Goal: Task Accomplishment & Management: Manage account settings

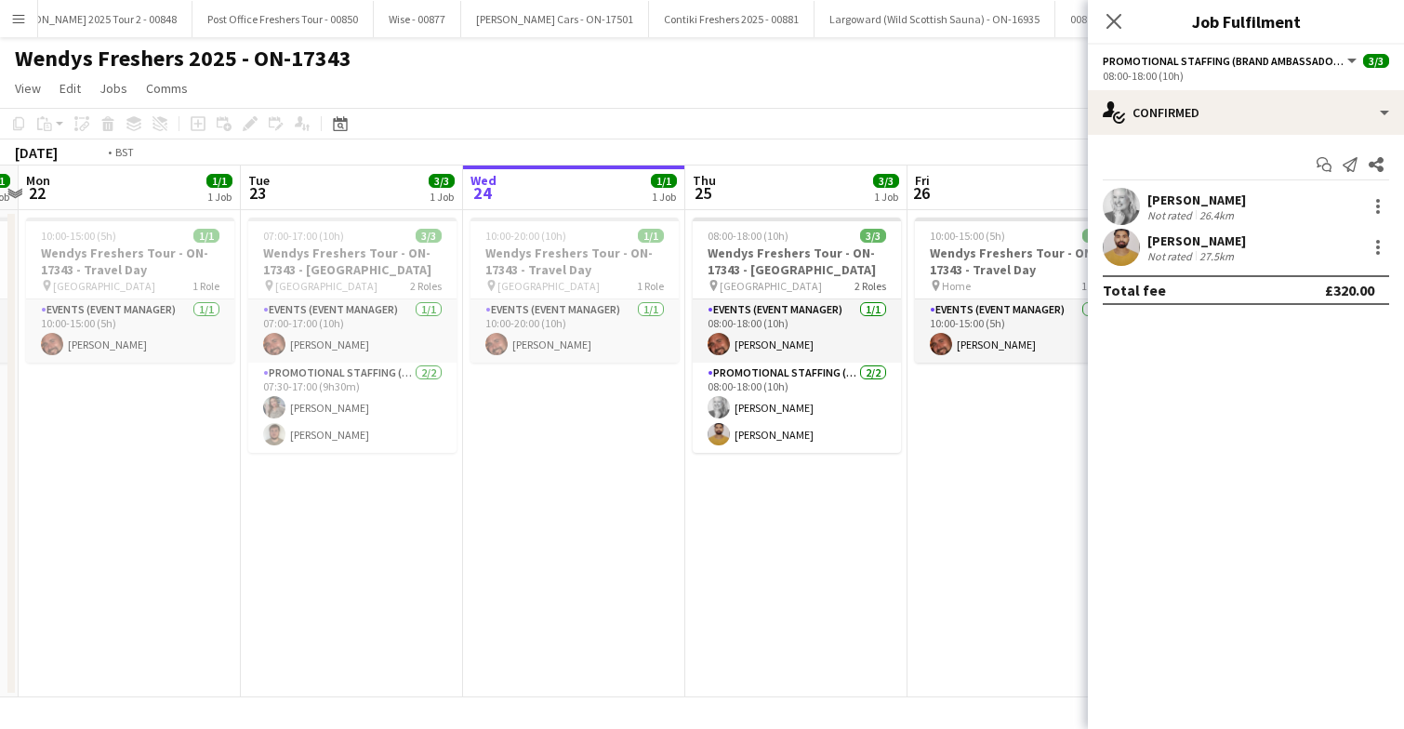
scroll to position [0, 643]
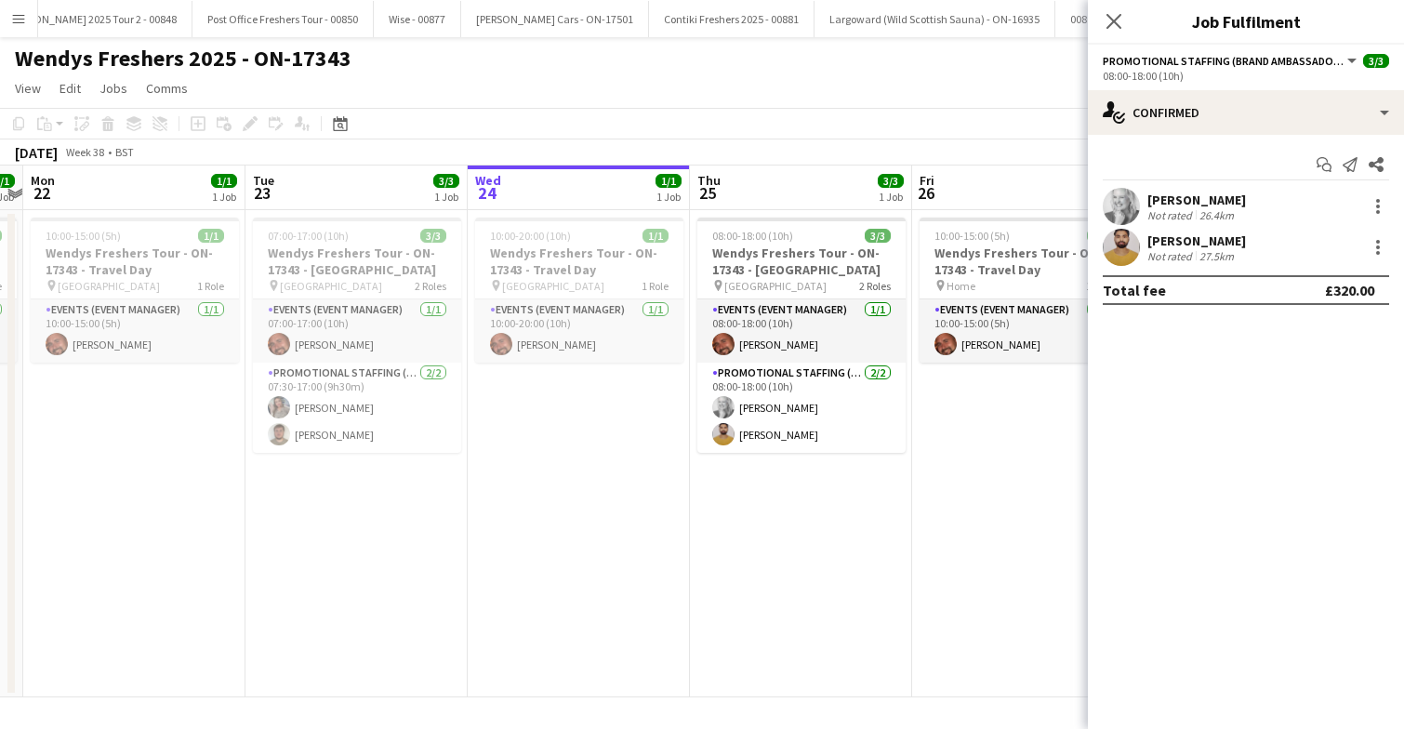
click at [1110, 210] on app-user-avatar at bounding box center [1121, 206] width 37 height 37
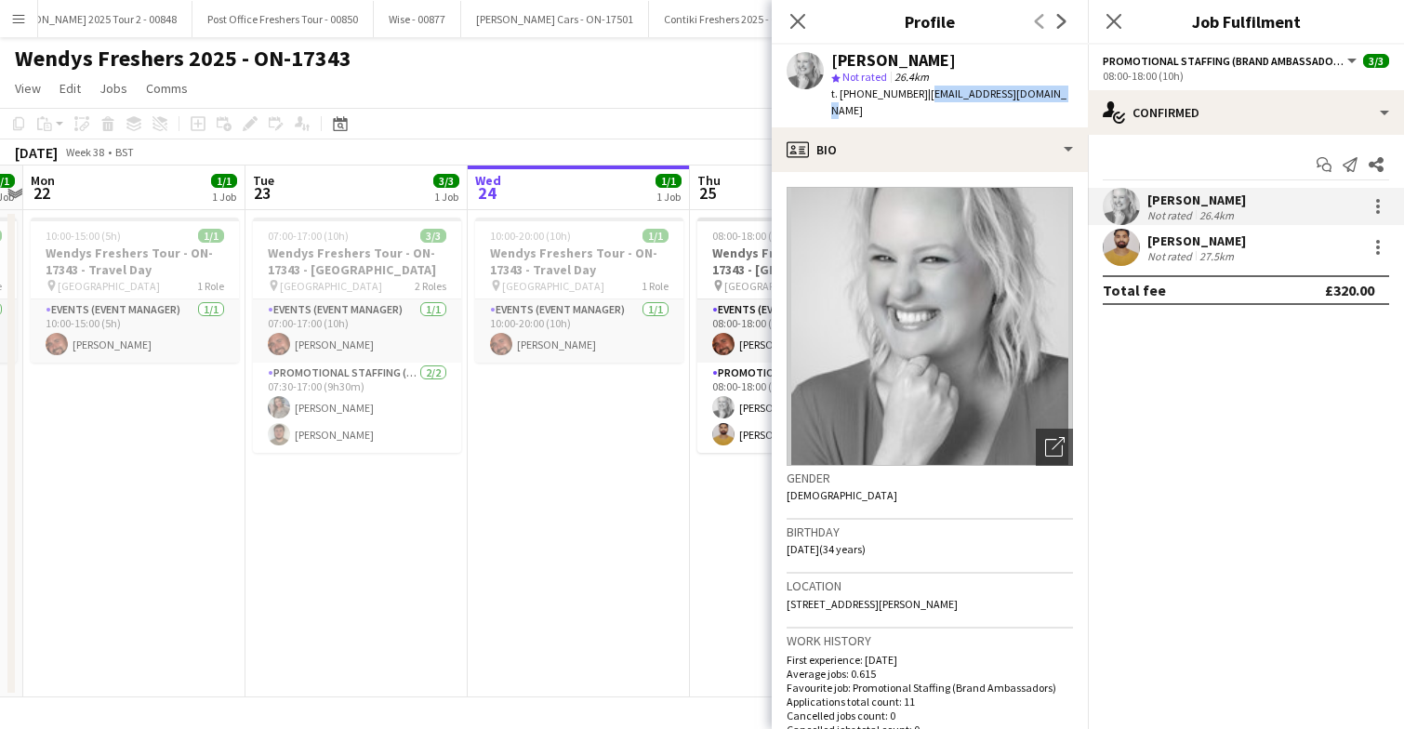
drag, startPoint x: 919, startPoint y: 92, endPoint x: 1044, endPoint y: 96, distance: 125.6
click at [1044, 96] on div "Elizabeth Norton star Not rated 26.4km t. +447447950888 | lizzynorton90@gmail.c…" at bounding box center [930, 86] width 316 height 83
copy span "lizzynorton90@gmail.com"
click at [1129, 249] on app-user-avatar at bounding box center [1121, 247] width 37 height 37
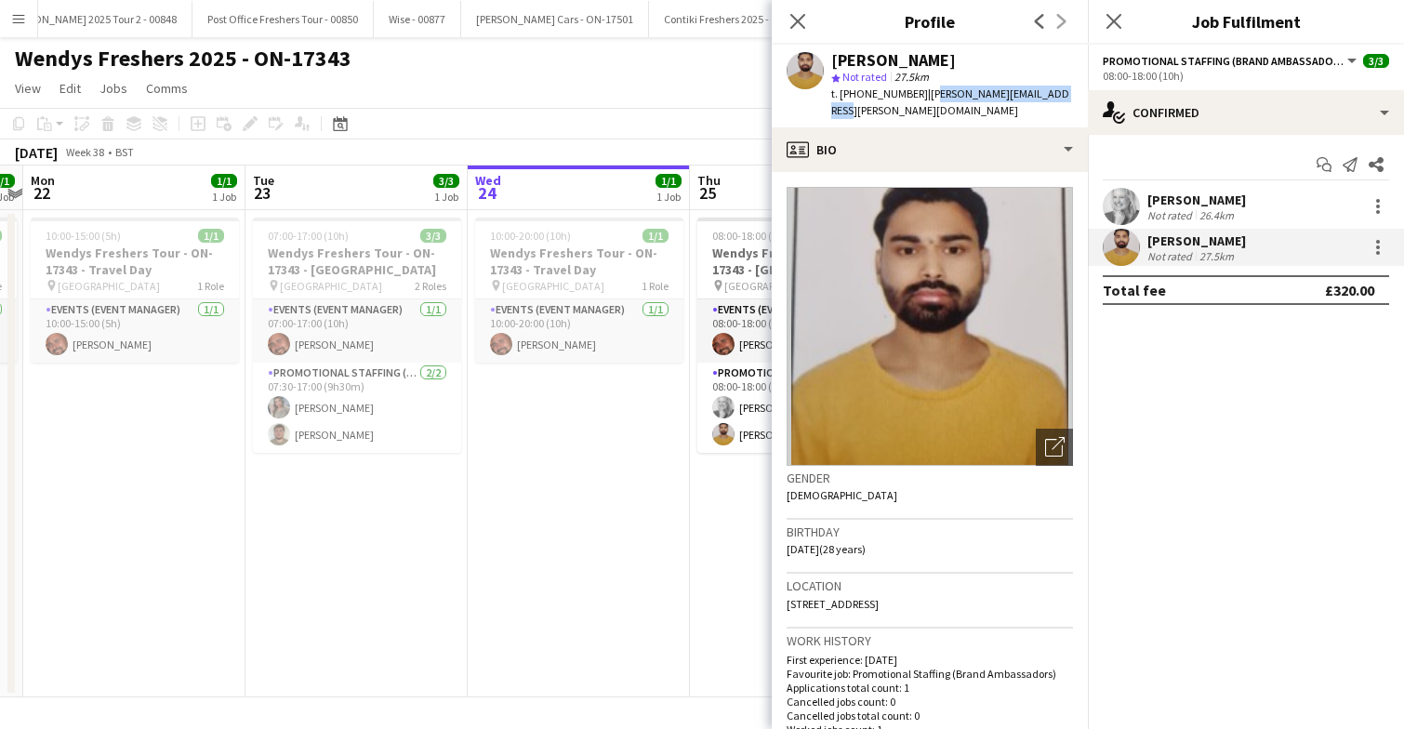
drag, startPoint x: 921, startPoint y: 92, endPoint x: 1058, endPoint y: 98, distance: 136.8
click at [1058, 98] on span "| vaibhav.bramhe@myport.ac.uk" at bounding box center [950, 101] width 238 height 31
click at [1023, 79] on div "star Not rated 27.5km" at bounding box center [952, 77] width 242 height 17
drag, startPoint x: 919, startPoint y: 95, endPoint x: 1083, endPoint y: 99, distance: 164.6
click at [1083, 99] on app-profile-header "Vaibhav Bramhe star Not rated 27.5km t. +447424073252 | vaibhav.bramhe@myport.a…" at bounding box center [930, 86] width 316 height 83
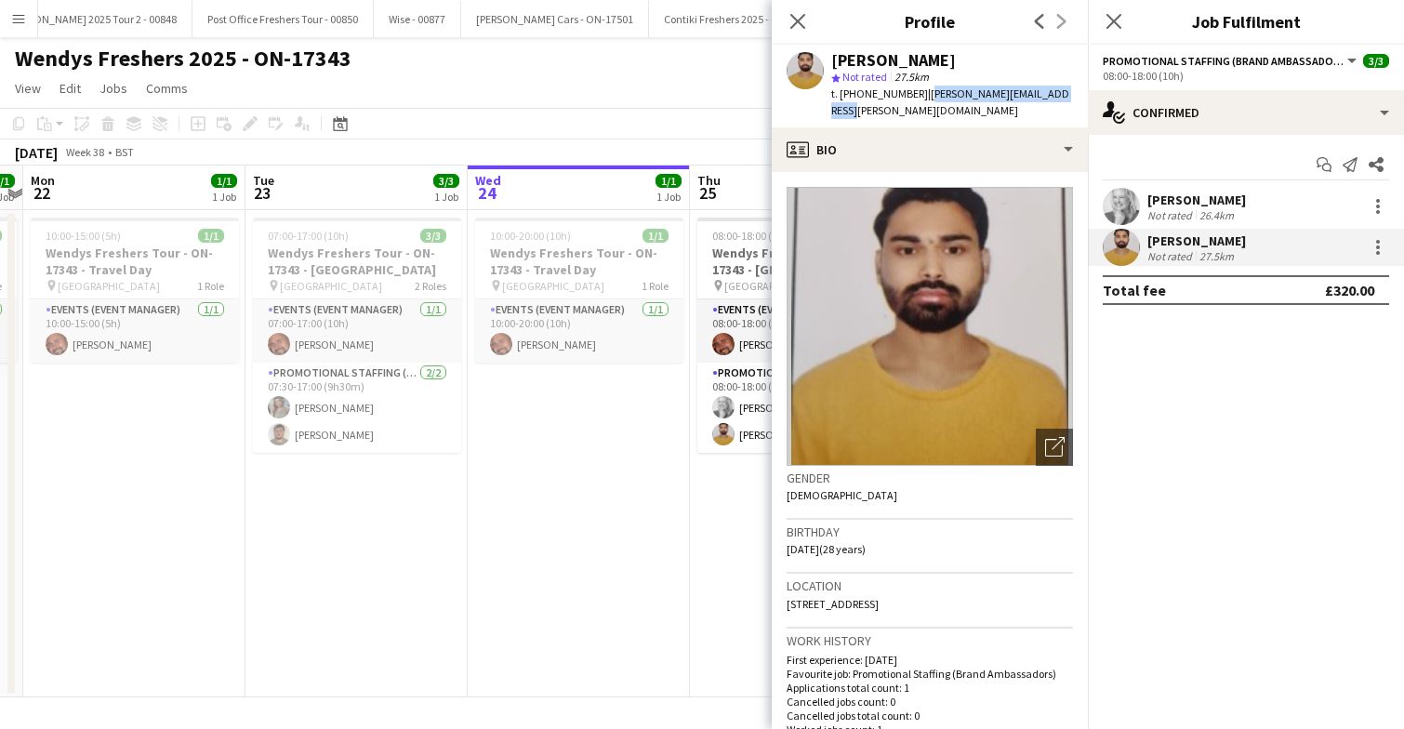
copy span "vaibhav.bramhe@myport.ac.uk"
click at [745, 327] on app-card-role "Events (Event Manager) 1/1 08:00-18:00 (10h) Bradley Walker" at bounding box center [801, 330] width 208 height 63
click at [721, 331] on app-card-role "Events (Event Manager) 1/1 08:00-18:00 (10h) Bradley Walker" at bounding box center [801, 332] width 208 height 67
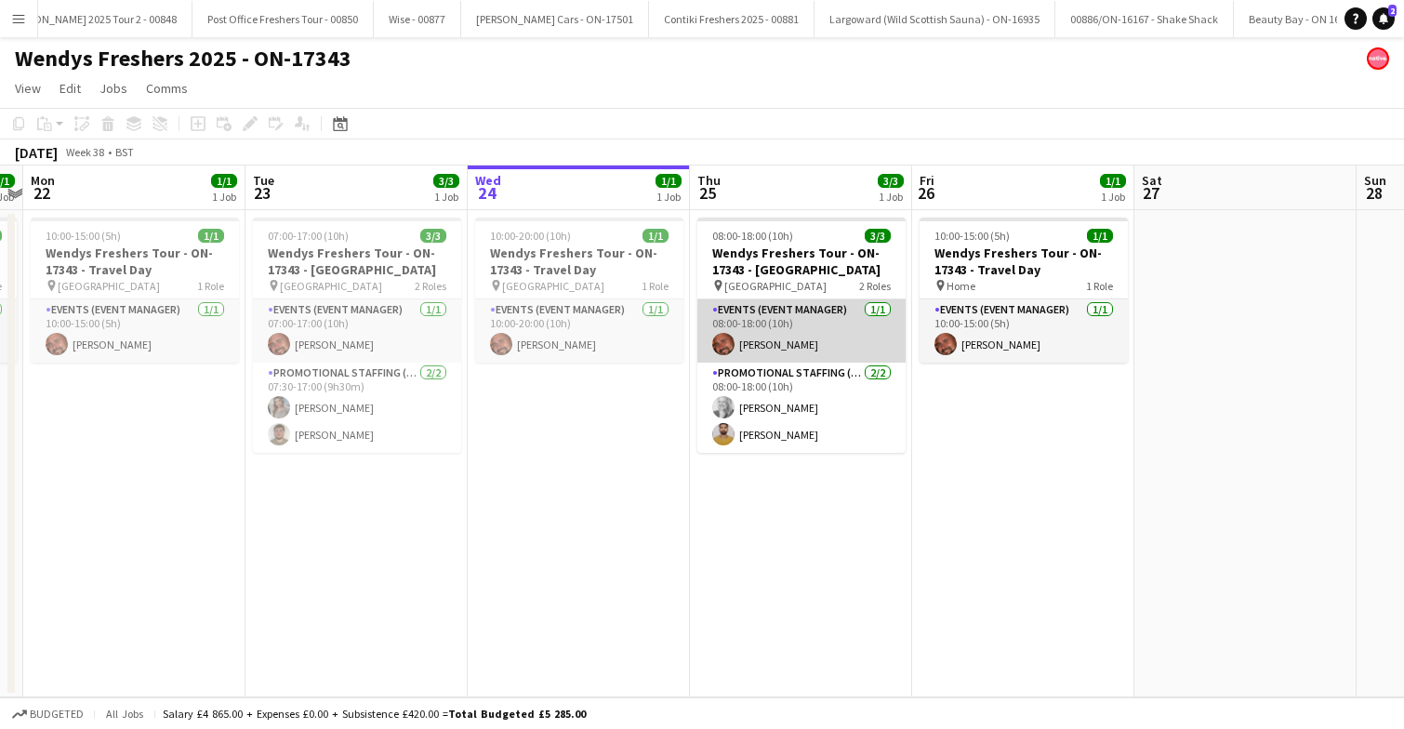
click at [768, 332] on app-card-role "Events (Event Manager) 1/1 08:00-18:00 (10h) Bradley Walker" at bounding box center [801, 330] width 208 height 63
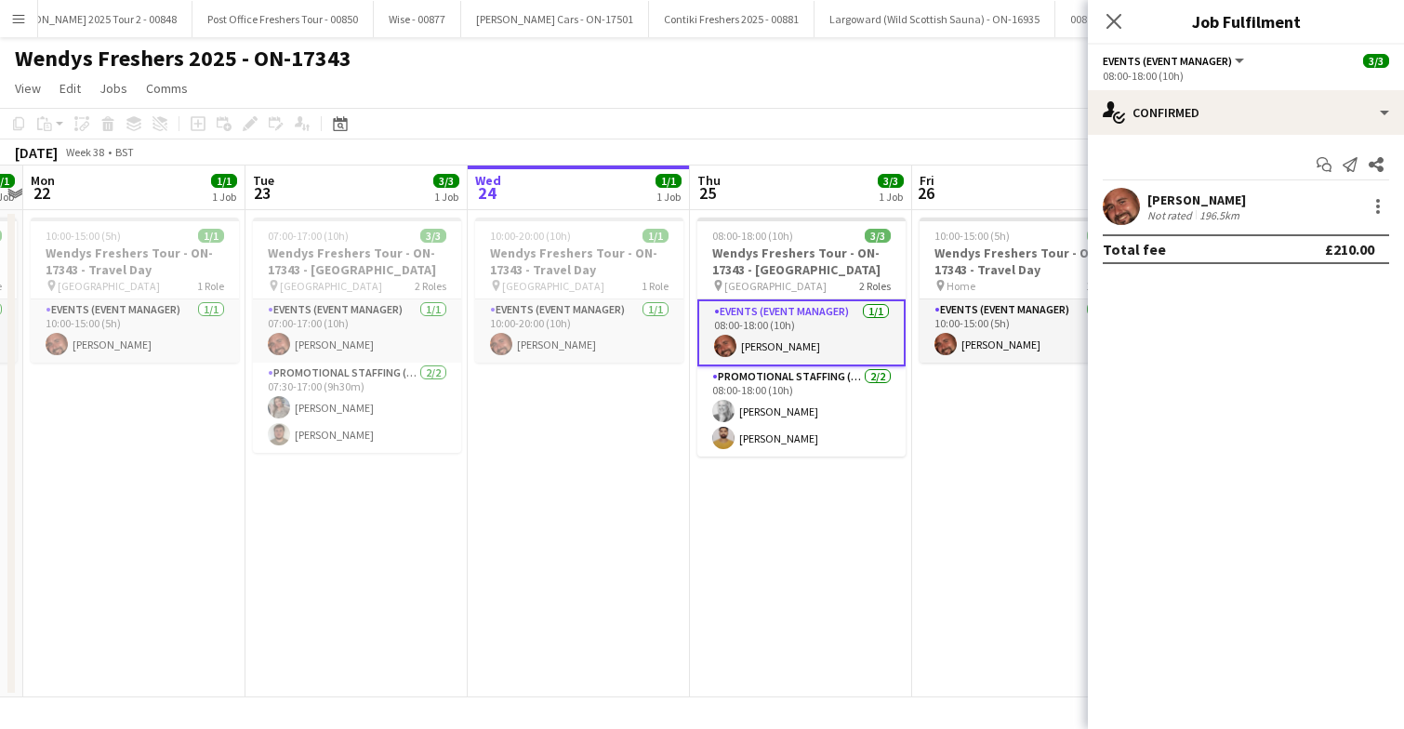
click at [1129, 219] on app-user-avatar at bounding box center [1121, 206] width 37 height 37
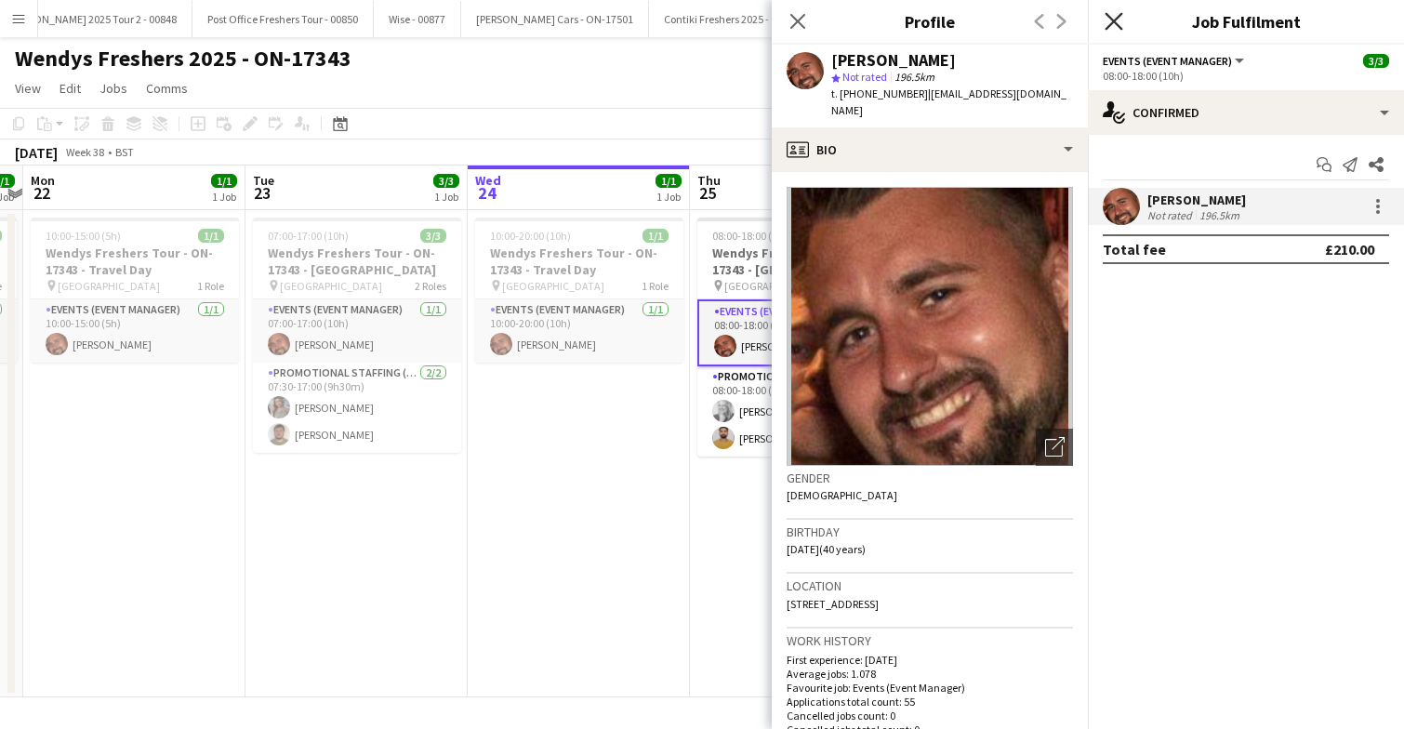
click at [1121, 19] on icon "Close pop-in" at bounding box center [1114, 21] width 18 height 18
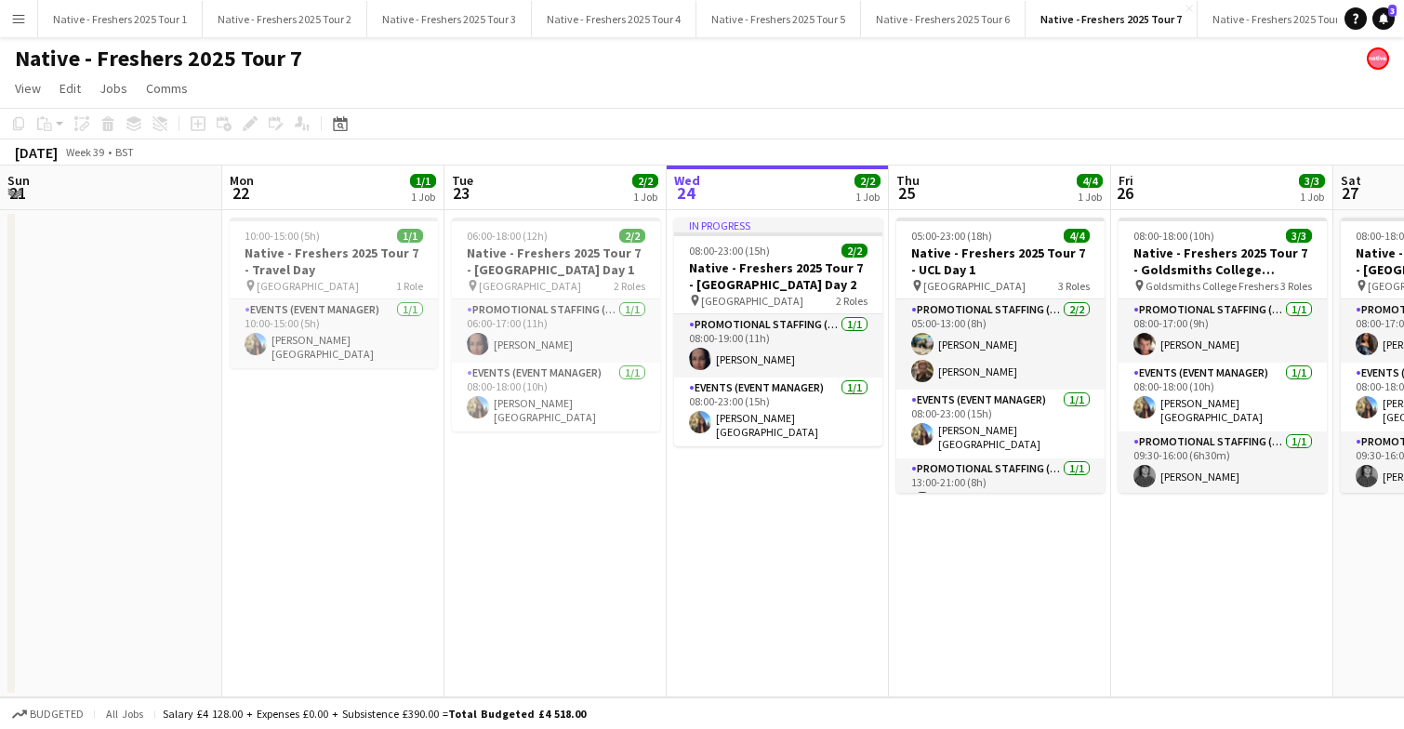
scroll to position [0, 502]
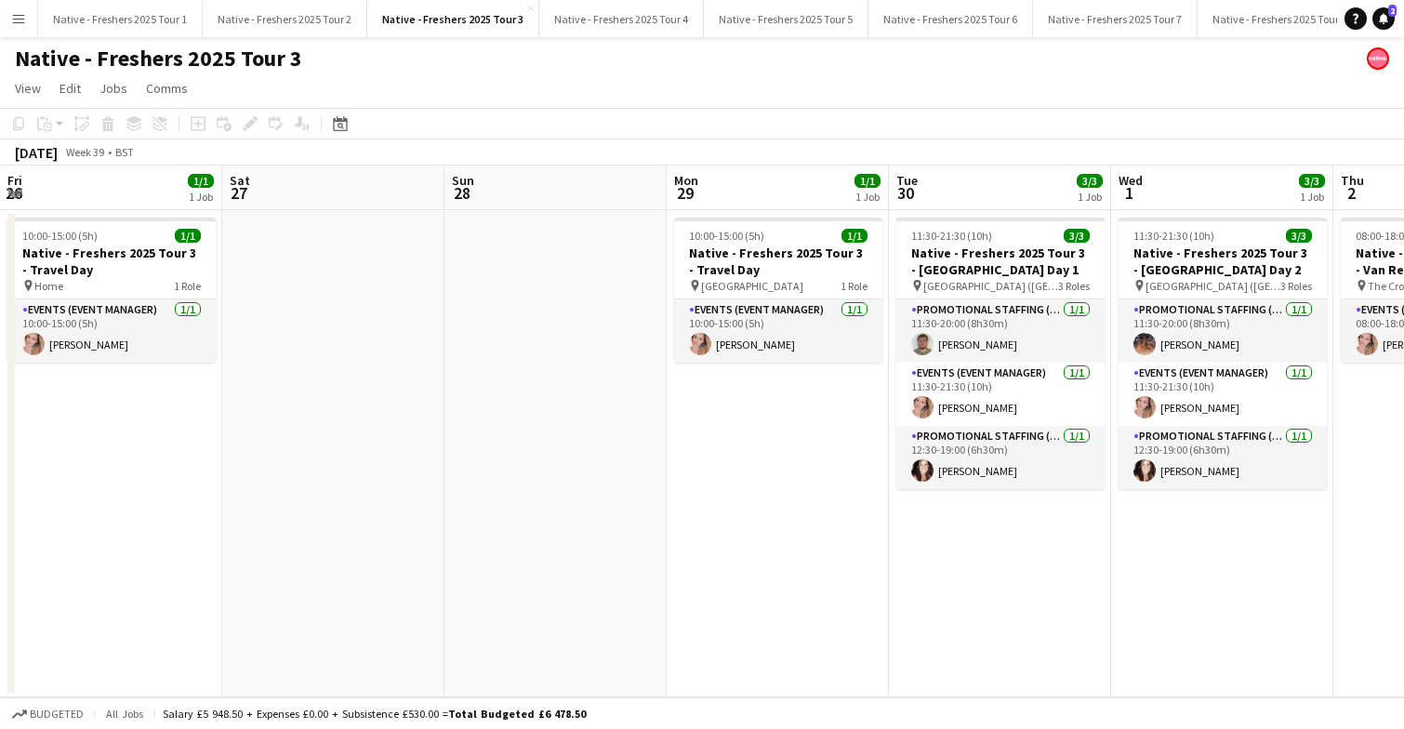
scroll to position [0, 505]
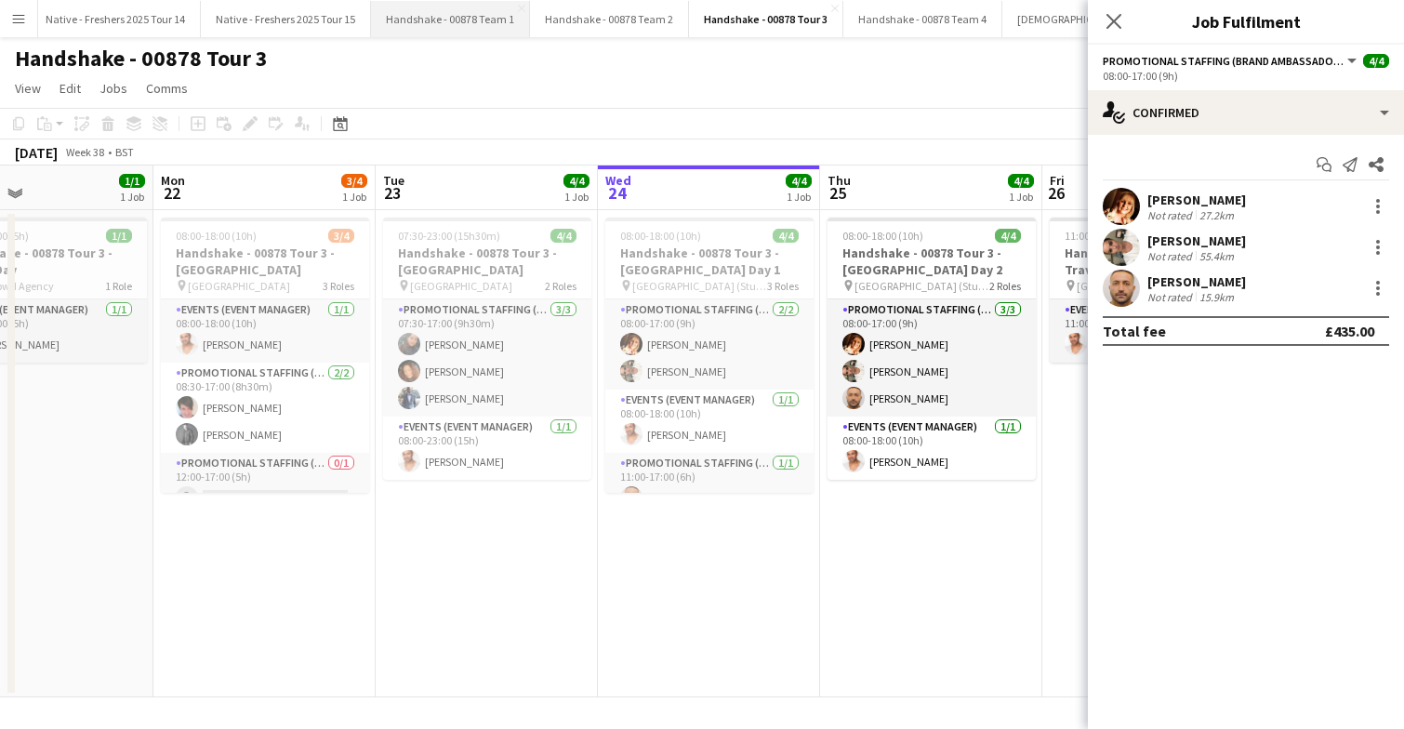
scroll to position [0, 2199]
click at [880, 19] on button "Handshake - 00878 Team 4 Close" at bounding box center [893, 19] width 159 height 36
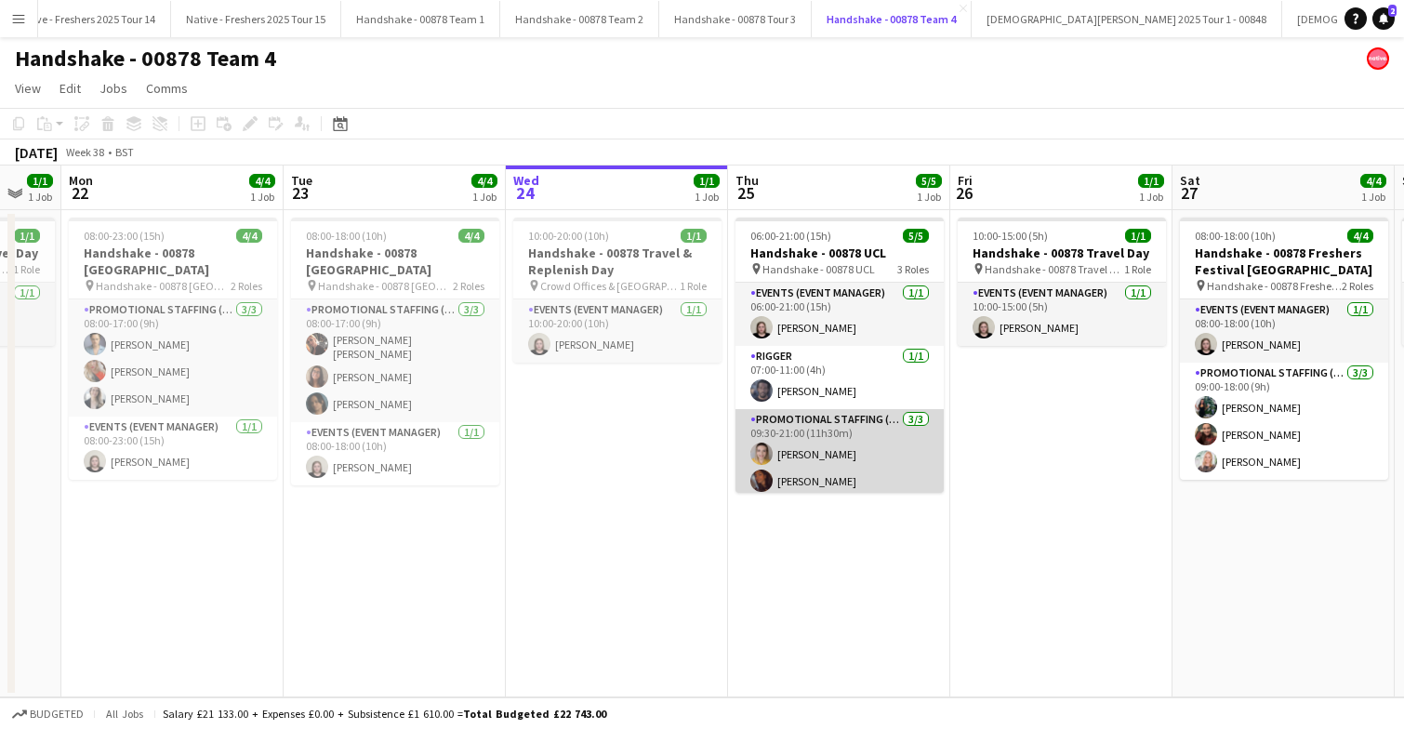
scroll to position [33, 0]
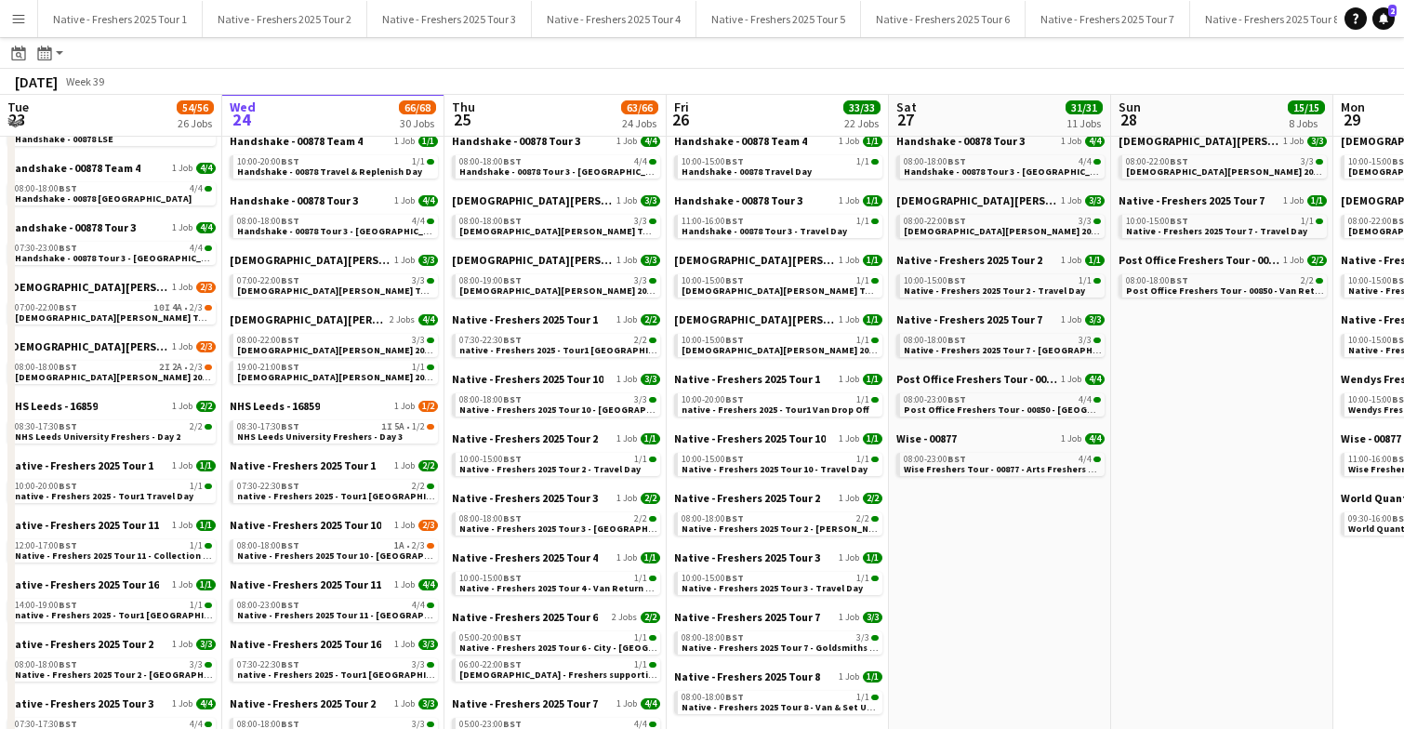
scroll to position [357, 0]
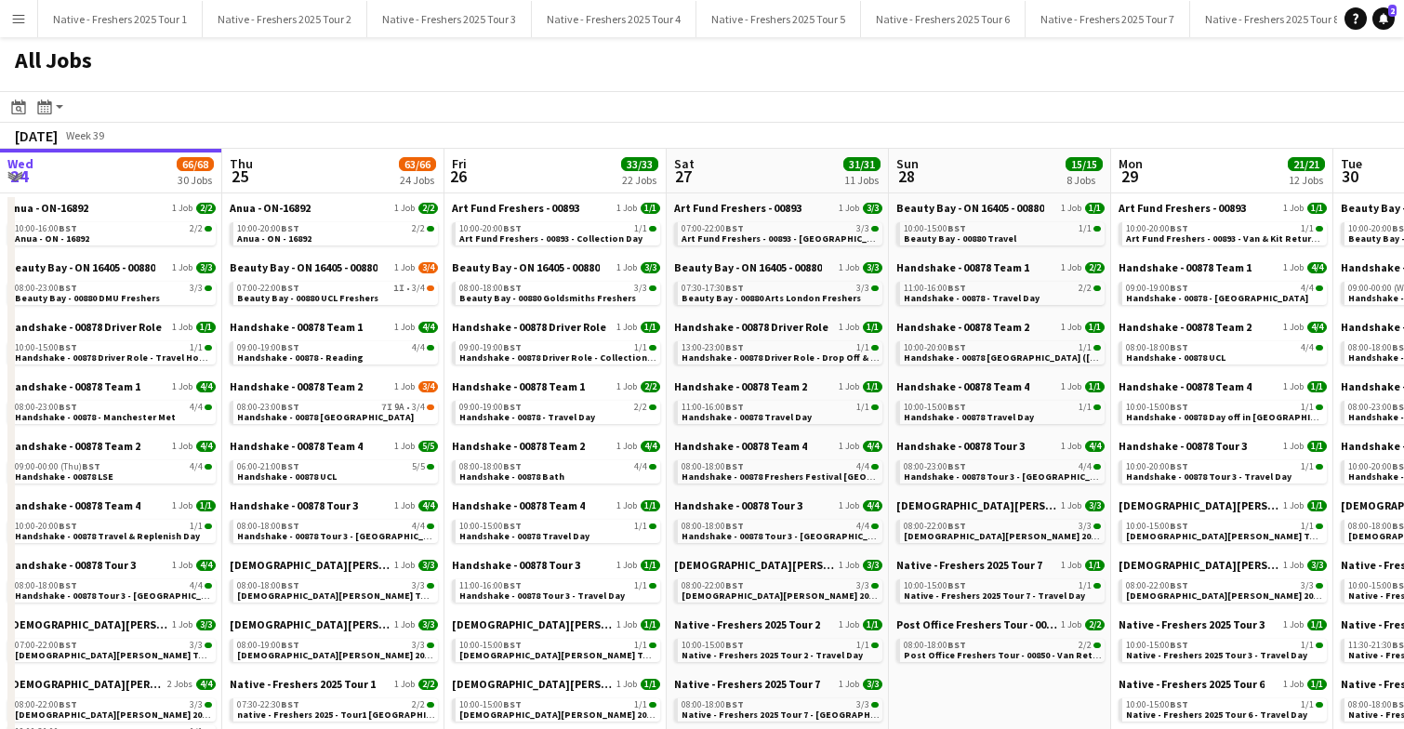
scroll to position [0, 668]
click at [350, 297] on span "Beauty Bay - 00880 UCL Freshers" at bounding box center [306, 298] width 141 height 12
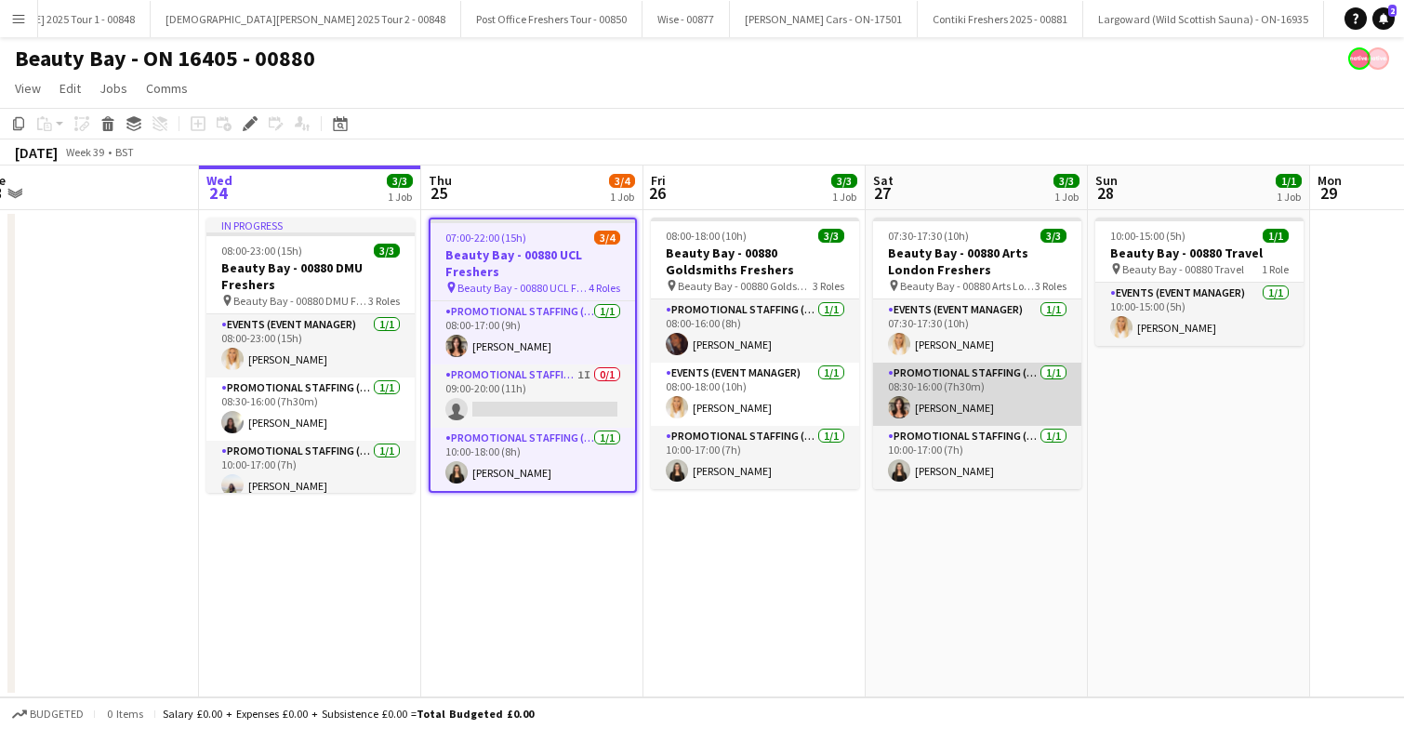
scroll to position [0, 692]
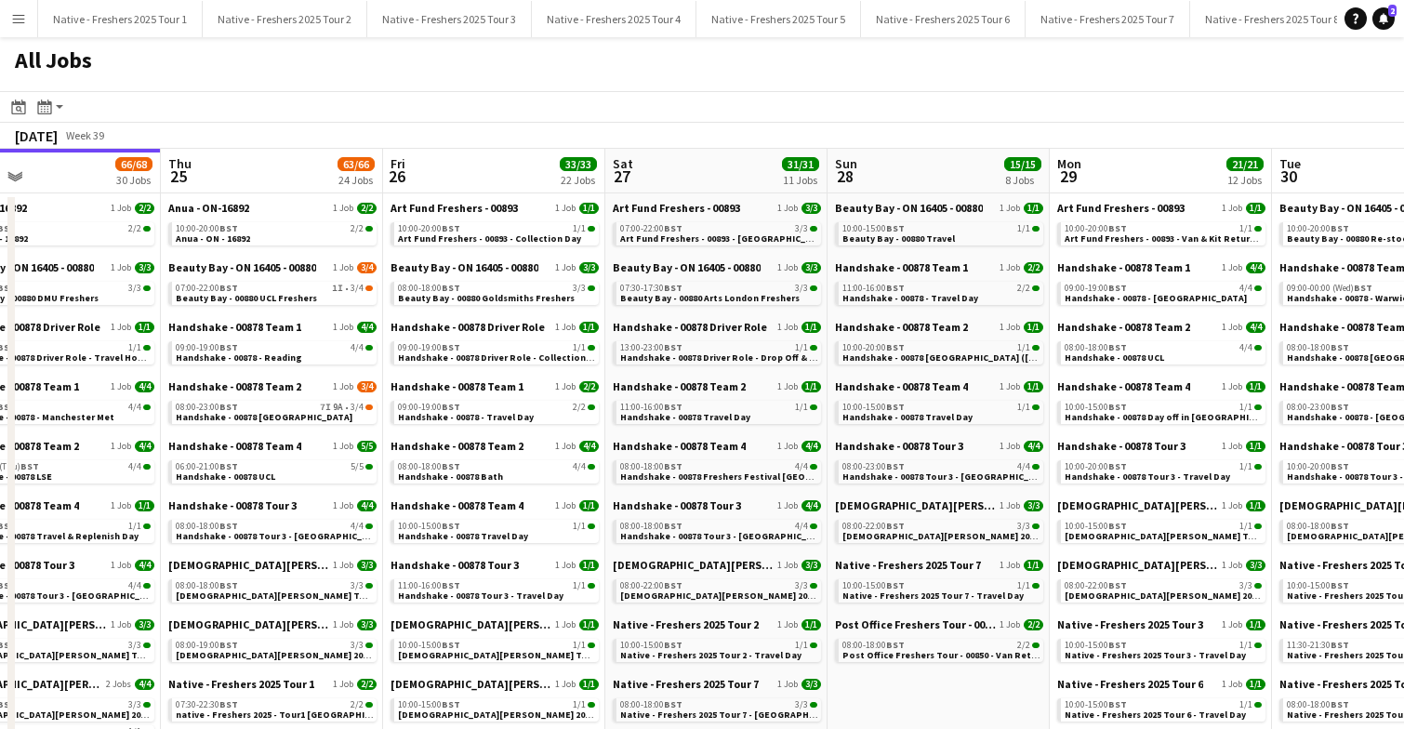
scroll to position [0, 497]
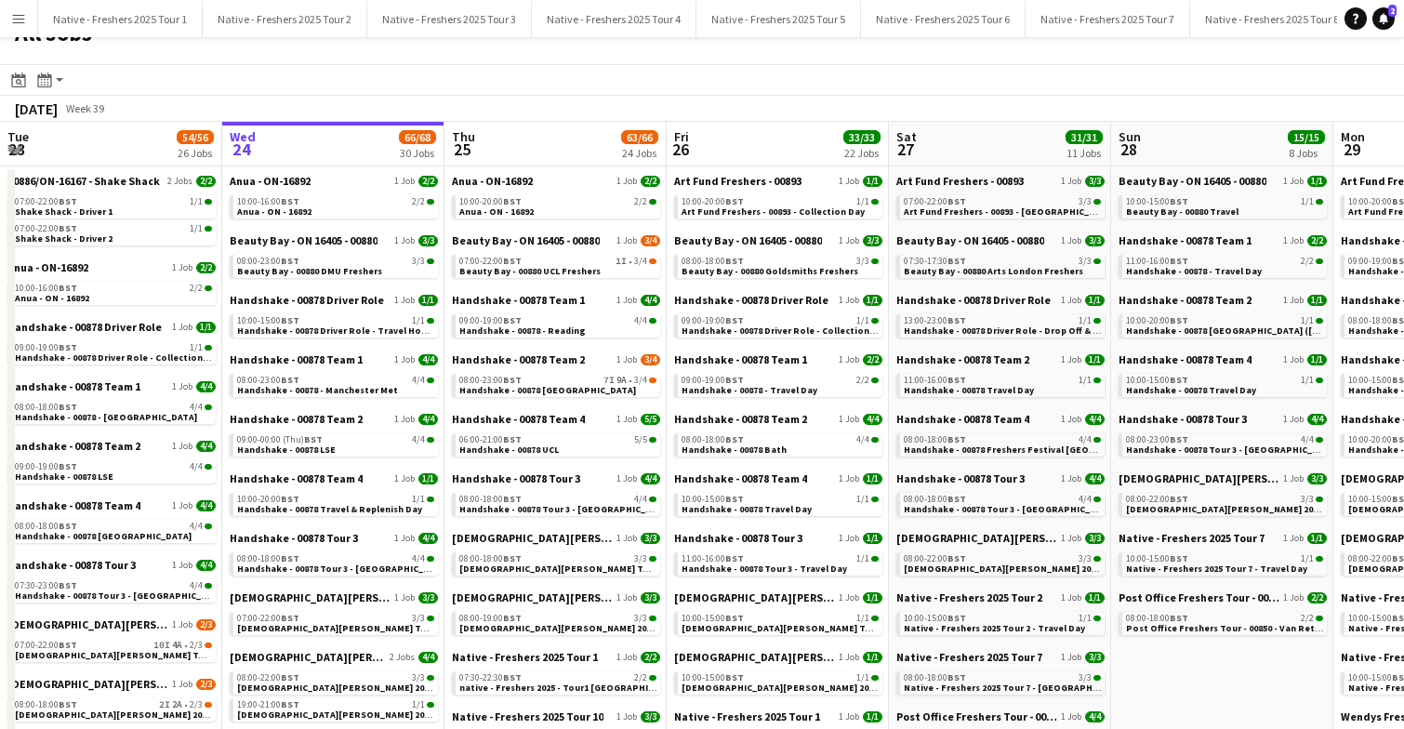
scroll to position [26, 0]
click at [568, 386] on span "Handshake - 00878 [GEOGRAPHIC_DATA]" at bounding box center [547, 391] width 177 height 12
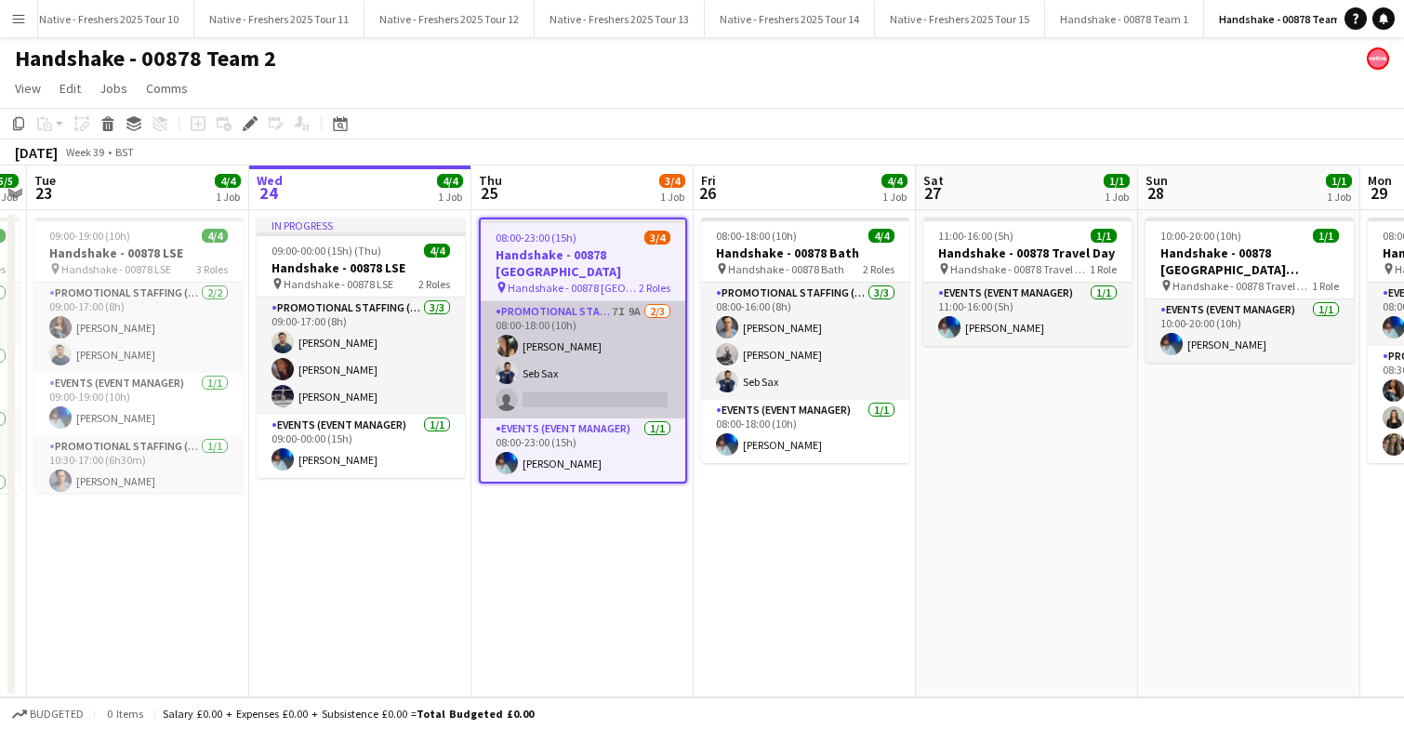
scroll to position [0, 1499]
click at [618, 370] on app-card-role "Promotional Staffing (Brand Ambassadors) 7I 9A 2/3 08:00-18:00 (10h) Maria Oakl…" at bounding box center [583, 359] width 205 height 117
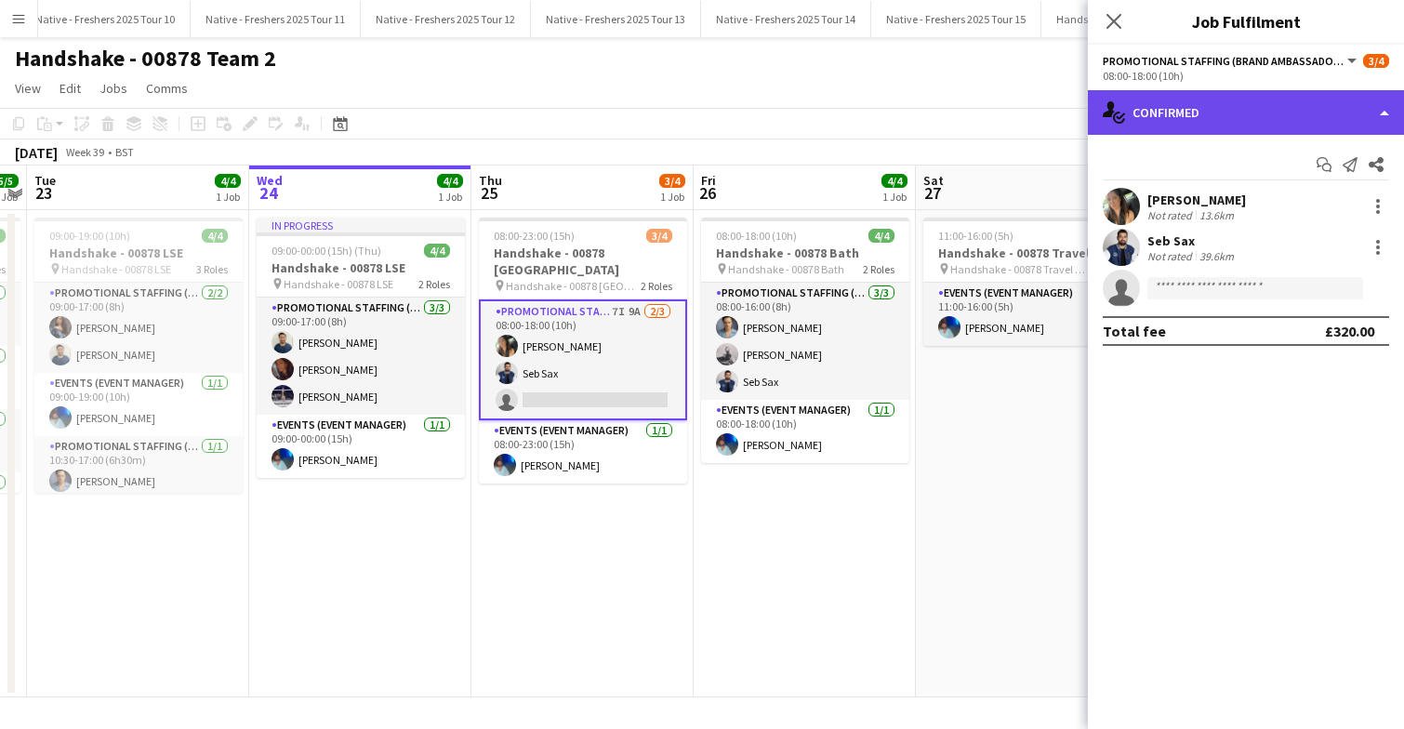
click at [1253, 122] on div "single-neutral-actions-check-2 Confirmed" at bounding box center [1246, 112] width 316 height 45
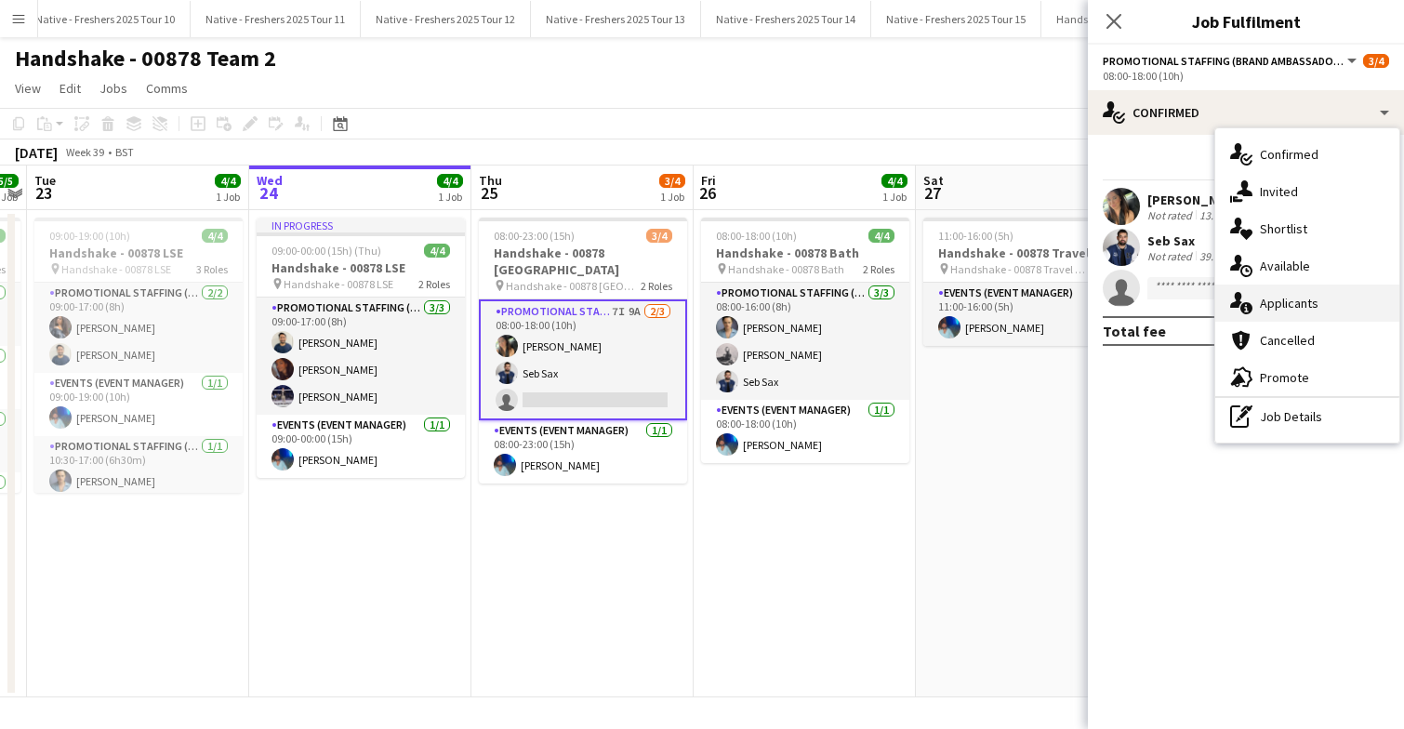
click at [1273, 305] on span "Applicants" at bounding box center [1289, 303] width 59 height 17
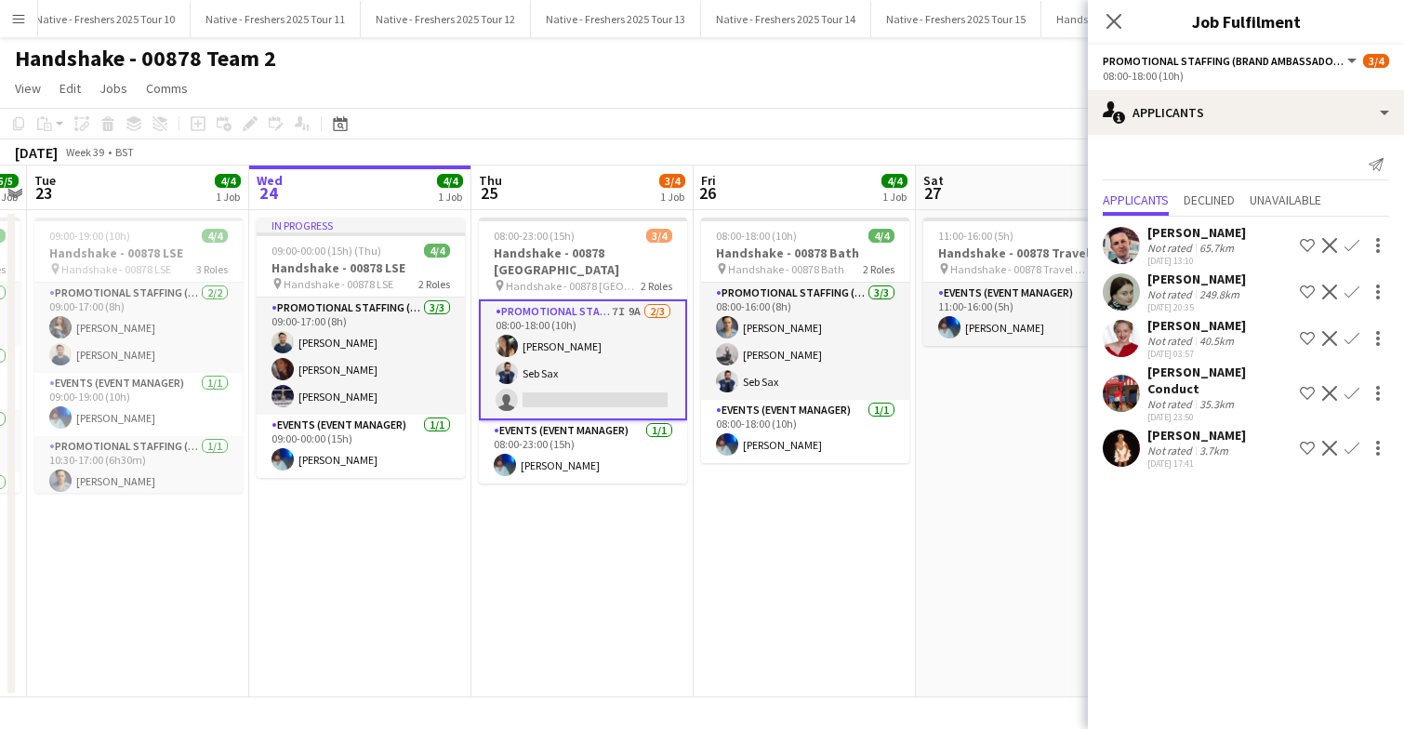
click at [1123, 433] on app-user-avatar at bounding box center [1121, 448] width 37 height 37
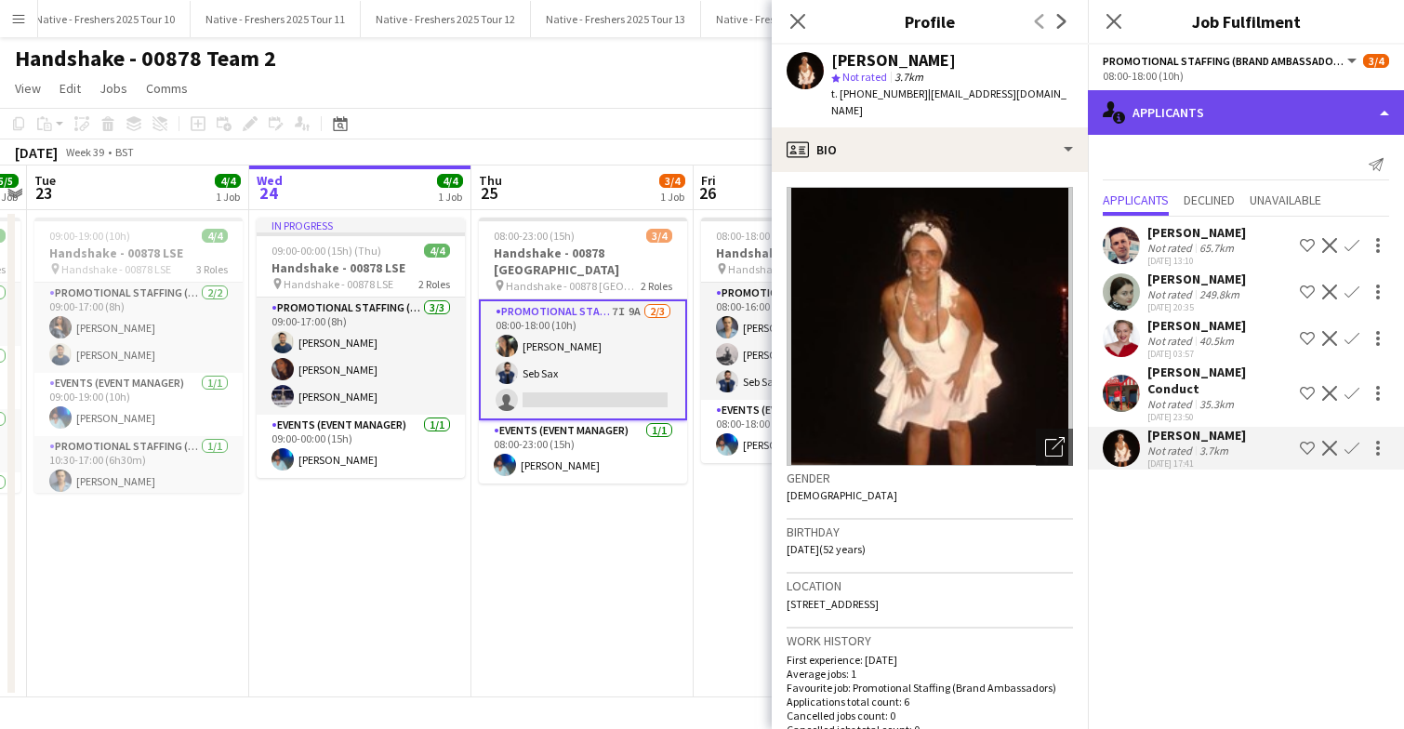
click at [1248, 115] on div "single-neutral-actions-information Applicants" at bounding box center [1246, 112] width 316 height 45
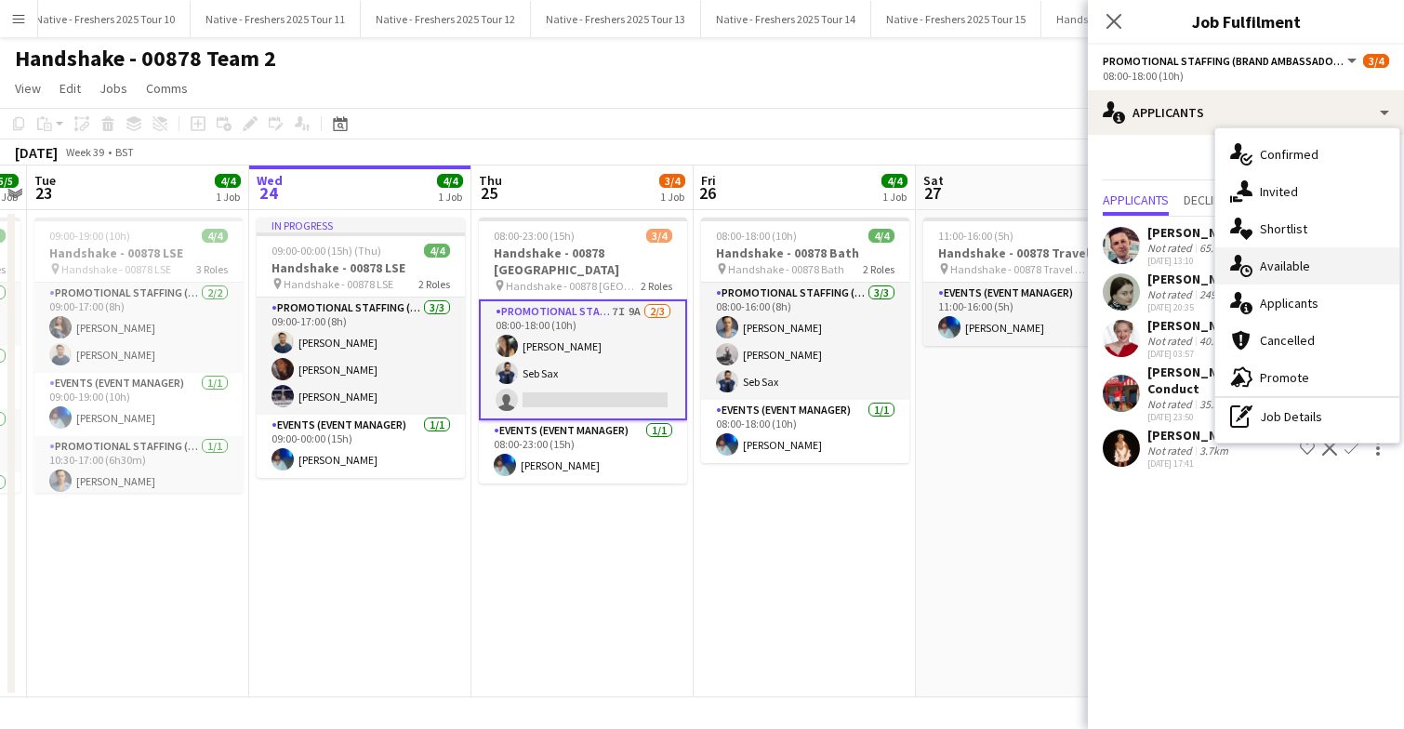
click at [1284, 258] on span "Available" at bounding box center [1285, 266] width 50 height 17
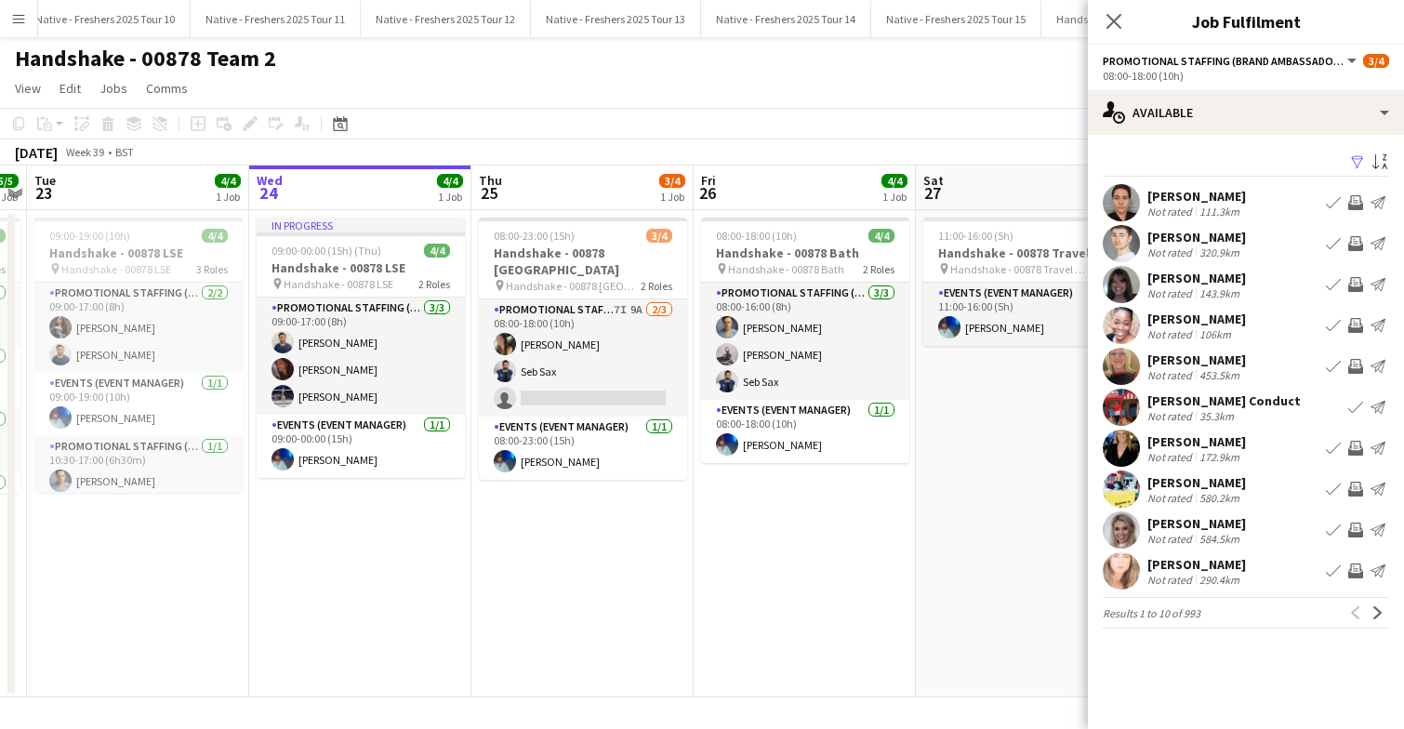
click at [1357, 154] on app-icon "Filter" at bounding box center [1357, 163] width 15 height 18
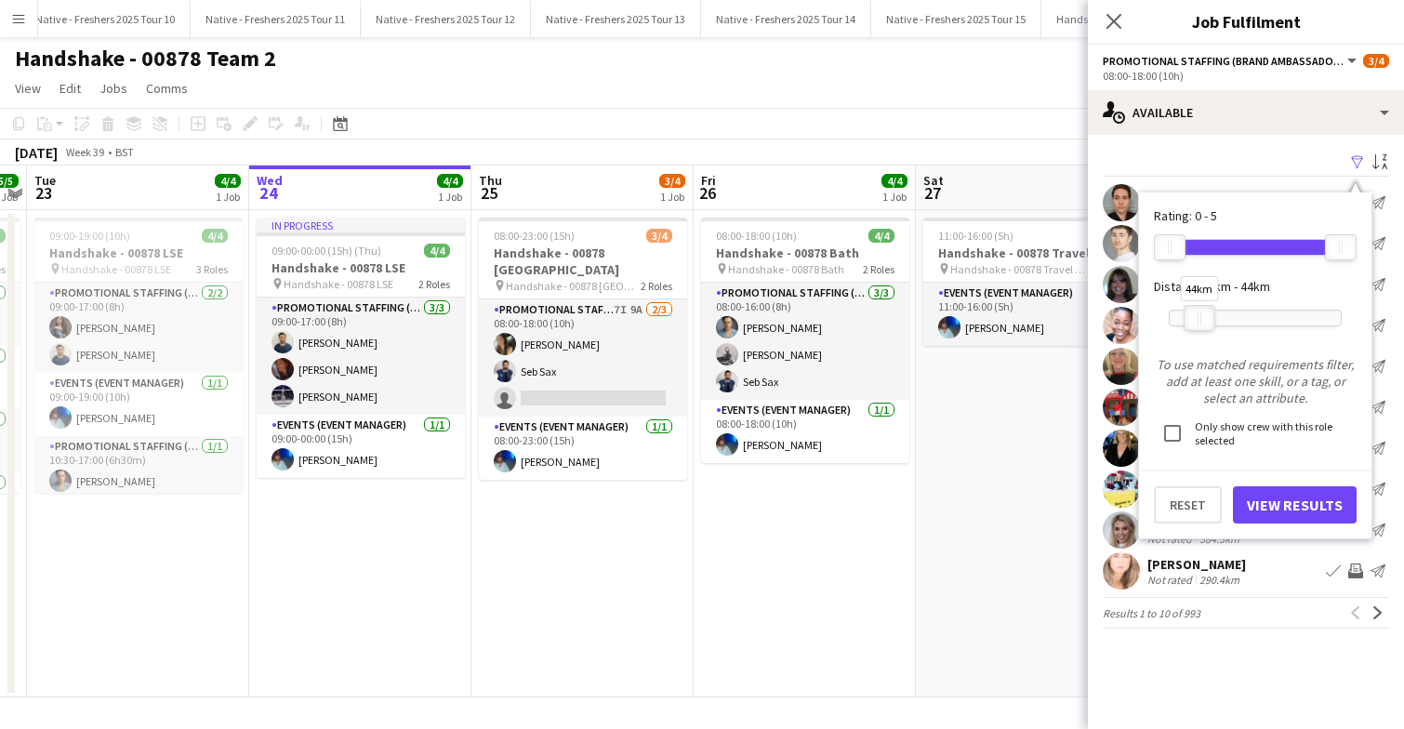
drag, startPoint x: 1340, startPoint y: 315, endPoint x: 1199, endPoint y: 313, distance: 141.4
click at [1199, 313] on div at bounding box center [1200, 318] width 30 height 24
click at [1307, 506] on button "View Results" at bounding box center [1295, 504] width 124 height 37
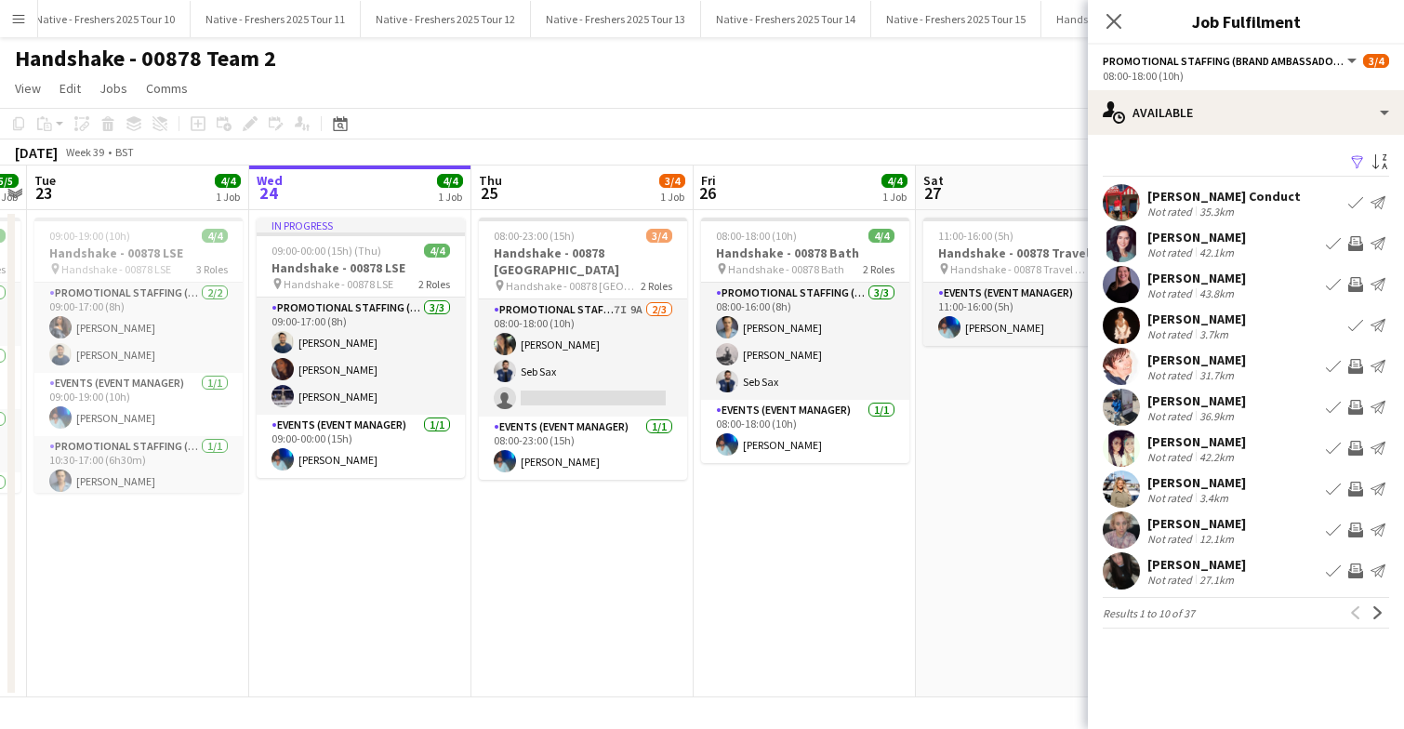
click at [1119, 407] on app-user-avatar at bounding box center [1121, 407] width 37 height 37
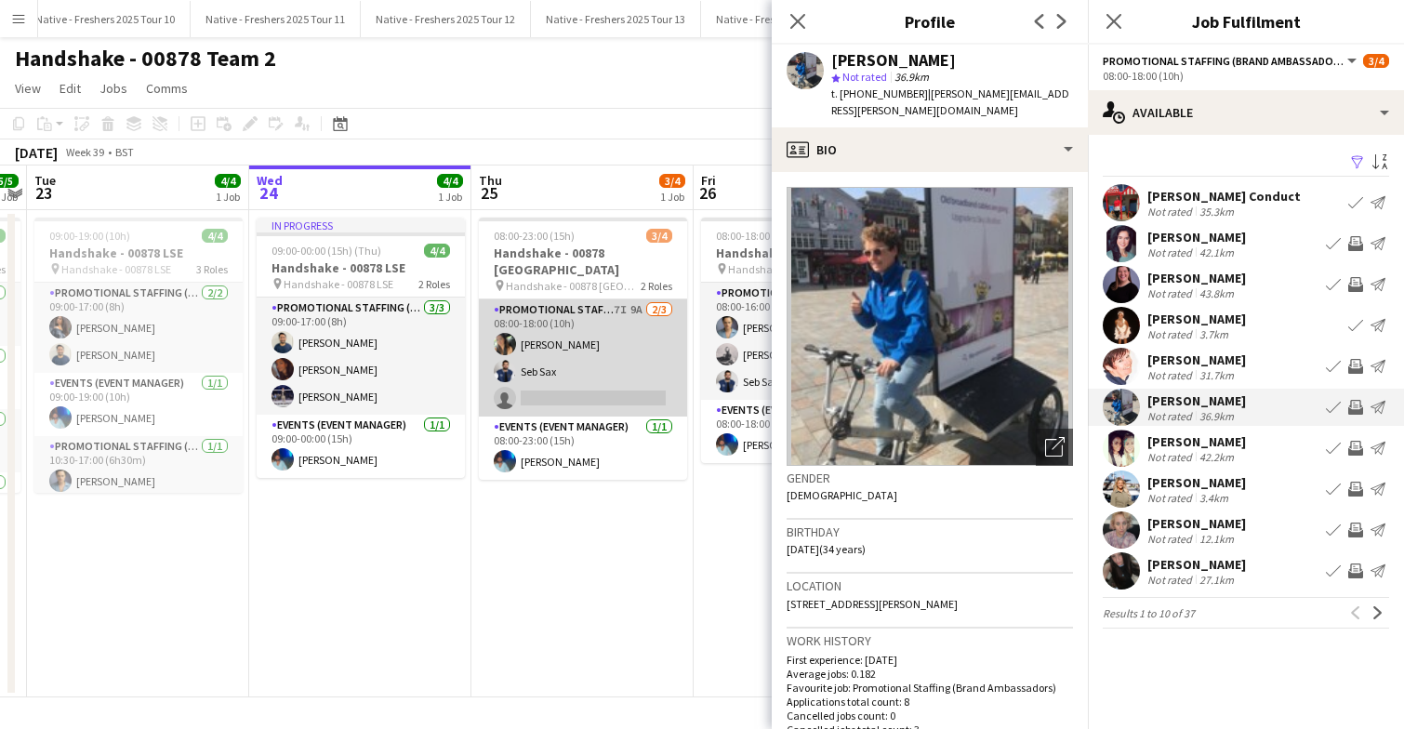
click at [624, 350] on app-card-role "Promotional Staffing (Brand Ambassadors) 7I 9A 2/3 08:00-18:00 (10h) Maria Oakl…" at bounding box center [583, 357] width 208 height 117
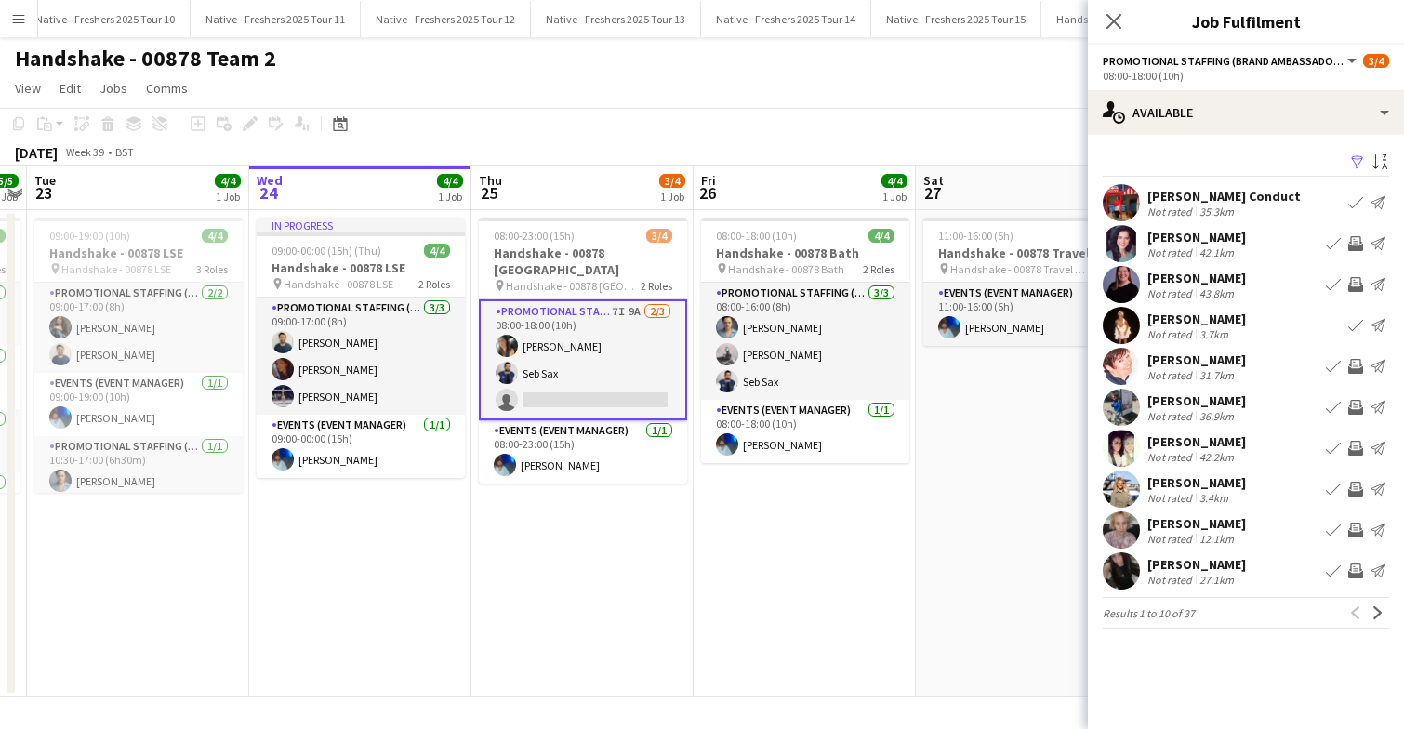
click at [1121, 408] on app-user-avatar at bounding box center [1121, 407] width 37 height 37
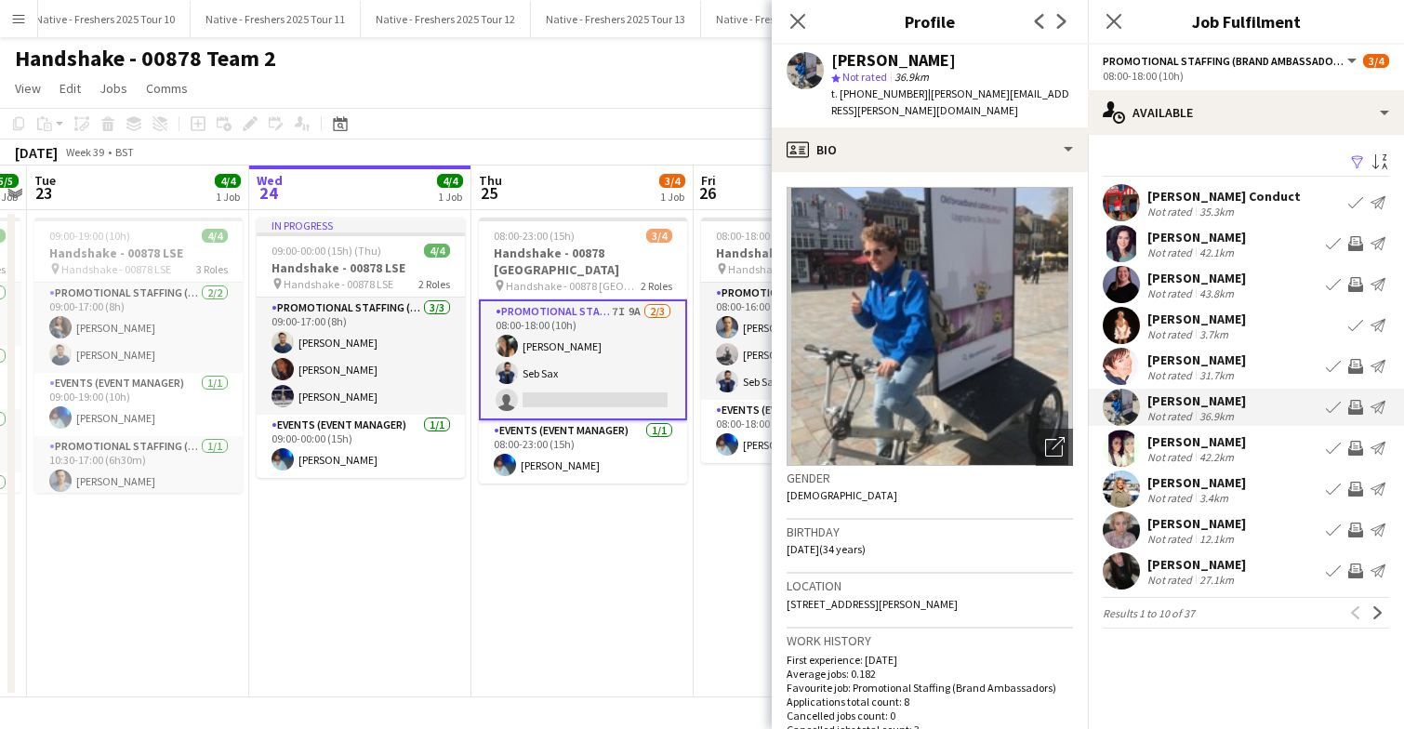
click at [1120, 482] on app-user-avatar at bounding box center [1121, 489] width 37 height 37
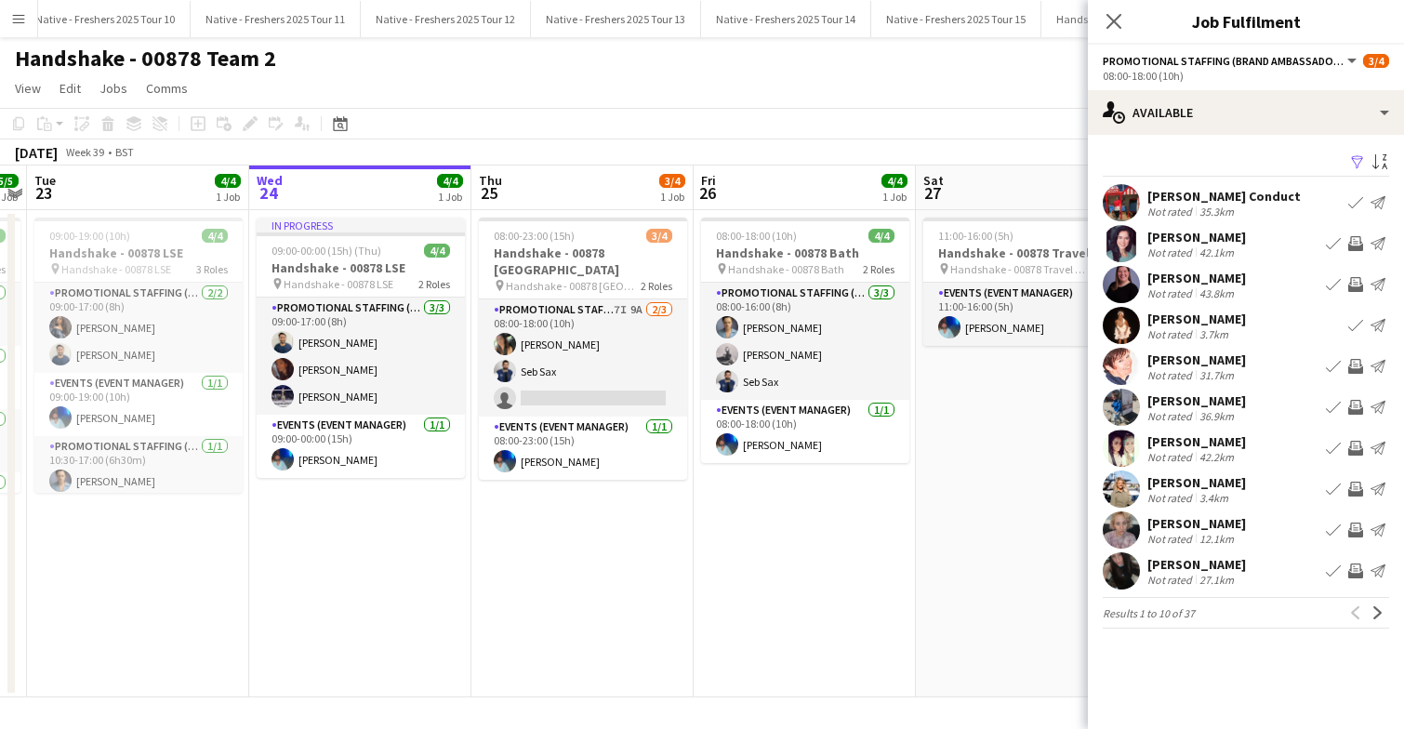
click at [1121, 528] on app-user-avatar at bounding box center [1121, 529] width 37 height 37
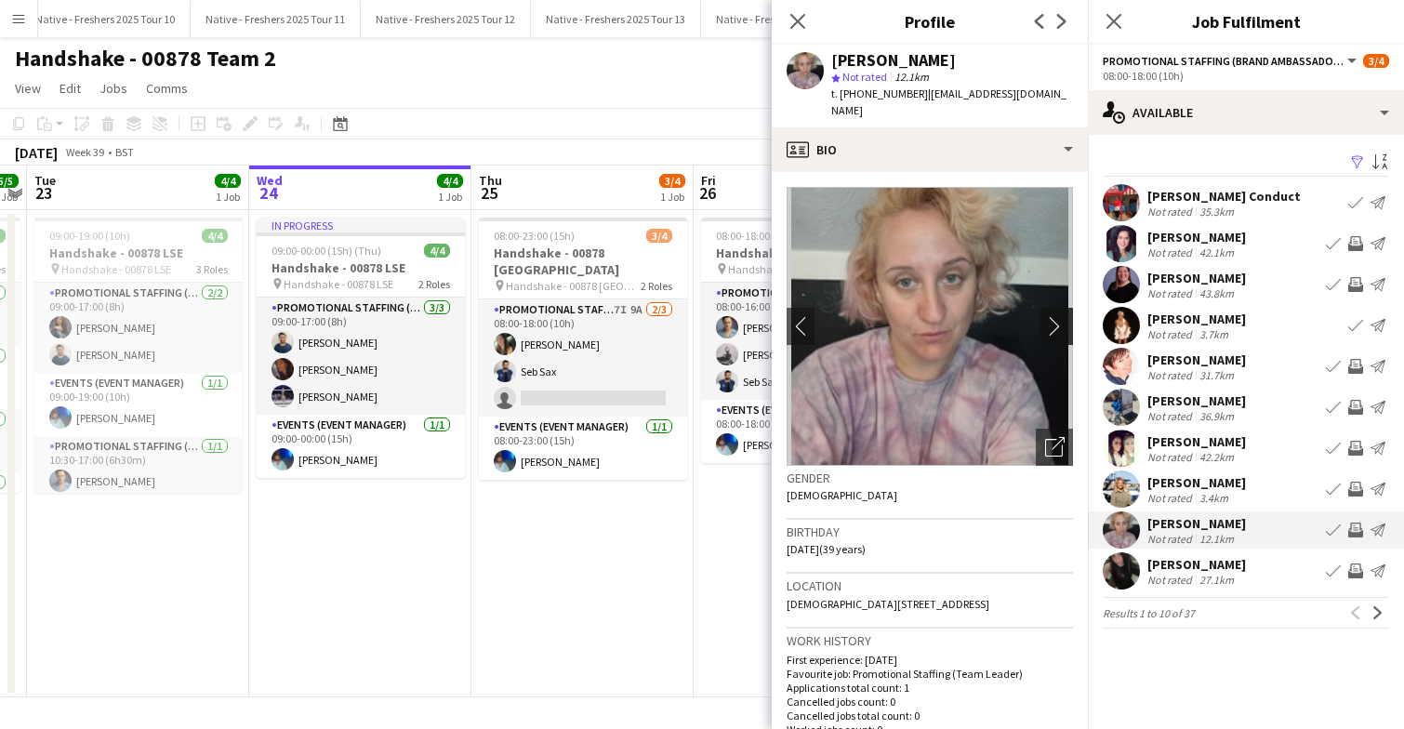
click at [1062, 316] on app-icon "chevron-right" at bounding box center [1059, 326] width 29 height 20
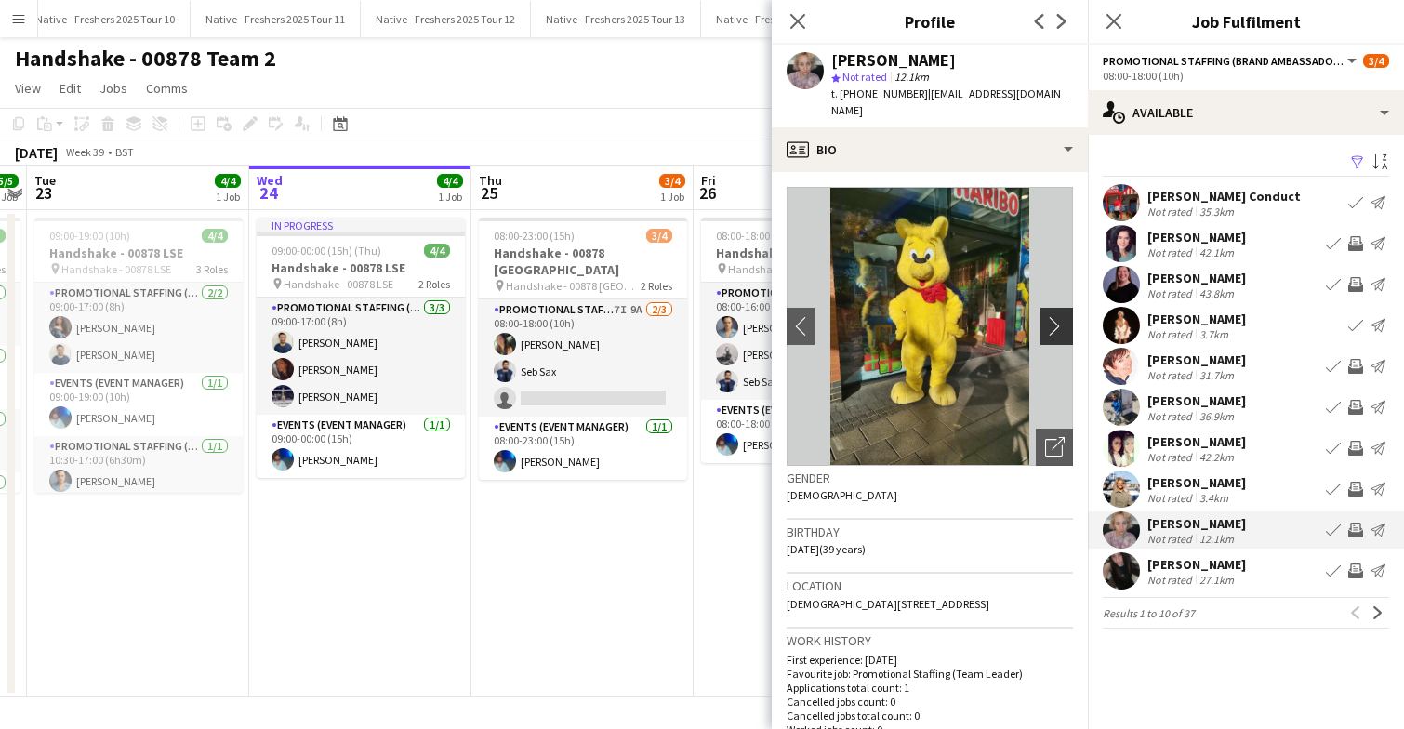
click at [1062, 316] on app-icon "chevron-right" at bounding box center [1059, 326] width 29 height 20
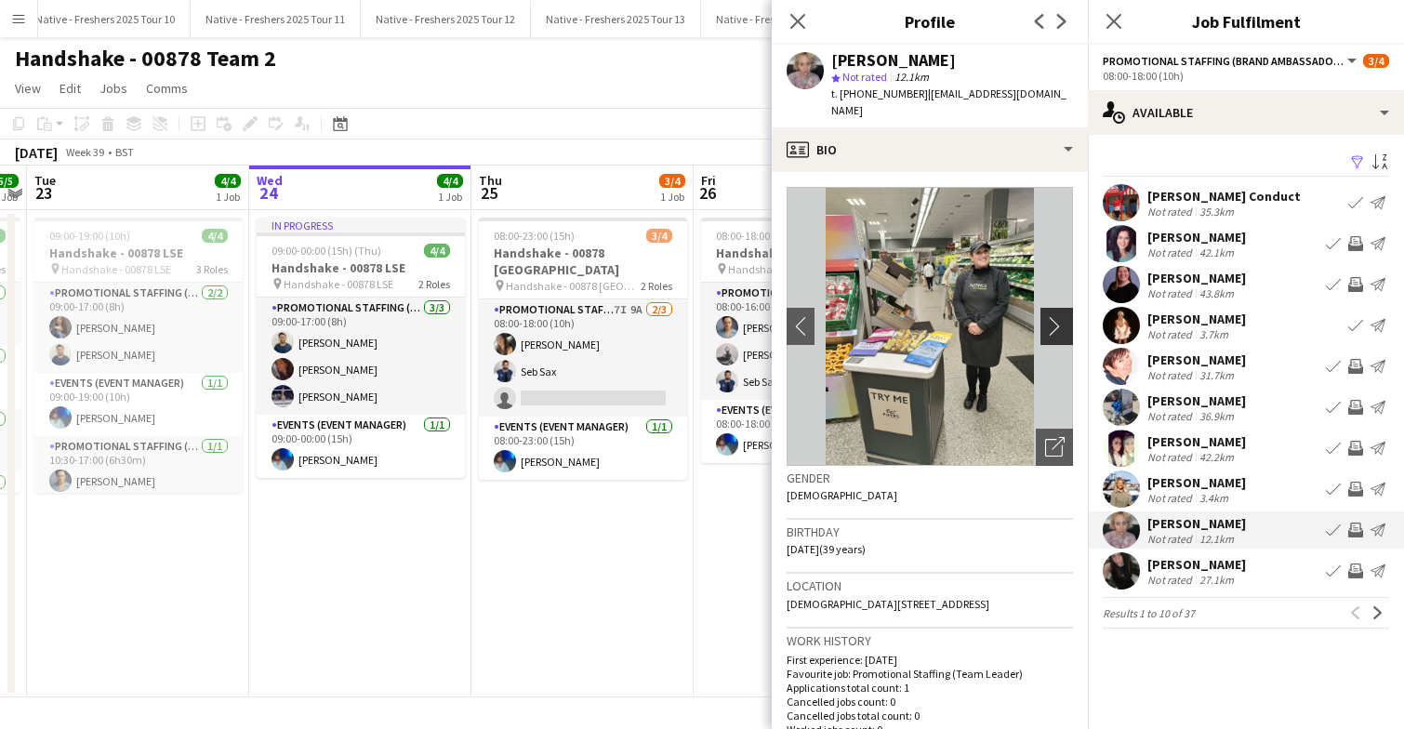
click at [1062, 316] on app-icon "chevron-right" at bounding box center [1059, 326] width 29 height 20
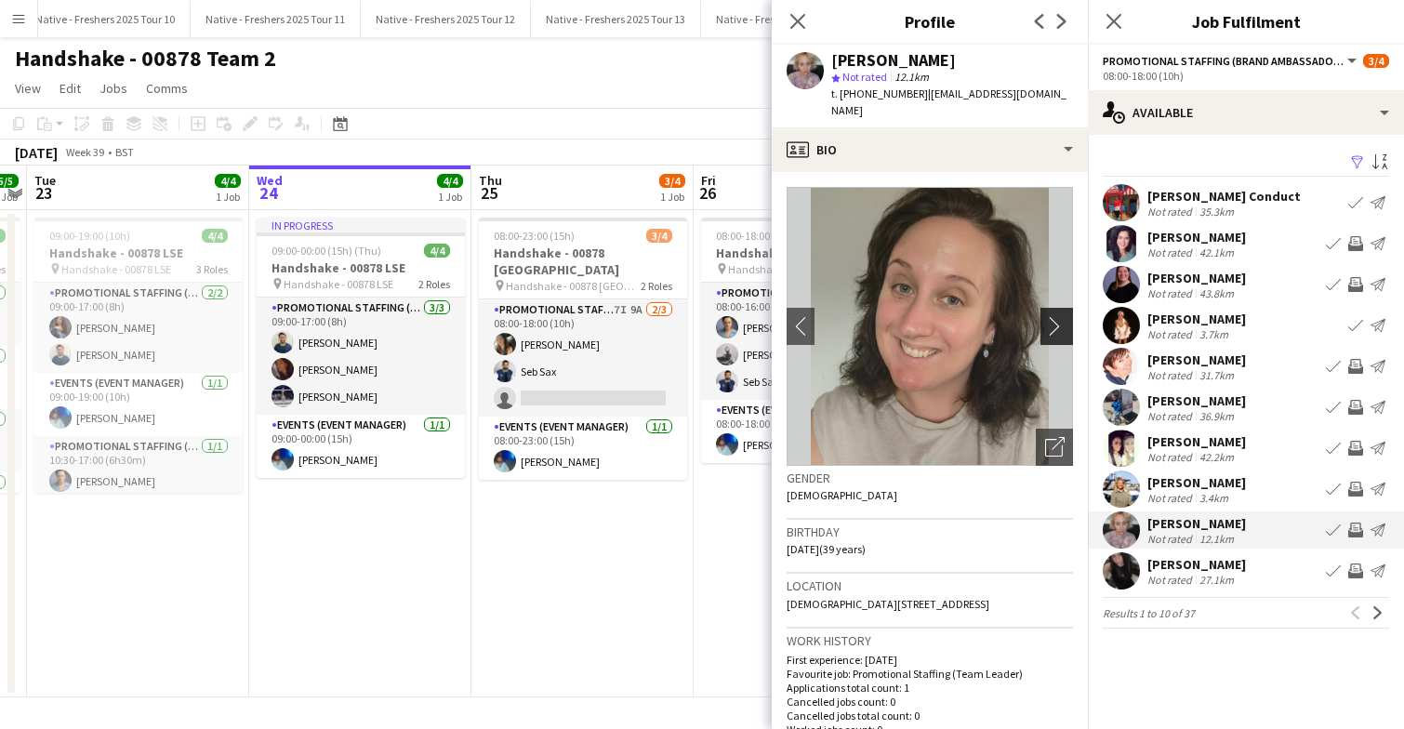
click at [1062, 316] on app-icon "chevron-right" at bounding box center [1059, 326] width 29 height 20
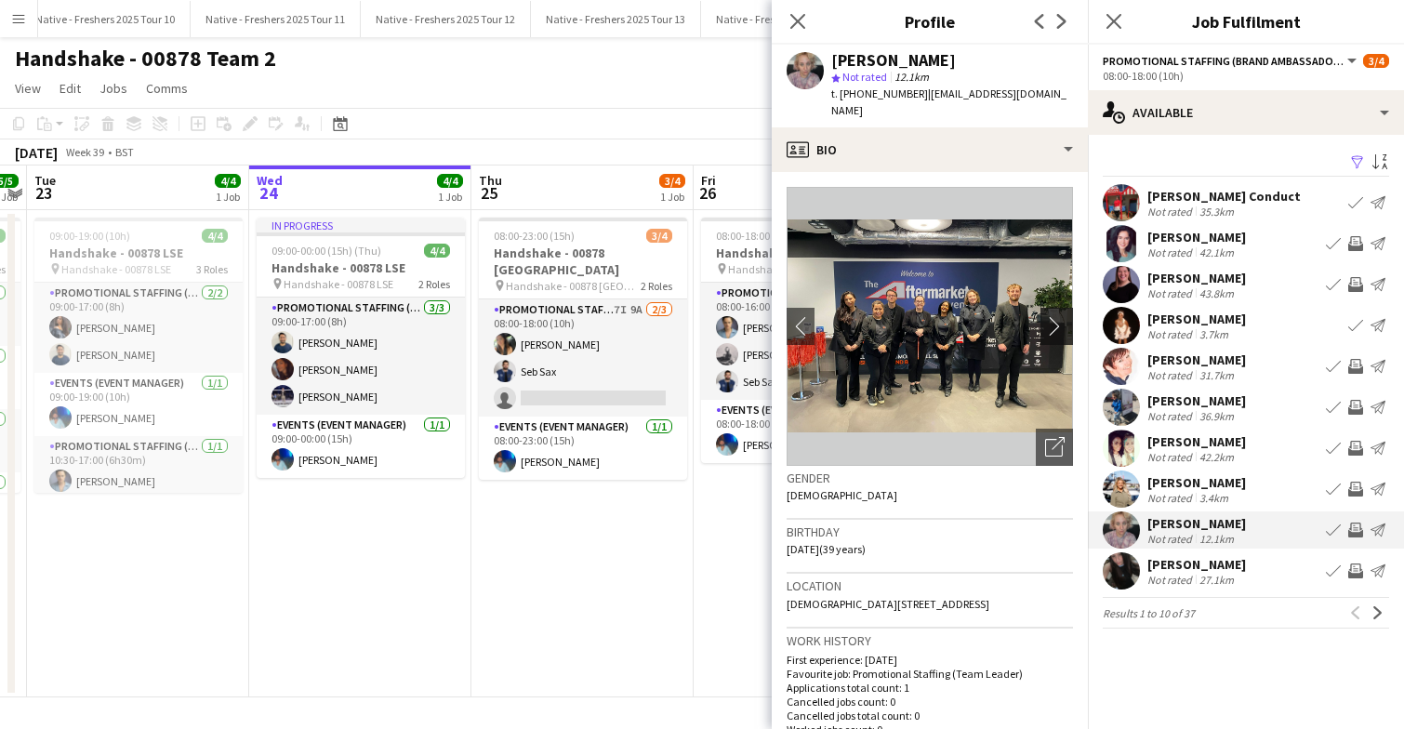
click at [1062, 316] on app-icon "chevron-right" at bounding box center [1059, 326] width 29 height 20
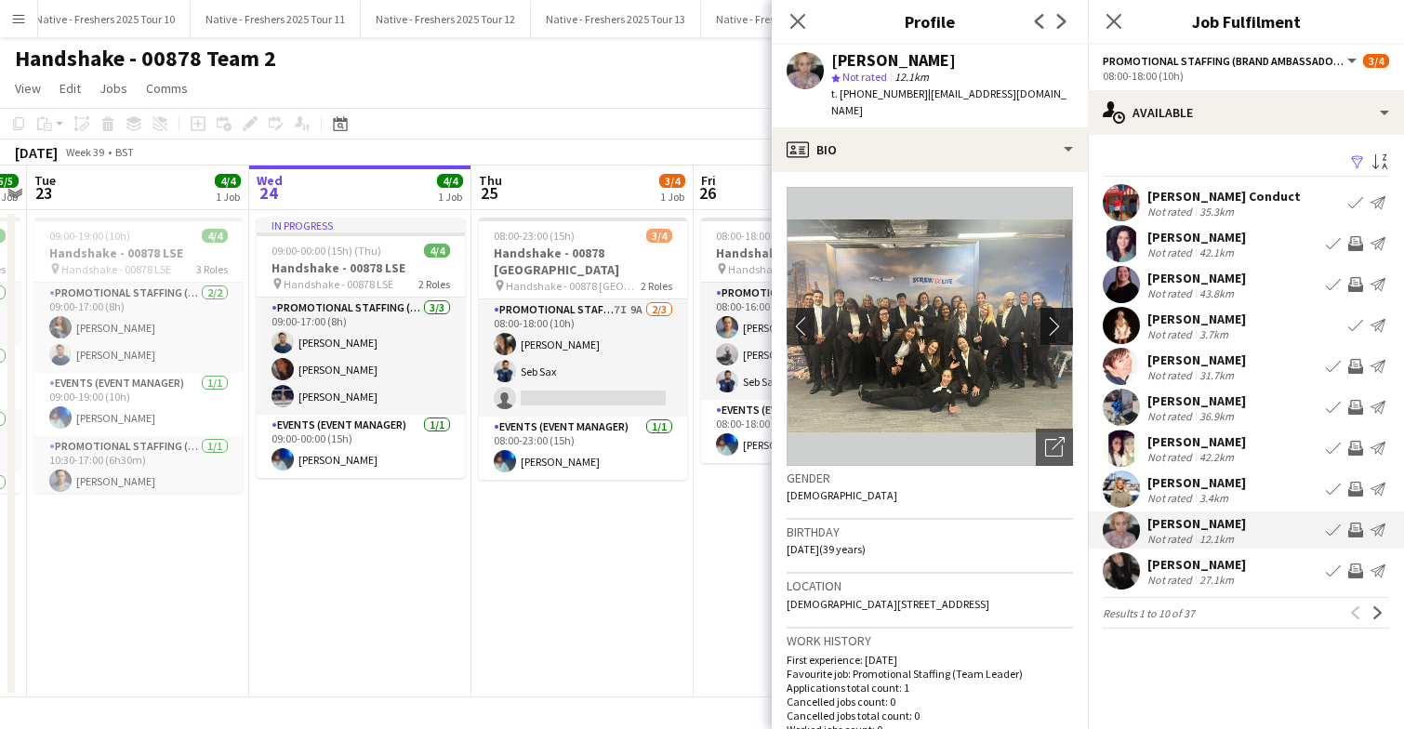
click at [1062, 316] on app-icon "chevron-right" at bounding box center [1059, 326] width 29 height 20
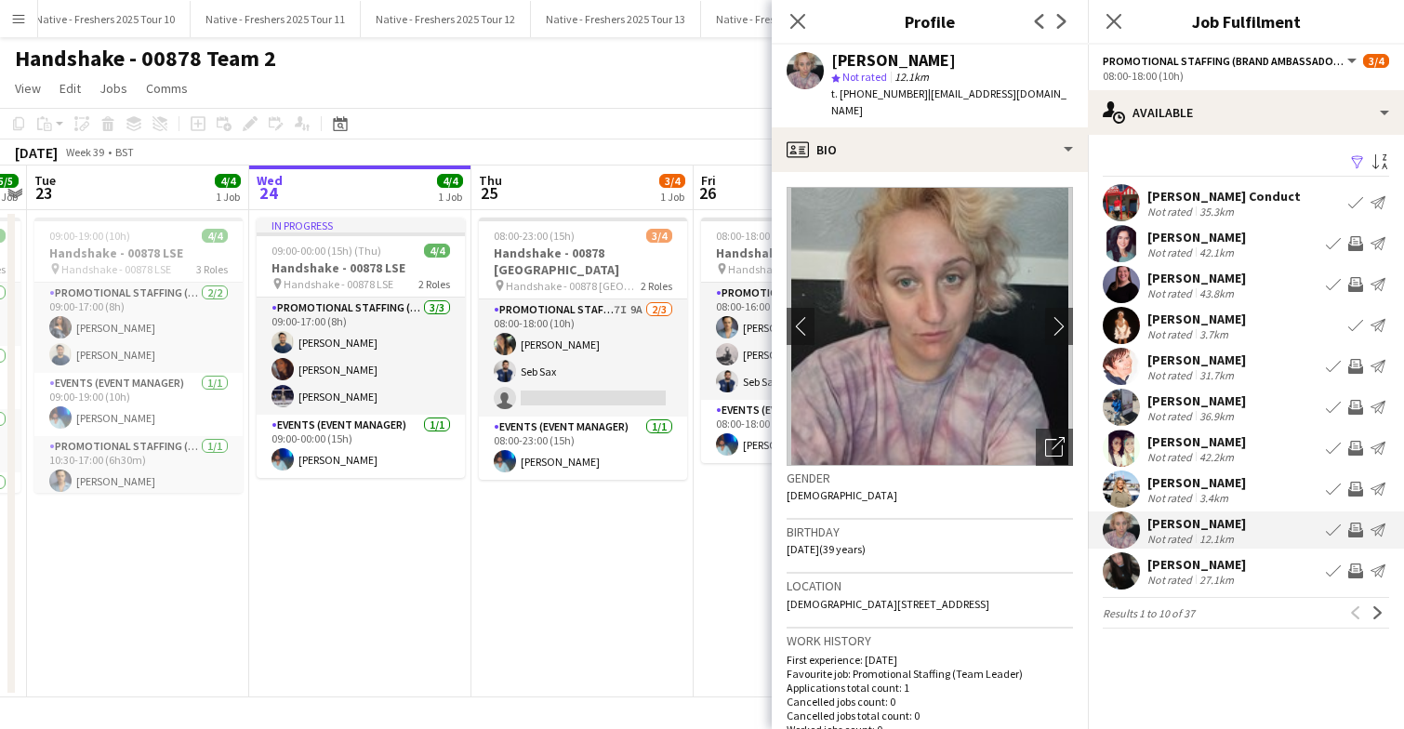
click at [1118, 243] on app-user-avatar at bounding box center [1121, 243] width 37 height 37
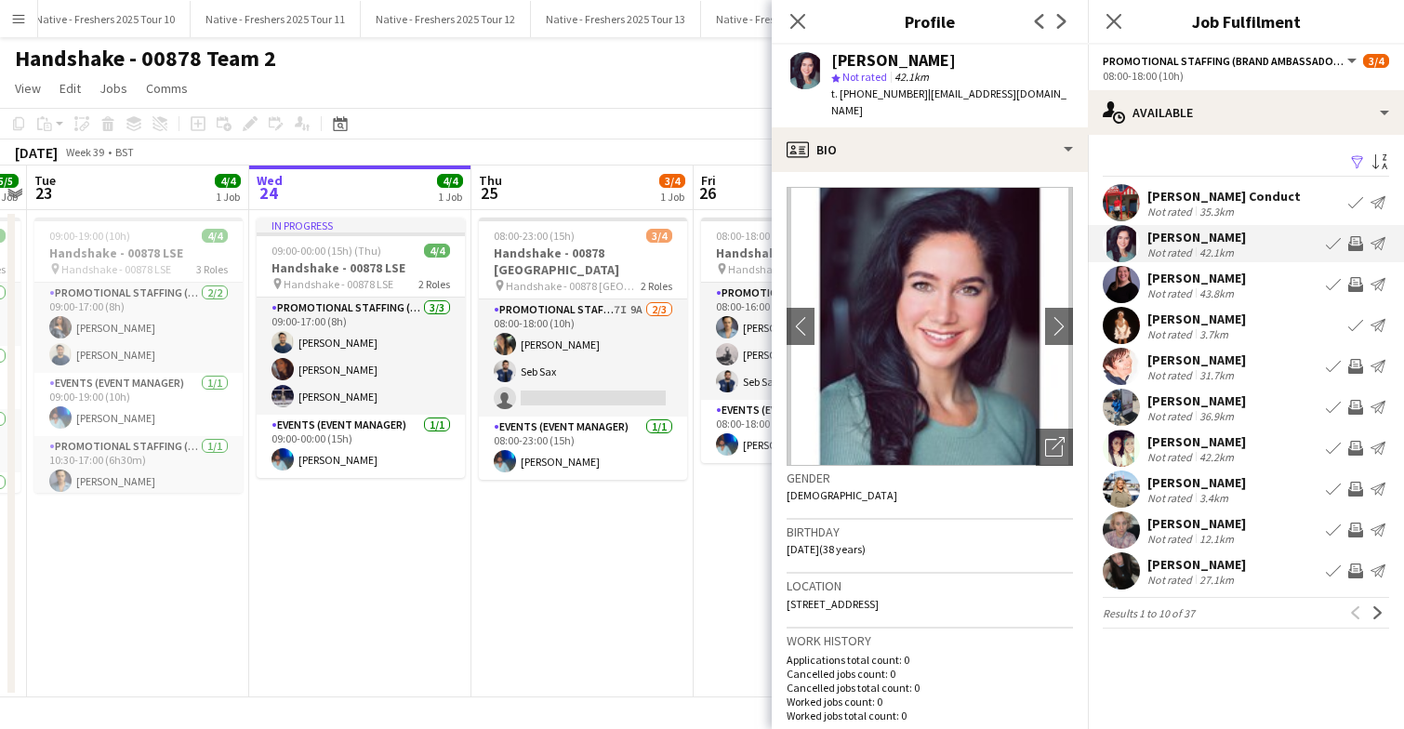
click at [1109, 281] on app-user-avatar at bounding box center [1121, 284] width 37 height 37
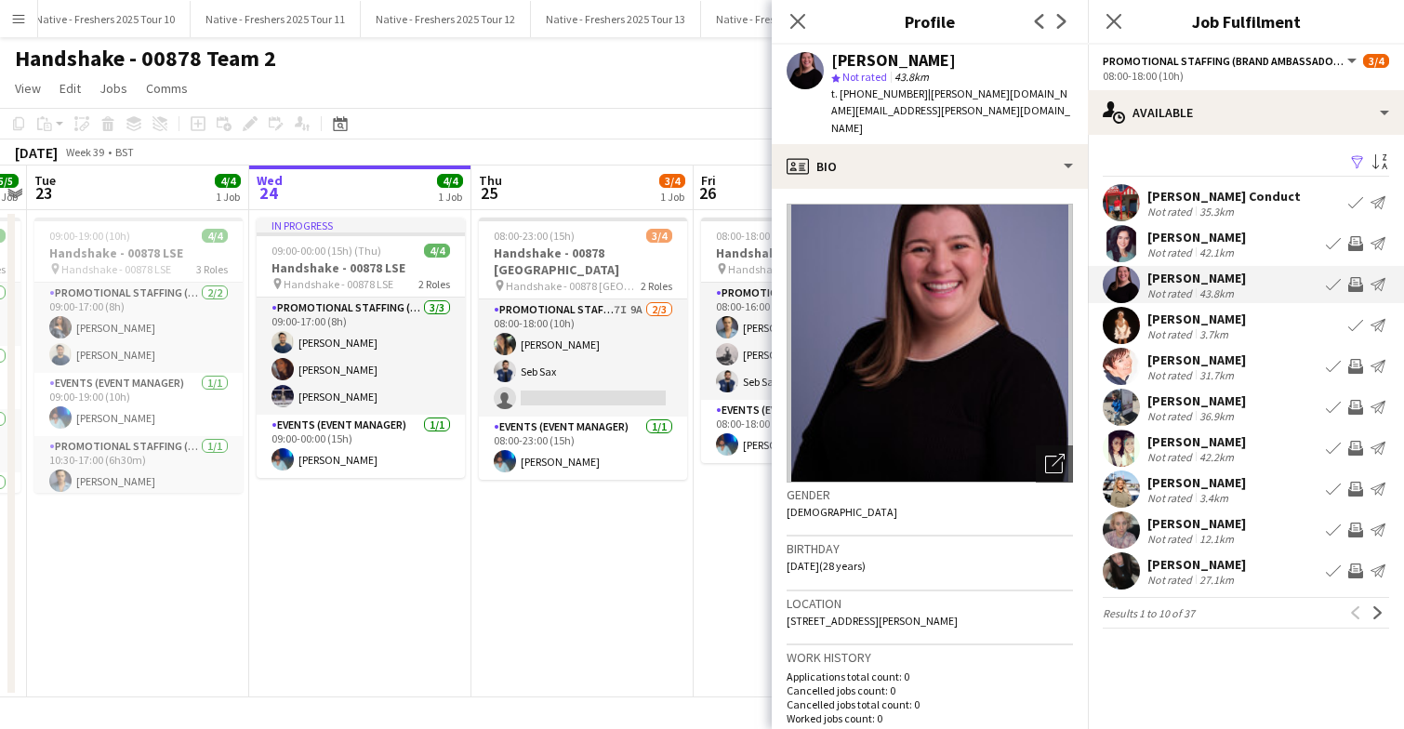
click at [1120, 400] on app-user-avatar at bounding box center [1121, 407] width 37 height 37
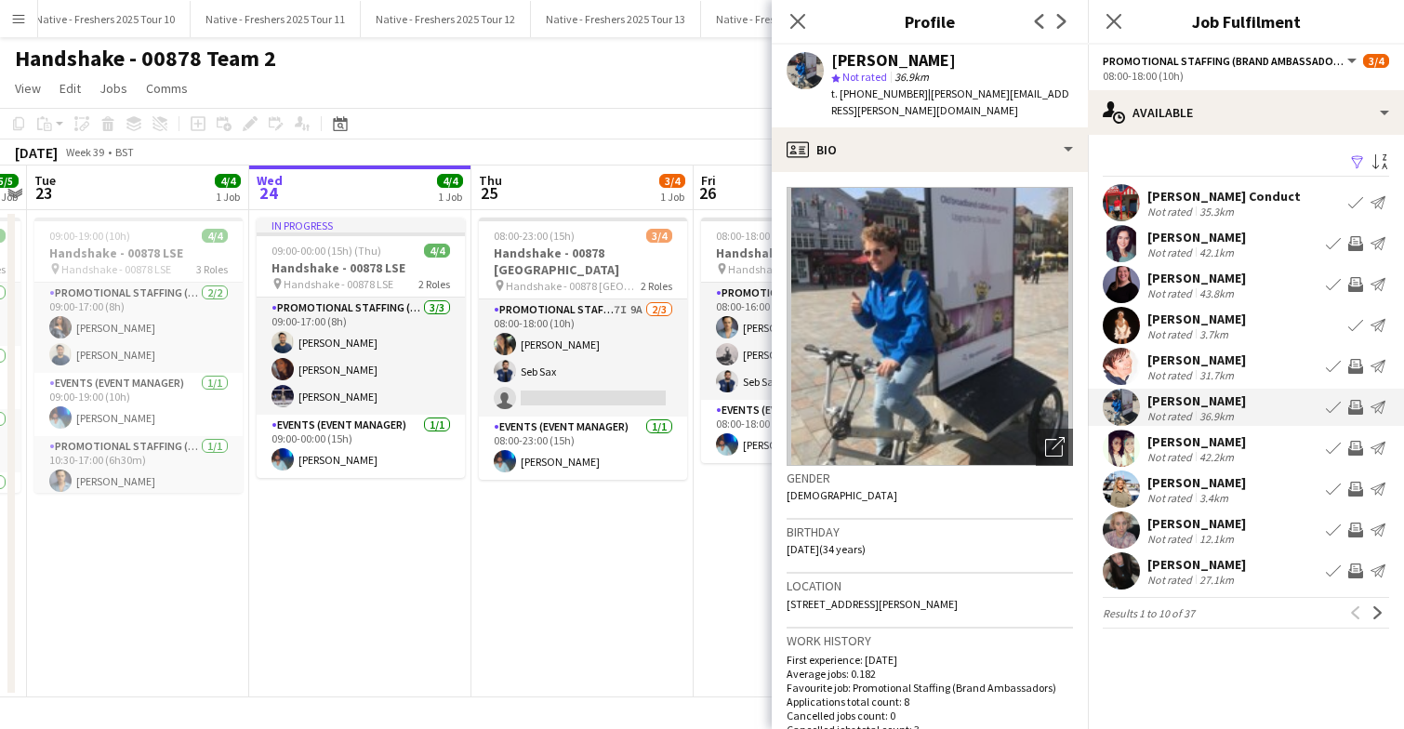
click at [1116, 445] on app-user-avatar at bounding box center [1121, 448] width 37 height 37
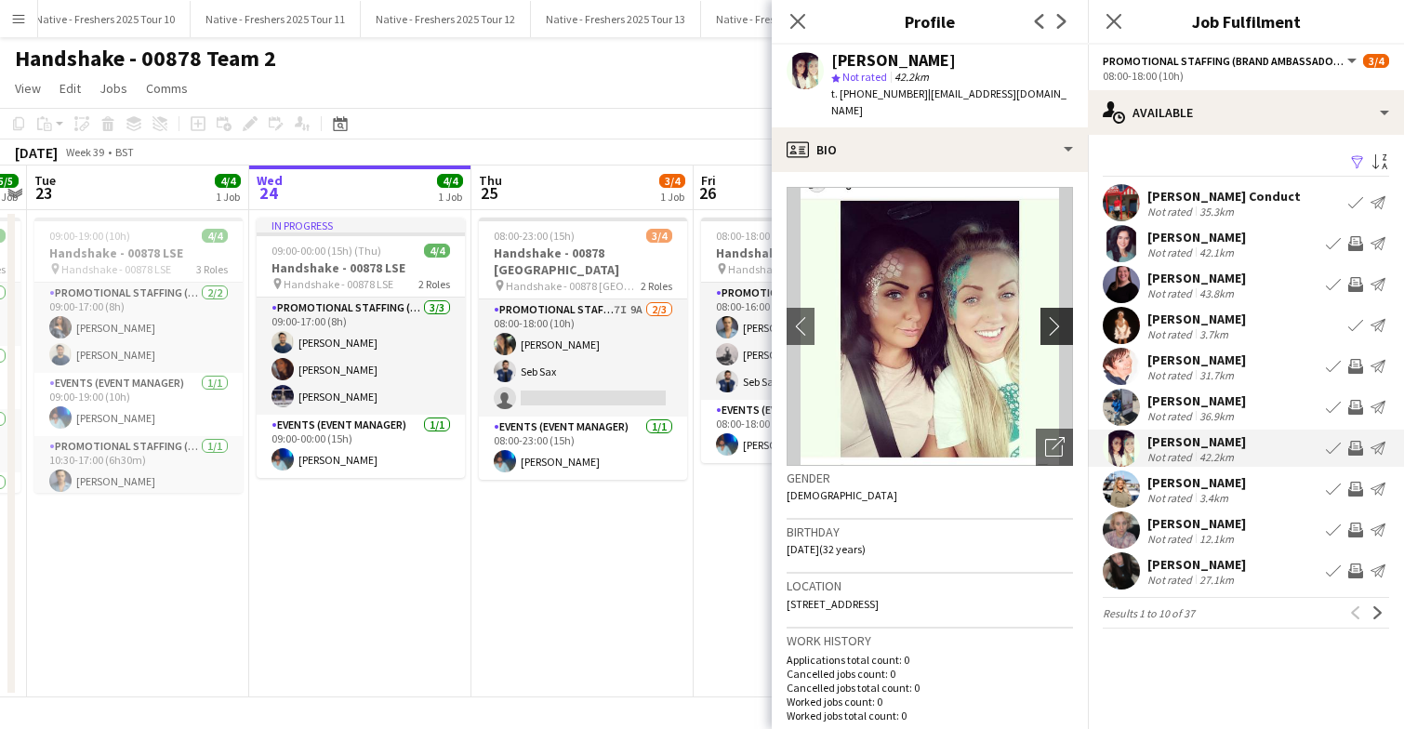
click at [1054, 323] on app-icon "chevron-right" at bounding box center [1059, 326] width 29 height 20
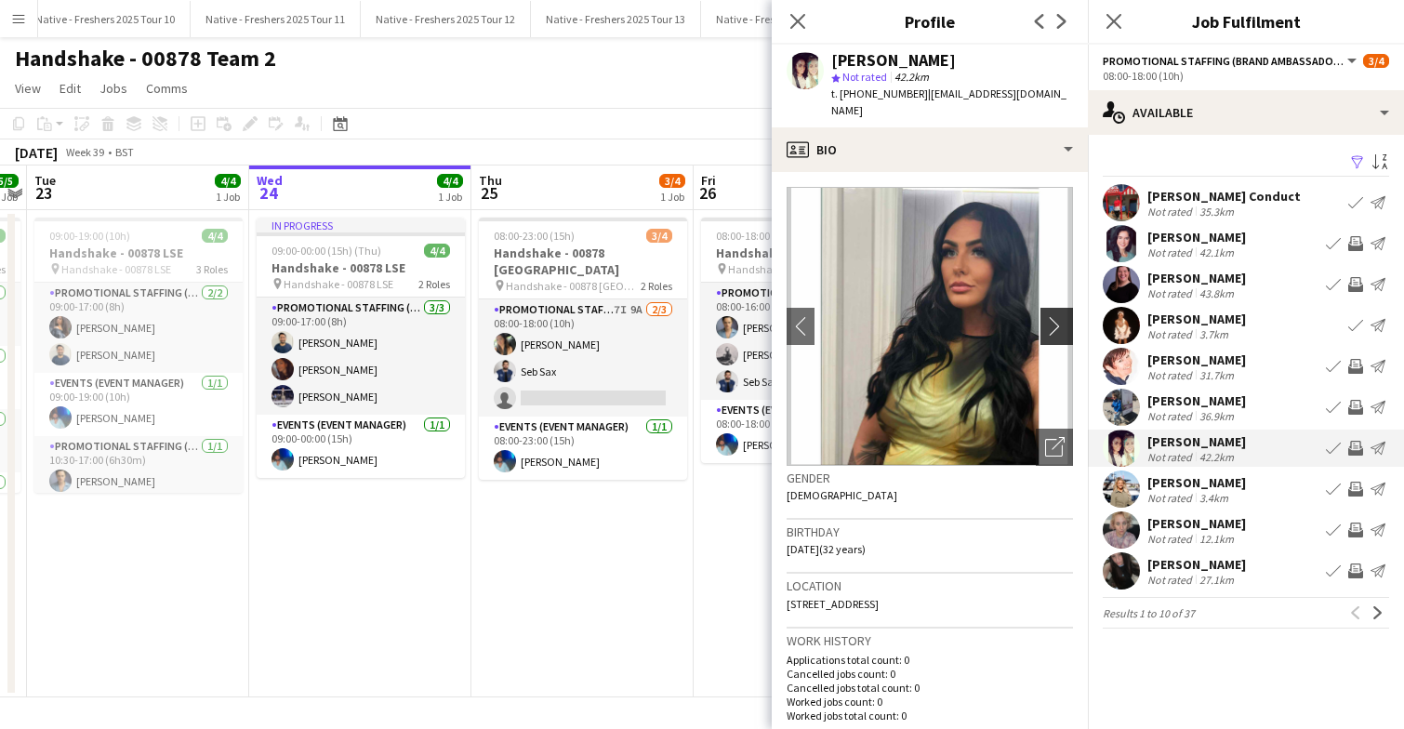
click at [1054, 323] on app-icon "chevron-right" at bounding box center [1059, 326] width 29 height 20
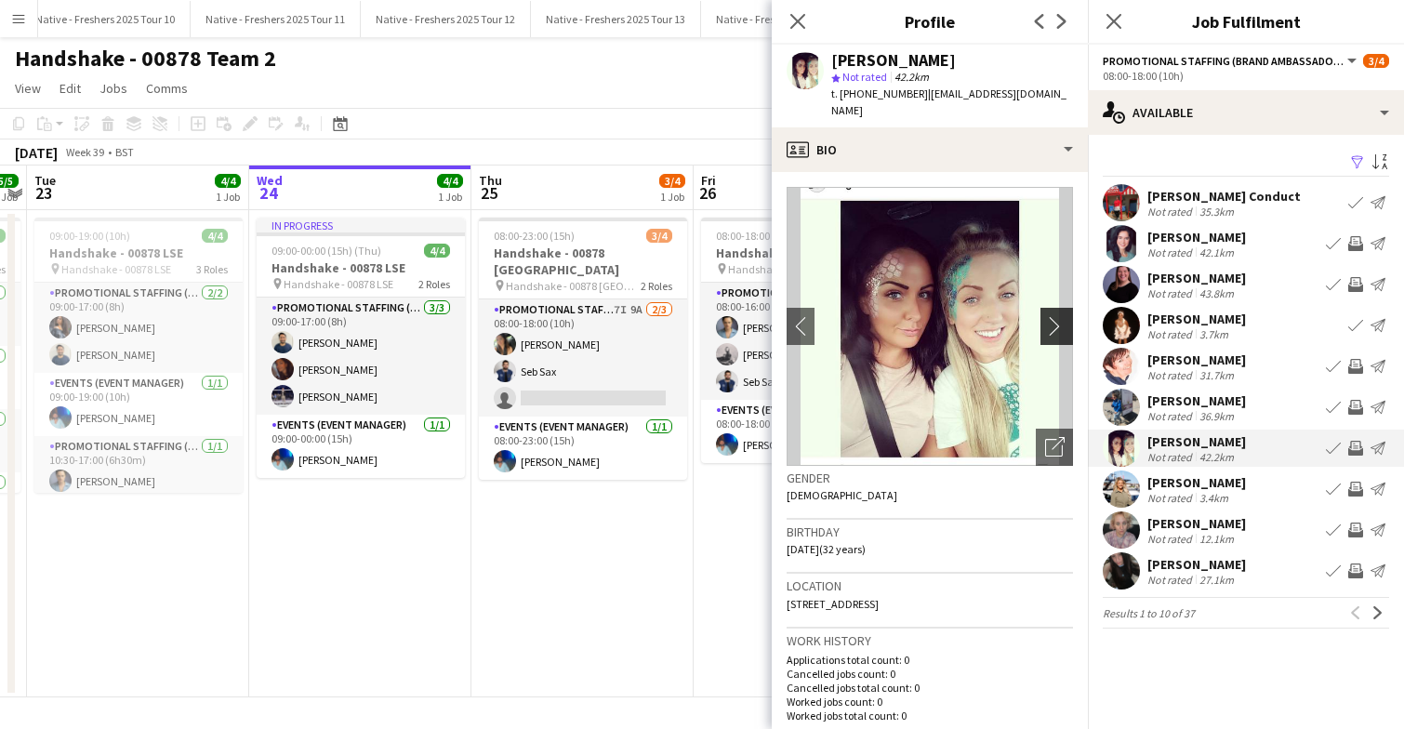
click at [1054, 323] on app-icon "chevron-right" at bounding box center [1059, 326] width 29 height 20
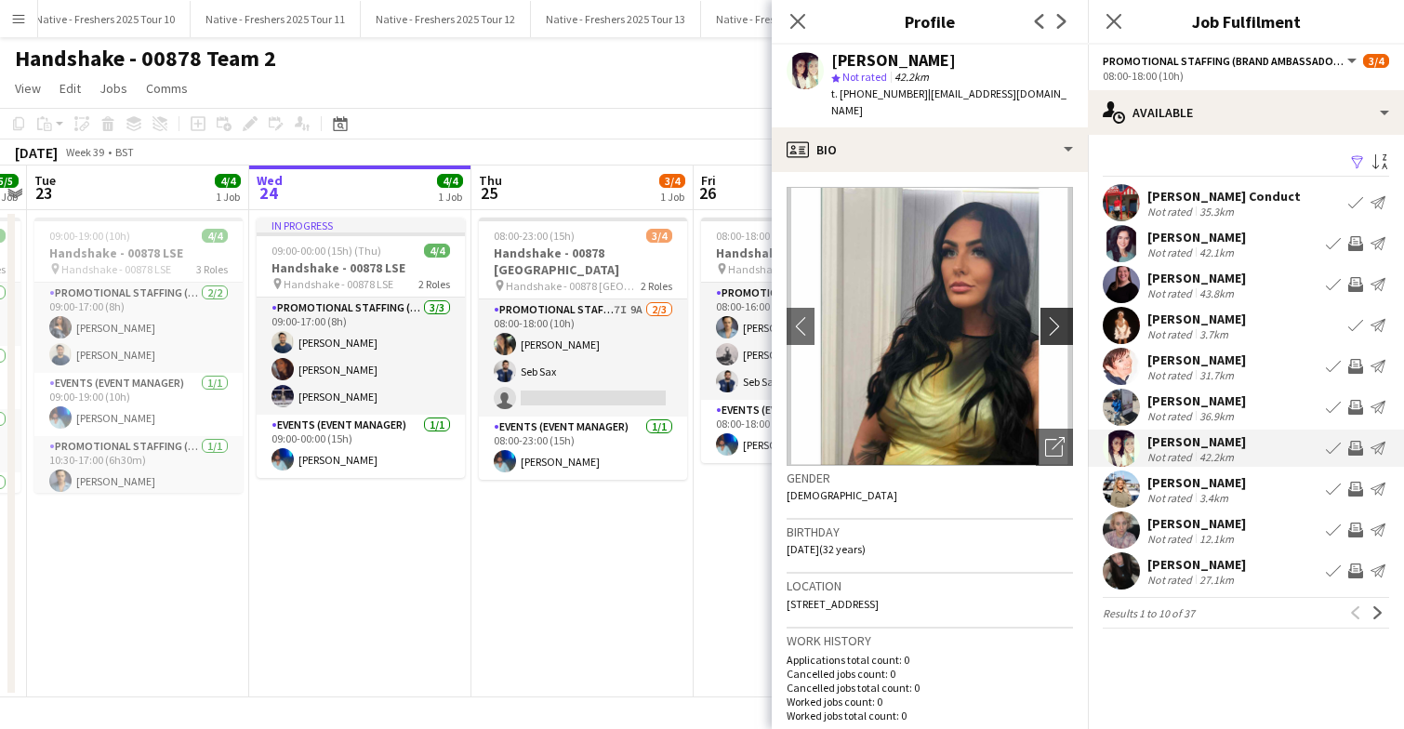
click at [1054, 323] on app-icon "chevron-right" at bounding box center [1059, 326] width 29 height 20
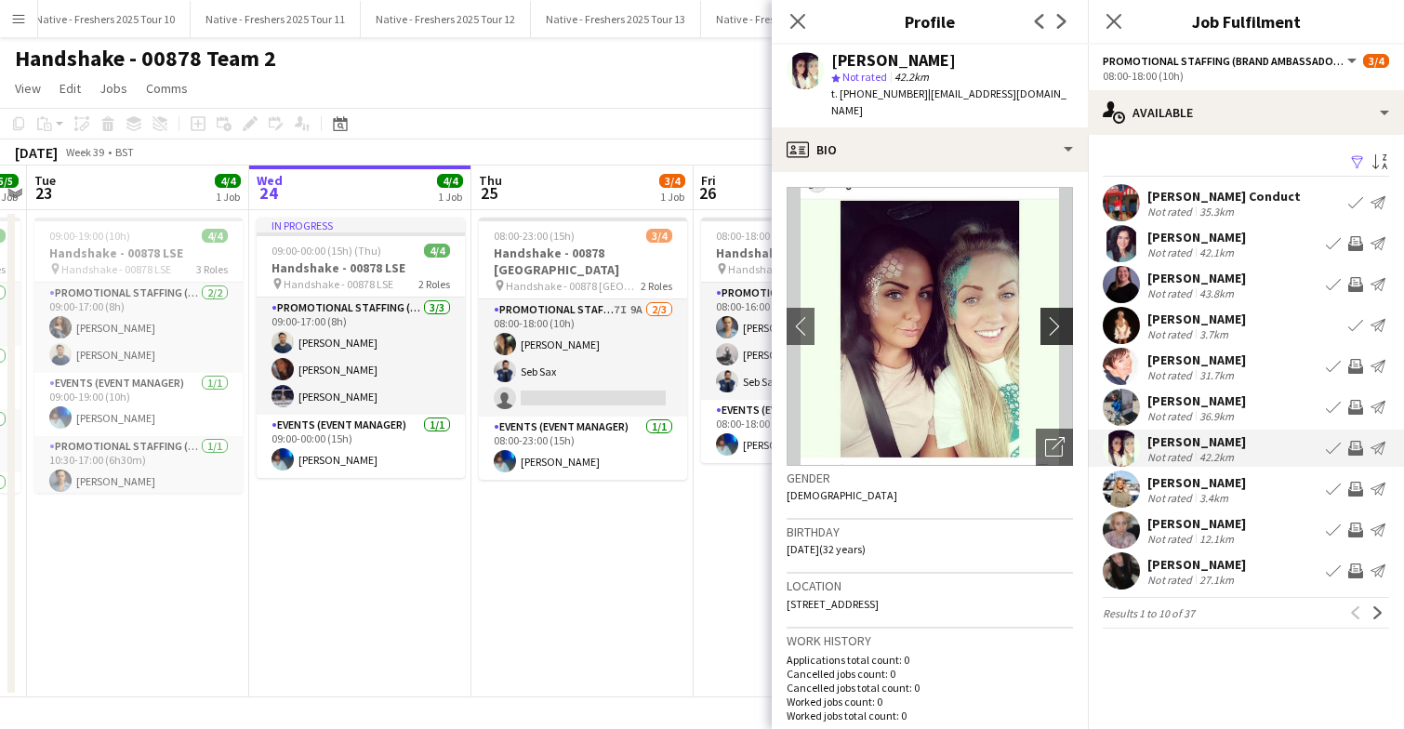
click at [1054, 323] on app-icon "chevron-right" at bounding box center [1059, 326] width 29 height 20
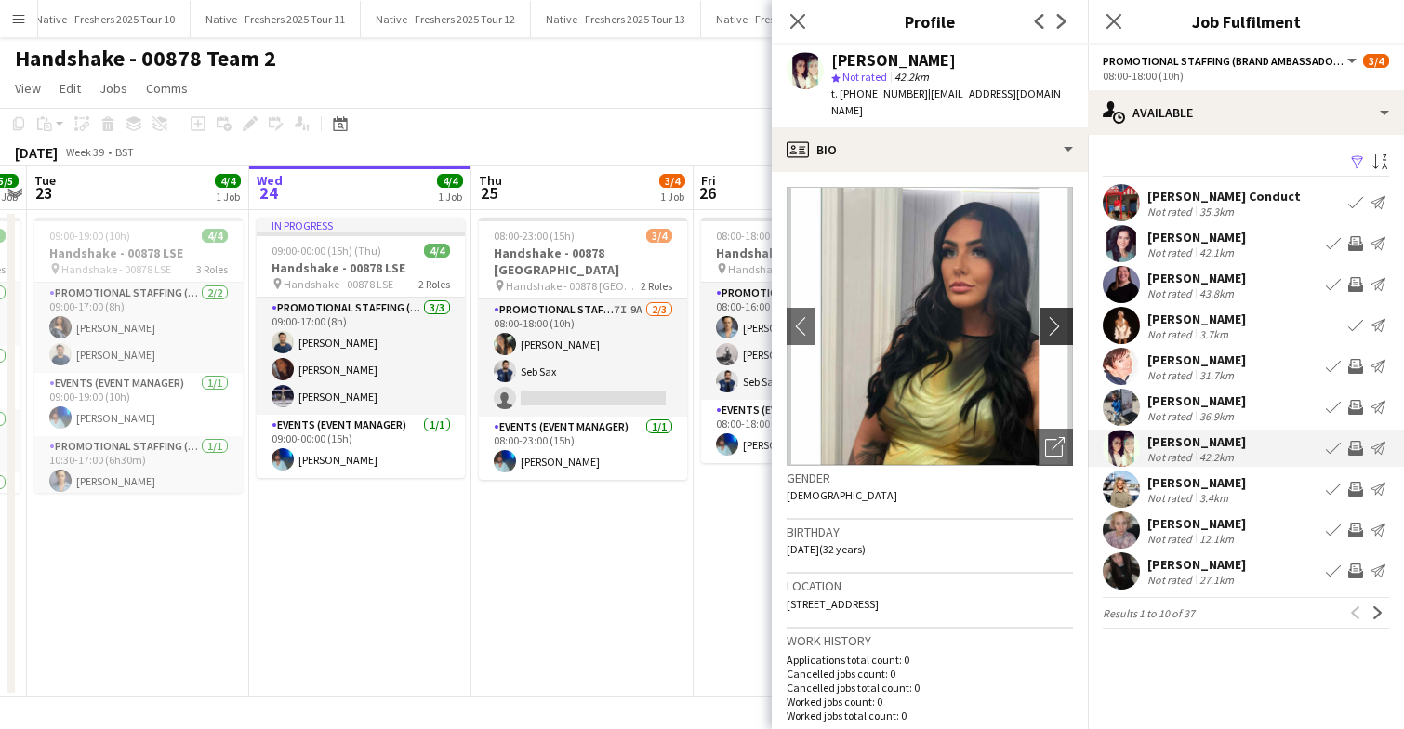
click at [1054, 323] on app-icon "chevron-right" at bounding box center [1059, 326] width 29 height 20
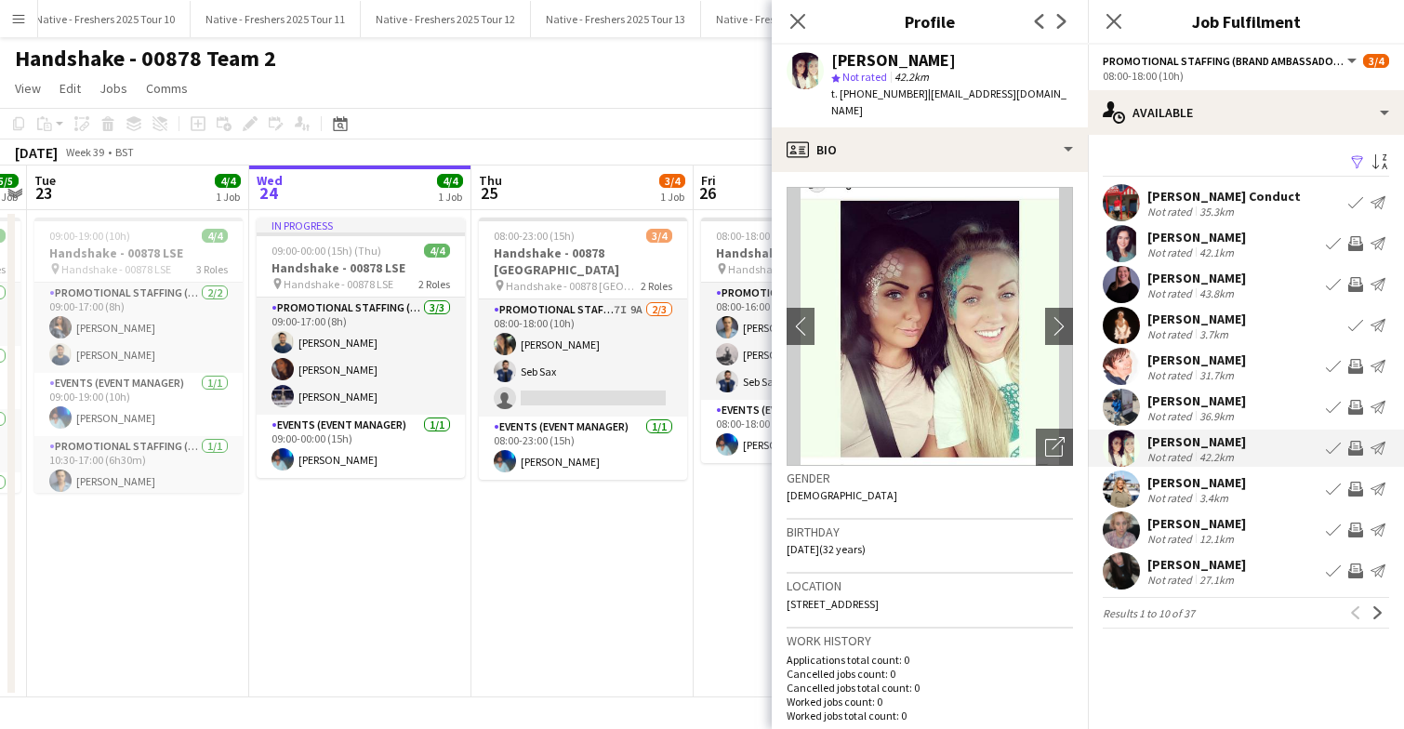
click at [1114, 577] on app-user-avatar at bounding box center [1121, 570] width 37 height 37
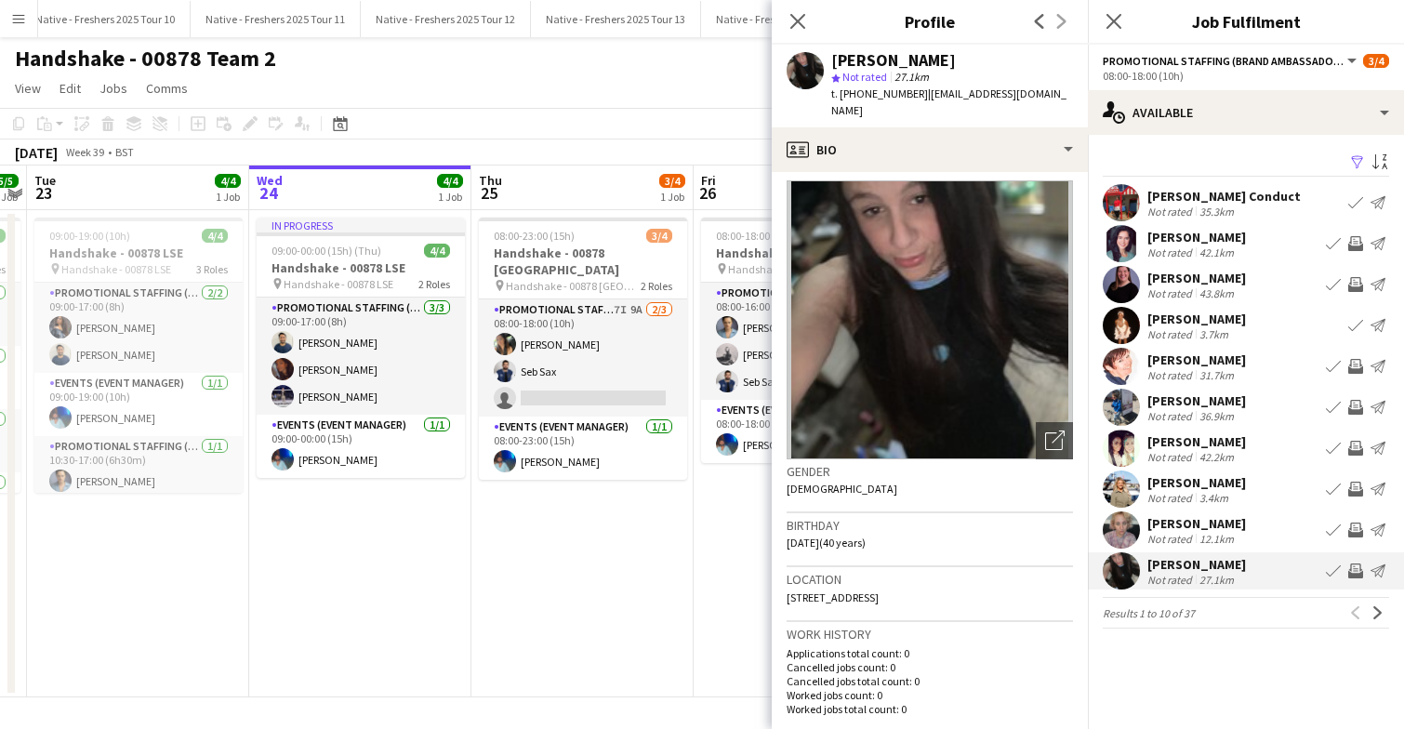
scroll to position [0, 0]
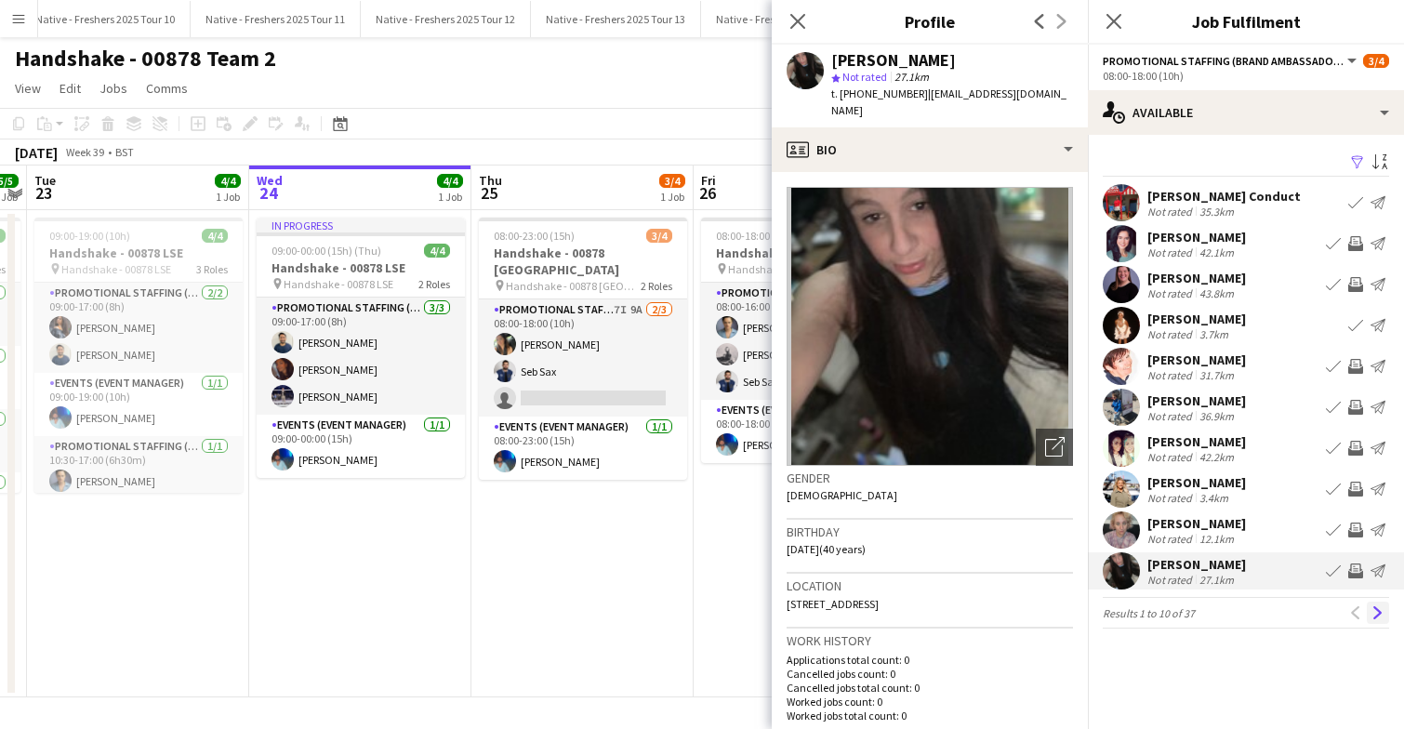
click at [1378, 606] on app-icon "Next" at bounding box center [1378, 612] width 13 height 13
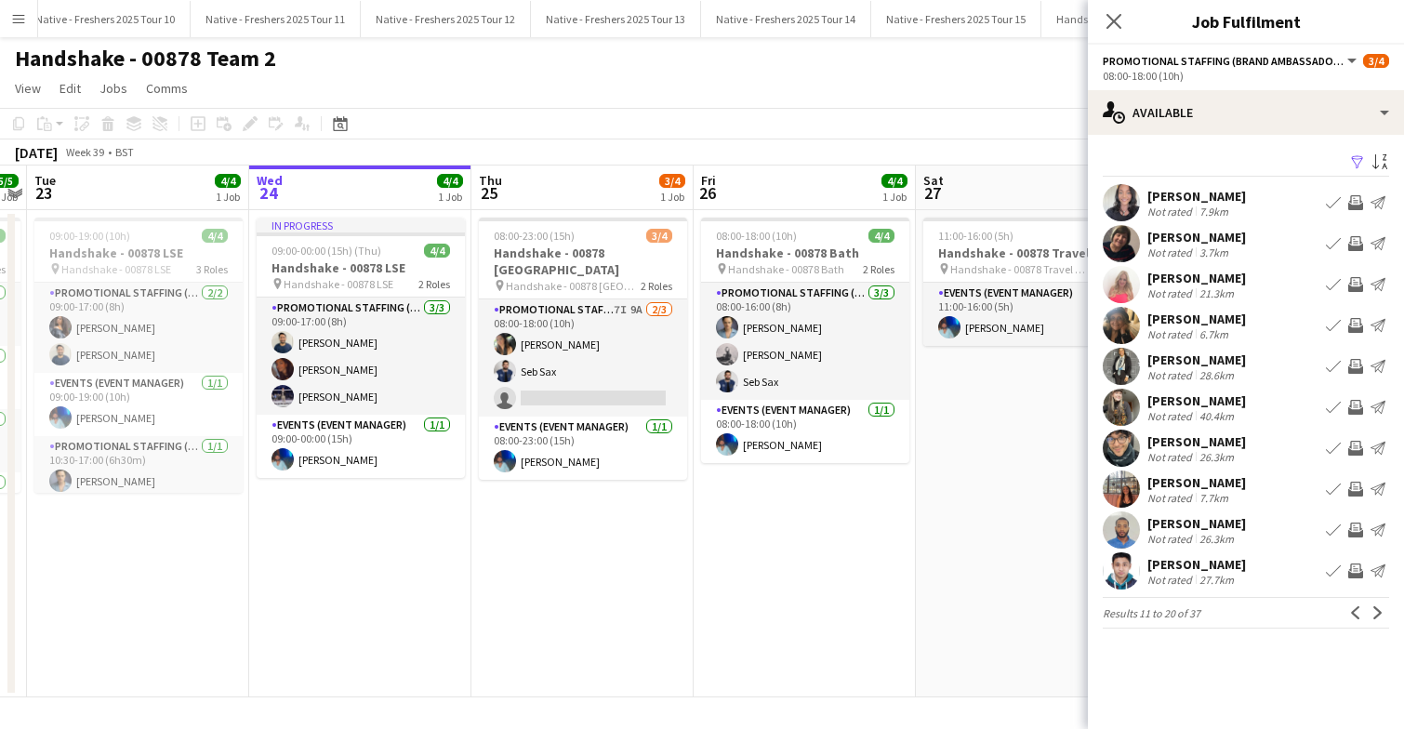
click at [1120, 199] on app-user-avatar at bounding box center [1121, 202] width 37 height 37
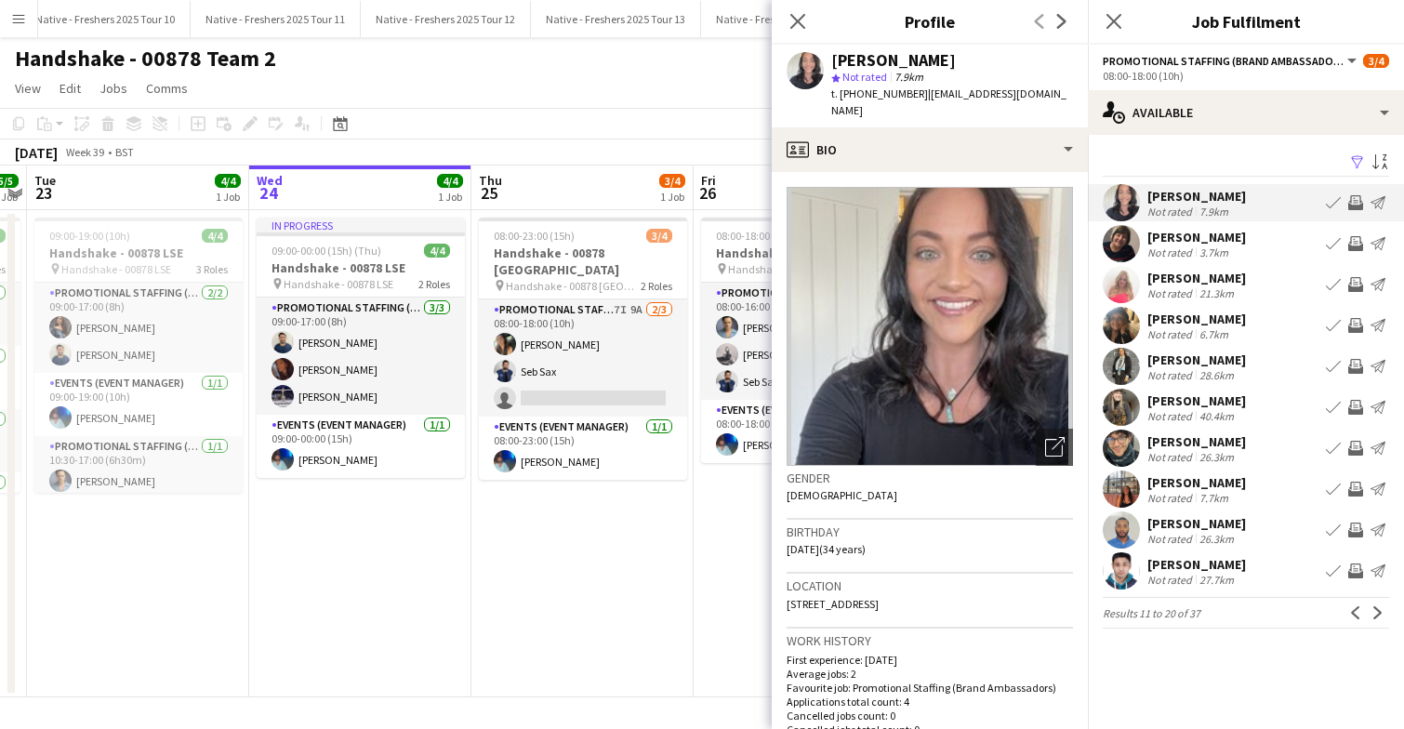
click at [1123, 279] on app-user-avatar at bounding box center [1121, 284] width 37 height 37
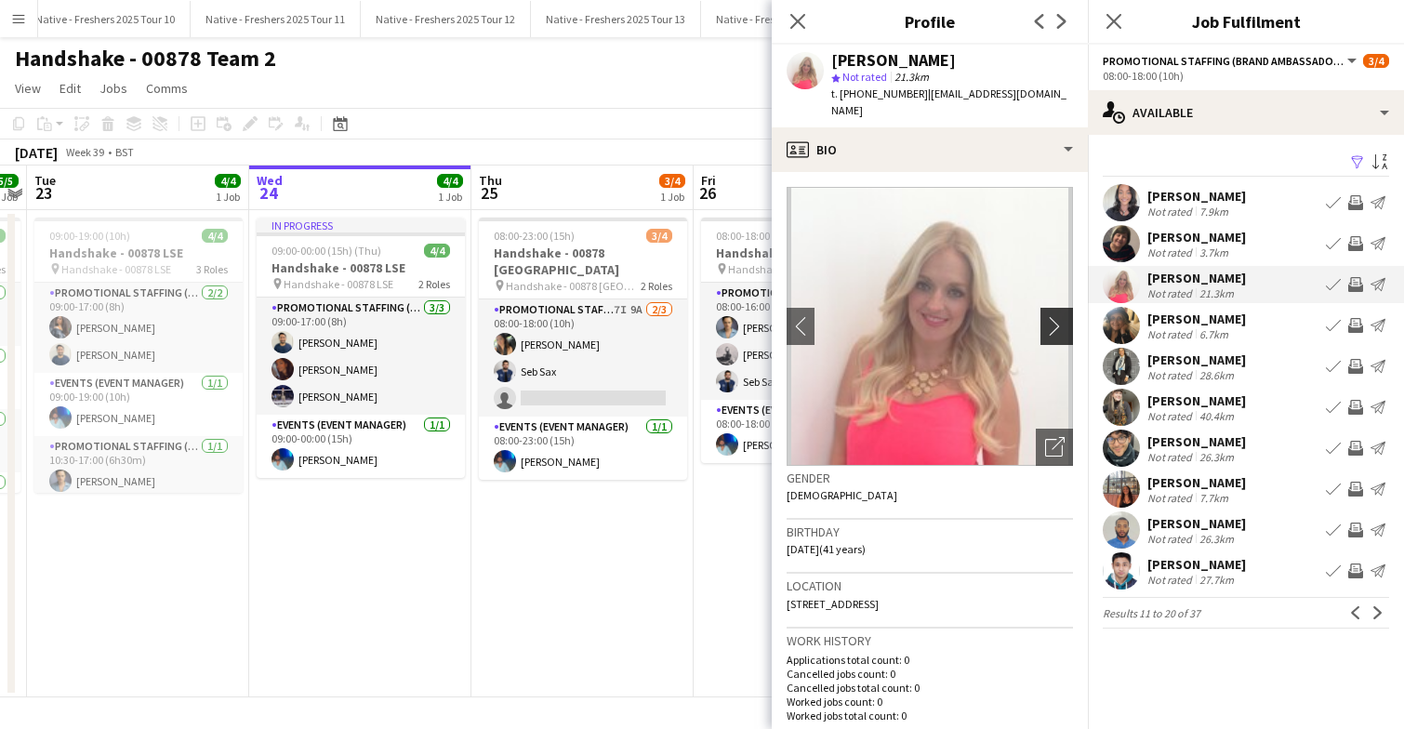
click at [1059, 316] on app-icon "chevron-right" at bounding box center [1059, 326] width 29 height 20
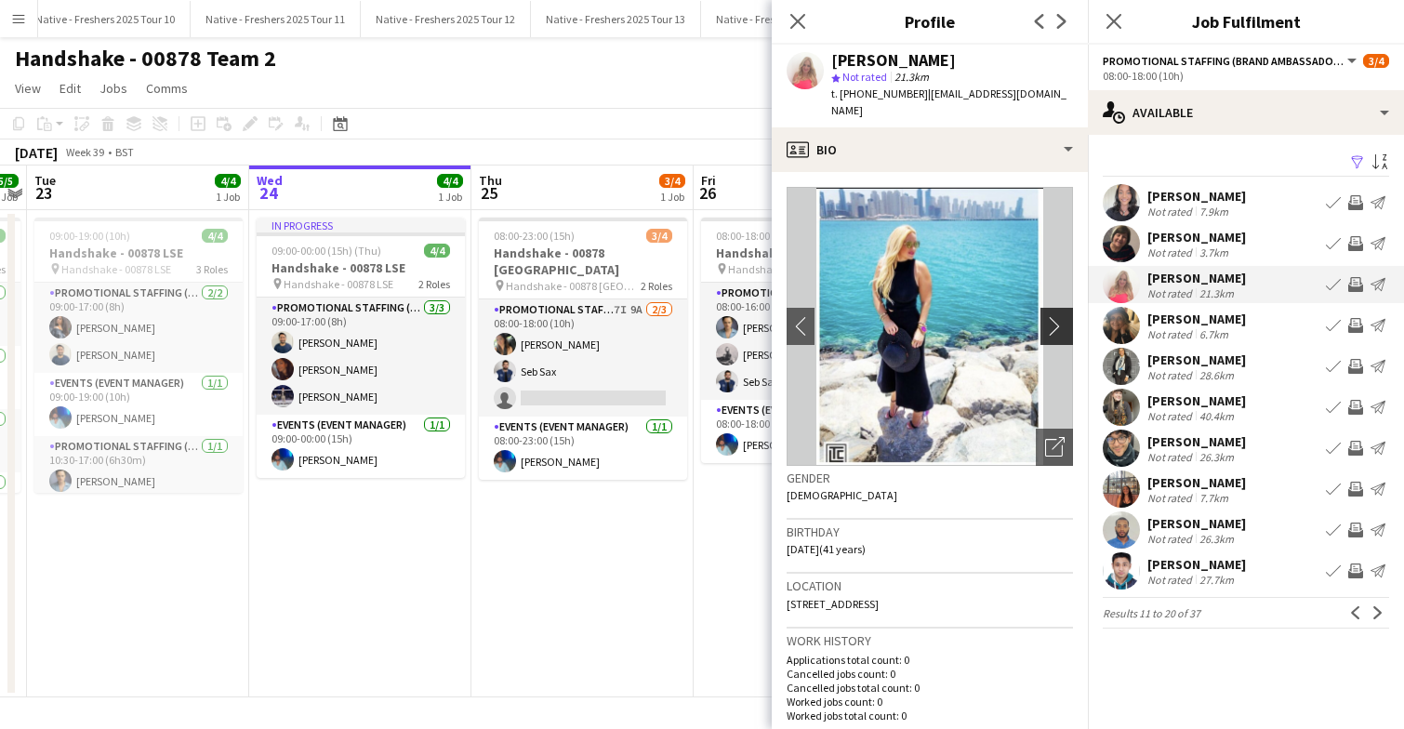
click at [1059, 316] on app-icon "chevron-right" at bounding box center [1059, 326] width 29 height 20
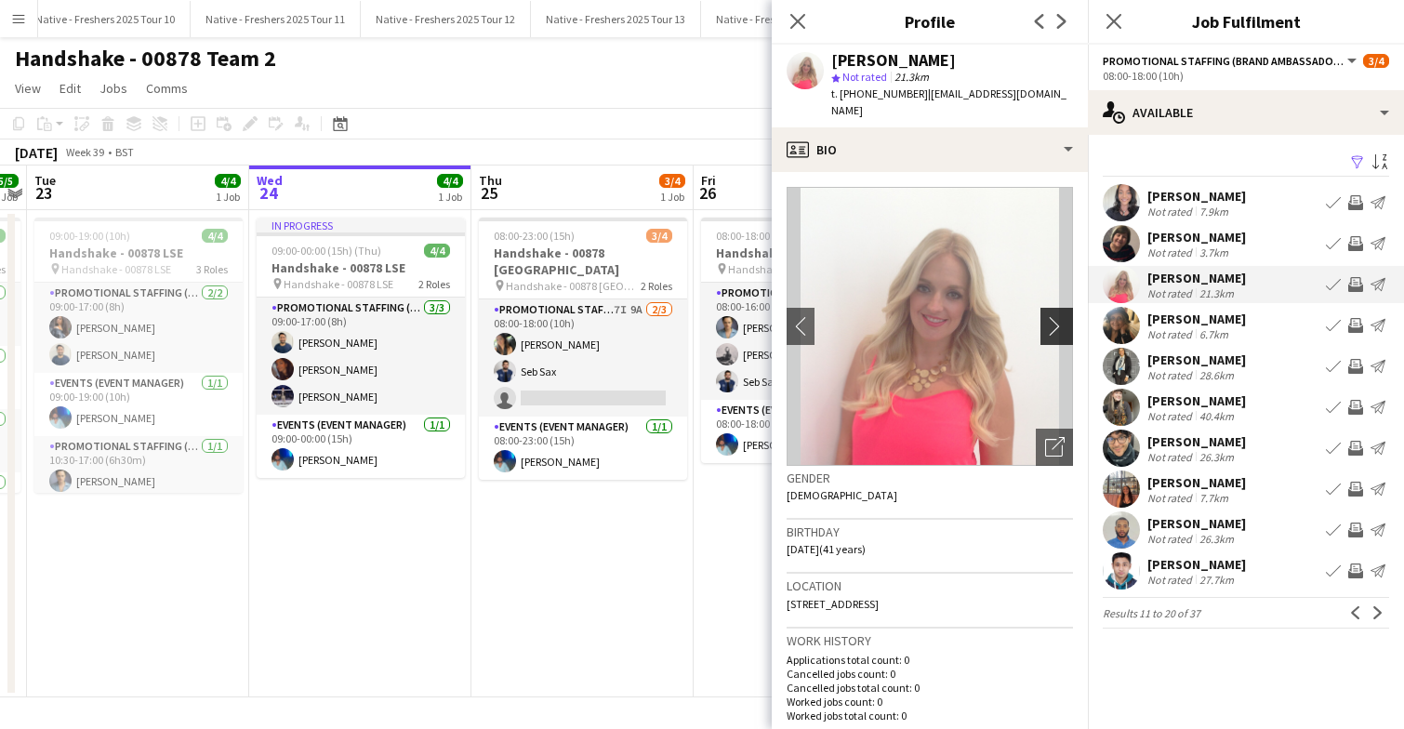
click at [1058, 316] on app-icon "chevron-right" at bounding box center [1059, 326] width 29 height 20
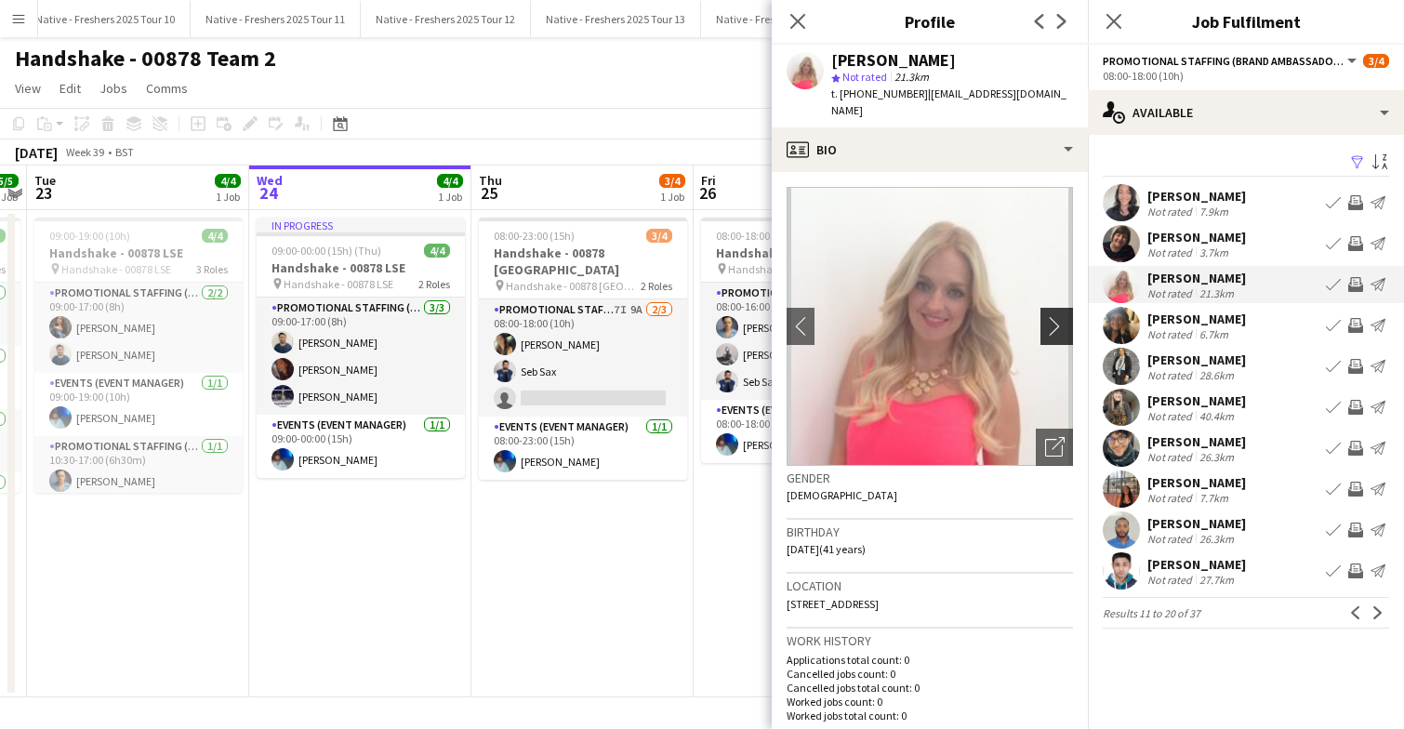
click at [1058, 316] on app-icon "chevron-right" at bounding box center [1059, 326] width 29 height 20
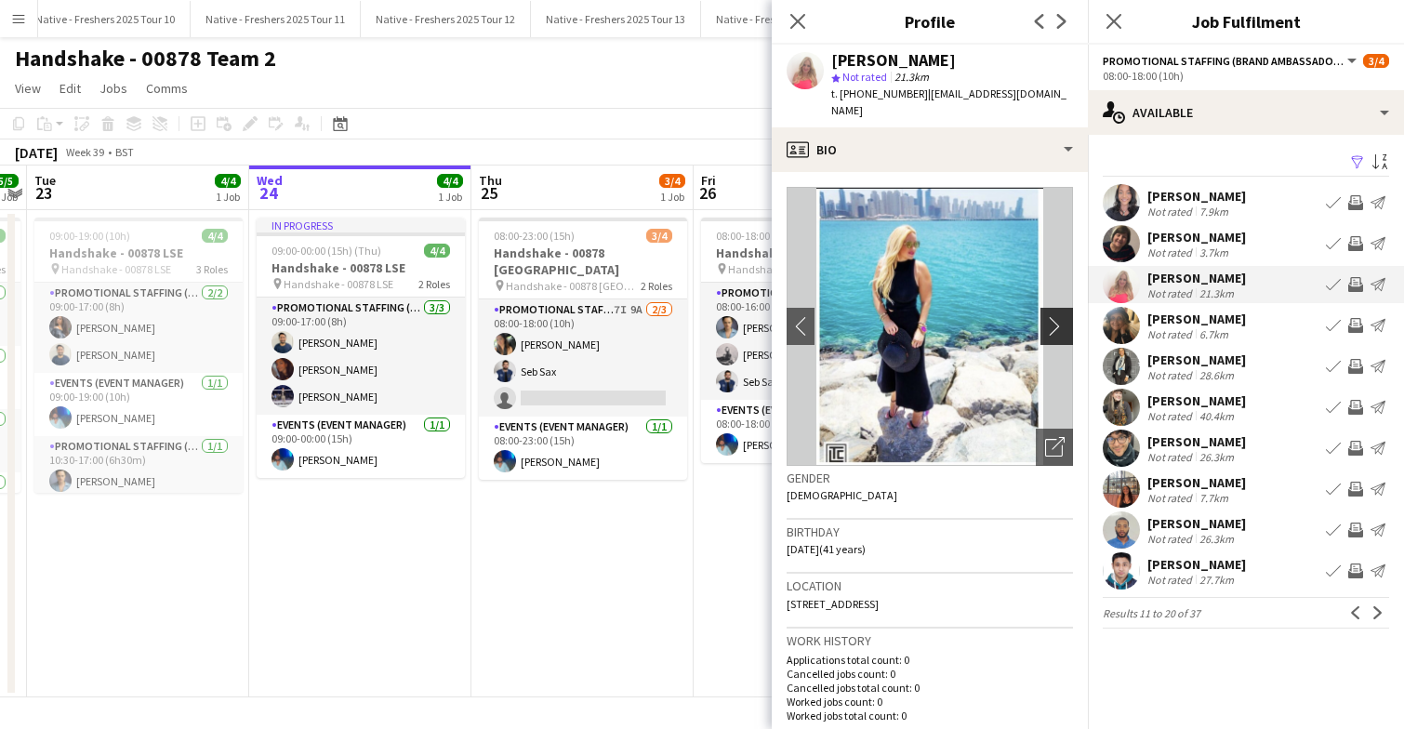
click at [1058, 316] on app-icon "chevron-right" at bounding box center [1059, 326] width 29 height 20
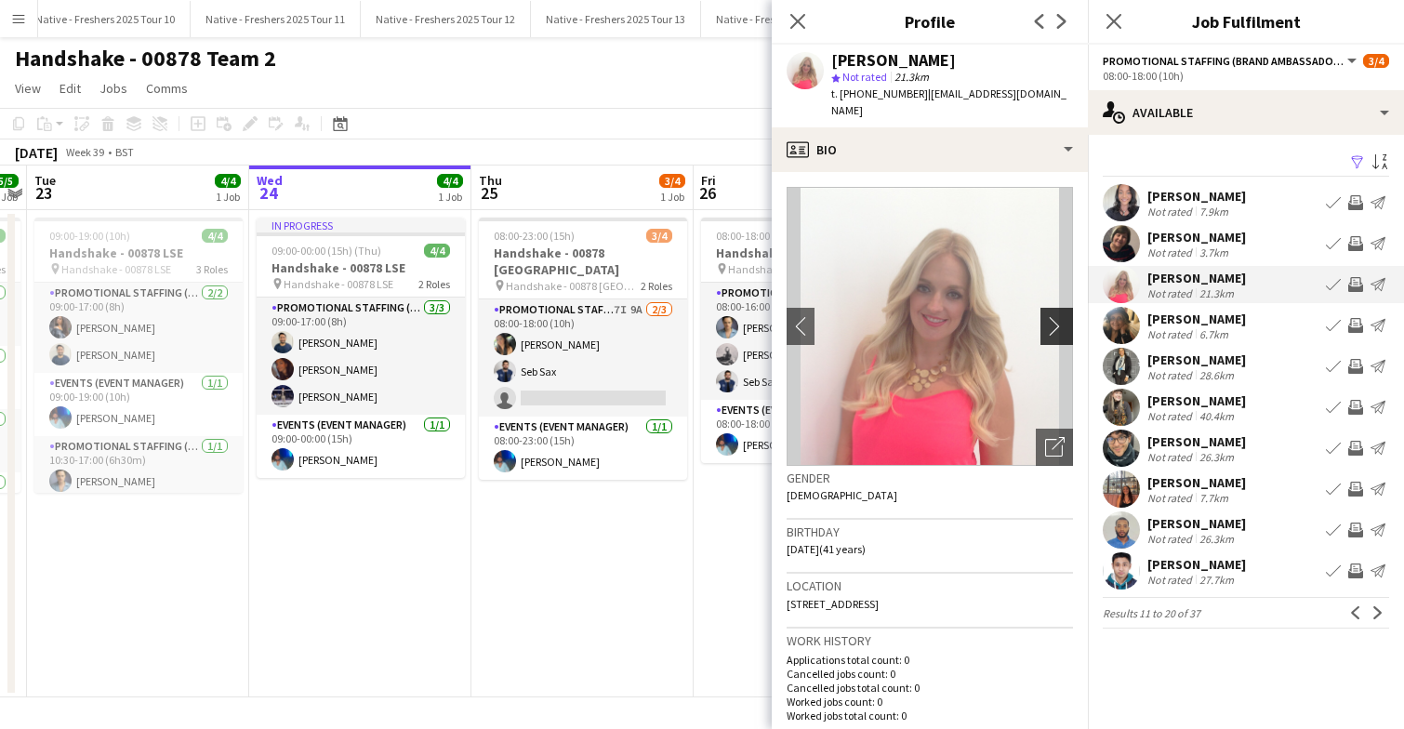
click at [1058, 316] on app-icon "chevron-right" at bounding box center [1059, 326] width 29 height 20
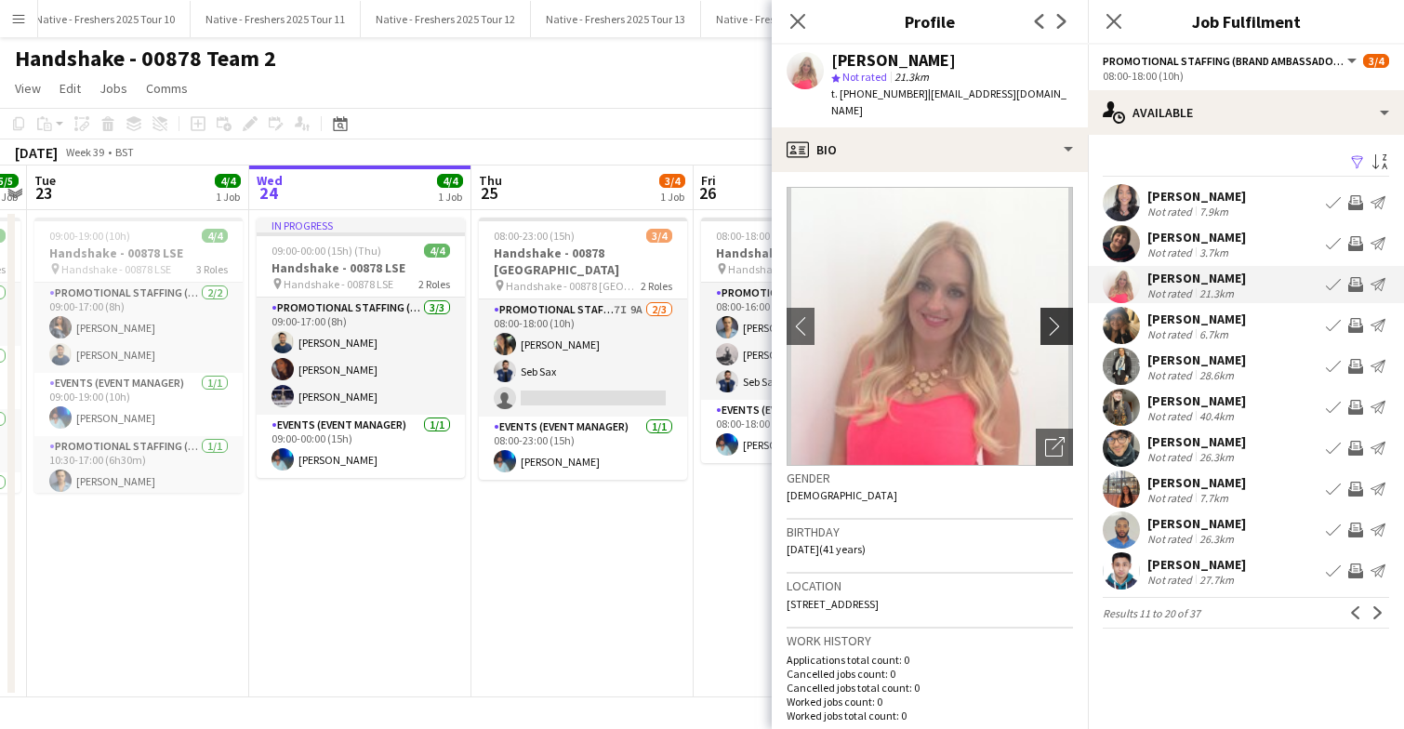
click at [1058, 316] on app-icon "chevron-right" at bounding box center [1059, 326] width 29 height 20
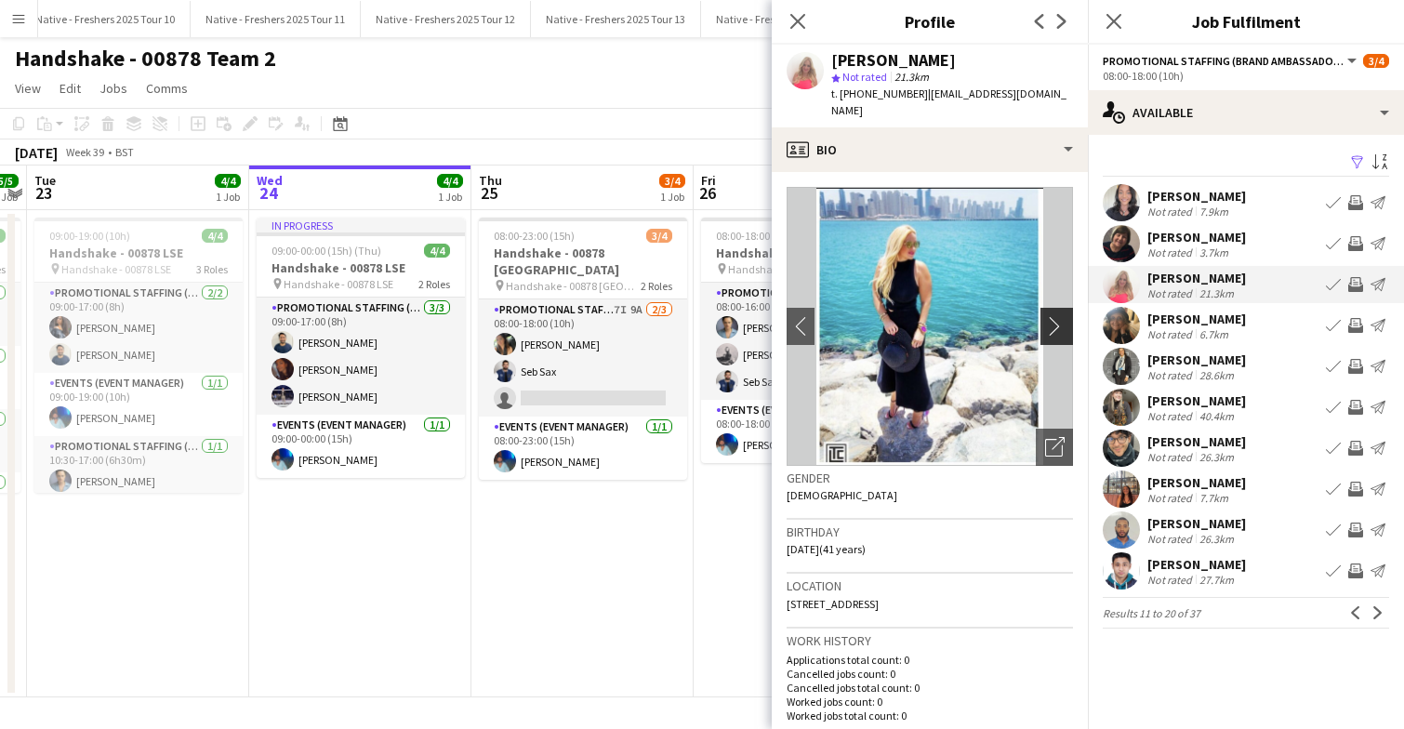
click at [1058, 316] on app-icon "chevron-right" at bounding box center [1059, 326] width 29 height 20
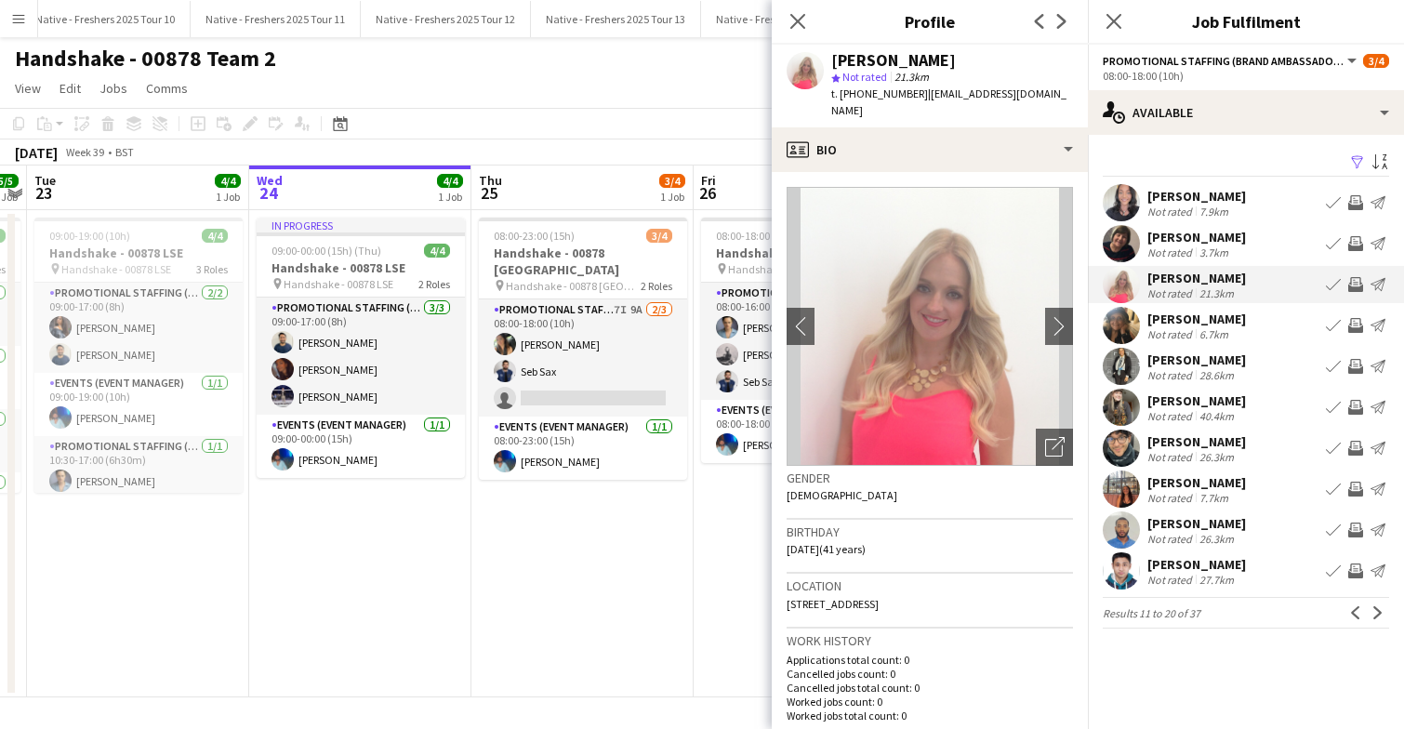
click at [1120, 323] on app-user-avatar at bounding box center [1121, 325] width 37 height 37
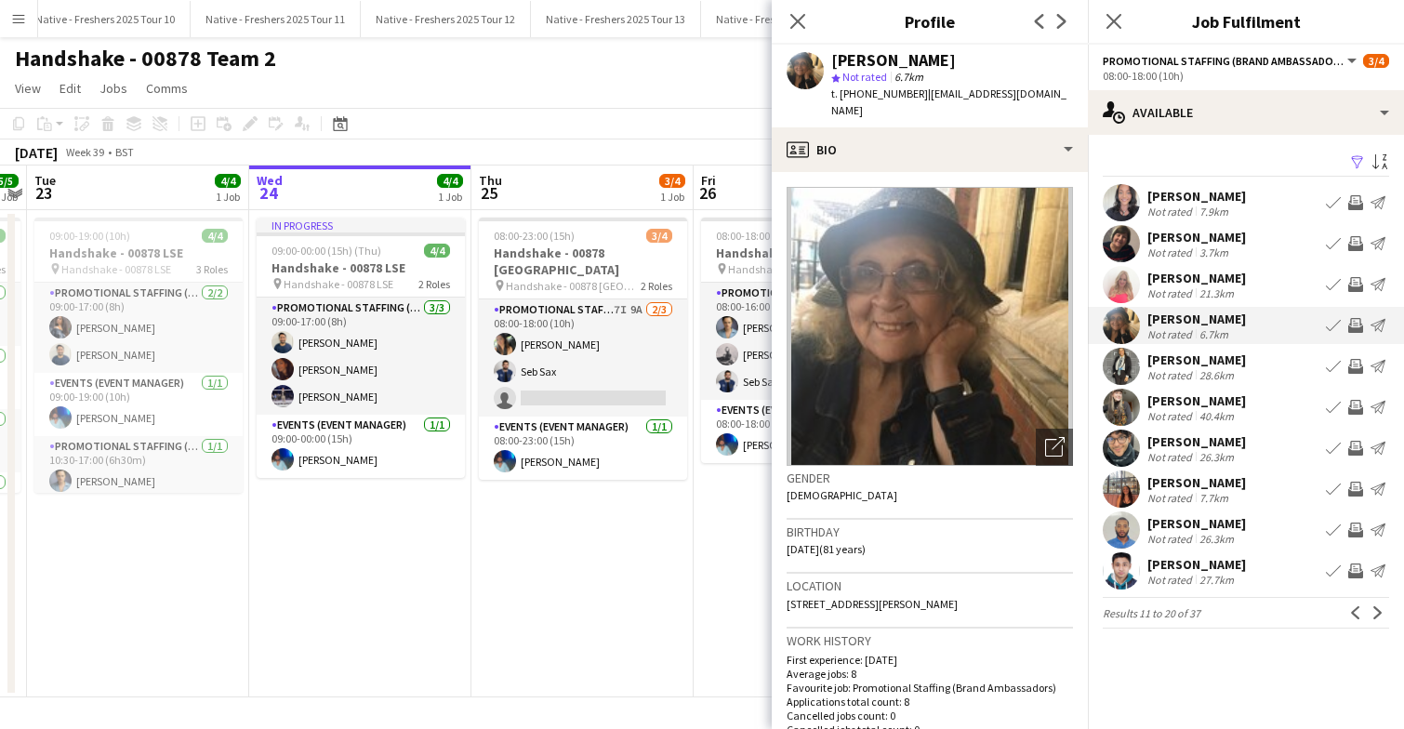
click at [1118, 365] on app-user-avatar at bounding box center [1121, 366] width 37 height 37
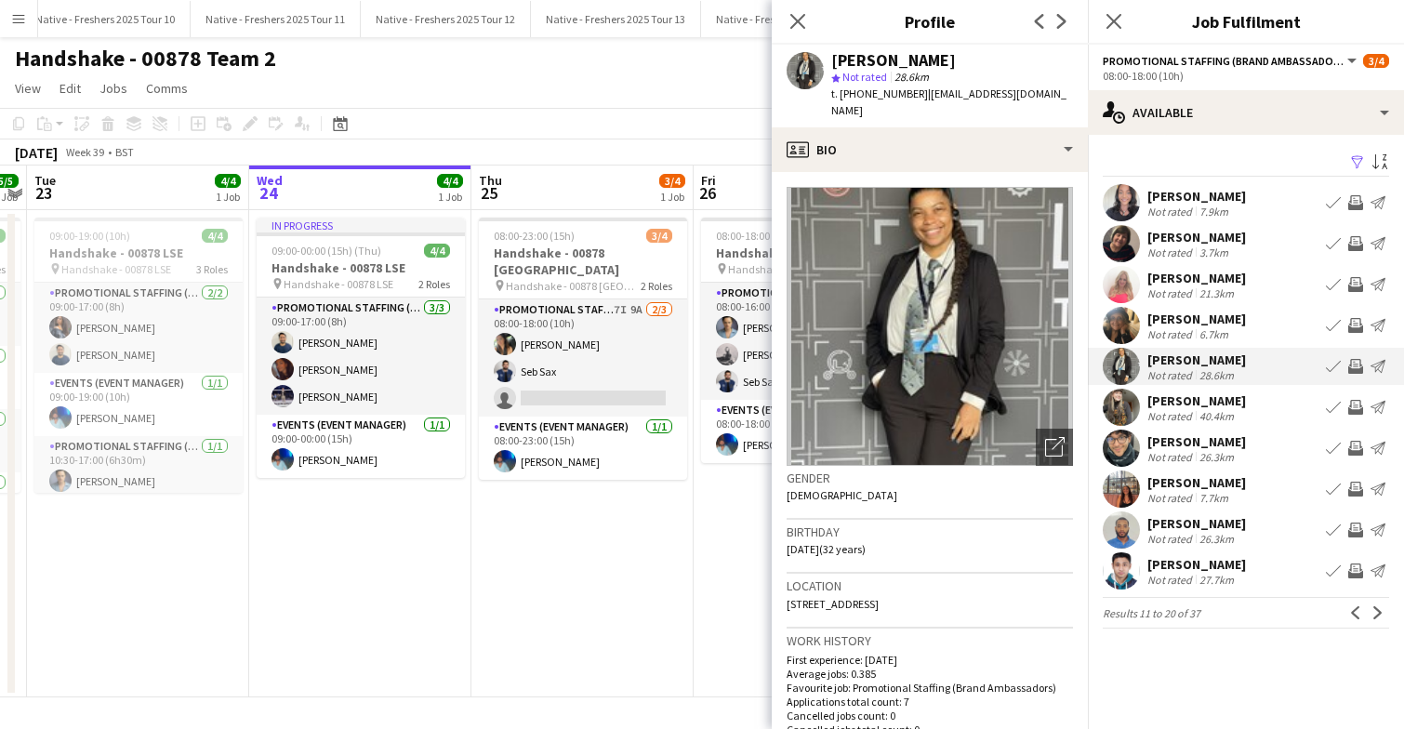
click at [1123, 409] on app-user-avatar at bounding box center [1121, 407] width 37 height 37
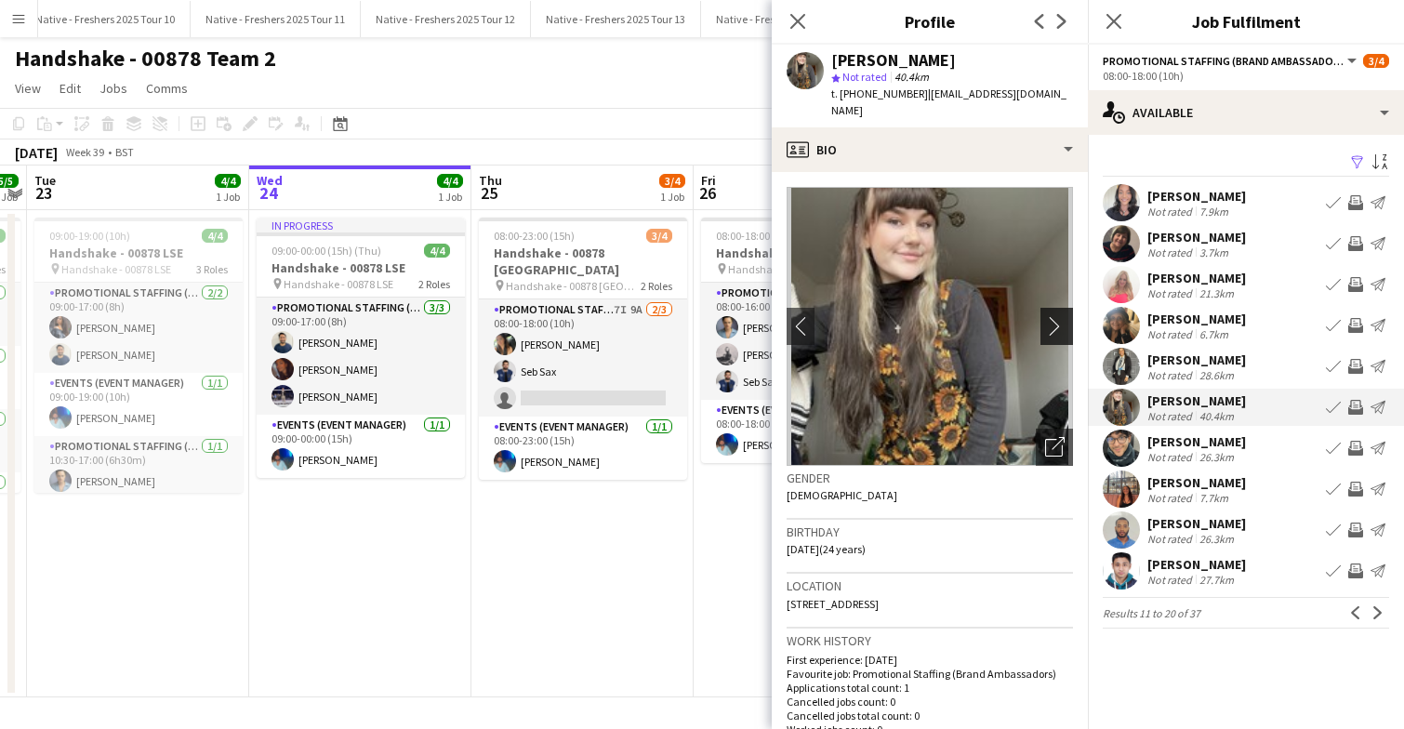
click at [1057, 316] on app-icon "chevron-right" at bounding box center [1059, 326] width 29 height 20
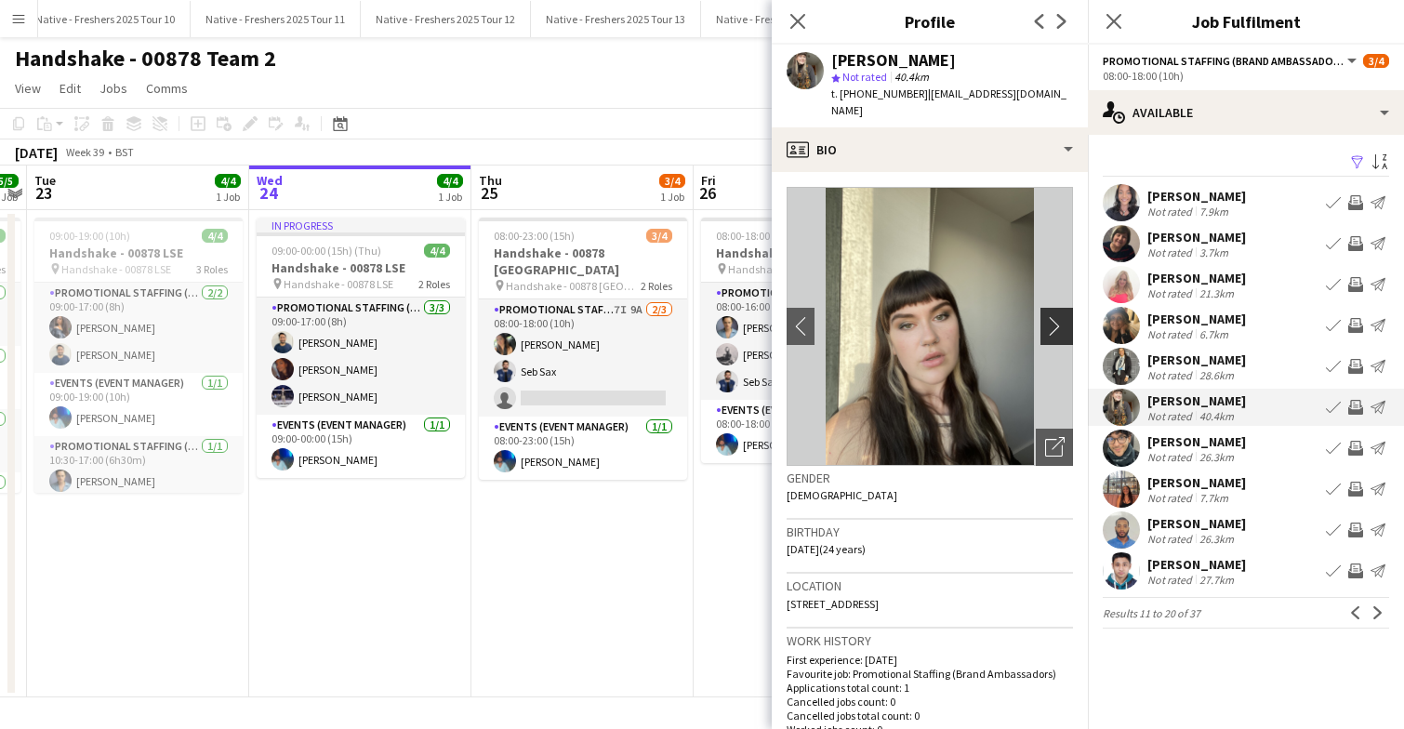
click at [1057, 316] on app-icon "chevron-right" at bounding box center [1059, 326] width 29 height 20
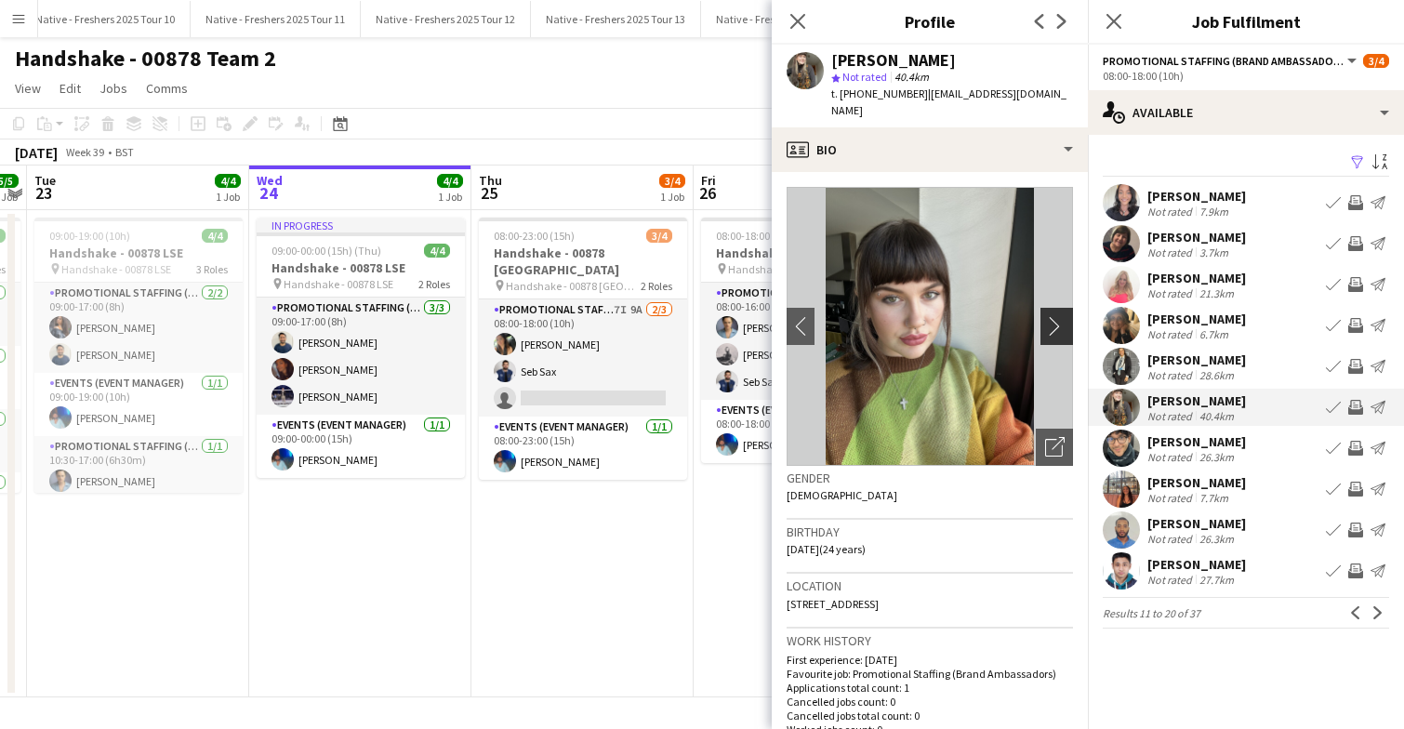
click at [1057, 316] on app-icon "chevron-right" at bounding box center [1059, 326] width 29 height 20
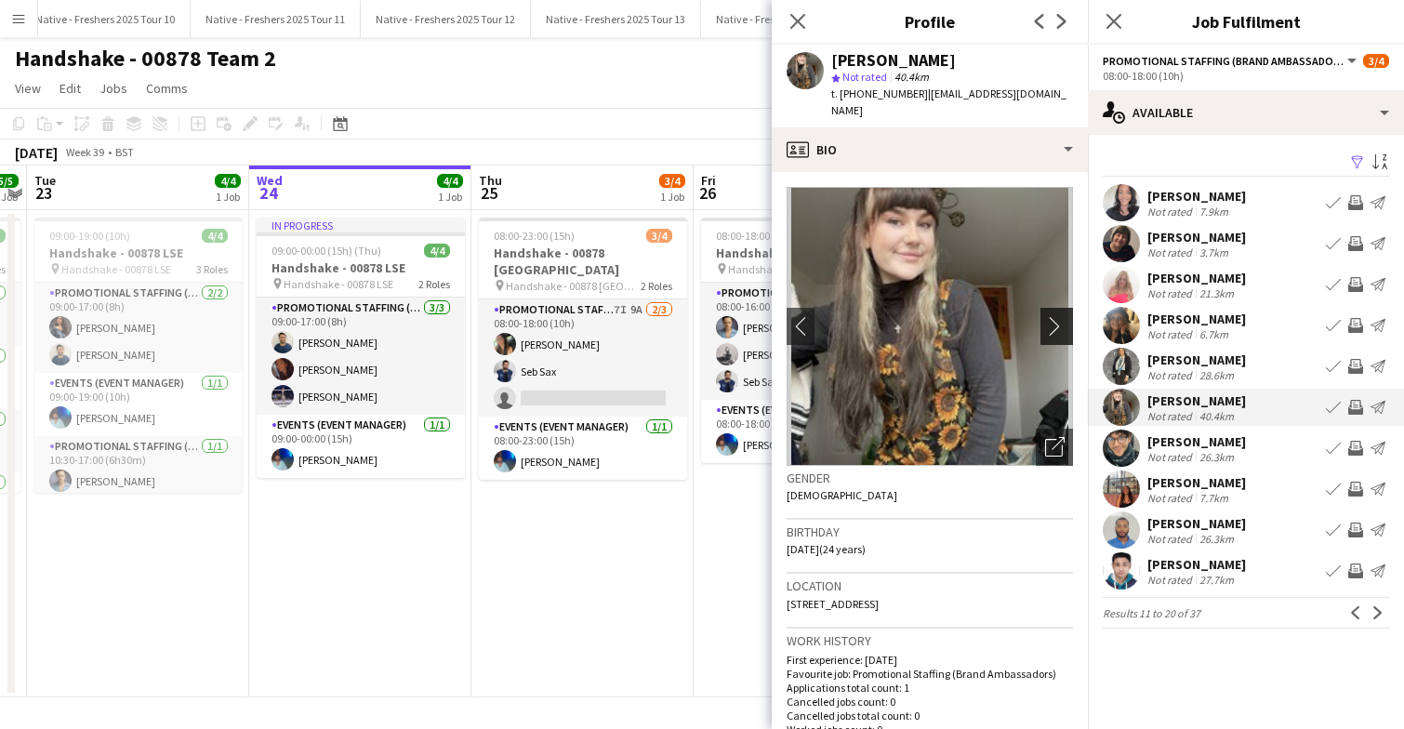
click at [1057, 316] on app-icon "chevron-right" at bounding box center [1059, 326] width 29 height 20
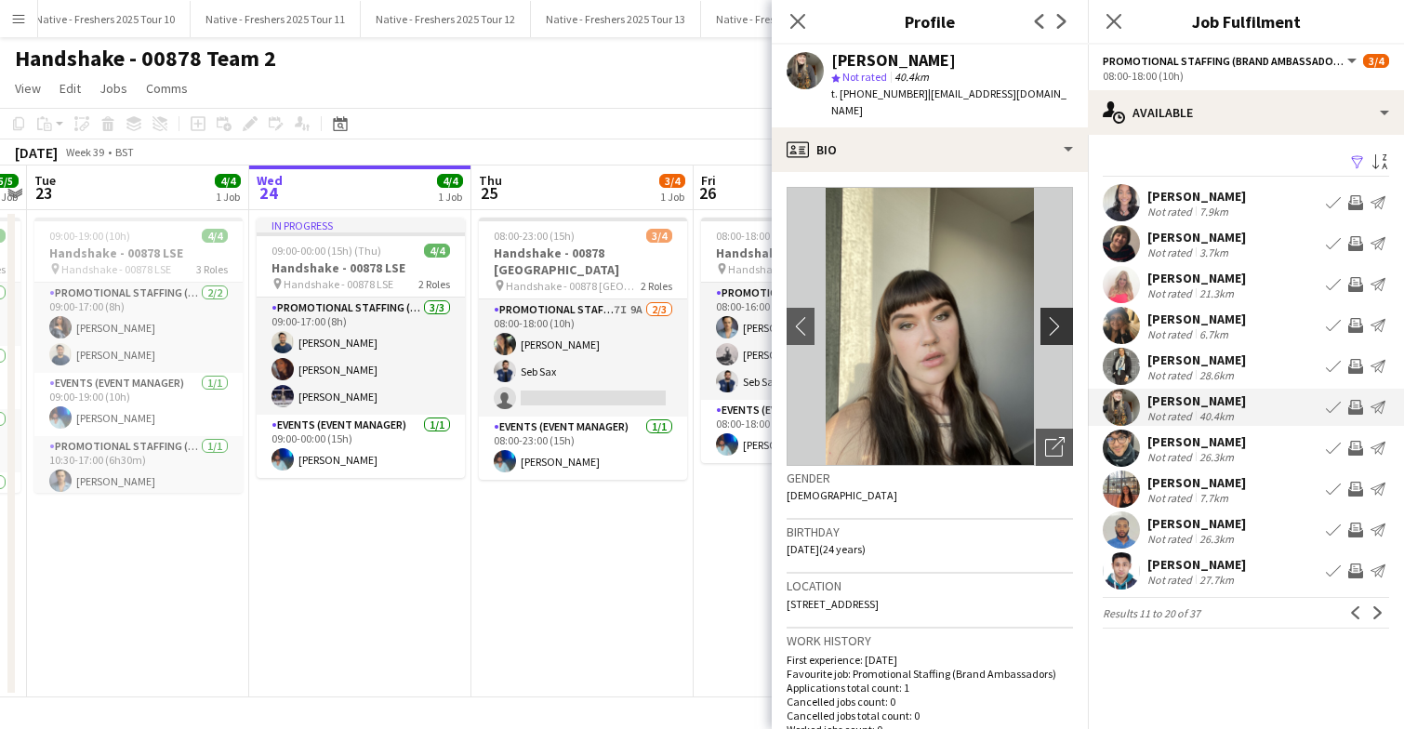
click at [1057, 316] on app-icon "chevron-right" at bounding box center [1059, 326] width 29 height 20
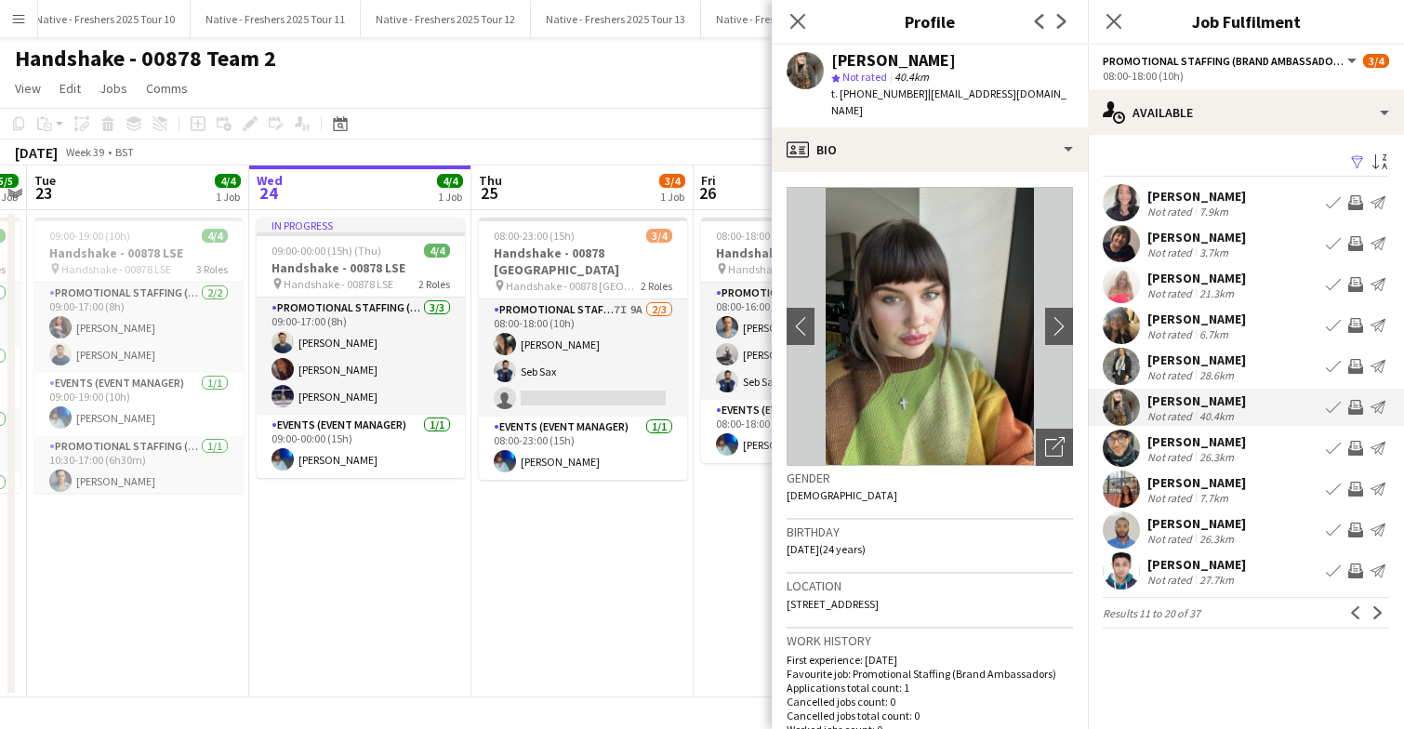
click at [1120, 443] on app-user-avatar at bounding box center [1121, 448] width 37 height 37
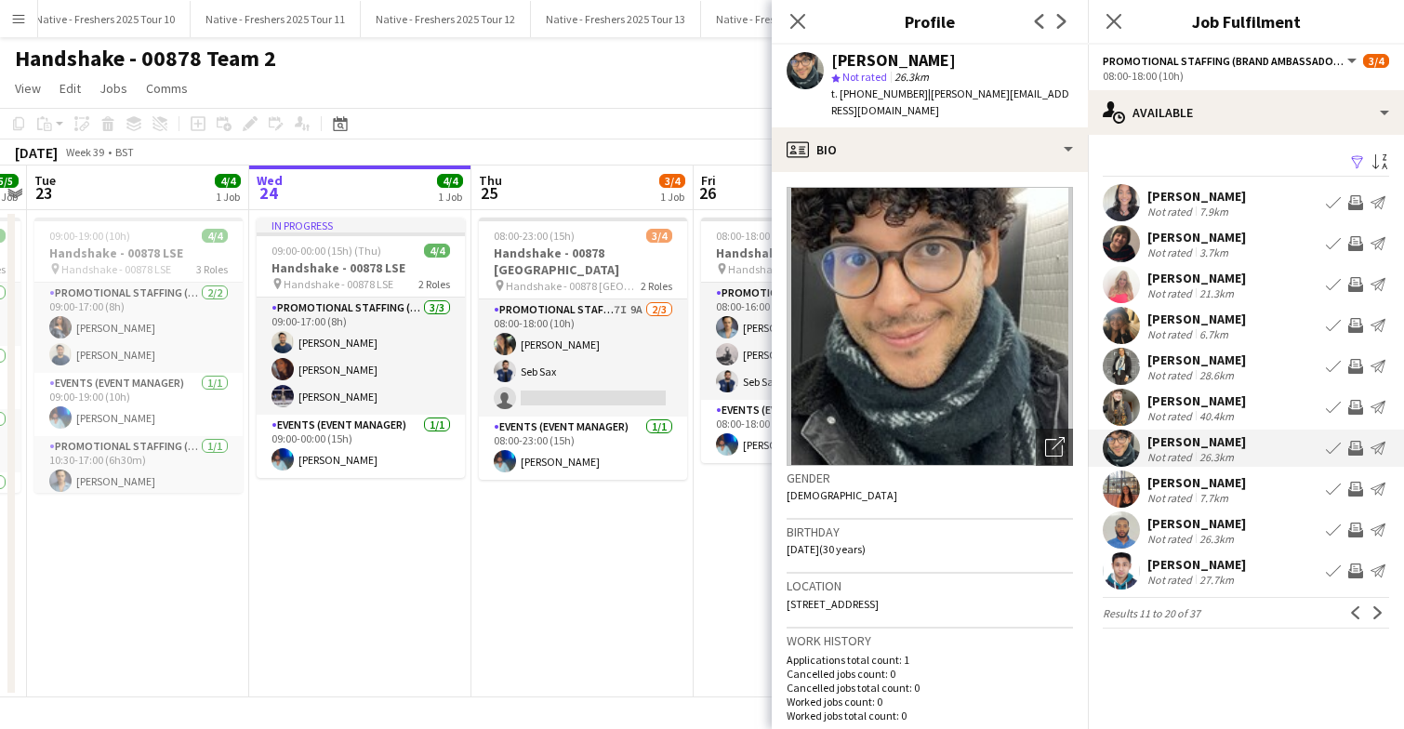
click at [1119, 484] on app-user-avatar at bounding box center [1121, 489] width 37 height 37
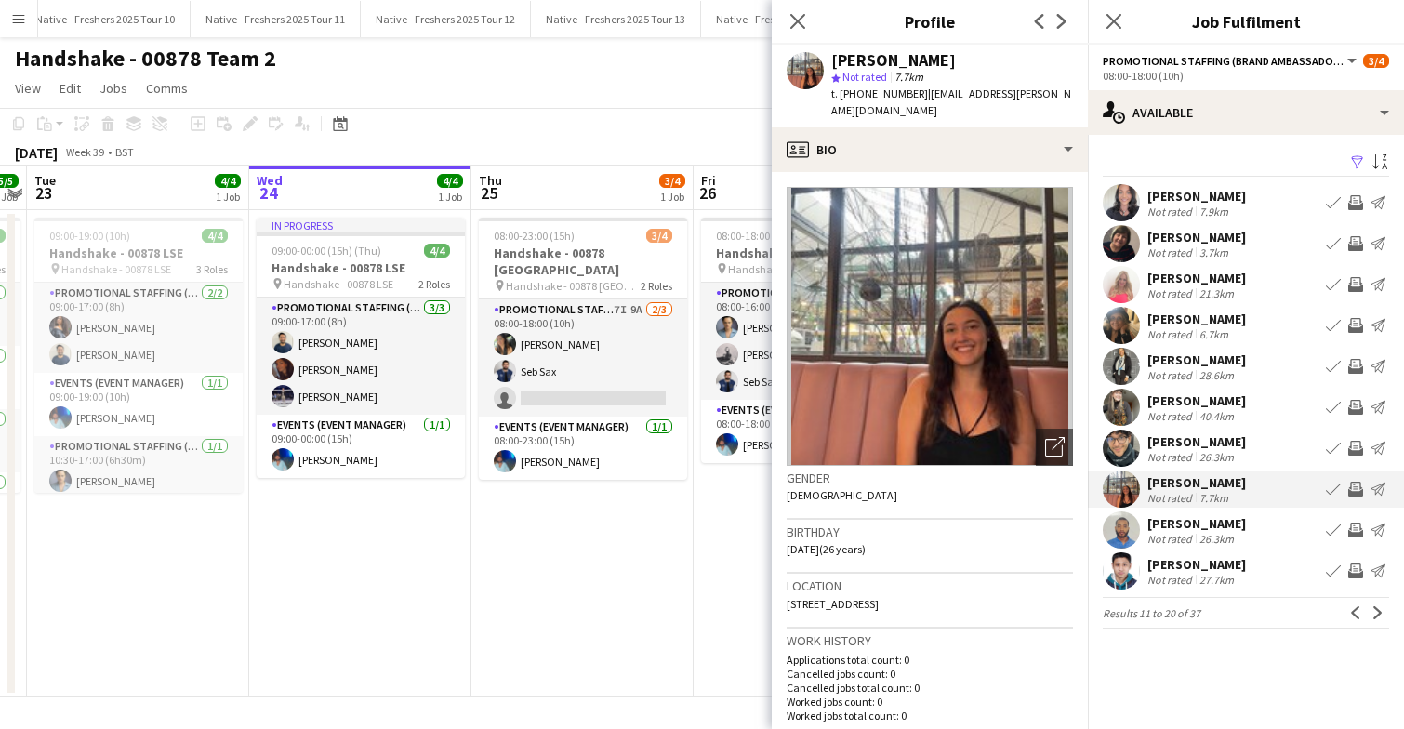
click at [1119, 524] on app-user-avatar at bounding box center [1121, 529] width 37 height 37
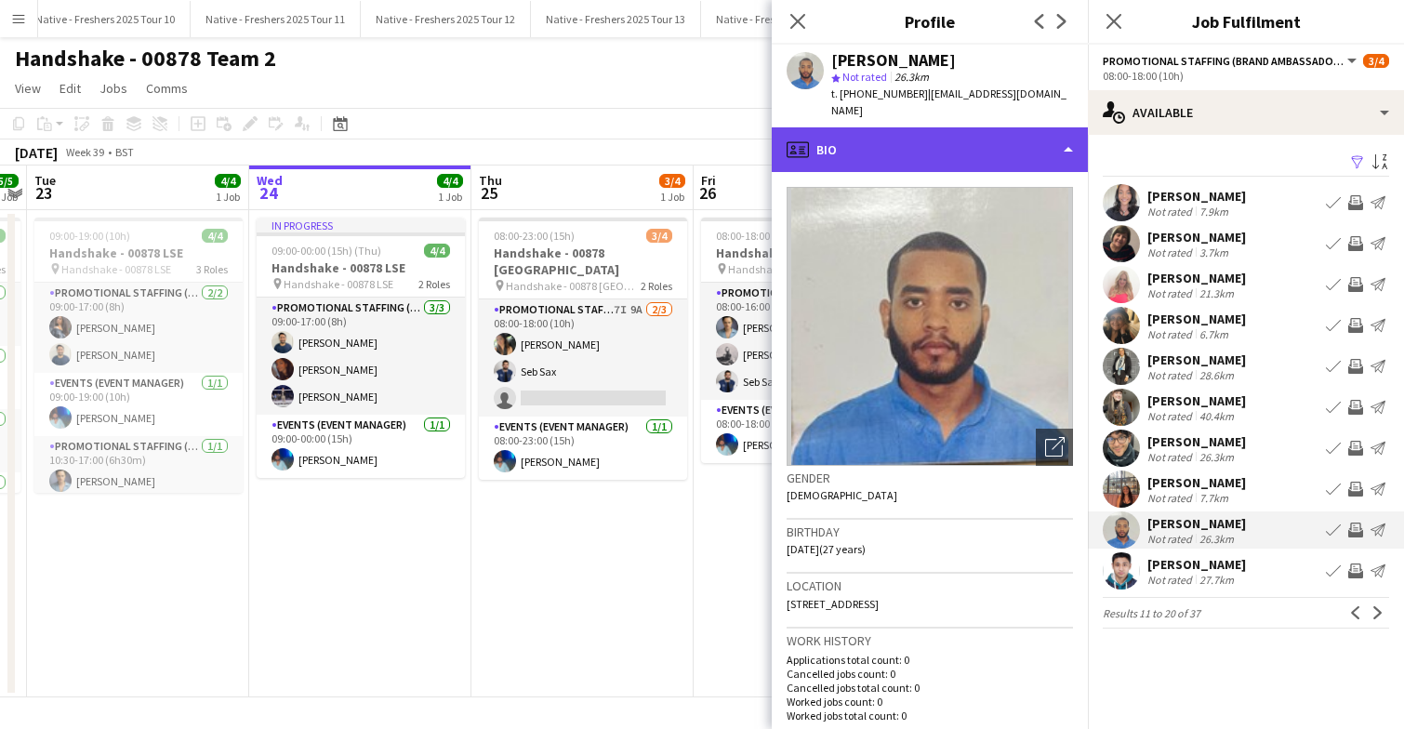
click at [1001, 127] on div "profile Bio" at bounding box center [930, 149] width 316 height 45
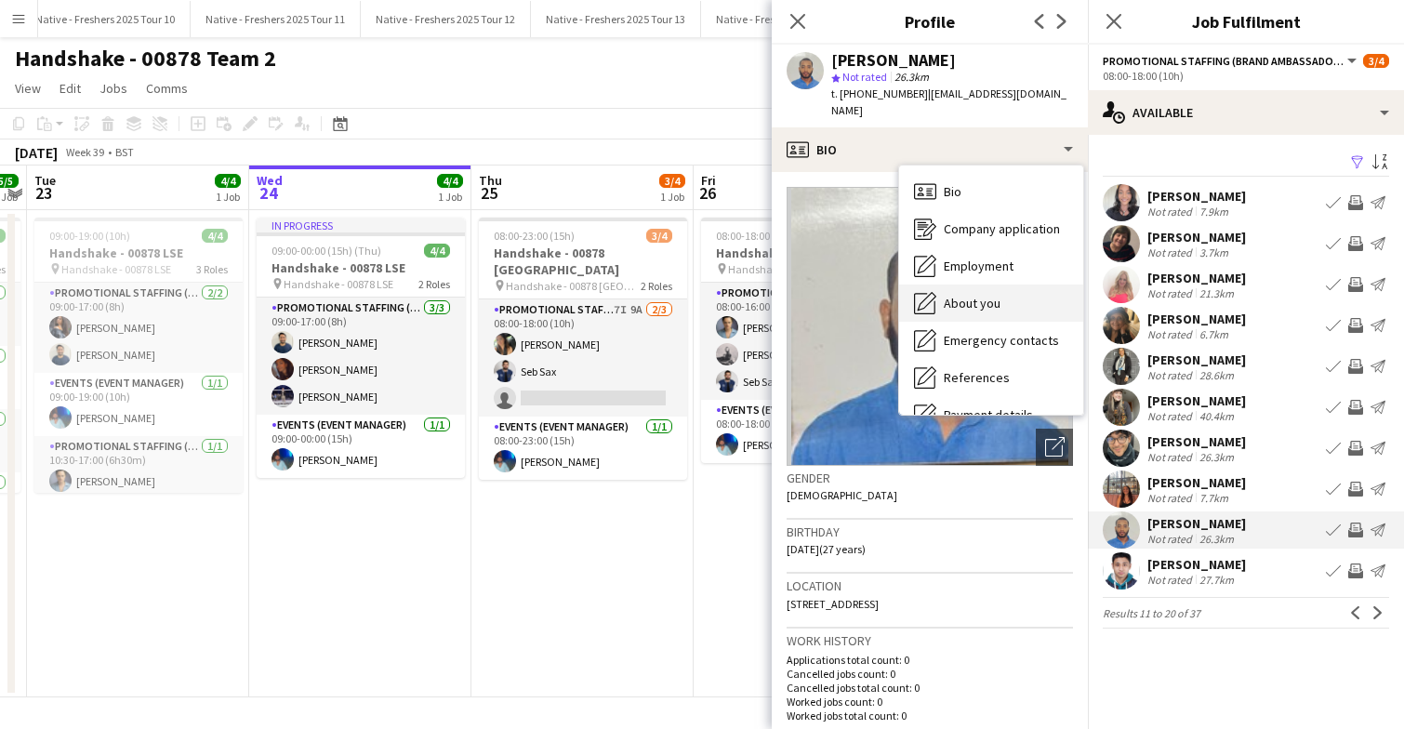
click at [992, 295] on span "About you" at bounding box center [972, 303] width 57 height 17
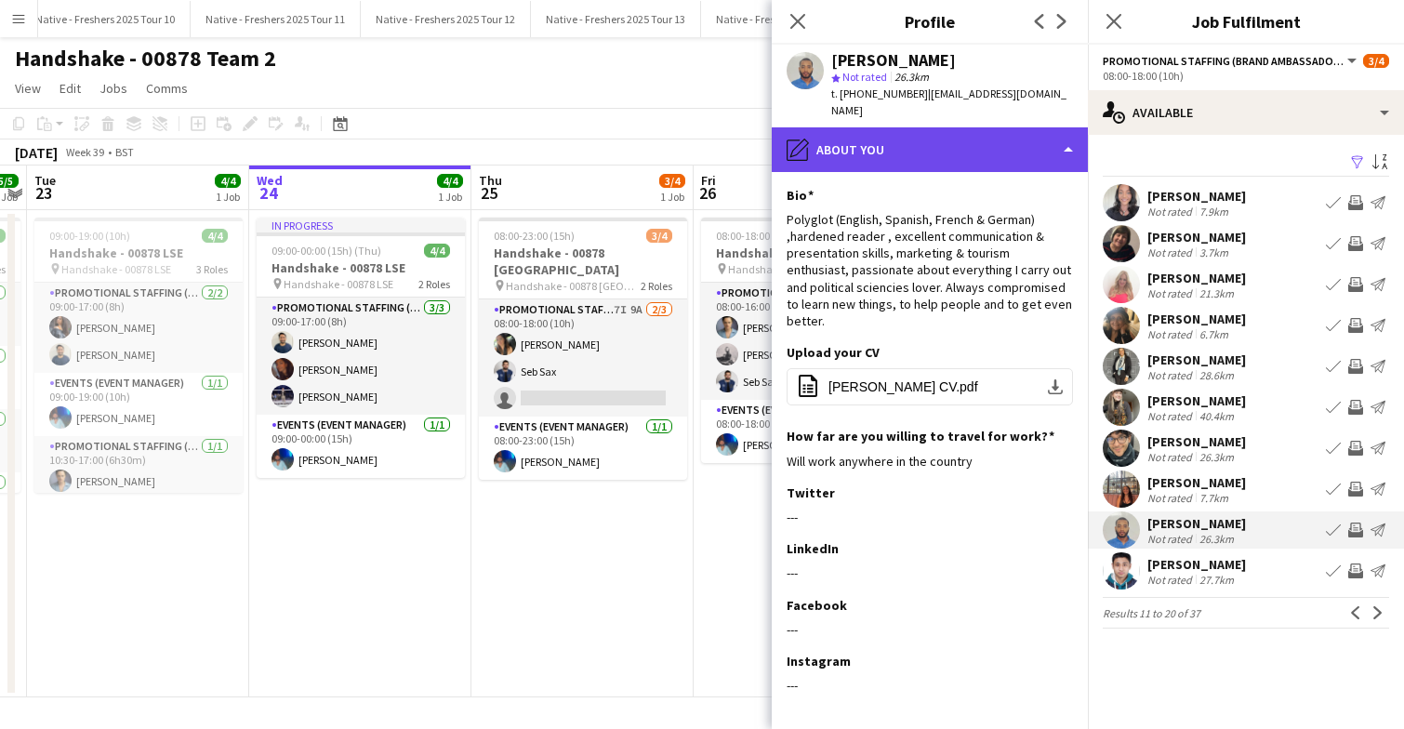
click at [992, 142] on div "pencil4 About you" at bounding box center [930, 149] width 316 height 45
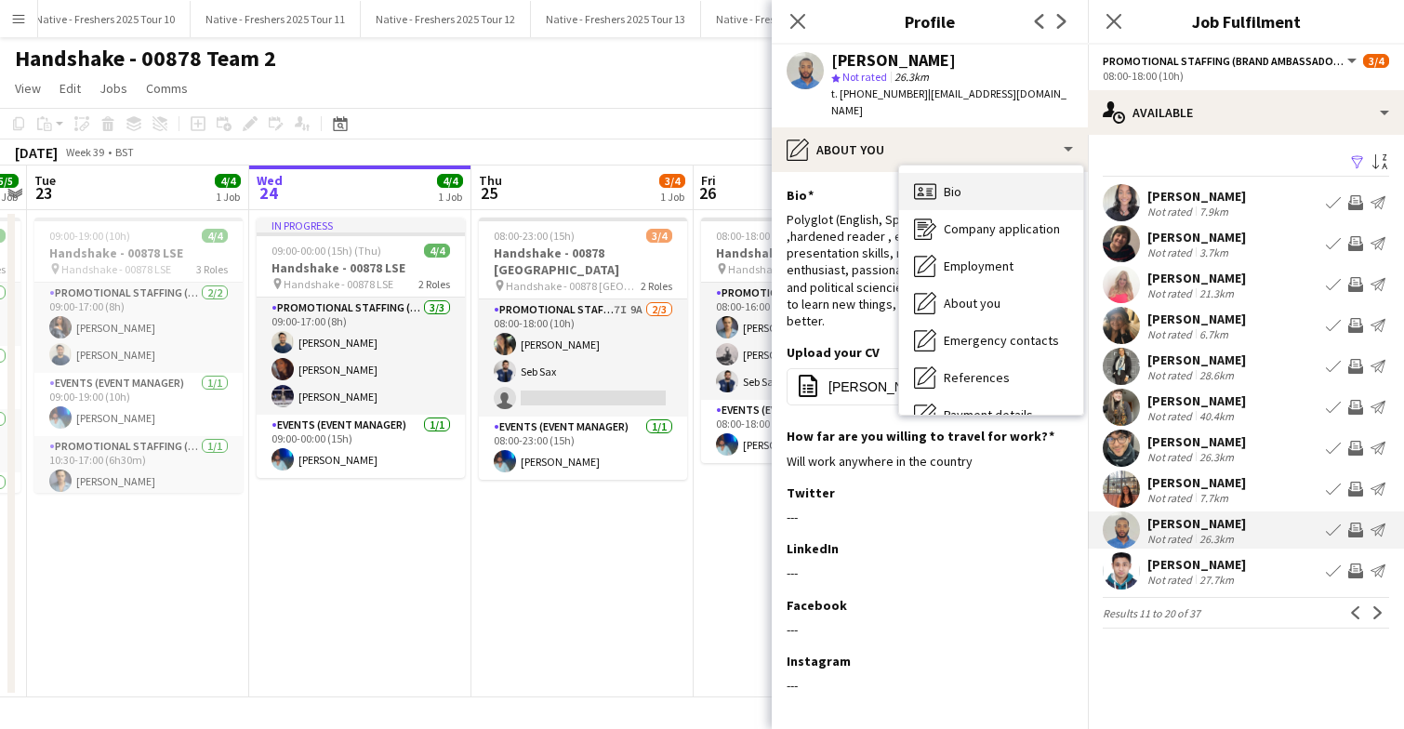
click at [996, 173] on div "Bio Bio" at bounding box center [991, 191] width 184 height 37
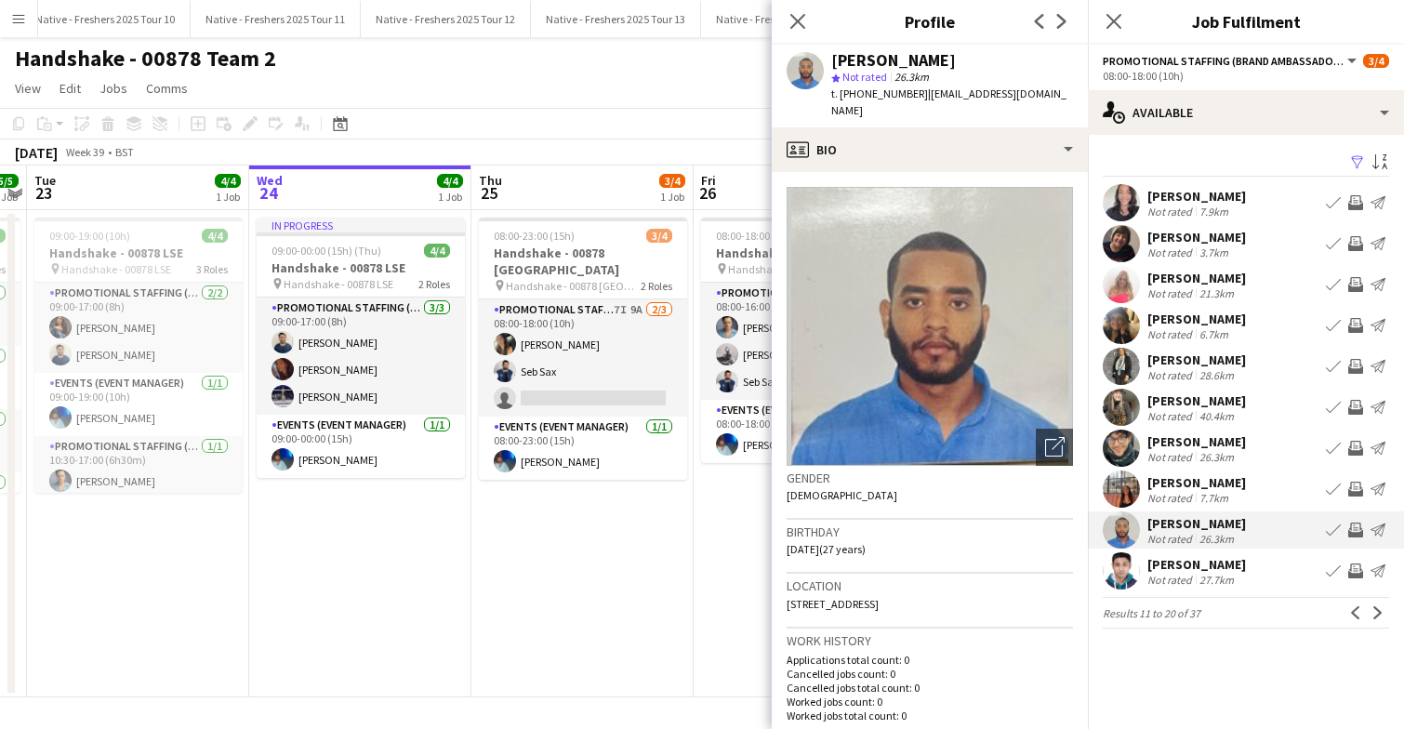
click at [1134, 567] on app-user-avatar at bounding box center [1121, 570] width 37 height 37
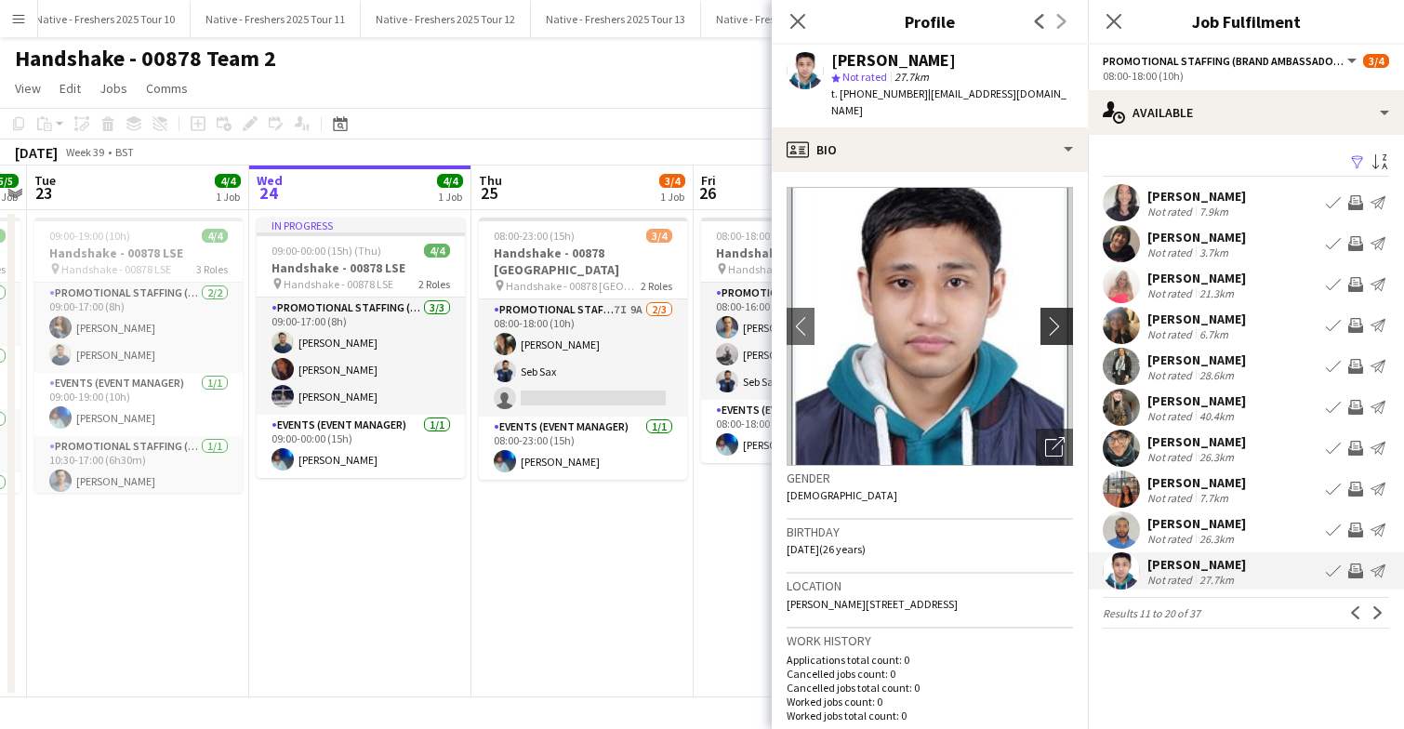
click at [1054, 316] on app-icon "chevron-right" at bounding box center [1059, 326] width 29 height 20
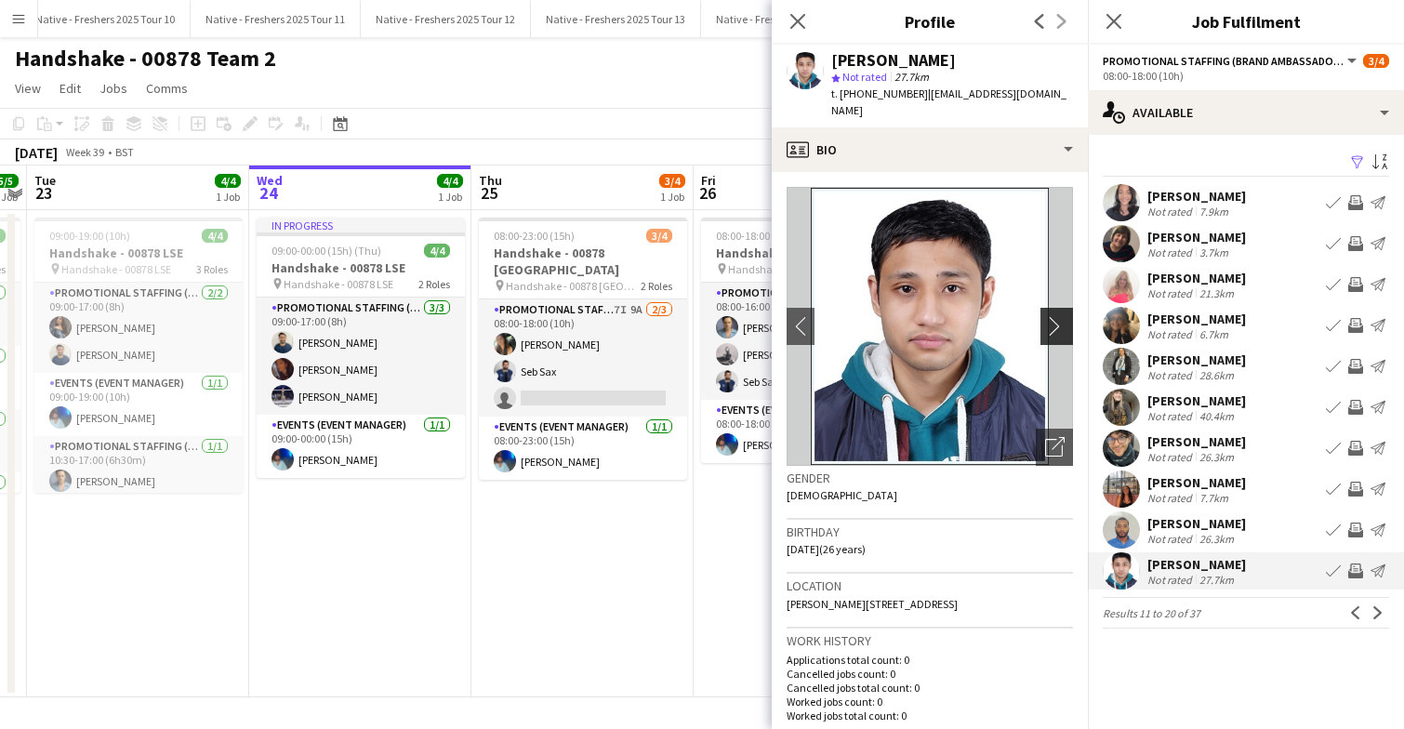
click at [1055, 317] on app-icon "chevron-right" at bounding box center [1059, 326] width 29 height 20
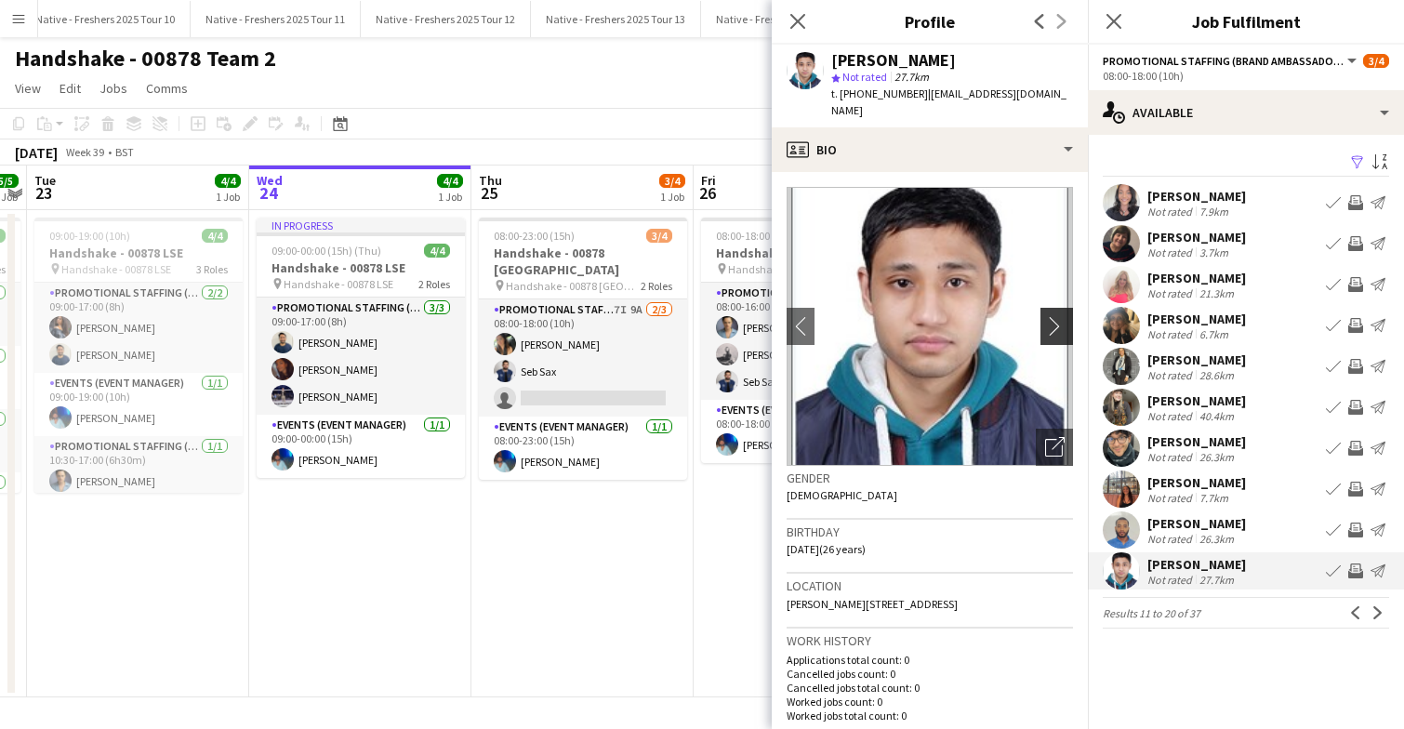
click at [1055, 317] on app-icon "chevron-right" at bounding box center [1059, 326] width 29 height 20
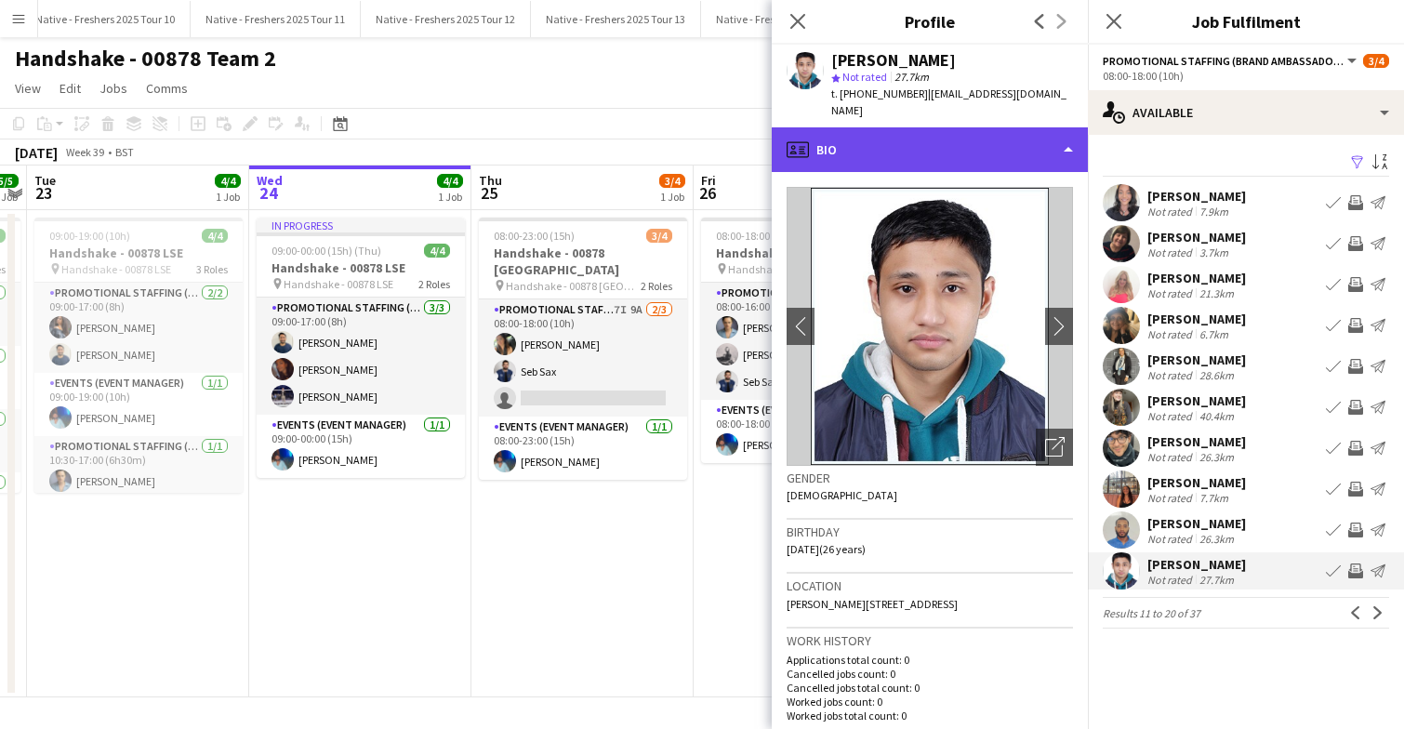
click at [948, 133] on div "profile Bio" at bounding box center [930, 149] width 316 height 45
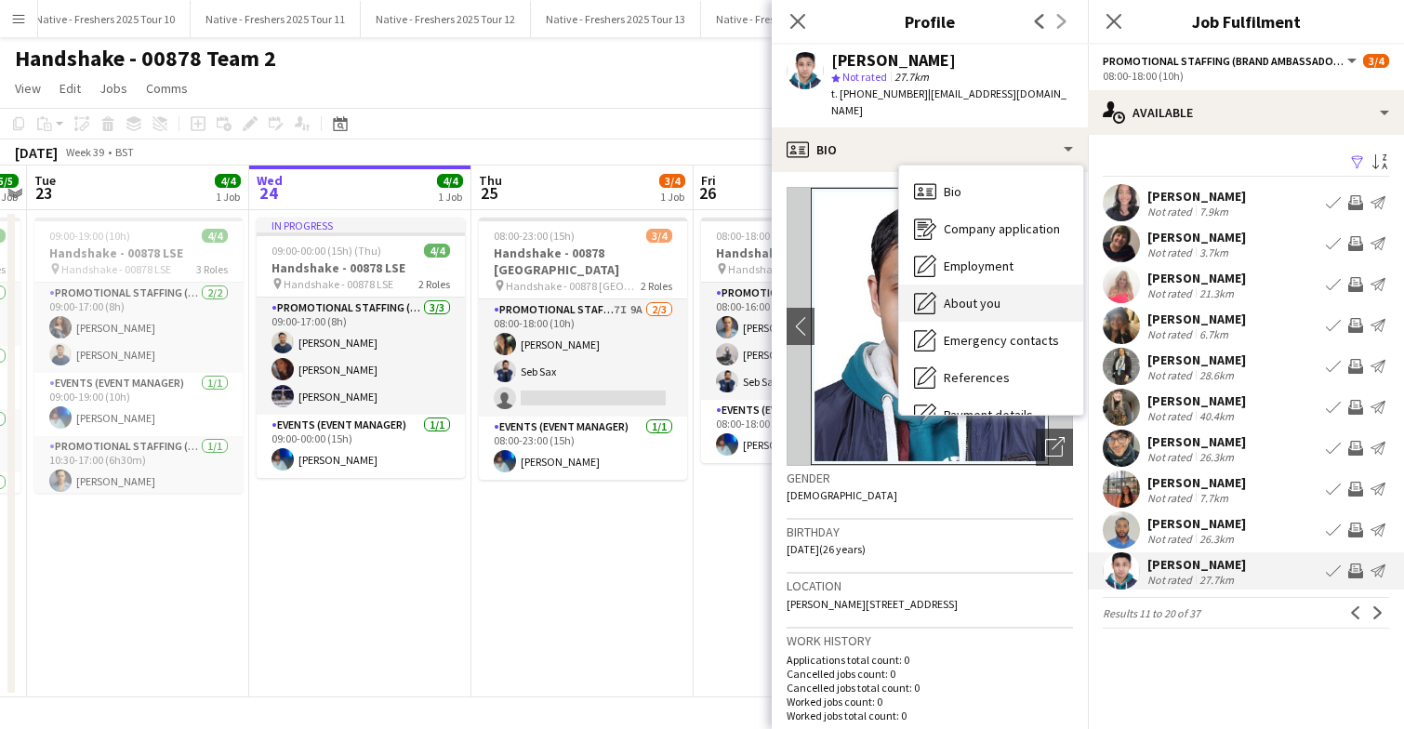
click at [979, 295] on span "About you" at bounding box center [972, 303] width 57 height 17
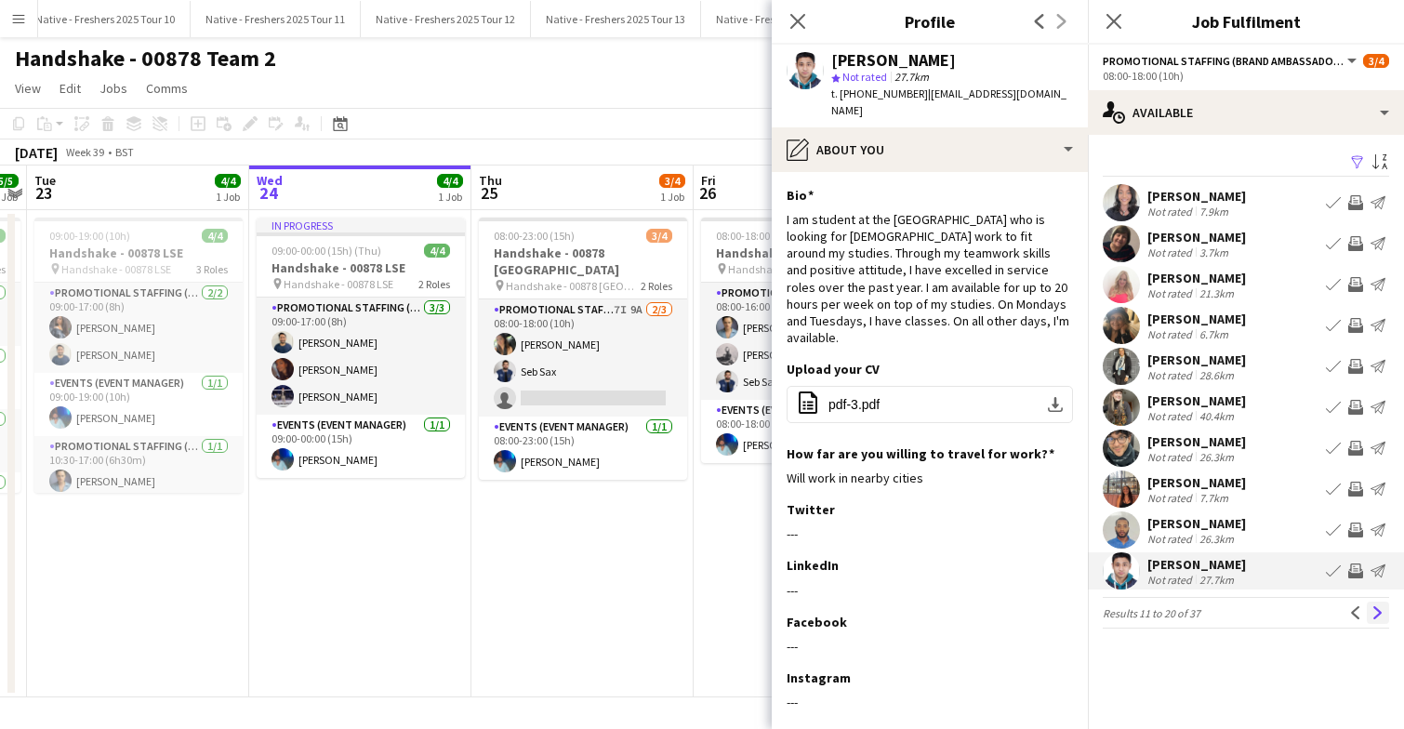
click at [1376, 610] on app-icon "Next" at bounding box center [1378, 612] width 13 height 13
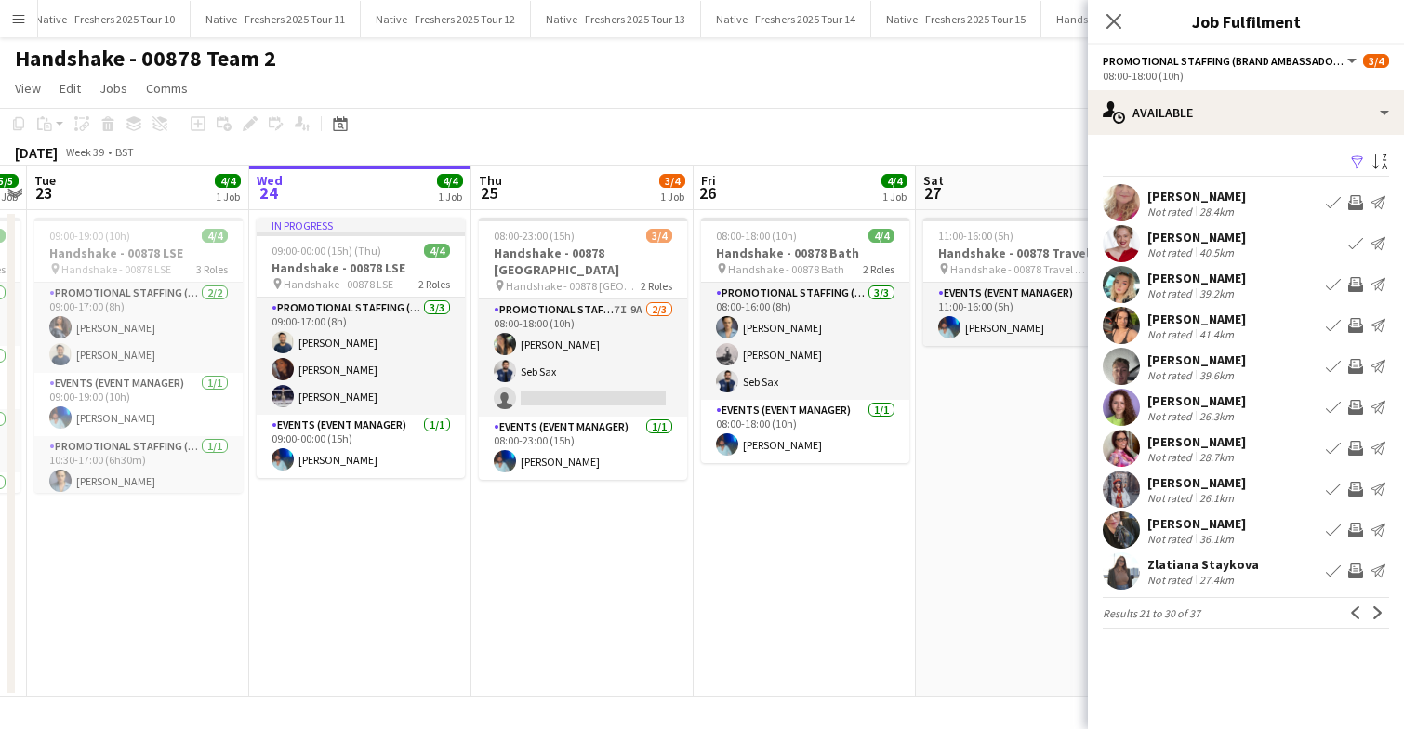
click at [1122, 193] on app-user-avatar at bounding box center [1121, 202] width 37 height 37
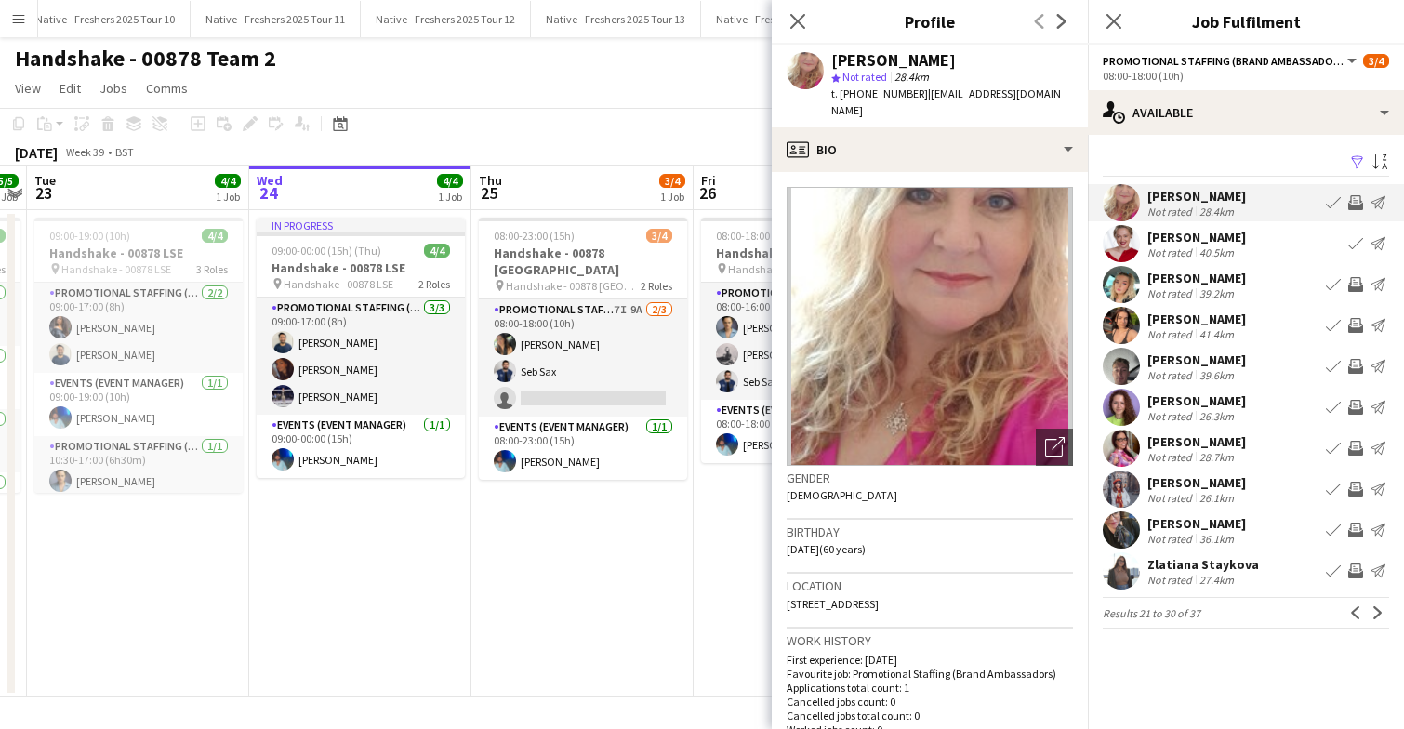
click at [1123, 286] on app-user-avatar at bounding box center [1121, 284] width 37 height 37
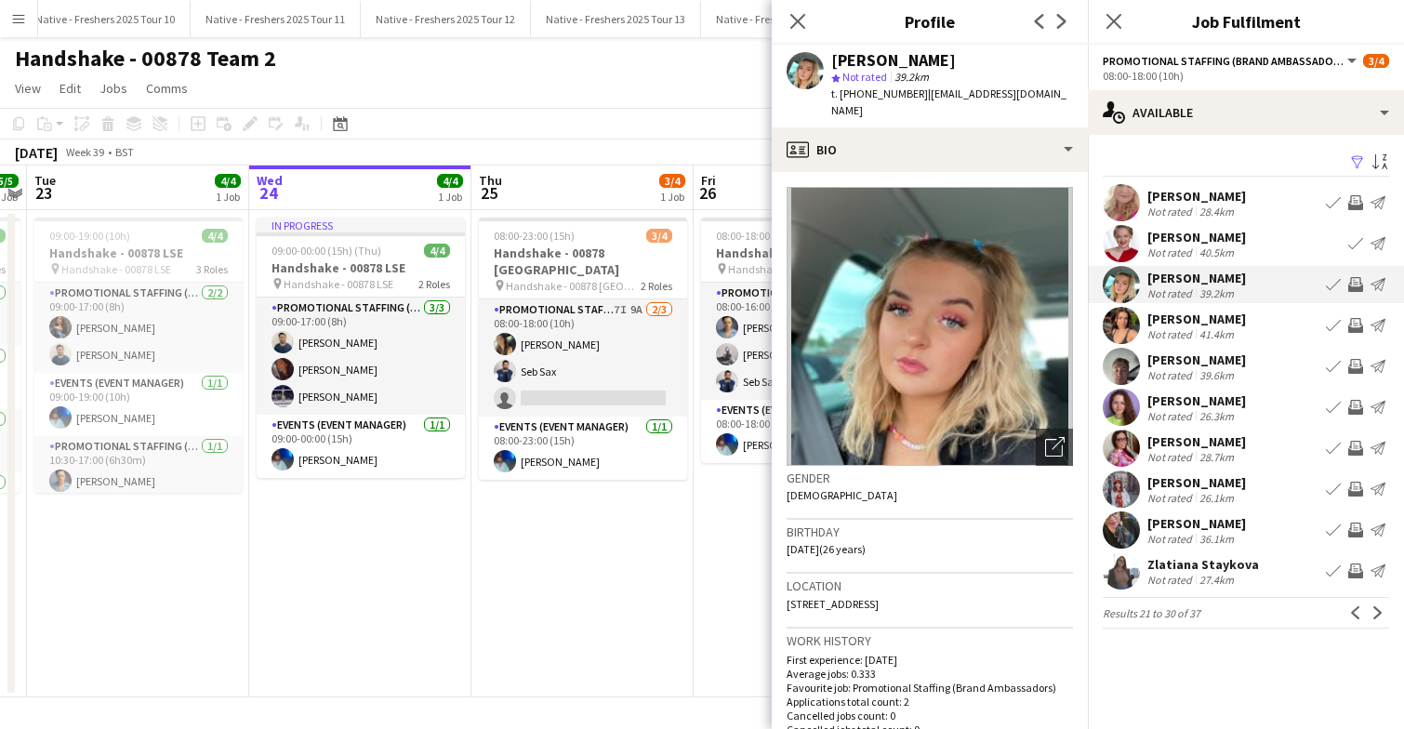
click at [1117, 314] on app-user-avatar at bounding box center [1121, 325] width 37 height 37
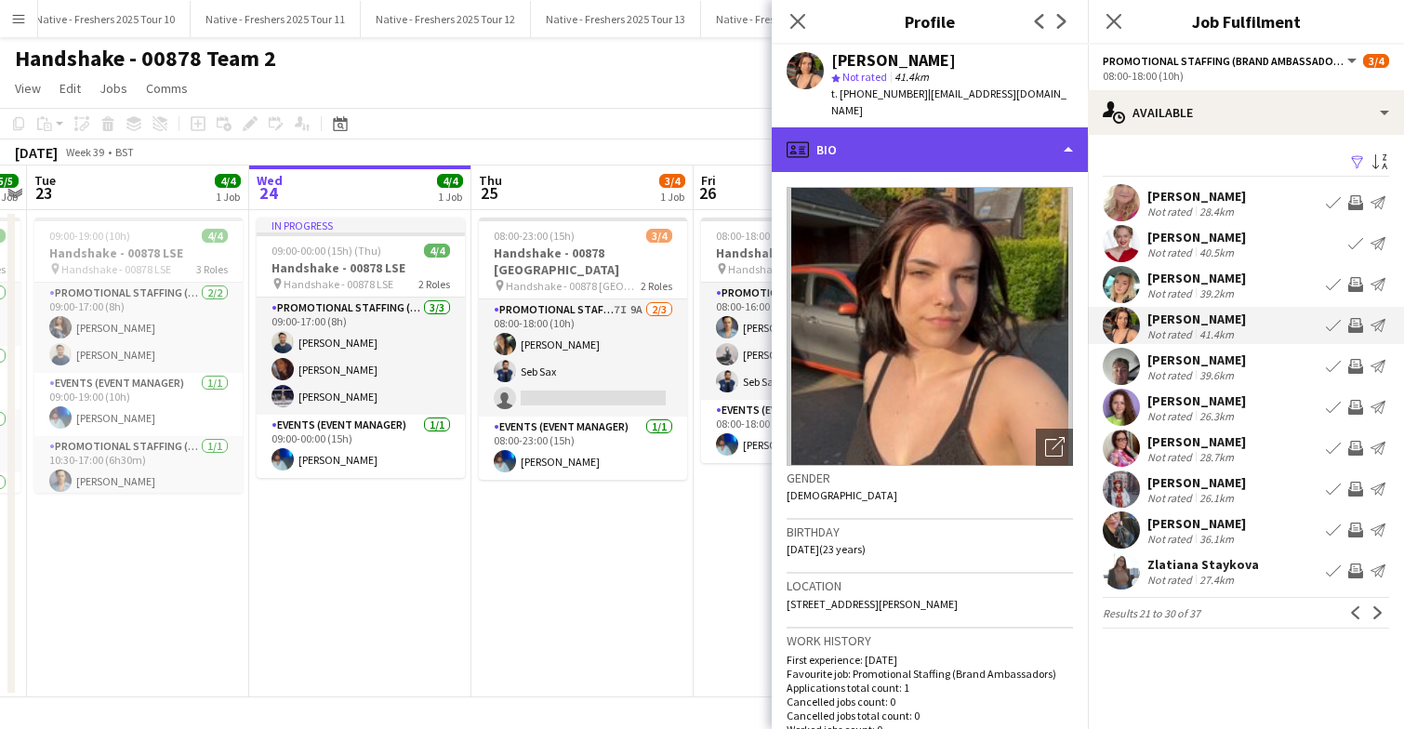
click at [1001, 127] on div "profile Bio" at bounding box center [930, 149] width 316 height 45
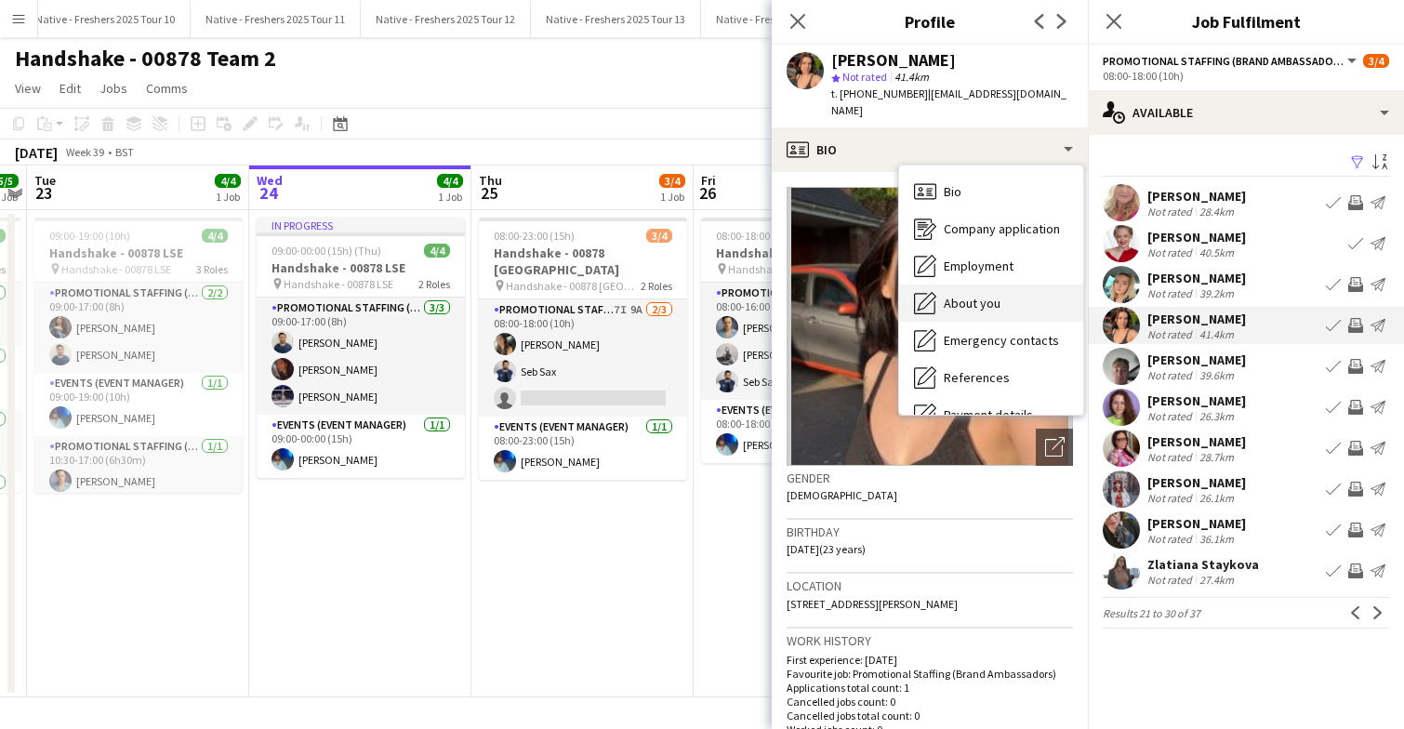
click at [1004, 285] on div "About you About you" at bounding box center [991, 303] width 184 height 37
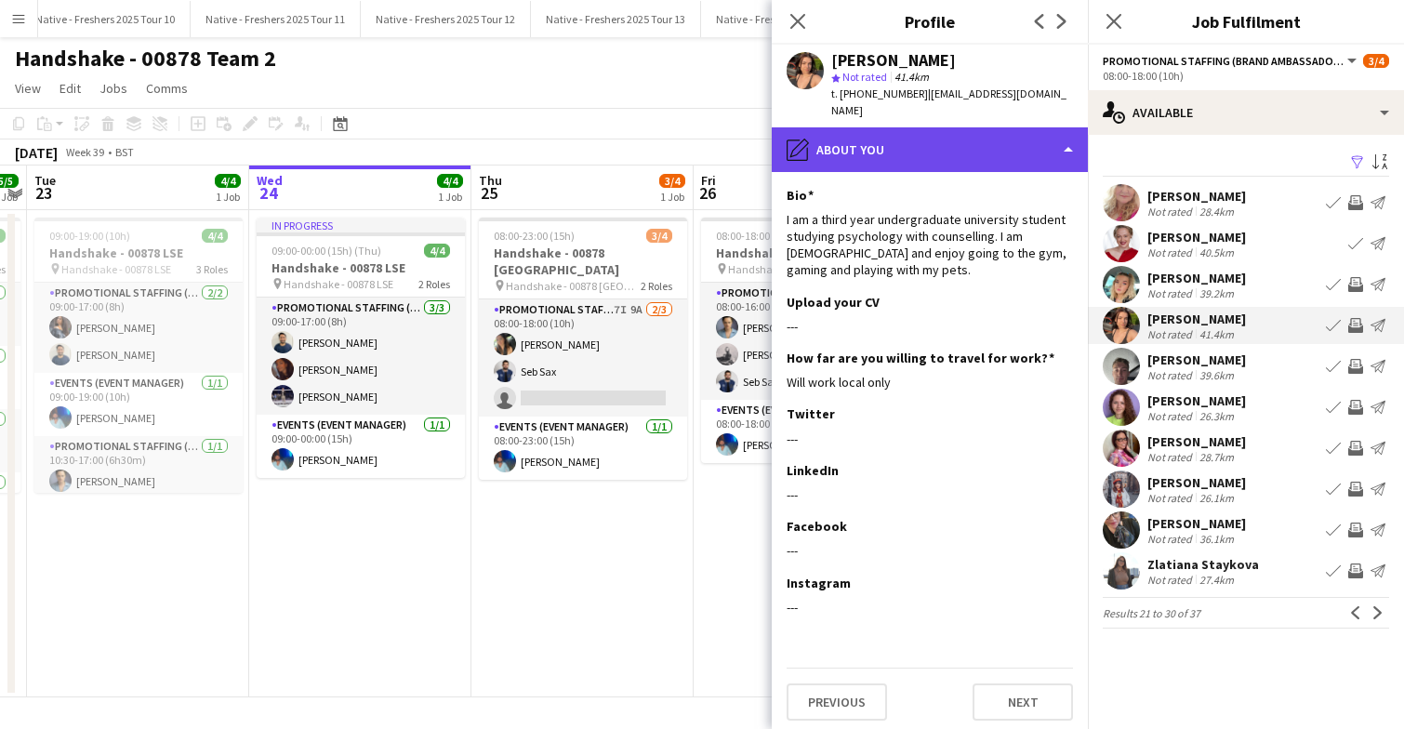
click at [969, 133] on div "pencil4 About you" at bounding box center [930, 149] width 316 height 45
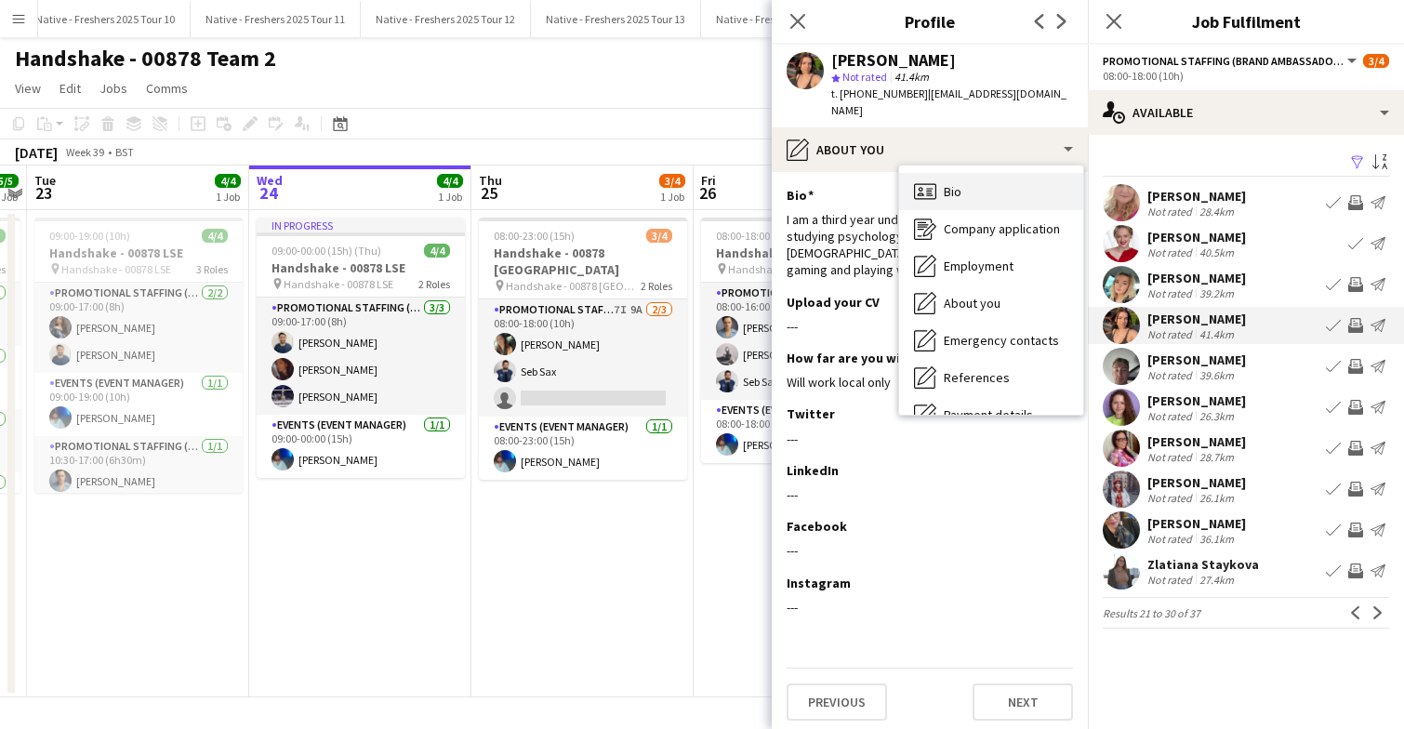
click at [974, 173] on div "Bio Bio" at bounding box center [991, 191] width 184 height 37
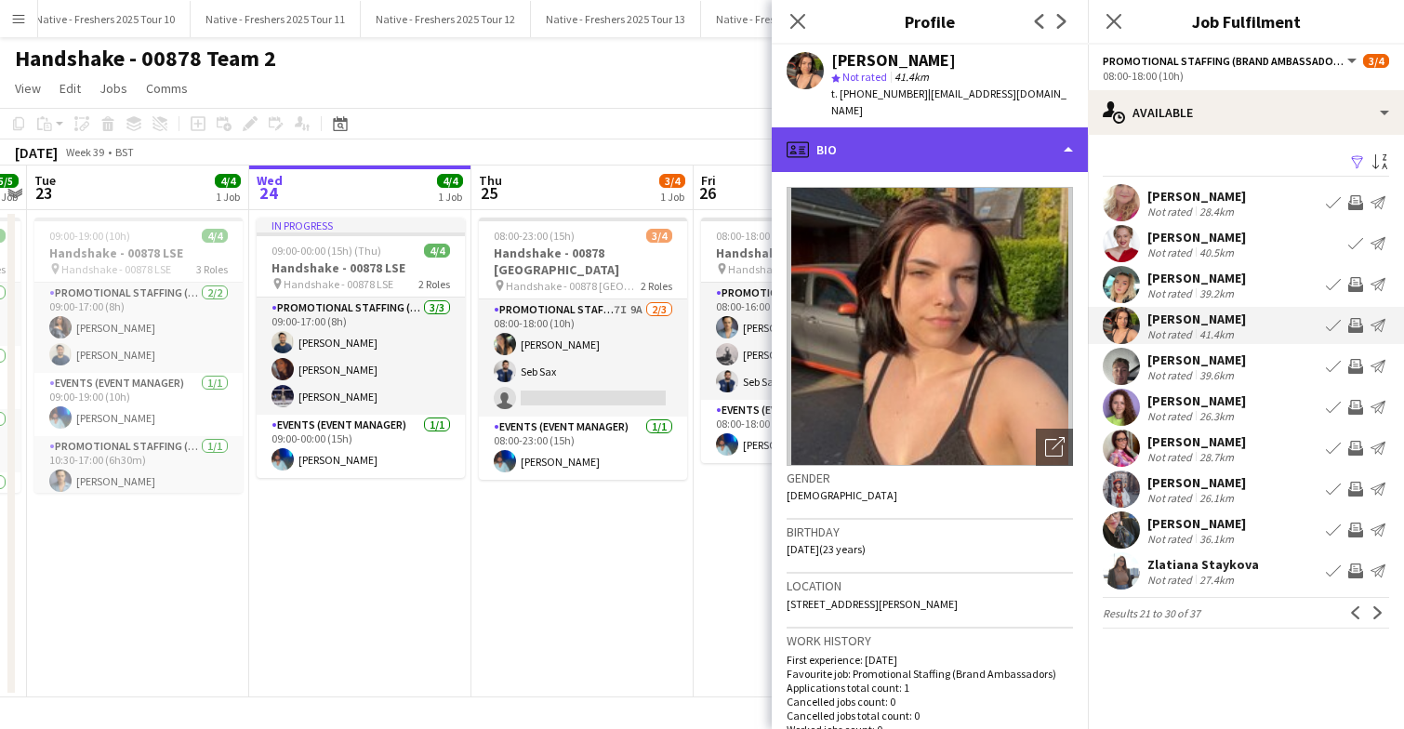
click at [999, 139] on div "profile Bio" at bounding box center [930, 149] width 316 height 45
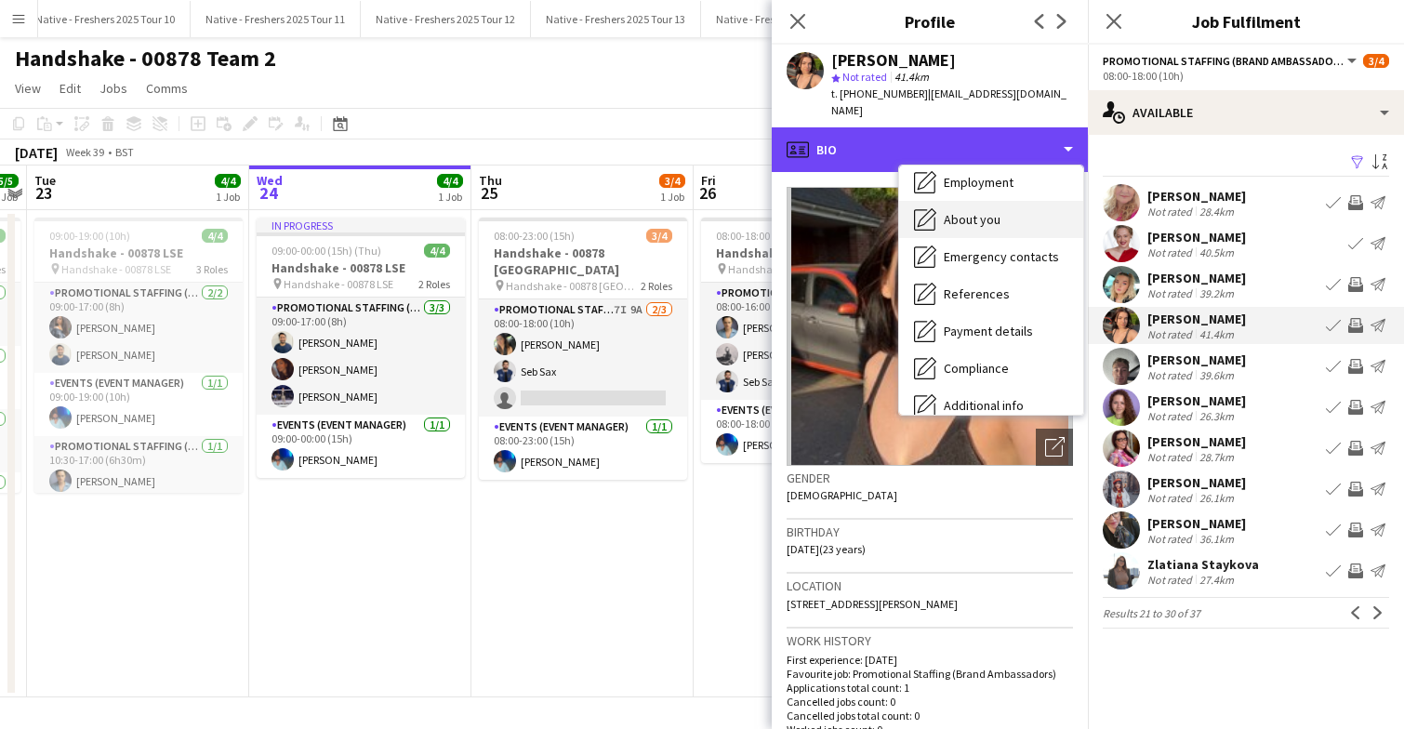
scroll to position [175, 0]
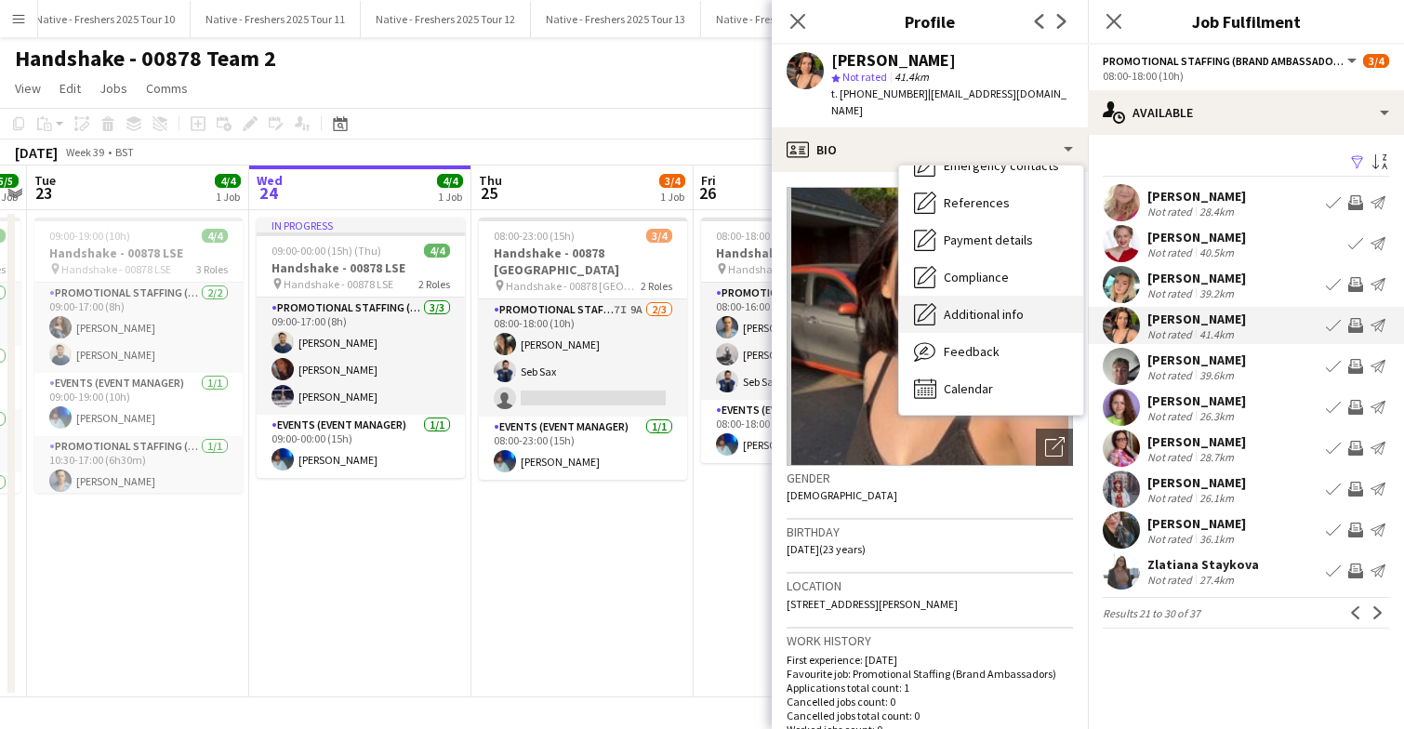
click at [991, 306] on span "Additional info" at bounding box center [984, 314] width 80 height 17
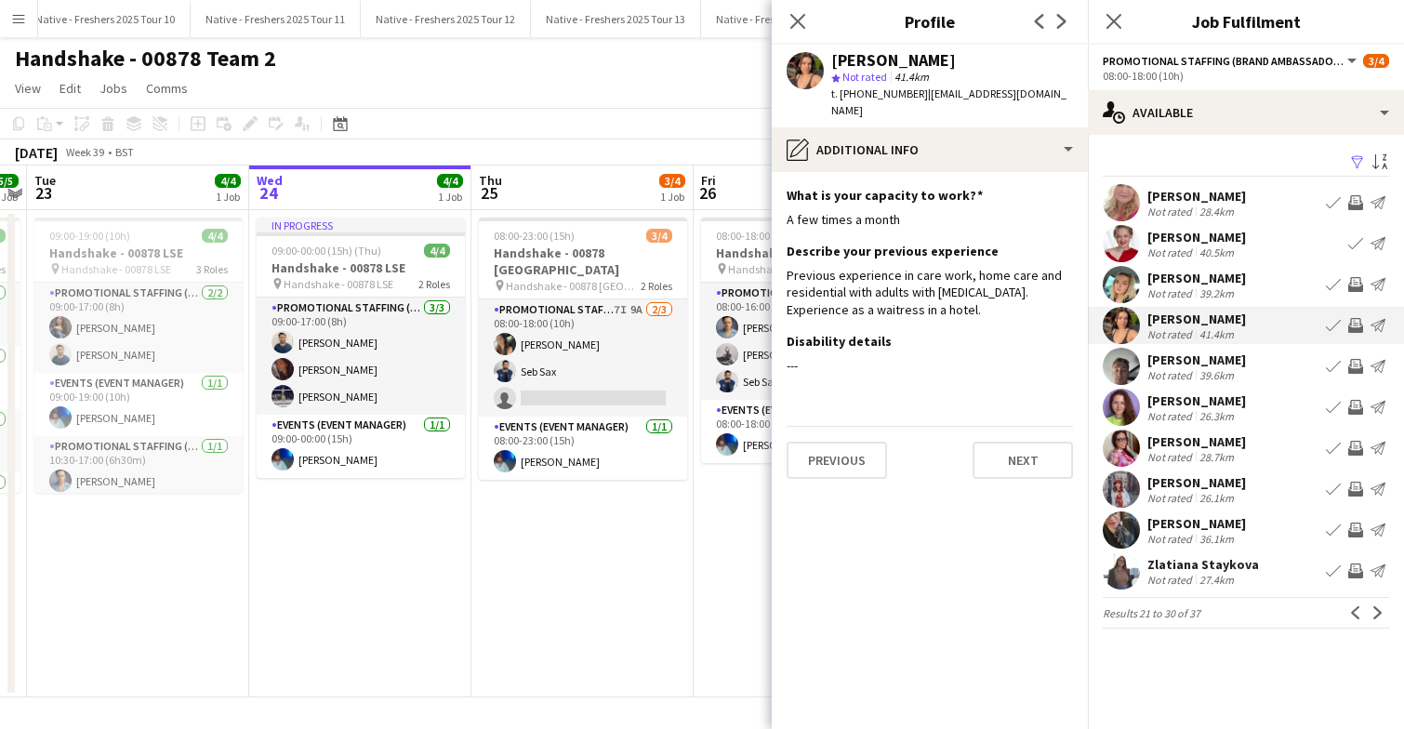
click at [1120, 448] on app-user-avatar at bounding box center [1121, 448] width 37 height 37
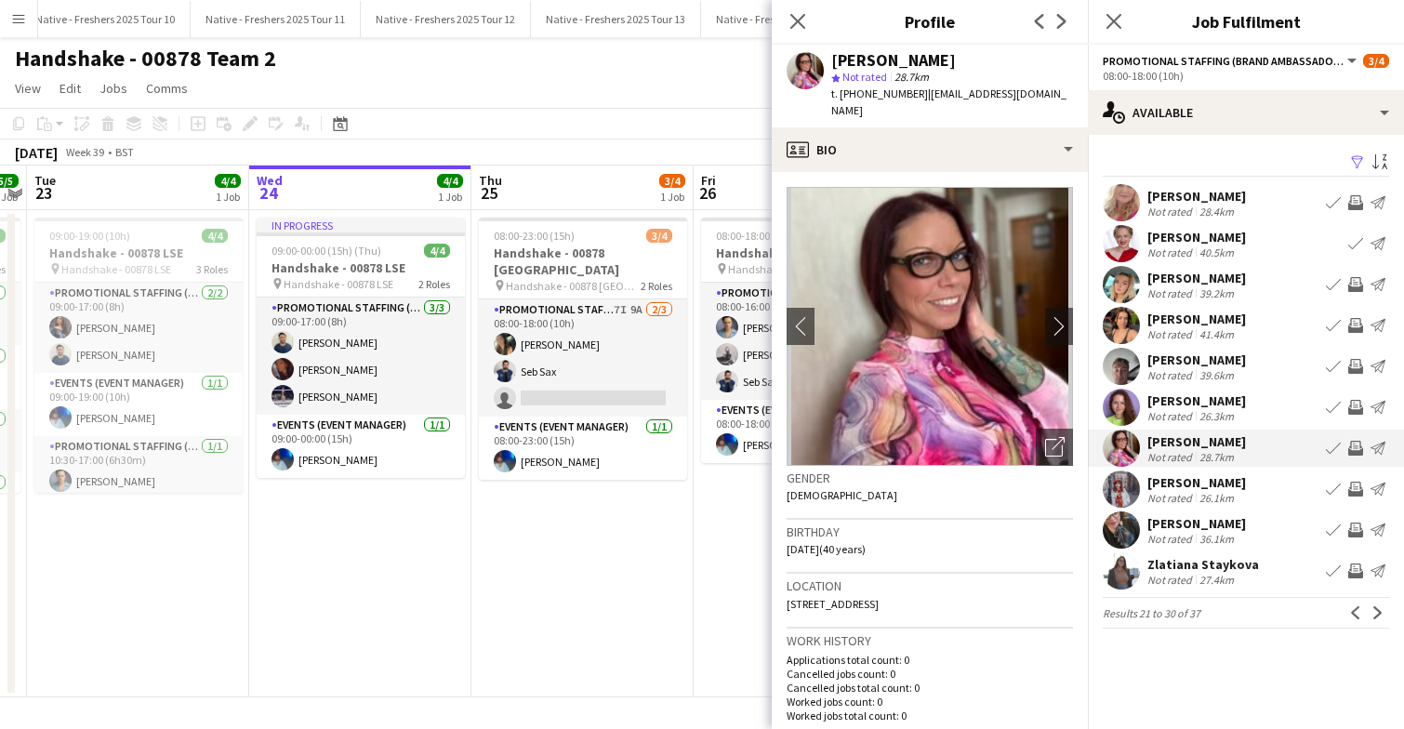
click at [1119, 405] on app-user-avatar at bounding box center [1121, 407] width 37 height 37
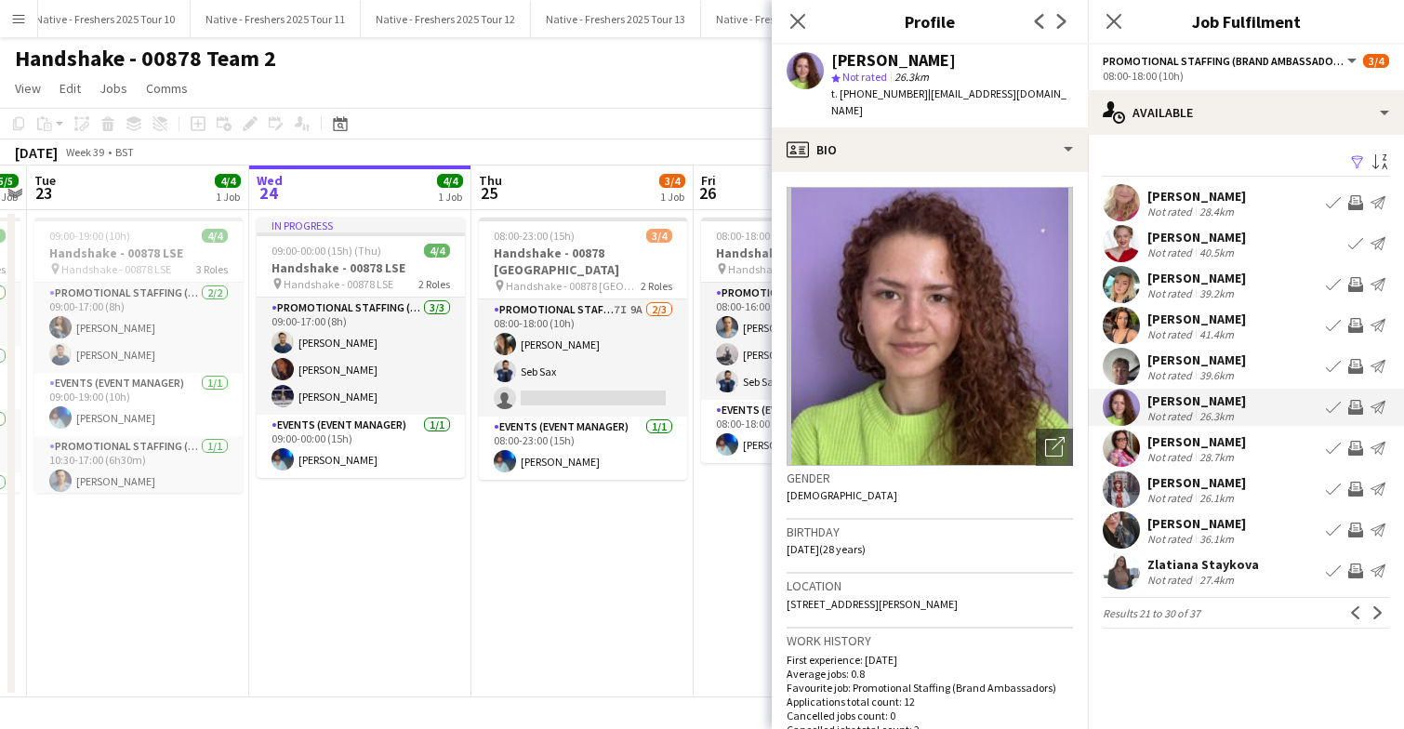
click at [1117, 457] on app-user-avatar at bounding box center [1121, 448] width 37 height 37
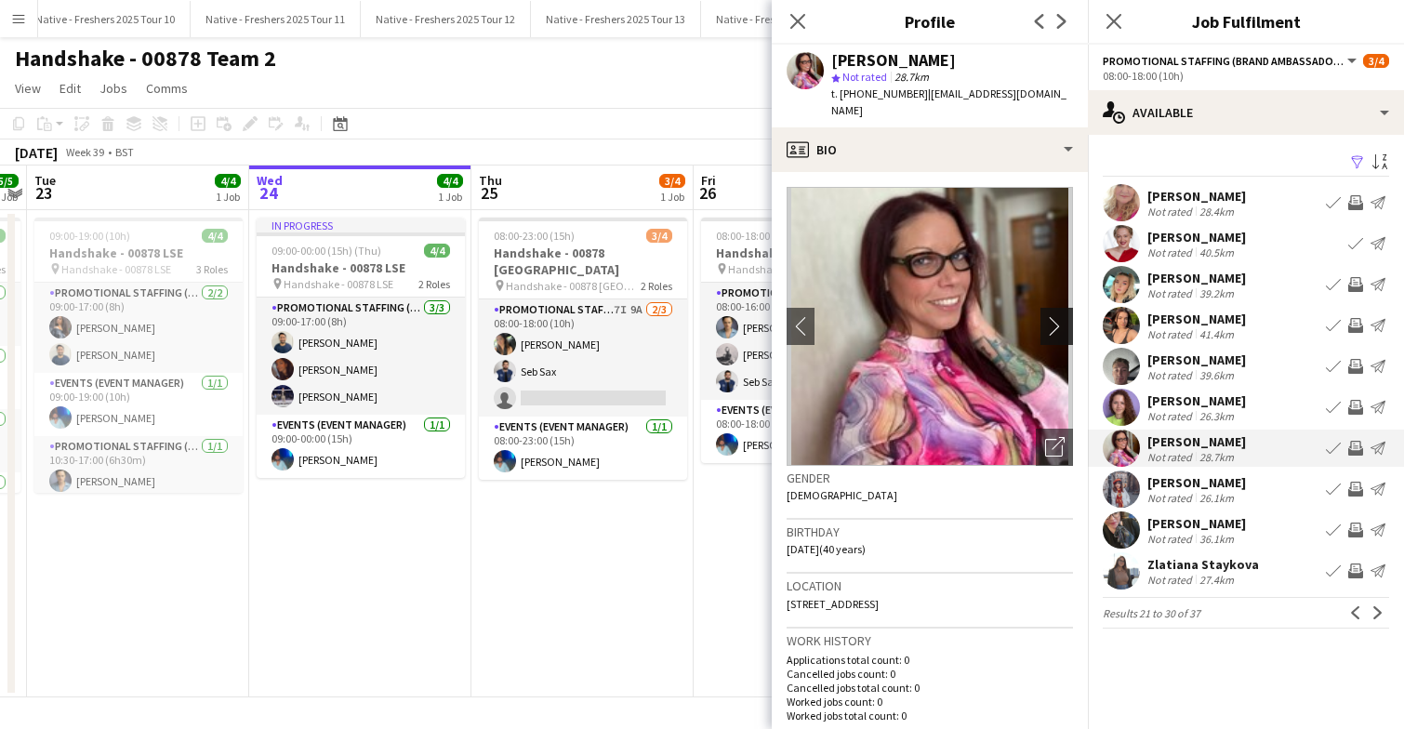
click at [1050, 316] on app-icon "chevron-right" at bounding box center [1059, 326] width 29 height 20
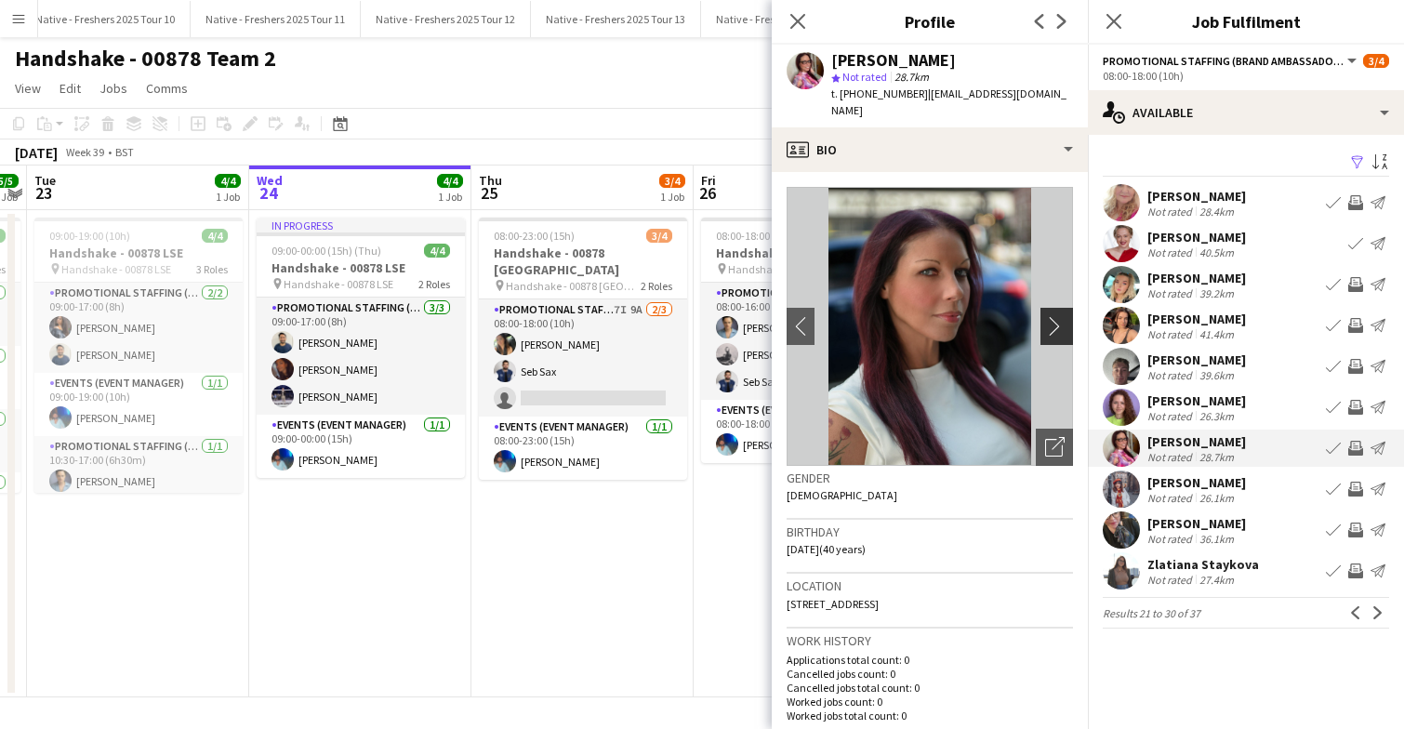
click at [1050, 316] on app-icon "chevron-right" at bounding box center [1059, 326] width 29 height 20
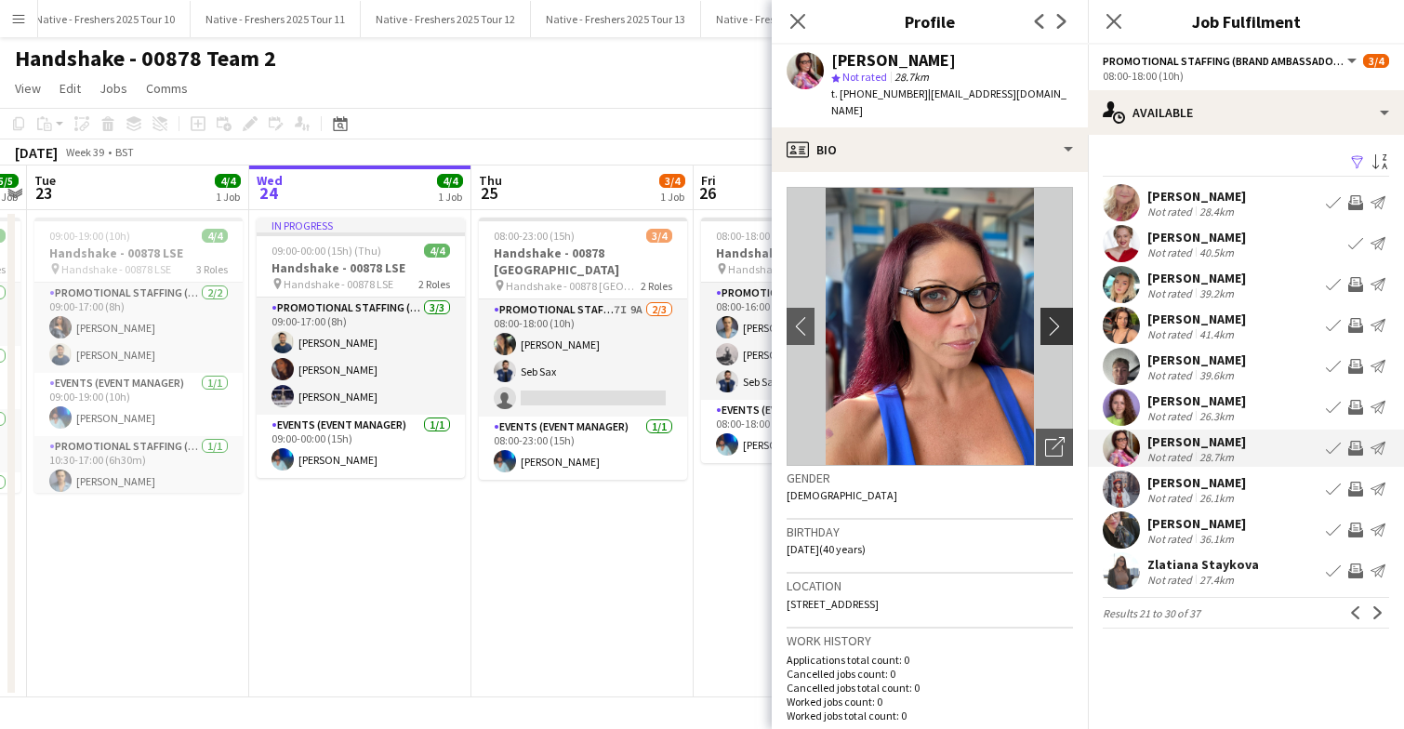
click at [1050, 316] on app-icon "chevron-right" at bounding box center [1059, 326] width 29 height 20
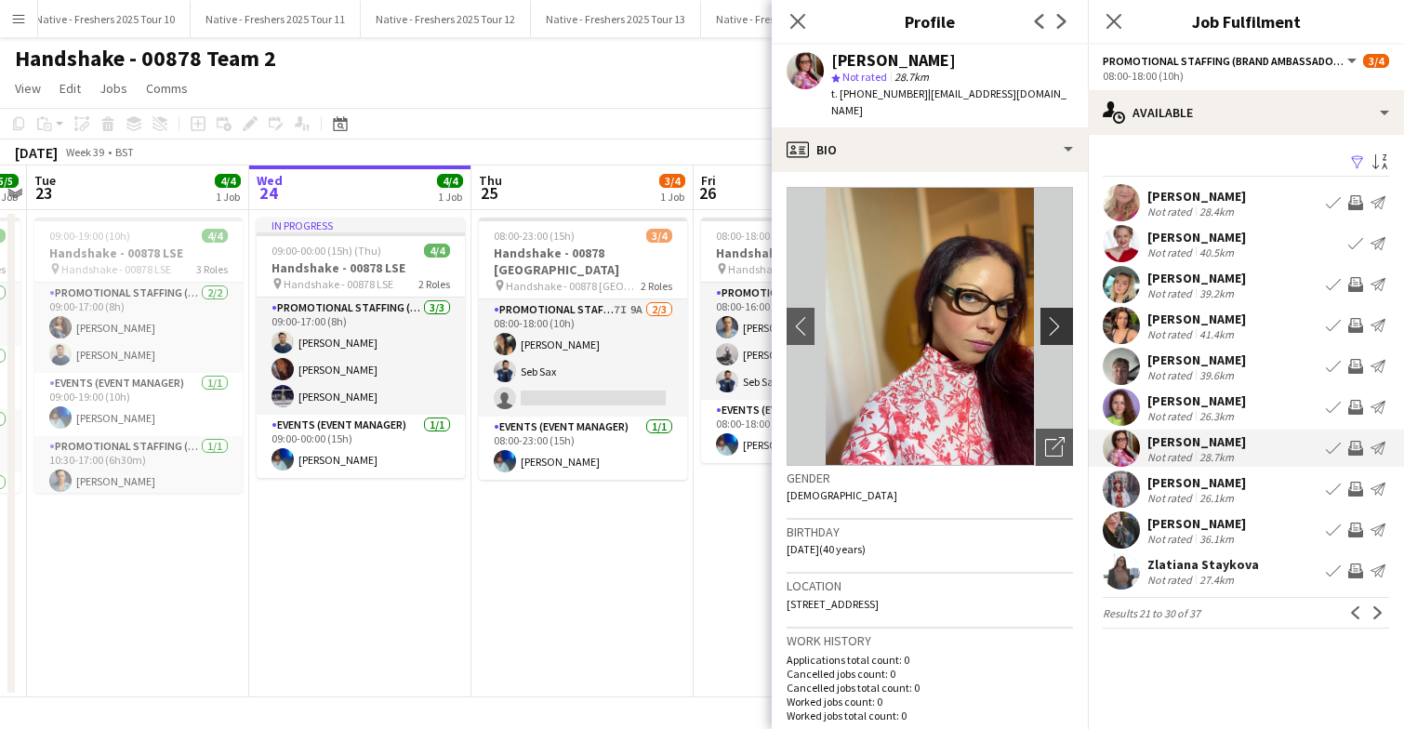
click at [1050, 316] on app-icon "chevron-right" at bounding box center [1059, 326] width 29 height 20
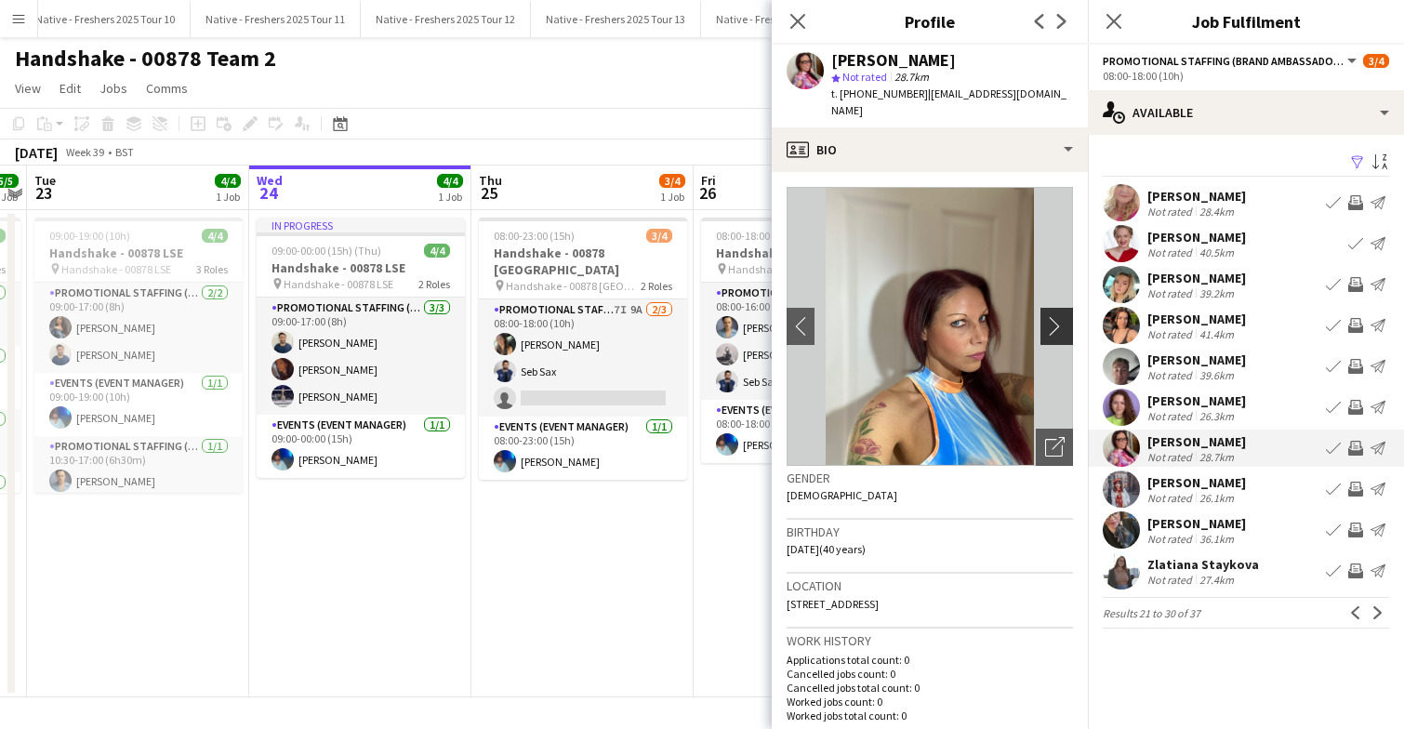
click at [1050, 316] on app-icon "chevron-right" at bounding box center [1059, 326] width 29 height 20
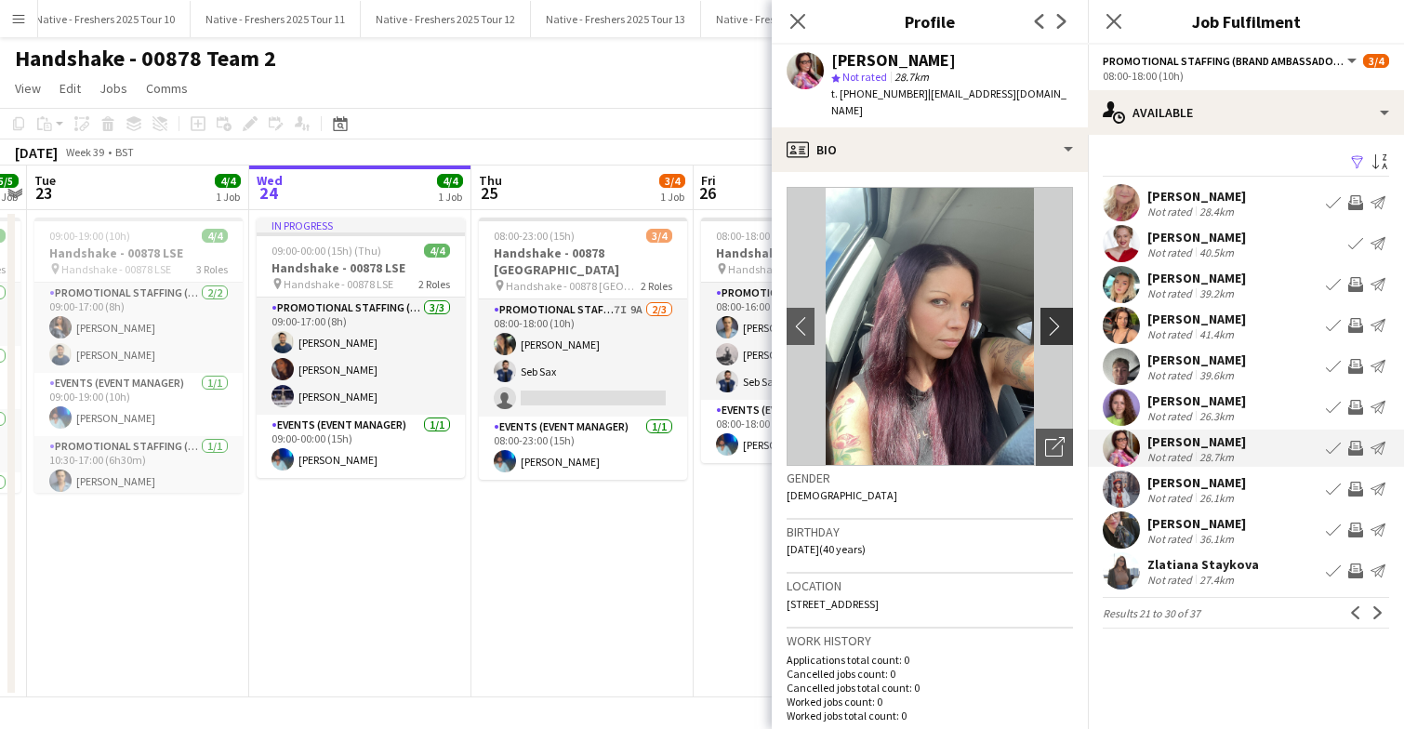
click at [1050, 316] on app-icon "chevron-right" at bounding box center [1059, 326] width 29 height 20
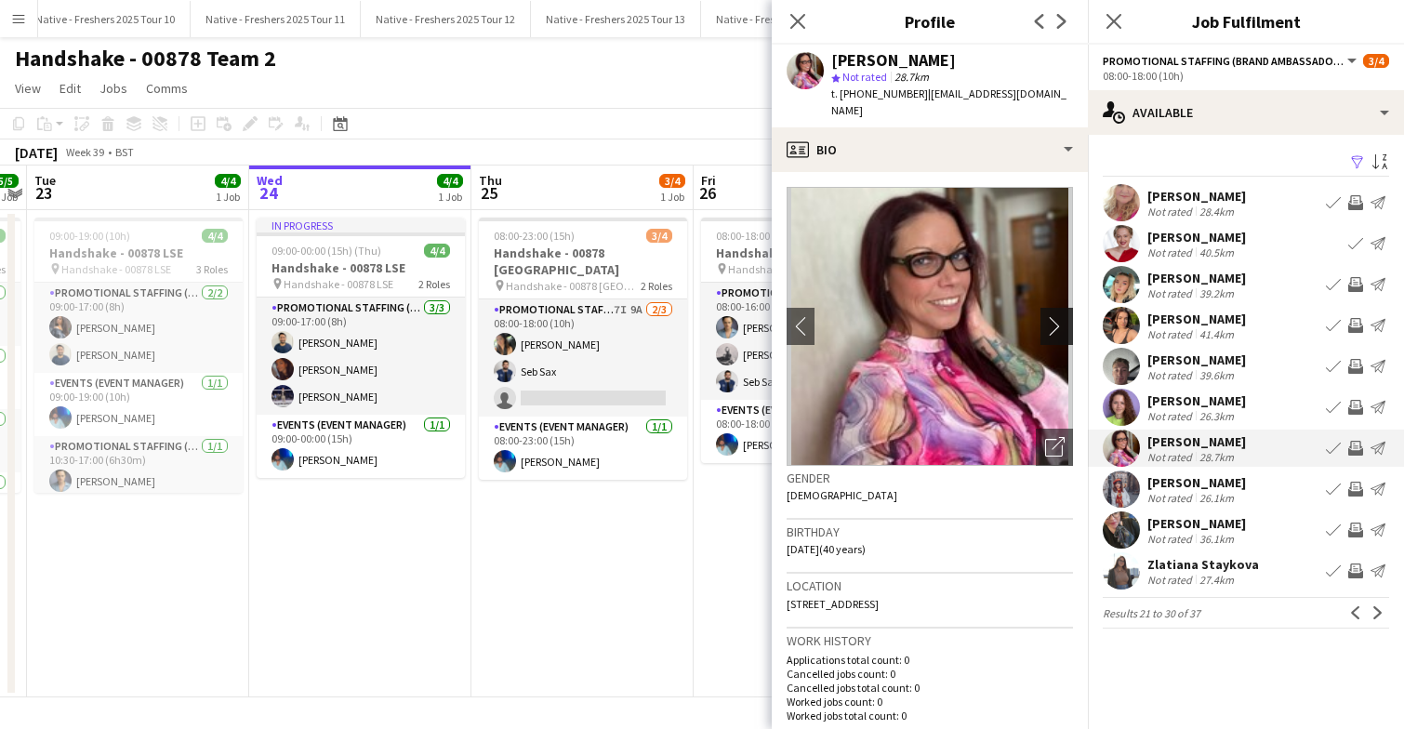
click at [1050, 316] on app-icon "chevron-right" at bounding box center [1059, 326] width 29 height 20
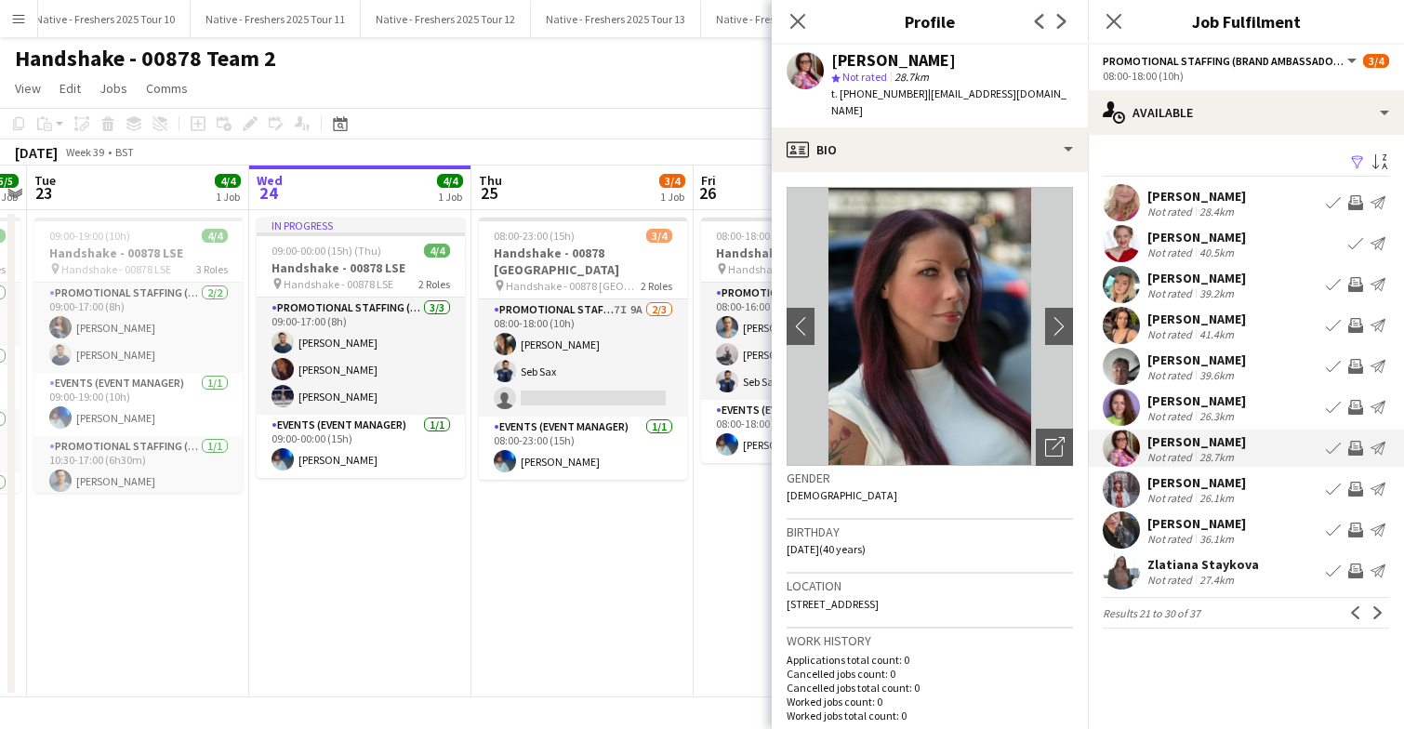
click at [1120, 539] on app-user-avatar at bounding box center [1121, 529] width 37 height 37
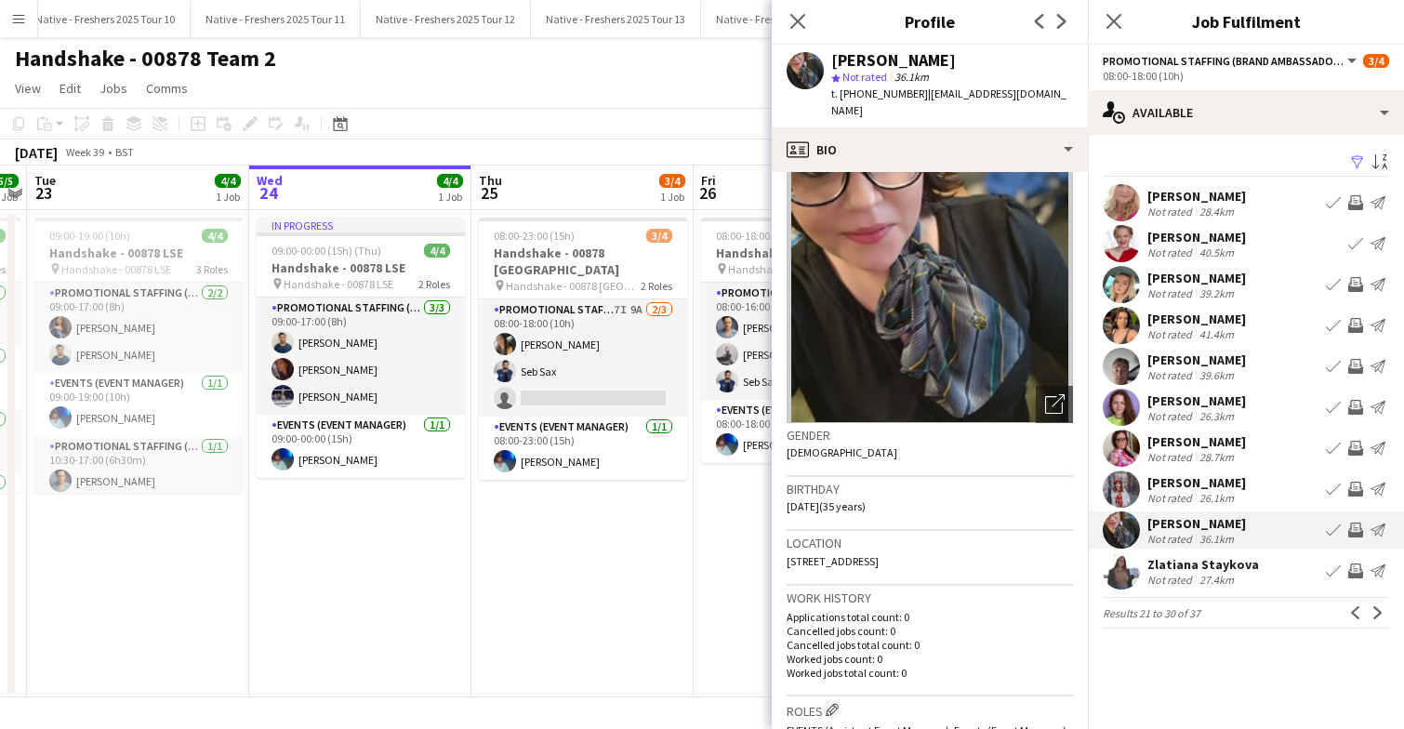
scroll to position [46, 0]
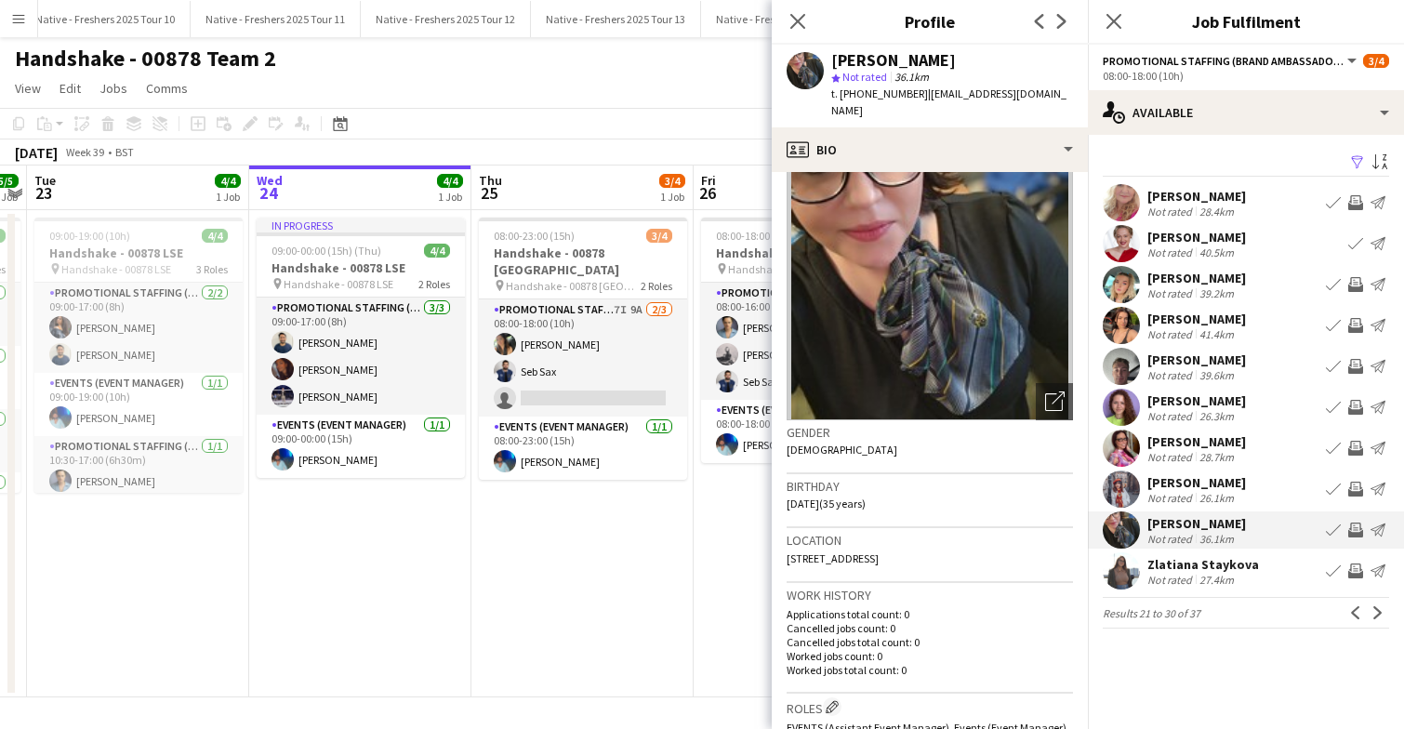
click at [1121, 415] on app-user-avatar at bounding box center [1121, 407] width 37 height 37
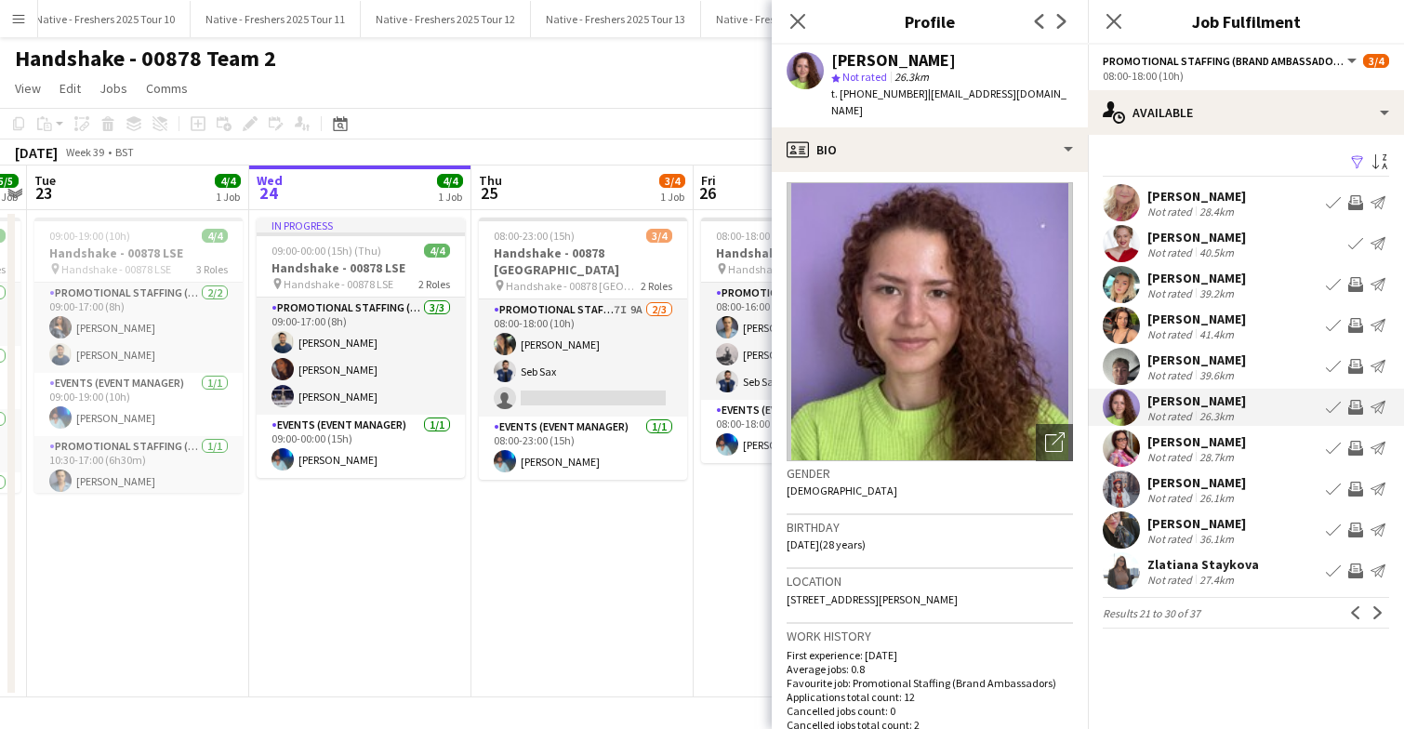
scroll to position [3, 0]
click at [1114, 289] on app-user-avatar at bounding box center [1121, 284] width 37 height 37
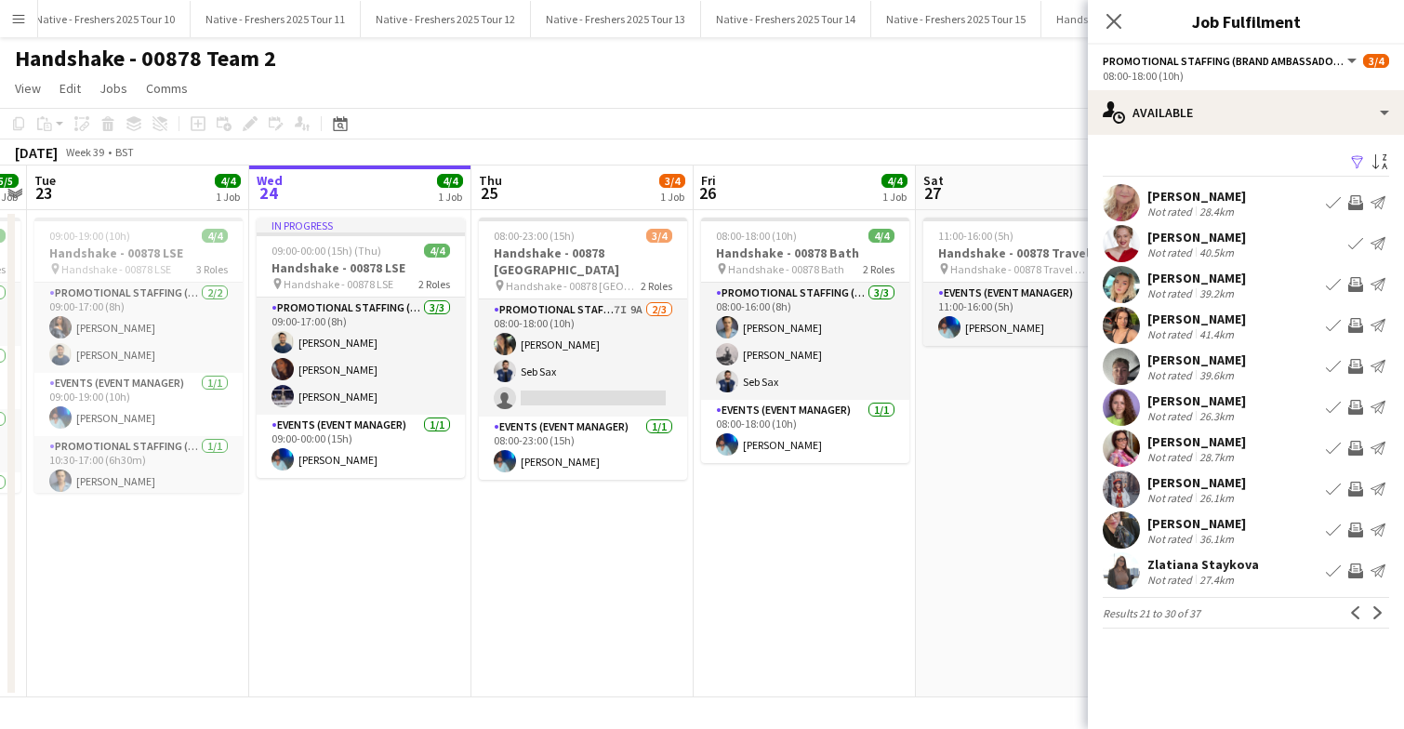
click at [1121, 287] on app-user-avatar at bounding box center [1121, 284] width 37 height 37
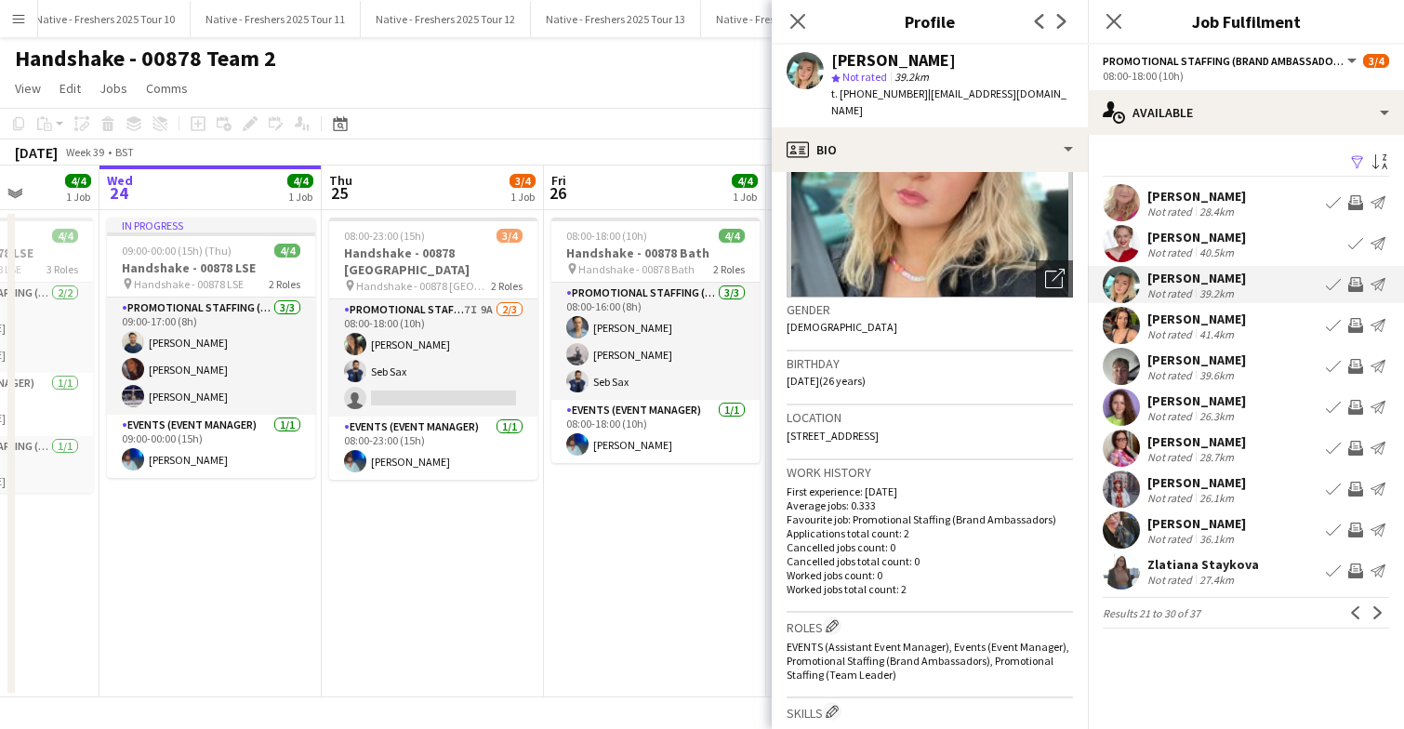
scroll to position [0, 0]
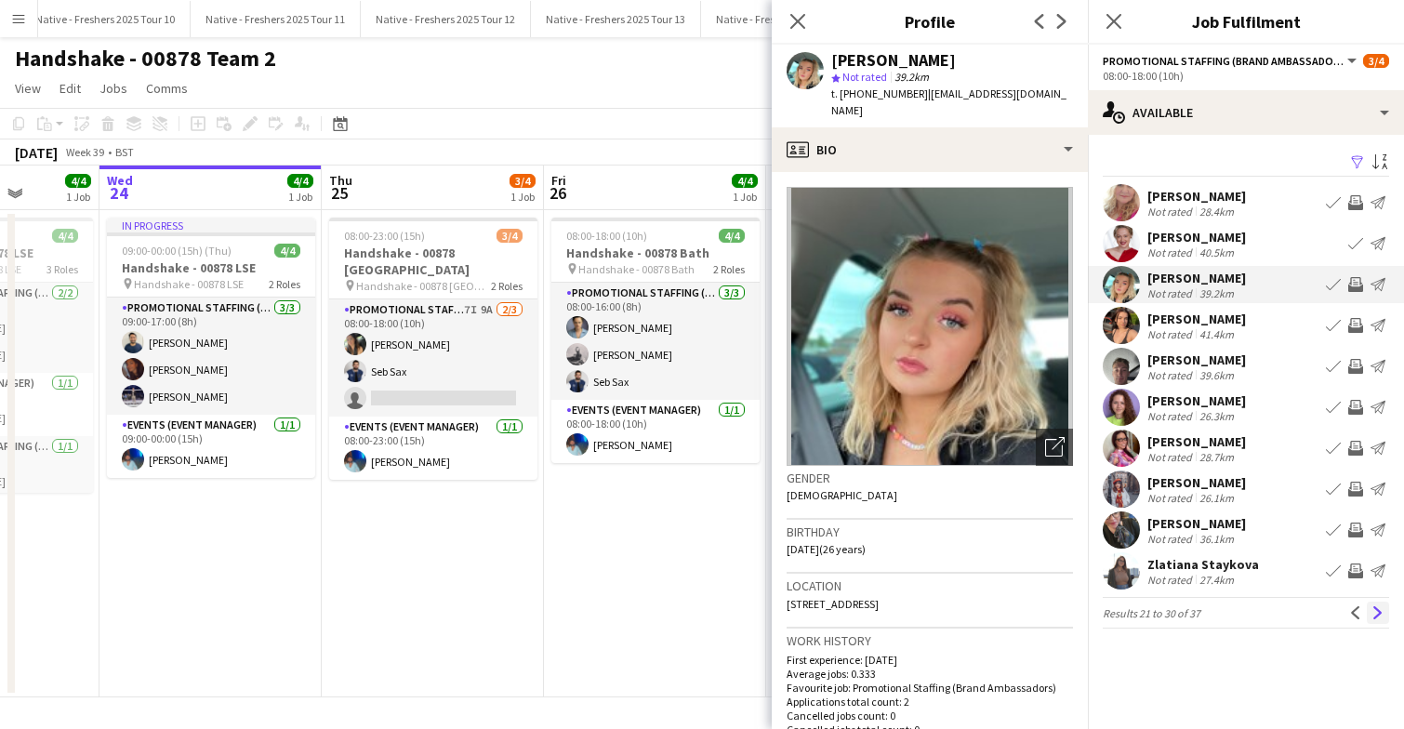
click at [1385, 611] on button "Next" at bounding box center [1378, 613] width 22 height 22
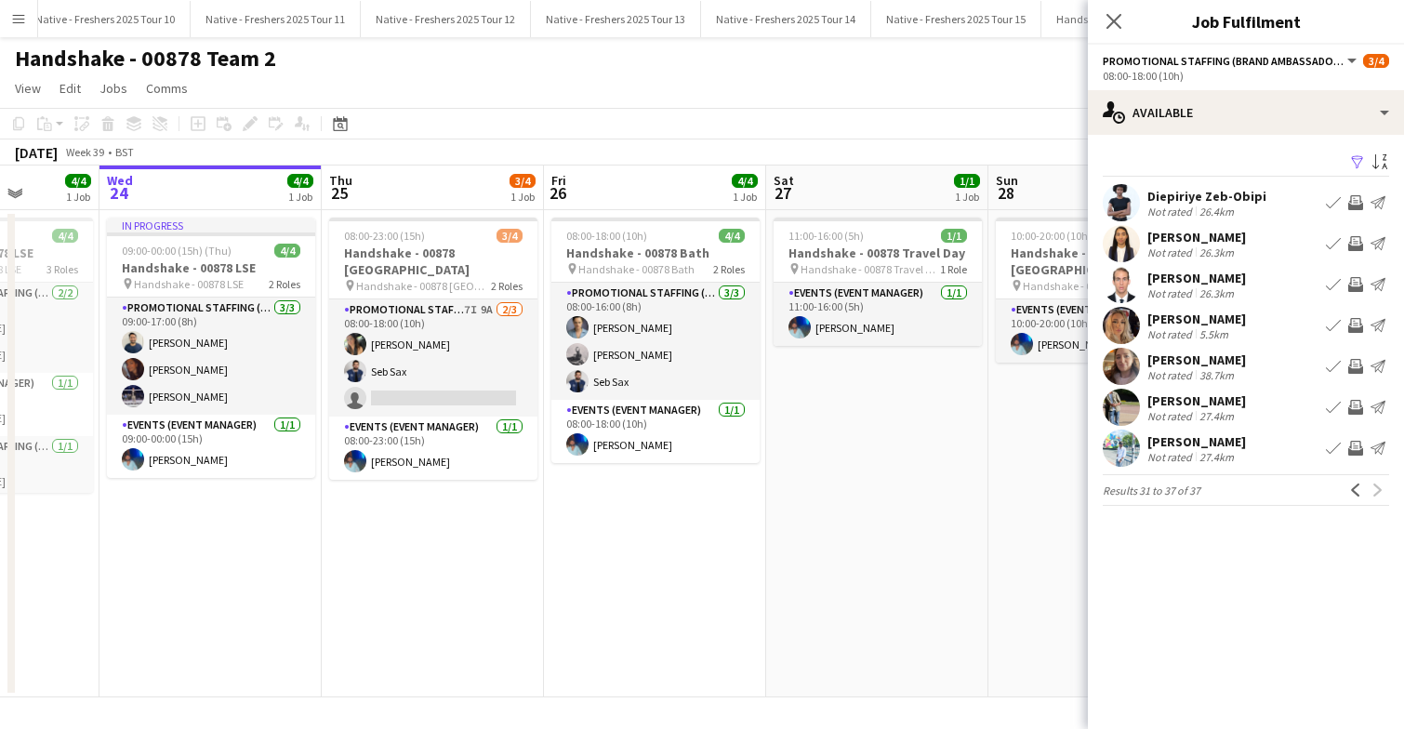
click at [1125, 259] on app-user-avatar at bounding box center [1121, 243] width 37 height 37
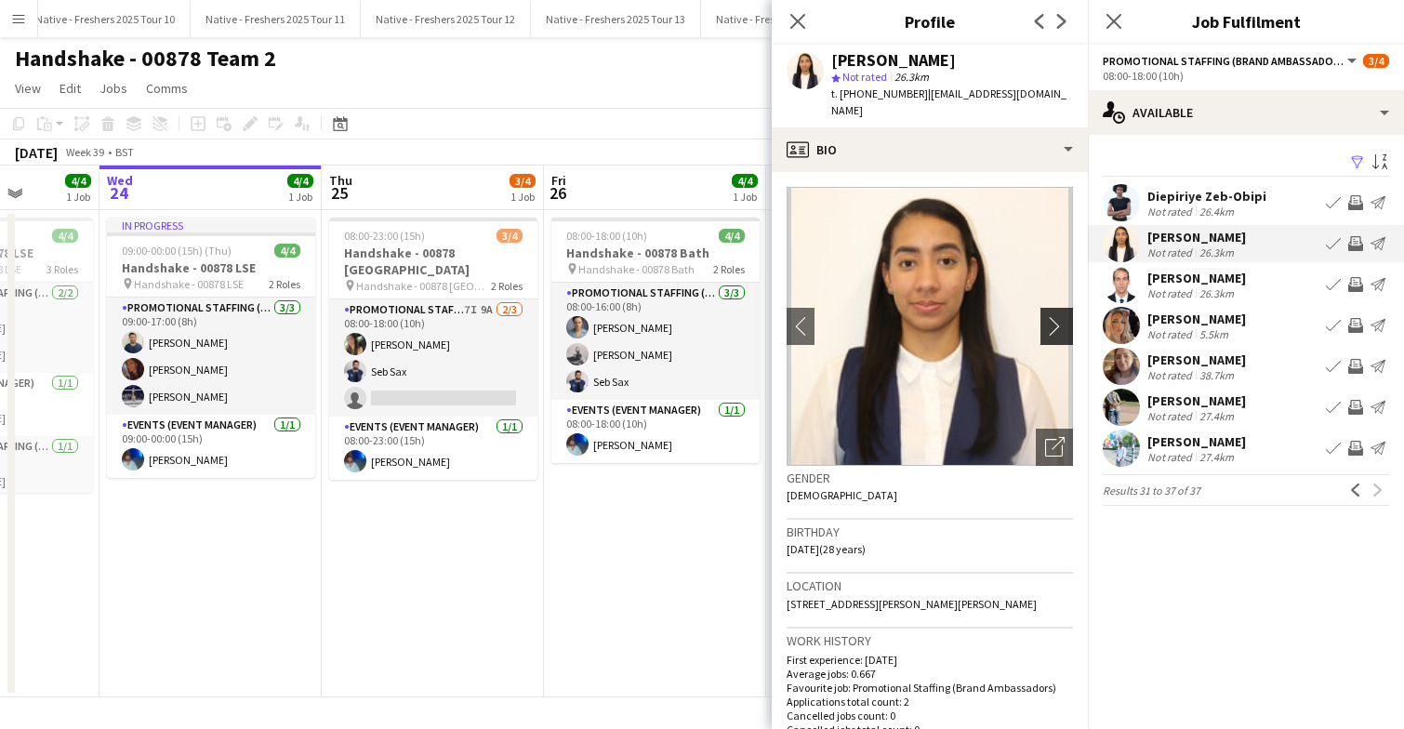
click at [1063, 316] on app-icon "chevron-right" at bounding box center [1059, 326] width 29 height 20
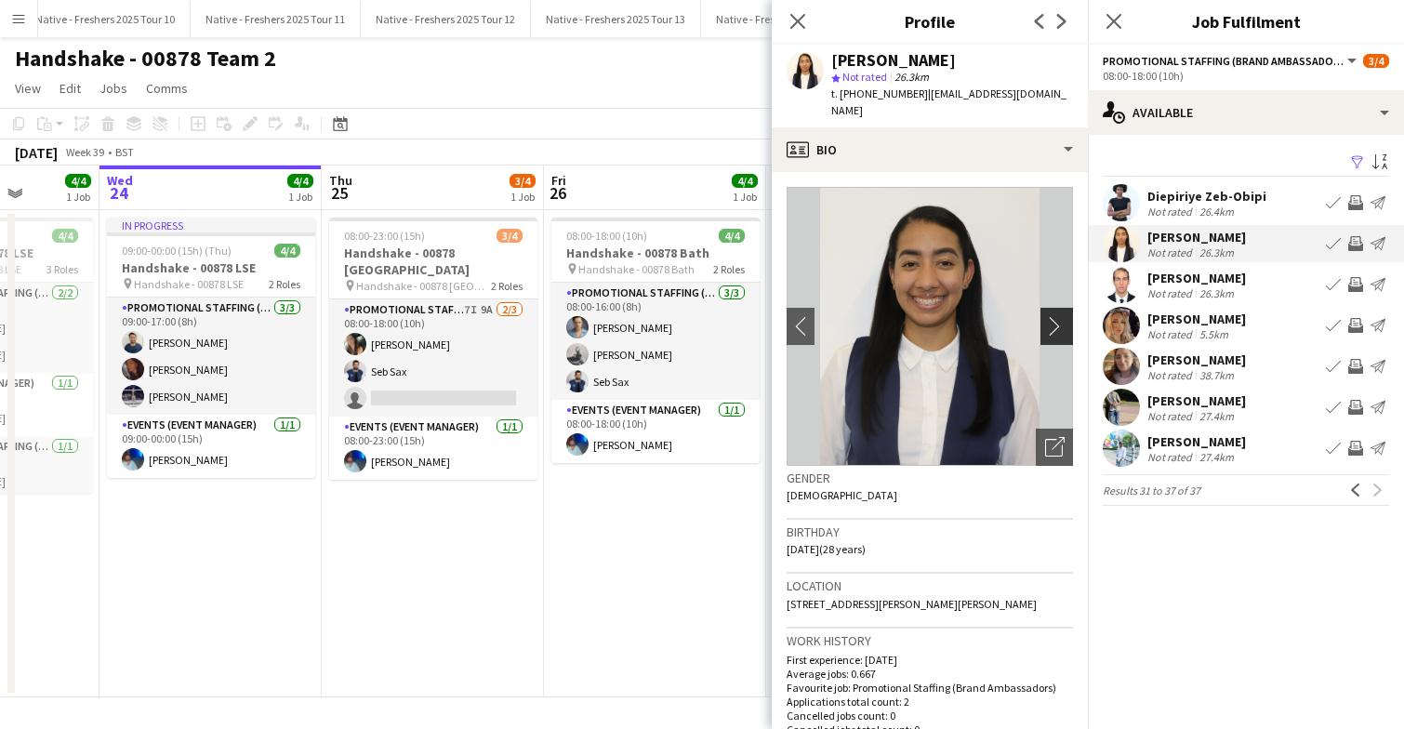
click at [1060, 316] on app-icon "chevron-right" at bounding box center [1059, 326] width 29 height 20
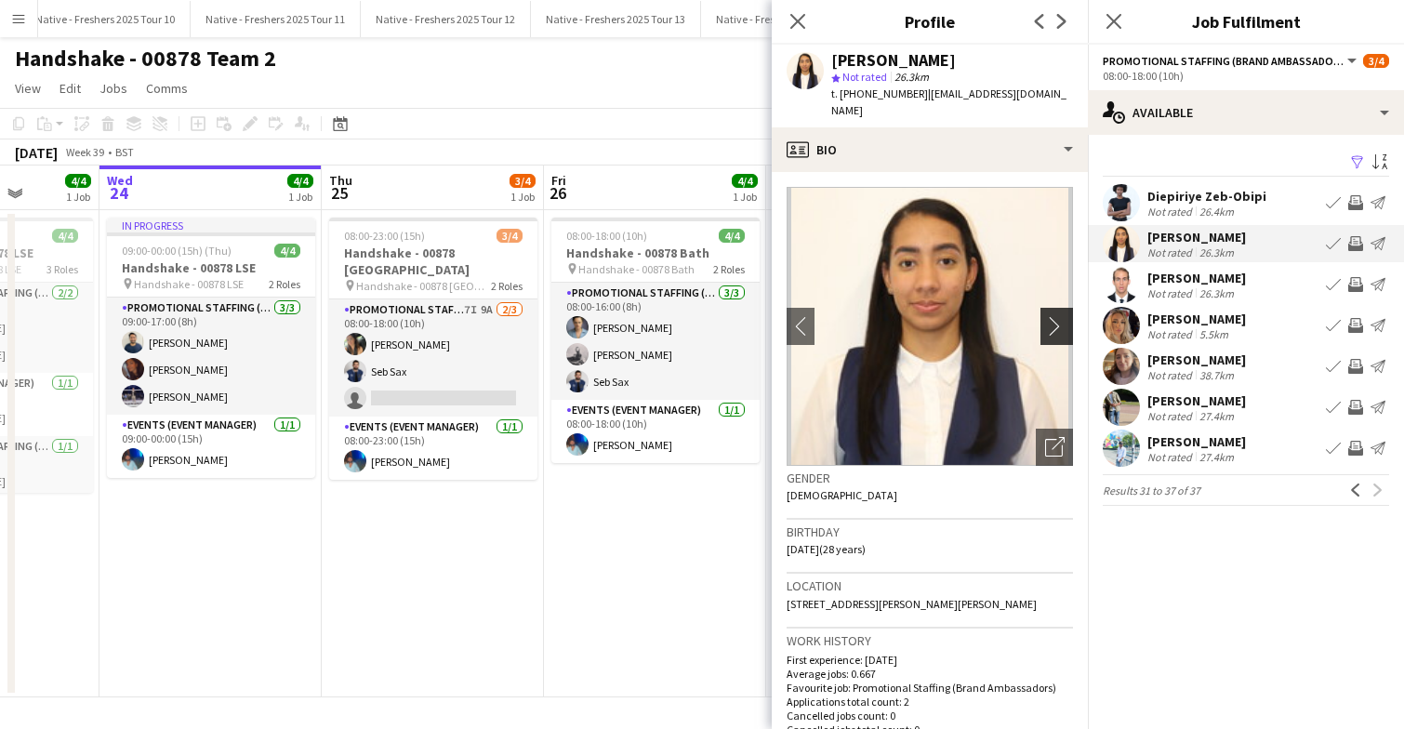
click at [1059, 316] on app-icon "chevron-right" at bounding box center [1059, 326] width 29 height 20
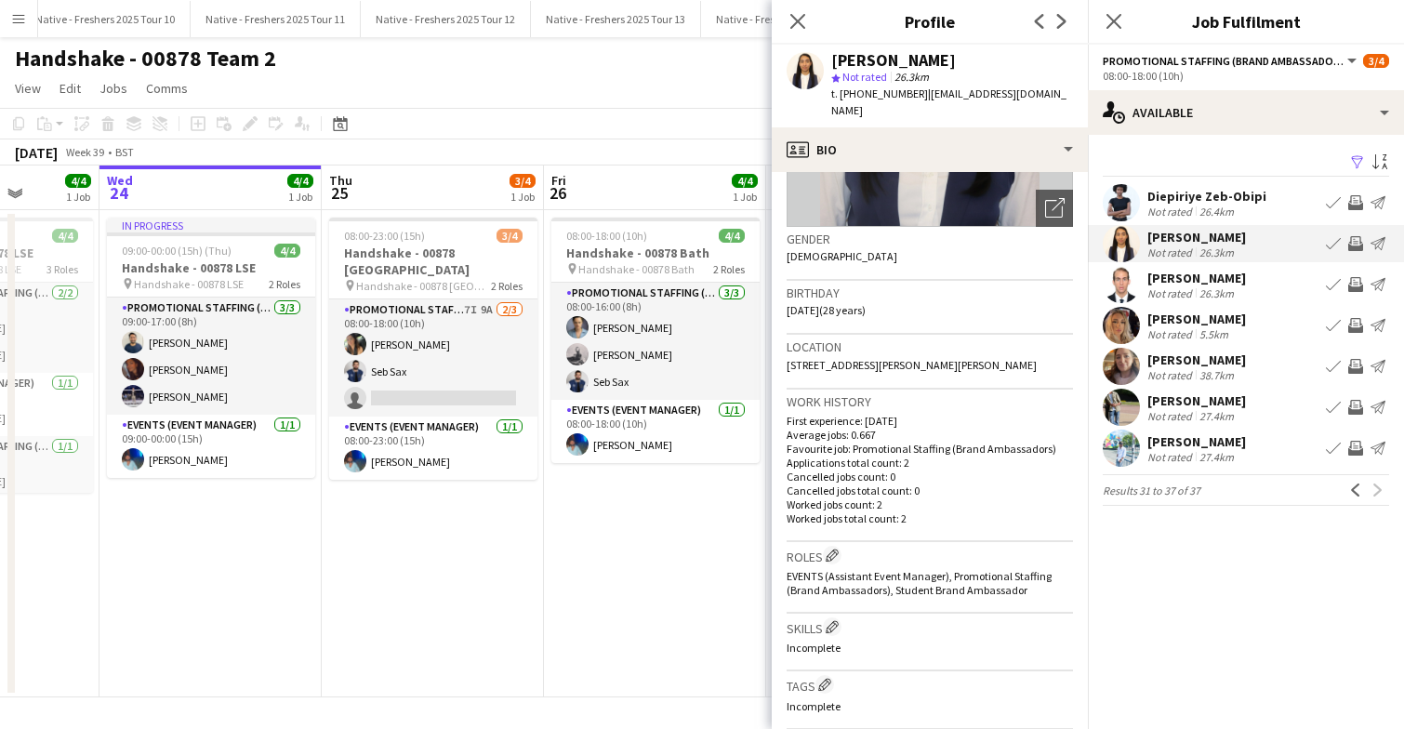
scroll to position [241, 0]
click at [1354, 486] on app-icon "Previous" at bounding box center [1355, 490] width 13 height 13
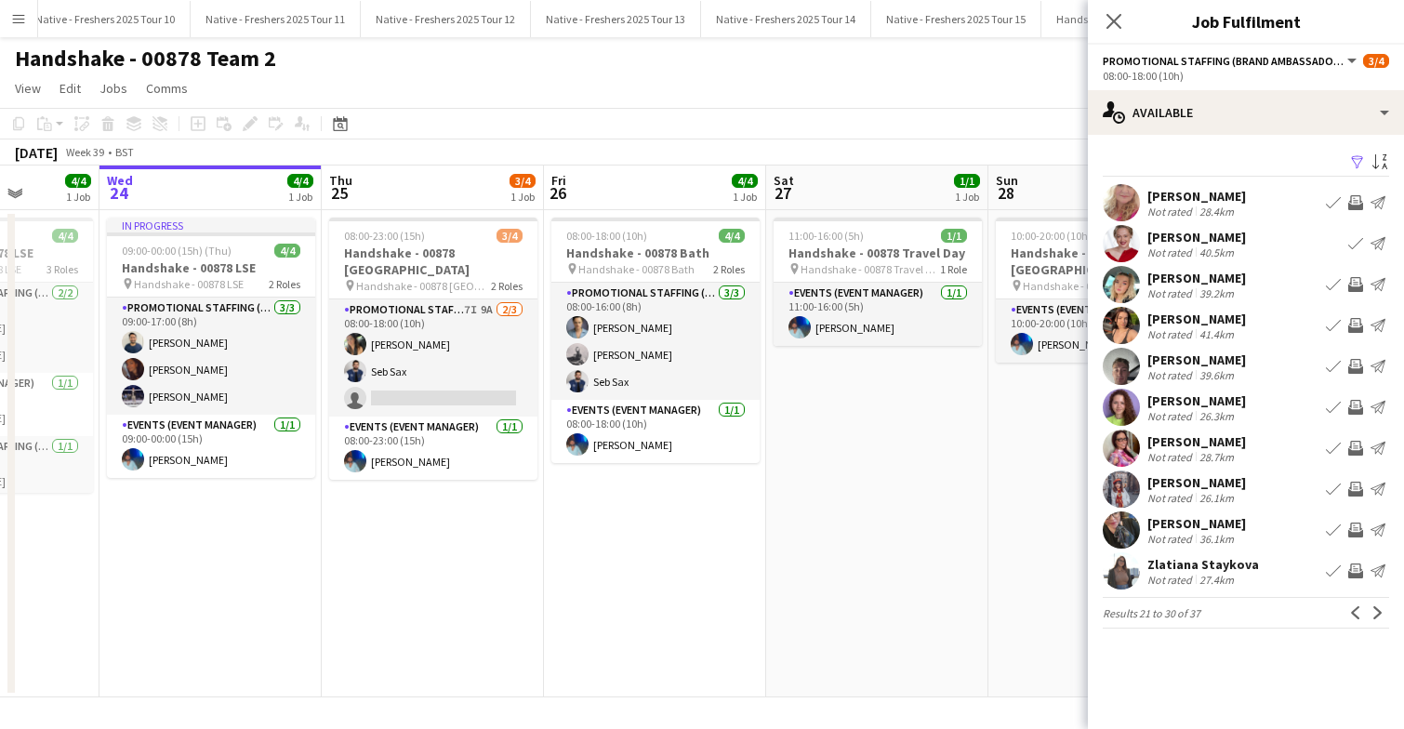
click at [1131, 281] on app-user-avatar at bounding box center [1121, 284] width 37 height 37
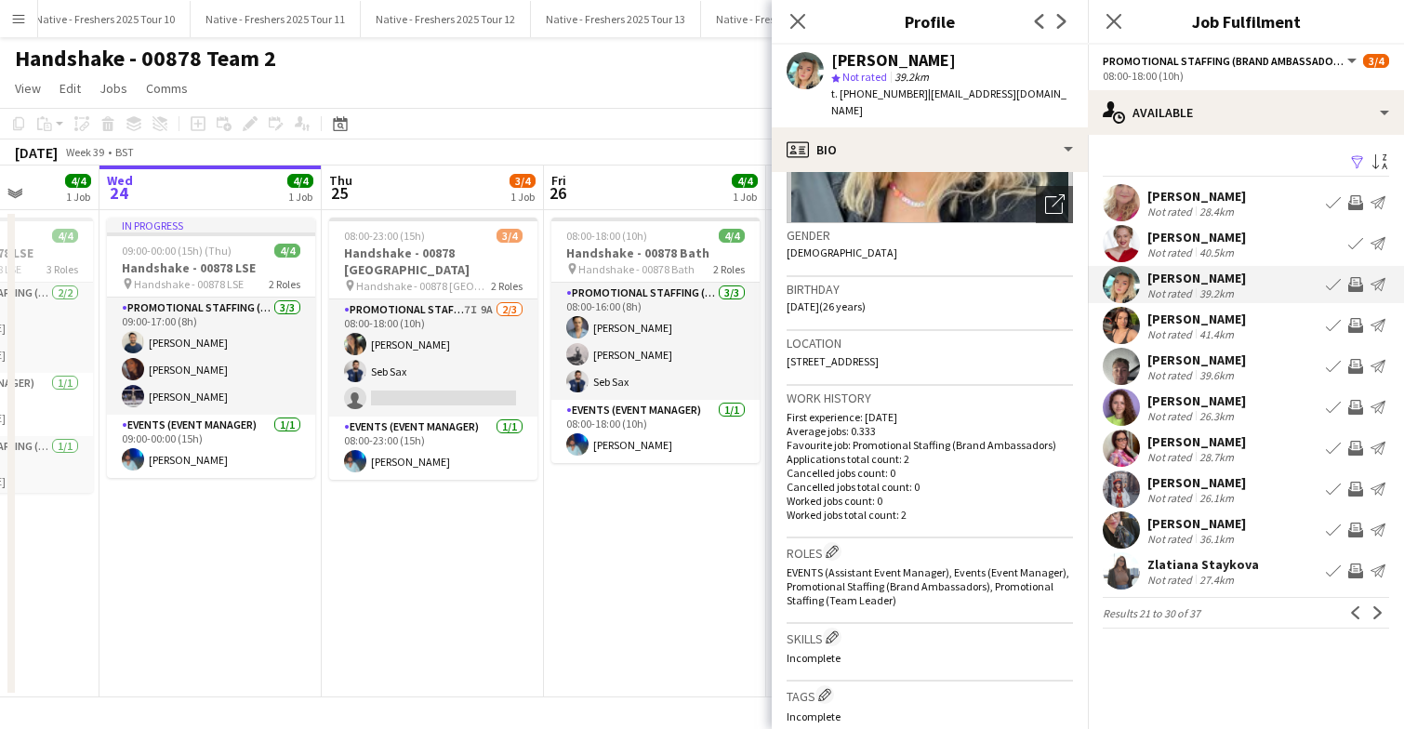
scroll to position [0, 0]
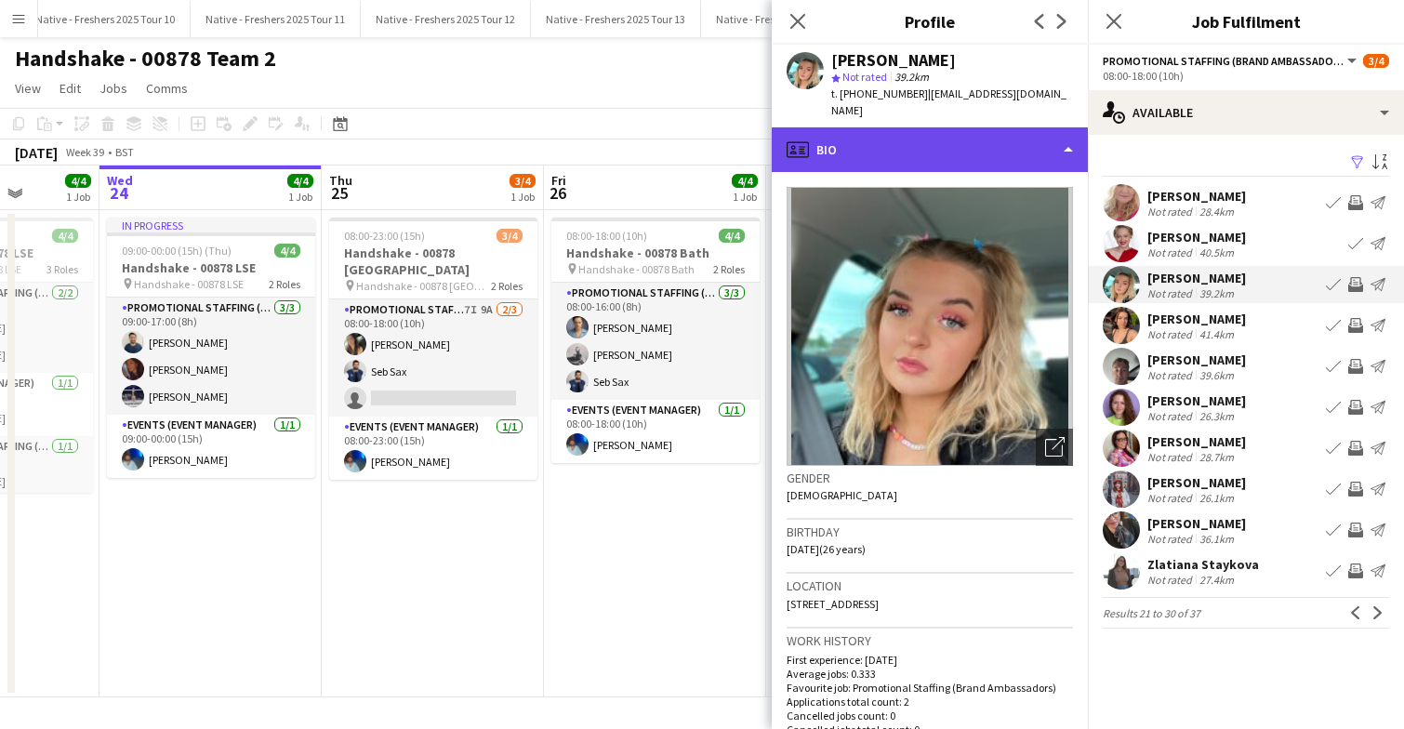
click at [988, 127] on div "profile Bio" at bounding box center [930, 149] width 316 height 45
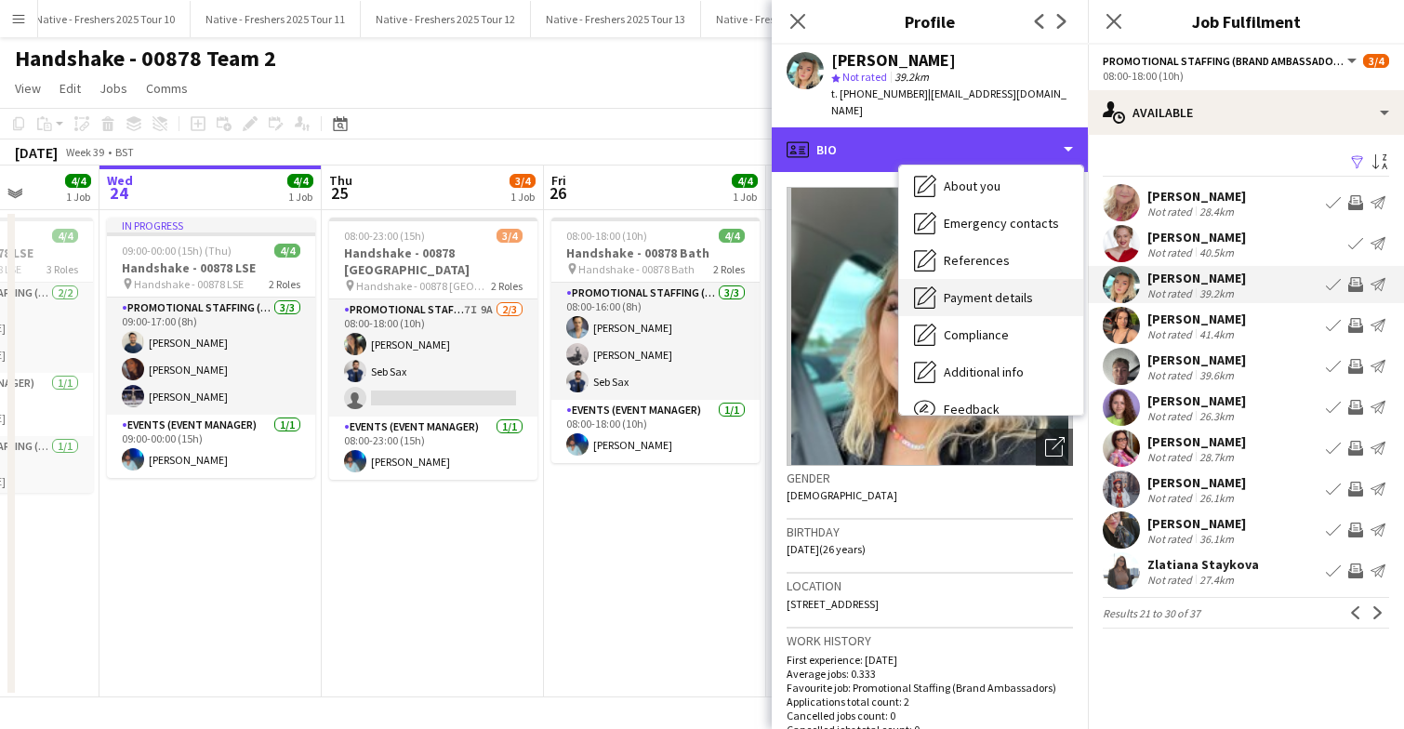
scroll to position [175, 0]
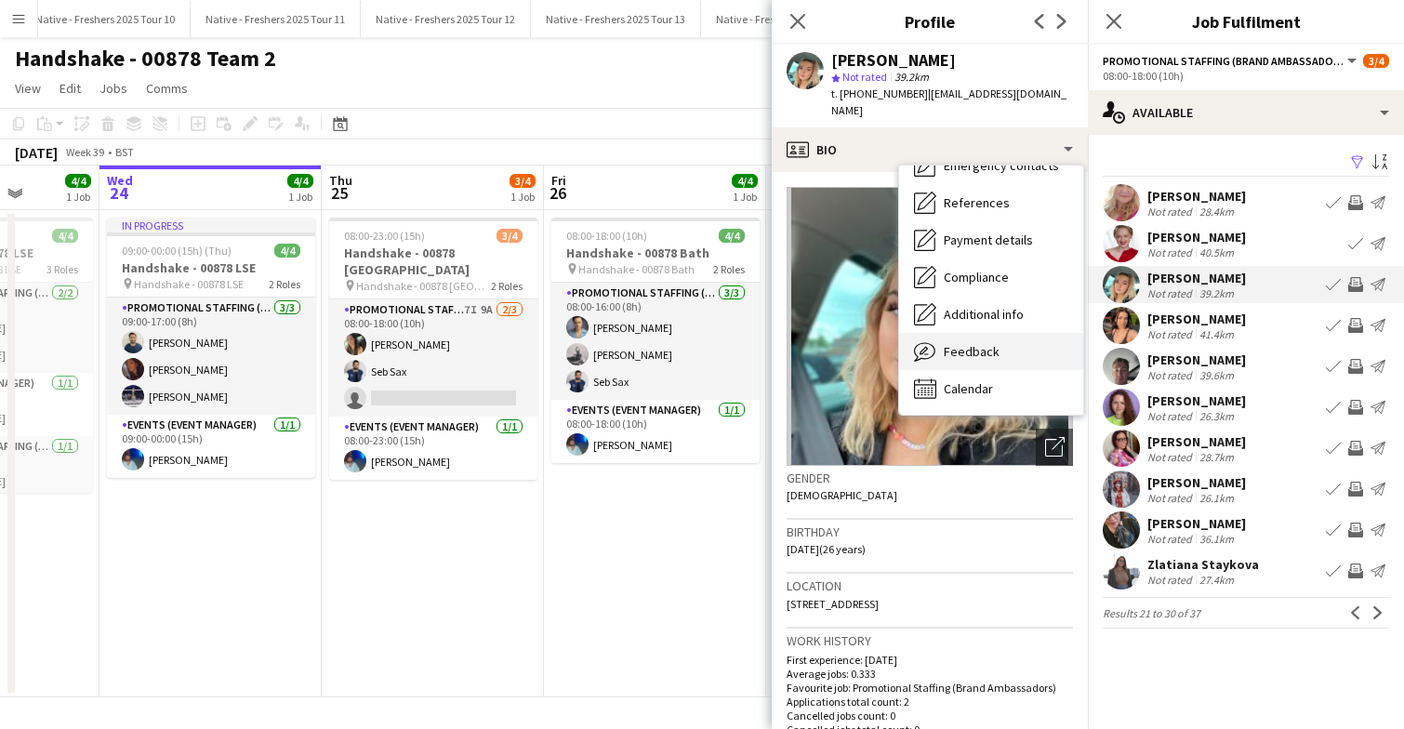
click at [996, 333] on div "Feedback Feedback" at bounding box center [991, 351] width 184 height 37
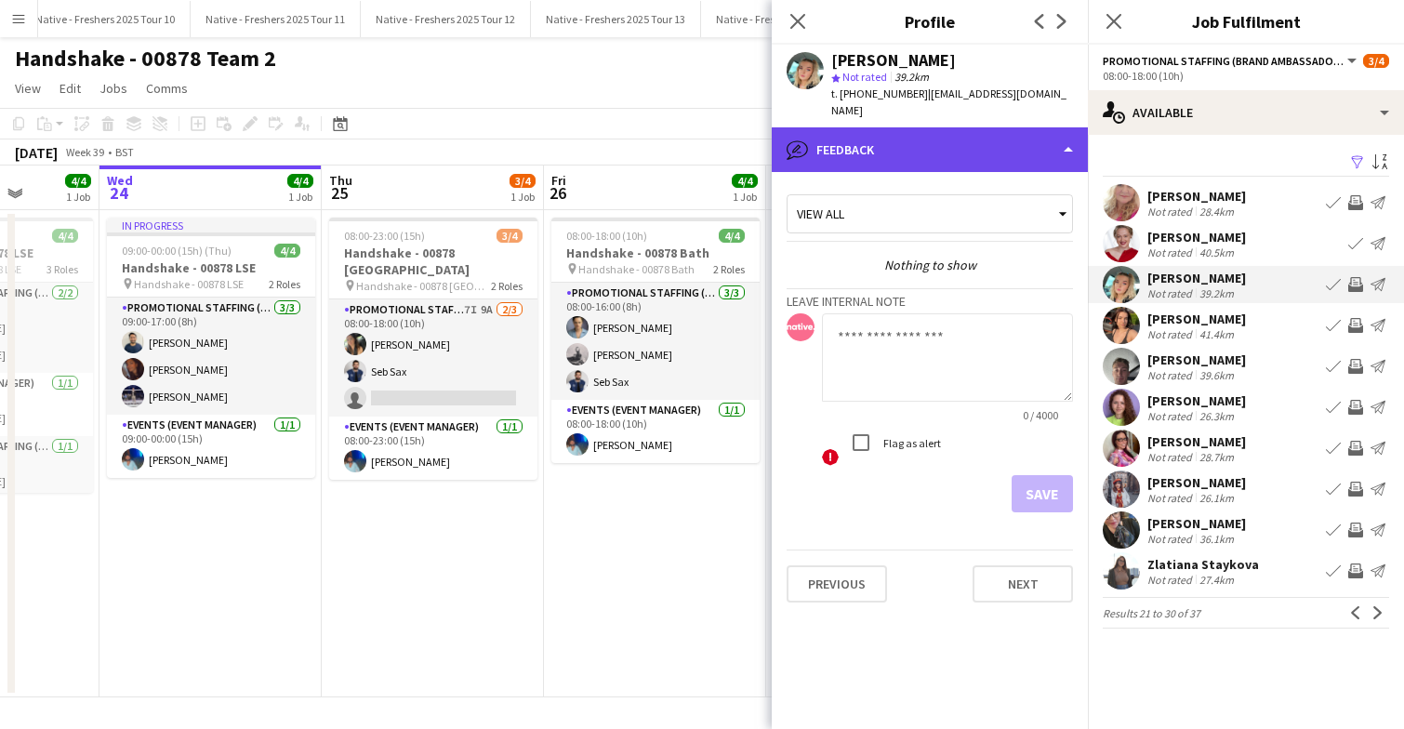
click at [981, 140] on div "bubble-pencil Feedback" at bounding box center [930, 149] width 316 height 45
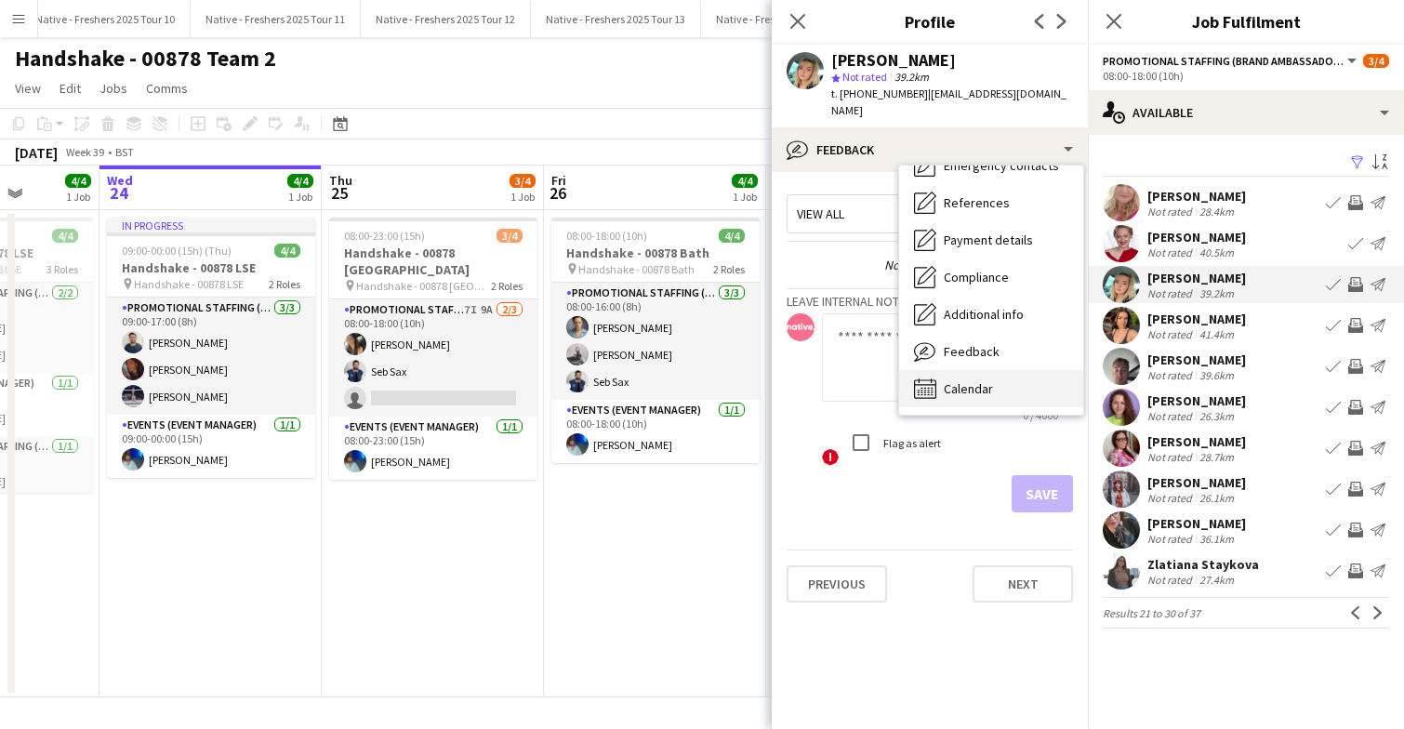
click at [1013, 379] on div "Calendar Calendar" at bounding box center [991, 388] width 184 height 37
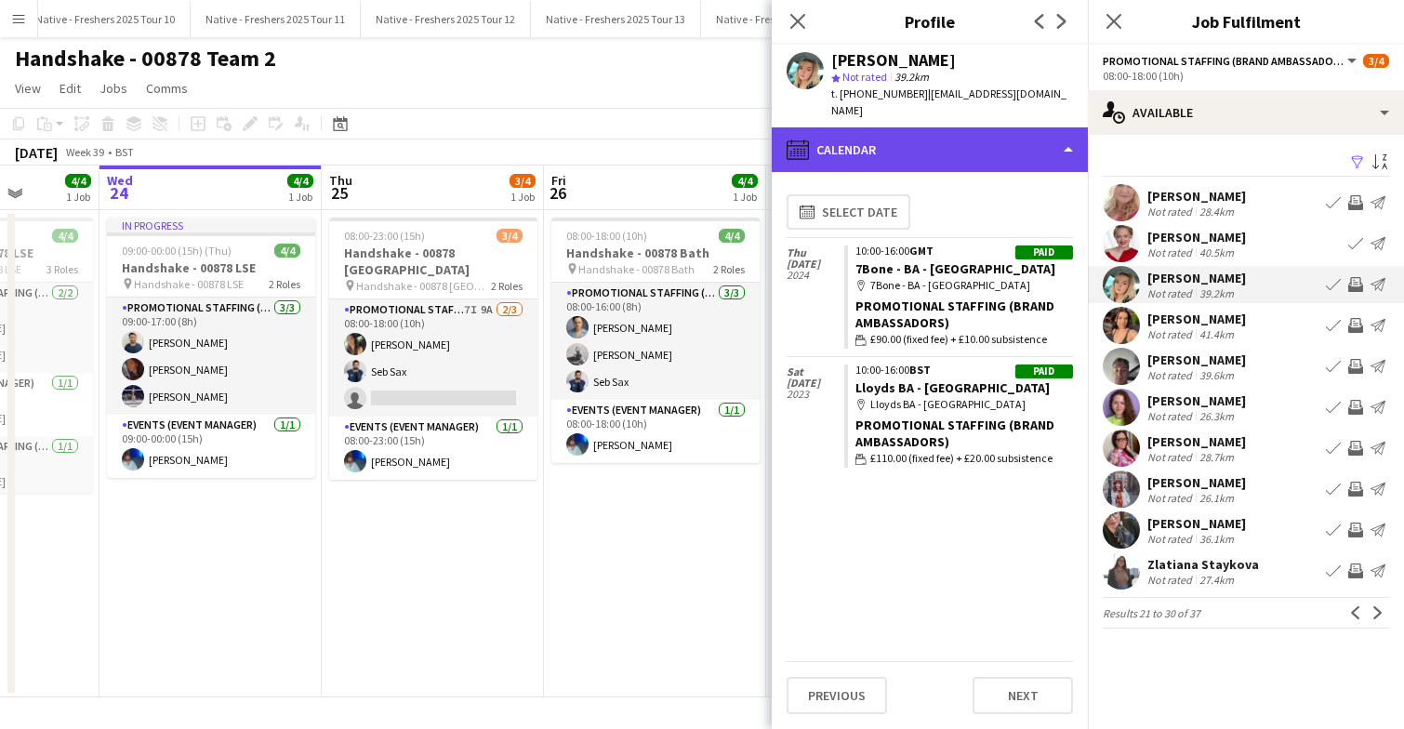
click at [988, 127] on div "calendar-full Calendar" at bounding box center [930, 149] width 316 height 45
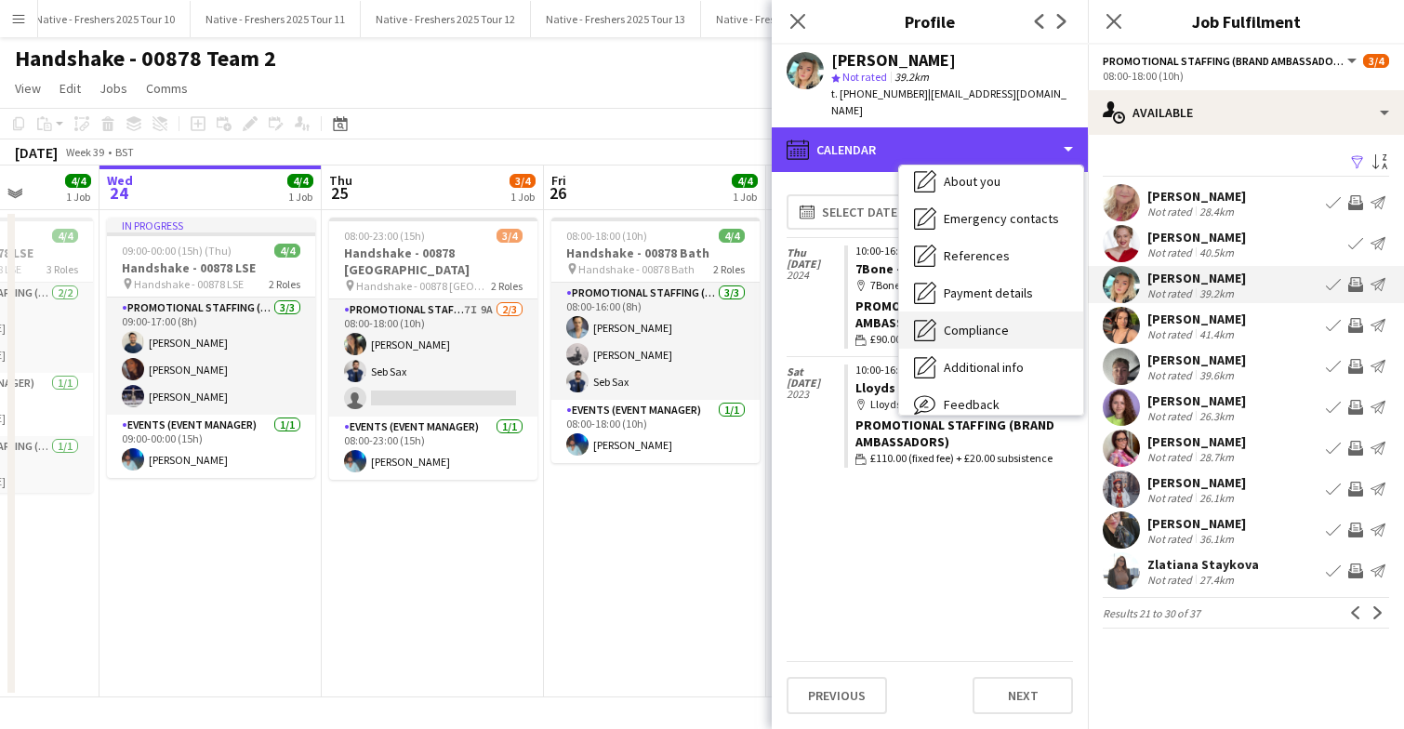
scroll to position [0, 0]
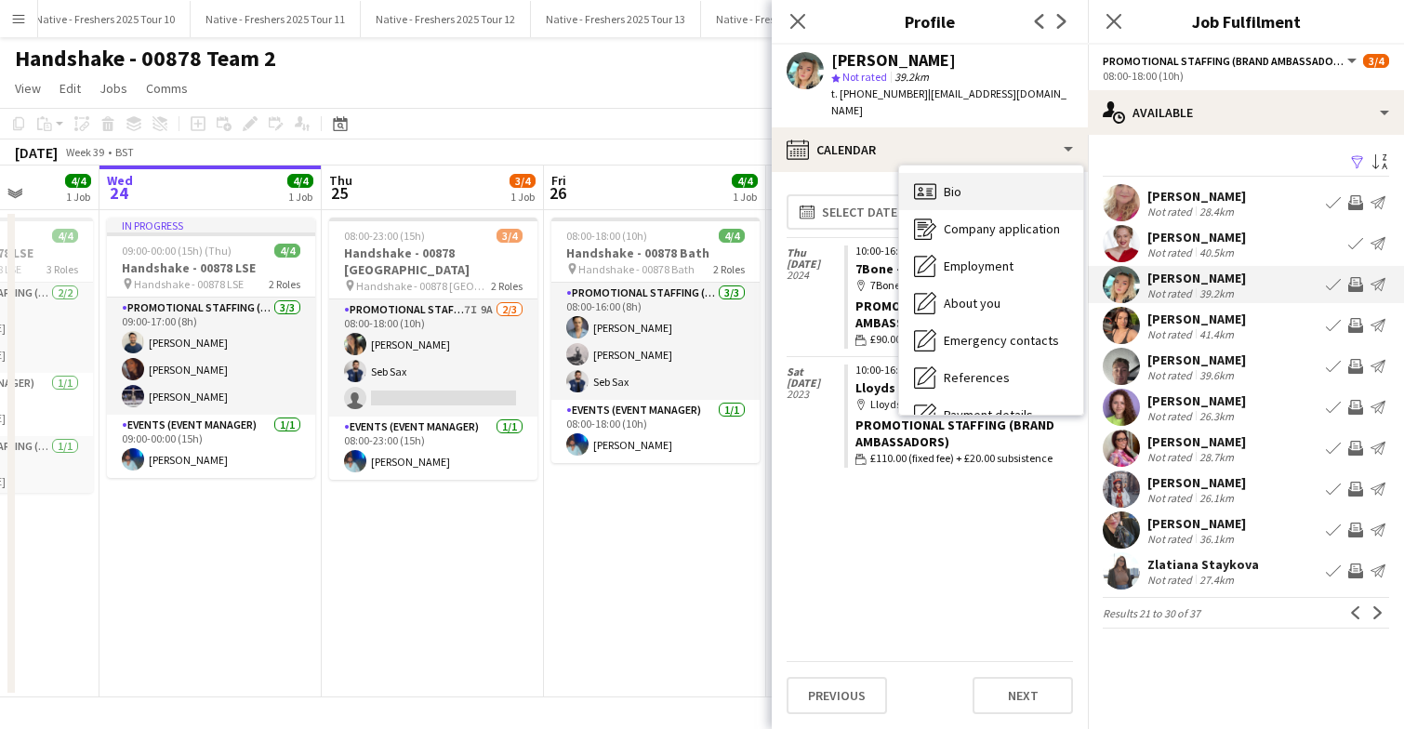
click at [994, 173] on div "Bio Bio" at bounding box center [991, 191] width 184 height 37
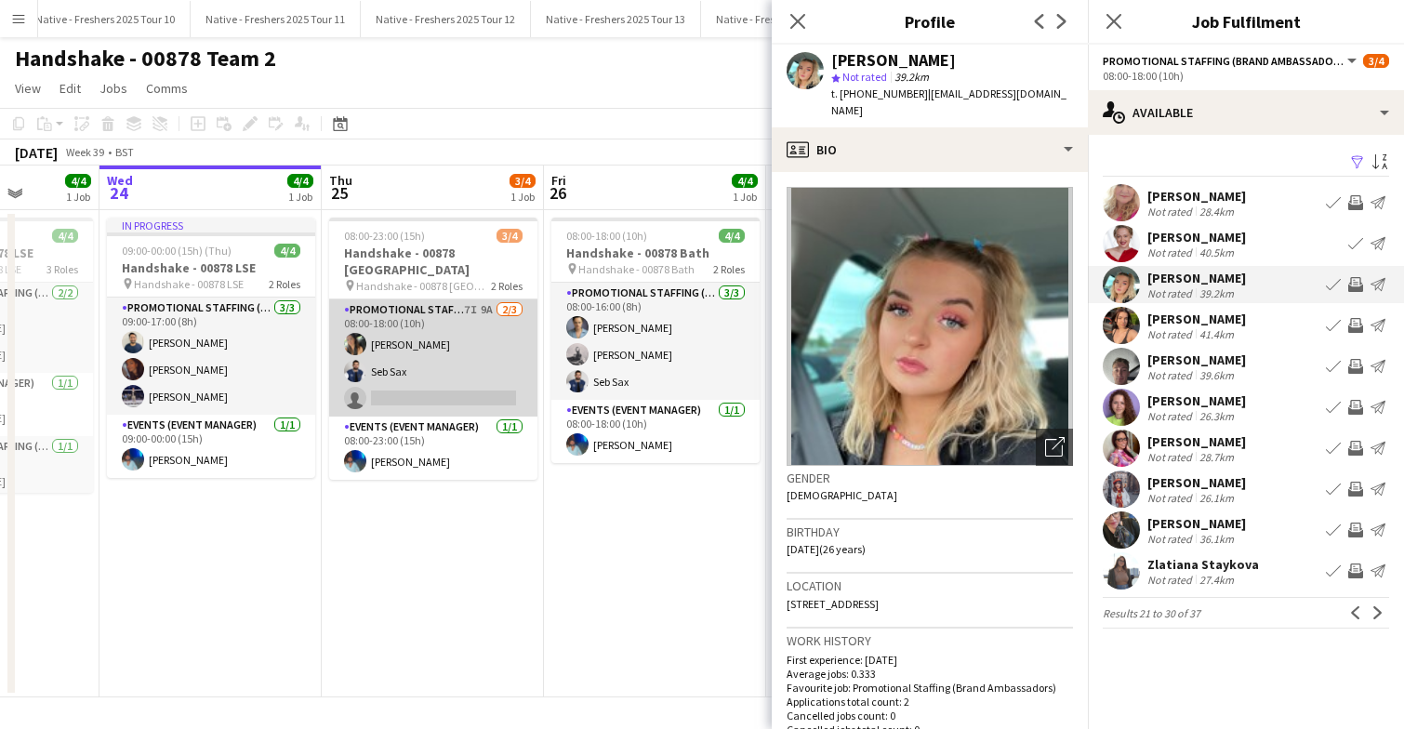
click at [462, 366] on app-card-role "Promotional Staffing (Brand Ambassadors) 7I 9A 2/3 08:00-18:00 (10h) Maria Oakl…" at bounding box center [433, 357] width 208 height 117
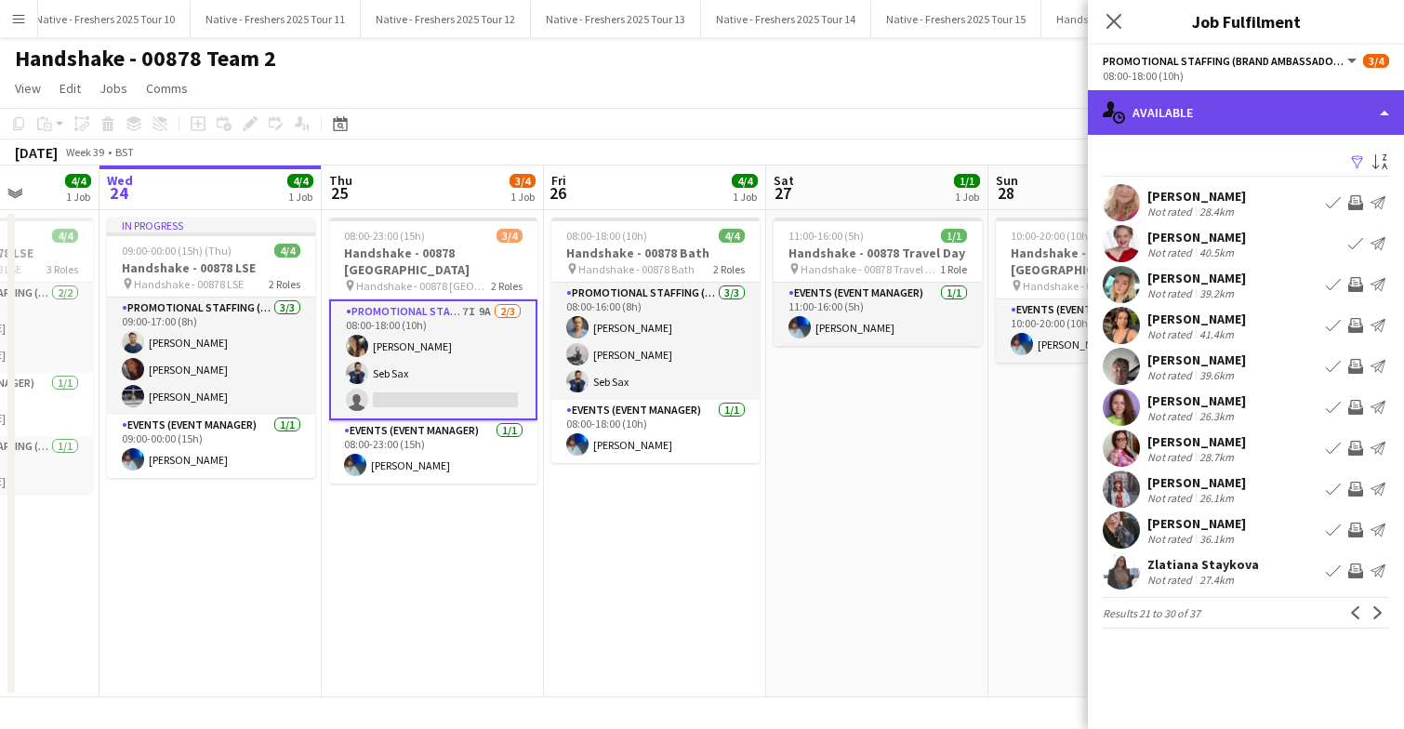
click at [1259, 96] on div "single-neutral-actions-upload Available" at bounding box center [1246, 112] width 316 height 45
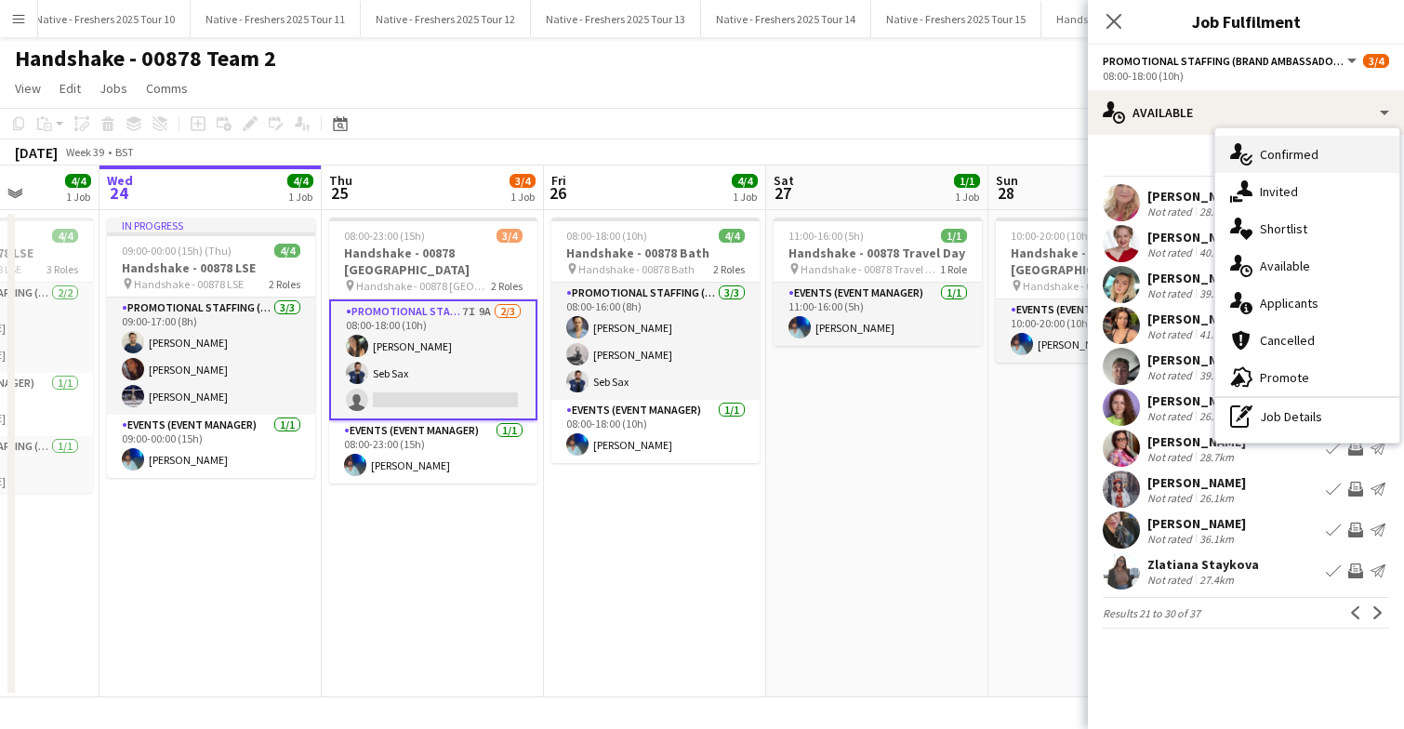
click at [1295, 152] on span "Confirmed" at bounding box center [1289, 154] width 59 height 17
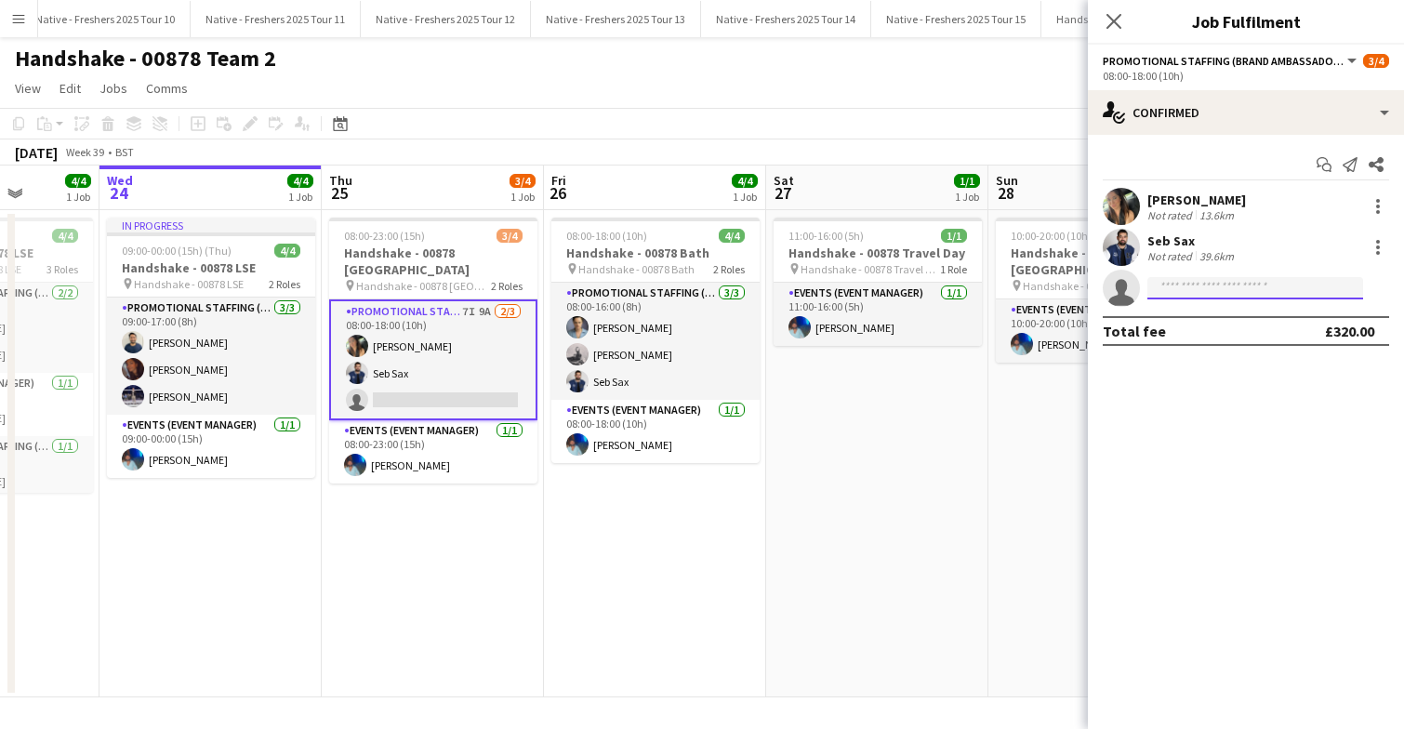
click at [1190, 281] on input at bounding box center [1255, 288] width 216 height 22
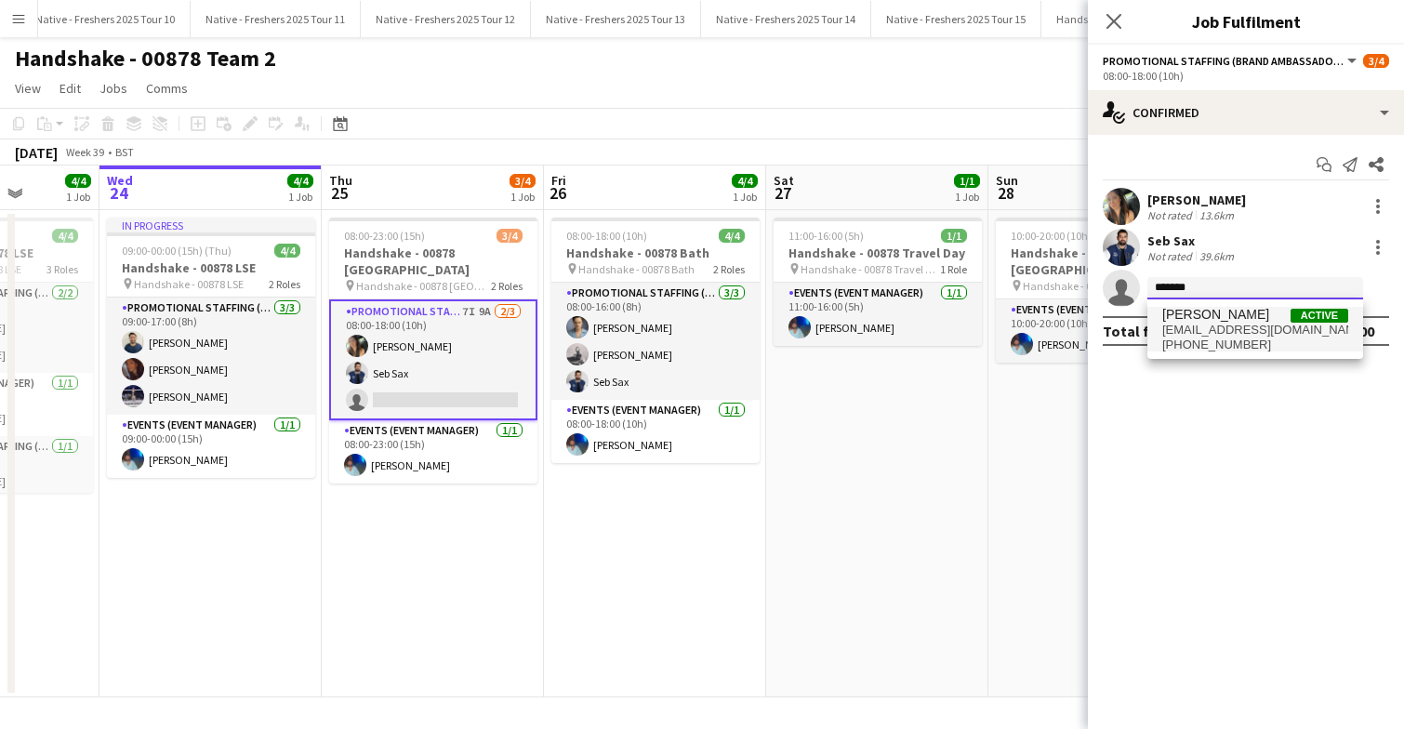
type input "*******"
click at [1228, 322] on span "Emily Tanner" at bounding box center [1215, 315] width 107 height 16
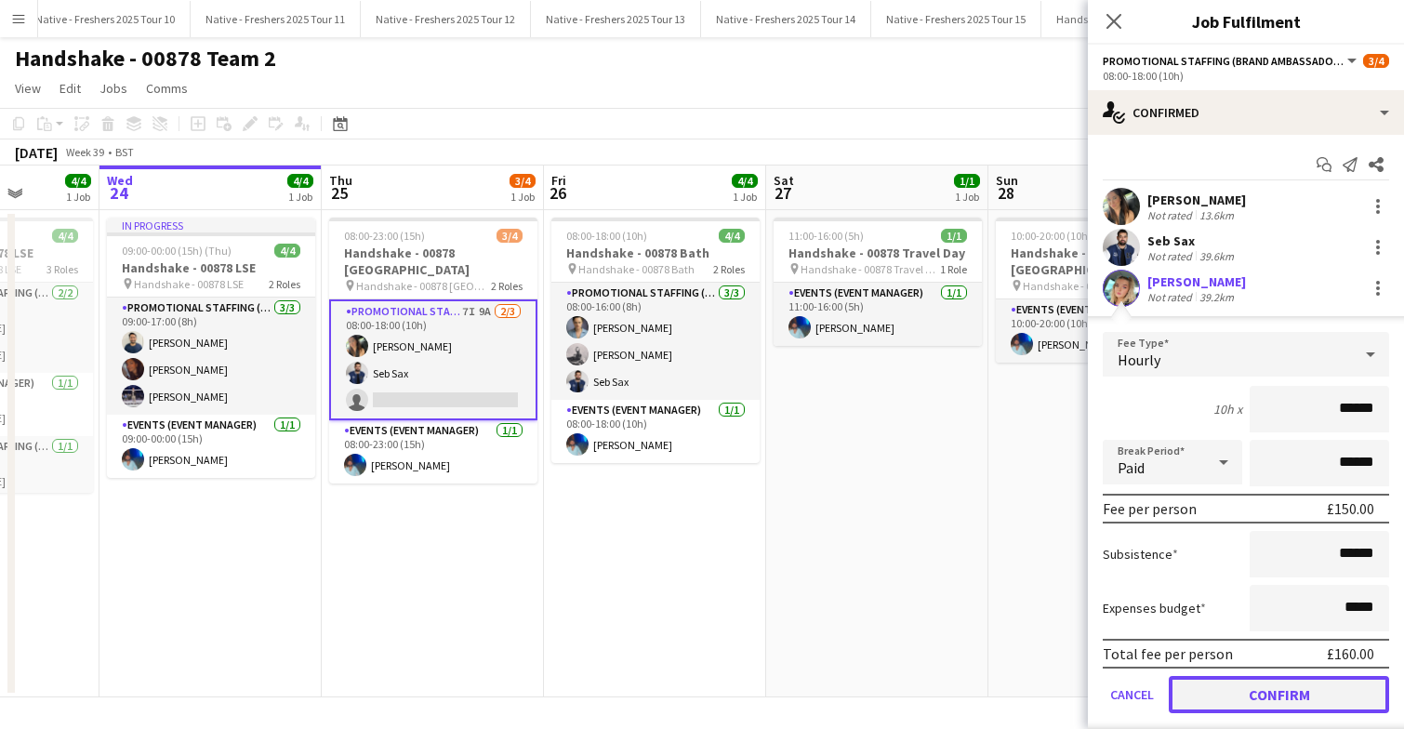
click at [1241, 696] on button "Confirm" at bounding box center [1279, 694] width 220 height 37
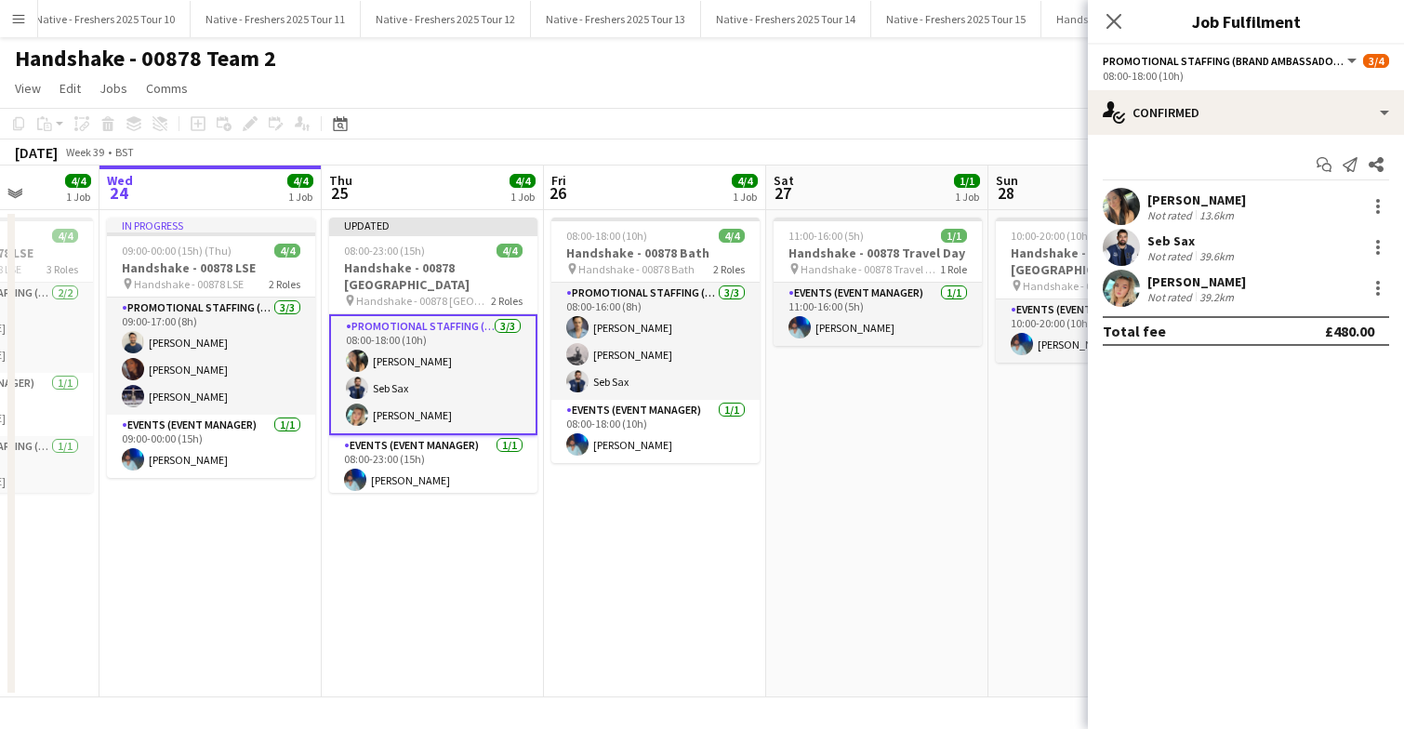
scroll to position [0, 790]
click at [946, 490] on app-date-cell "11:00-16:00 (5h) 1/1 Handshake - 00878 Travel Day pin Handshake - 00878 Travel …" at bounding box center [876, 453] width 222 height 487
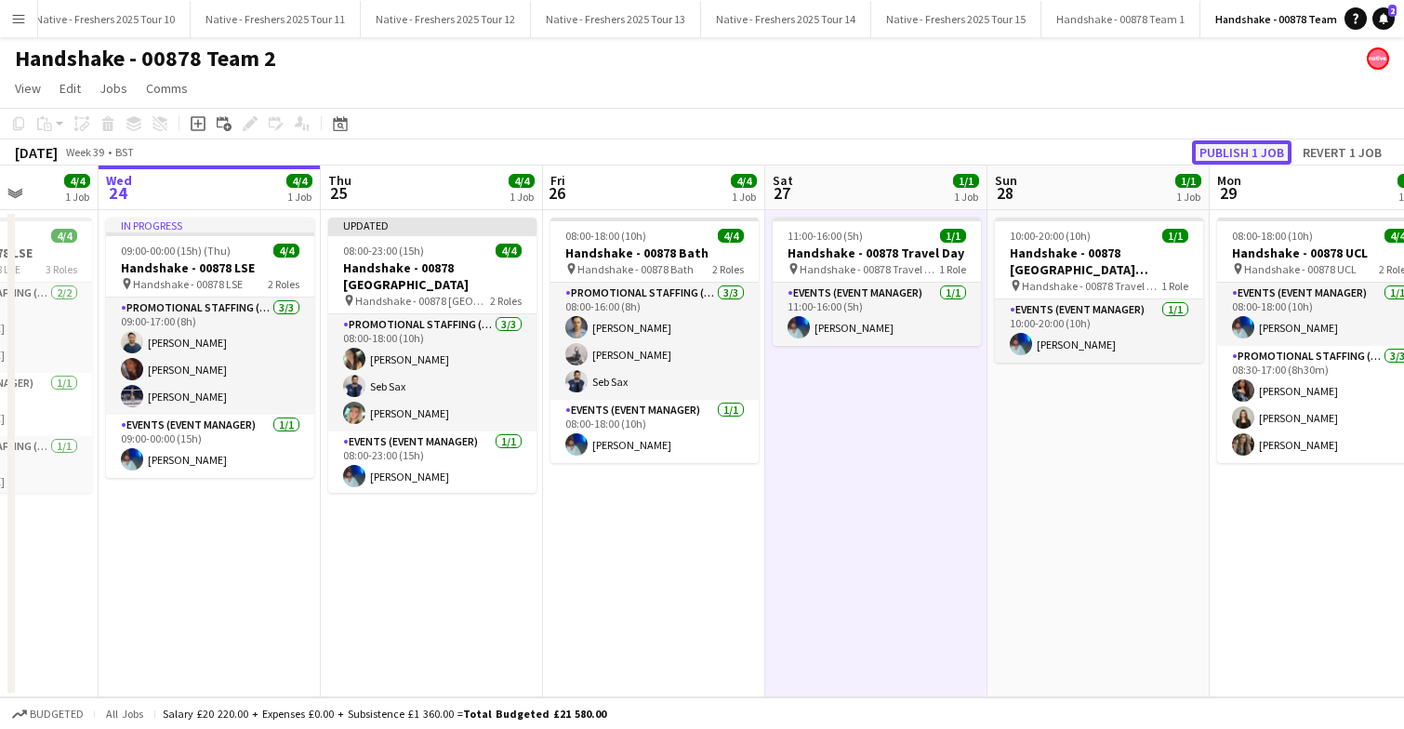
click at [1233, 154] on button "Publish 1 job" at bounding box center [1241, 152] width 99 height 24
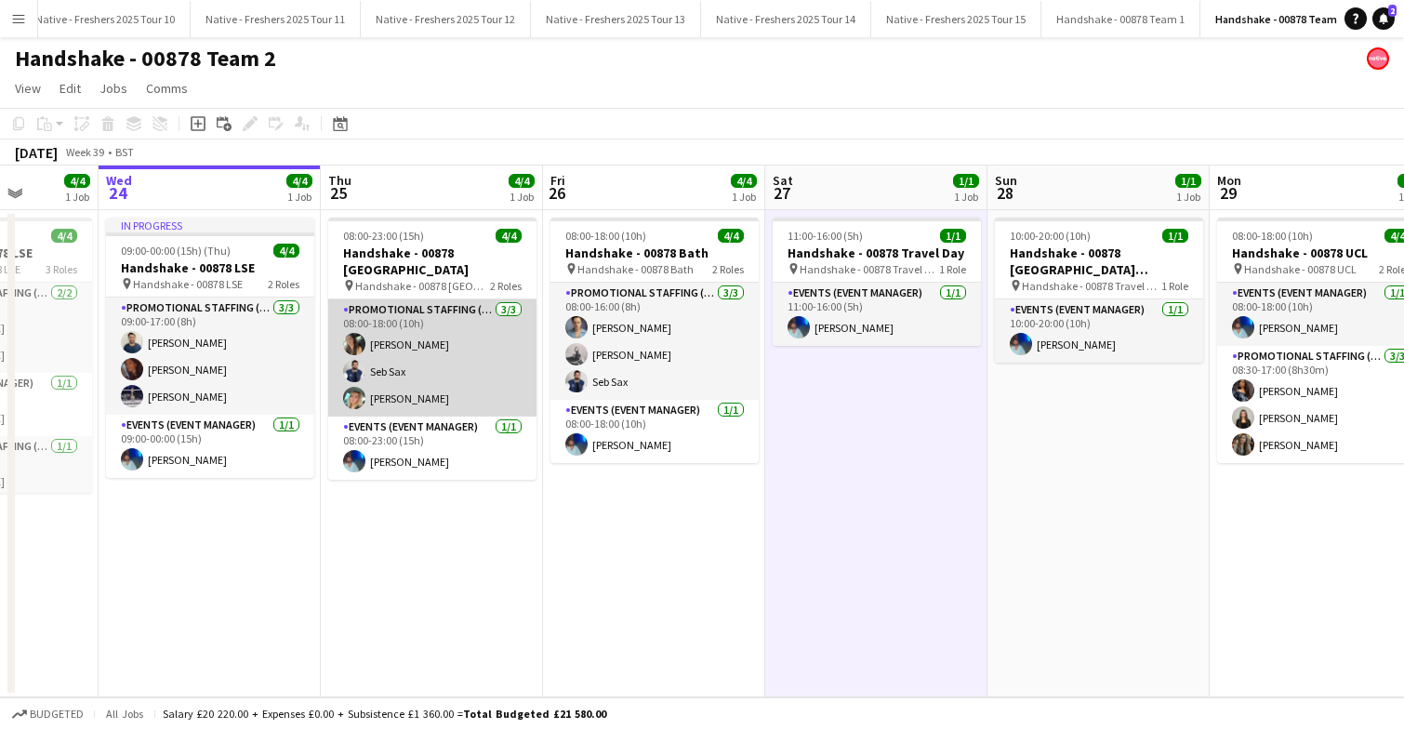
click at [459, 361] on app-card-role "Promotional Staffing (Brand Ambassadors) 3/3 08:00-18:00 (10h) Maria Oakley Seb…" at bounding box center [432, 357] width 208 height 117
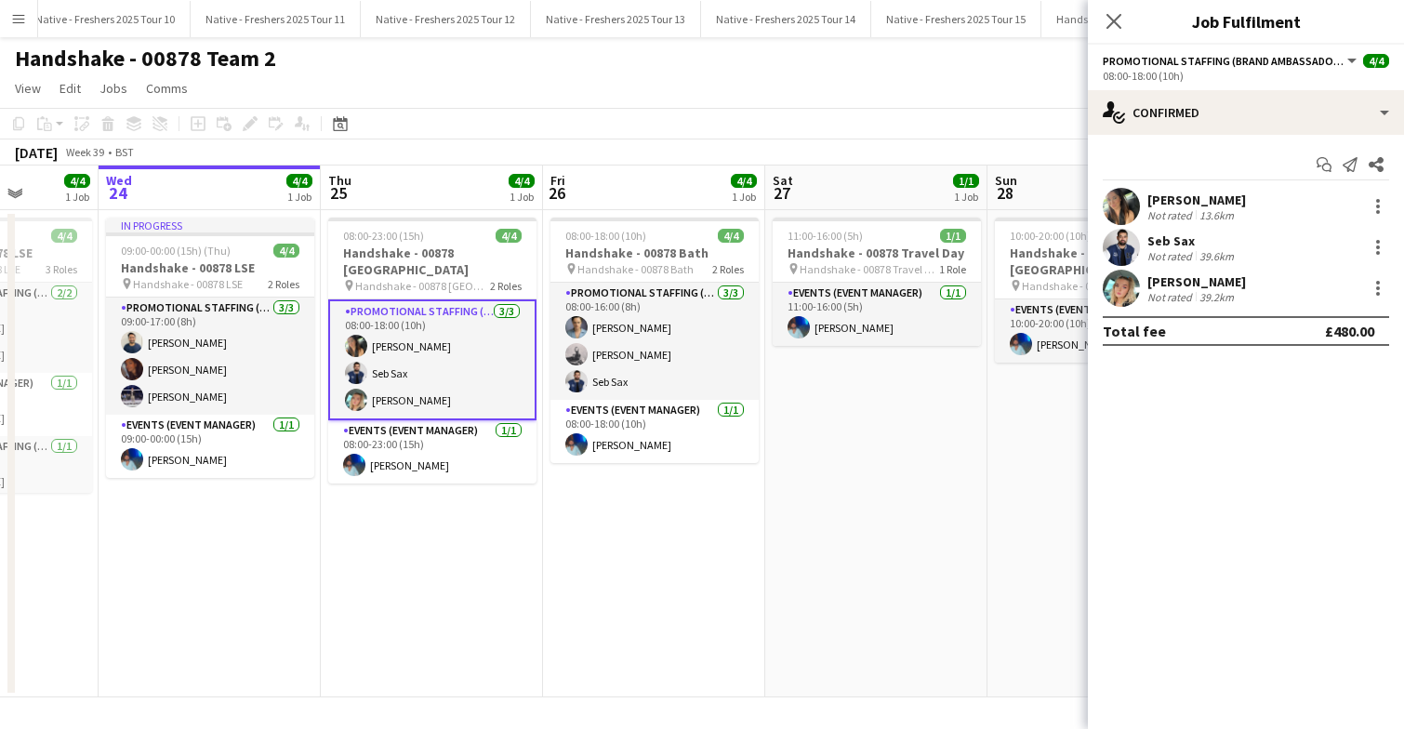
click at [1124, 272] on app-user-avatar at bounding box center [1121, 288] width 37 height 37
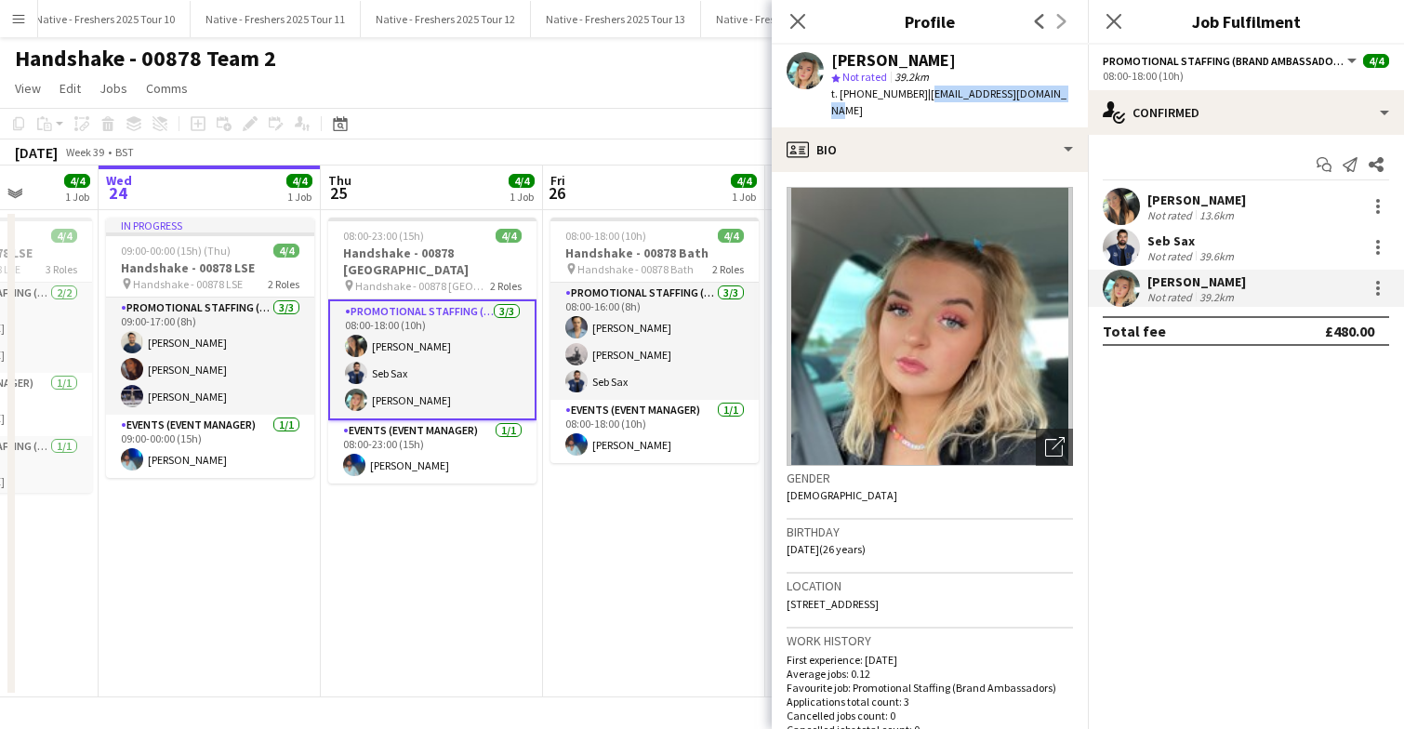
drag, startPoint x: 919, startPoint y: 94, endPoint x: 1051, endPoint y: 99, distance: 132.1
click at [1051, 99] on div "Emily Tanner star Not rated 39.2km t. +447306061951 | ejtanner@virginmedia.com" at bounding box center [930, 86] width 316 height 83
copy span "ejtanner@virginmedia.com"
click at [470, 353] on app-card-role "Promotional Staffing (Brand Ambassadors) 3/3 08:00-18:00 (10h) Maria Oakley Seb…" at bounding box center [432, 359] width 208 height 121
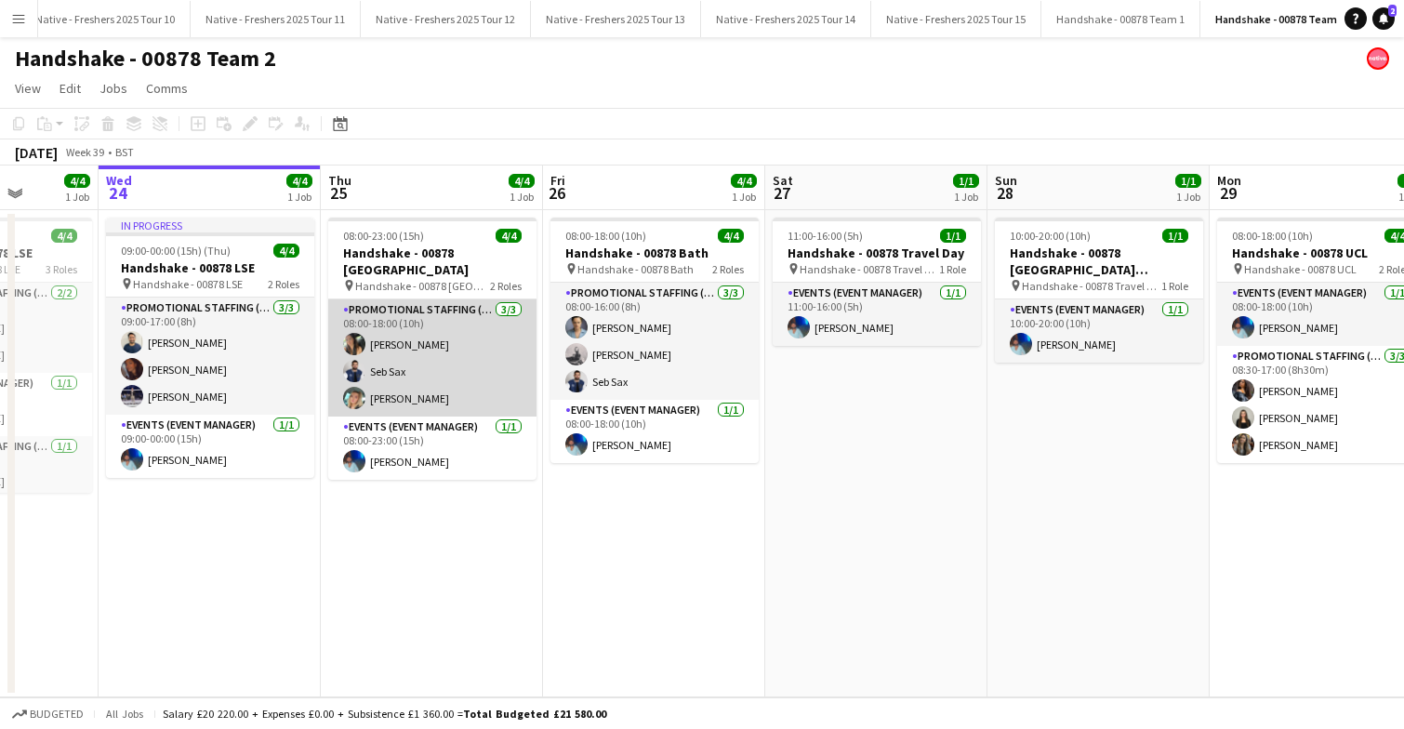
click at [470, 353] on app-card-role "Promotional Staffing (Brand Ambassadors) 3/3 08:00-18:00 (10h) Maria Oakley Seb…" at bounding box center [432, 357] width 208 height 117
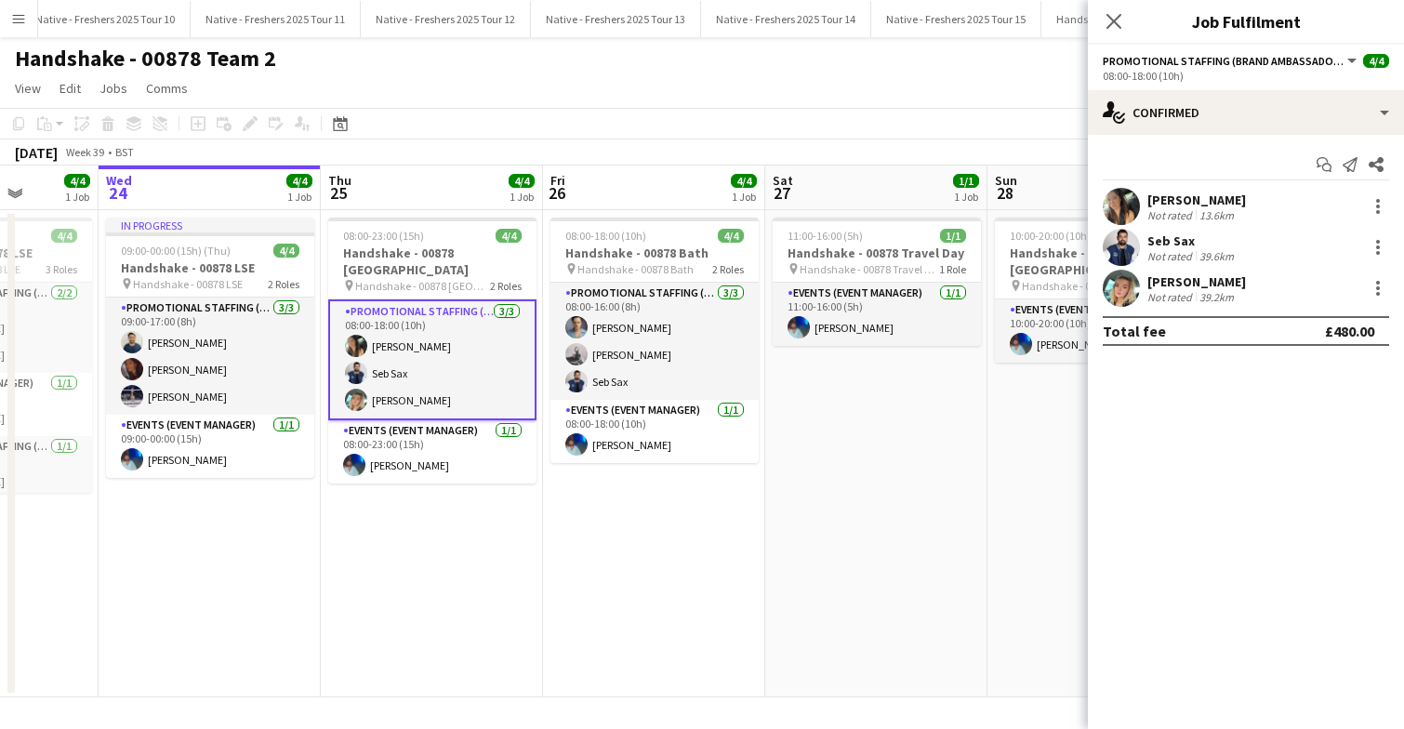
click at [1127, 257] on app-user-avatar at bounding box center [1121, 247] width 37 height 37
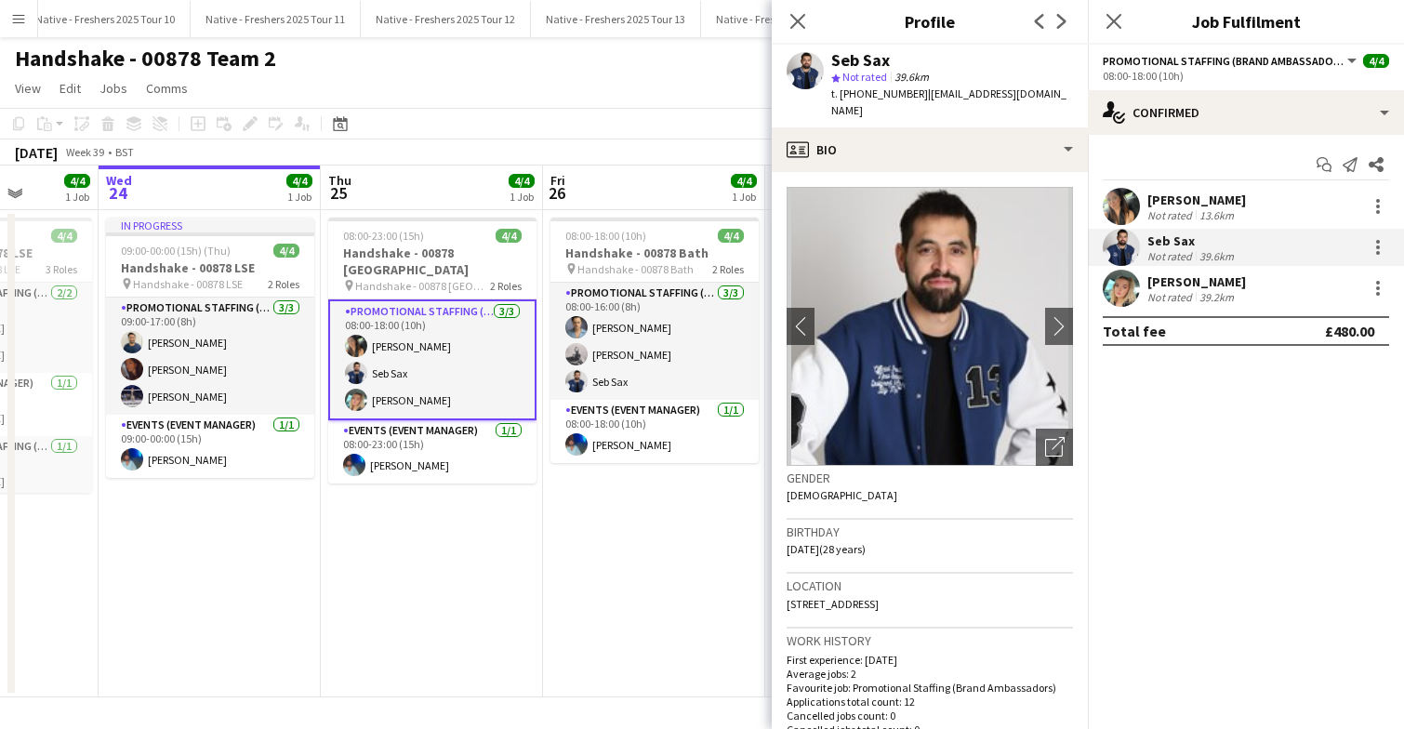
click at [1122, 290] on app-user-avatar at bounding box center [1121, 288] width 37 height 37
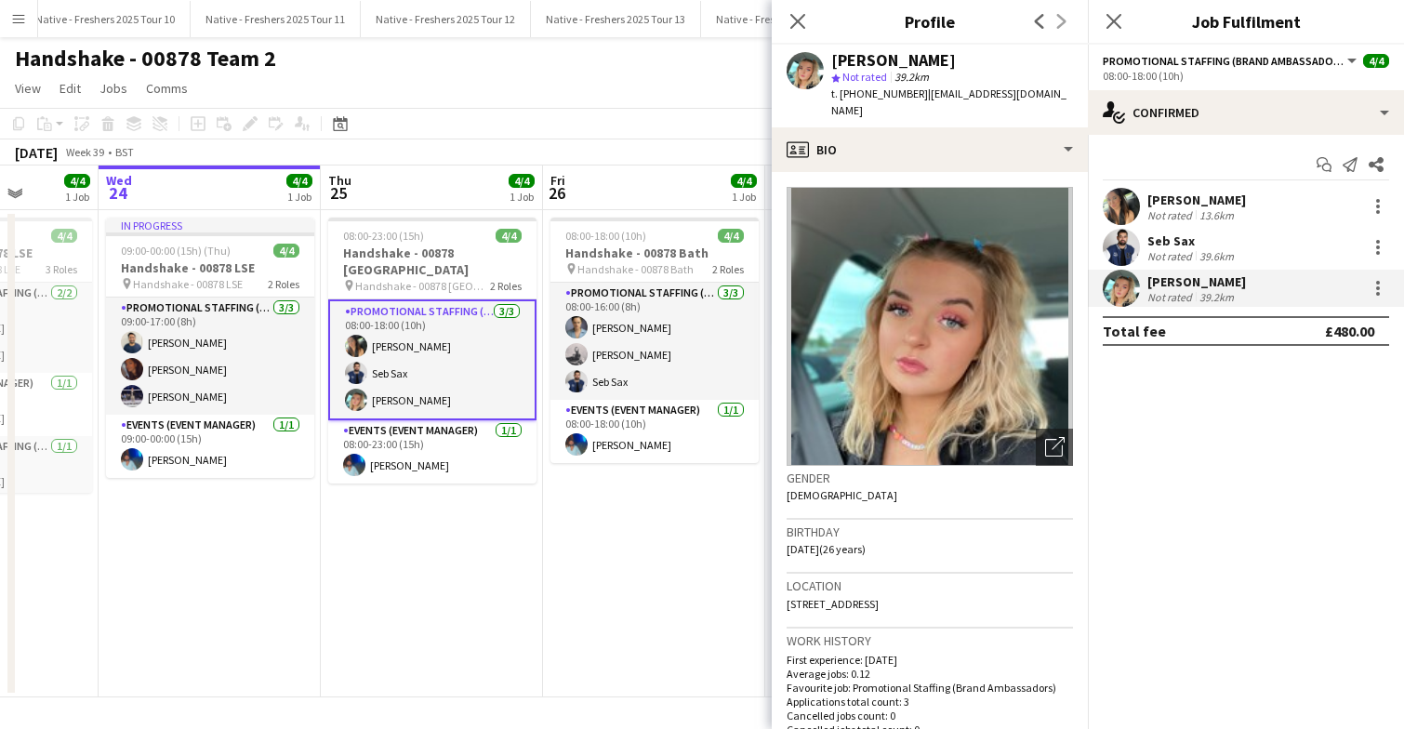
click at [1133, 211] on app-user-avatar at bounding box center [1121, 206] width 37 height 37
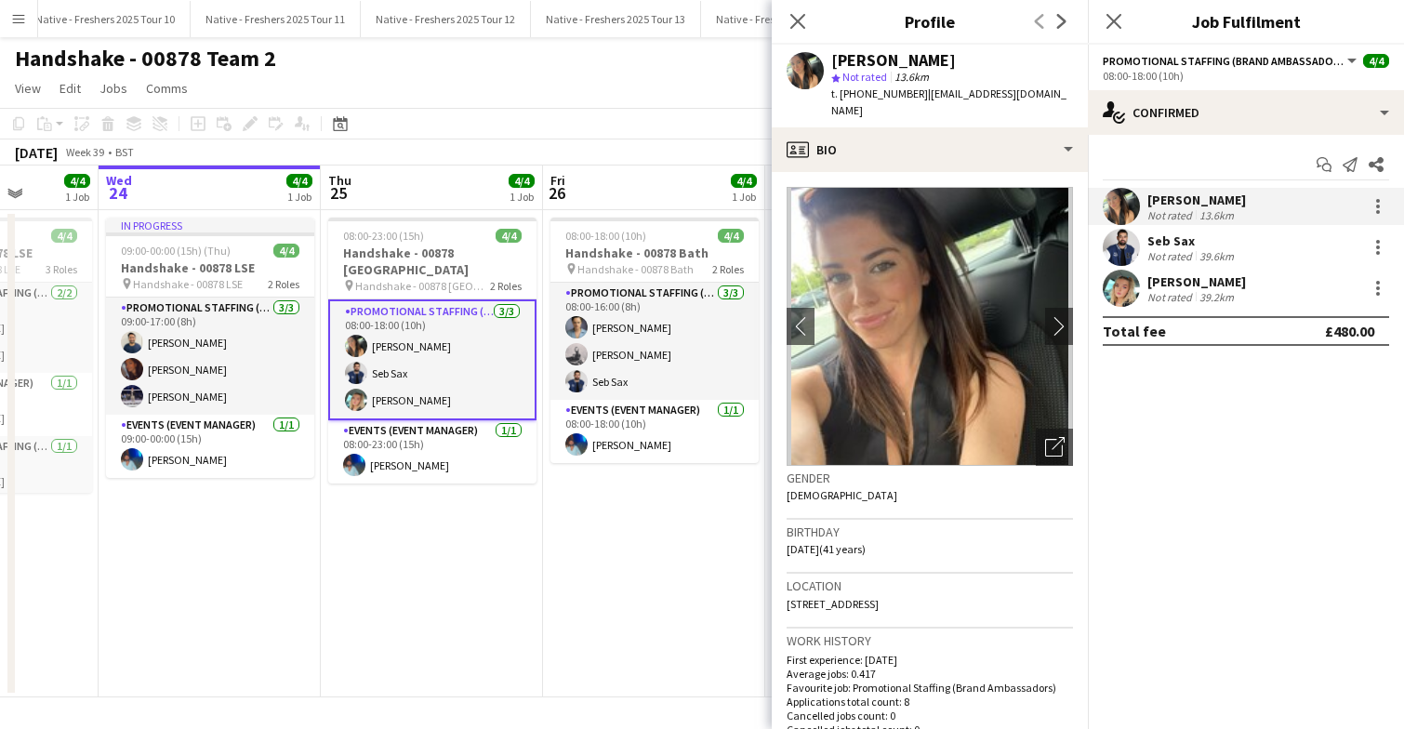
click at [1126, 247] on app-user-avatar at bounding box center [1121, 247] width 37 height 37
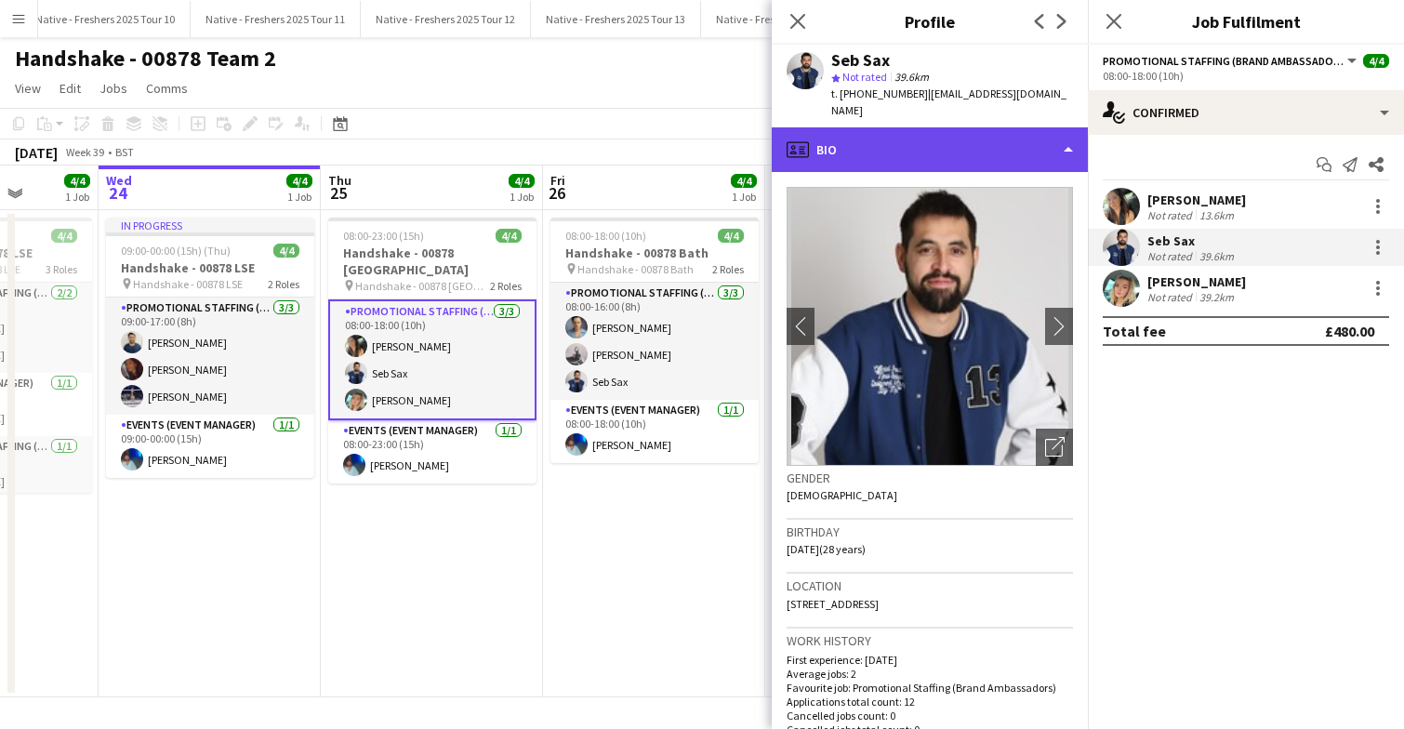
click at [954, 127] on div "profile Bio" at bounding box center [930, 149] width 316 height 45
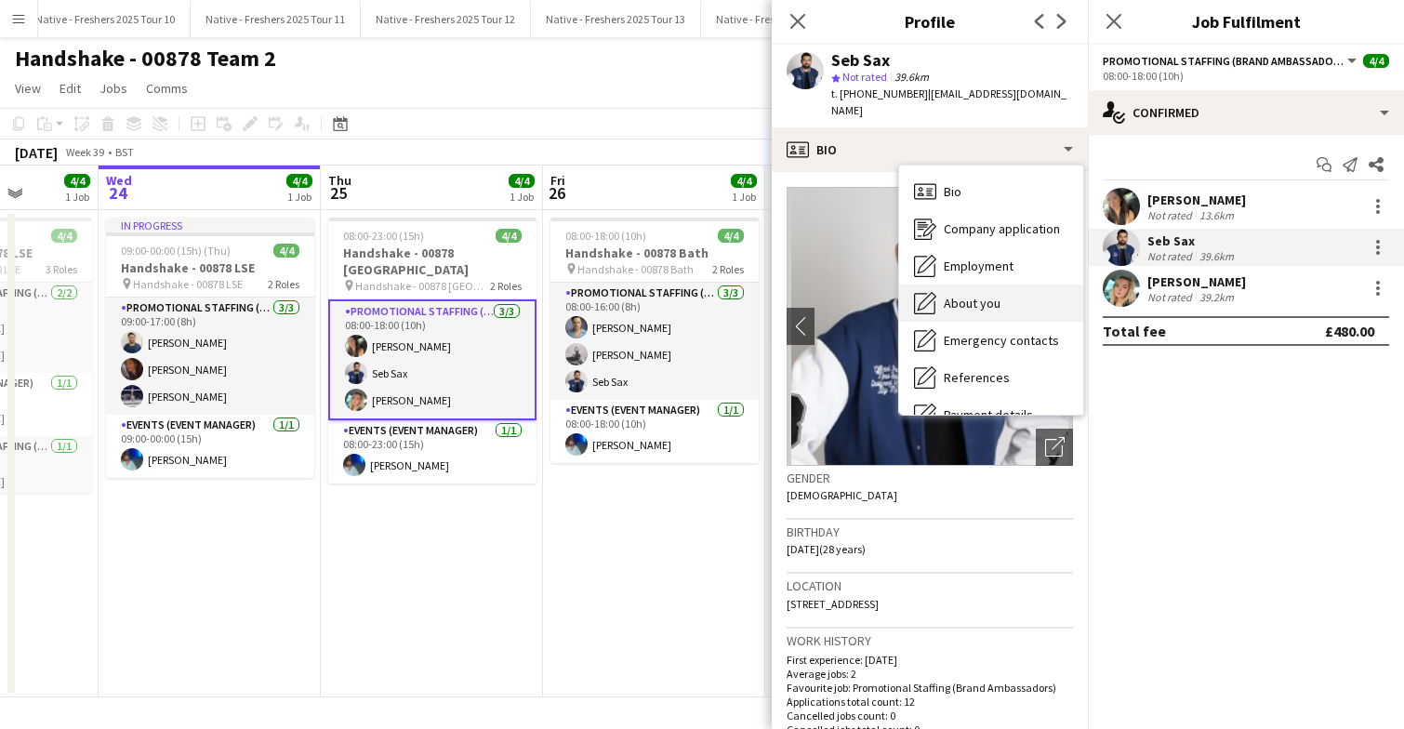
click at [981, 295] on span "About you" at bounding box center [972, 303] width 57 height 17
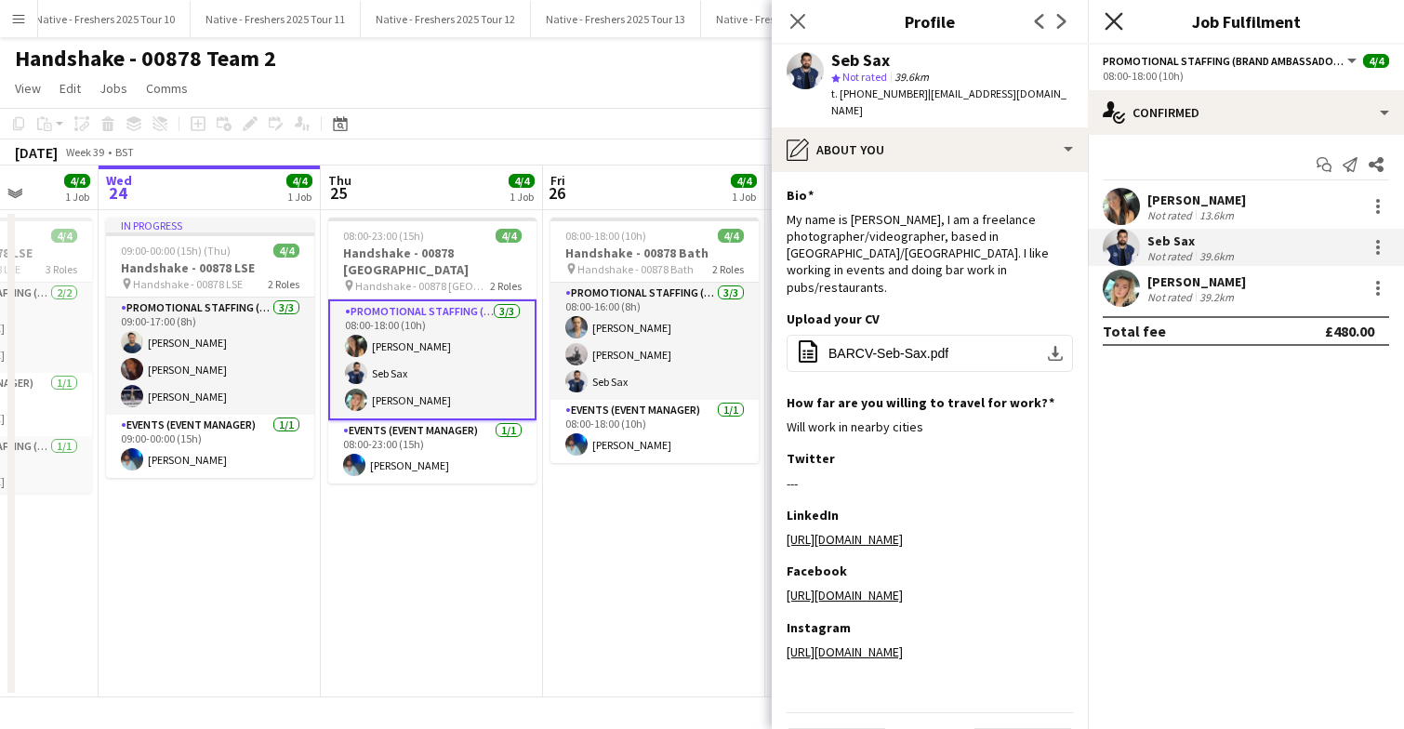
click at [1114, 20] on icon at bounding box center [1114, 21] width 18 height 18
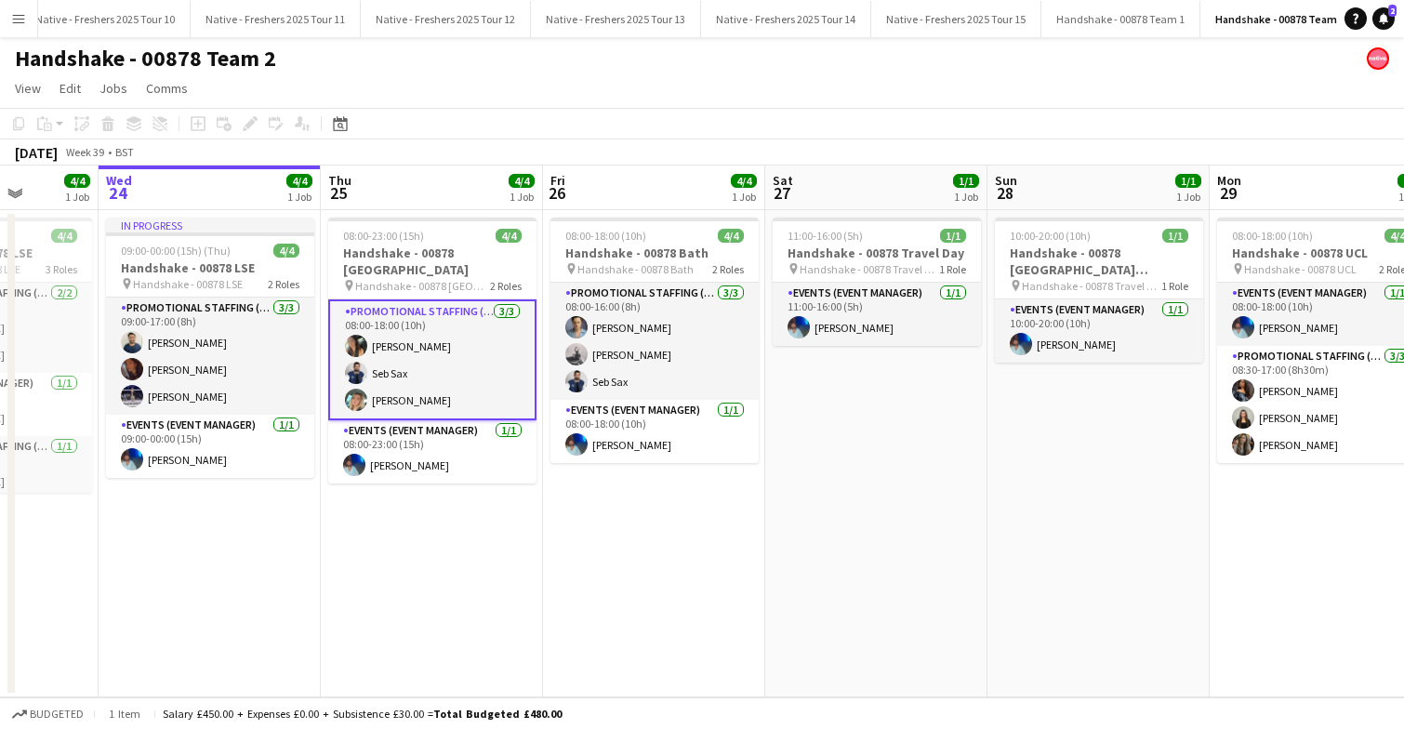
click at [439, 357] on app-card-role "Promotional Staffing (Brand Ambassadors) 3/3 08:00-18:00 (10h) Maria Oakley Seb…" at bounding box center [432, 359] width 208 height 121
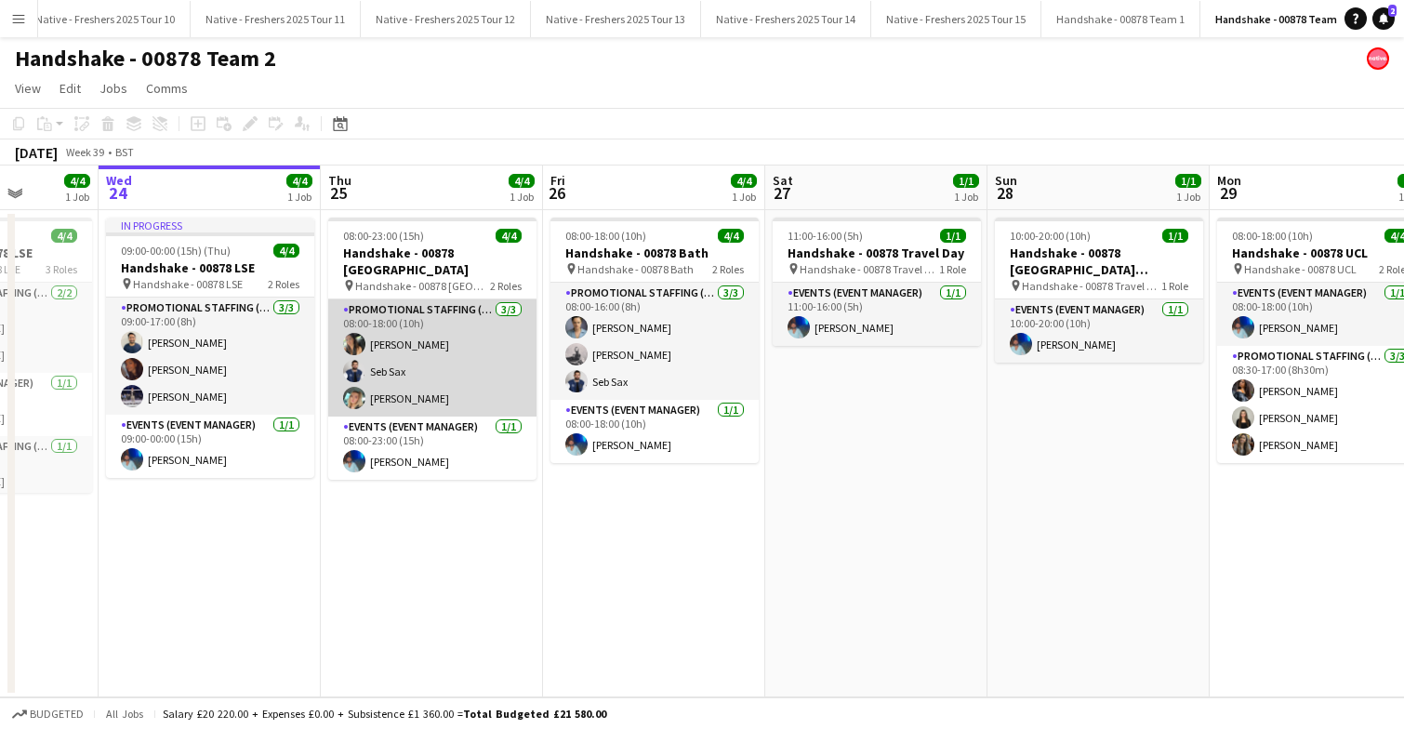
click at [439, 357] on app-card-role "Promotional Staffing (Brand Ambassadors) 3/3 08:00-18:00 (10h) Maria Oakley Seb…" at bounding box center [432, 357] width 208 height 117
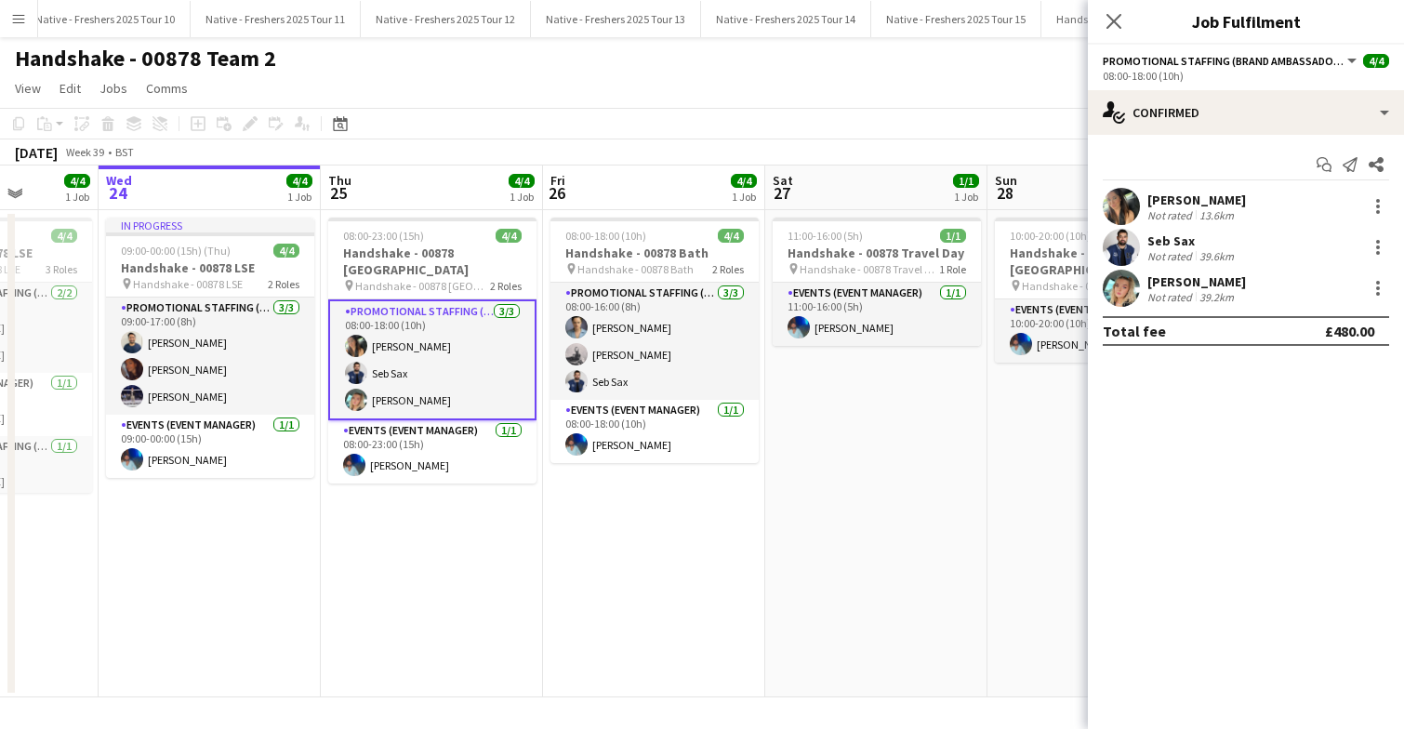
click at [1131, 277] on app-user-avatar at bounding box center [1121, 288] width 37 height 37
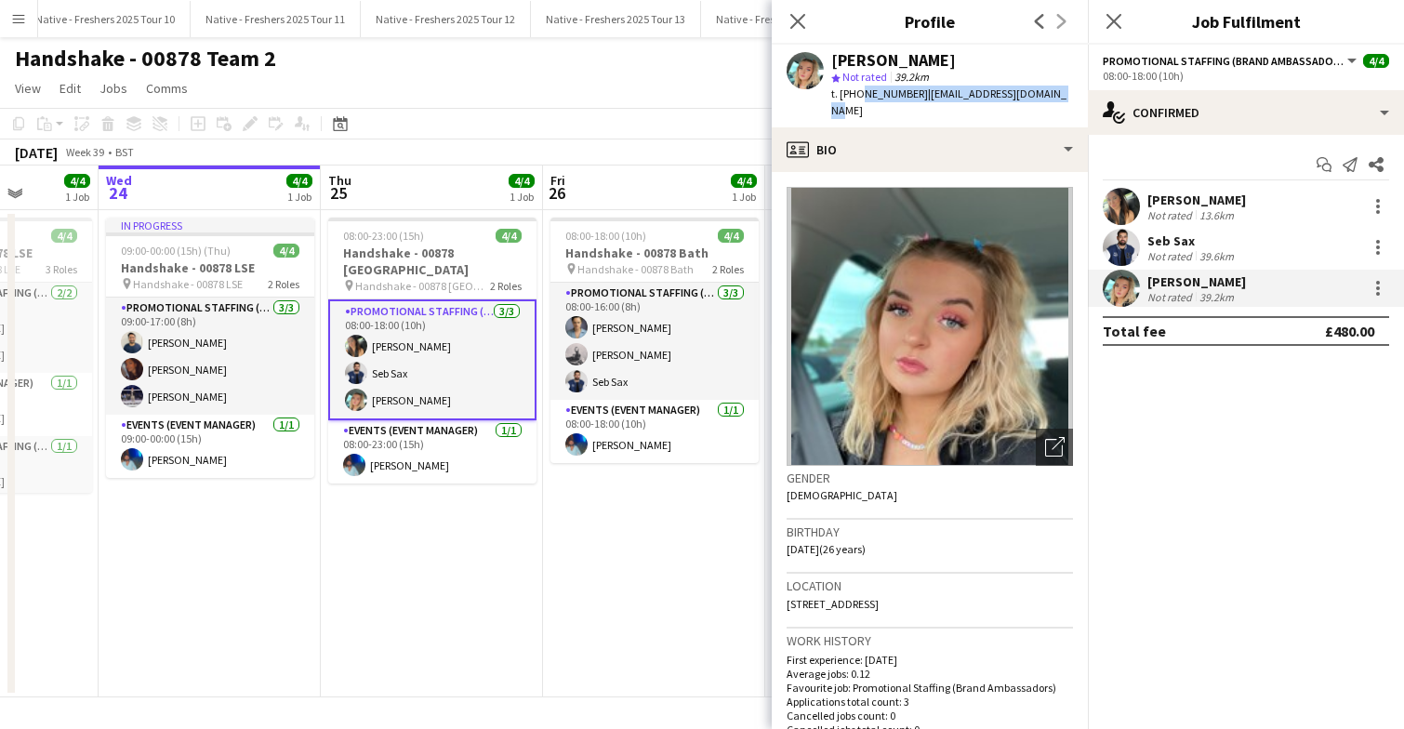
drag, startPoint x: 857, startPoint y: 96, endPoint x: 1061, endPoint y: 98, distance: 203.6
click at [1061, 98] on app-profile-header "Emily Tanner star Not rated 39.2km t. +447306061951 | ejtanner@virginmedia.com" at bounding box center [930, 86] width 316 height 83
copy div "7306061951 | ejtanner@virginmedia.com"
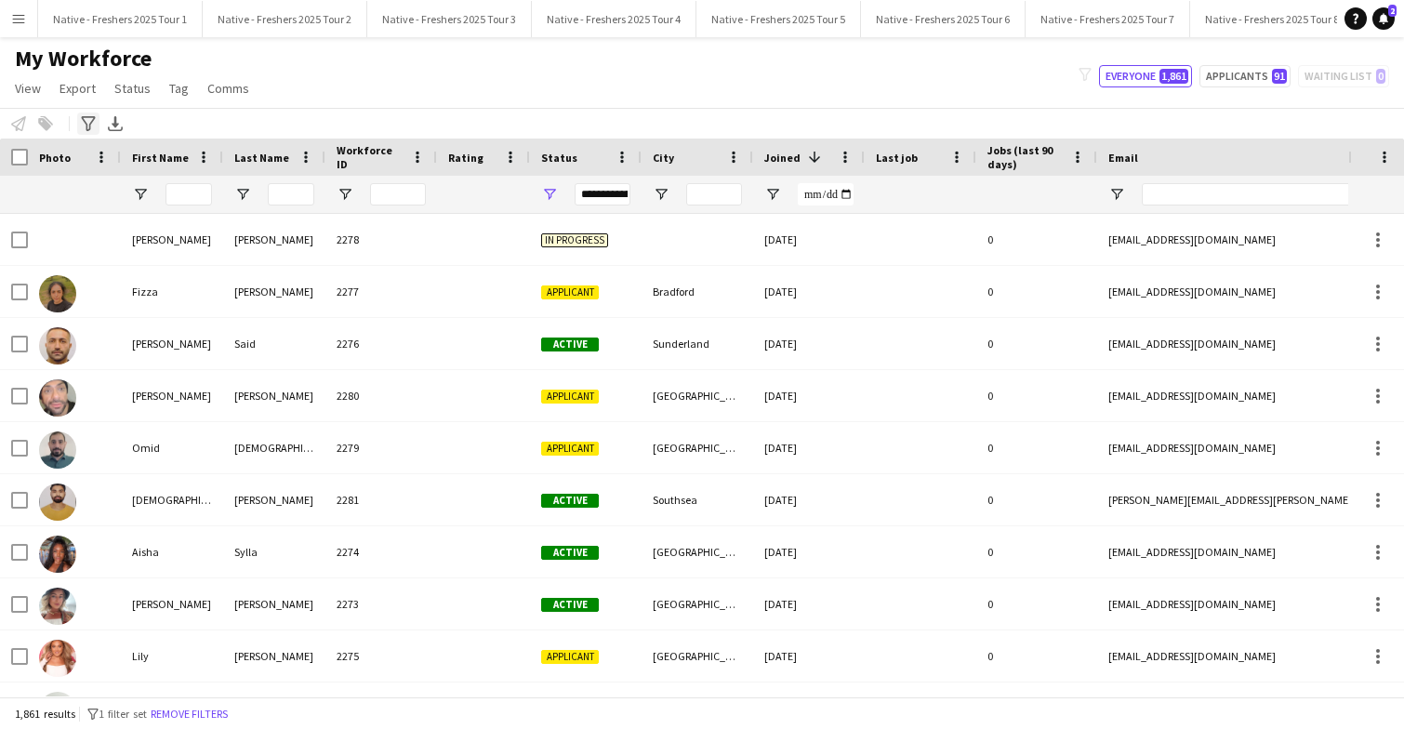
click at [88, 127] on icon "Advanced filters" at bounding box center [88, 123] width 15 height 15
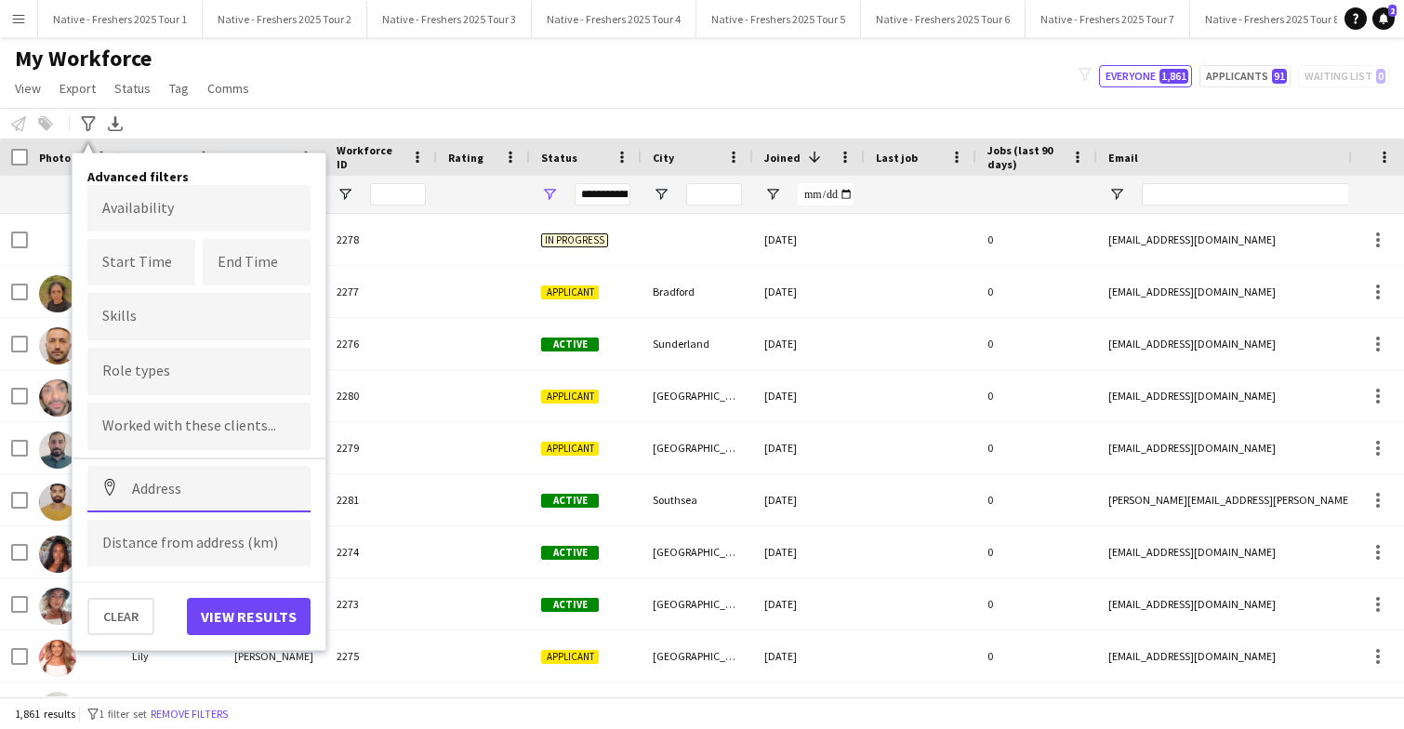
click at [209, 480] on input at bounding box center [198, 489] width 223 height 46
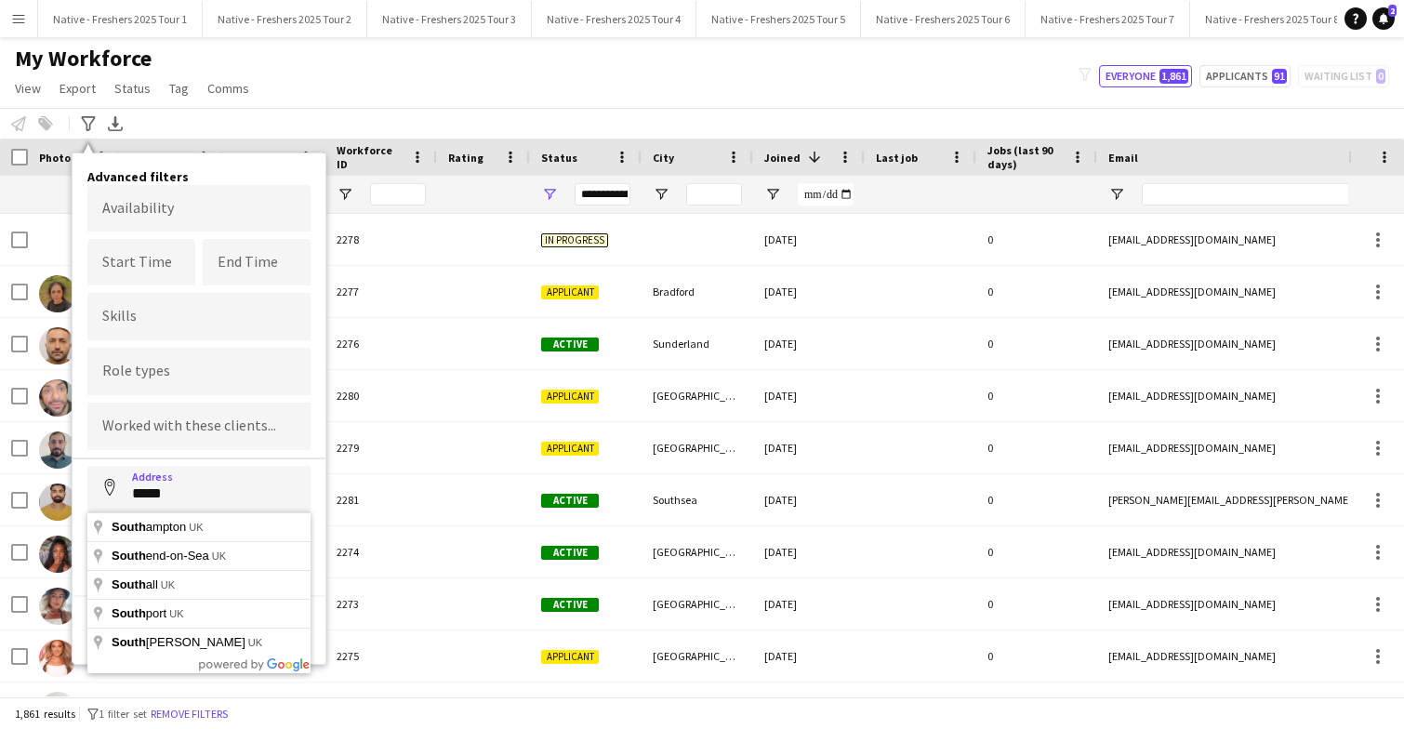
type input "**********"
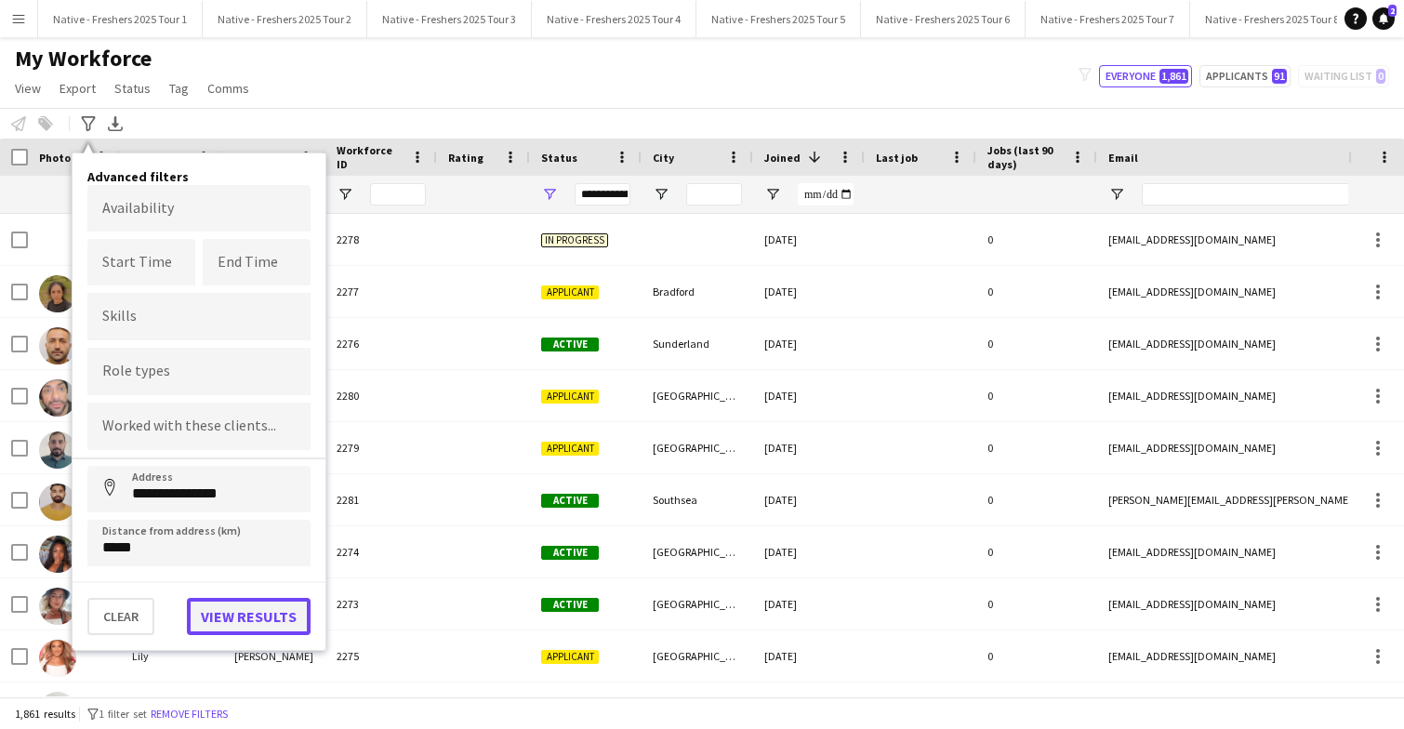
click at [243, 617] on button "View results" at bounding box center [249, 616] width 124 height 37
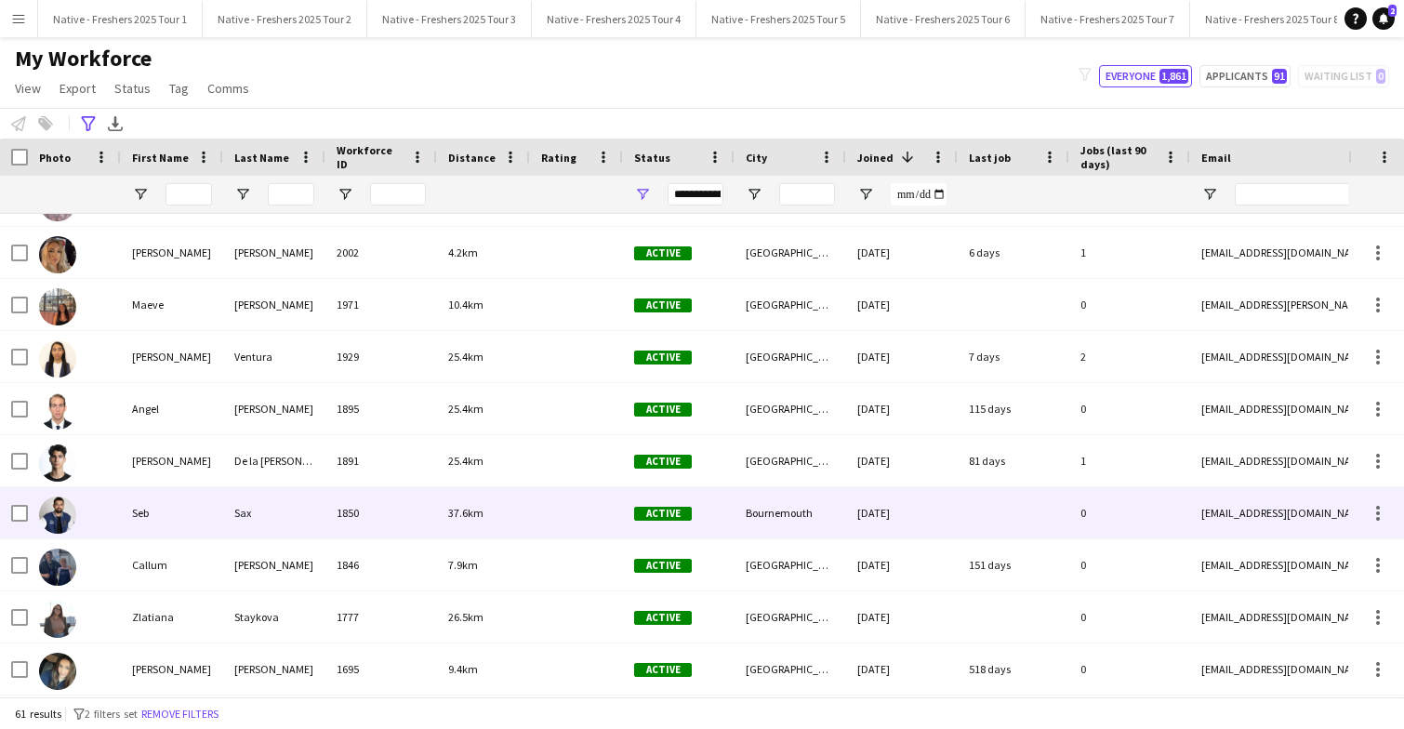
scroll to position [437, 0]
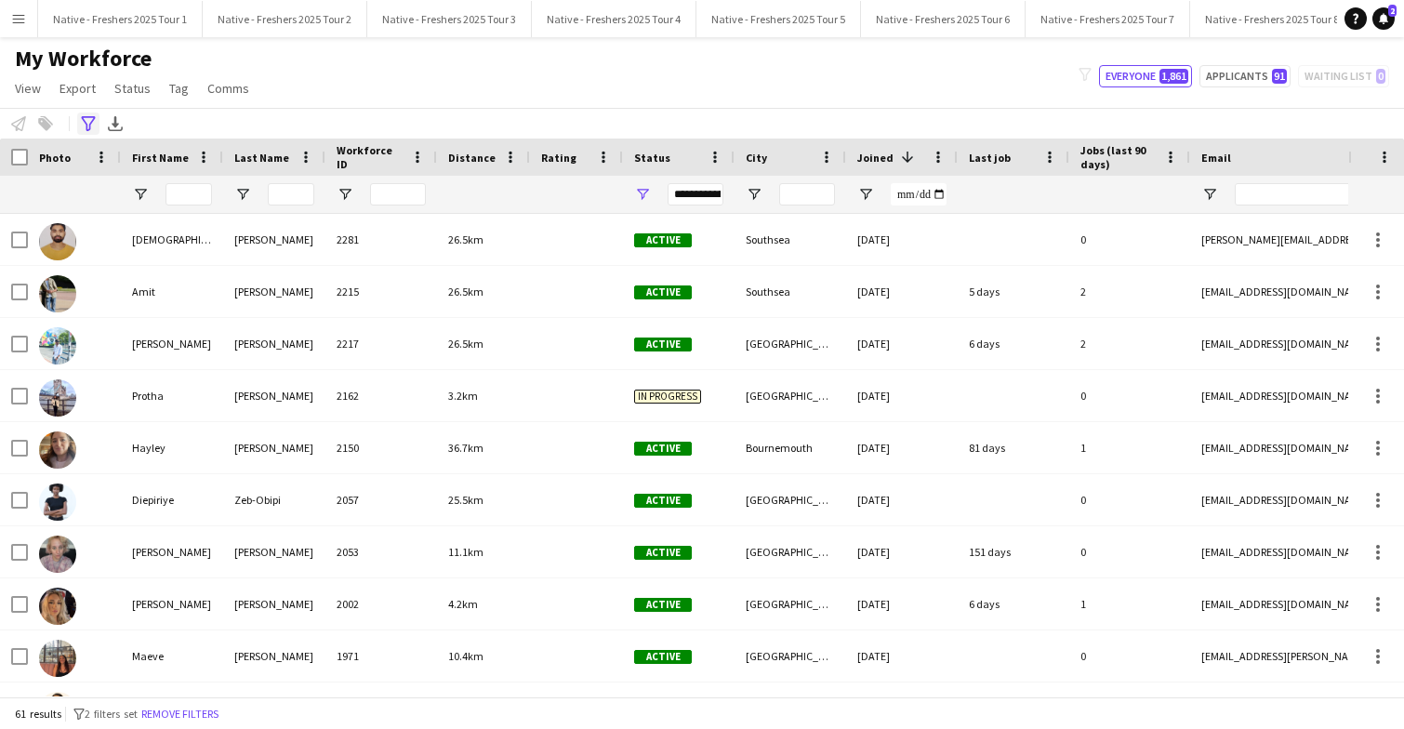
click at [86, 120] on icon "Advanced filters" at bounding box center [88, 123] width 15 height 15
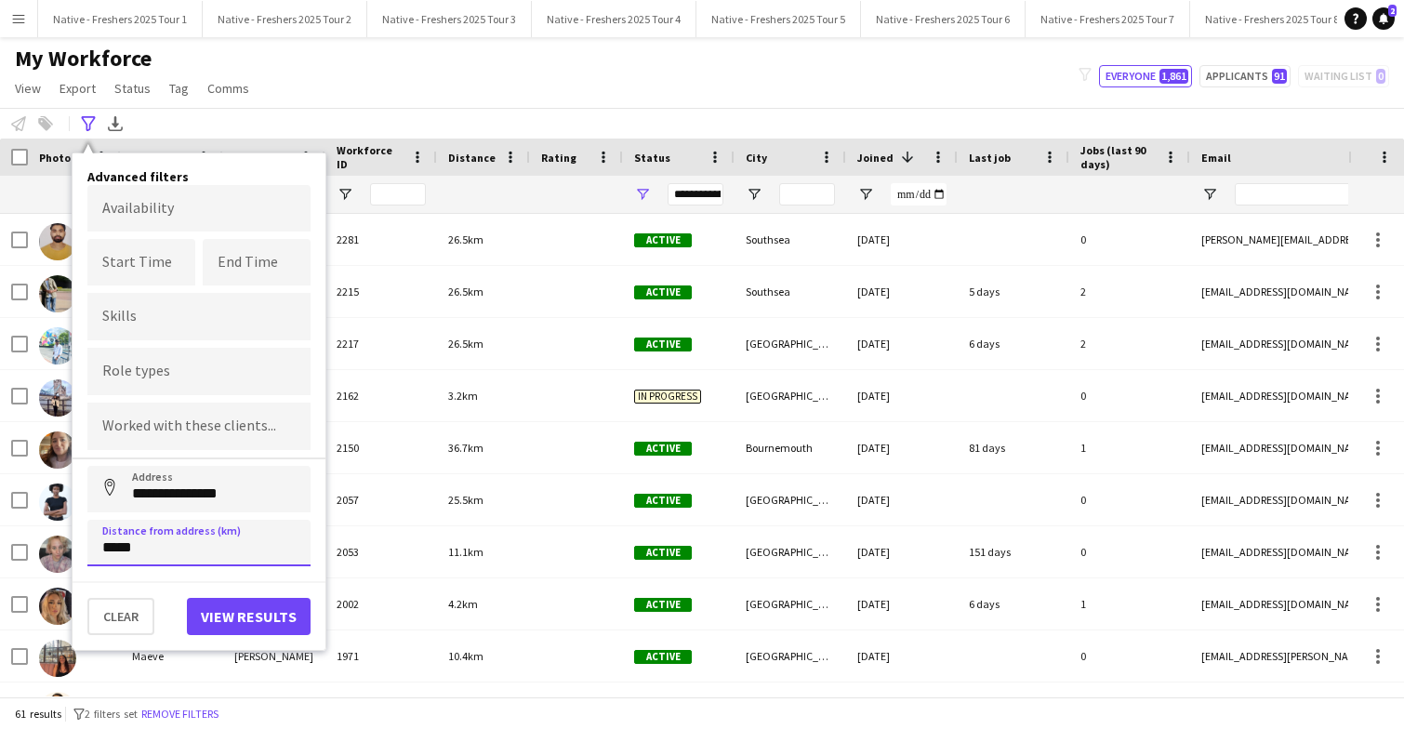
click at [196, 541] on input "*****" at bounding box center [198, 543] width 223 height 46
type input "****"
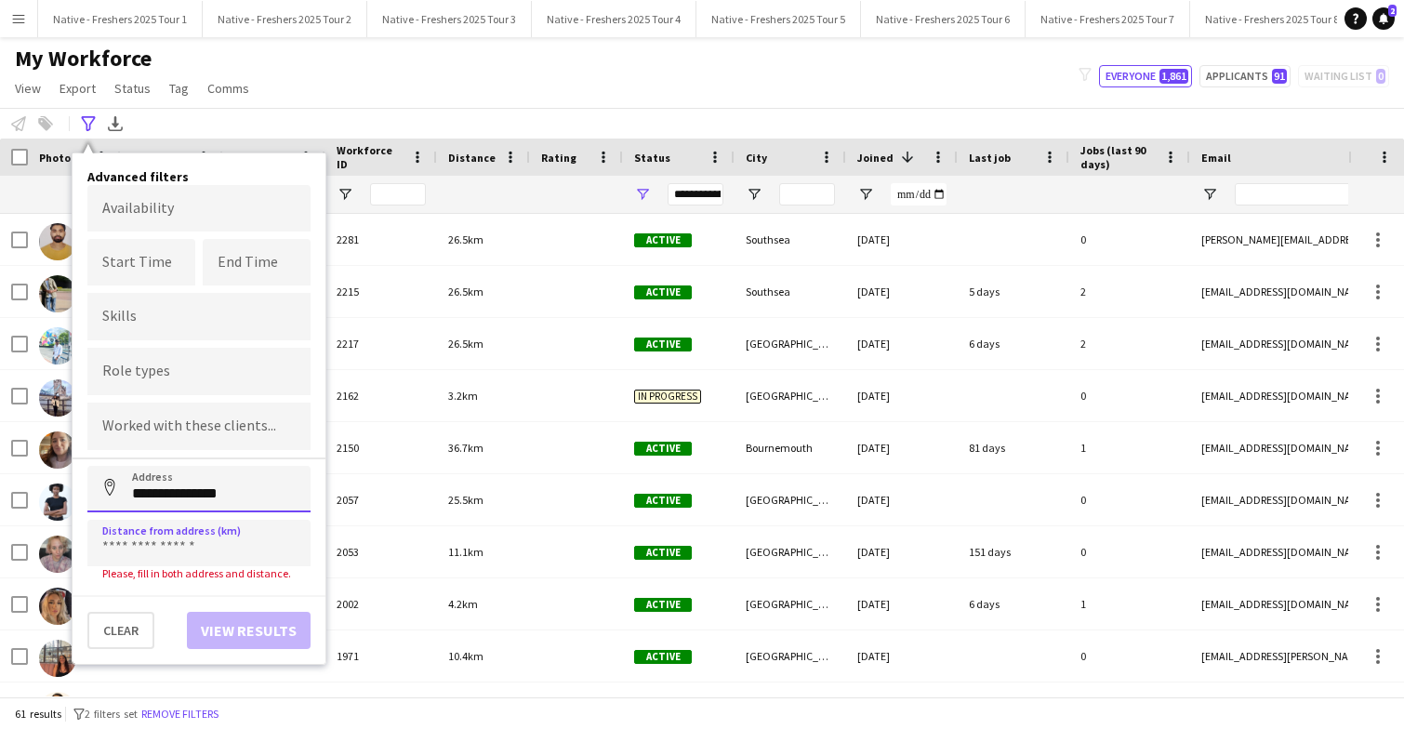
click at [274, 496] on input "**********" at bounding box center [198, 489] width 223 height 46
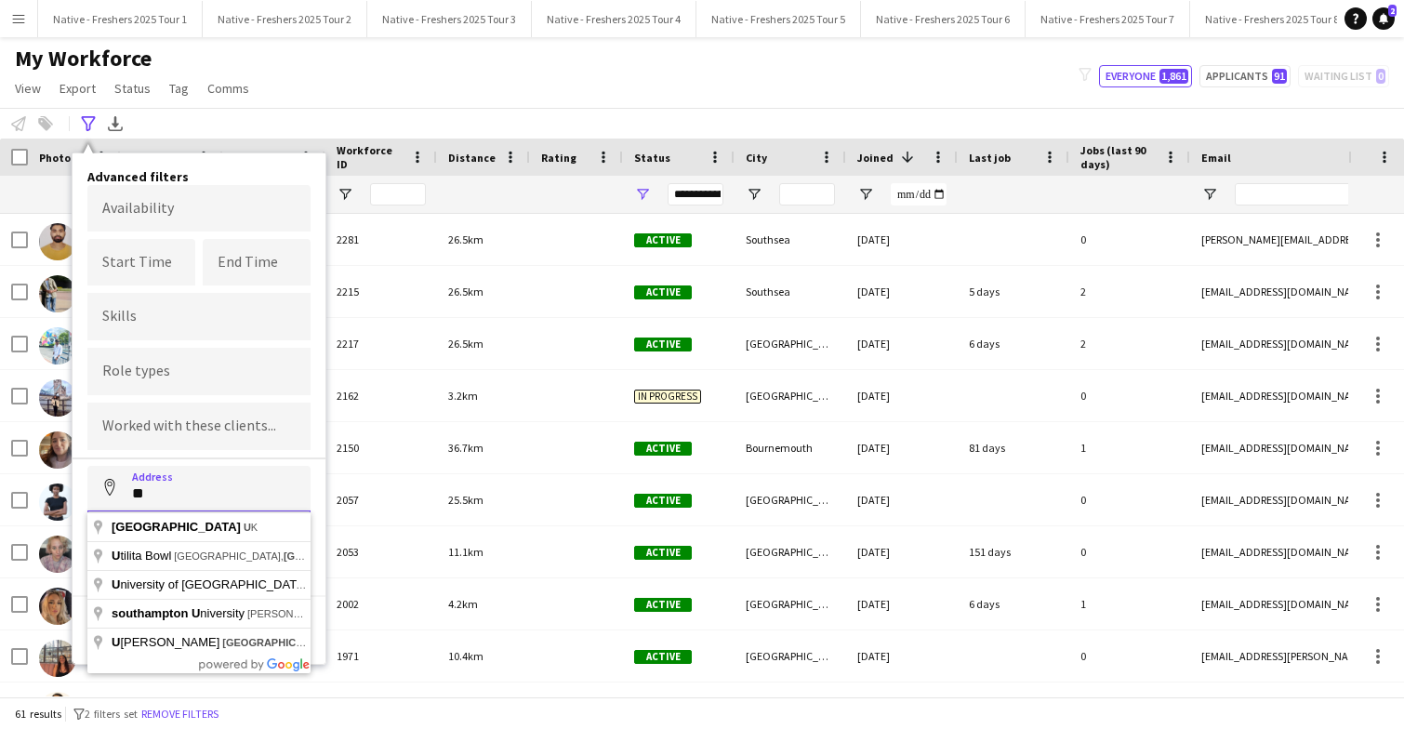
type input "*"
type input "**********"
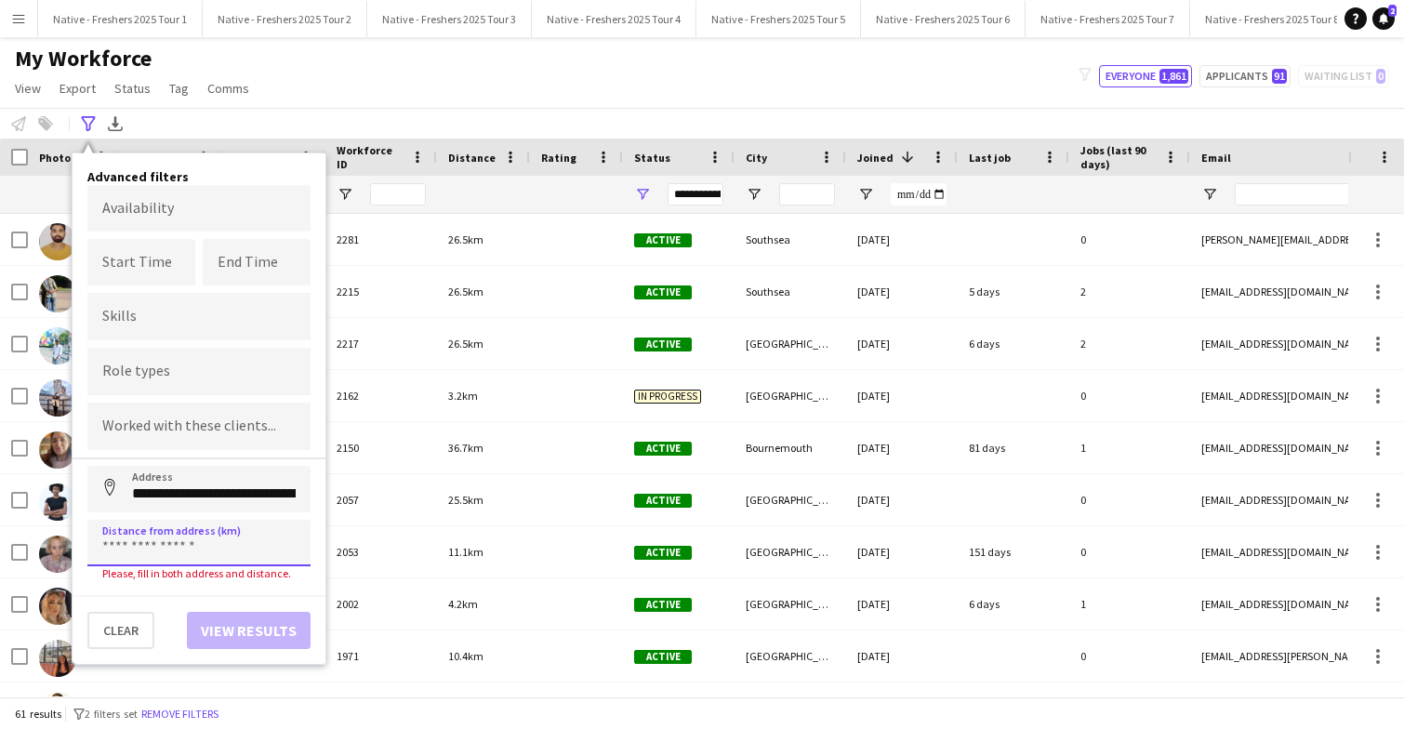
click at [222, 544] on input at bounding box center [198, 543] width 223 height 46
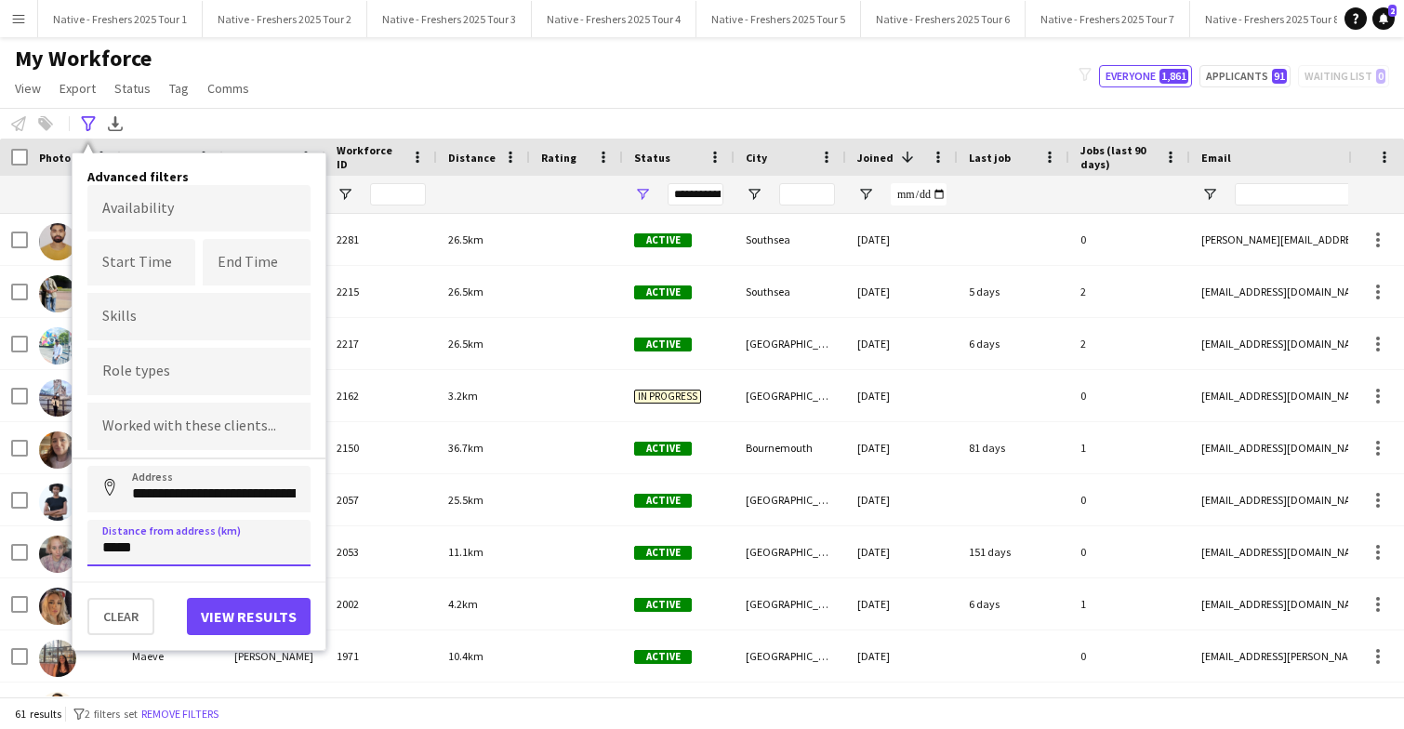
type input "*****"
click at [251, 606] on button "View results" at bounding box center [249, 616] width 124 height 37
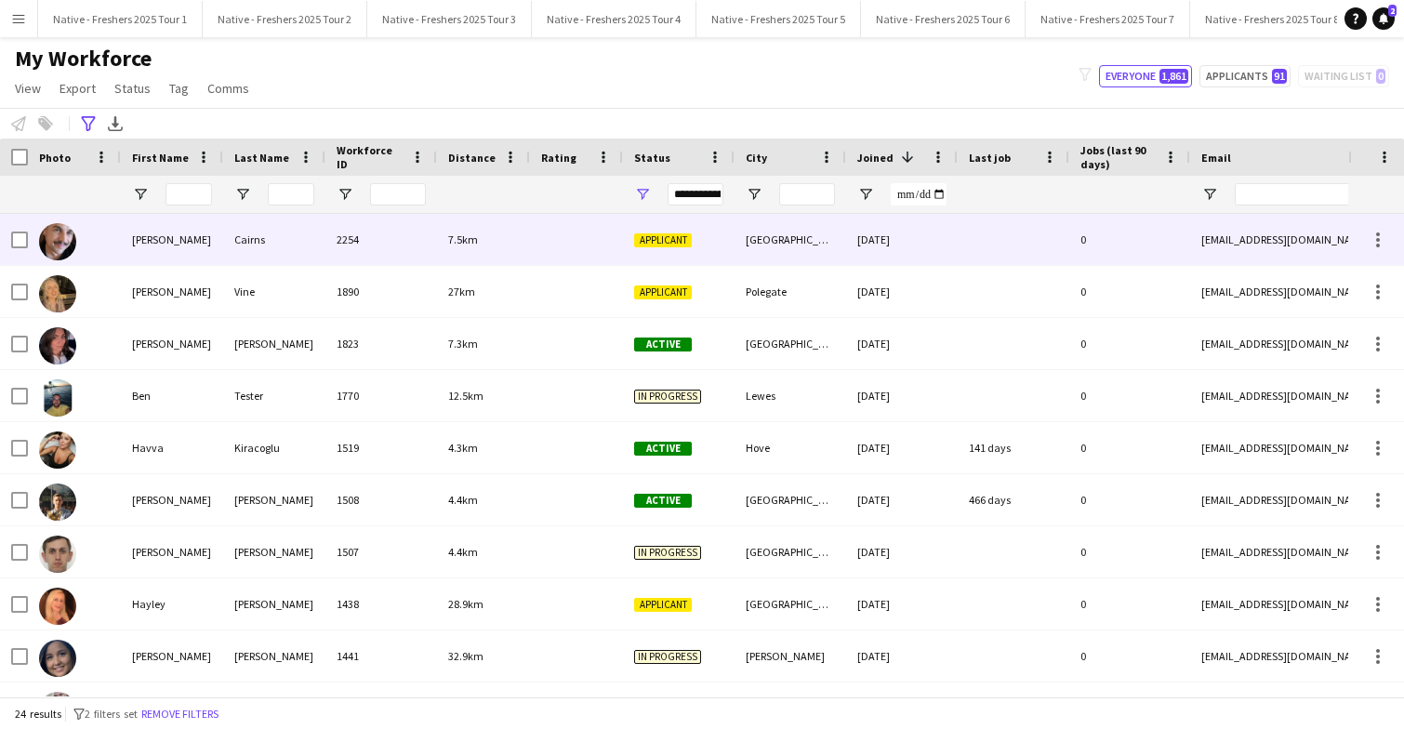
click at [568, 243] on div at bounding box center [576, 239] width 93 height 51
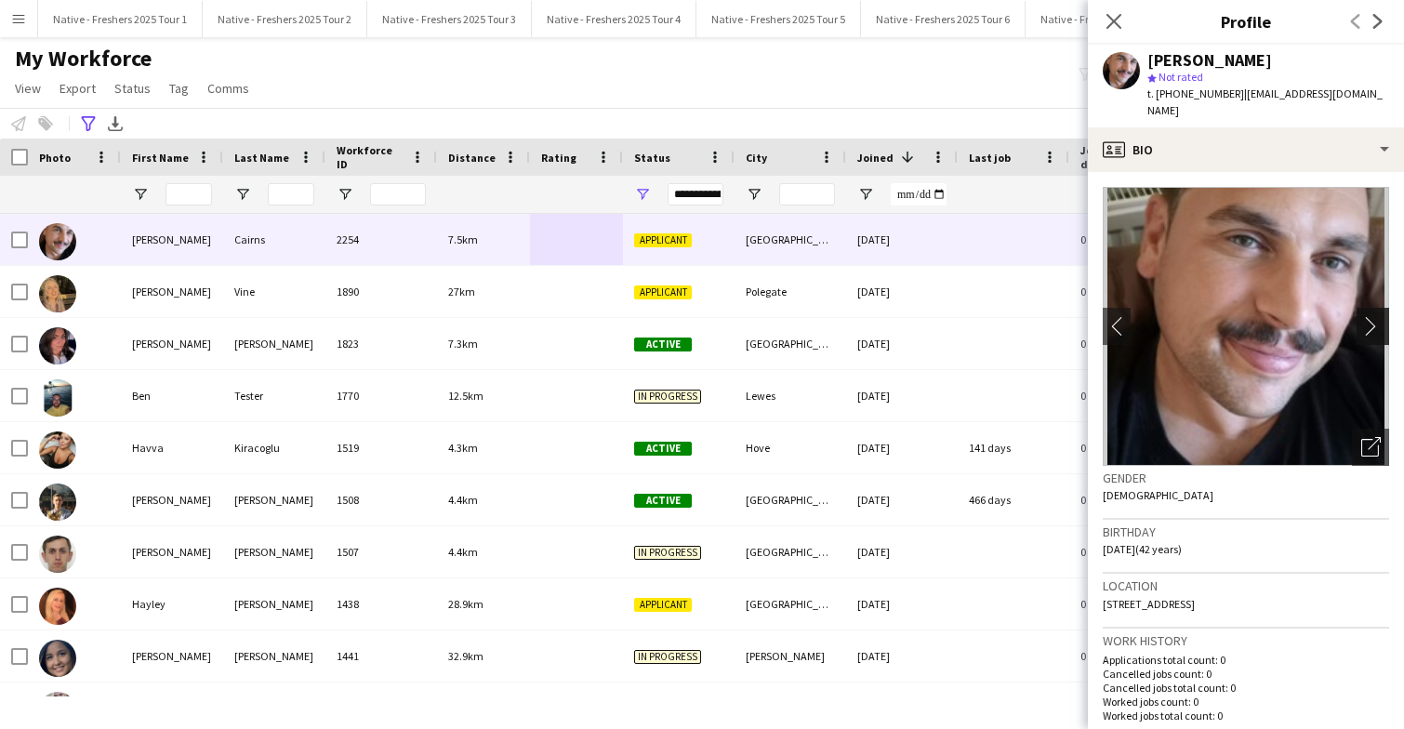
click at [1372, 316] on app-icon "chevron-right" at bounding box center [1375, 326] width 29 height 20
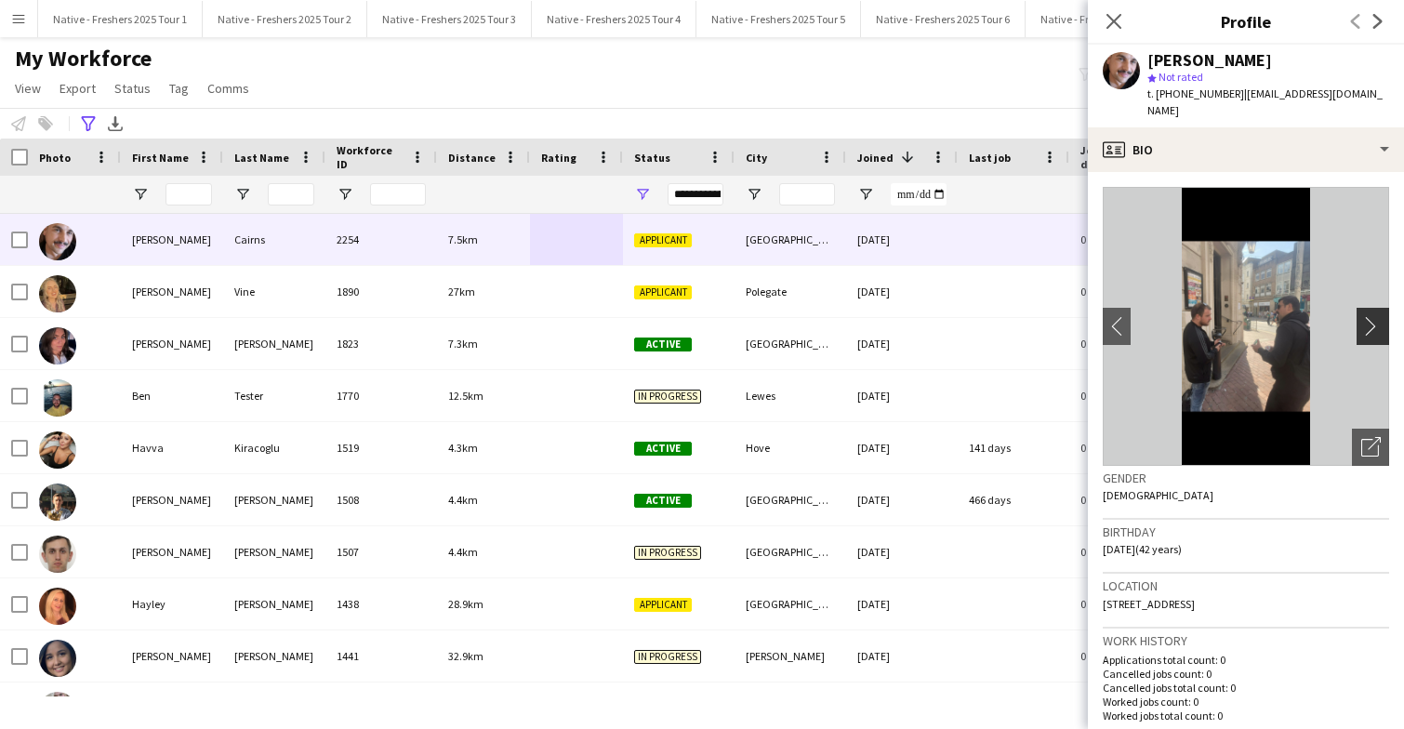
click at [1373, 316] on app-icon "chevron-right" at bounding box center [1375, 326] width 29 height 20
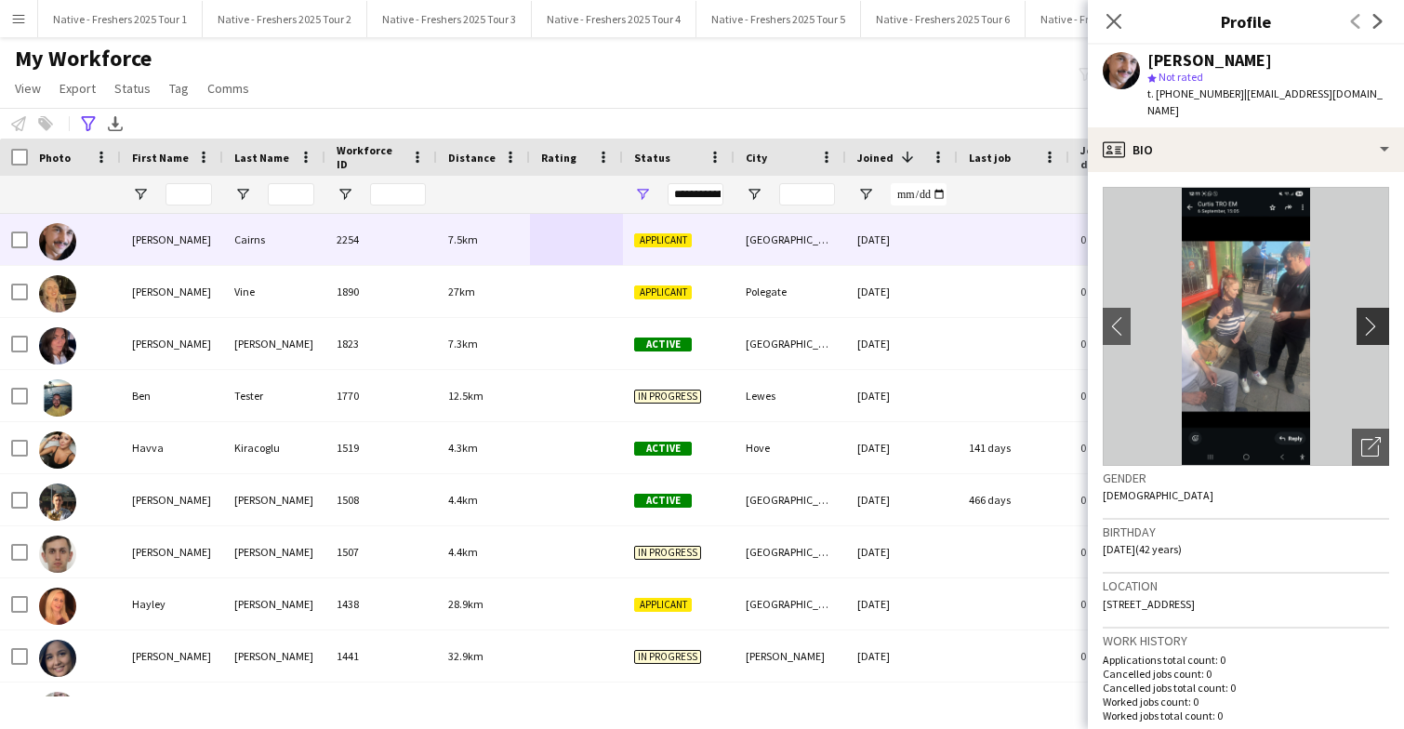
click at [1374, 316] on app-icon "chevron-right" at bounding box center [1375, 326] width 29 height 20
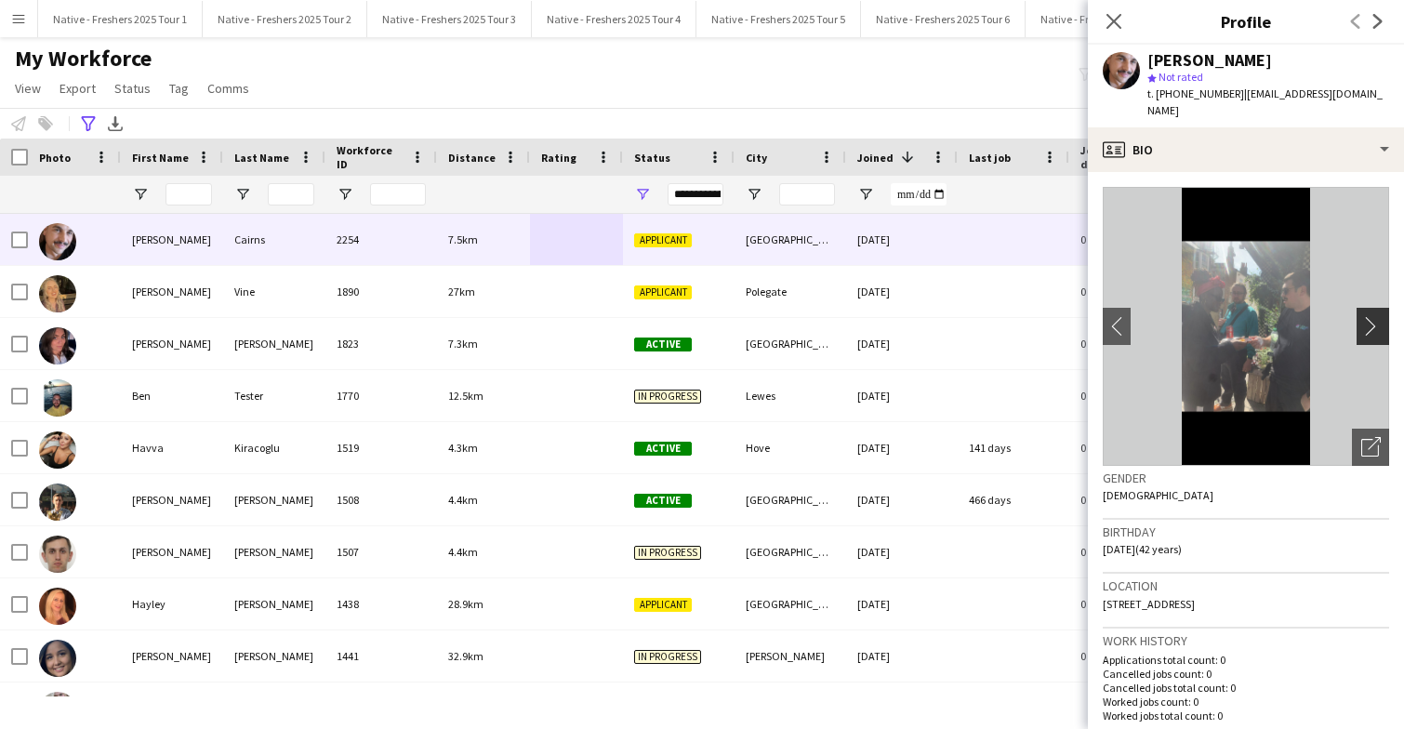
click at [1374, 316] on app-icon "chevron-right" at bounding box center [1375, 326] width 29 height 20
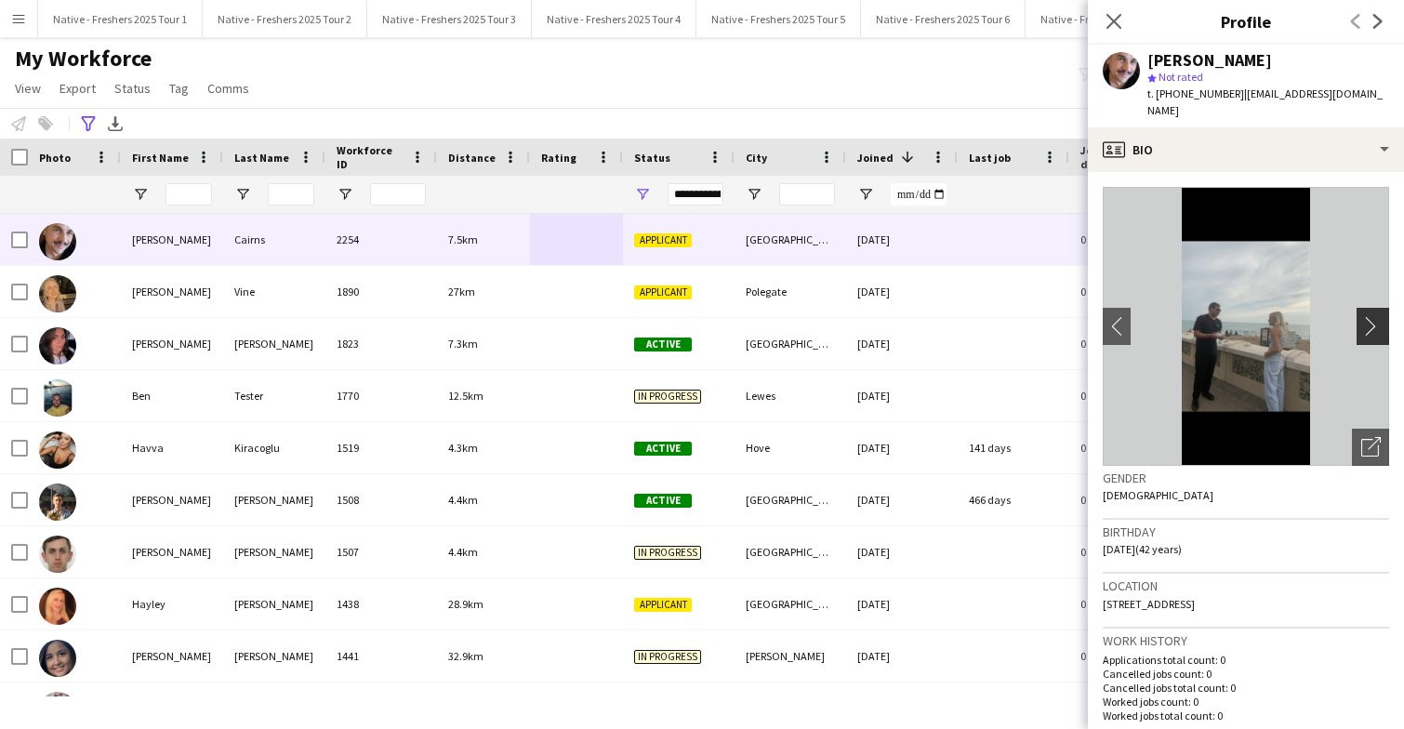
click at [1374, 316] on app-icon "chevron-right" at bounding box center [1375, 326] width 29 height 20
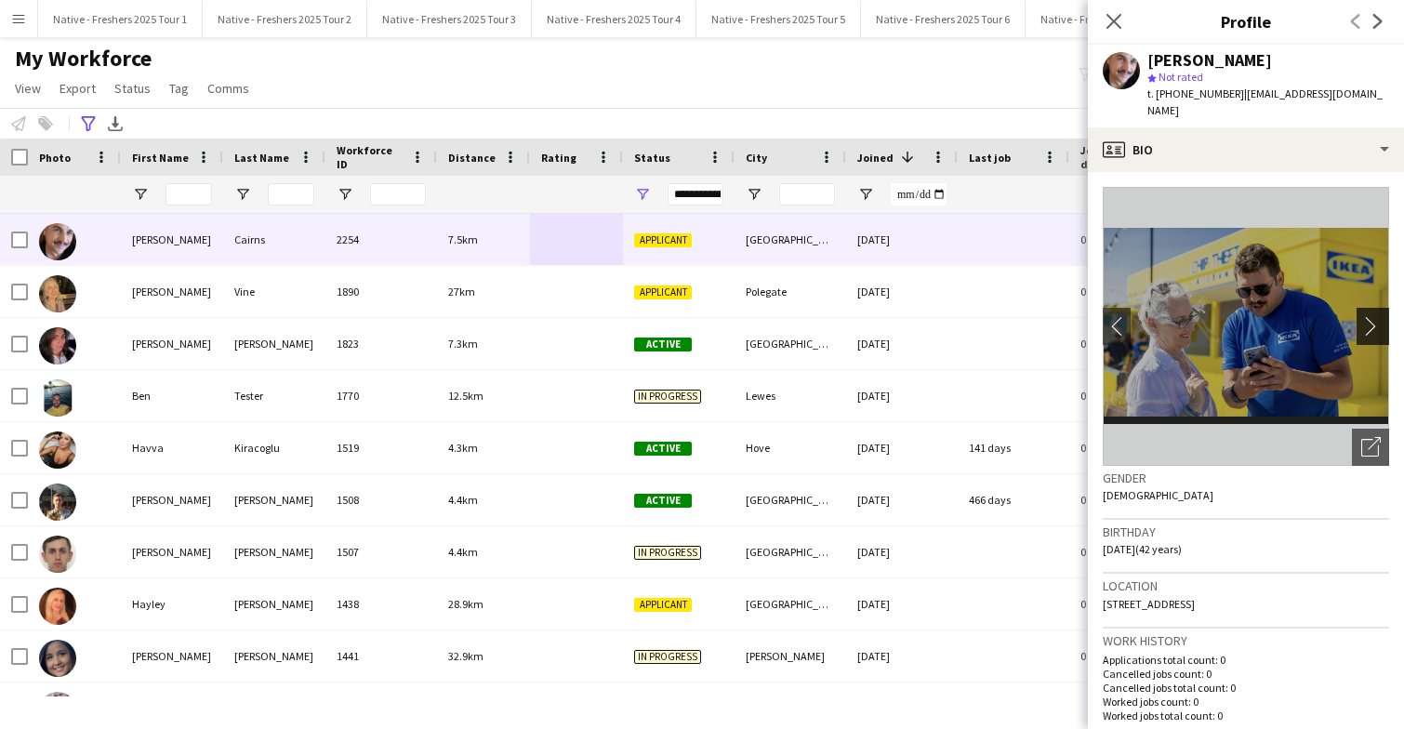
click at [1374, 316] on app-icon "chevron-right" at bounding box center [1375, 326] width 29 height 20
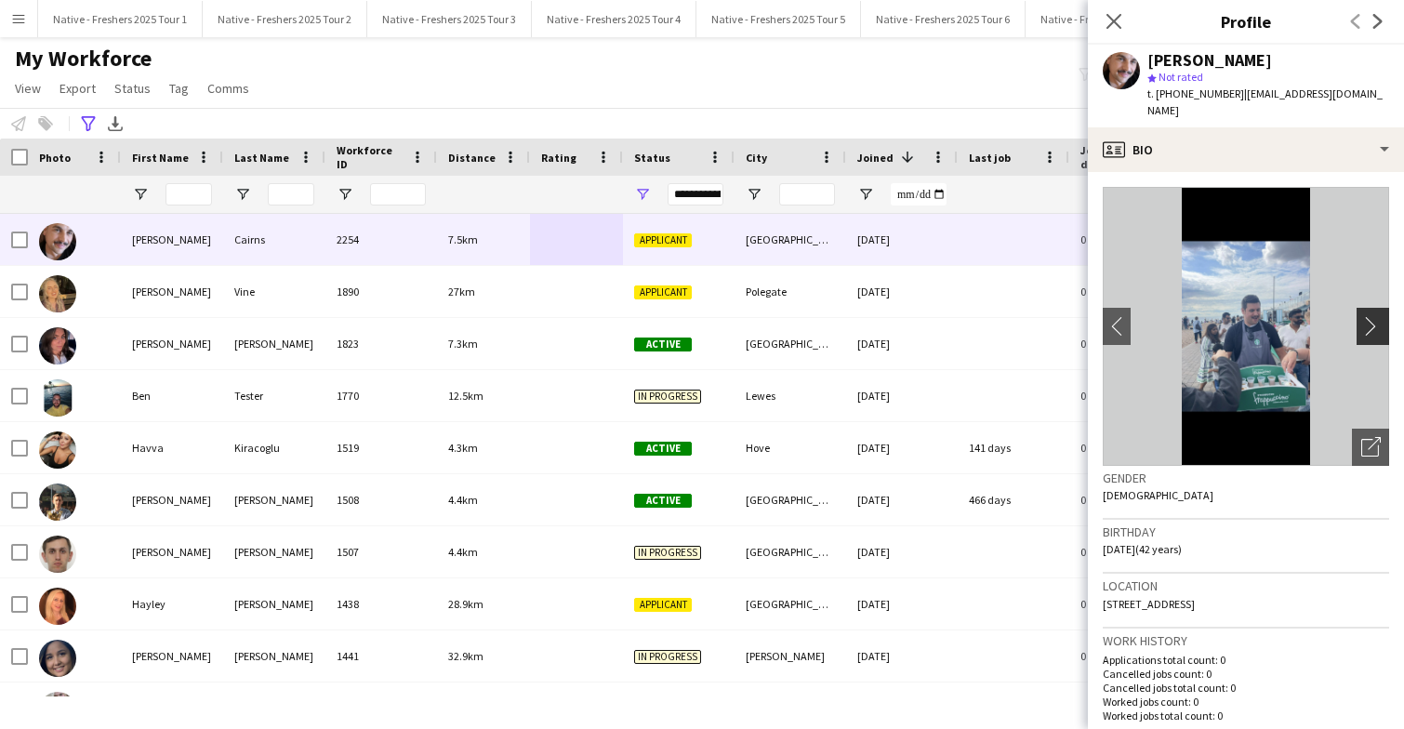
click at [1374, 316] on app-icon "chevron-right" at bounding box center [1375, 326] width 29 height 20
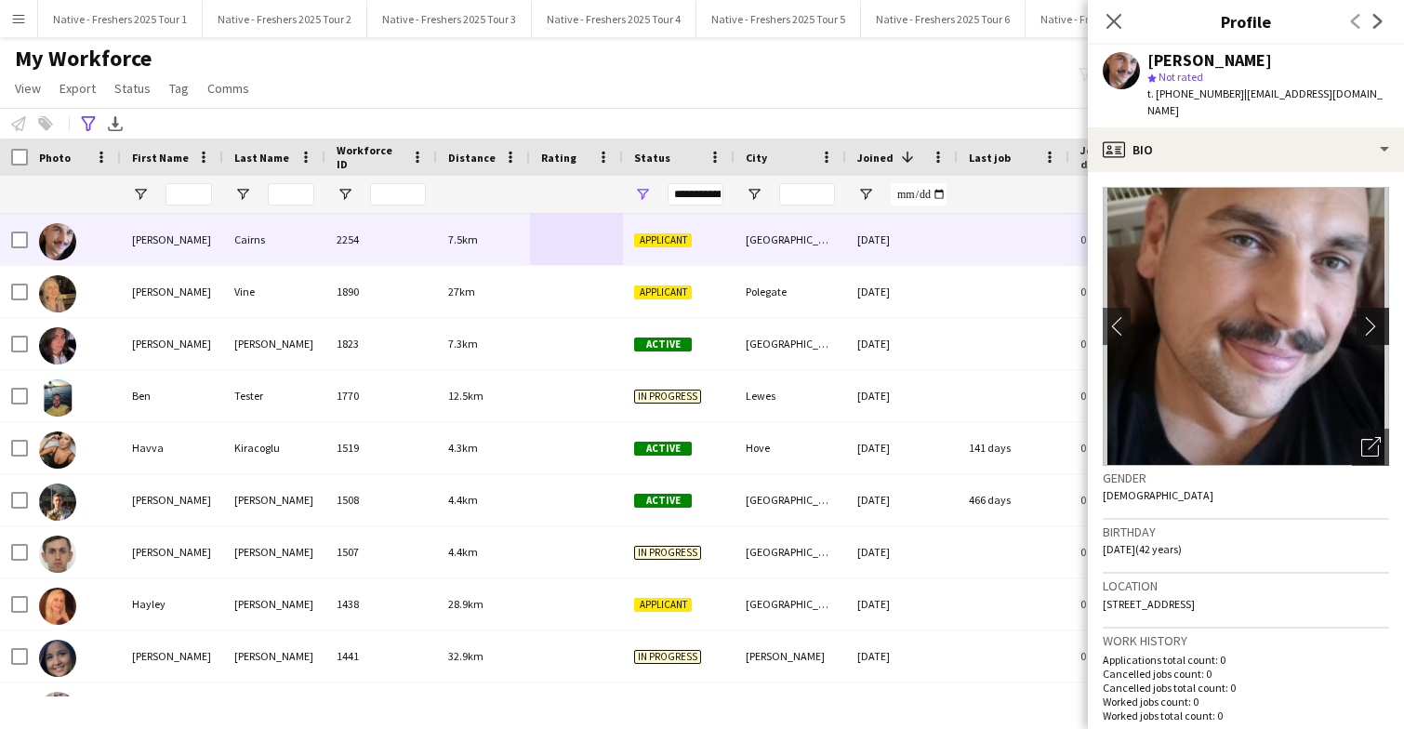
click at [1374, 316] on app-icon "chevron-right" at bounding box center [1375, 326] width 29 height 20
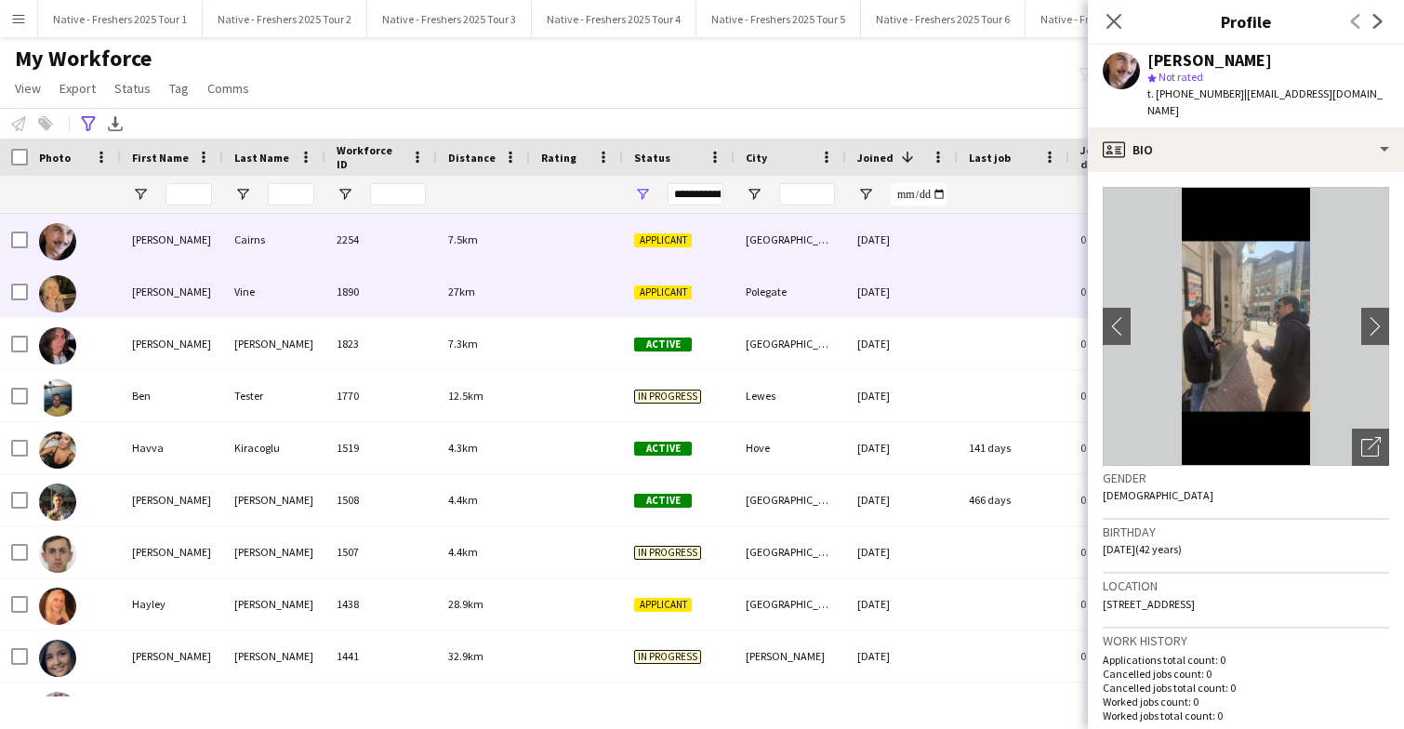
click at [571, 292] on div at bounding box center [576, 291] width 93 height 51
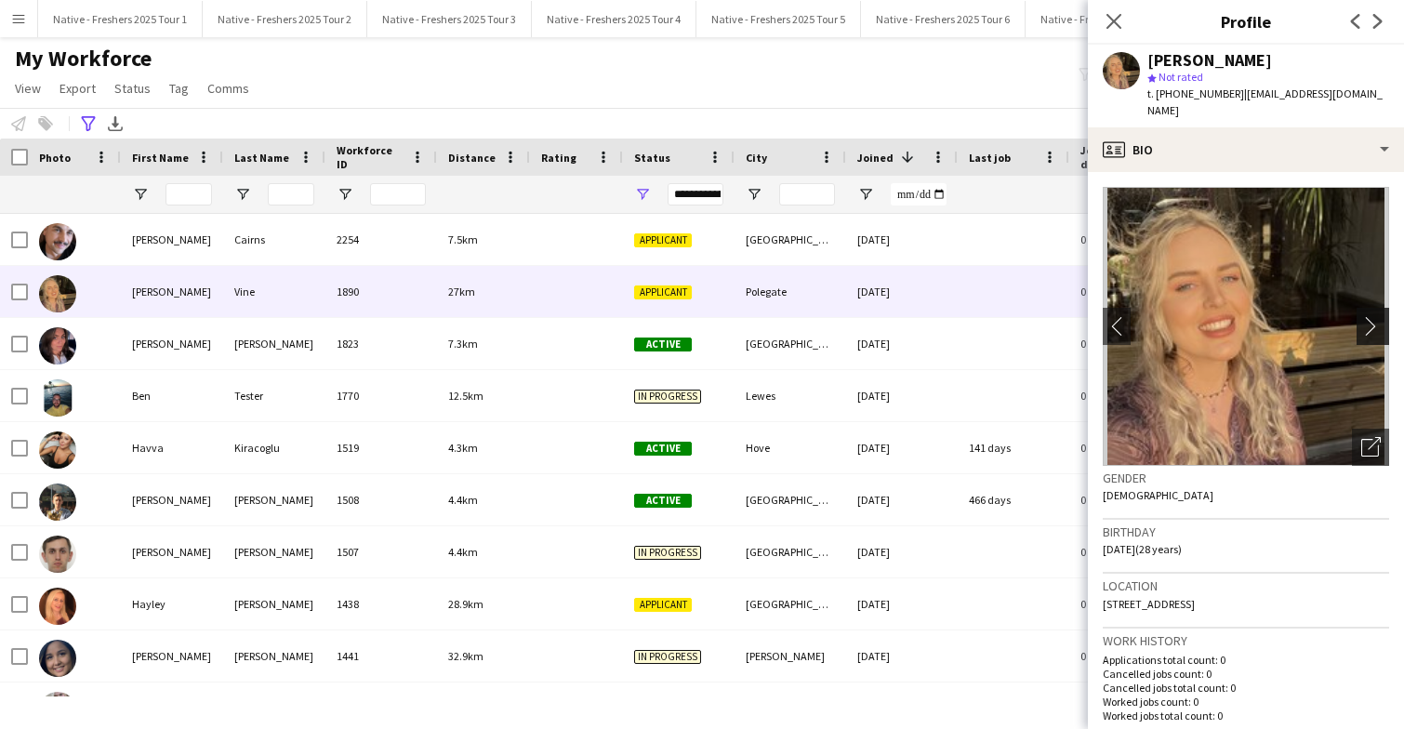
click at [1366, 316] on app-icon "chevron-right" at bounding box center [1375, 326] width 29 height 20
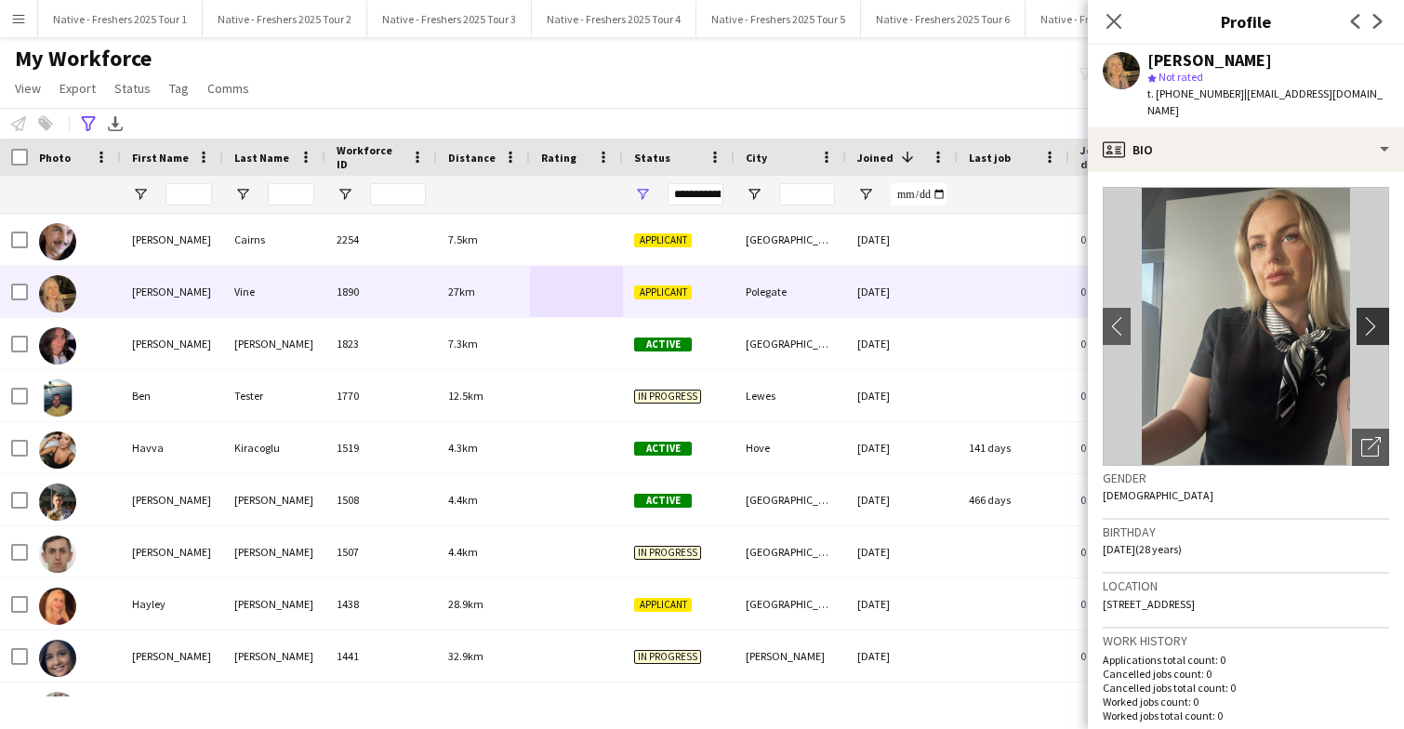
click at [1366, 316] on app-icon "chevron-right" at bounding box center [1375, 326] width 29 height 20
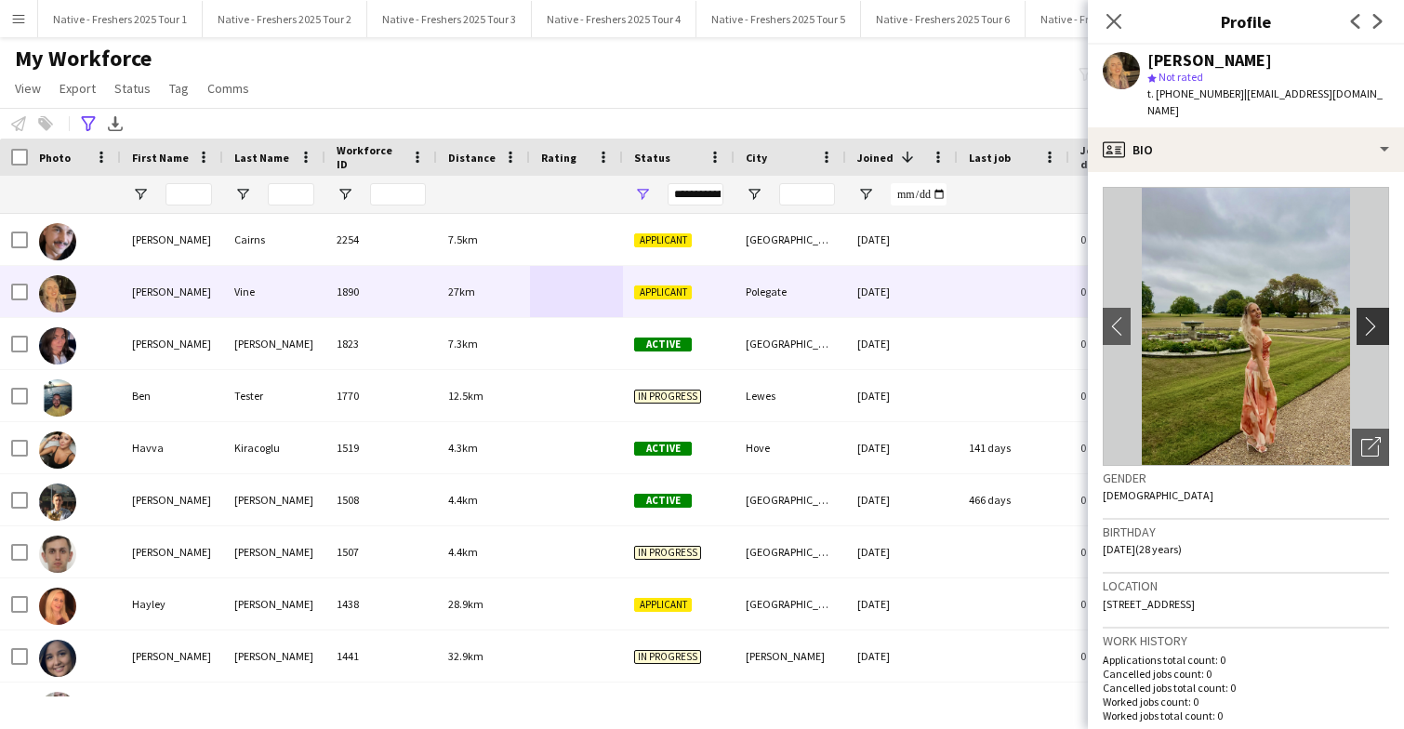
click at [1366, 316] on app-icon "chevron-right" at bounding box center [1375, 326] width 29 height 20
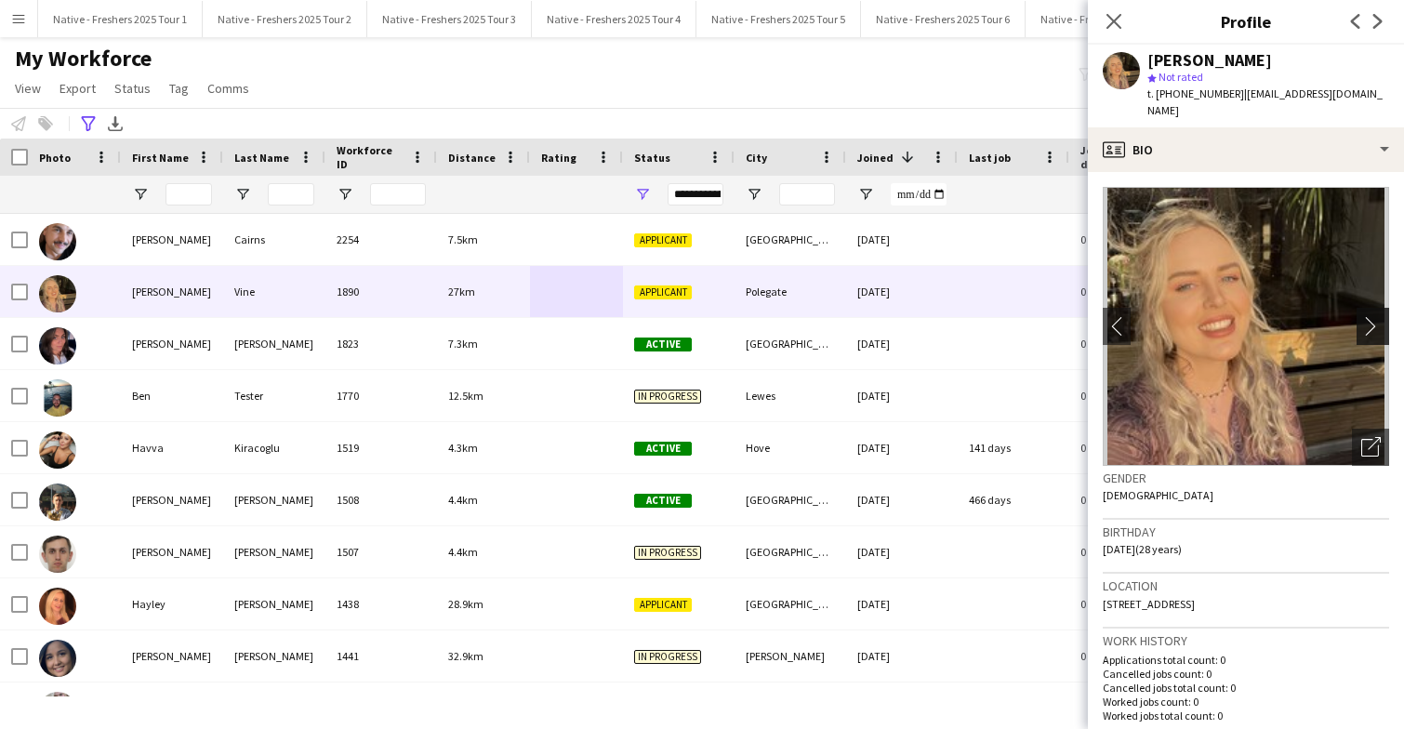
click at [1366, 316] on app-icon "chevron-right" at bounding box center [1375, 326] width 29 height 20
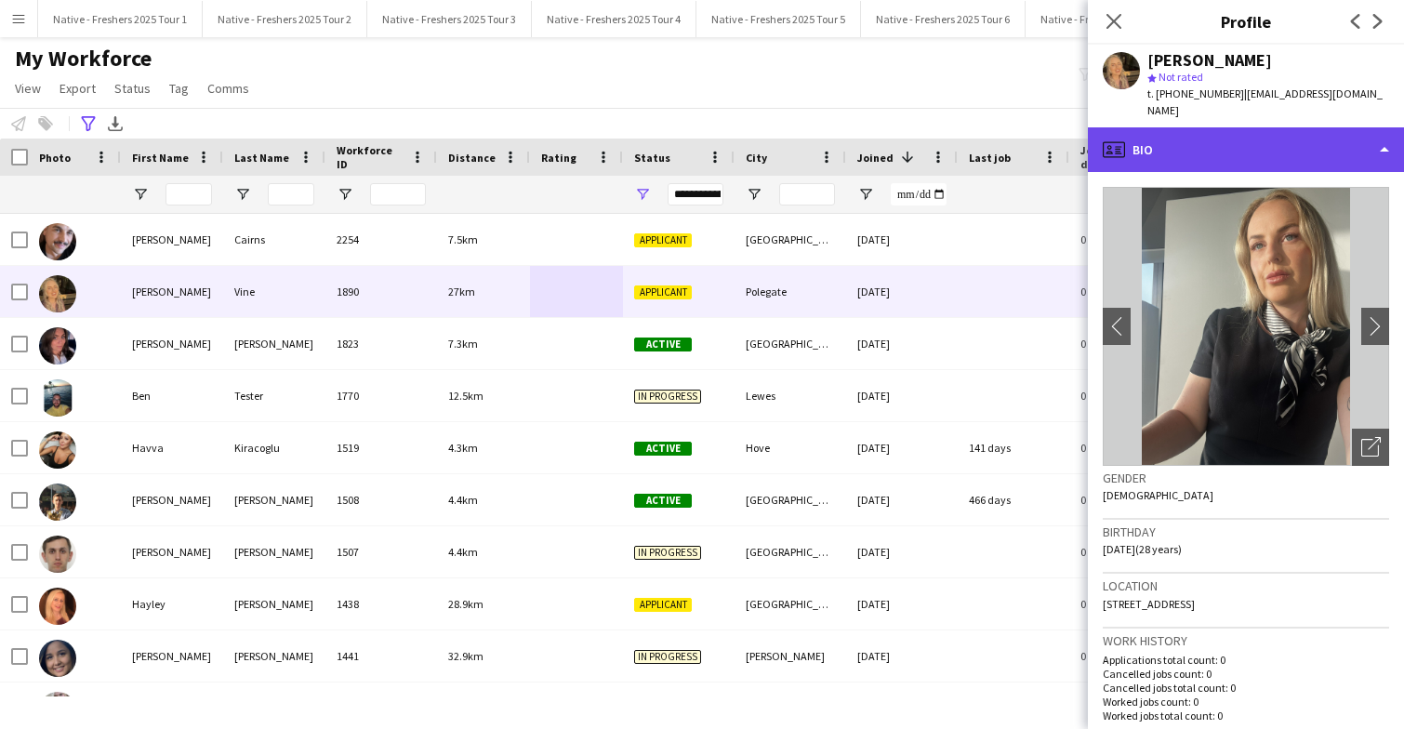
click at [1298, 139] on div "profile Bio" at bounding box center [1246, 149] width 316 height 45
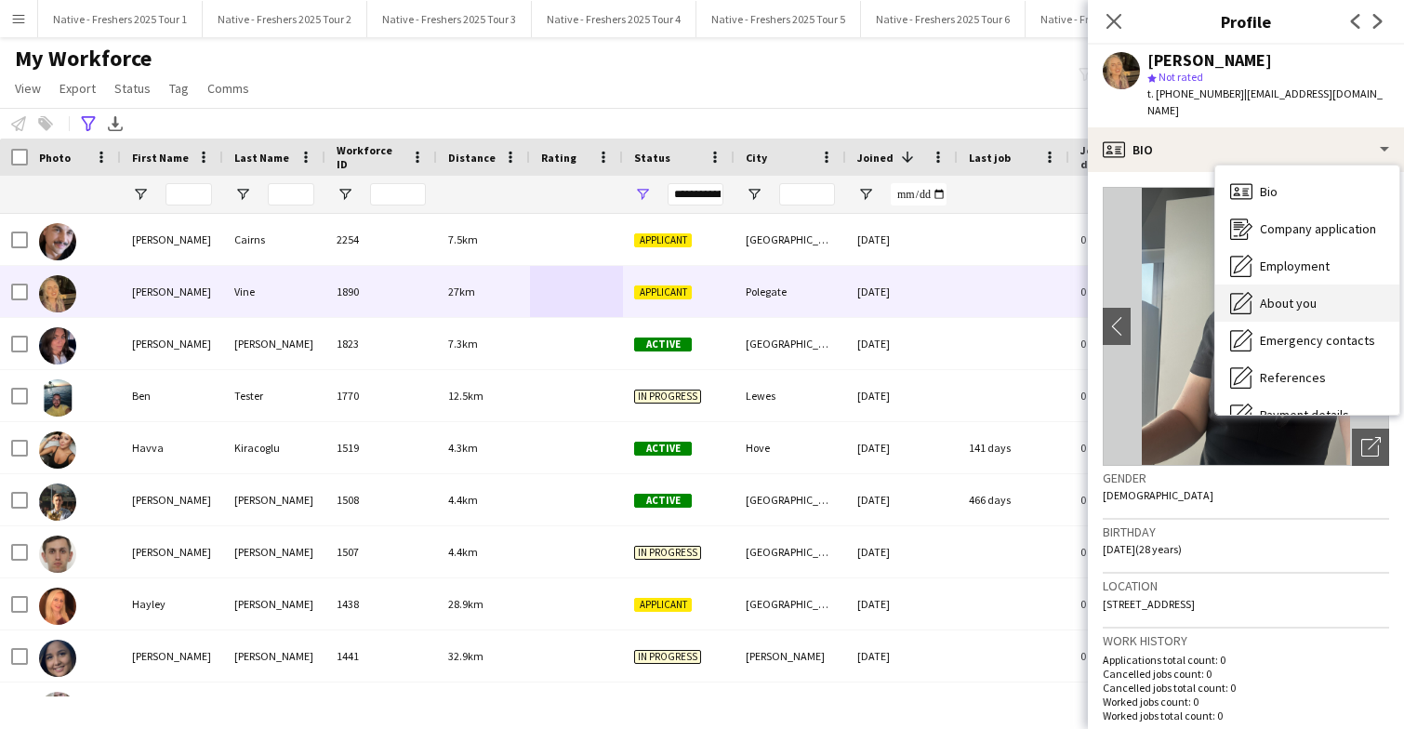
click at [1298, 295] on span "About you" at bounding box center [1288, 303] width 57 height 17
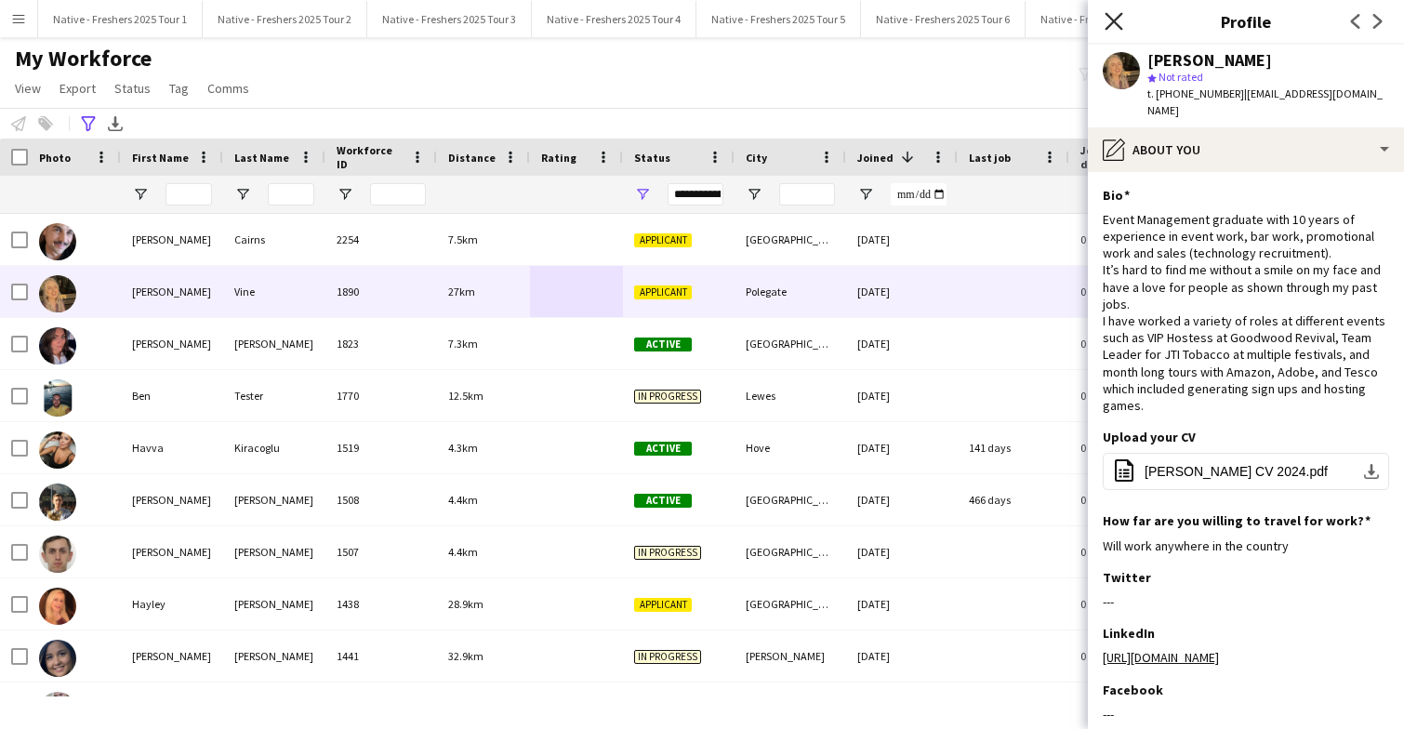
click at [1110, 24] on icon at bounding box center [1114, 21] width 18 height 18
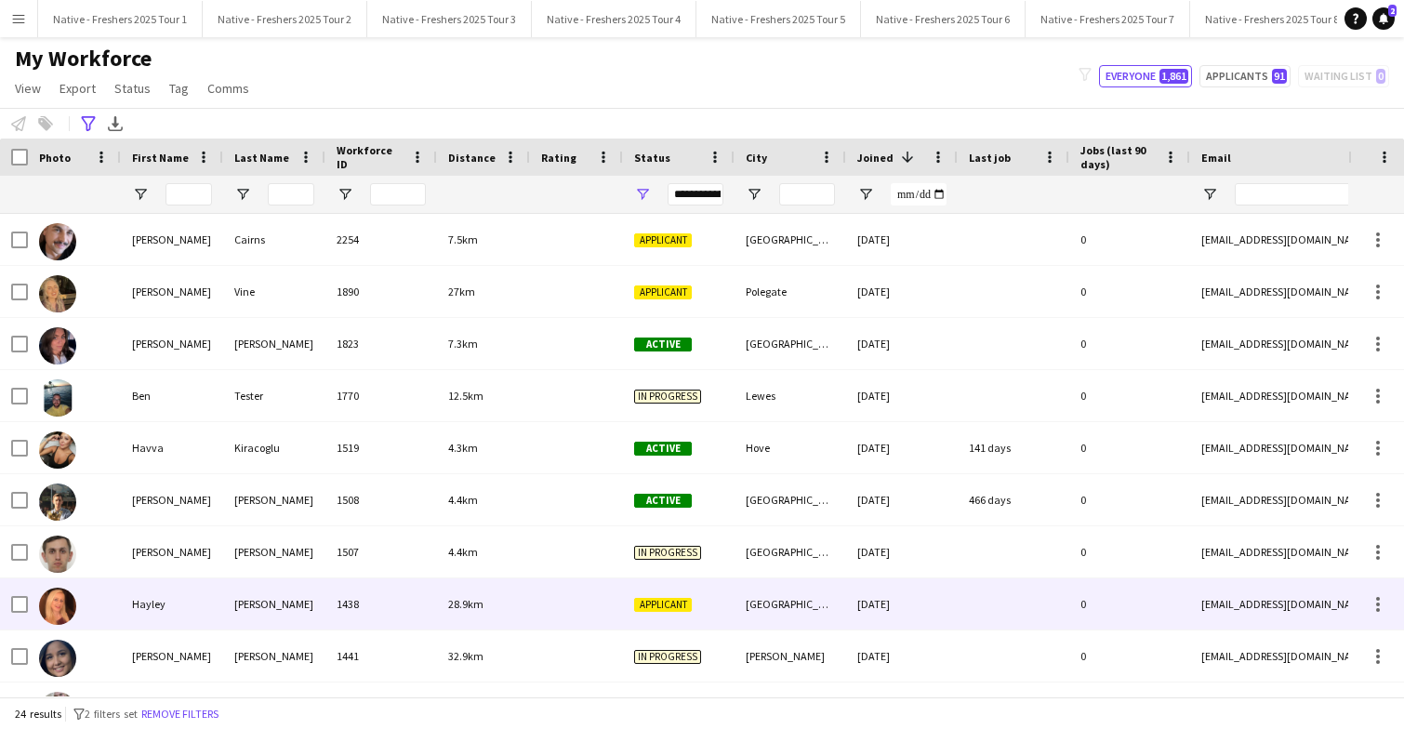
click at [551, 605] on div at bounding box center [576, 603] width 93 height 51
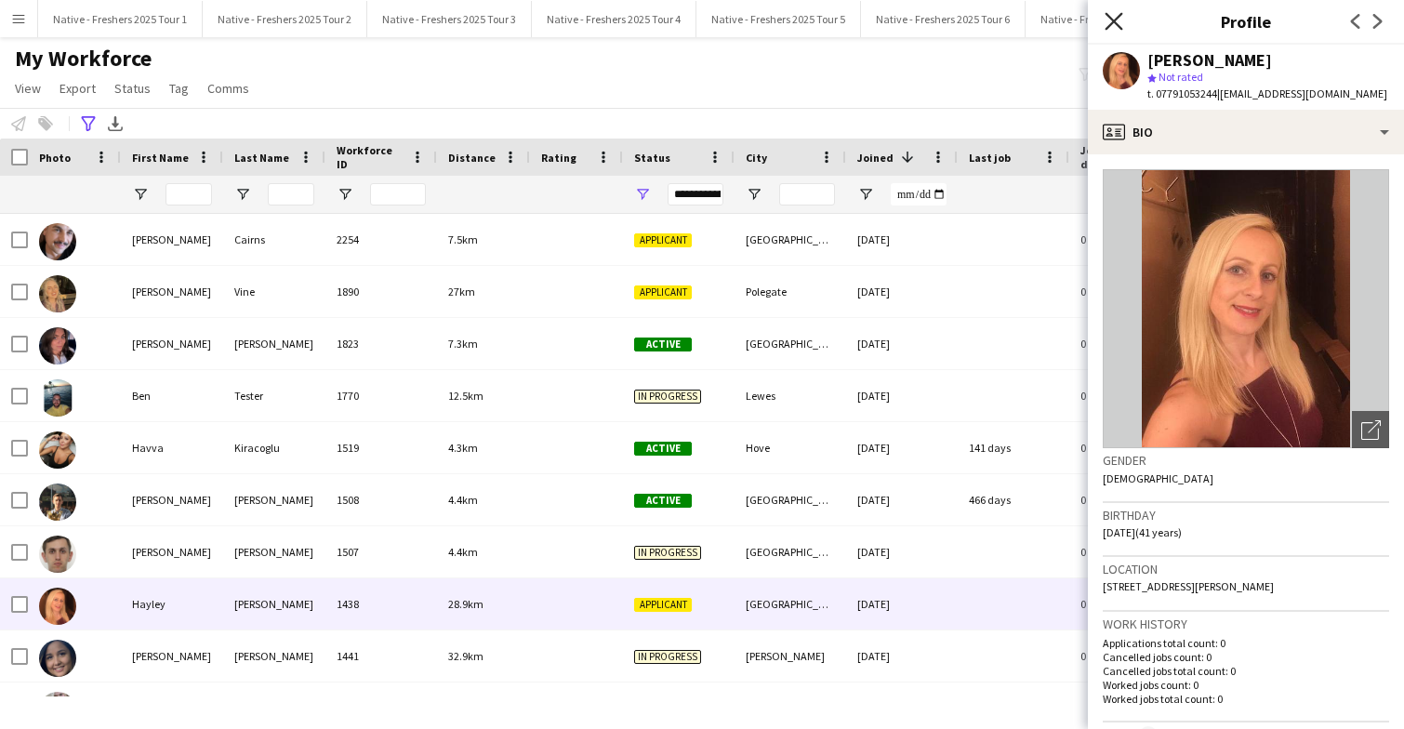
click at [1109, 22] on icon "Close pop-in" at bounding box center [1114, 21] width 18 height 18
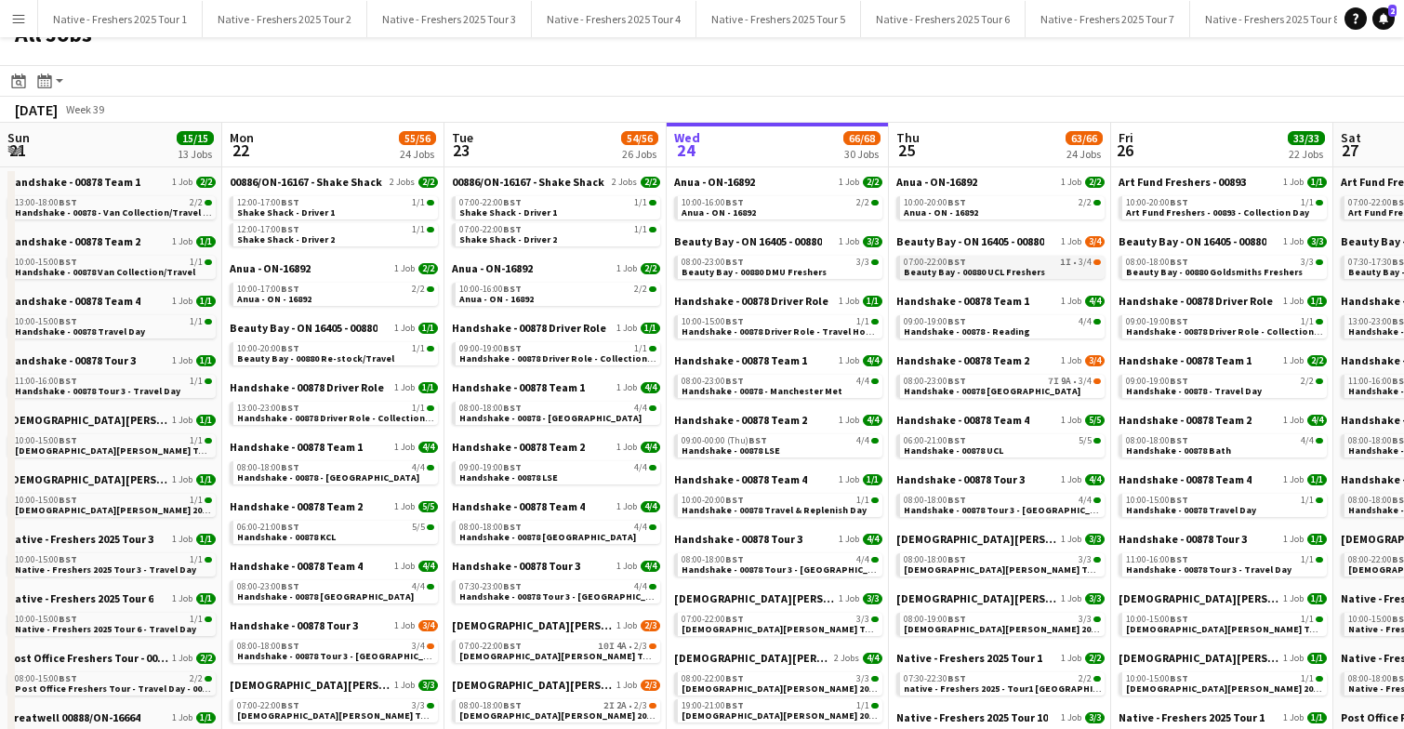
scroll to position [0, 444]
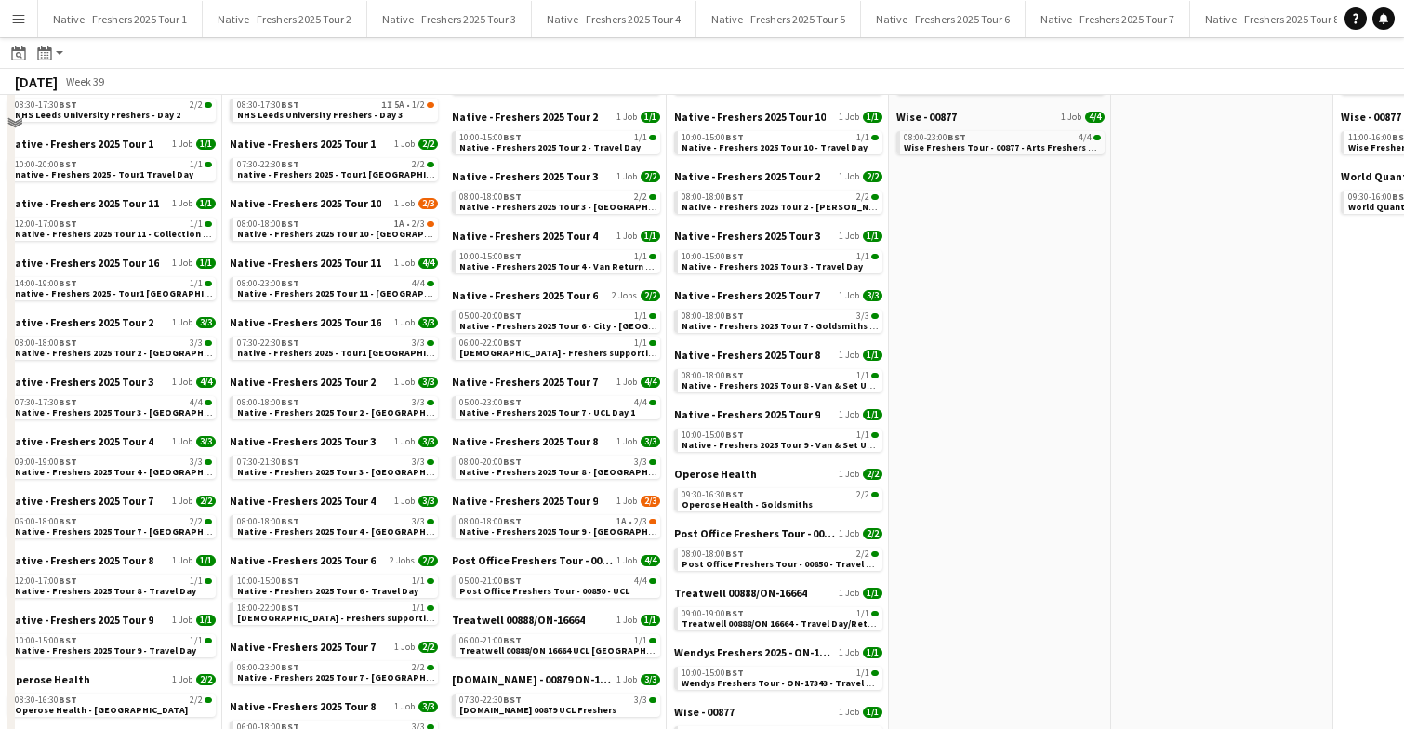
scroll to position [689, 0]
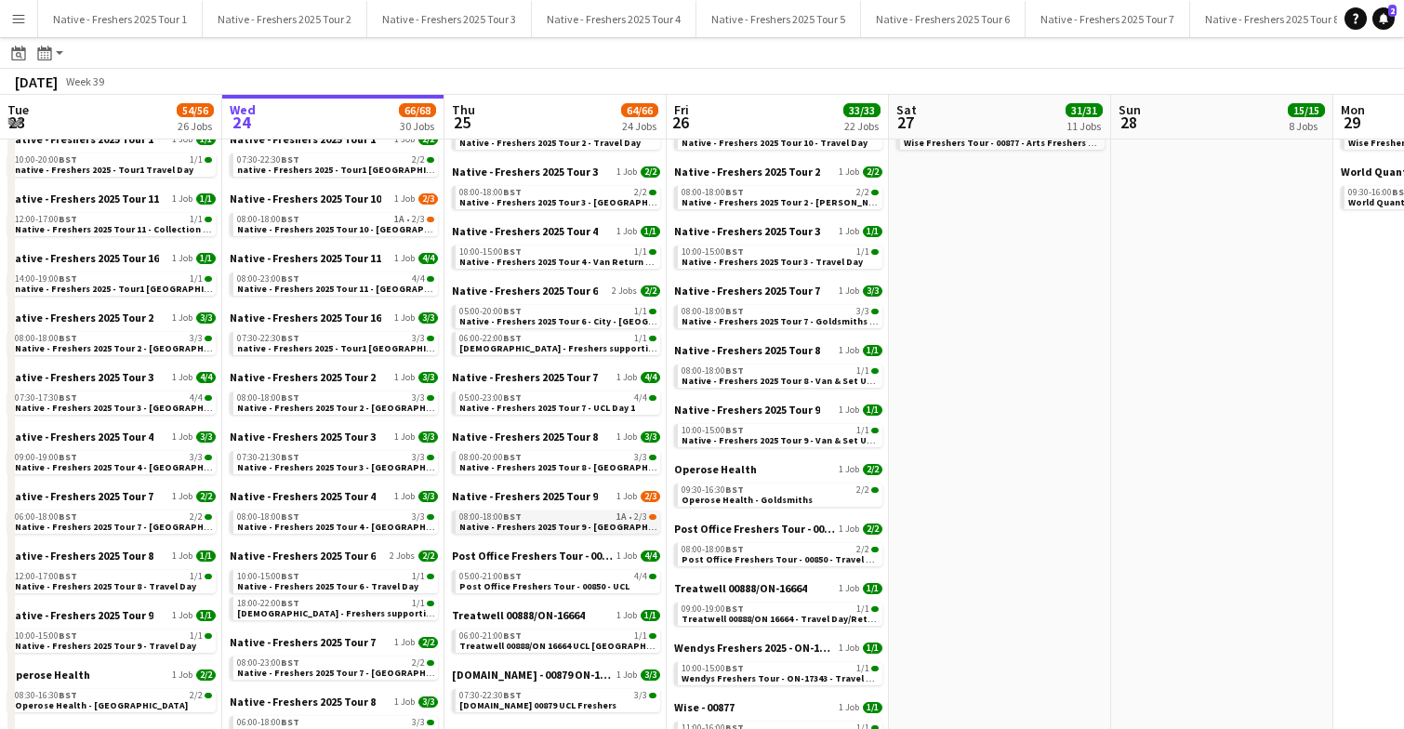
click at [571, 524] on span "Native - Freshers 2025 Tour 9 - [GEOGRAPHIC_DATA] Day 2" at bounding box center [585, 527] width 253 height 12
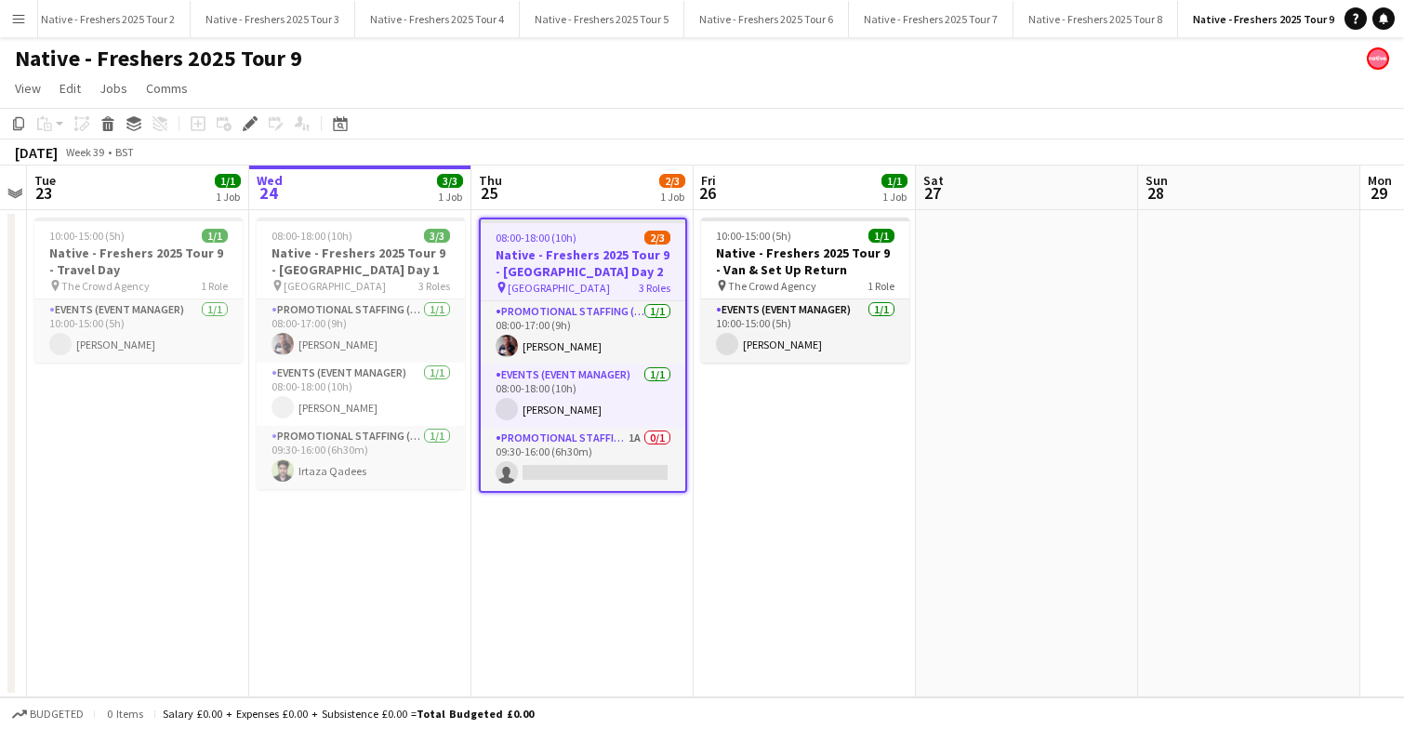
scroll to position [0, 177]
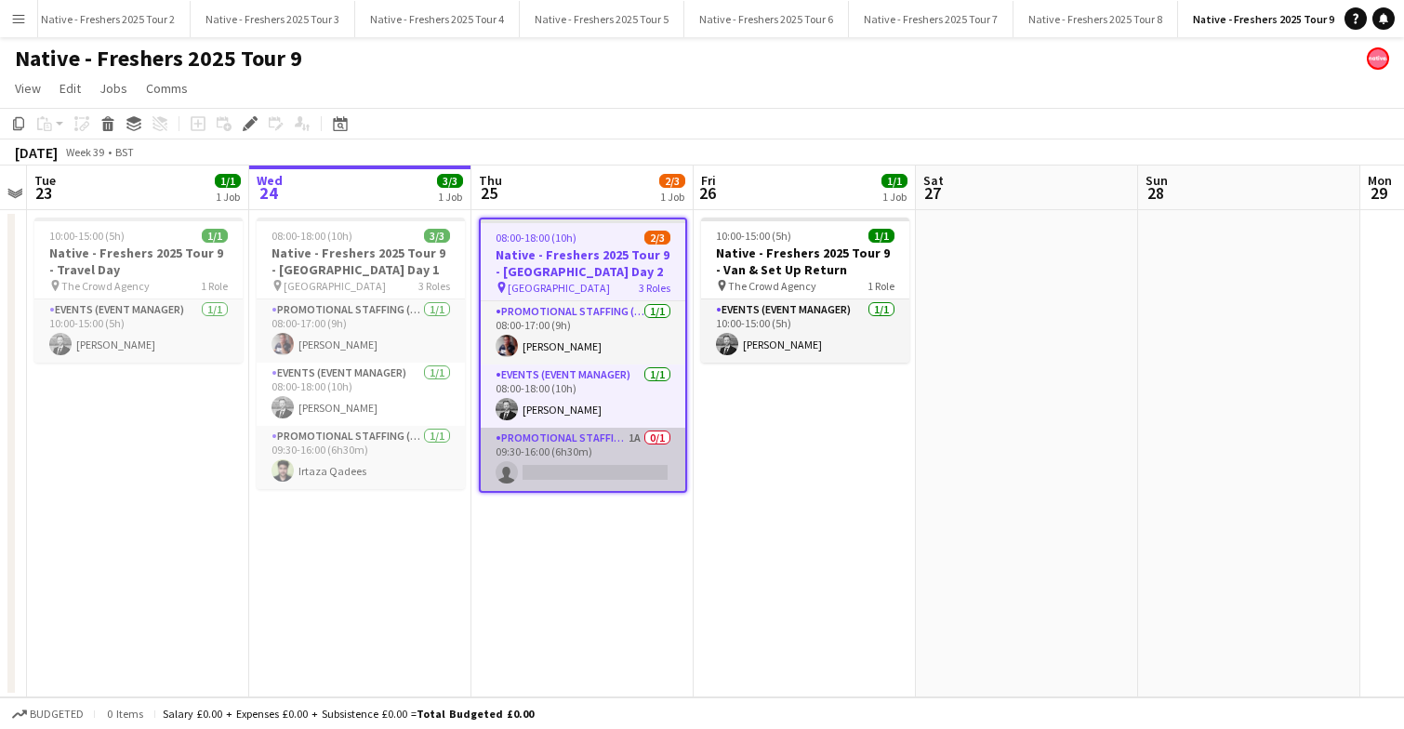
click at [591, 464] on app-card-role "Promotional Staffing (Brand Ambassadors) 1A 0/1 09:30-16:00 (6h30m) single-neut…" at bounding box center [583, 459] width 205 height 63
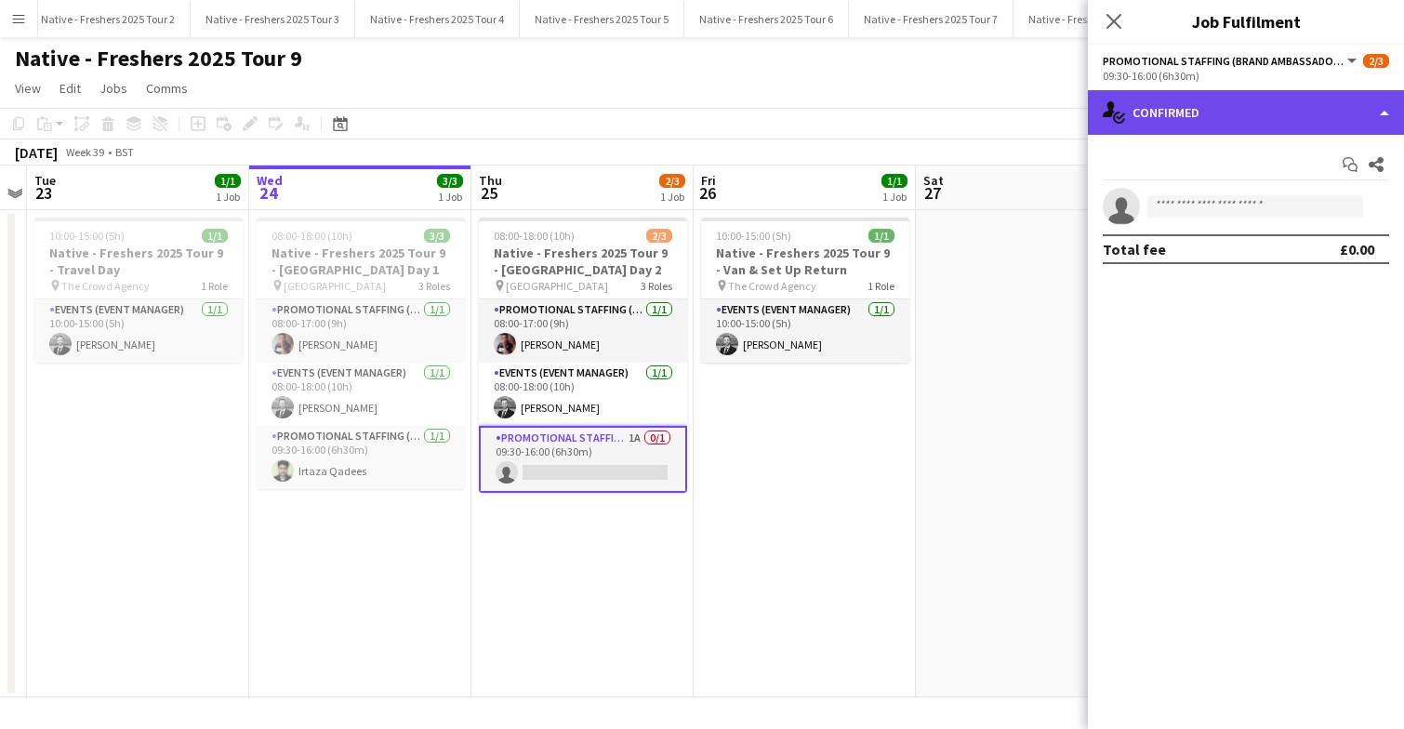
click at [1279, 124] on div "single-neutral-actions-check-2 Confirmed" at bounding box center [1246, 112] width 316 height 45
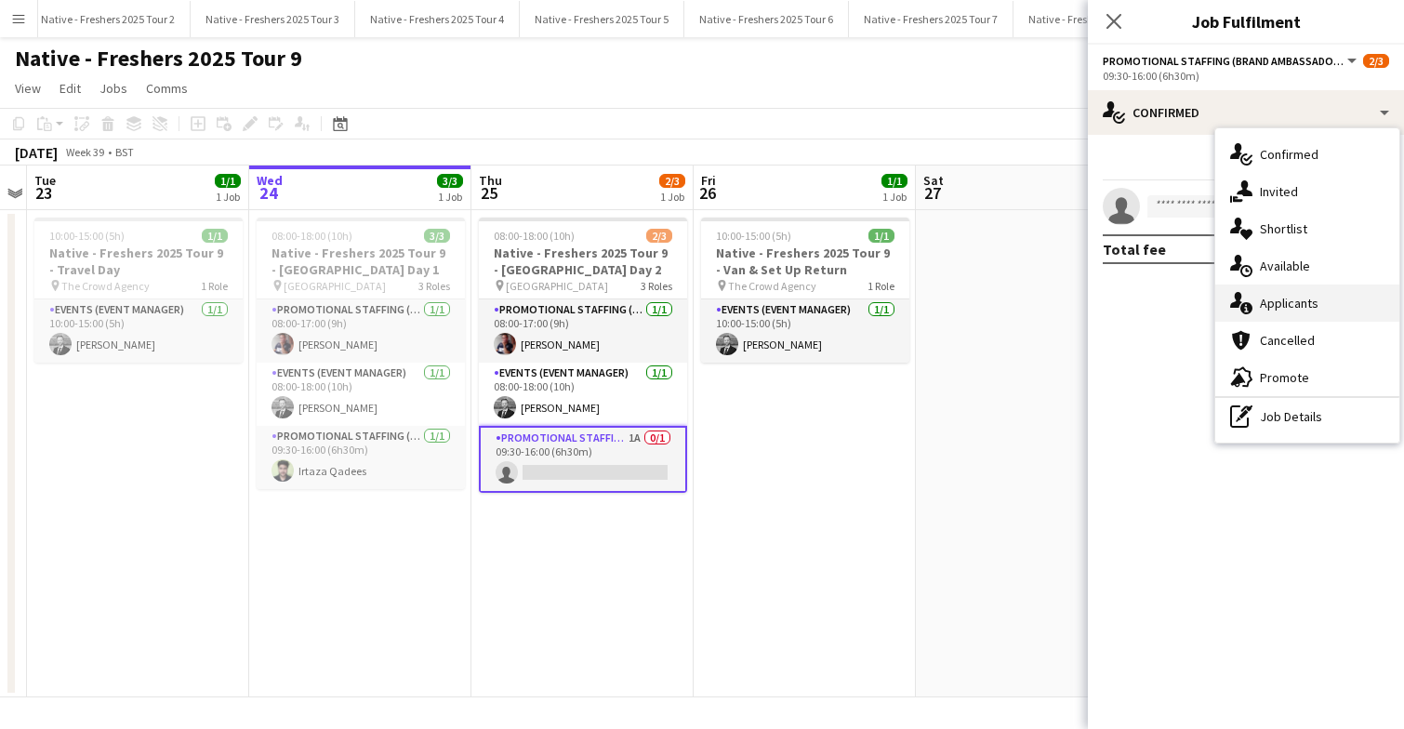
click at [1297, 303] on span "Applicants" at bounding box center [1289, 303] width 59 height 17
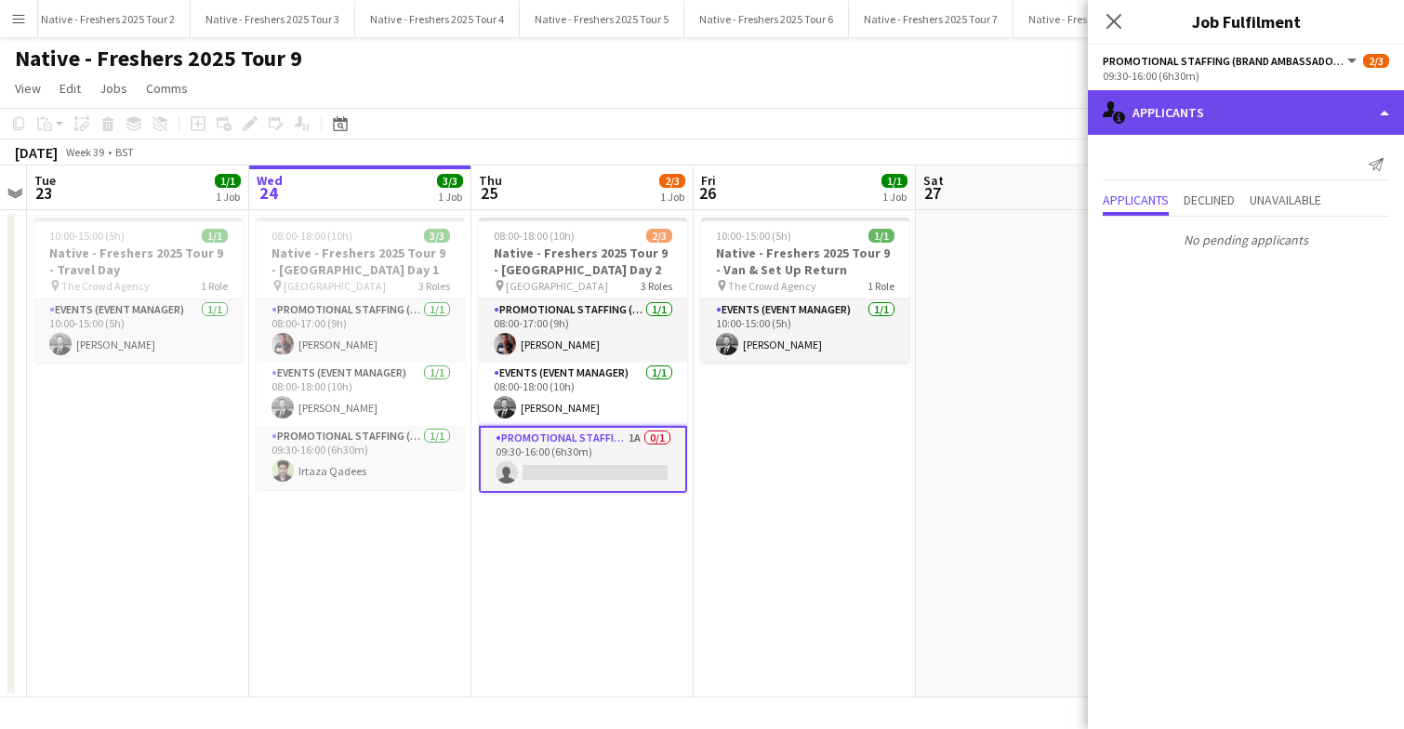
click at [1243, 105] on div "single-neutral-actions-information Applicants" at bounding box center [1246, 112] width 316 height 45
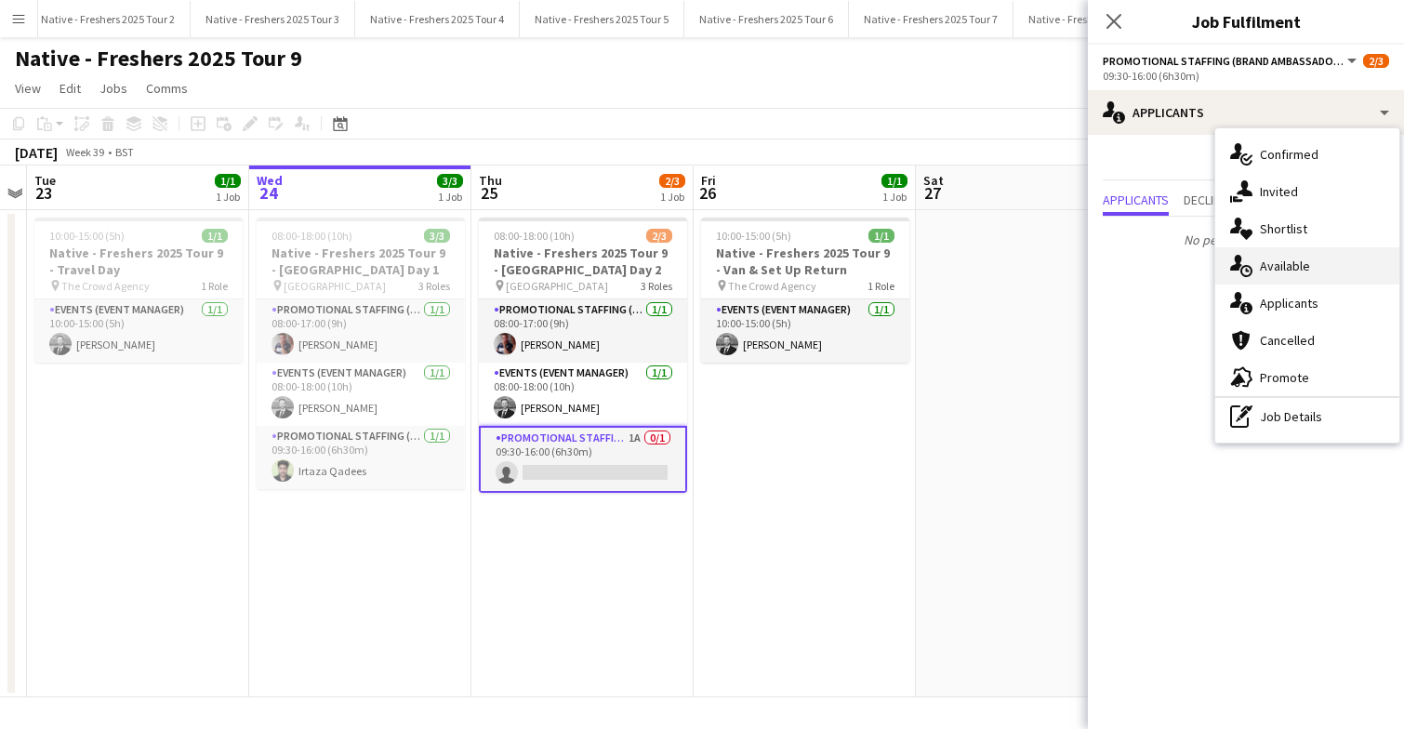
click at [1301, 270] on span "Available" at bounding box center [1285, 266] width 50 height 17
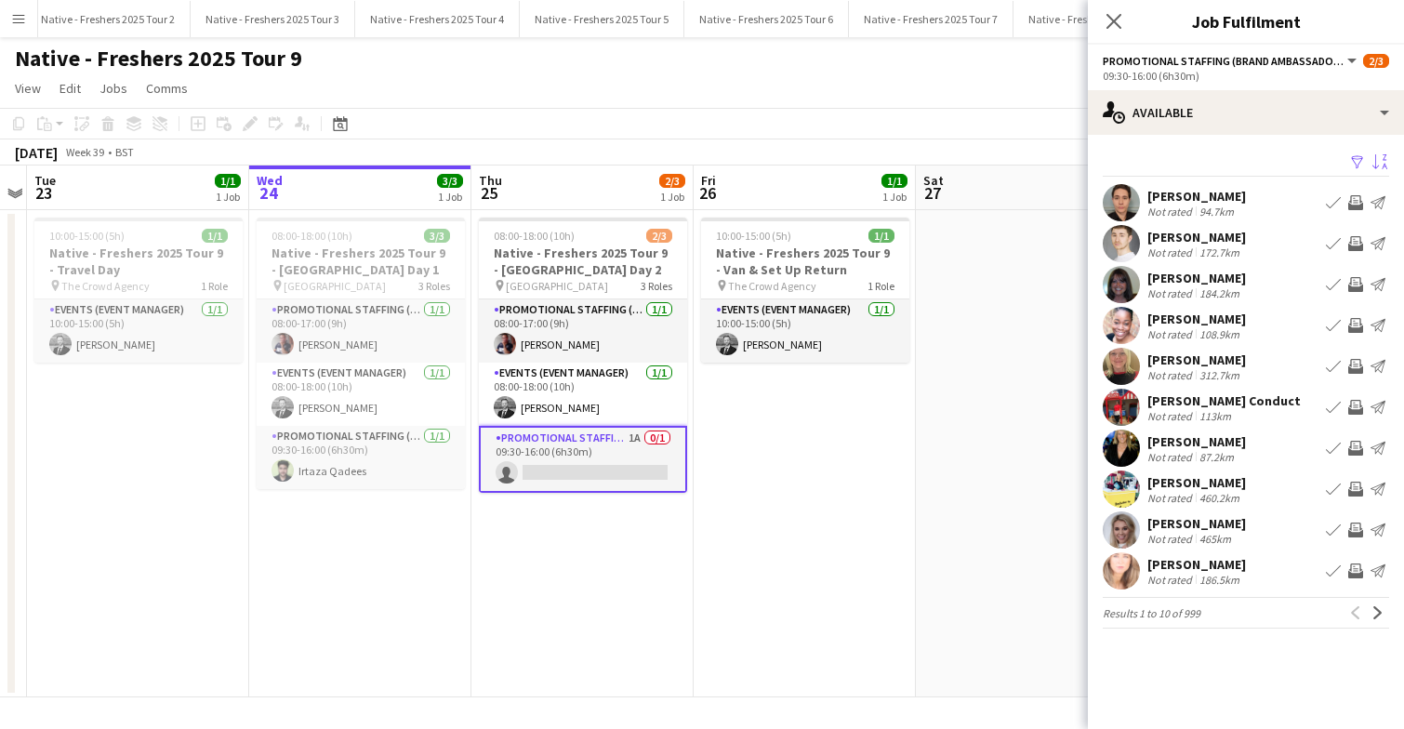
click at [1372, 161] on app-icon "Sort asc" at bounding box center [1379, 163] width 15 height 18
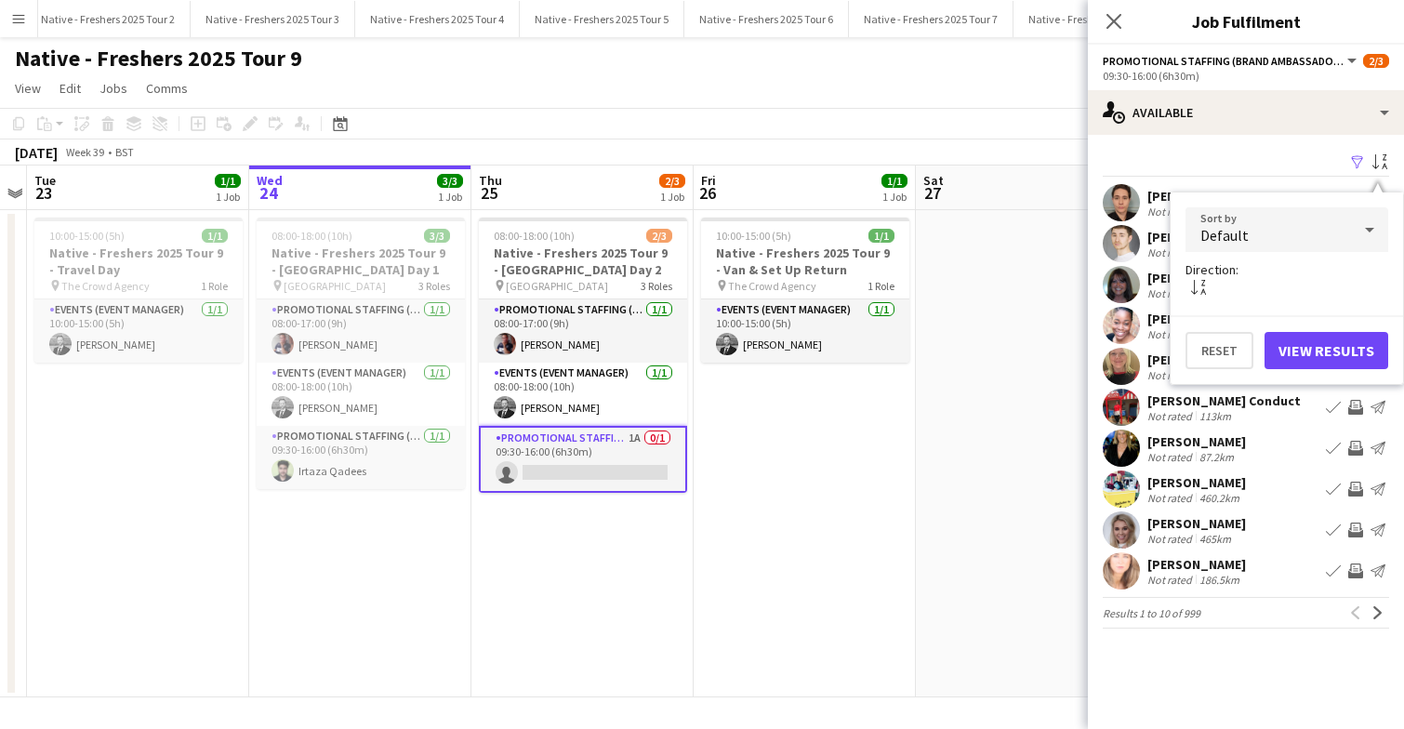
click at [1359, 160] on app-icon "Filter" at bounding box center [1357, 163] width 15 height 18
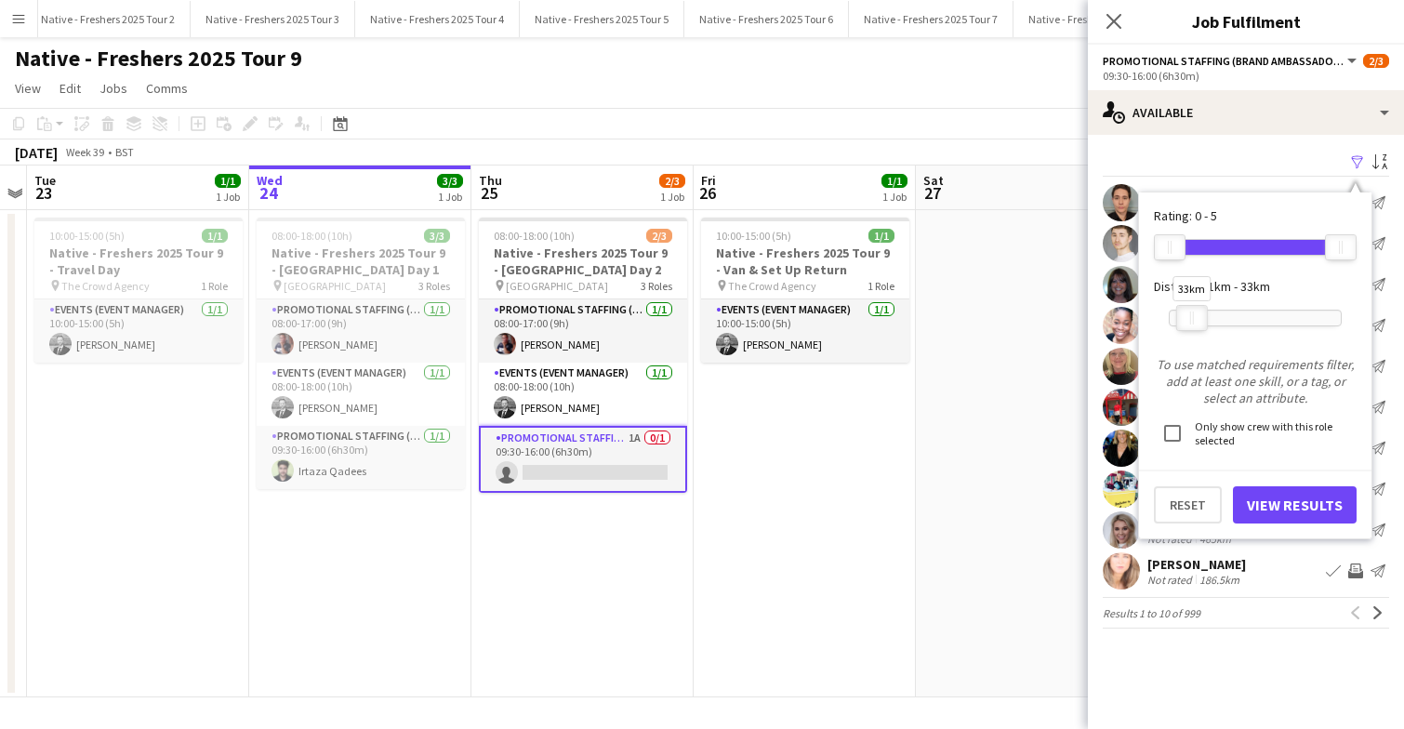
drag, startPoint x: 1339, startPoint y: 321, endPoint x: 1190, endPoint y: 315, distance: 148.9
click at [1190, 315] on div "33km" at bounding box center [1192, 318] width 32 height 26
click at [1289, 505] on button "View Results" at bounding box center [1295, 504] width 124 height 37
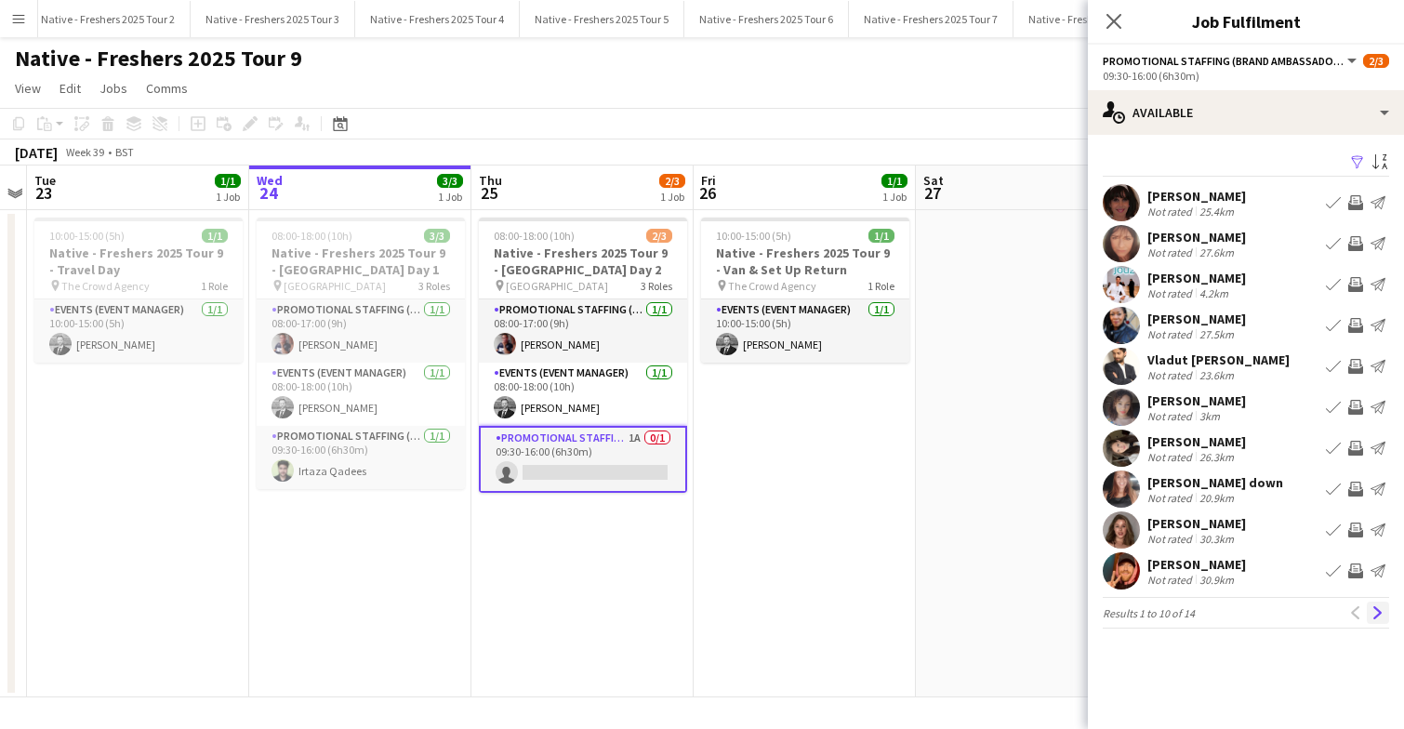
click at [1379, 617] on app-icon "Next" at bounding box center [1378, 612] width 13 height 13
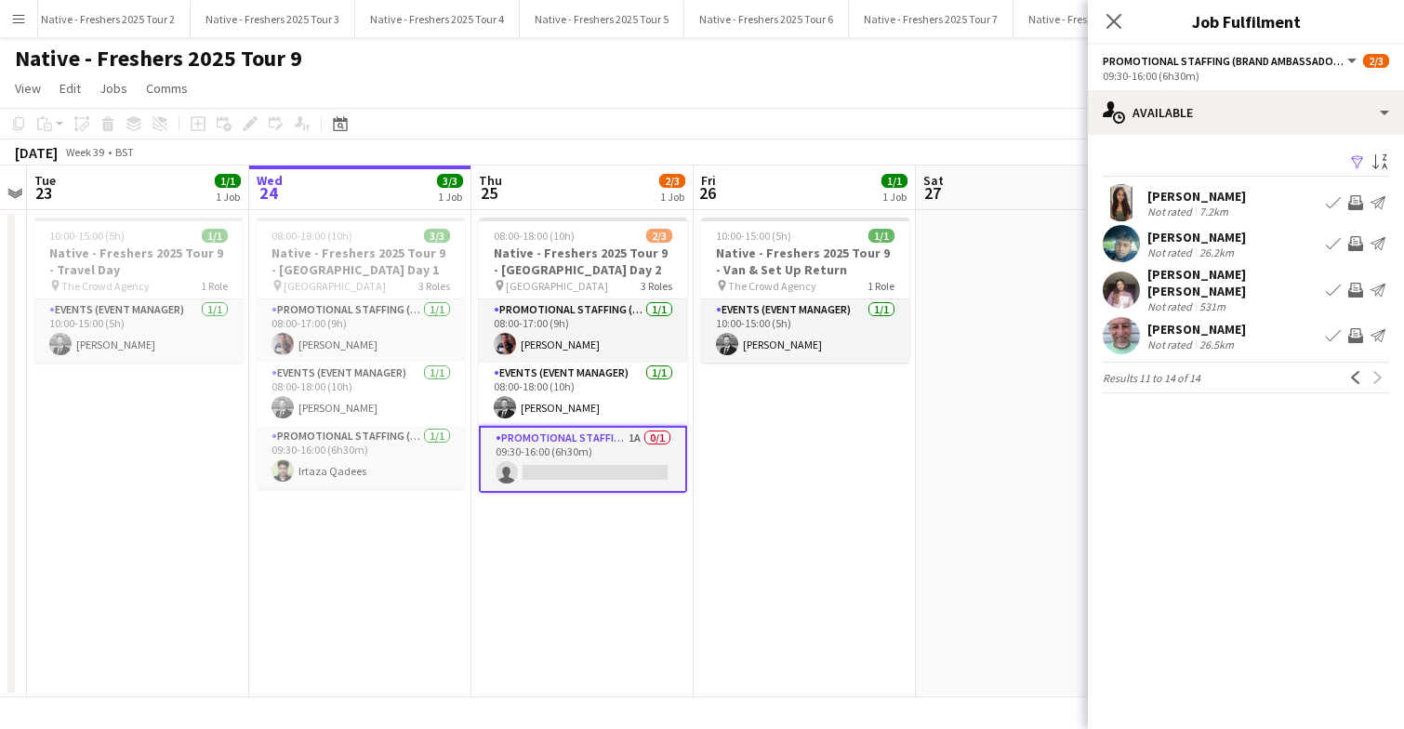
click at [1126, 335] on app-user-avatar at bounding box center [1121, 335] width 37 height 37
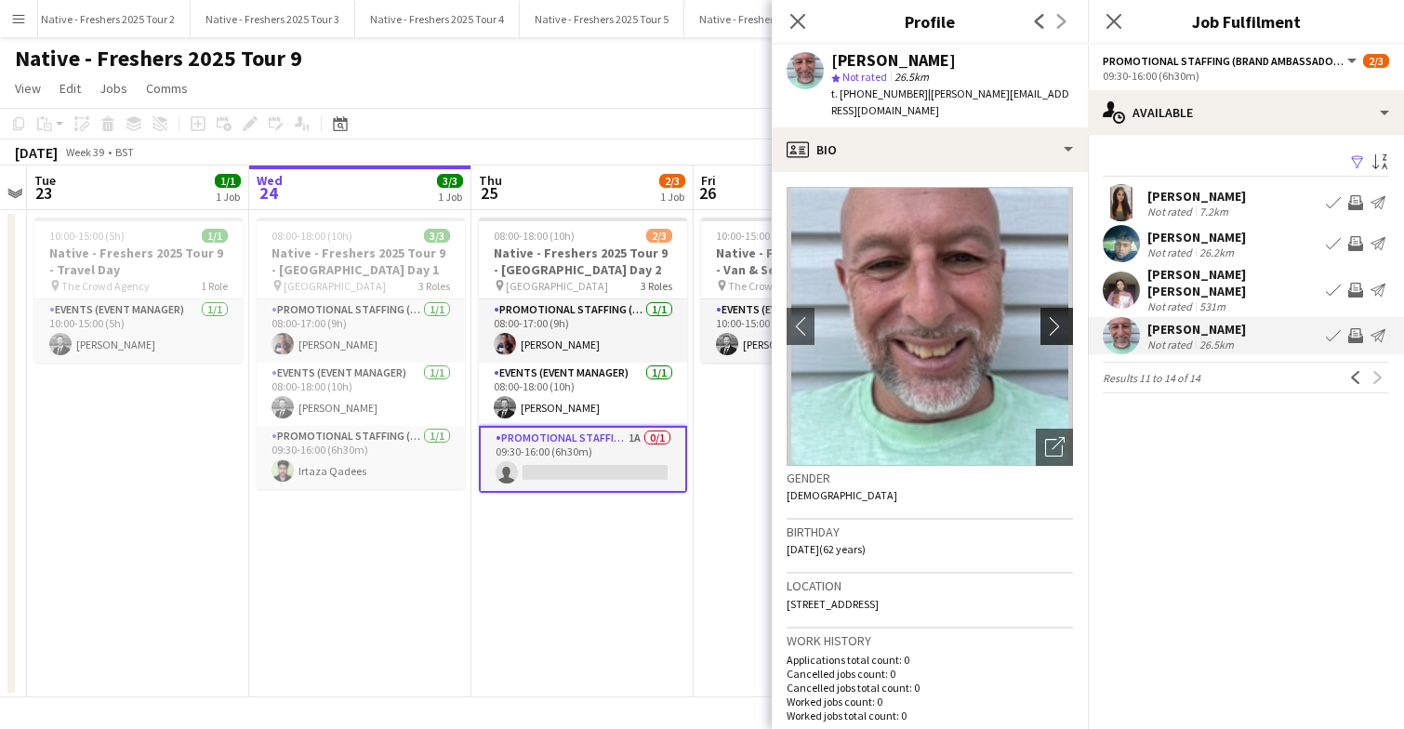
click at [1057, 316] on app-icon "chevron-right" at bounding box center [1059, 326] width 29 height 20
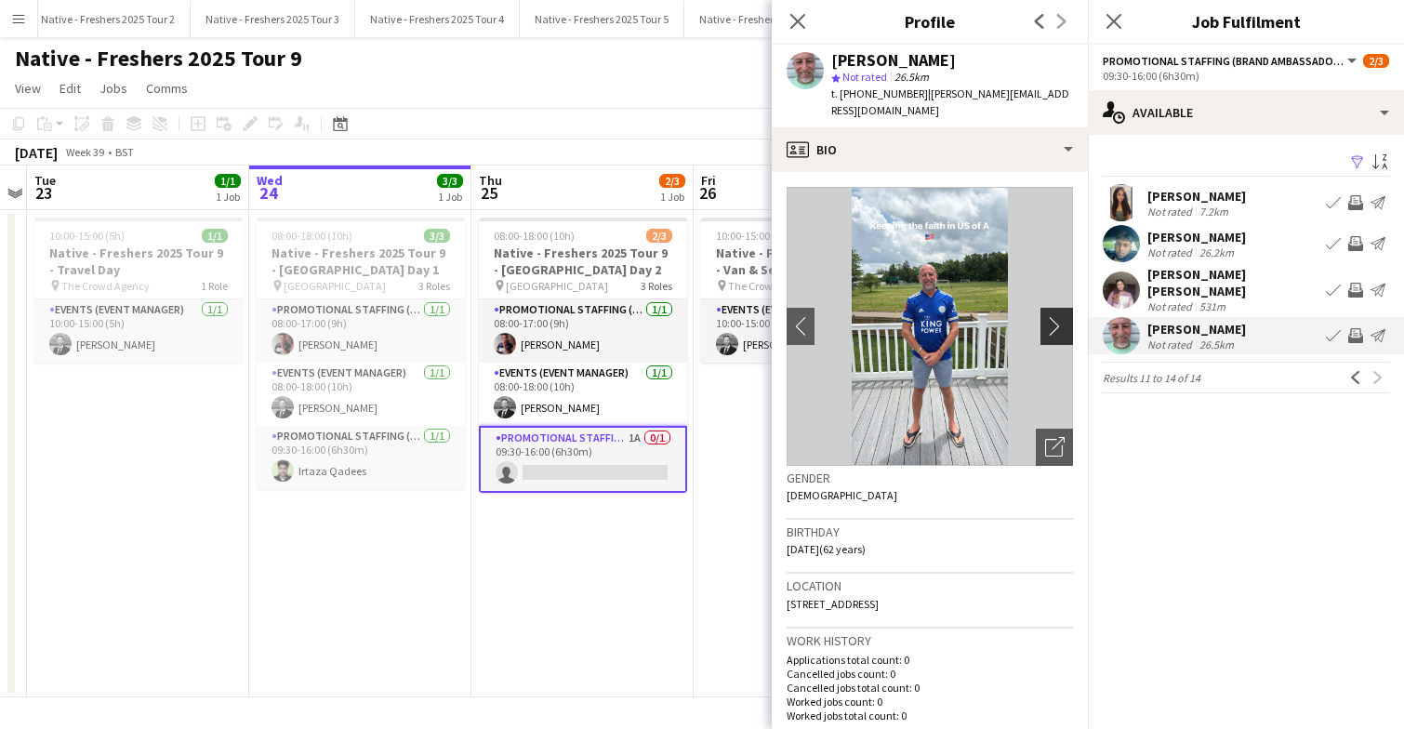
click at [1057, 316] on app-icon "chevron-right" at bounding box center [1059, 326] width 29 height 20
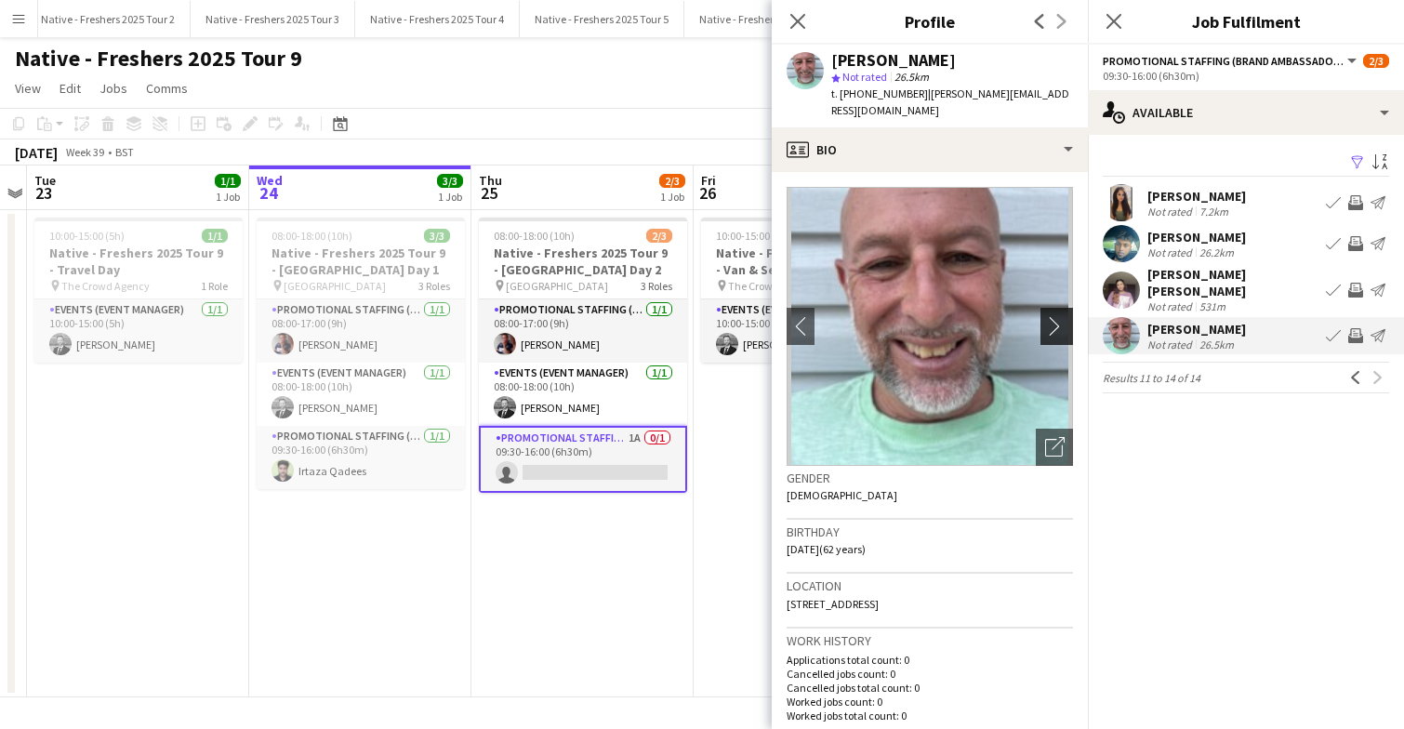
click at [1057, 316] on app-icon "chevron-right" at bounding box center [1059, 326] width 29 height 20
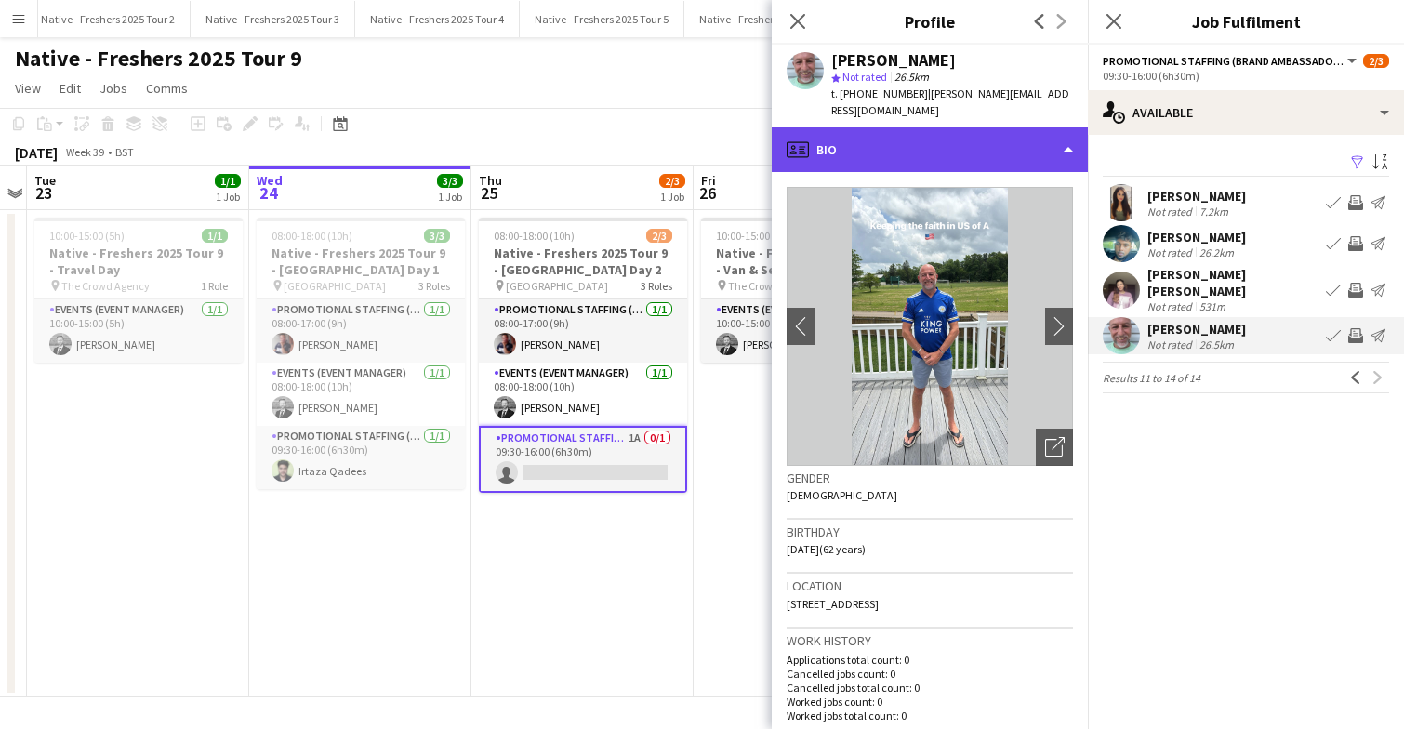
click at [1004, 139] on div "profile Bio" at bounding box center [930, 149] width 316 height 45
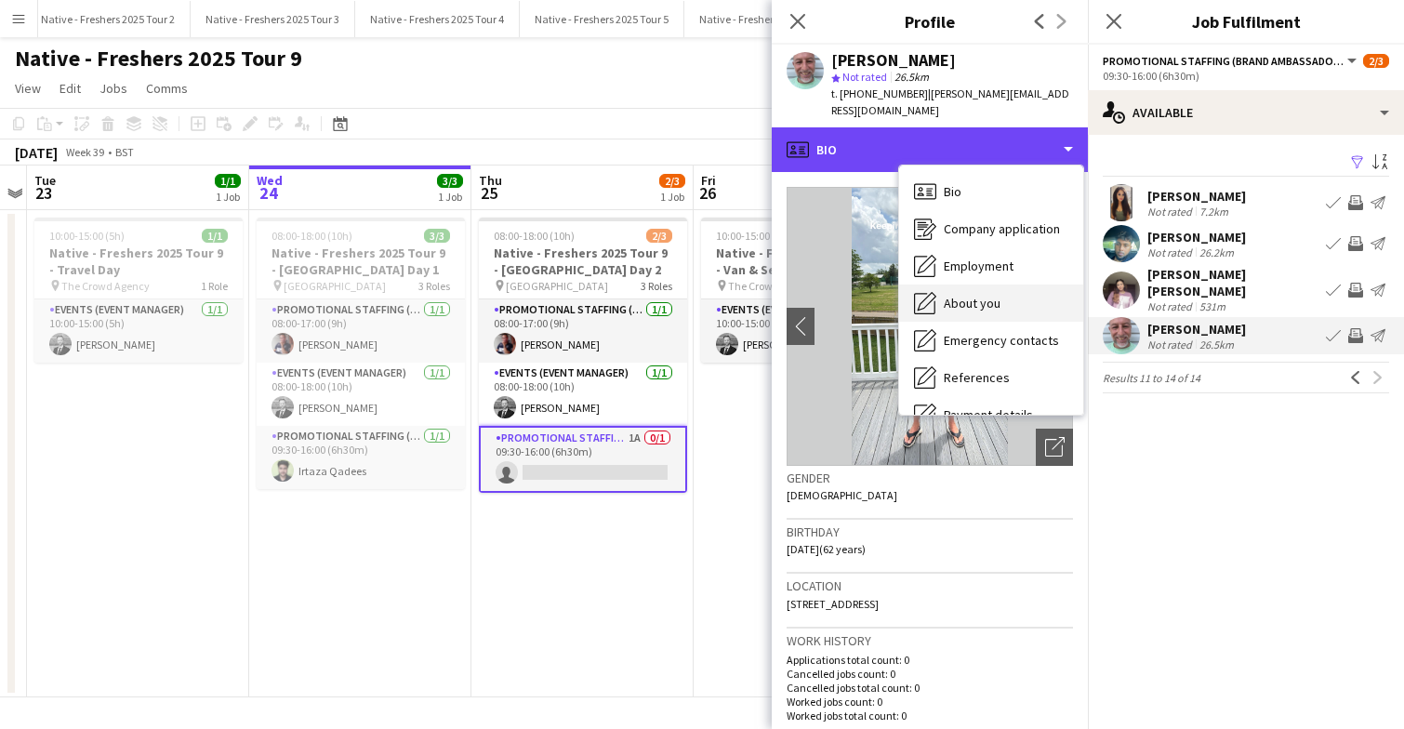
scroll to position [175, 0]
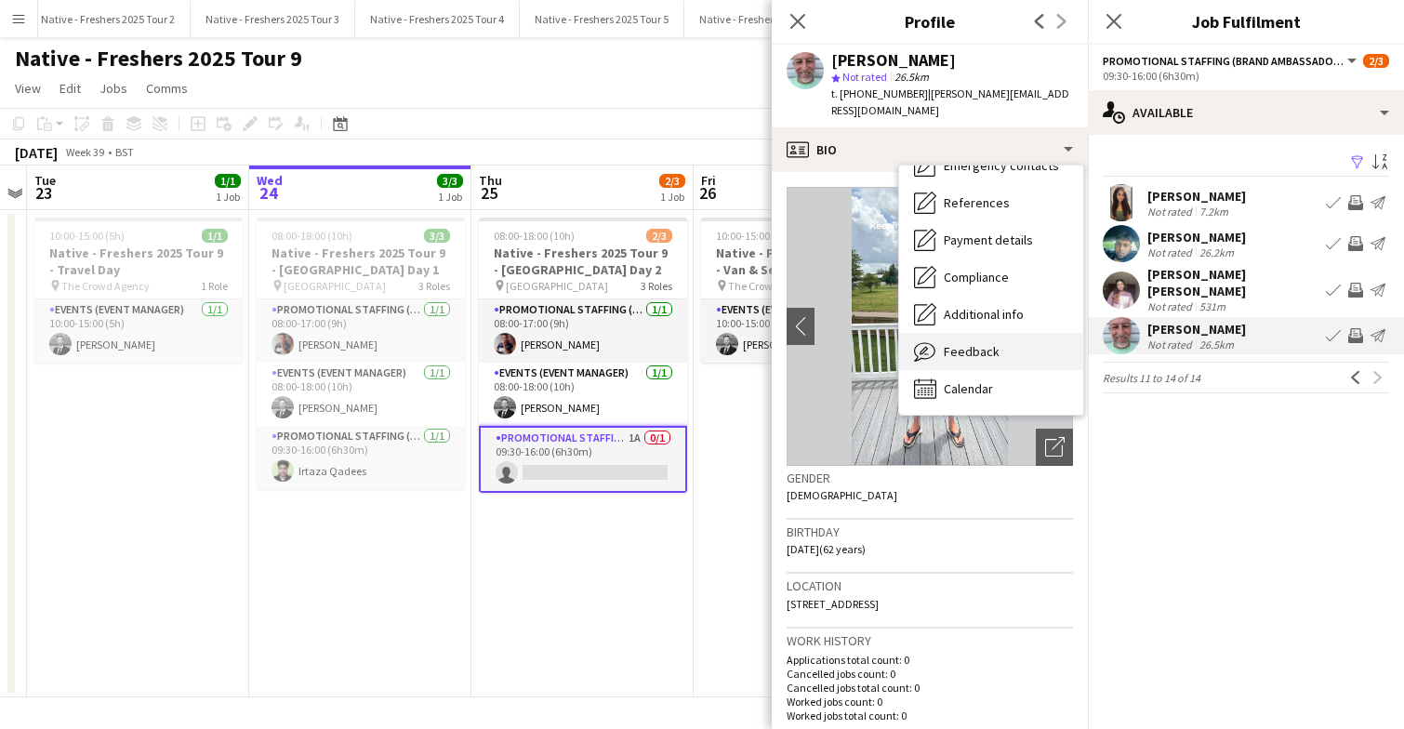
click at [979, 343] on span "Feedback" at bounding box center [972, 351] width 56 height 17
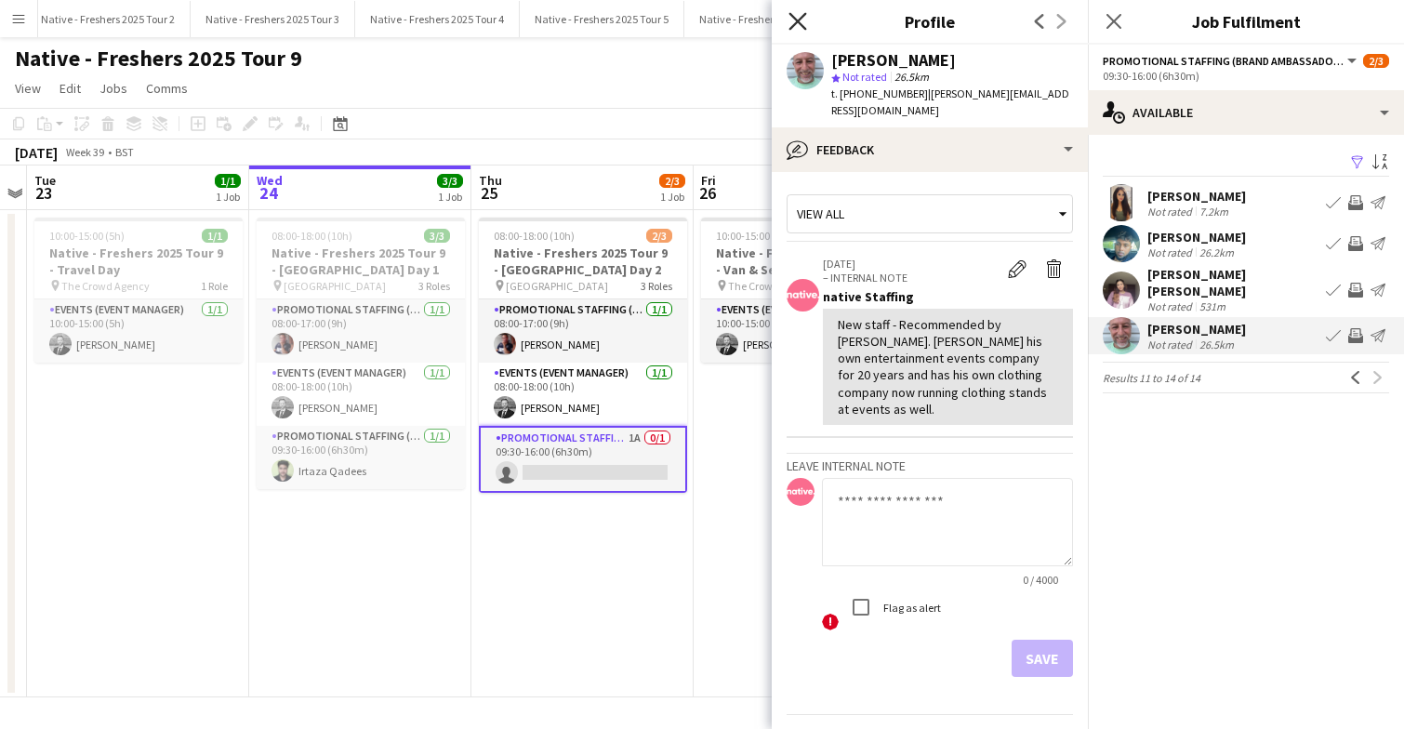
click at [802, 19] on icon "Close pop-in" at bounding box center [798, 21] width 18 height 18
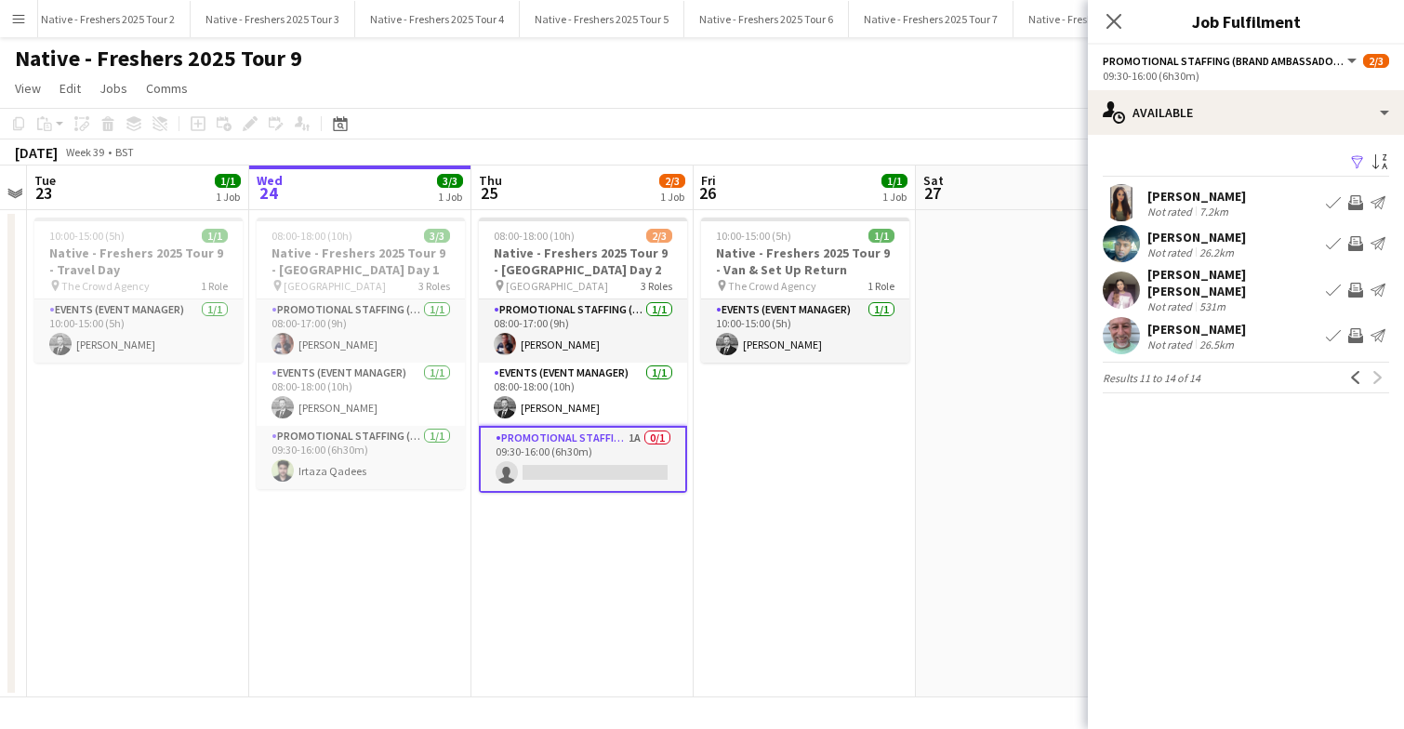
click at [1115, 197] on app-user-avatar at bounding box center [1121, 202] width 37 height 37
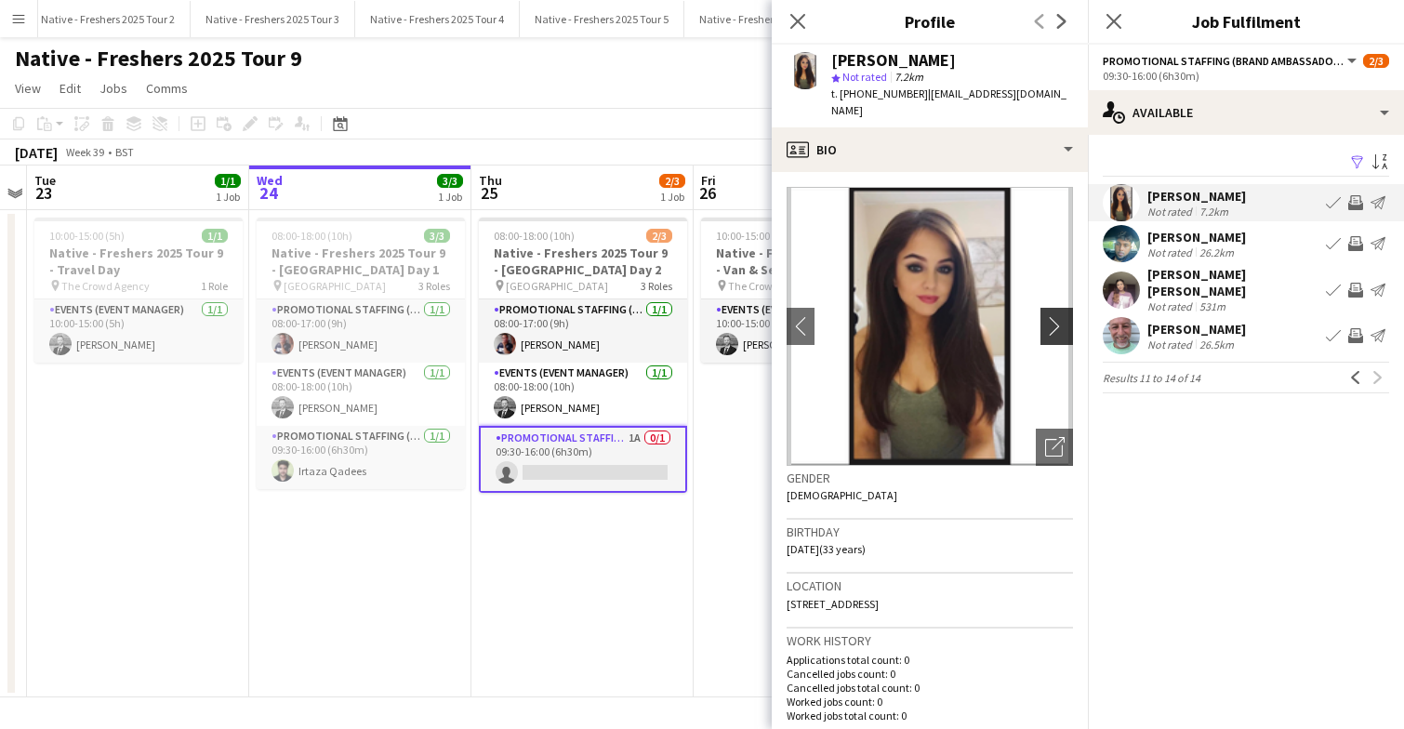
click at [1049, 316] on app-icon "chevron-right" at bounding box center [1059, 326] width 29 height 20
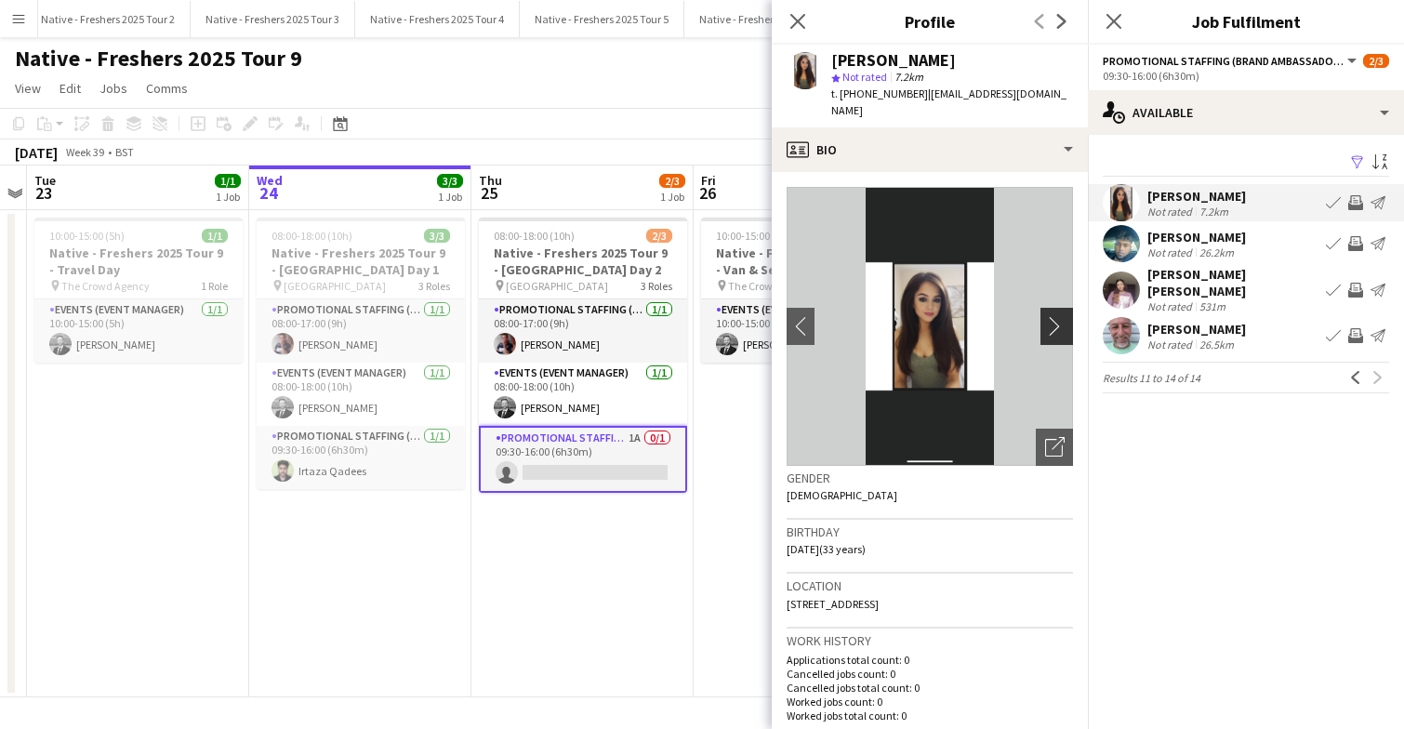
click at [1049, 316] on app-icon "chevron-right" at bounding box center [1059, 326] width 29 height 20
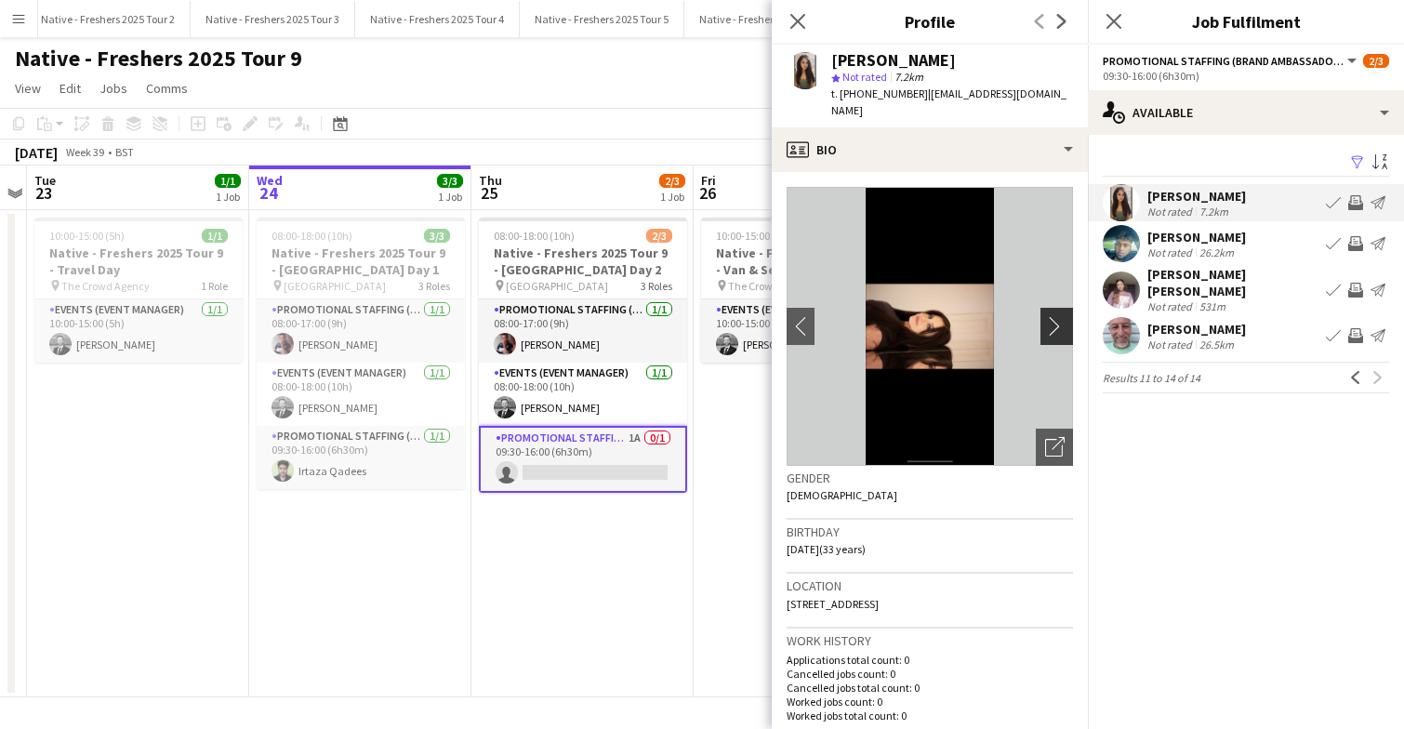
click at [1049, 316] on app-icon "chevron-right" at bounding box center [1059, 326] width 29 height 20
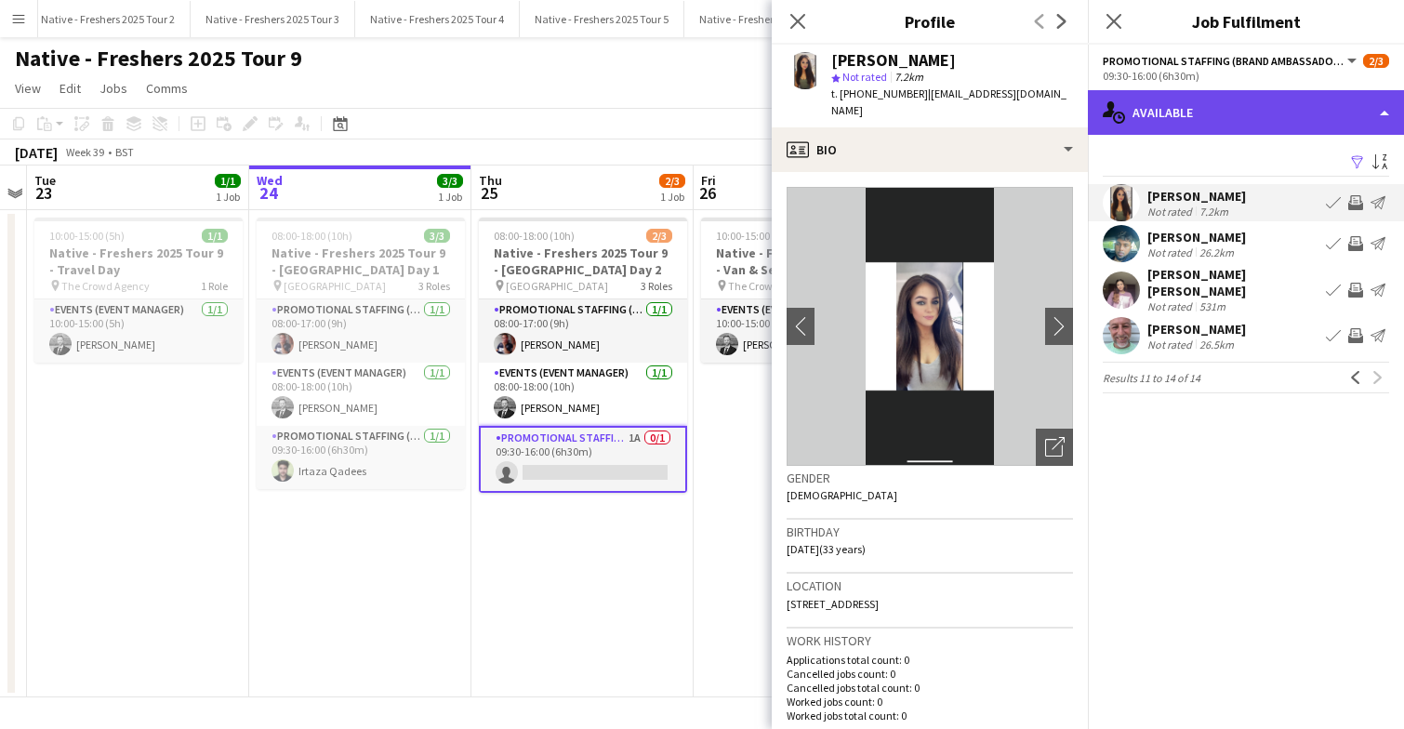
click at [1200, 110] on div "single-neutral-actions-upload Available" at bounding box center [1246, 112] width 316 height 45
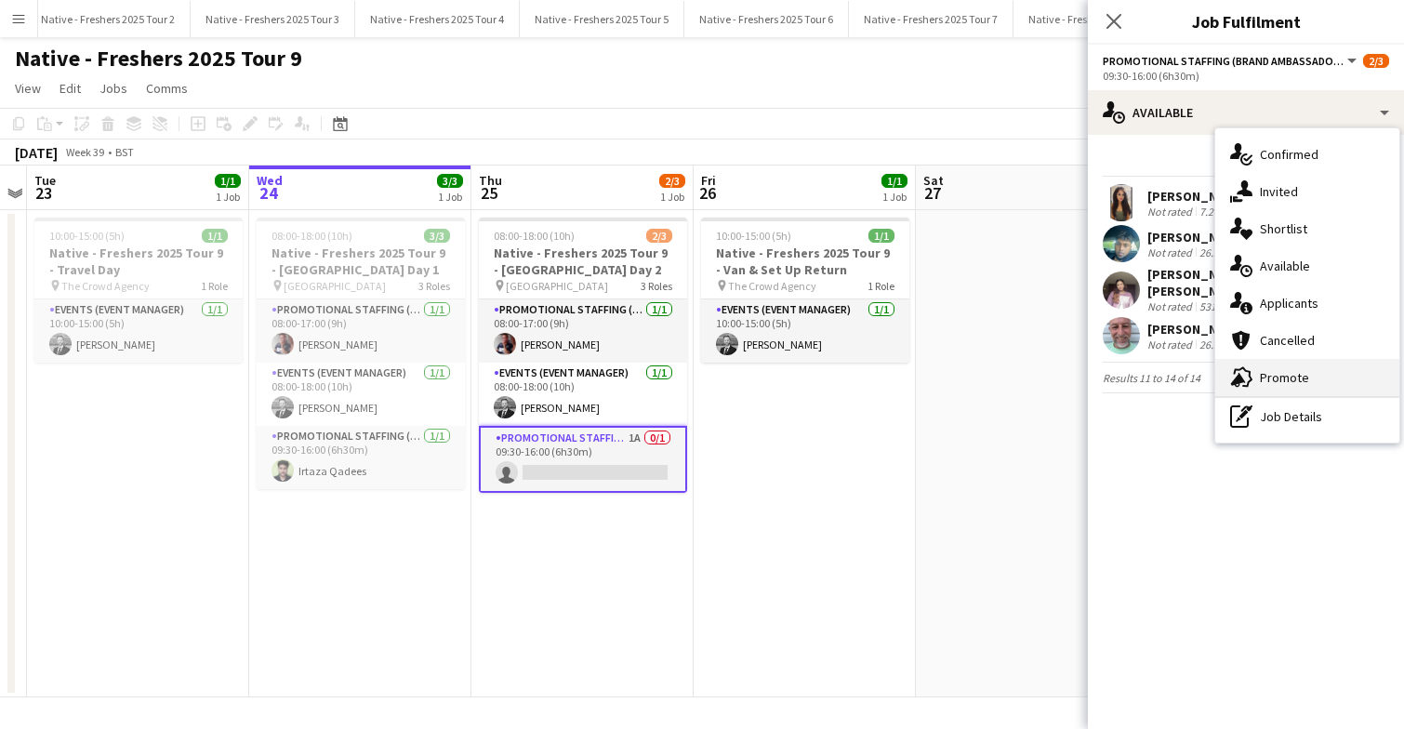
click at [1278, 369] on span "Promote" at bounding box center [1284, 377] width 49 height 17
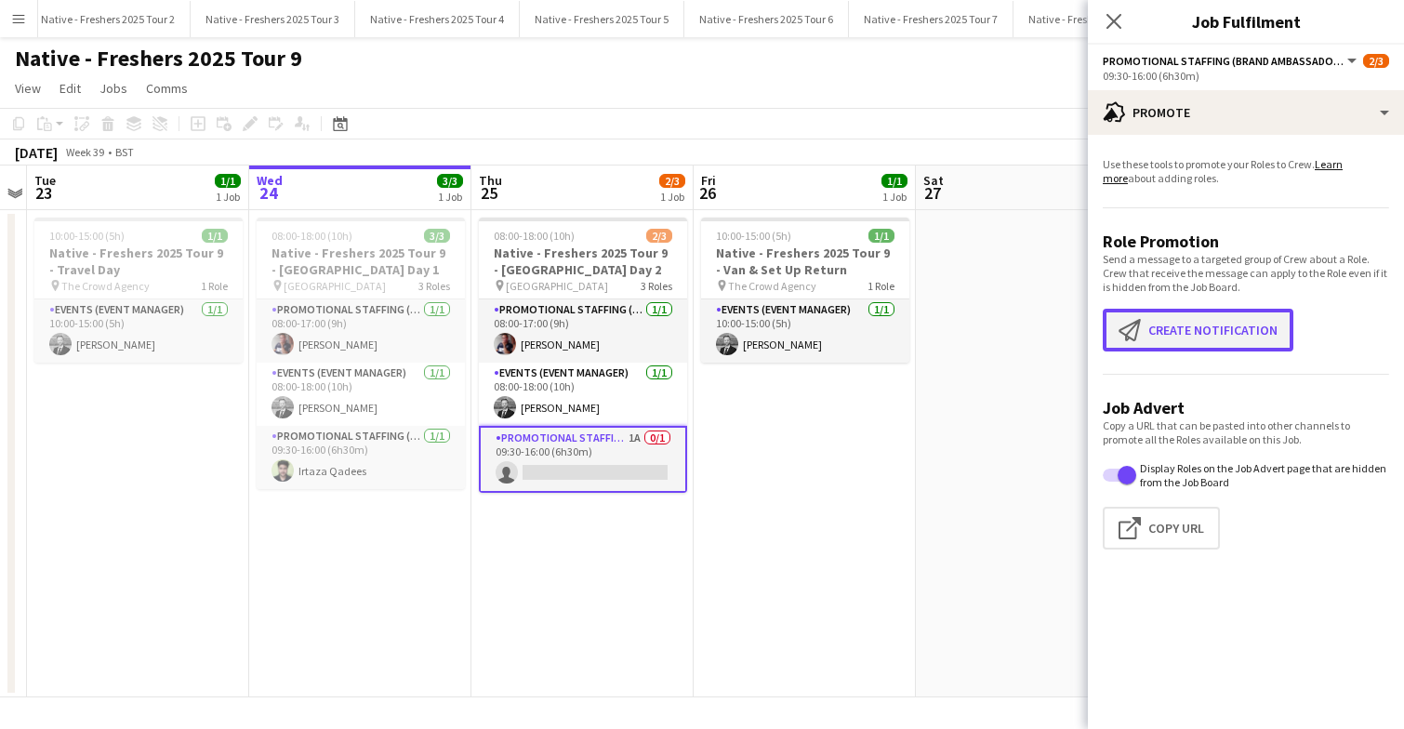
click at [1205, 334] on button "Create notification Create notification" at bounding box center [1198, 330] width 191 height 43
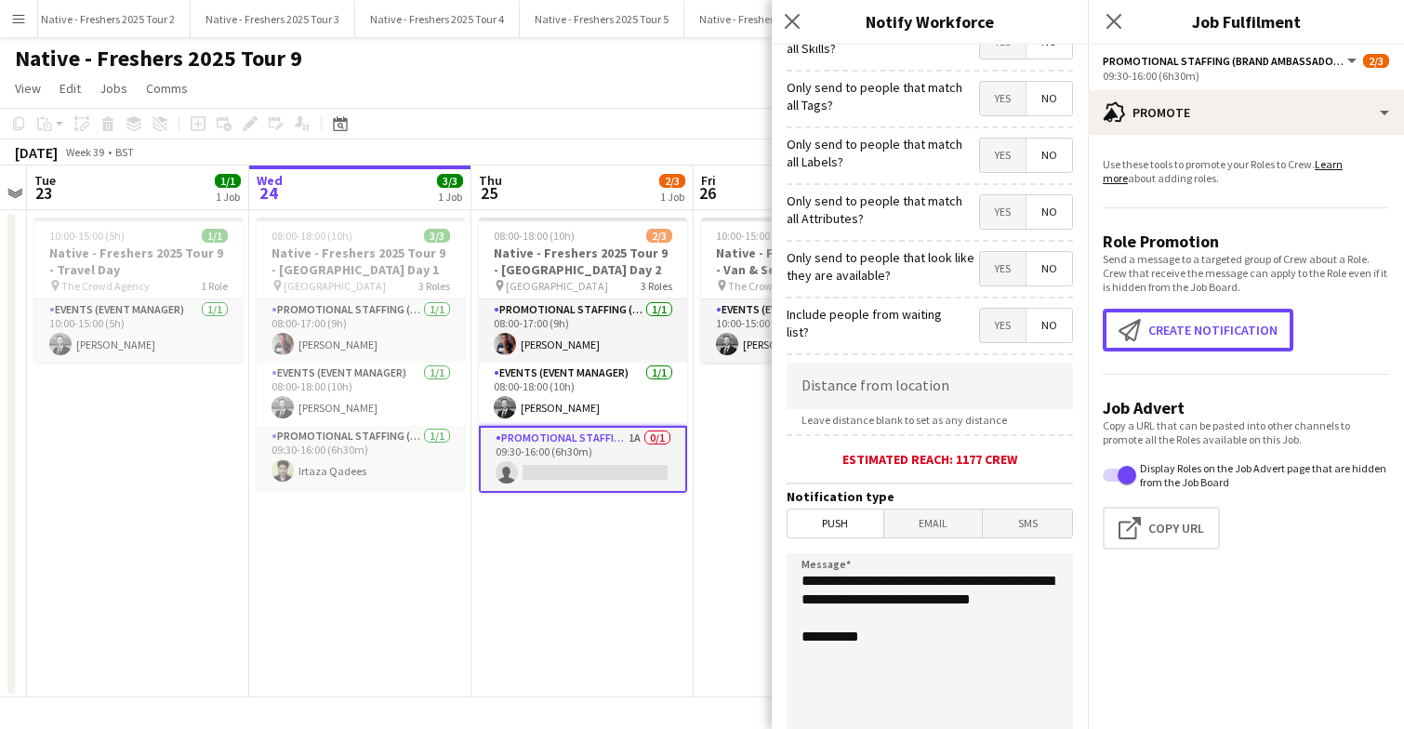
scroll to position [139, 0]
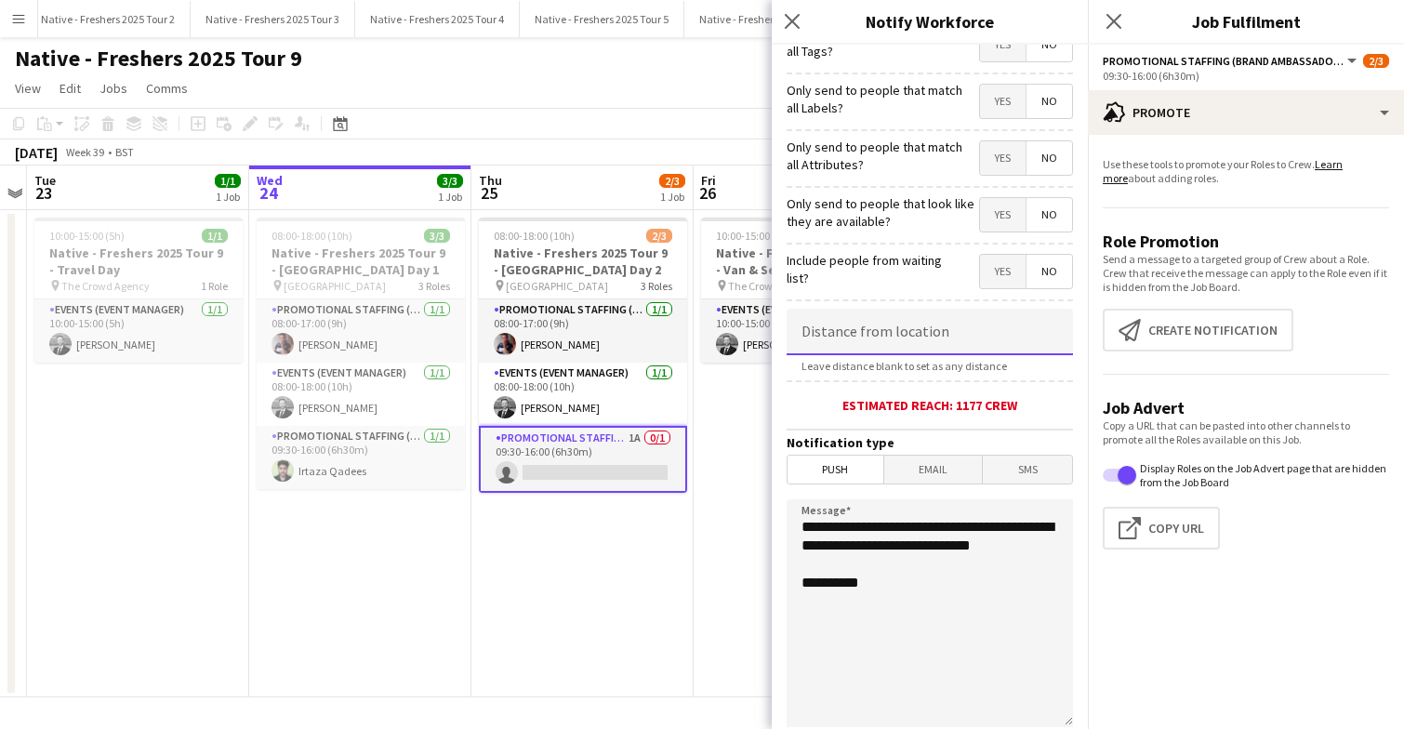
click at [908, 323] on input at bounding box center [930, 332] width 286 height 46
type input "*****"
click at [916, 607] on textarea "**********" at bounding box center [930, 613] width 286 height 228
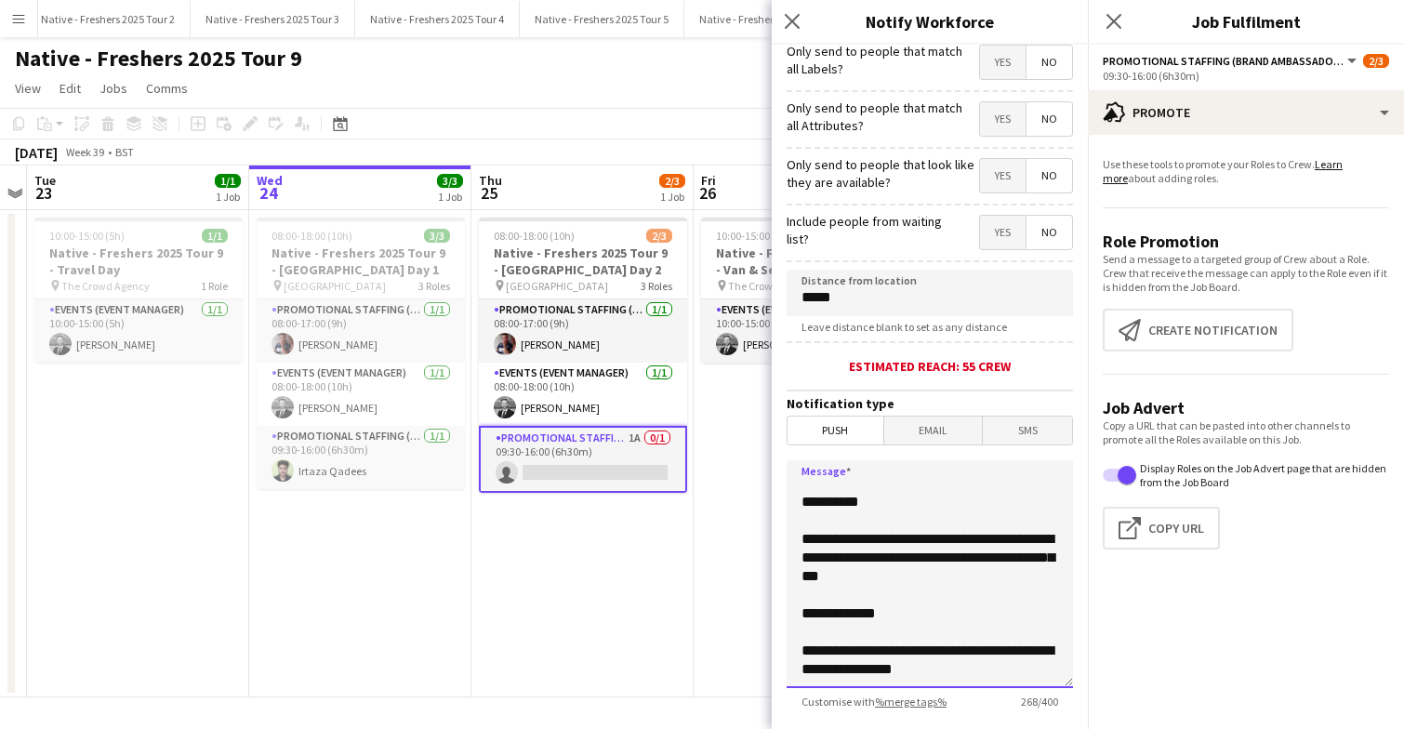
scroll to position [90, 0]
click at [833, 613] on textarea "**********" at bounding box center [930, 574] width 286 height 228
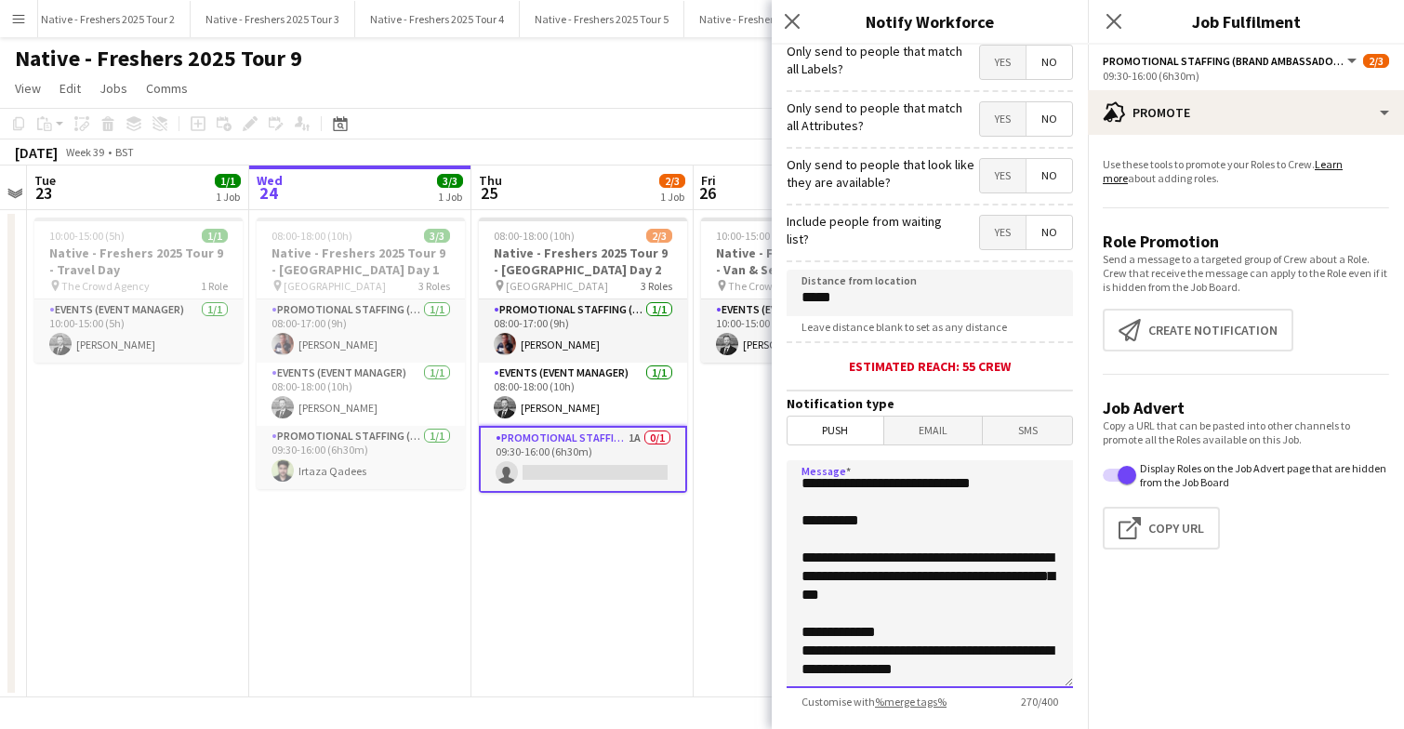
scroll to position [79, 0]
click at [807, 667] on textarea "**********" at bounding box center [930, 574] width 286 height 228
click at [806, 588] on textarea "**********" at bounding box center [930, 574] width 286 height 228
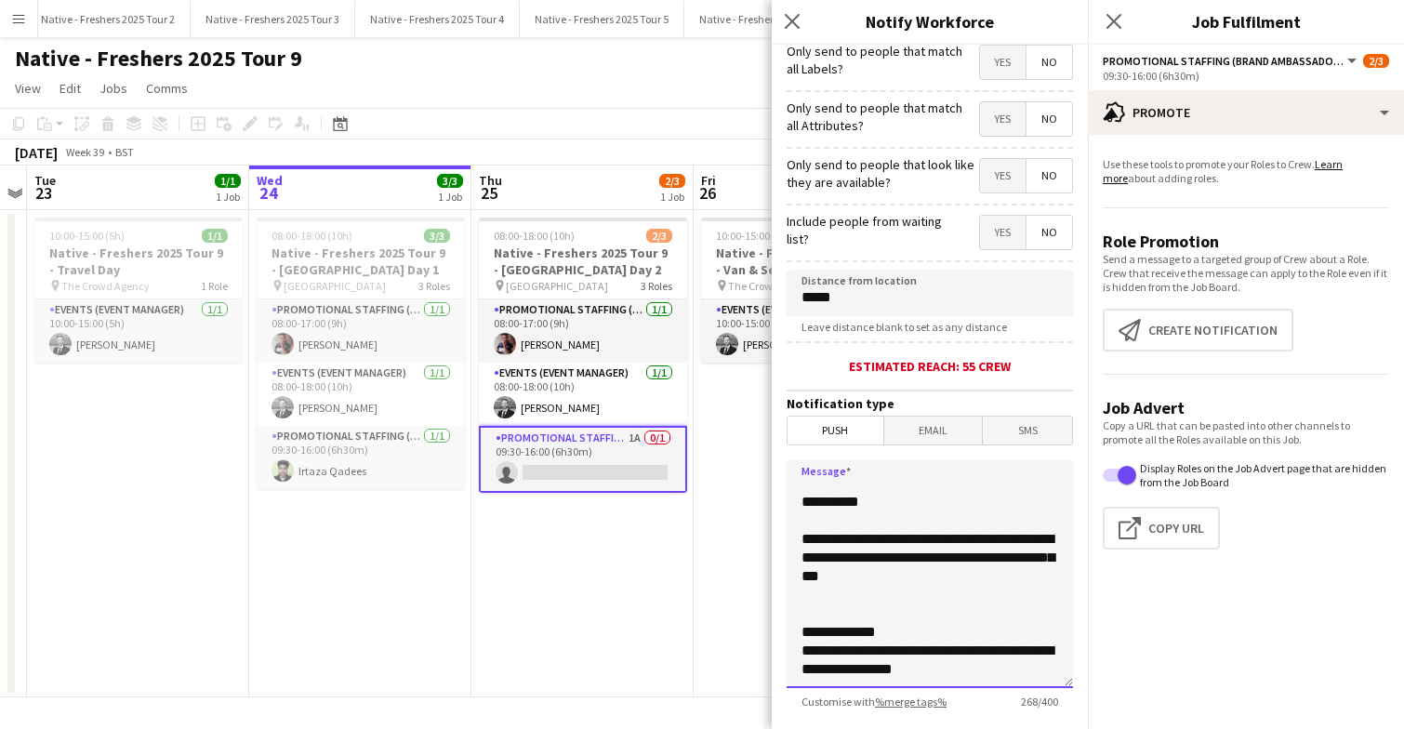
scroll to position [90, 0]
click at [804, 587] on textarea "**********" at bounding box center [930, 574] width 286 height 228
click at [826, 671] on textarea "**********" at bounding box center [930, 574] width 286 height 228
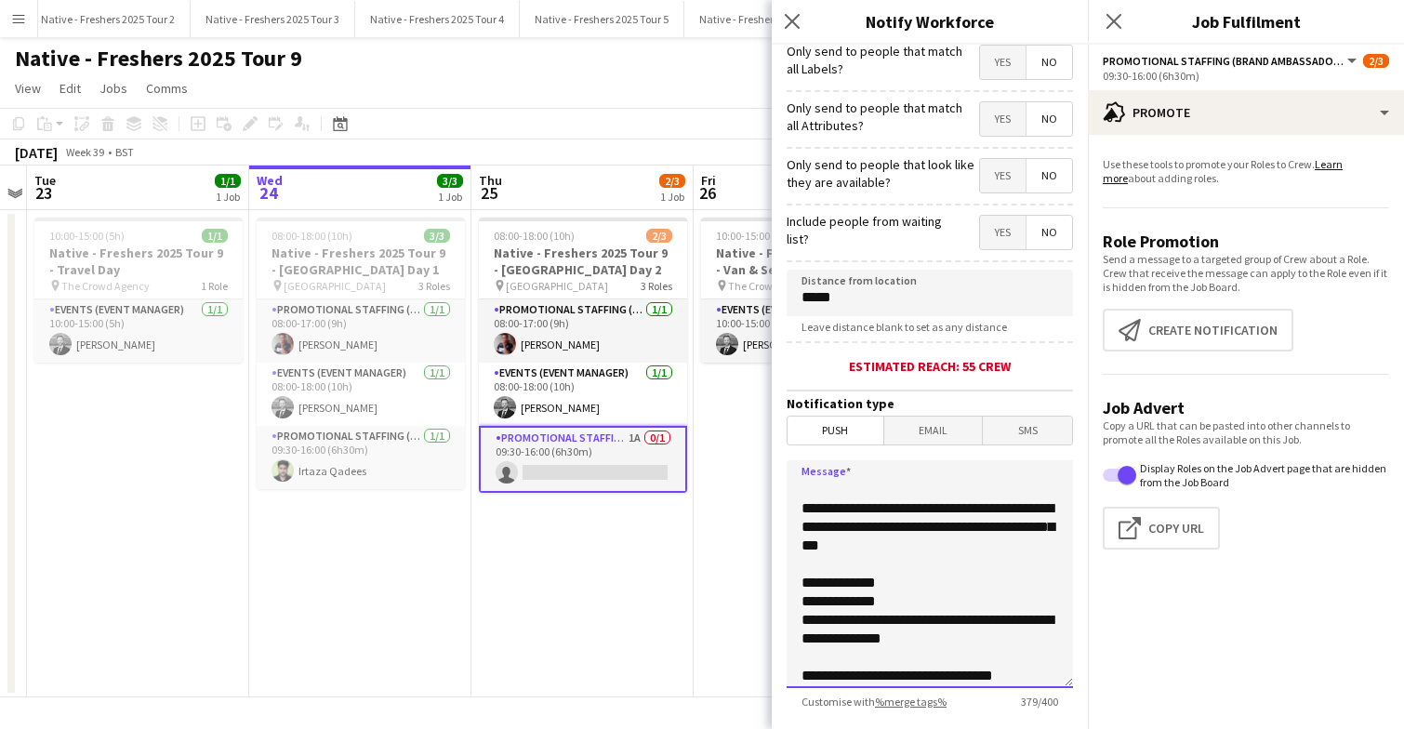
scroll to position [191, 0]
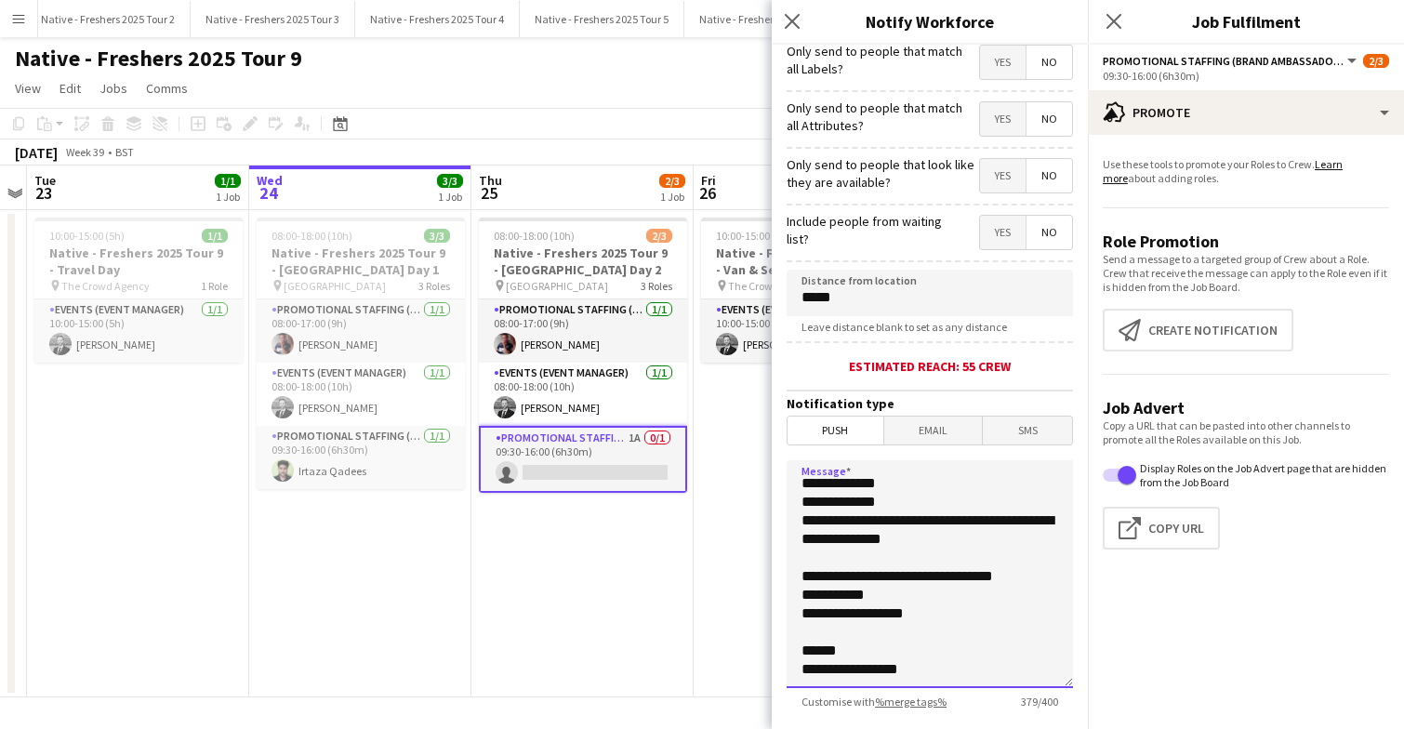
drag, startPoint x: 802, startPoint y: 527, endPoint x: 1000, endPoint y: 696, distance: 259.8
click at [1000, 696] on app-form-group "**********" at bounding box center [930, 584] width 286 height 248
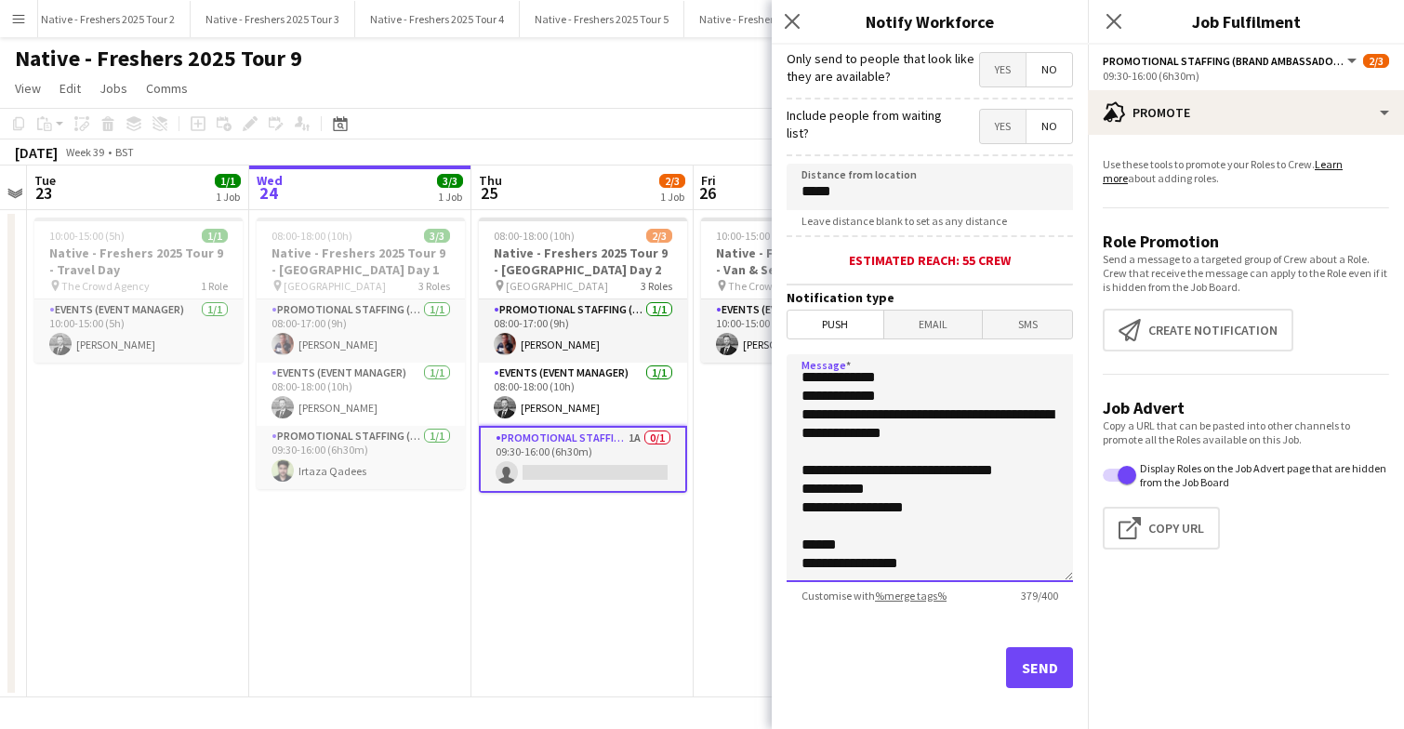
scroll to position [298, 0]
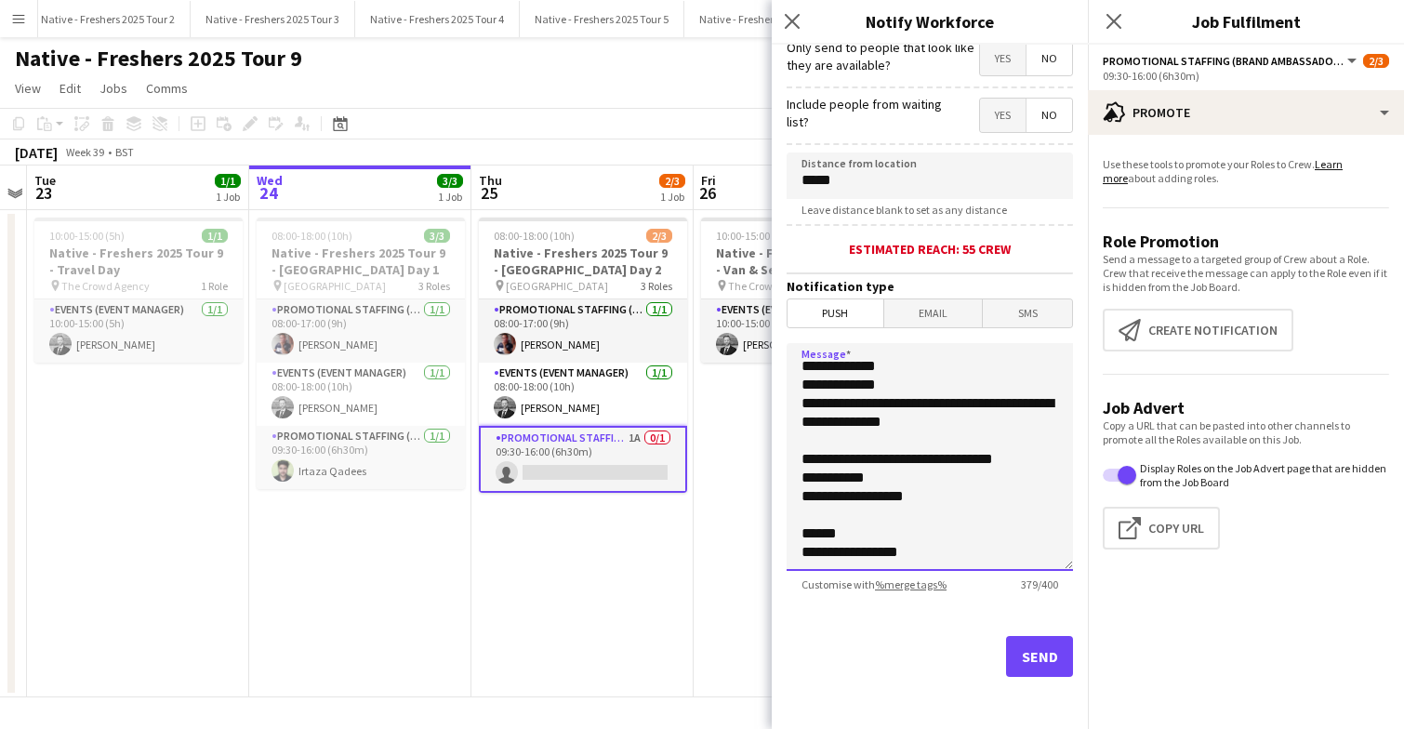
type textarea "**********"
click at [1033, 649] on button "Send" at bounding box center [1039, 656] width 67 height 41
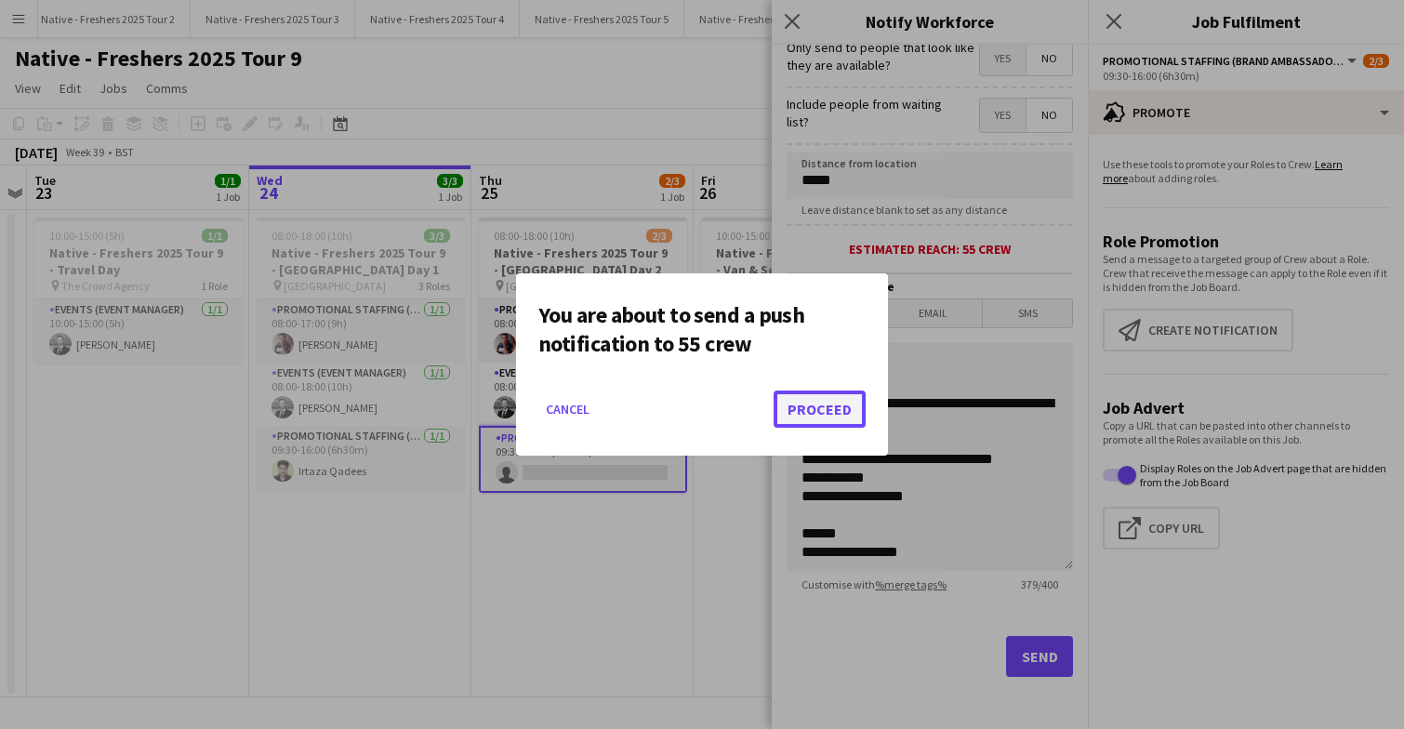
click at [823, 408] on button "Proceed" at bounding box center [820, 409] width 92 height 37
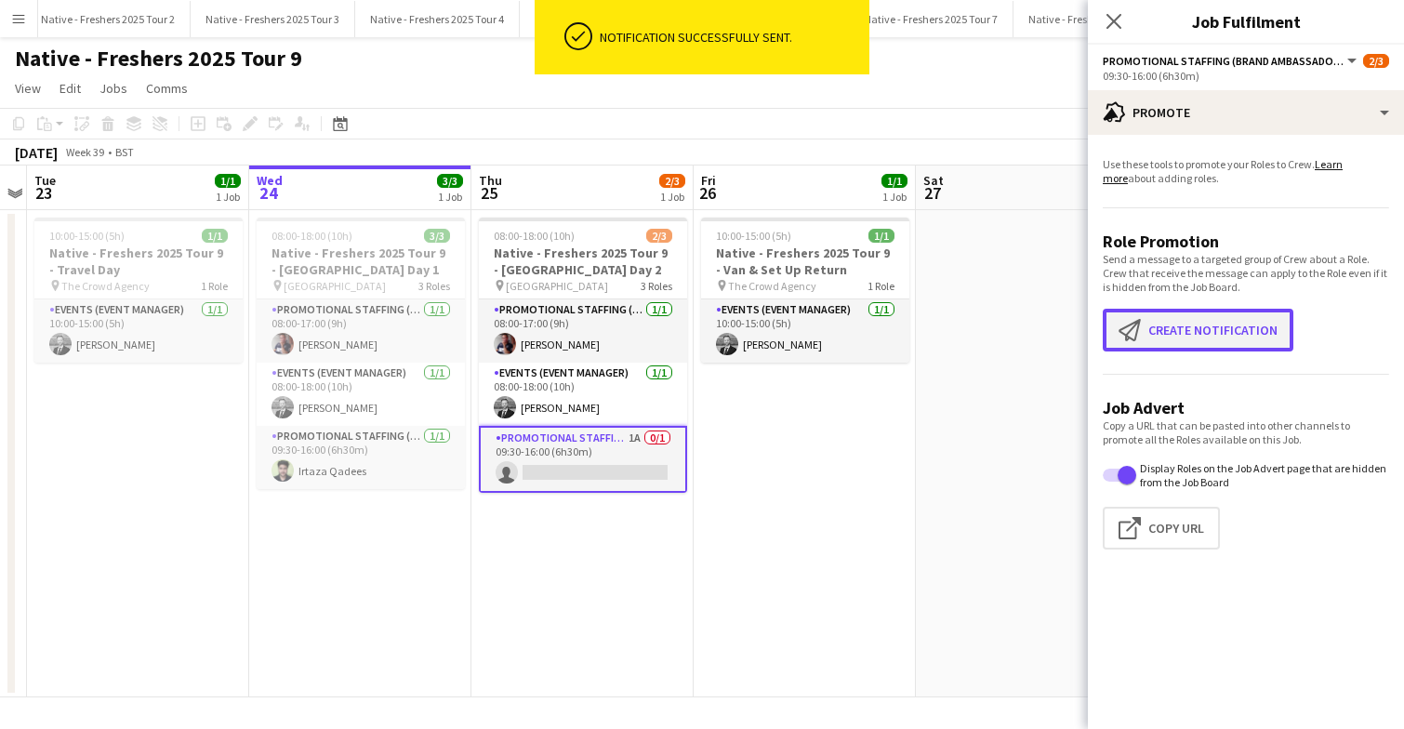
click at [1203, 351] on button "Create notification Create notification" at bounding box center [1198, 330] width 191 height 43
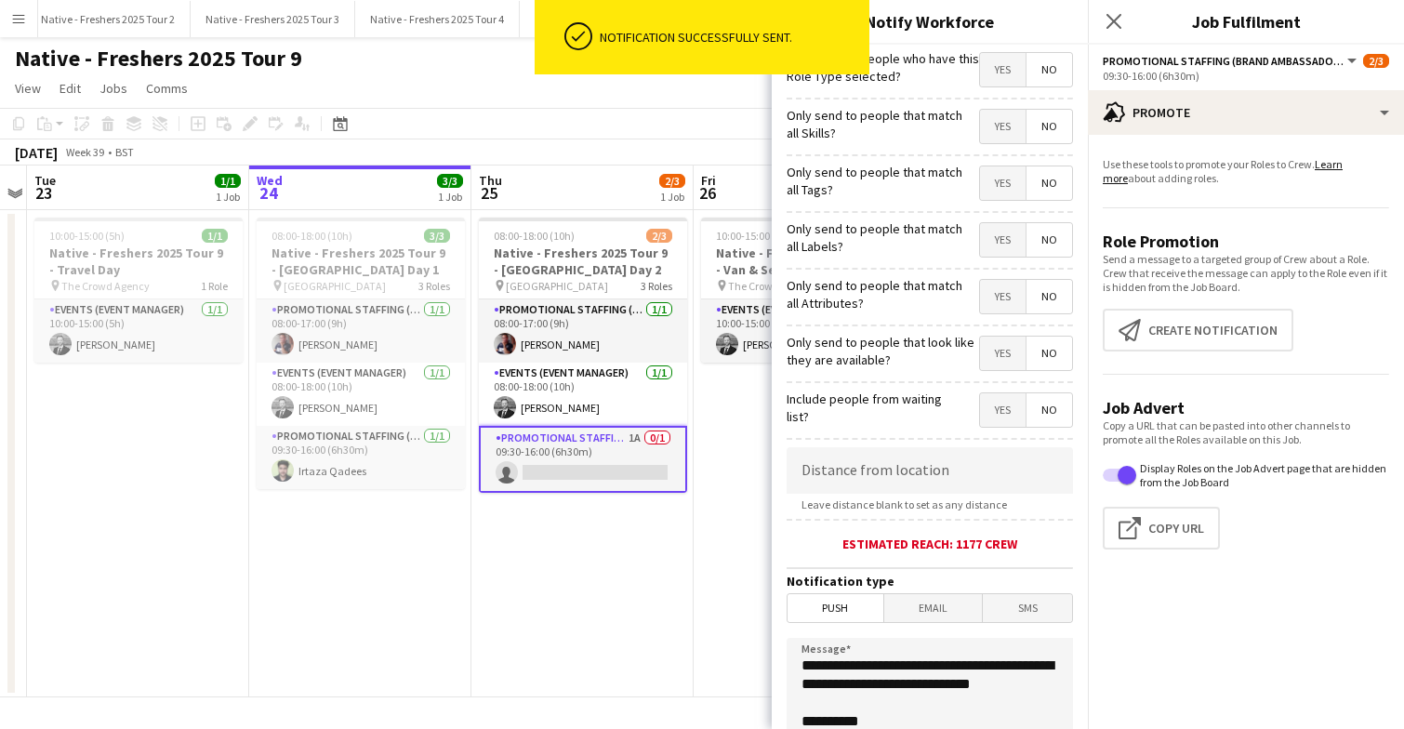
click at [933, 608] on span "Email" at bounding box center [933, 608] width 99 height 28
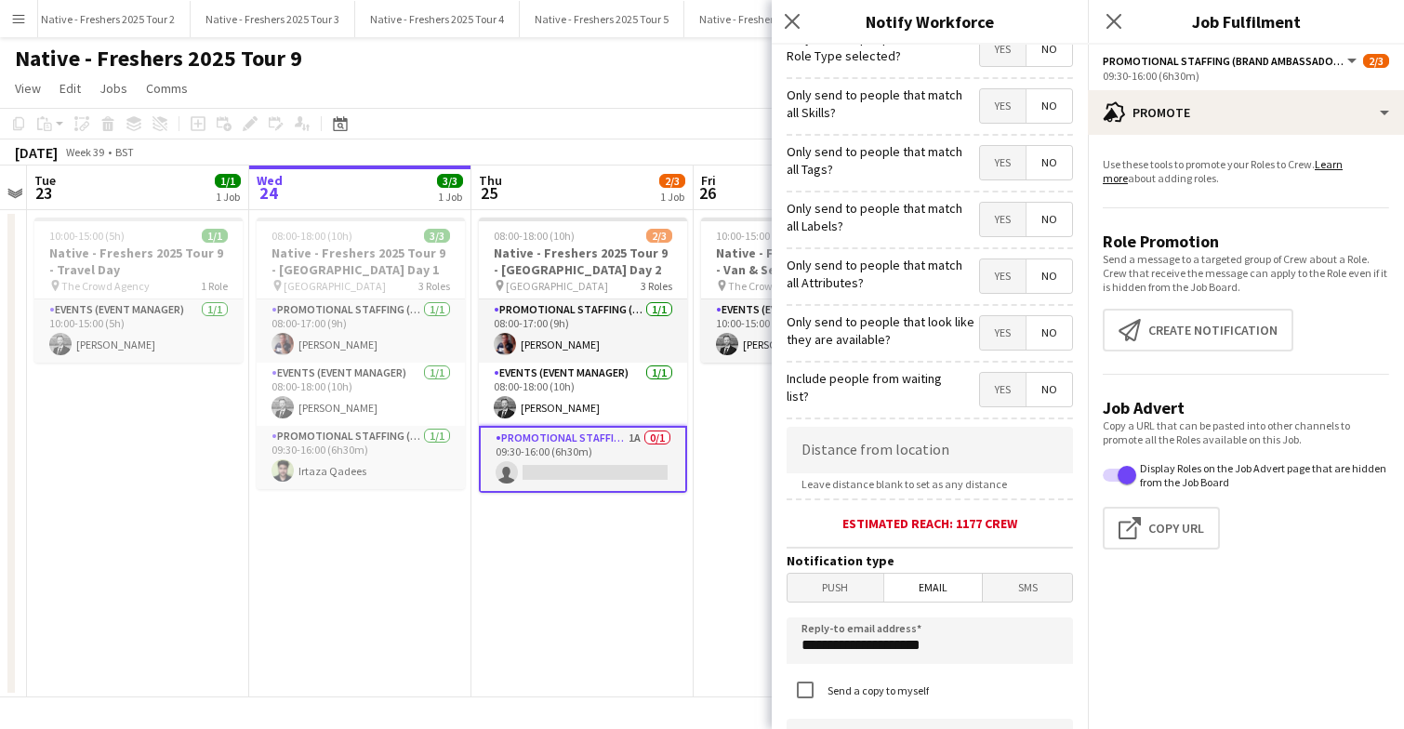
scroll to position [30, 0]
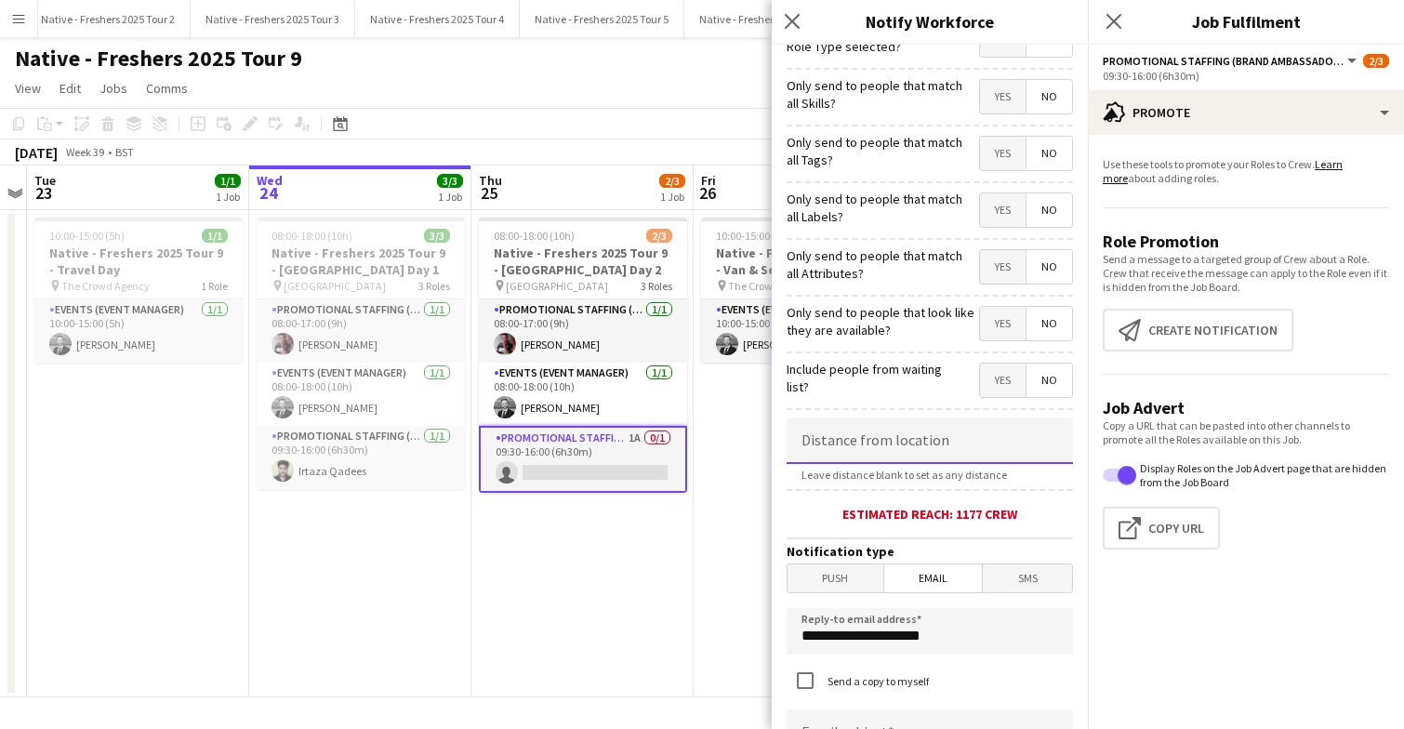
click at [906, 435] on input at bounding box center [930, 441] width 286 height 46
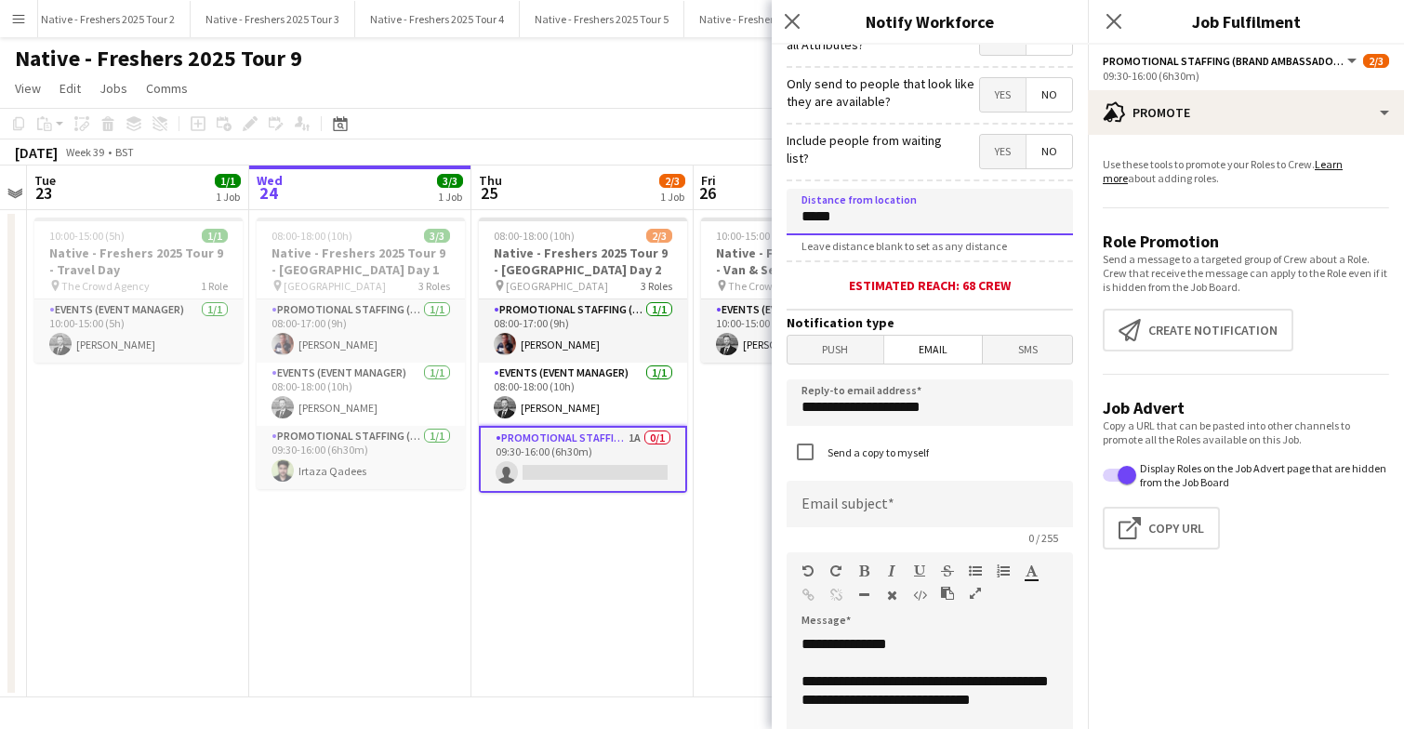
scroll to position [306, 0]
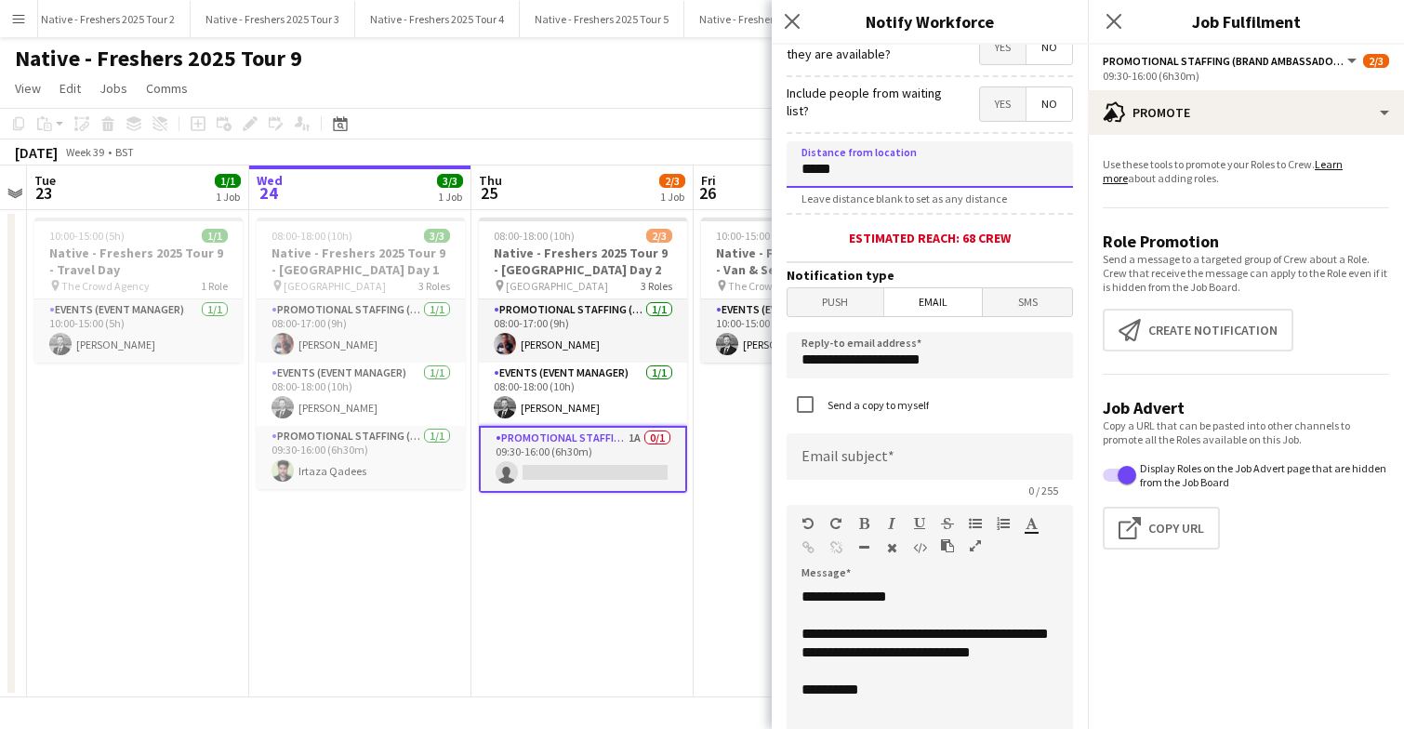
type input "****"
type input "*****"
click at [911, 470] on input at bounding box center [930, 456] width 286 height 46
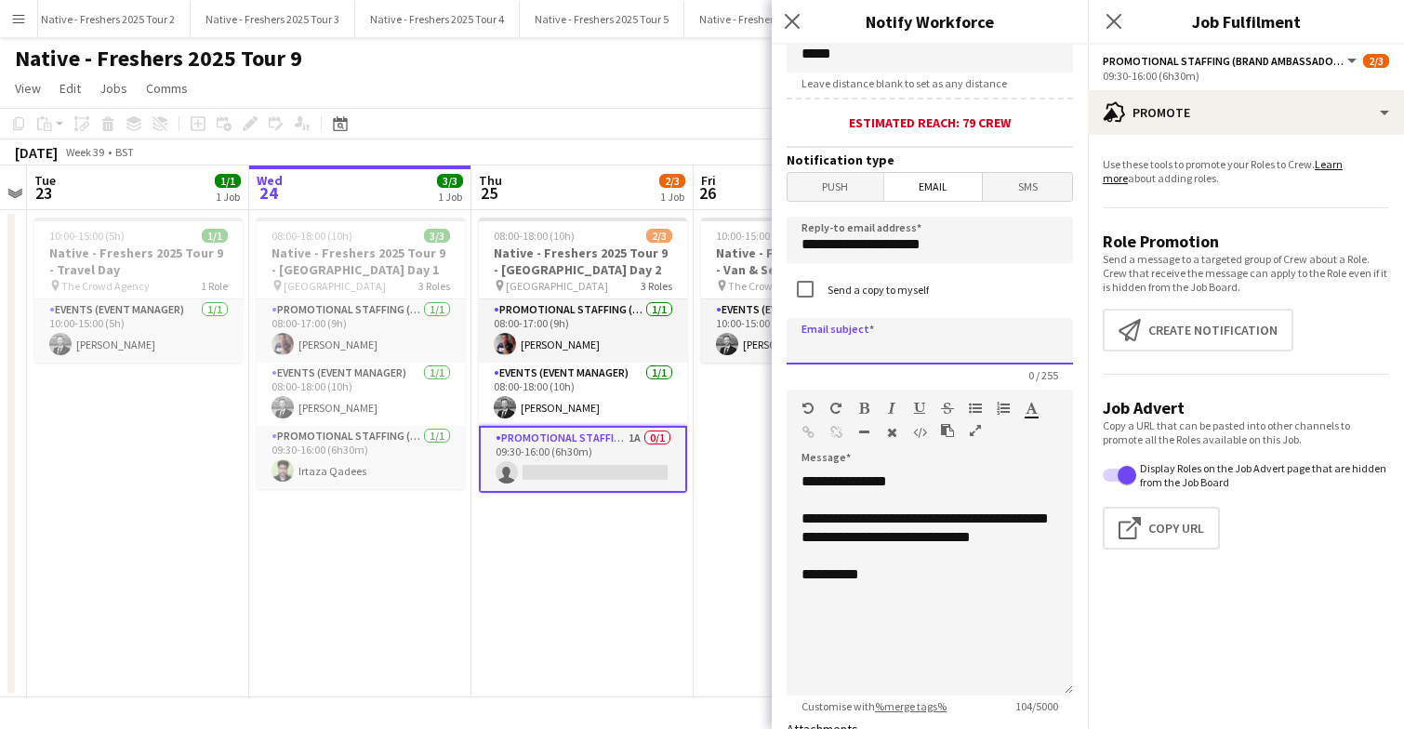
scroll to position [451, 0]
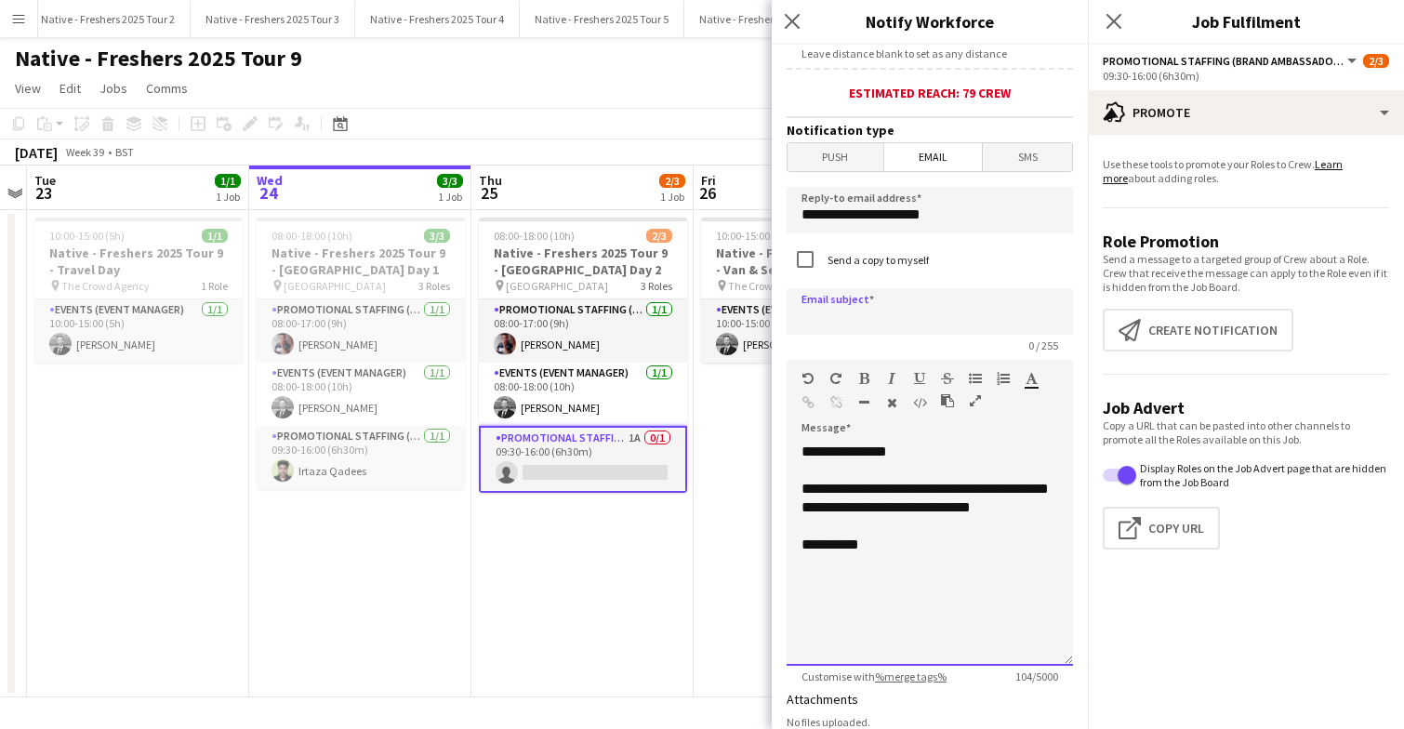
click at [932, 577] on div "**********" at bounding box center [930, 554] width 286 height 223
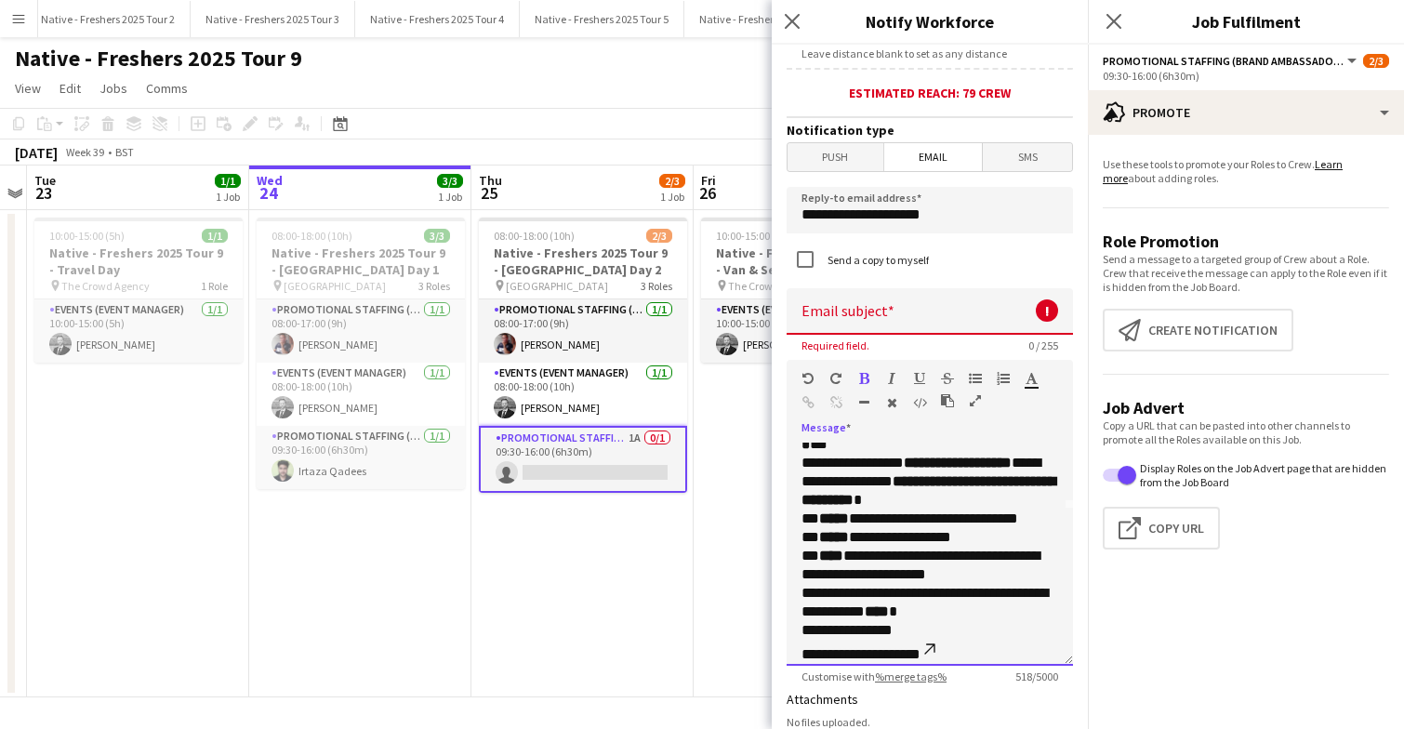
scroll to position [155, 0]
click at [1000, 510] on p "**********" at bounding box center [930, 483] width 257 height 56
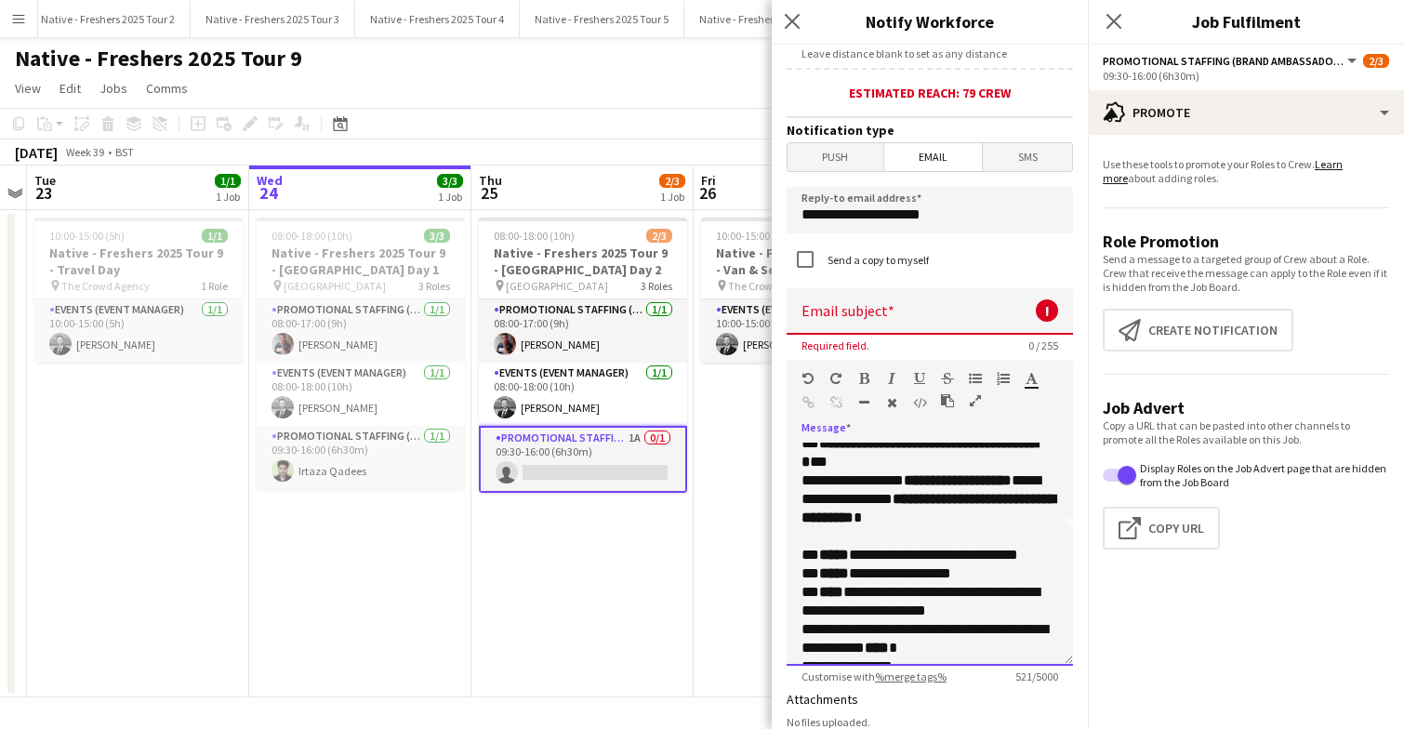
scroll to position [137, 0]
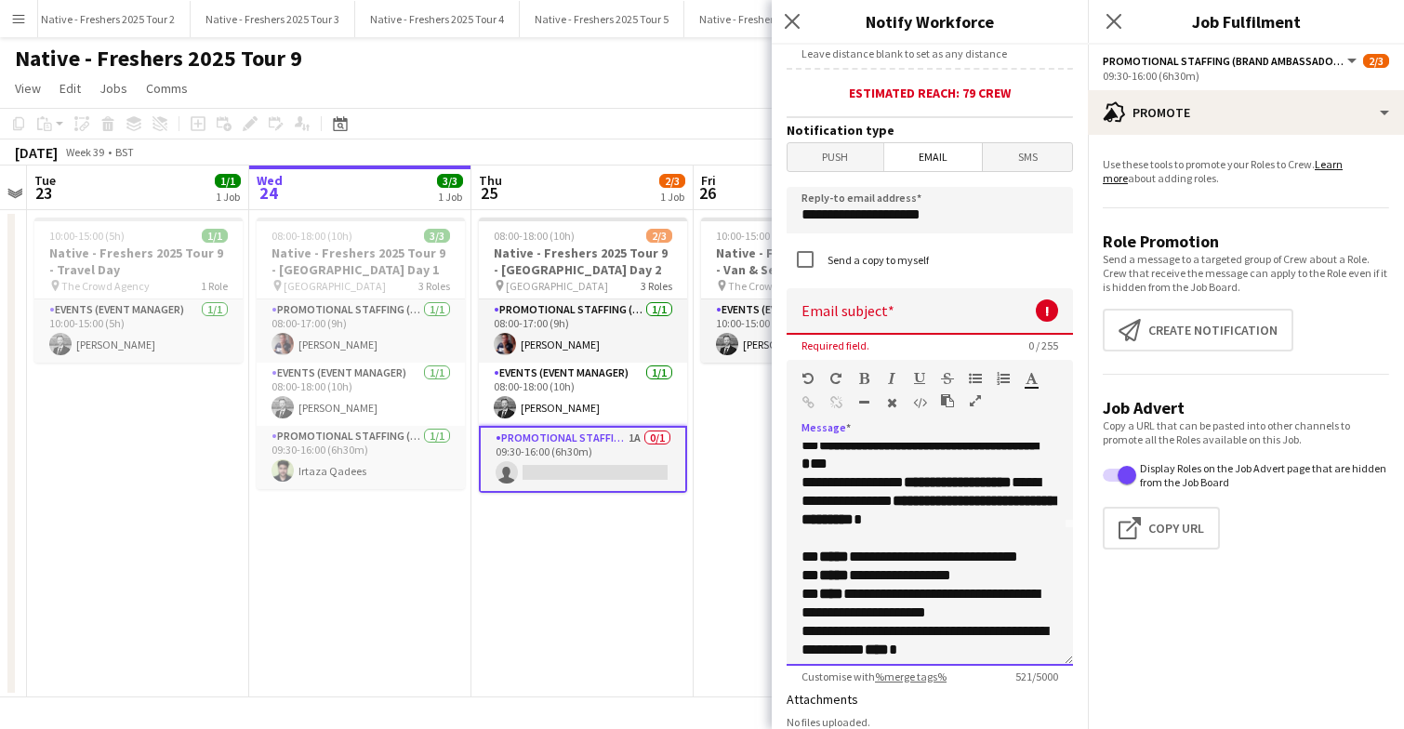
click at [936, 473] on p "**********" at bounding box center [930, 454] width 257 height 37
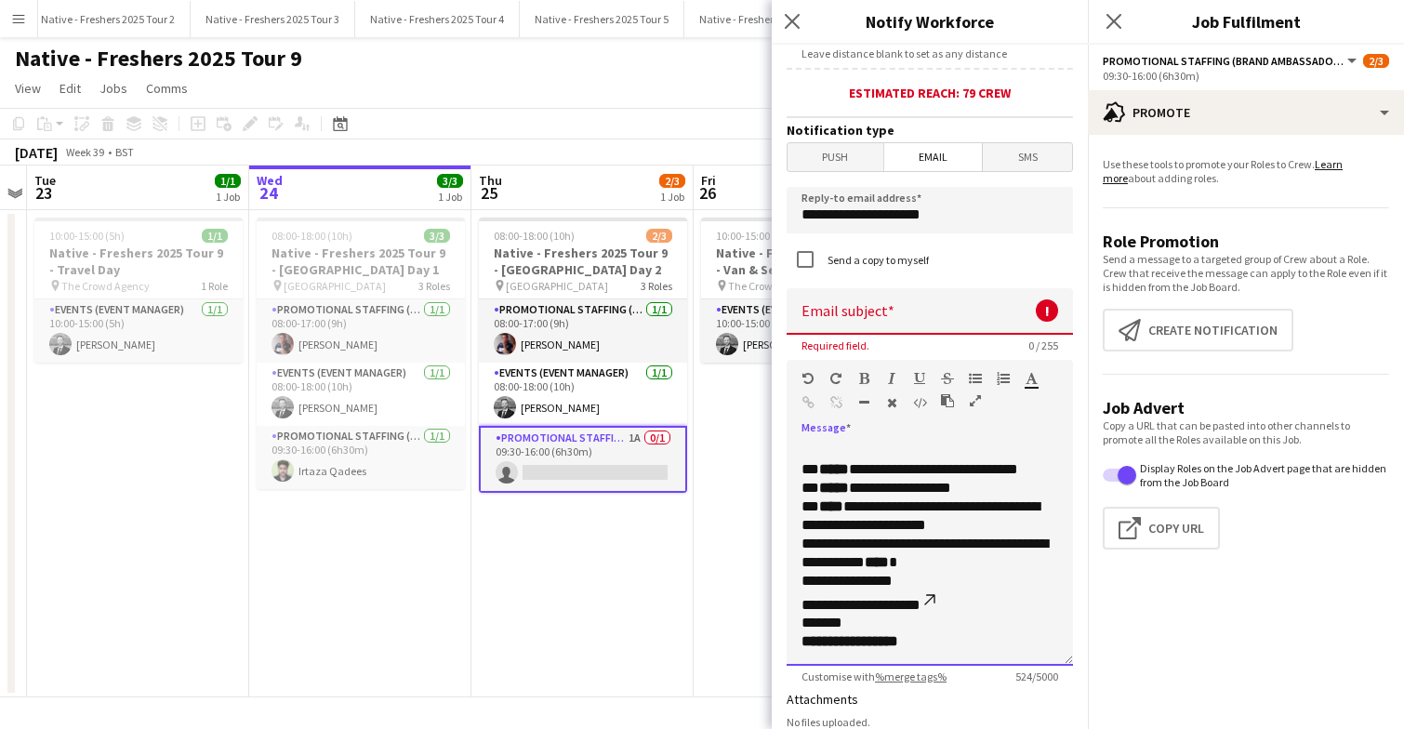
scroll to position [256, 0]
click at [990, 535] on p "**********" at bounding box center [930, 497] width 257 height 74
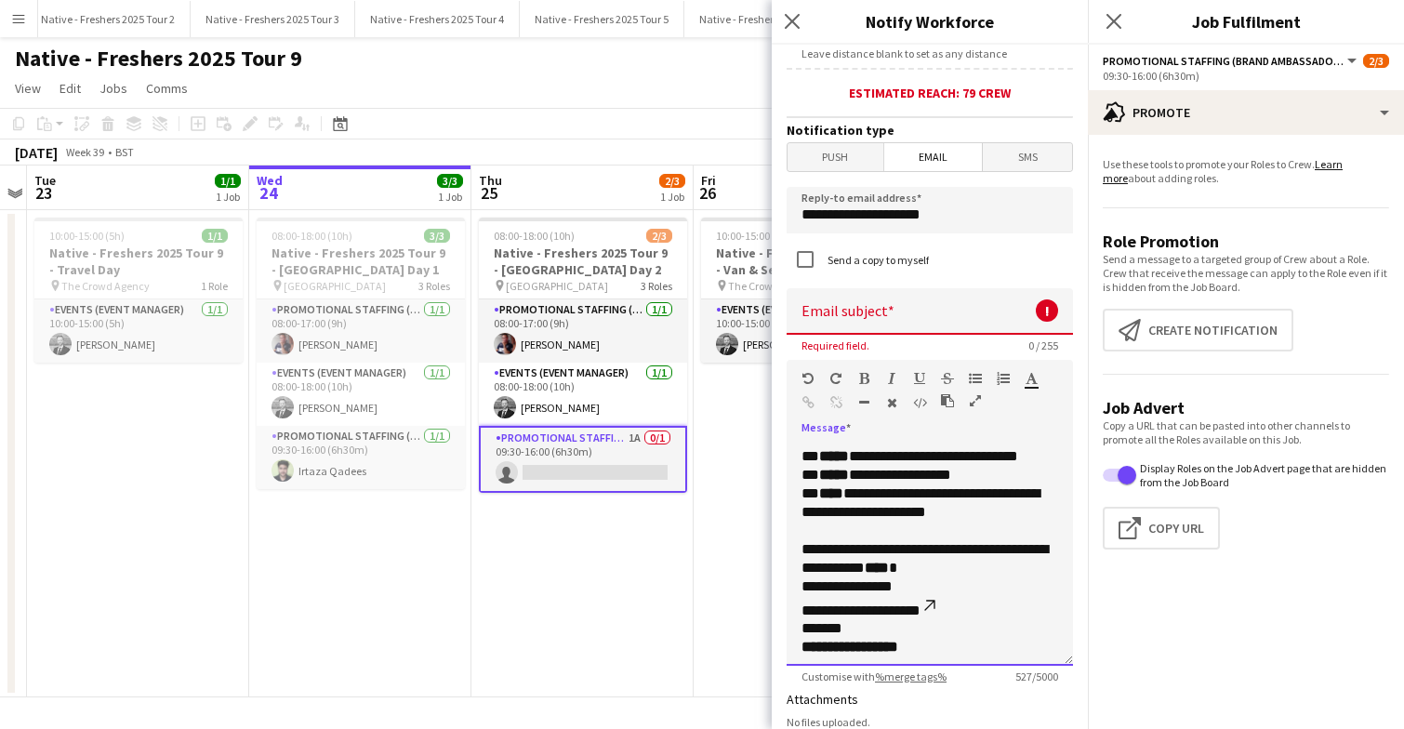
click at [952, 587] on p "**********" at bounding box center [930, 579] width 257 height 79
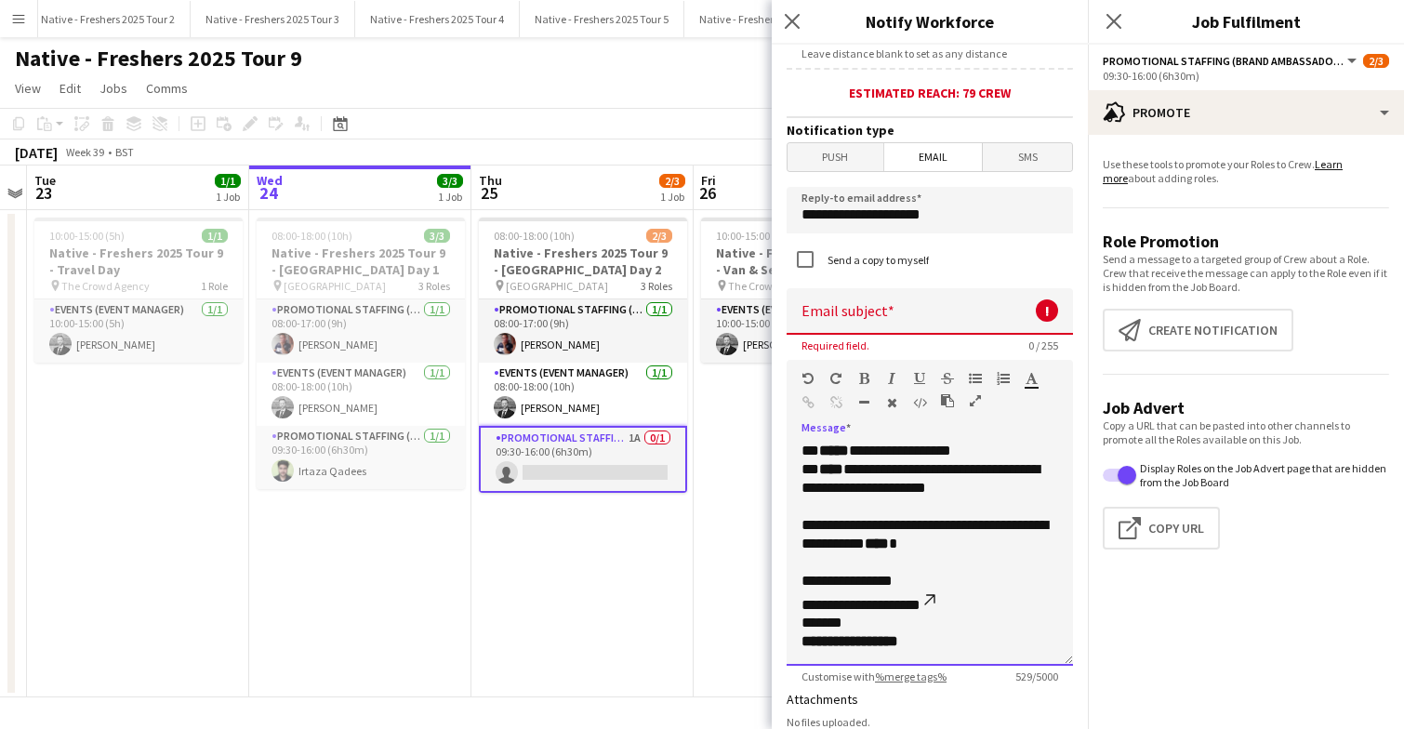
click at [971, 609] on p "**********" at bounding box center [930, 583] width 257 height 60
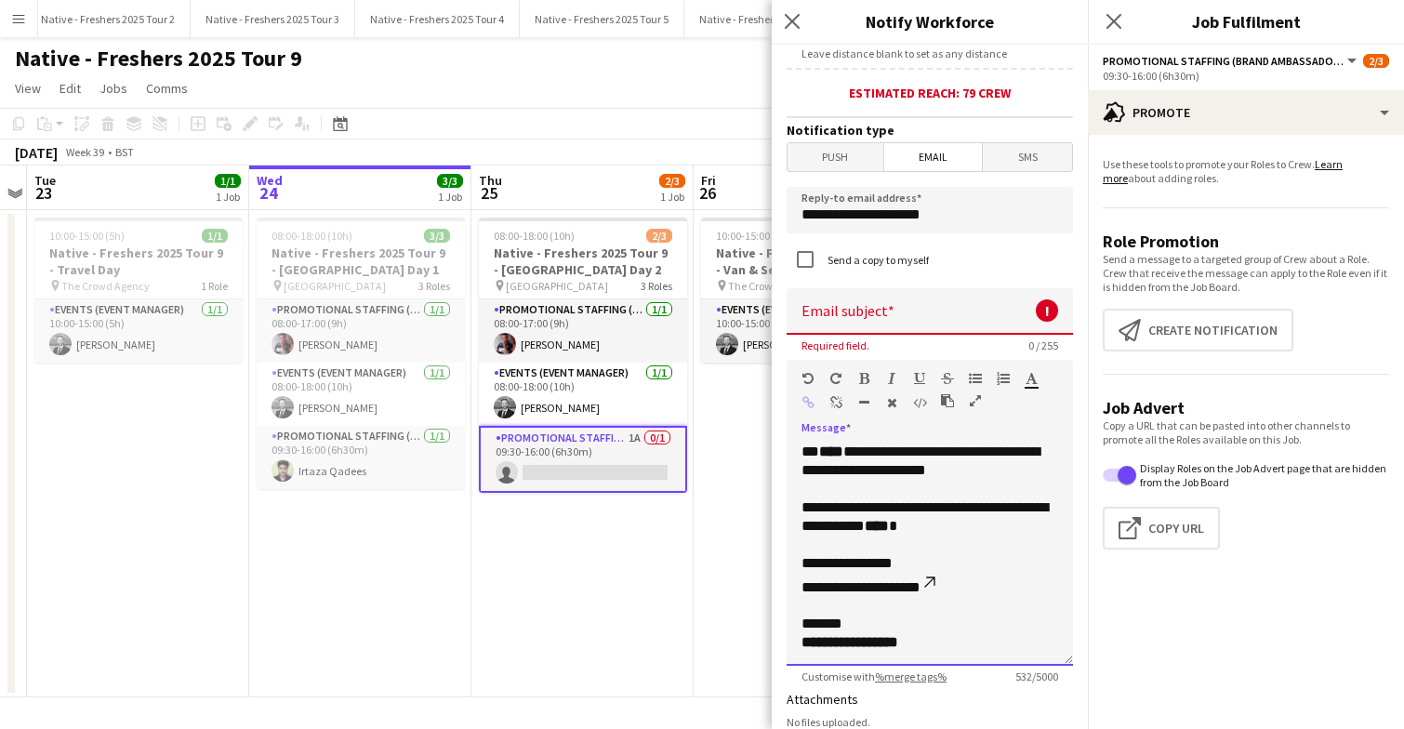
scroll to position [316, 0]
click at [875, 634] on p "**********" at bounding box center [930, 632] width 257 height 37
drag, startPoint x: 921, startPoint y: 649, endPoint x: 791, endPoint y: 650, distance: 129.3
click at [791, 650] on div "**********" at bounding box center [930, 554] width 286 height 223
click at [862, 384] on icon "button" at bounding box center [864, 378] width 10 height 13
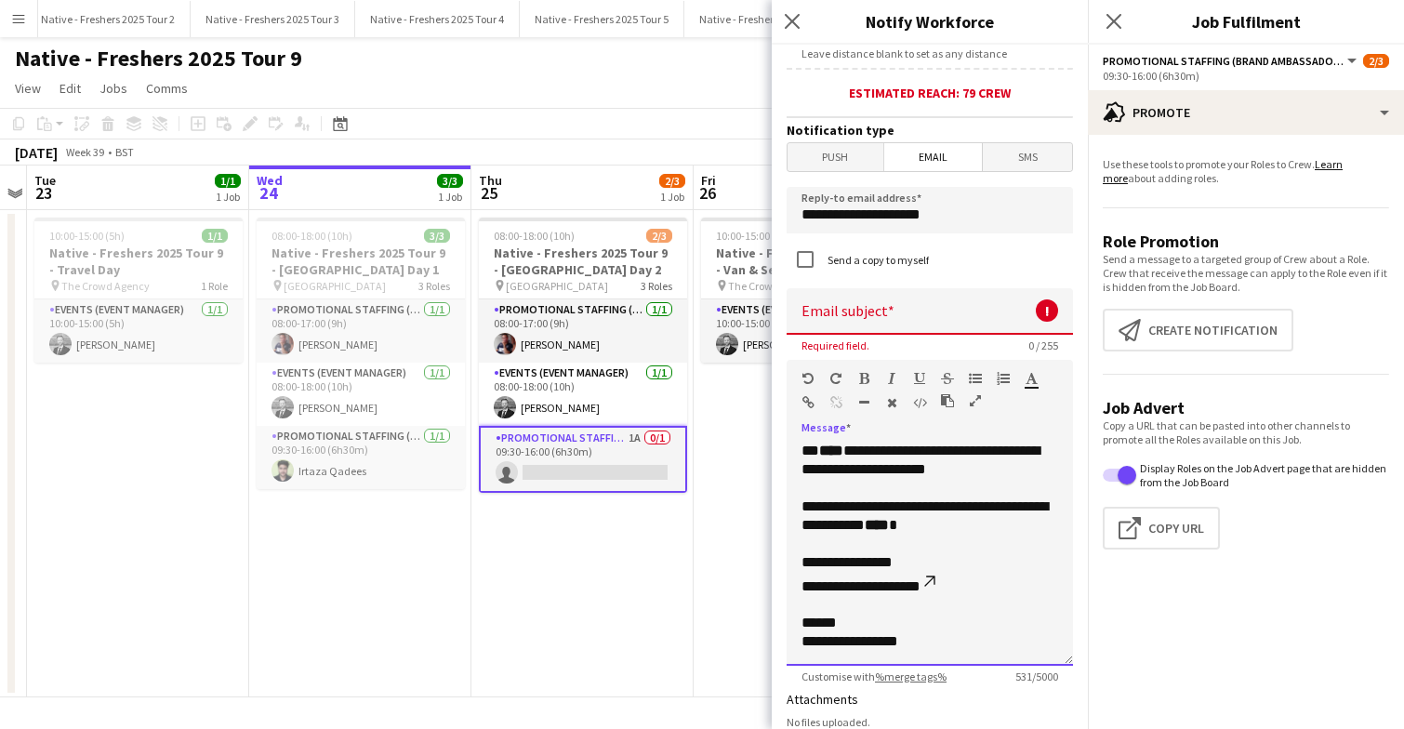
click at [875, 583] on link "**********" at bounding box center [879, 586] width 120 height 14
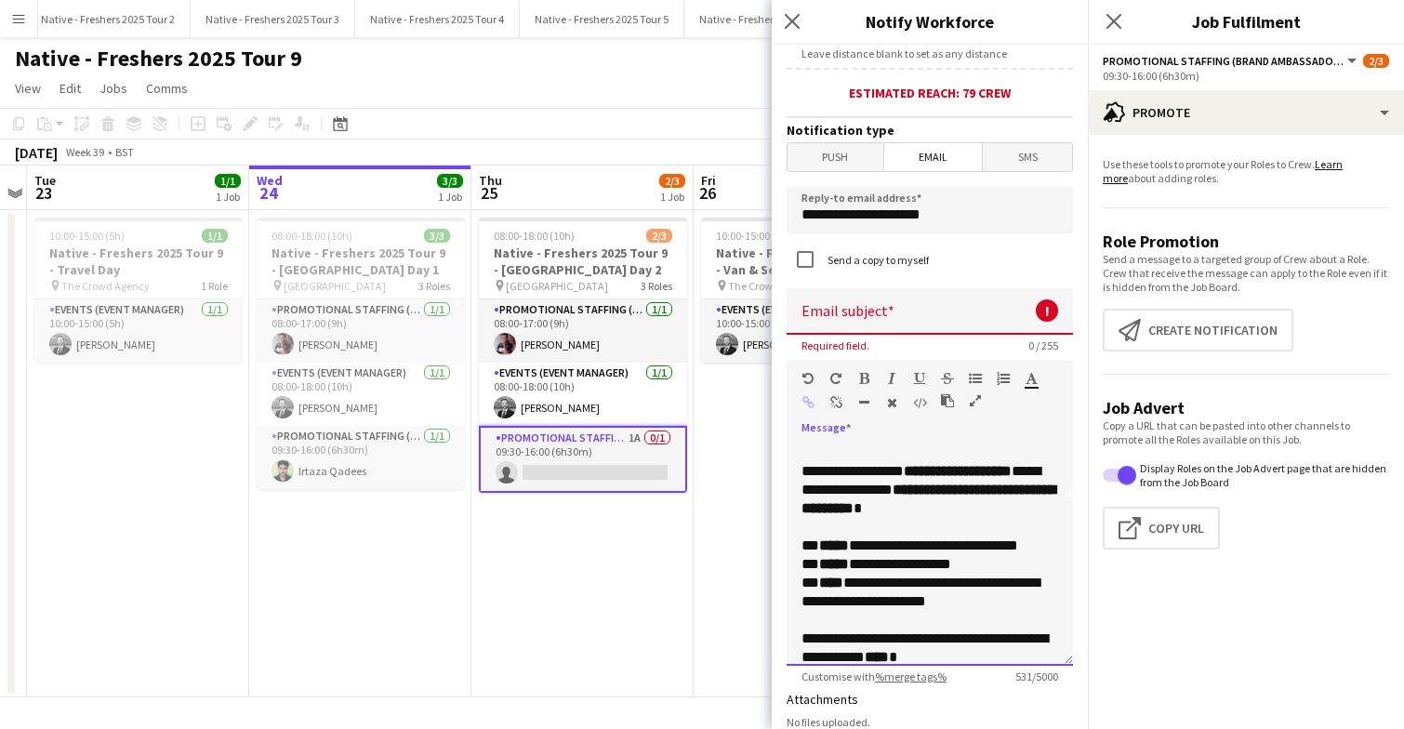
scroll to position [138, 0]
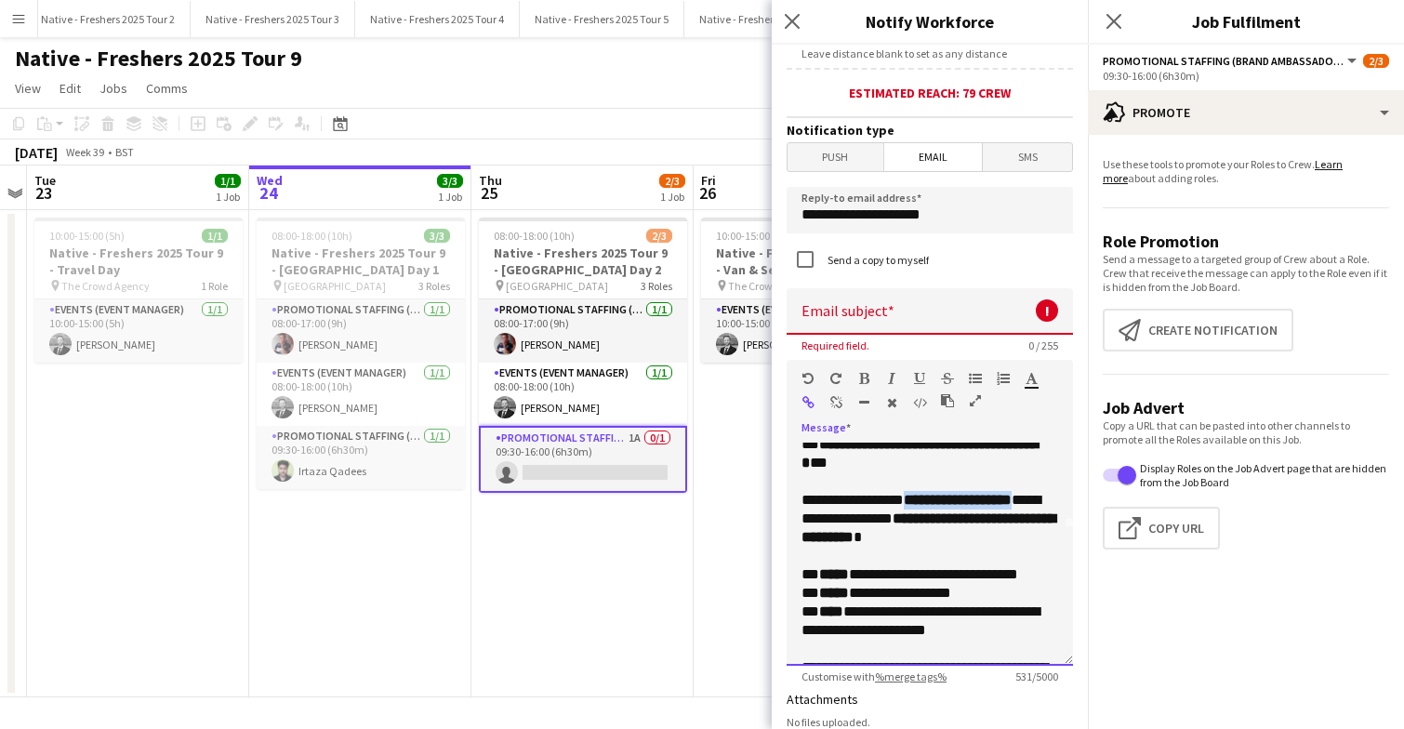
drag, startPoint x: 911, startPoint y: 520, endPoint x: 1050, endPoint y: 526, distance: 138.7
click at [1012, 507] on strong "**********" at bounding box center [958, 500] width 108 height 14
click at [865, 382] on icon "button" at bounding box center [864, 378] width 10 height 13
click at [925, 565] on p at bounding box center [930, 556] width 257 height 19
drag, startPoint x: 881, startPoint y: 463, endPoint x: 876, endPoint y: 484, distance: 21.0
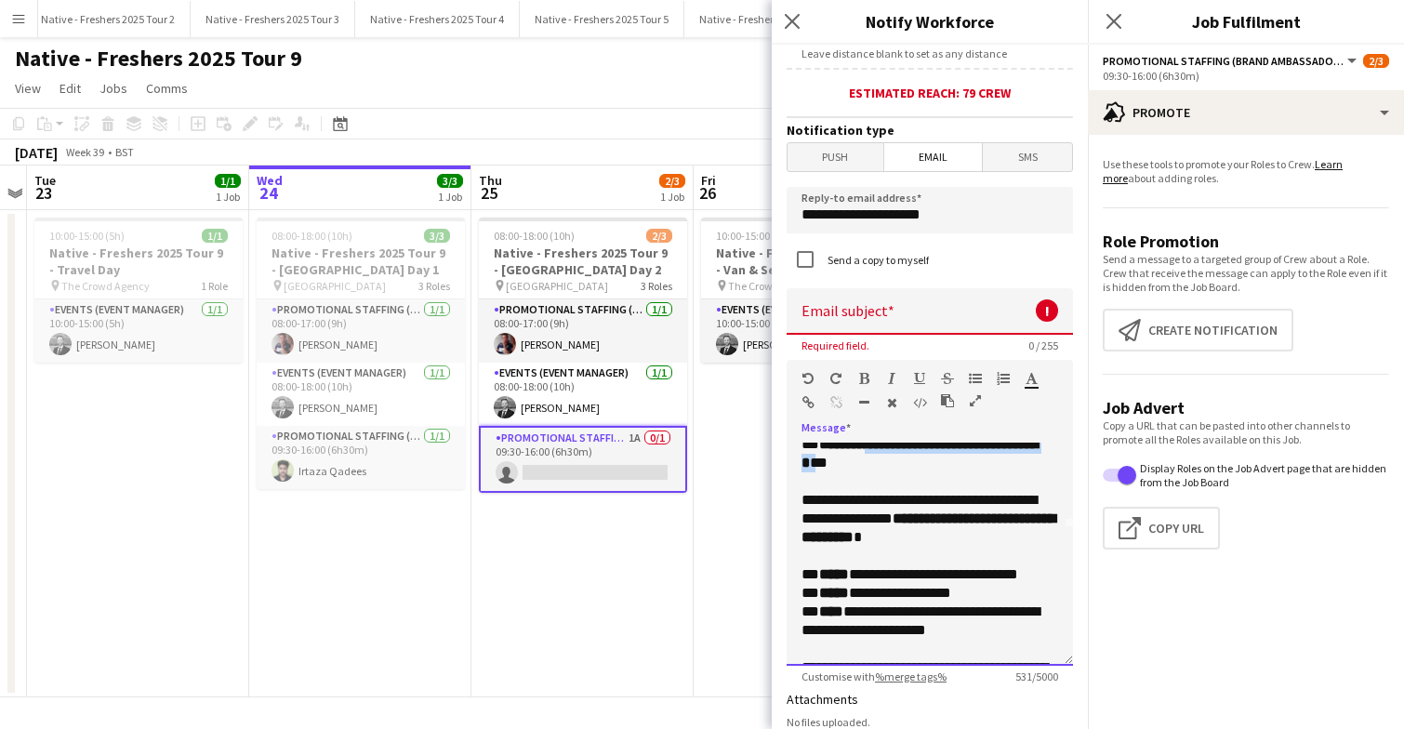
click at [876, 472] on p "**********" at bounding box center [930, 453] width 257 height 37
copy p "**********"
click at [914, 313] on input at bounding box center [930, 311] width 286 height 46
paste input "**********"
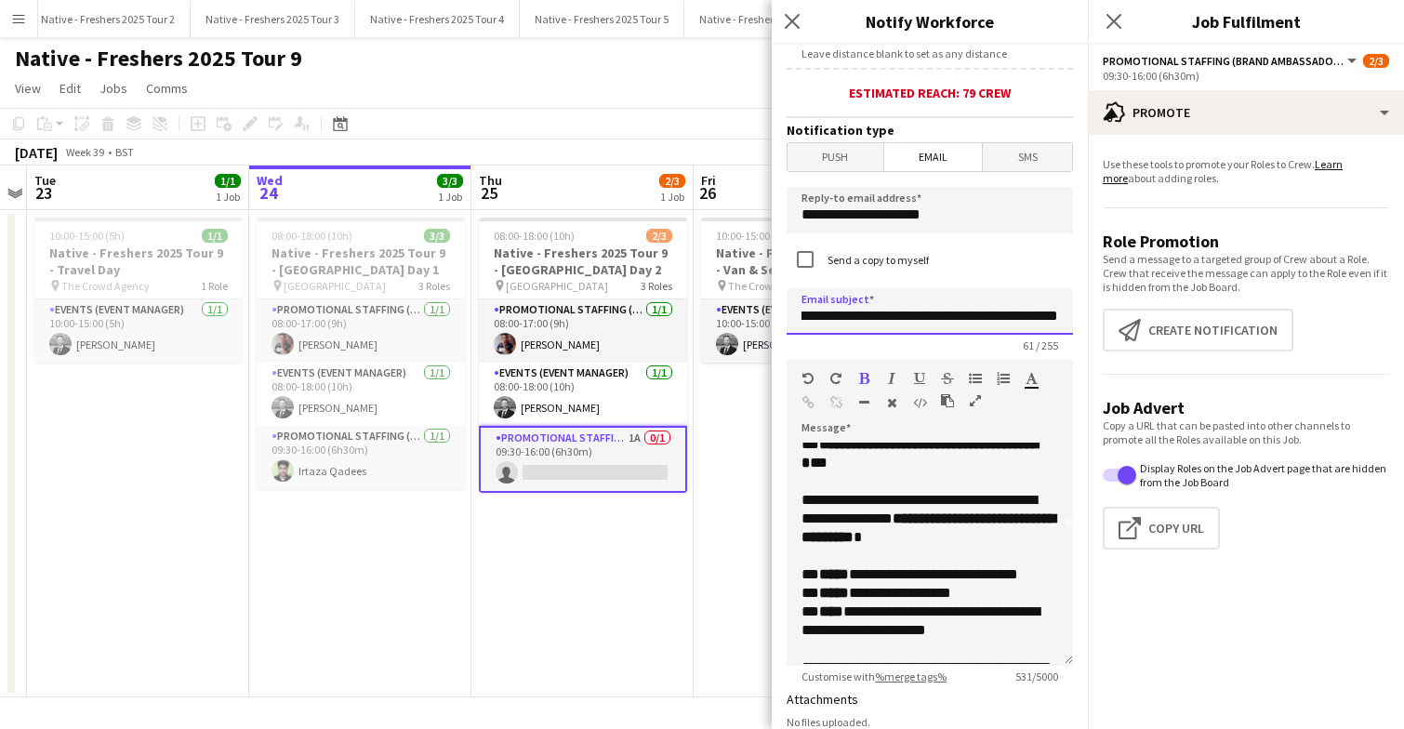
scroll to position [0, 164]
click at [893, 319] on input "**********" at bounding box center [930, 311] width 286 height 46
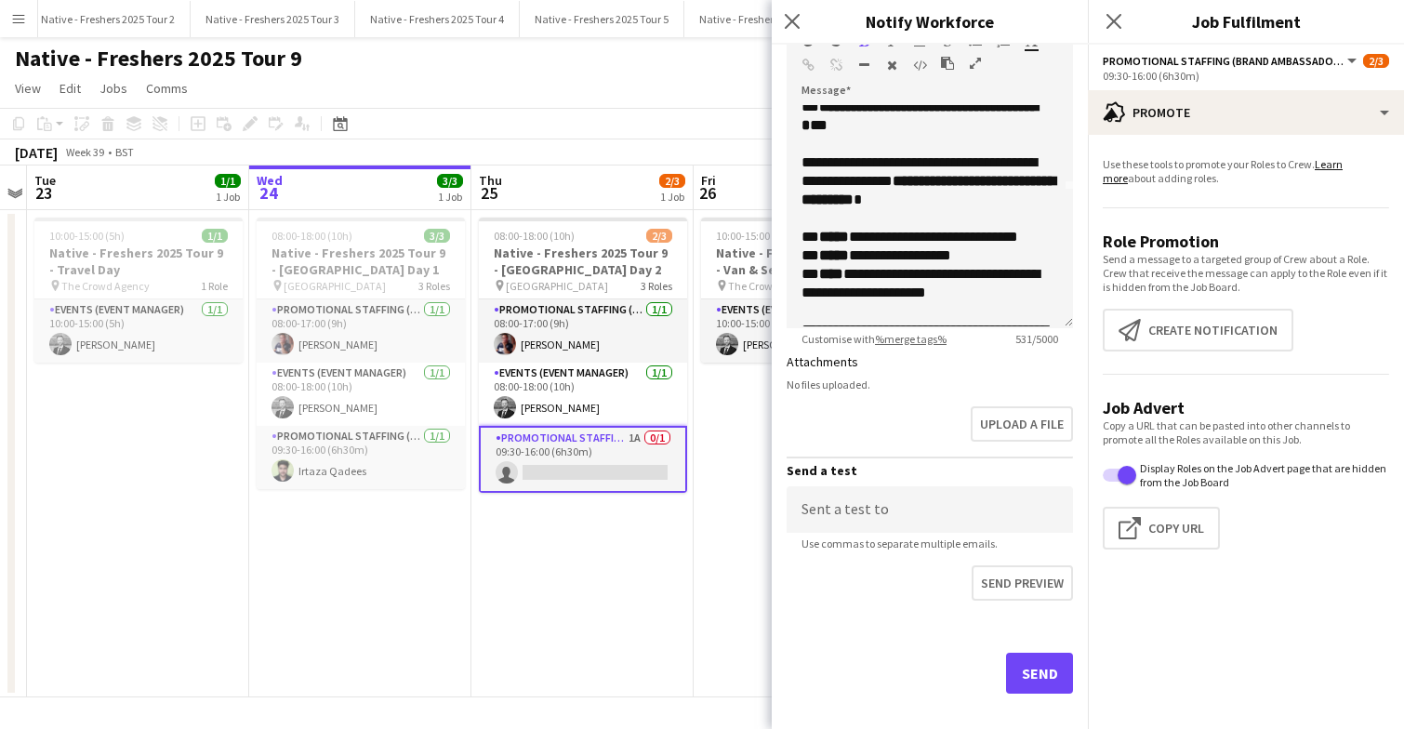
scroll to position [809, 0]
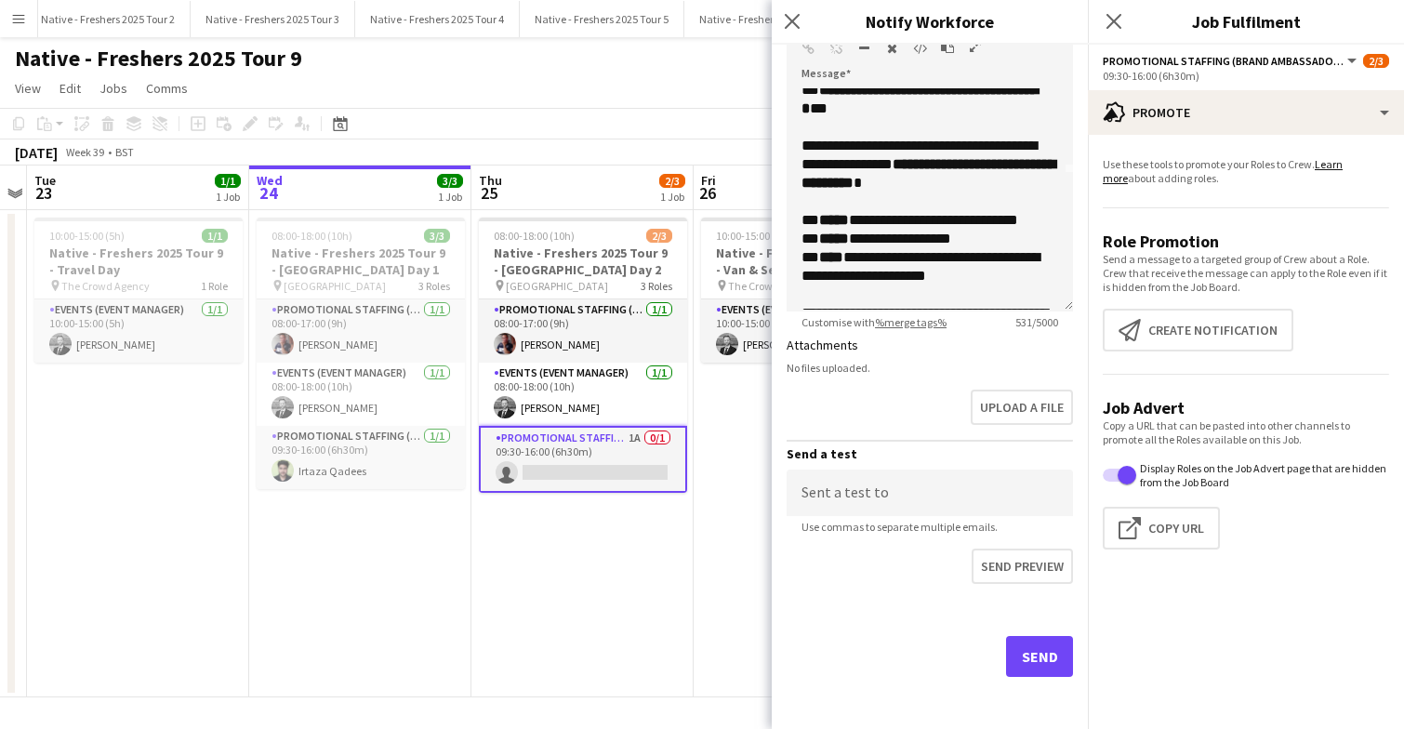
type input "**********"
click at [1043, 655] on button "Send" at bounding box center [1039, 656] width 67 height 41
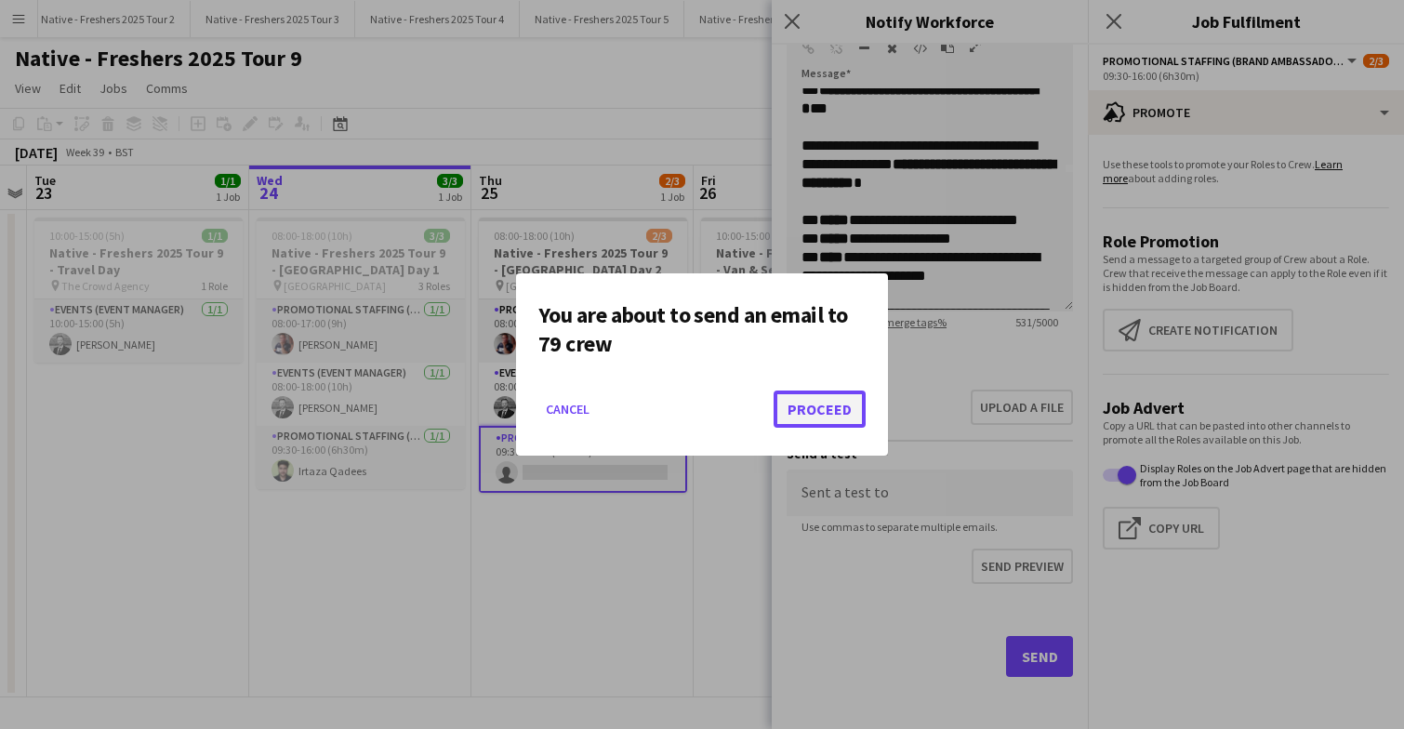
click at [825, 404] on button "Proceed" at bounding box center [820, 409] width 92 height 37
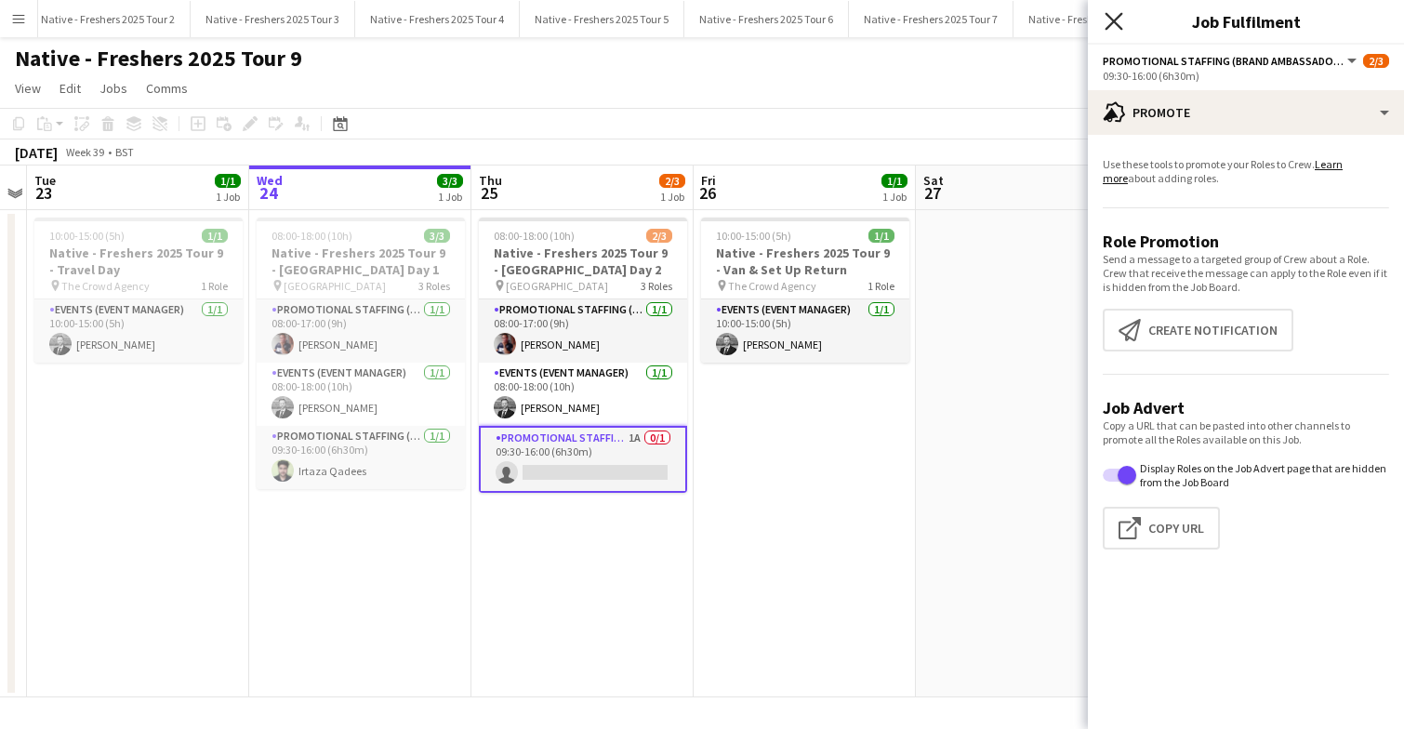
click at [1119, 21] on icon "Close pop-in" at bounding box center [1114, 21] width 18 height 18
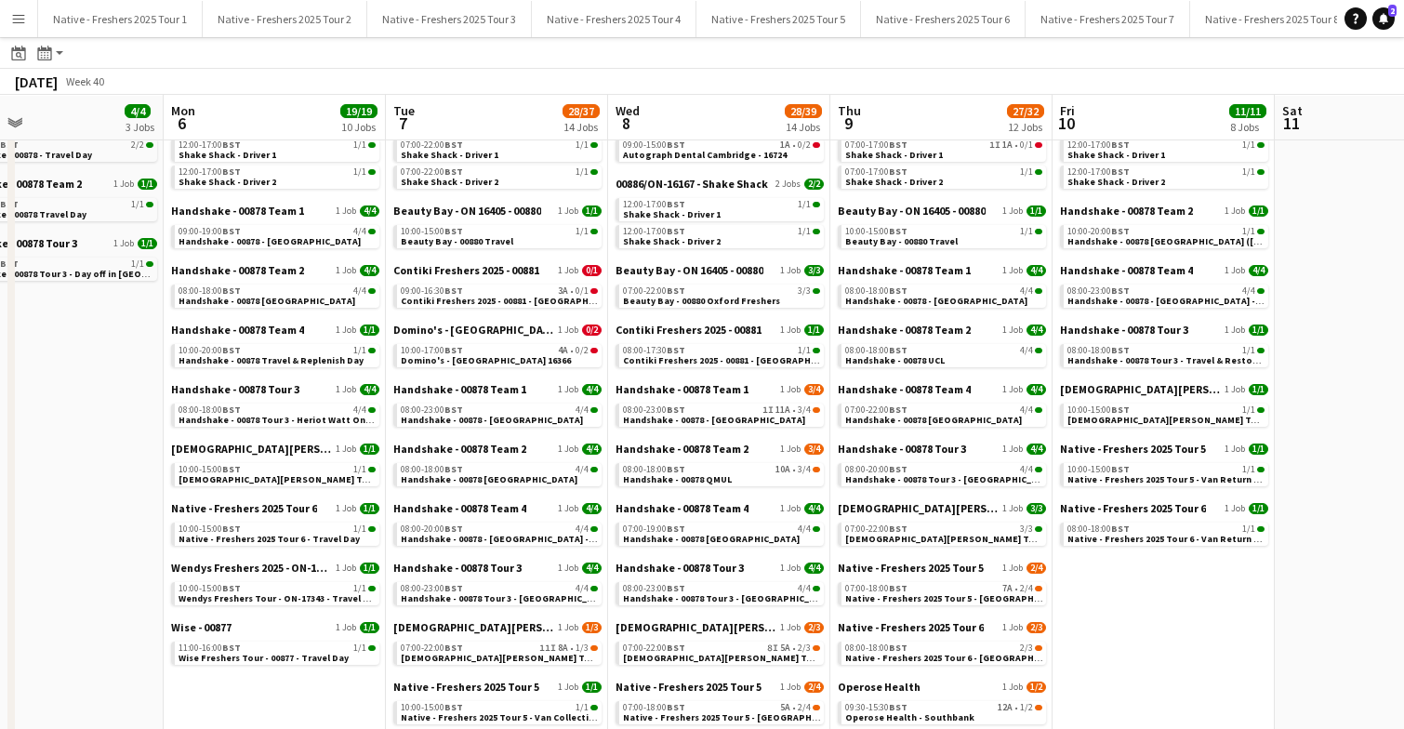
scroll to position [87, 0]
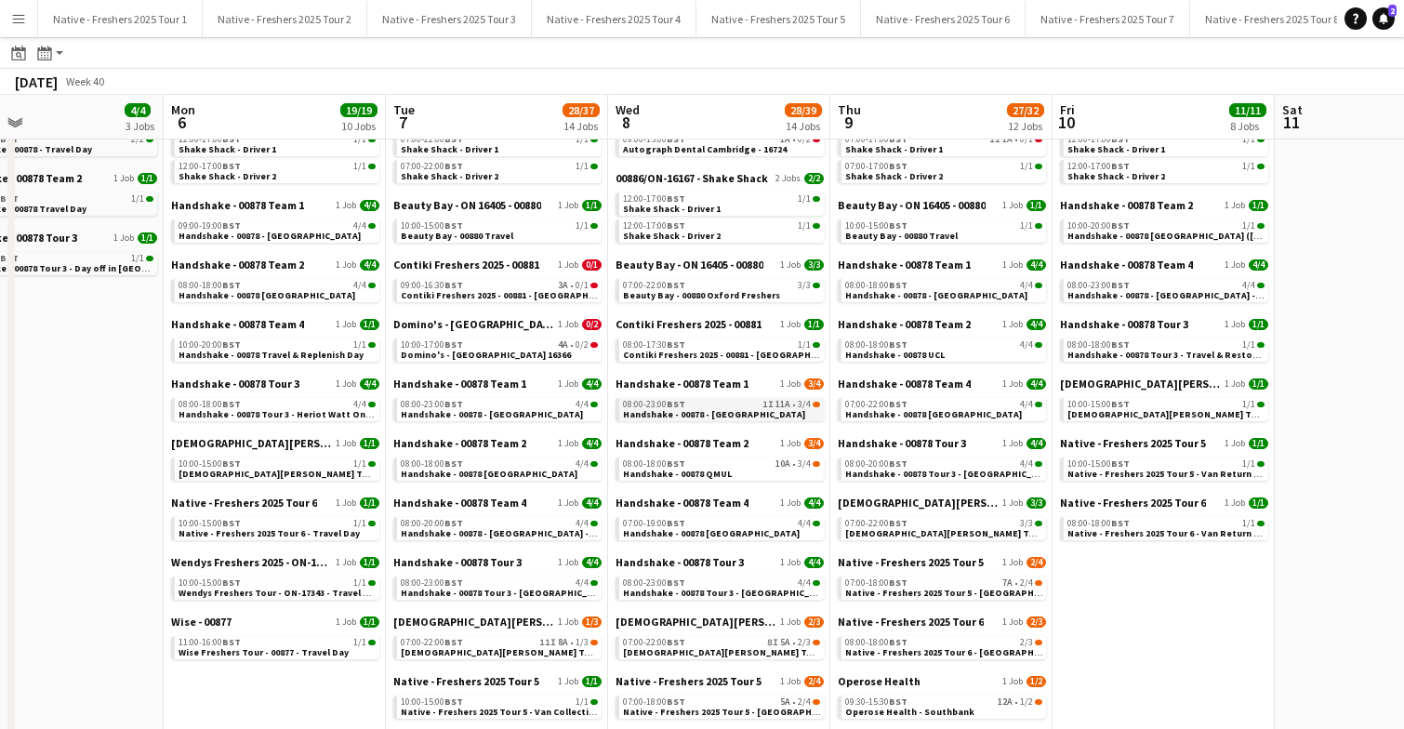
click at [737, 412] on span "Handshake - 00878 - Sheffield" at bounding box center [714, 414] width 182 height 12
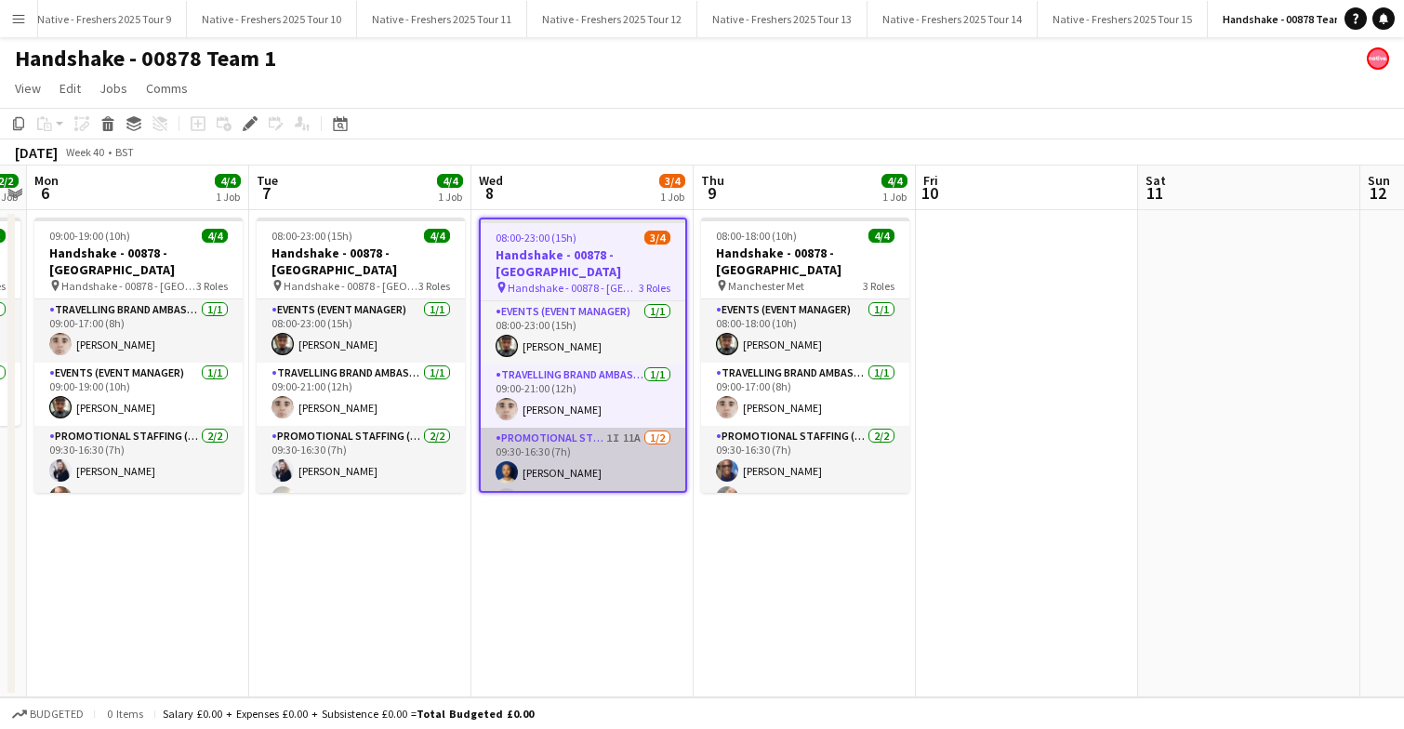
scroll to position [0, 1345]
click at [594, 460] on app-card-role "Promotional Staffing (Brand Ambassadors) 1I 11A [DATE] 09:30-16:30 (7h) [PERSON…" at bounding box center [583, 473] width 205 height 90
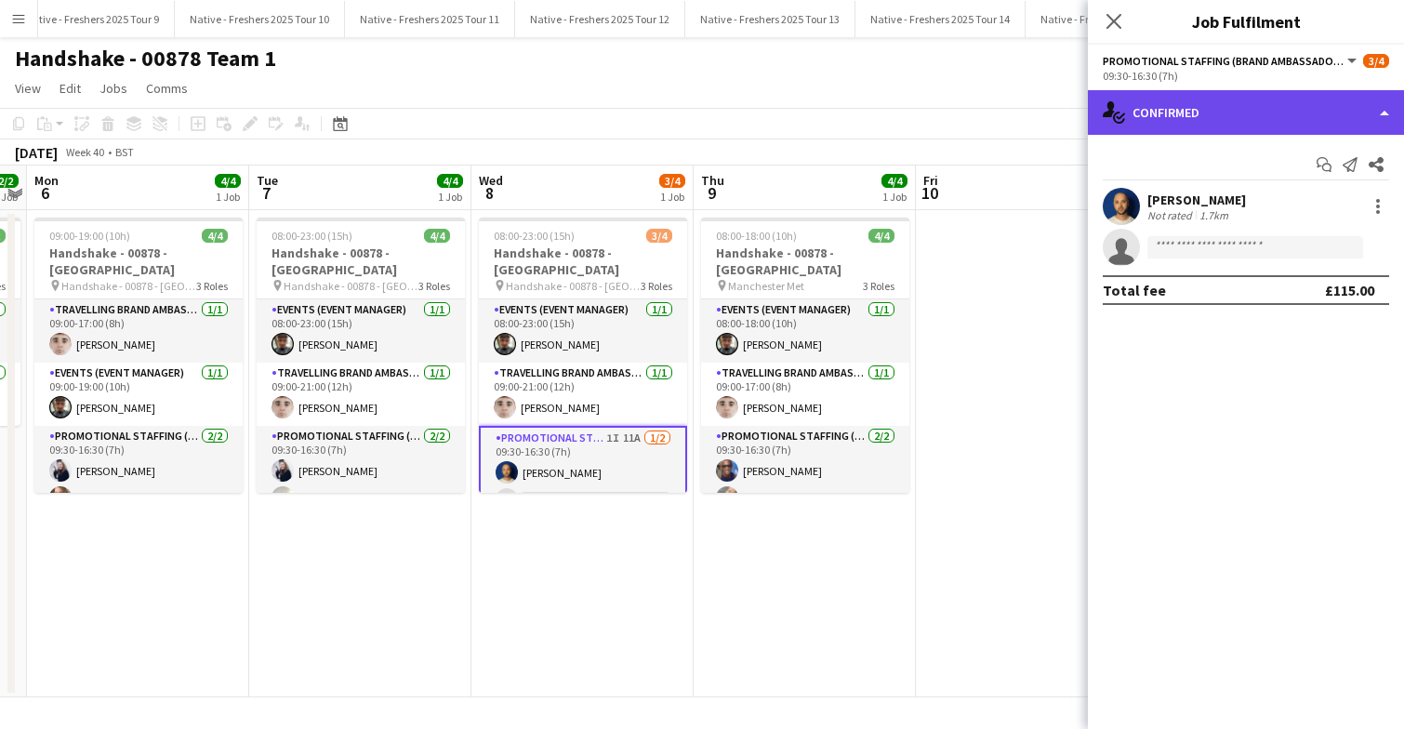
click at [1261, 125] on div "single-neutral-actions-check-2 Confirmed" at bounding box center [1246, 112] width 316 height 45
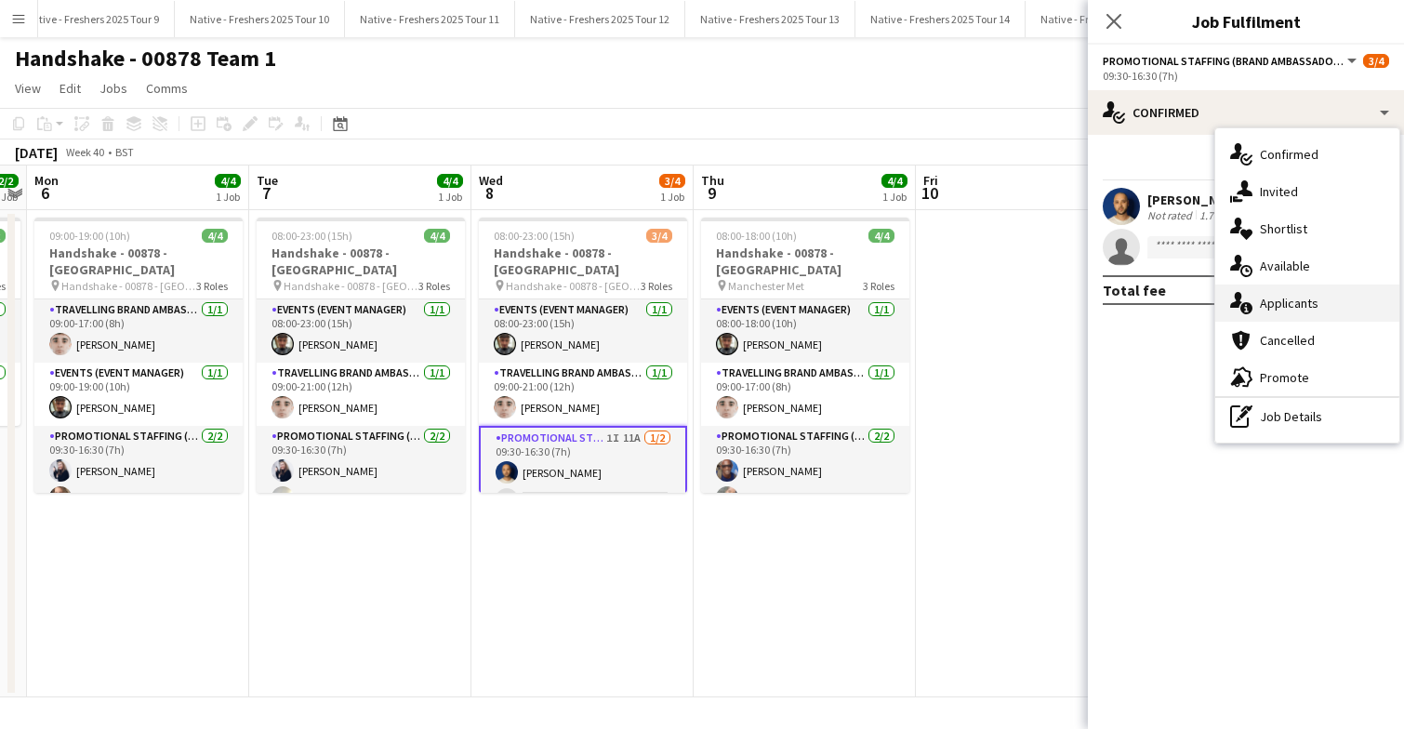
click at [1289, 309] on span "Applicants" at bounding box center [1289, 303] width 59 height 17
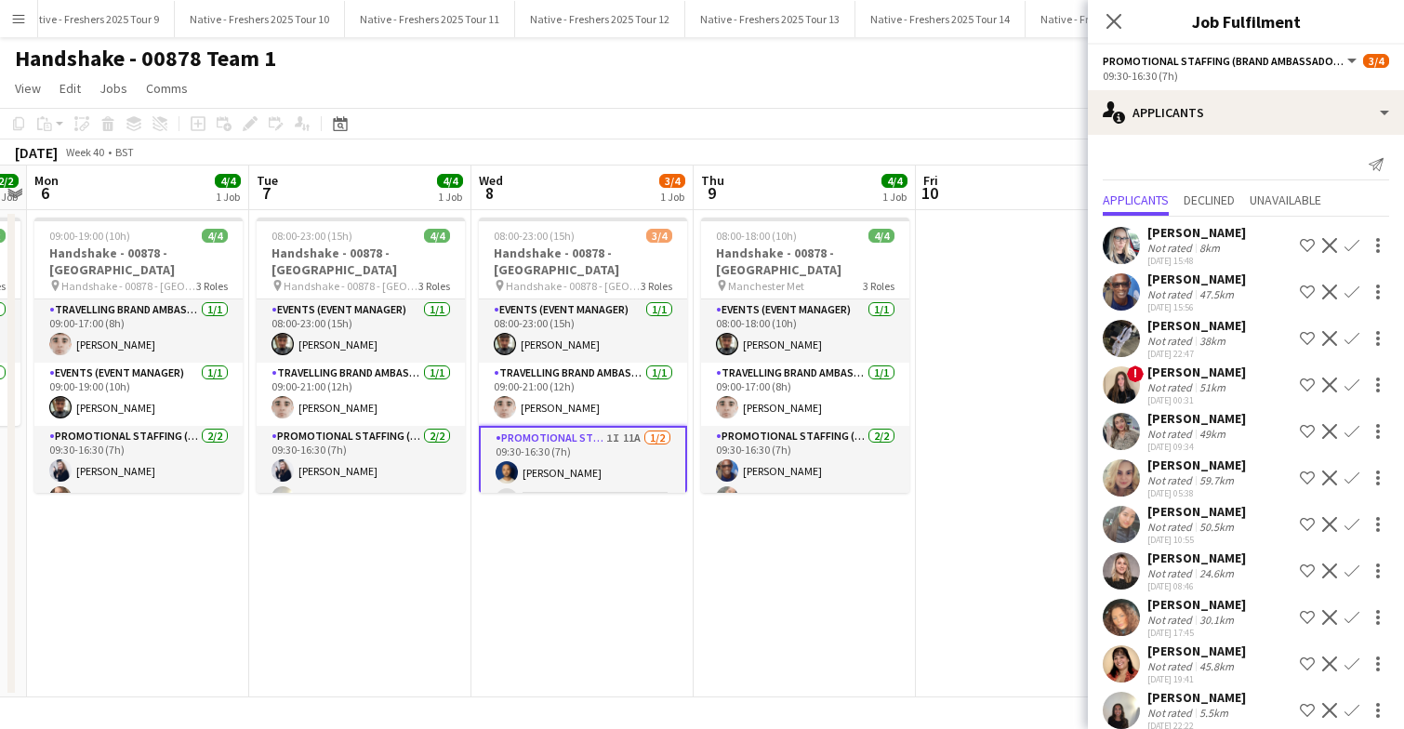
scroll to position [21, 0]
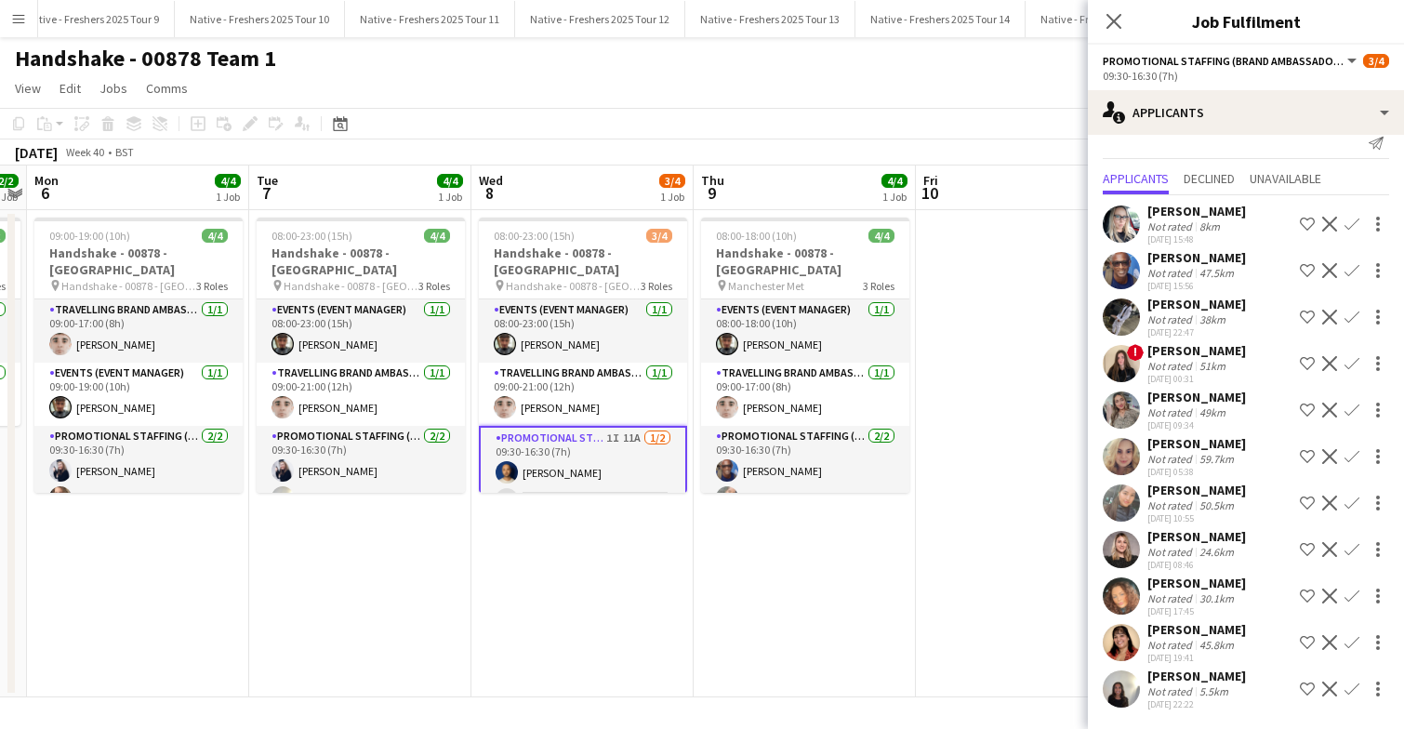
click at [1352, 688] on app-icon "Confirm" at bounding box center [1352, 689] width 15 height 15
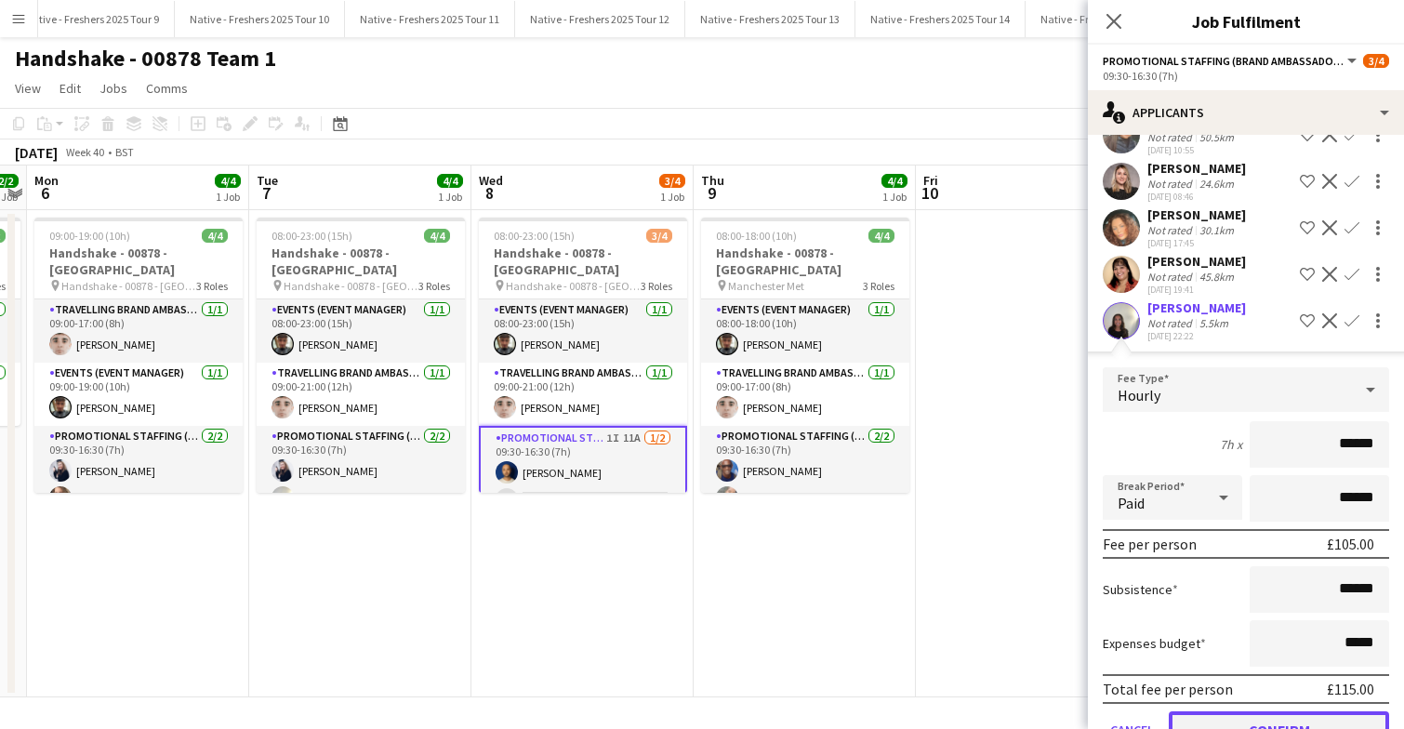
click at [1238, 719] on button "Confirm" at bounding box center [1279, 729] width 220 height 37
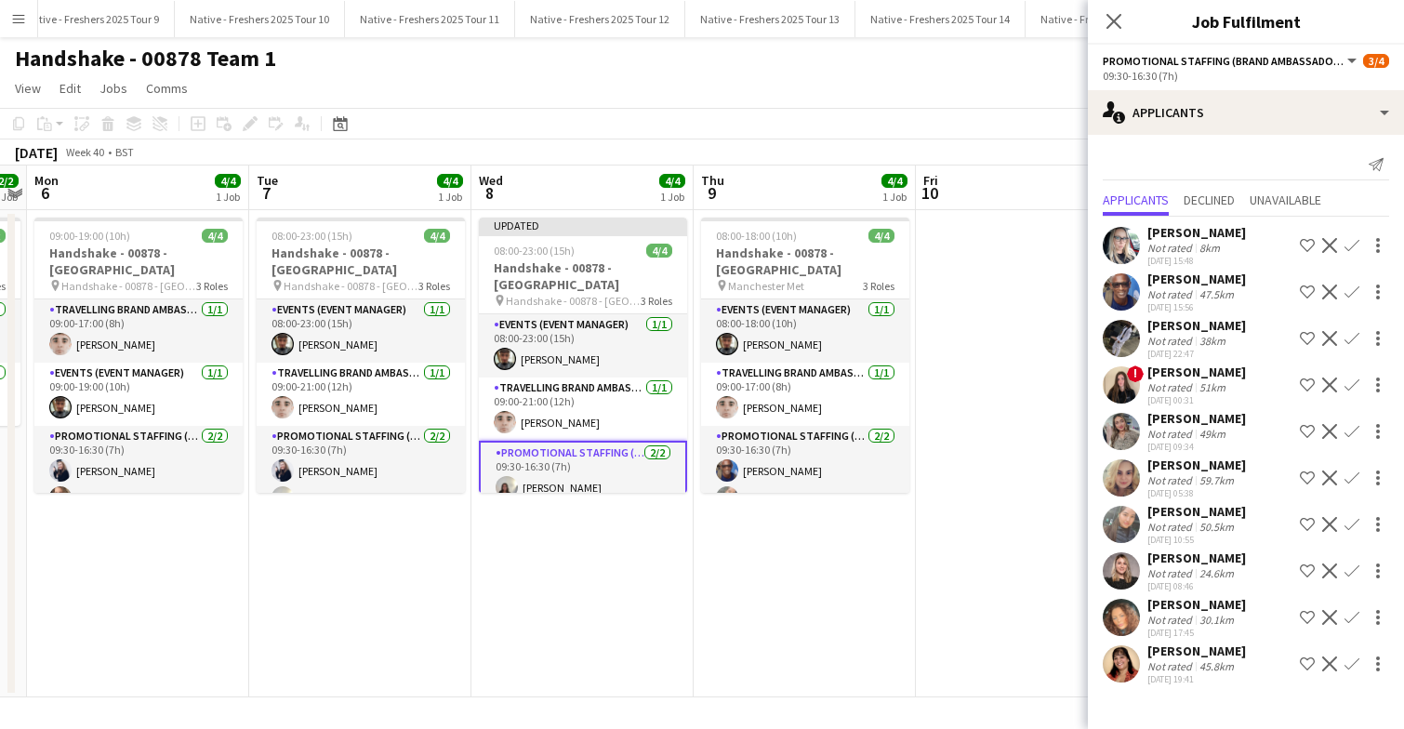
click at [891, 561] on app-date-cell "08:00-18:00 (10h) 4/4 Handshake - 00878 - [GEOGRAPHIC_DATA] pin Manchester Met …" at bounding box center [805, 453] width 222 height 487
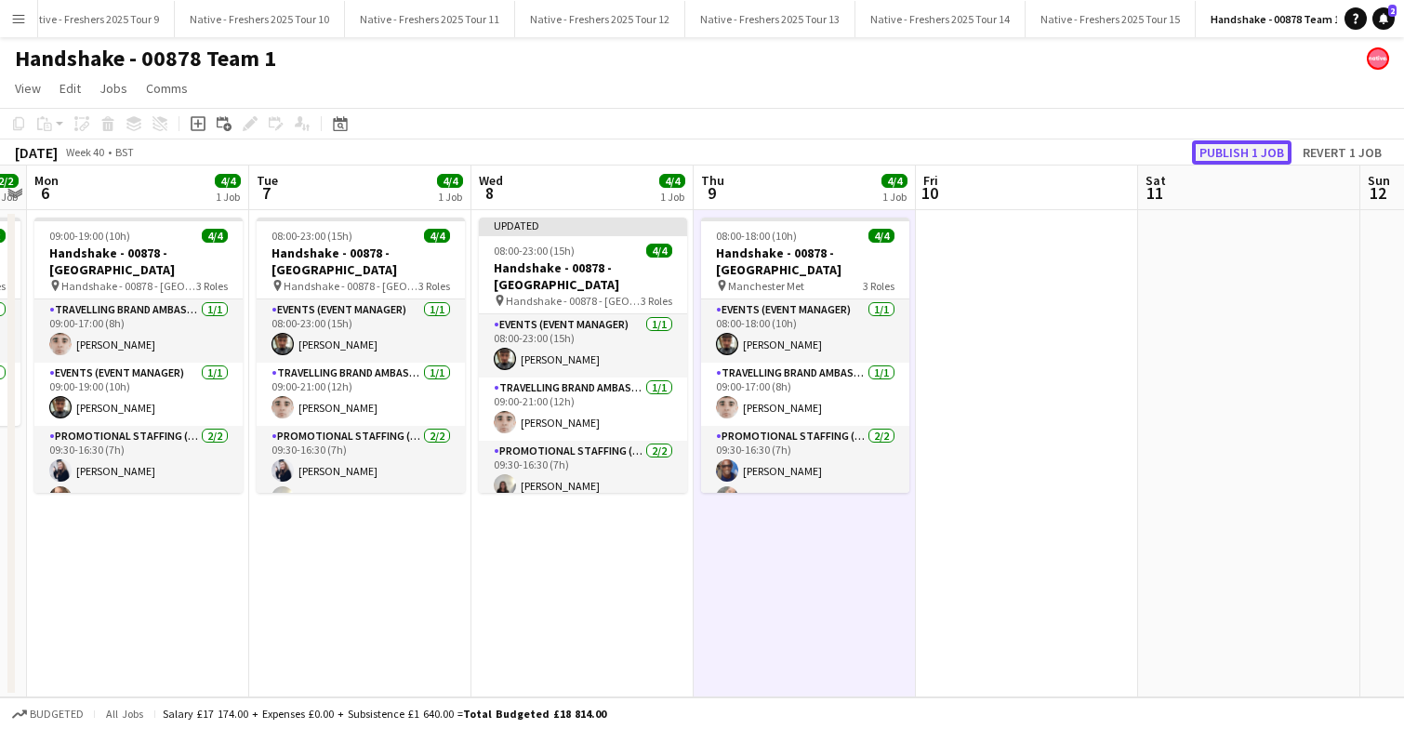
click at [1237, 140] on button "Publish 1 job" at bounding box center [1241, 152] width 99 height 24
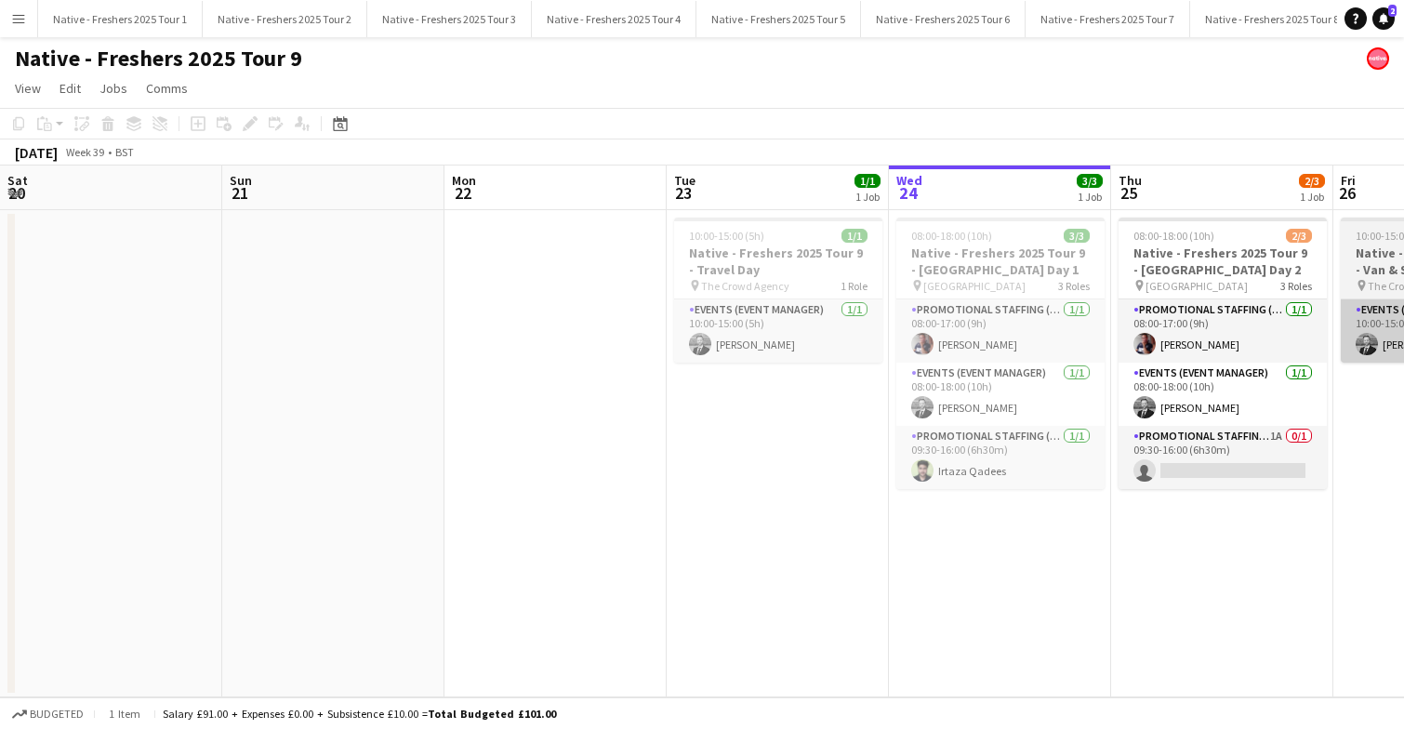
scroll to position [0, 640]
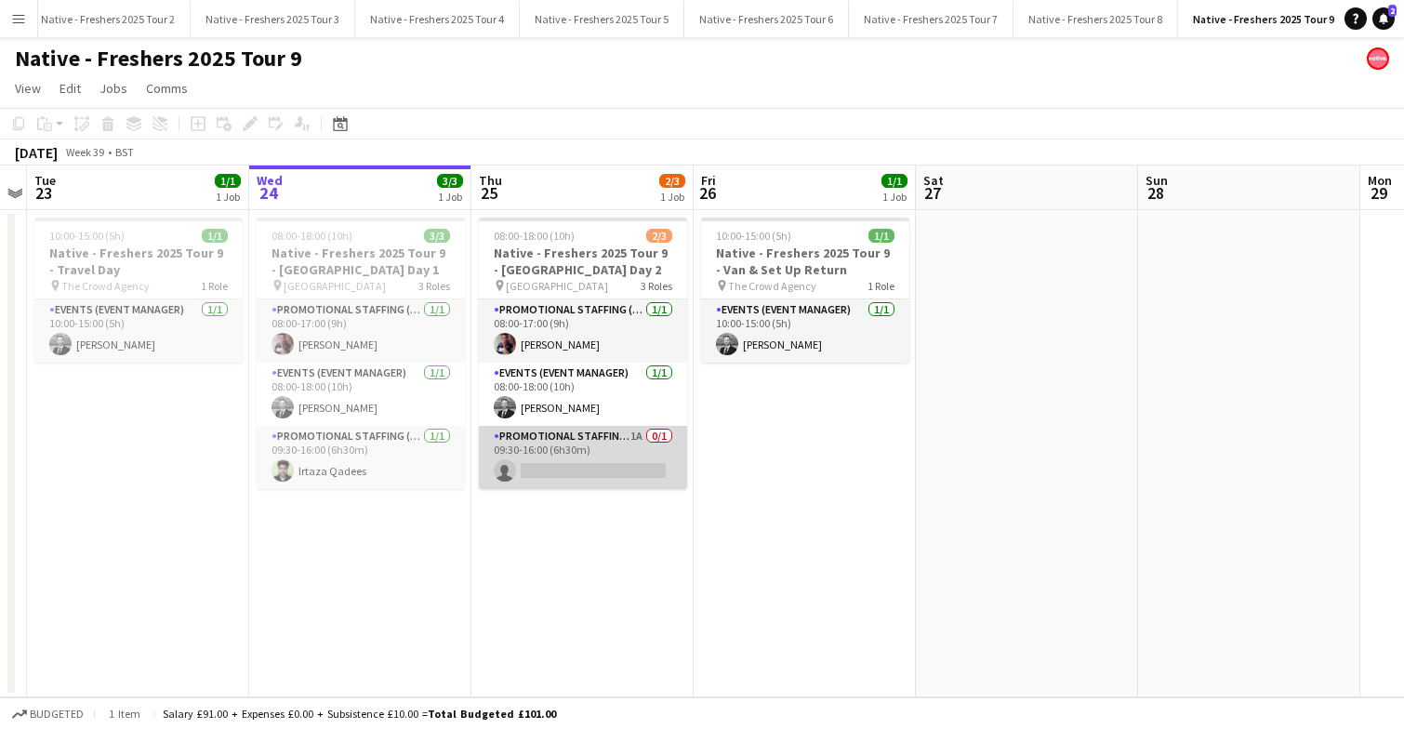
click at [607, 458] on app-card-role "Promotional Staffing (Brand Ambassadors) 1A 0/1 09:30-16:00 (6h30m) single-neut…" at bounding box center [583, 457] width 208 height 63
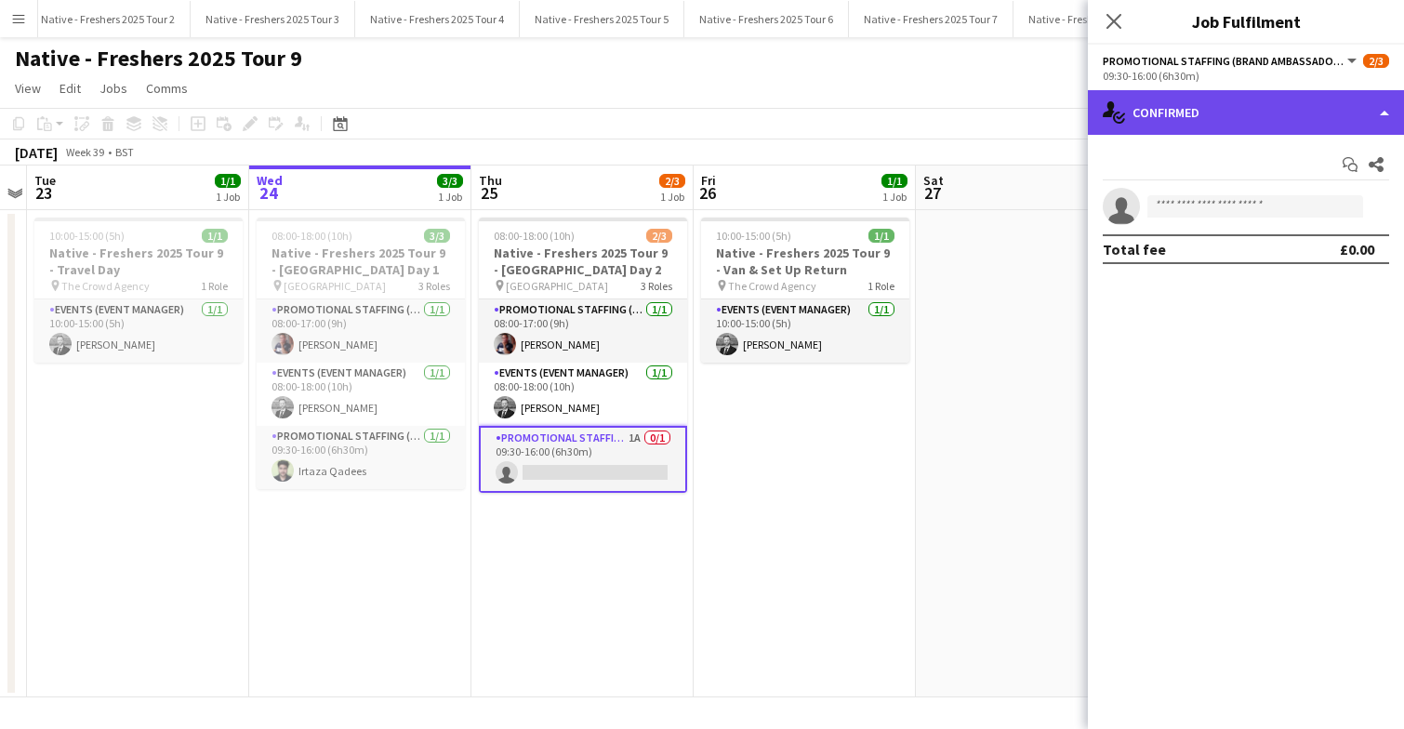
click at [1289, 113] on div "single-neutral-actions-check-2 Confirmed" at bounding box center [1246, 112] width 316 height 45
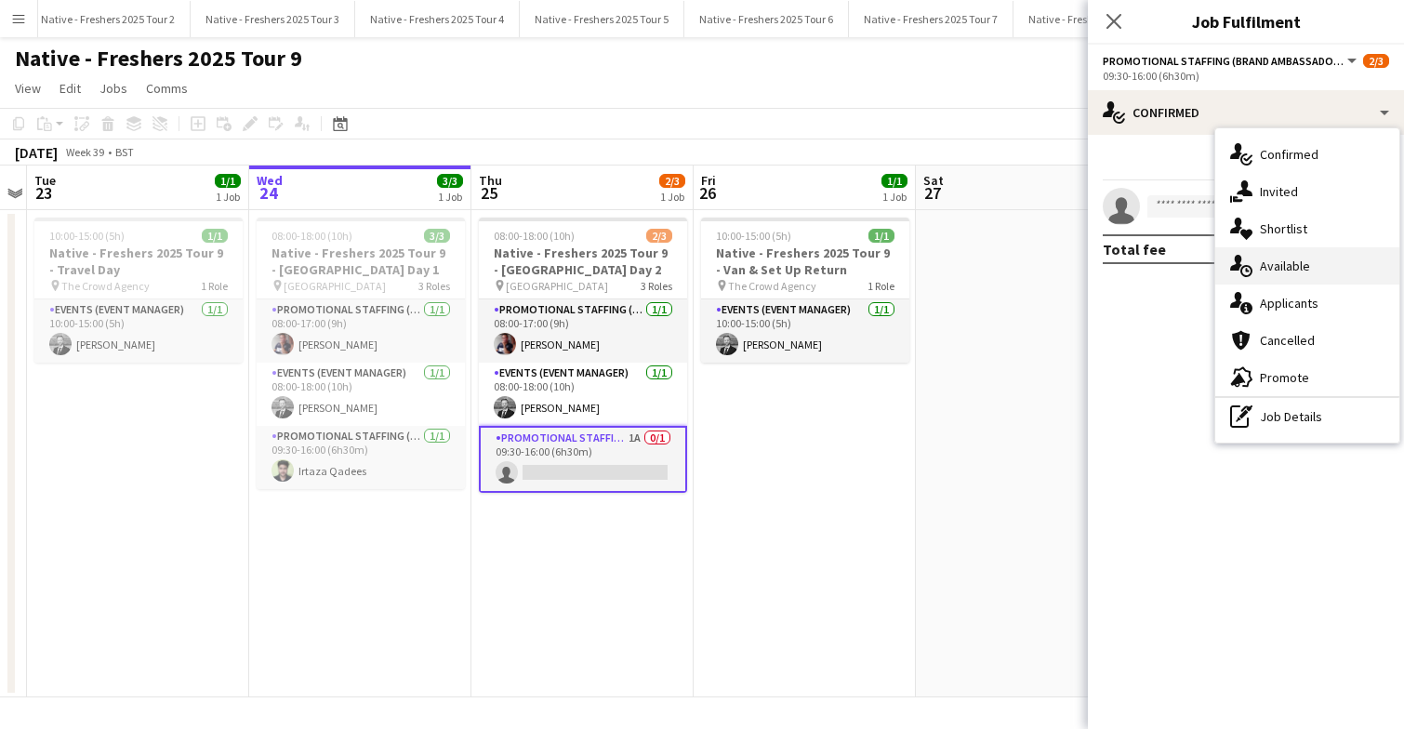
click at [1307, 264] on span "Available" at bounding box center [1285, 266] width 50 height 17
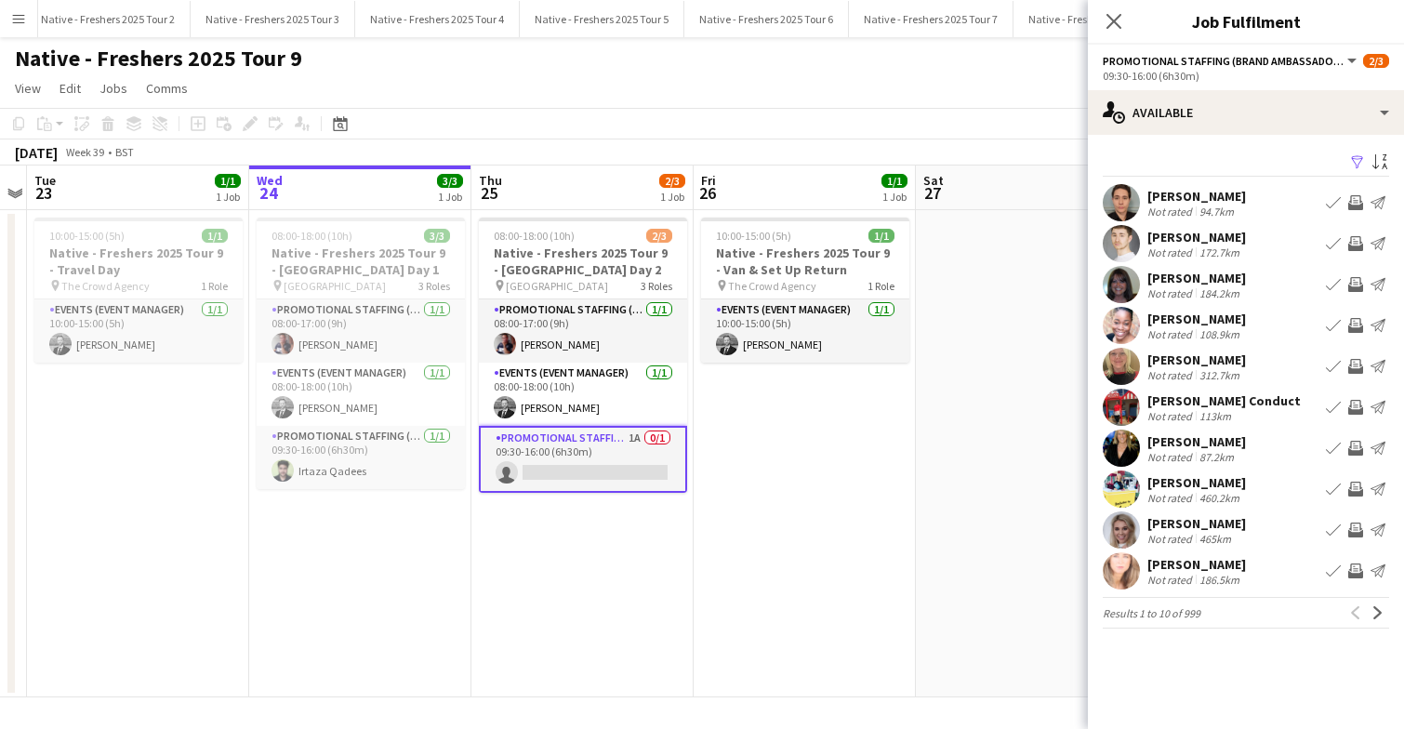
click at [1360, 156] on app-icon "Filter" at bounding box center [1357, 163] width 15 height 18
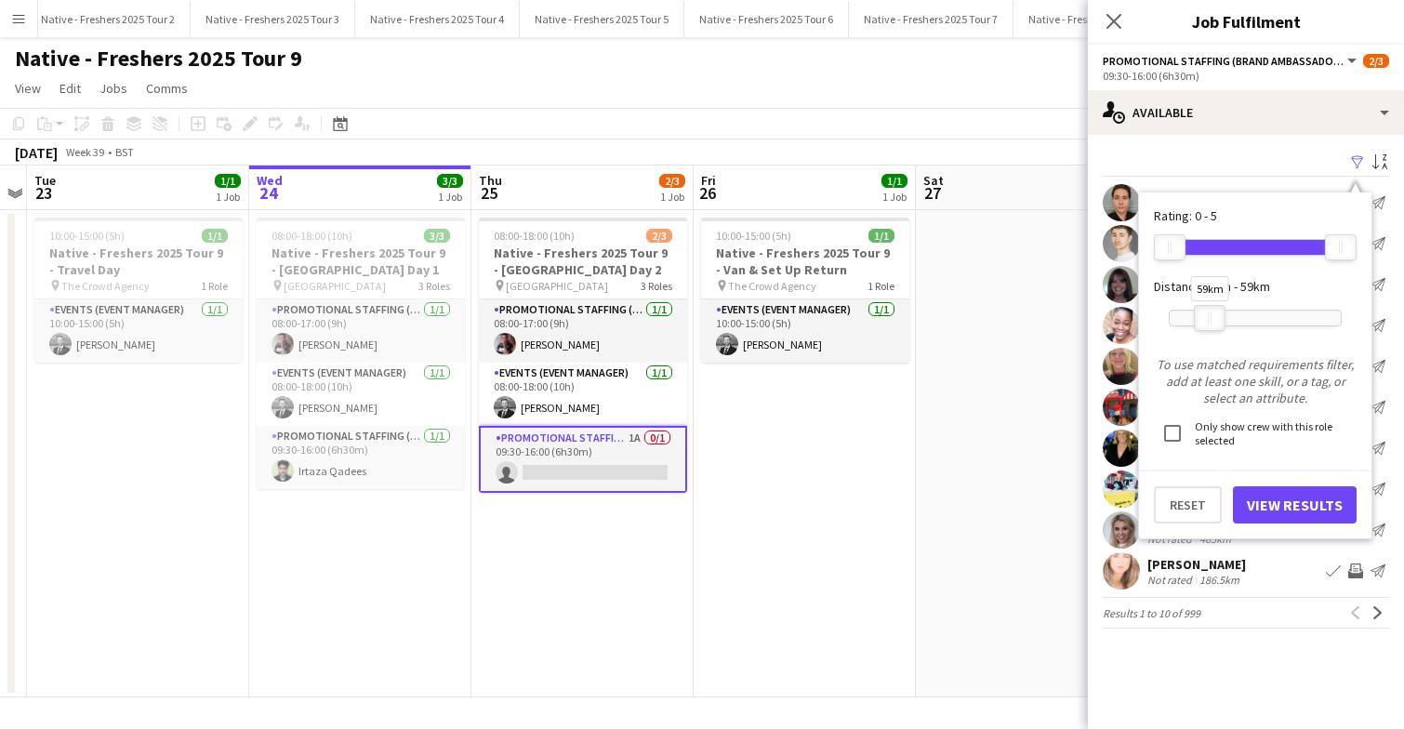
drag, startPoint x: 1335, startPoint y: 312, endPoint x: 1204, endPoint y: 311, distance: 131.1
click at [1204, 311] on div at bounding box center [1210, 318] width 30 height 24
click at [1288, 510] on button "View Results" at bounding box center [1295, 504] width 124 height 37
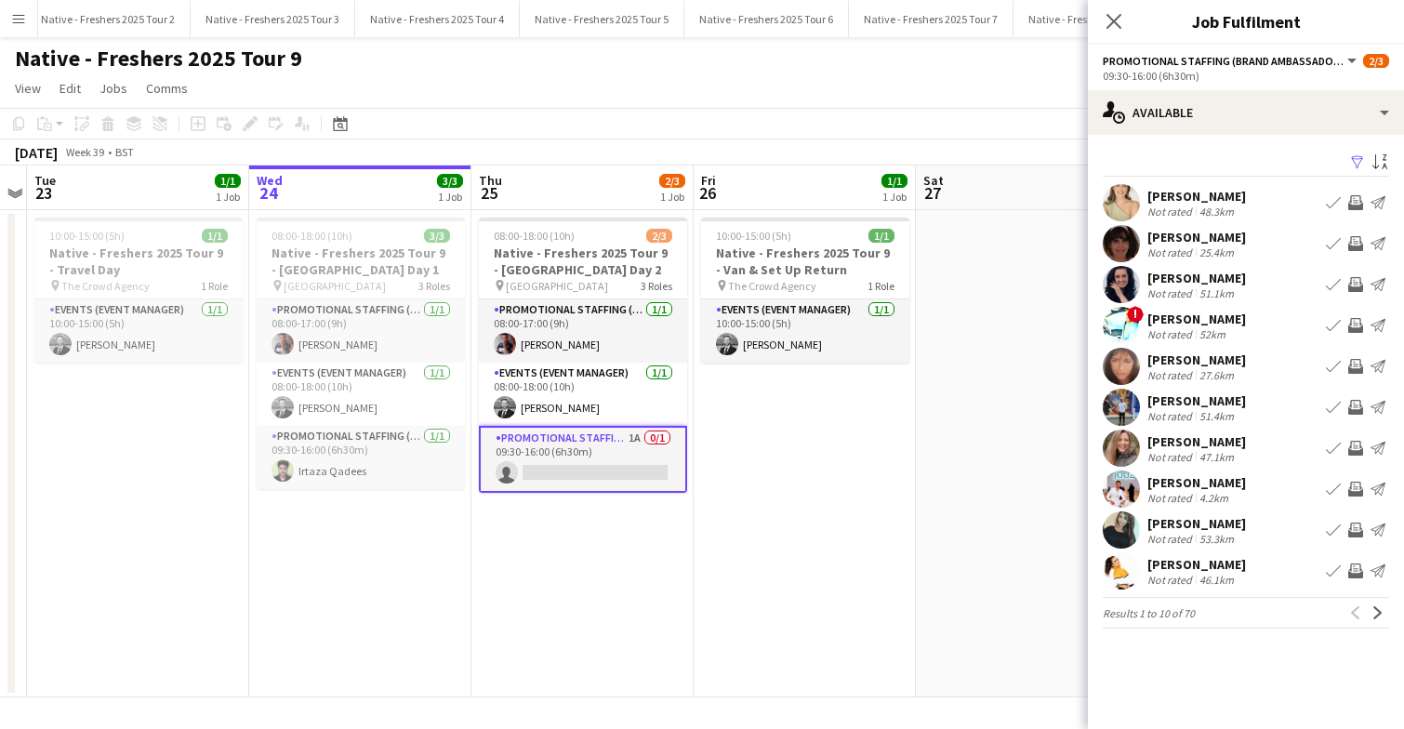
click at [1118, 370] on app-user-avatar at bounding box center [1121, 366] width 37 height 37
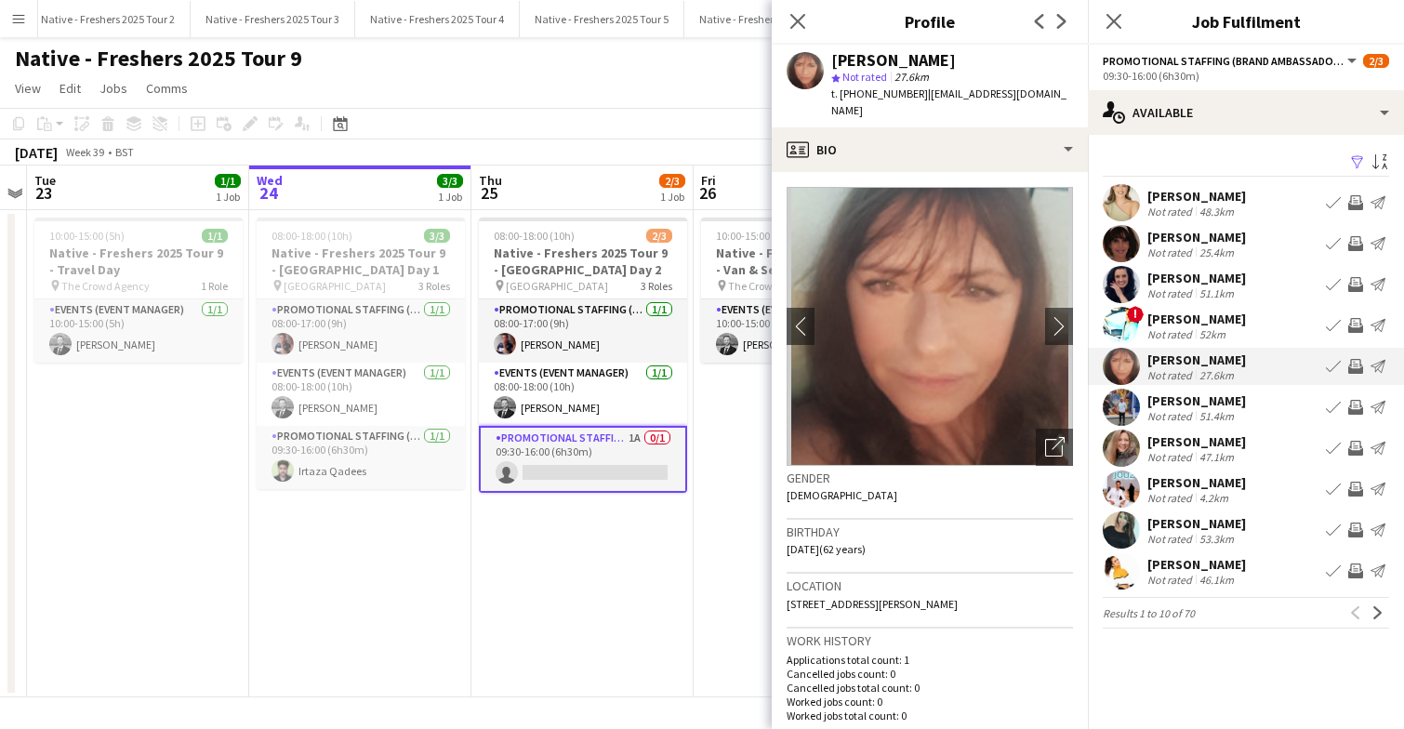
click at [1120, 246] on app-user-avatar at bounding box center [1121, 243] width 37 height 37
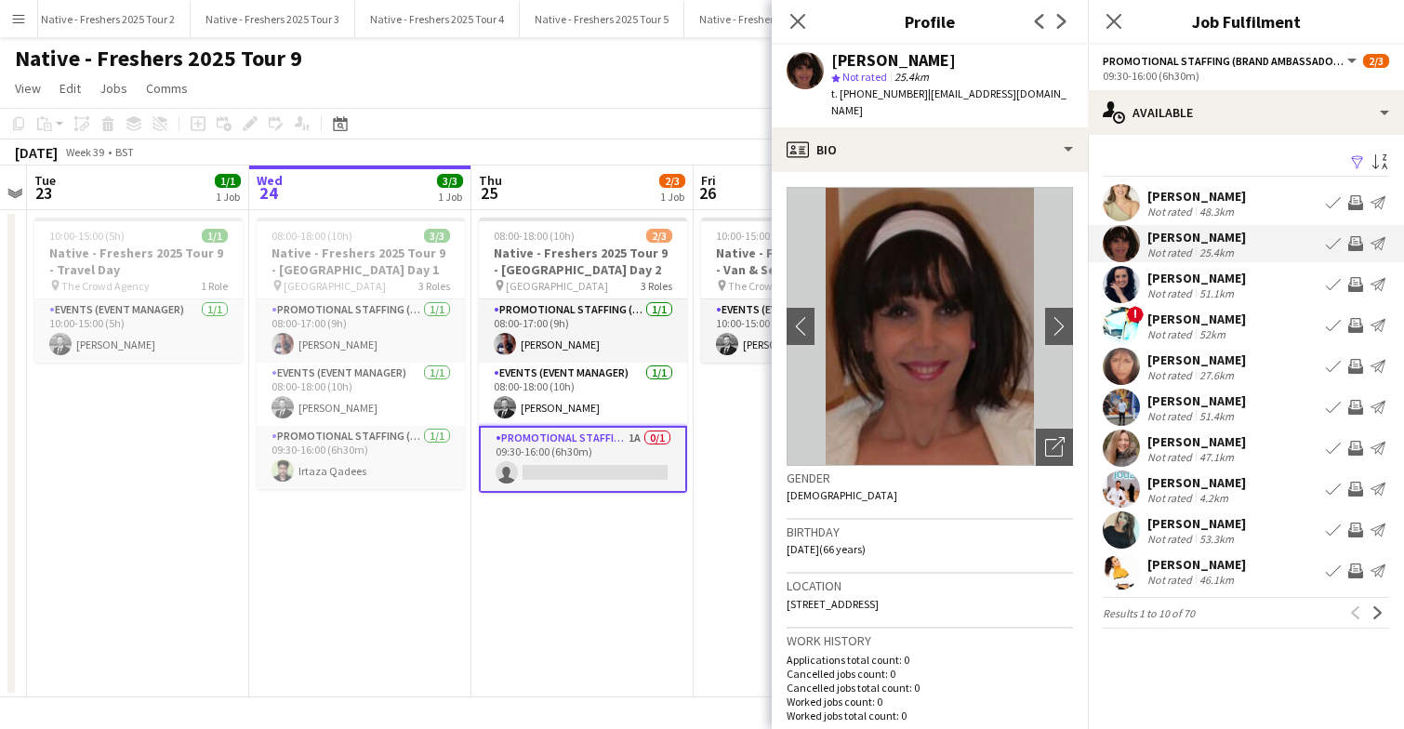
click at [1125, 451] on app-user-avatar at bounding box center [1121, 448] width 37 height 37
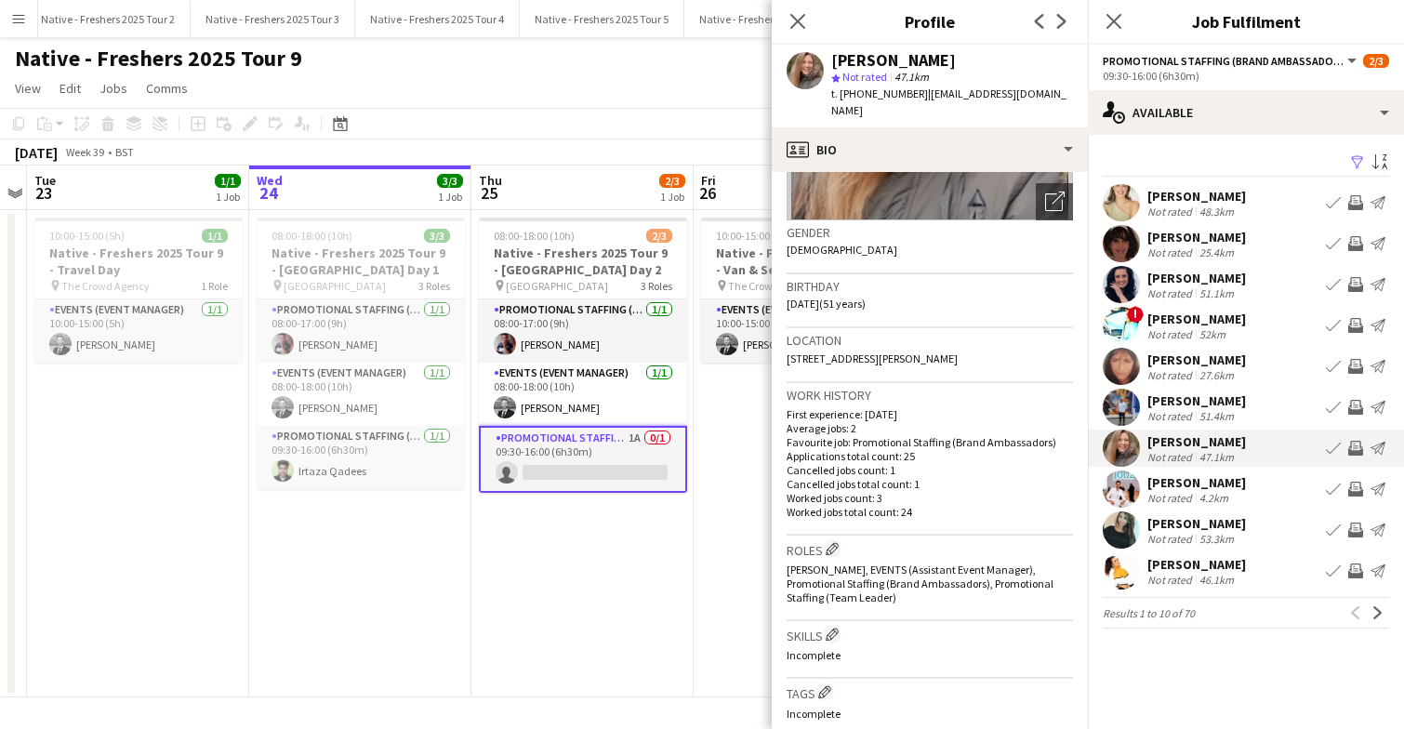
scroll to position [0, 0]
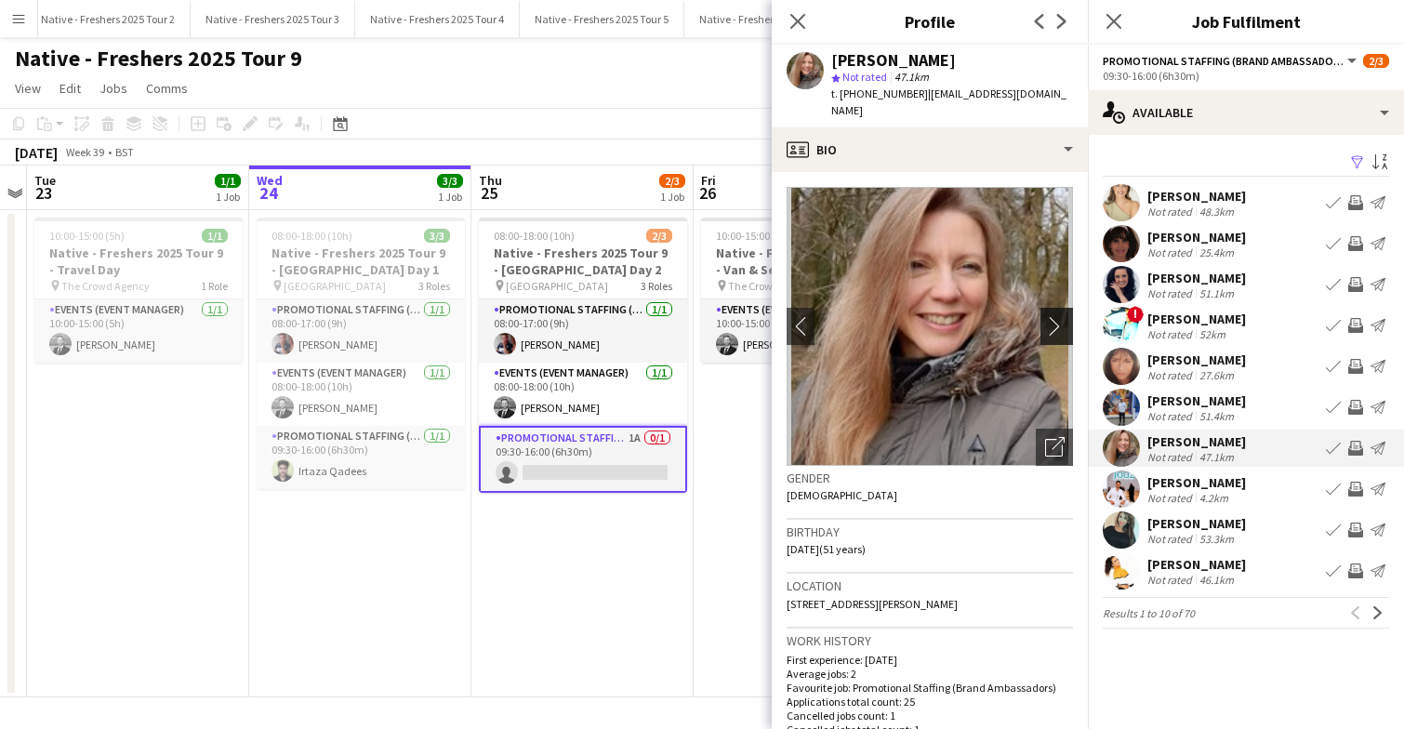
click at [1065, 316] on app-icon "chevron-right" at bounding box center [1059, 326] width 29 height 20
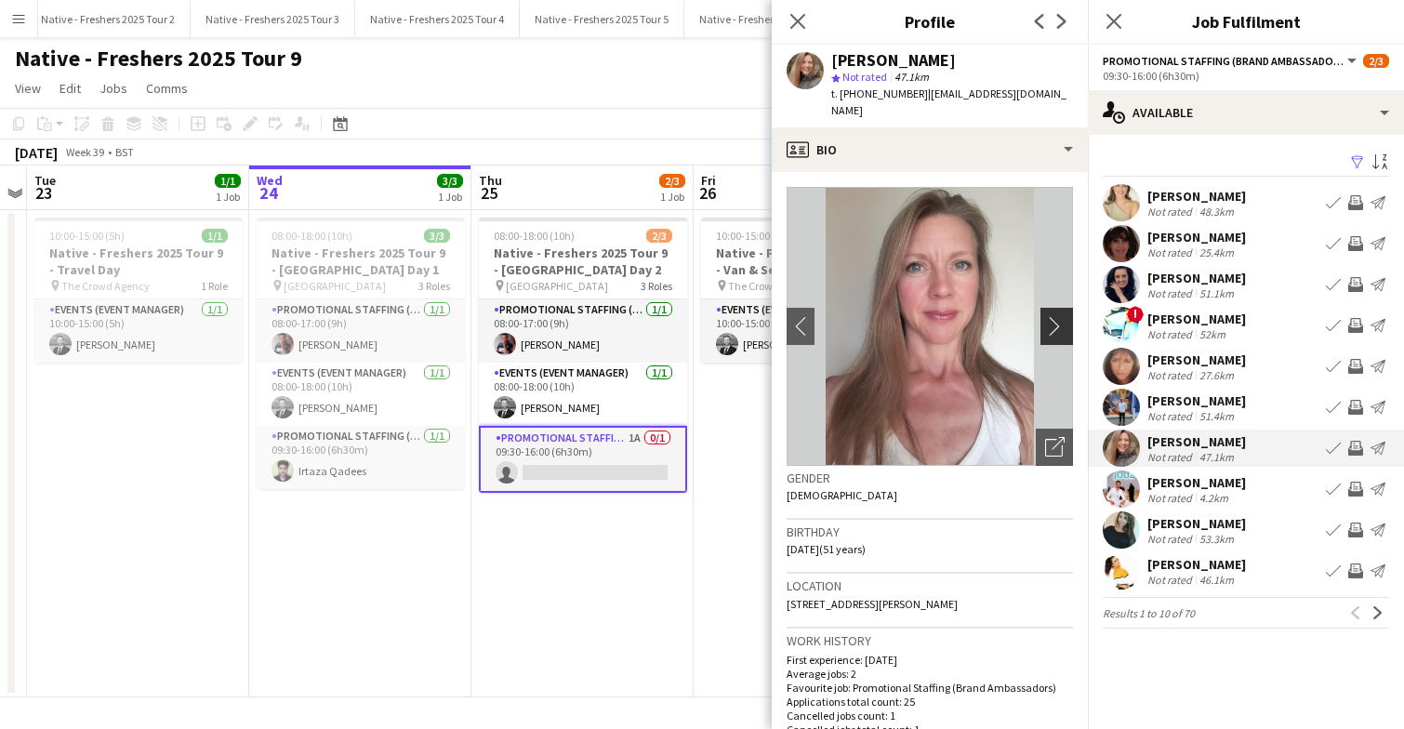
click at [1057, 316] on app-icon "chevron-right" at bounding box center [1059, 326] width 29 height 20
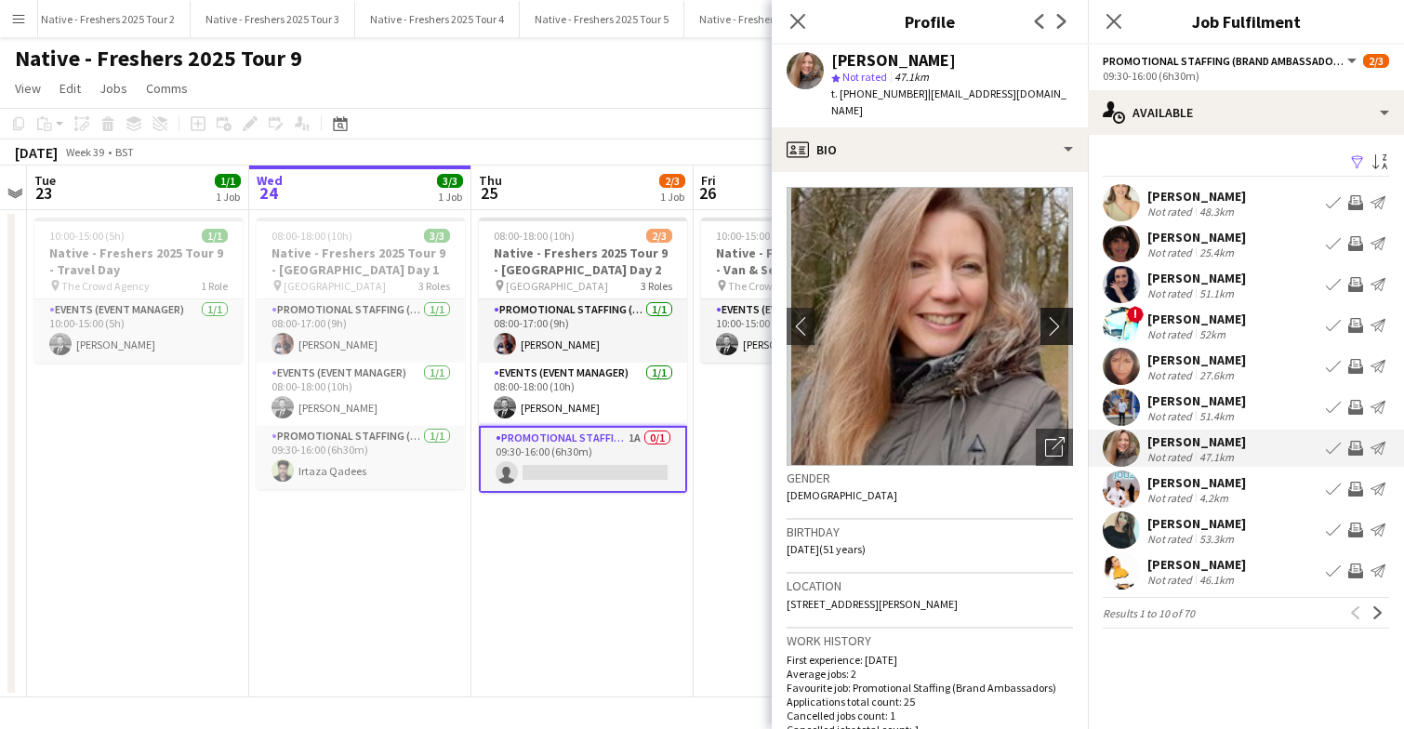
click at [1057, 316] on app-icon "chevron-right" at bounding box center [1059, 326] width 29 height 20
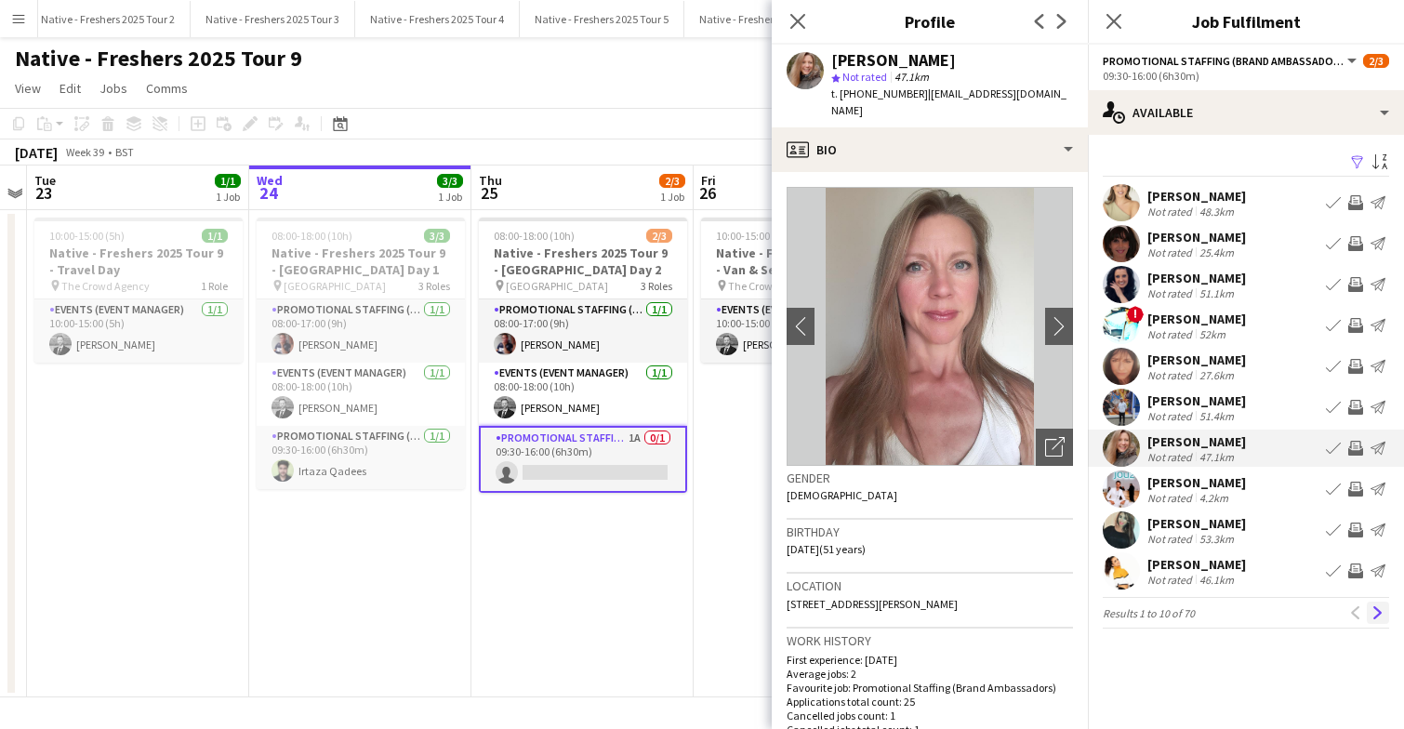
click at [1377, 609] on app-icon "Next" at bounding box center [1378, 612] width 13 height 13
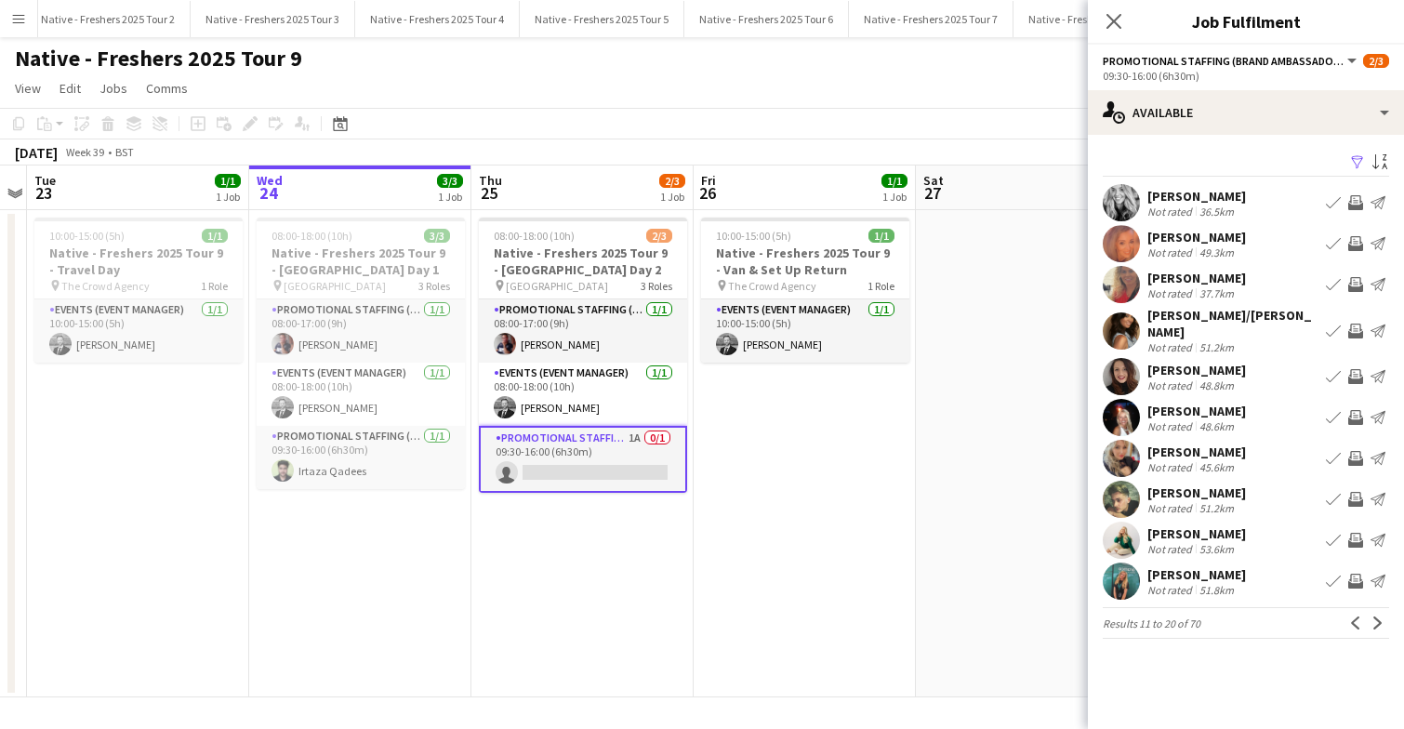
click at [1124, 570] on app-user-avatar at bounding box center [1121, 581] width 37 height 37
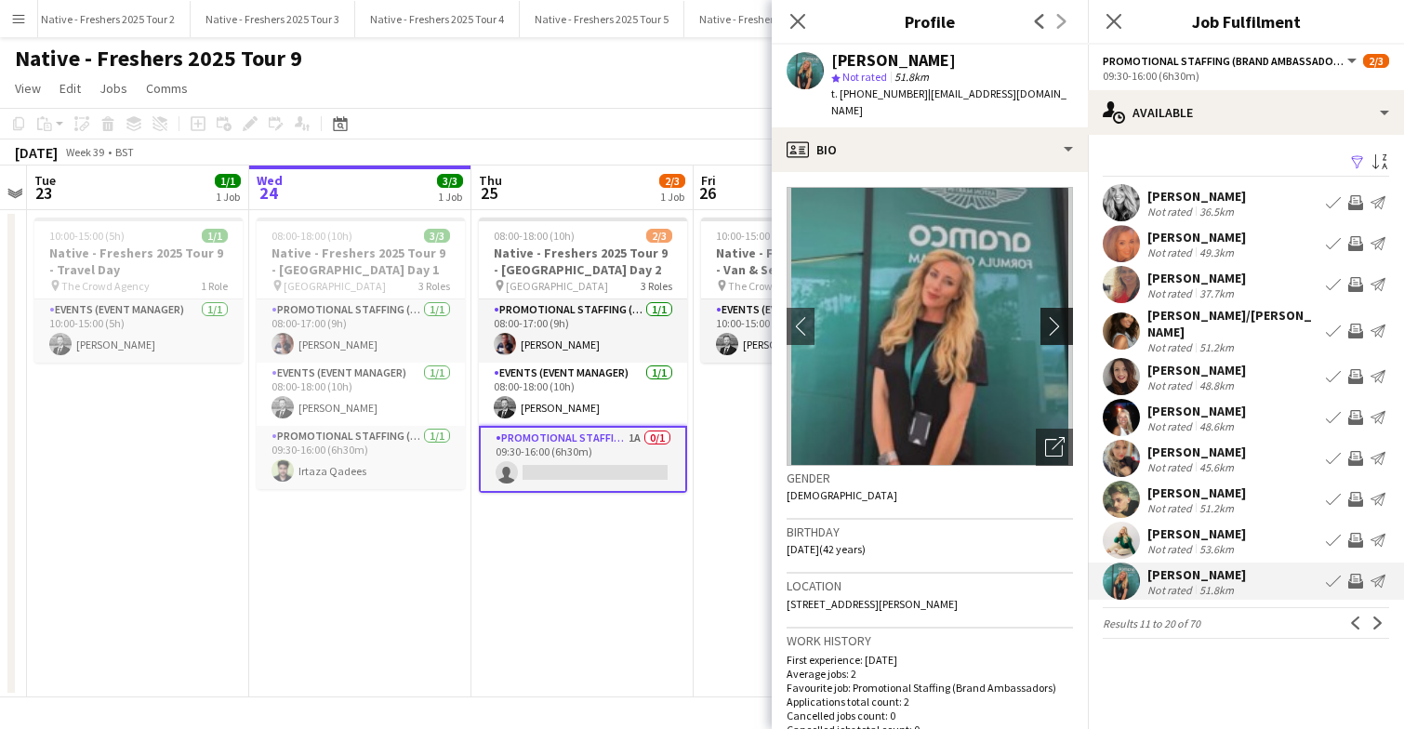
click at [1048, 316] on app-icon "chevron-right" at bounding box center [1059, 326] width 29 height 20
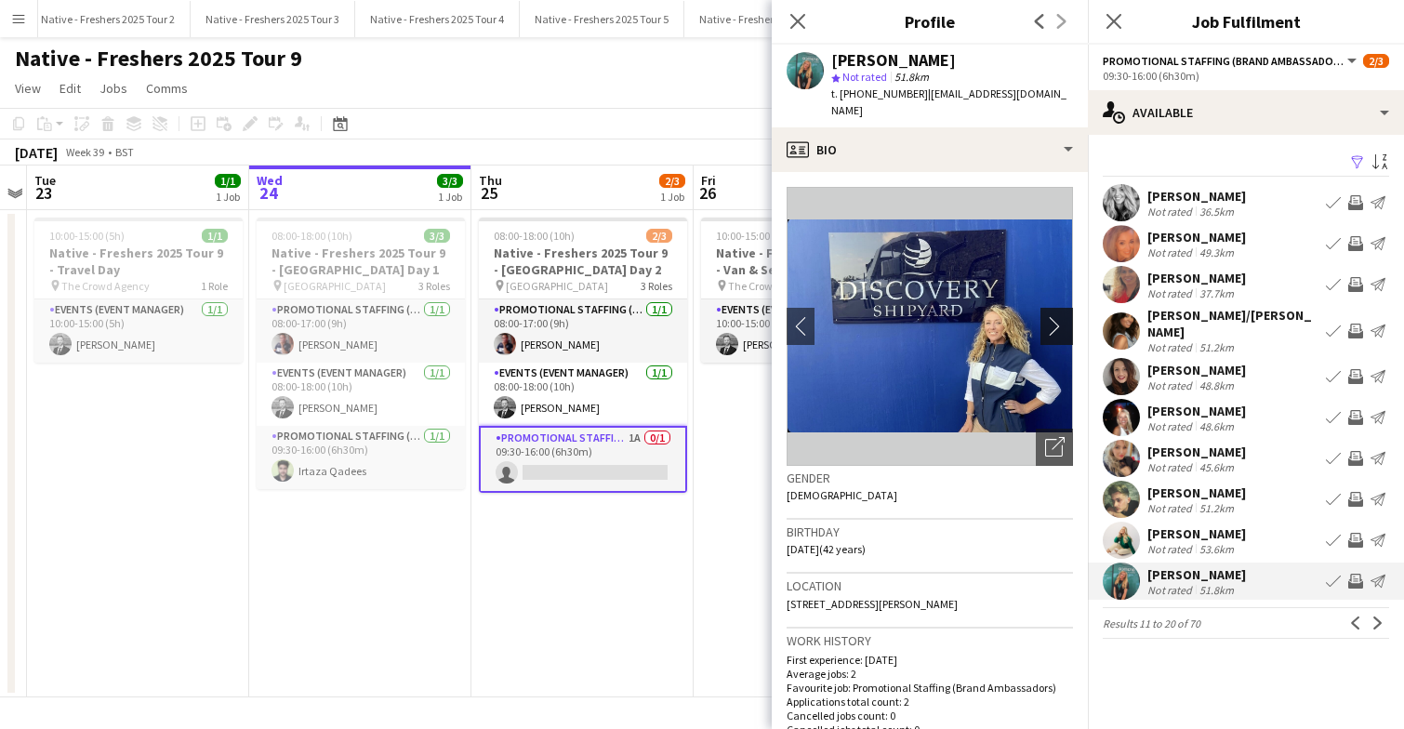
click at [1048, 316] on app-icon "chevron-right" at bounding box center [1059, 326] width 29 height 20
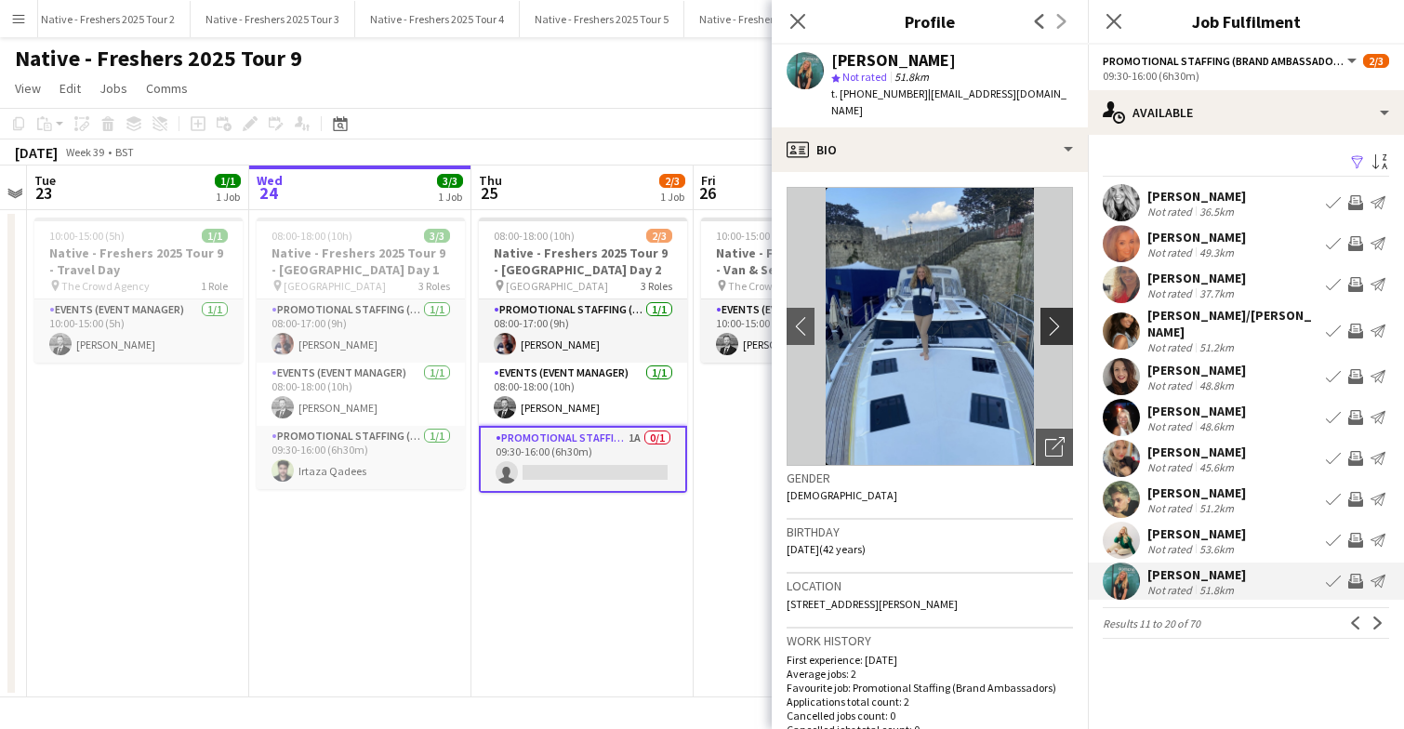
click at [1048, 316] on app-icon "chevron-right" at bounding box center [1059, 326] width 29 height 20
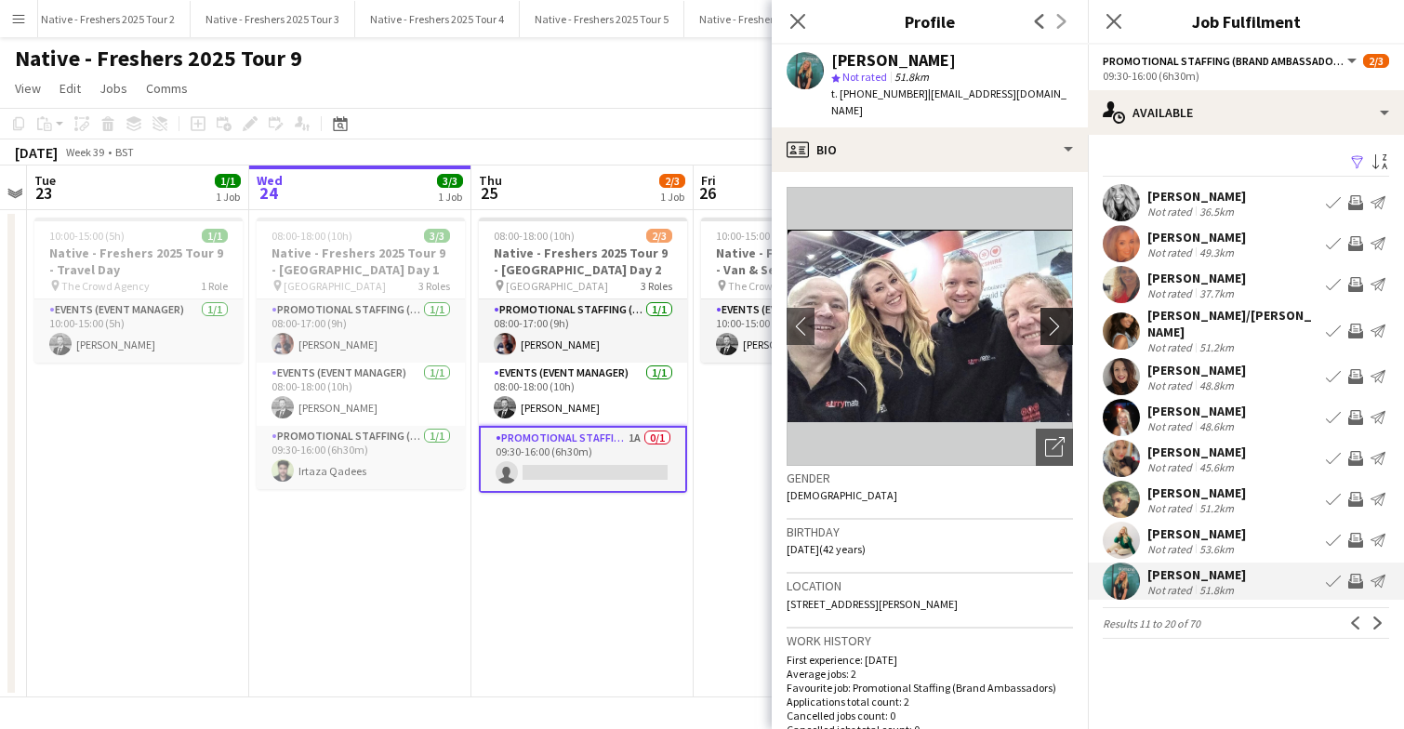
click at [1048, 316] on app-icon "chevron-right" at bounding box center [1059, 326] width 29 height 20
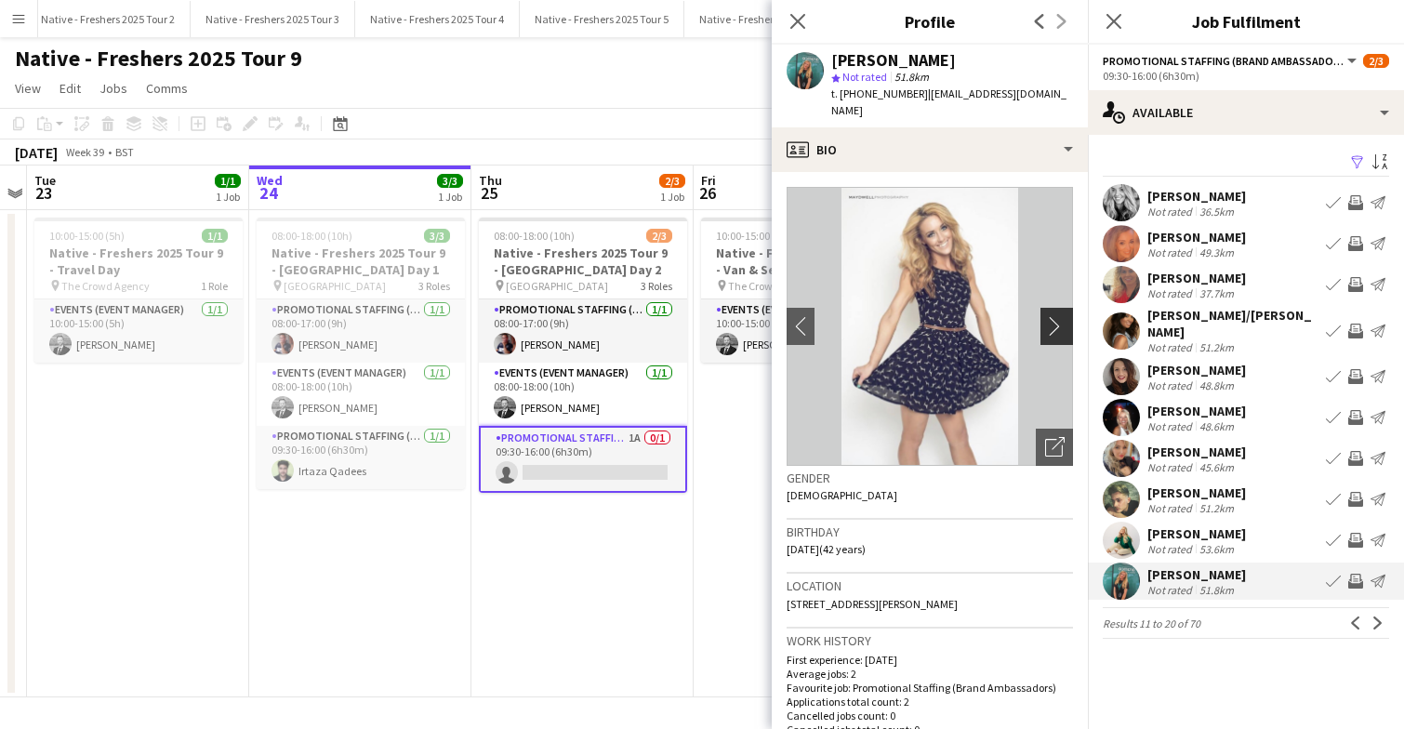
click at [1054, 316] on app-icon "chevron-right" at bounding box center [1059, 326] width 29 height 20
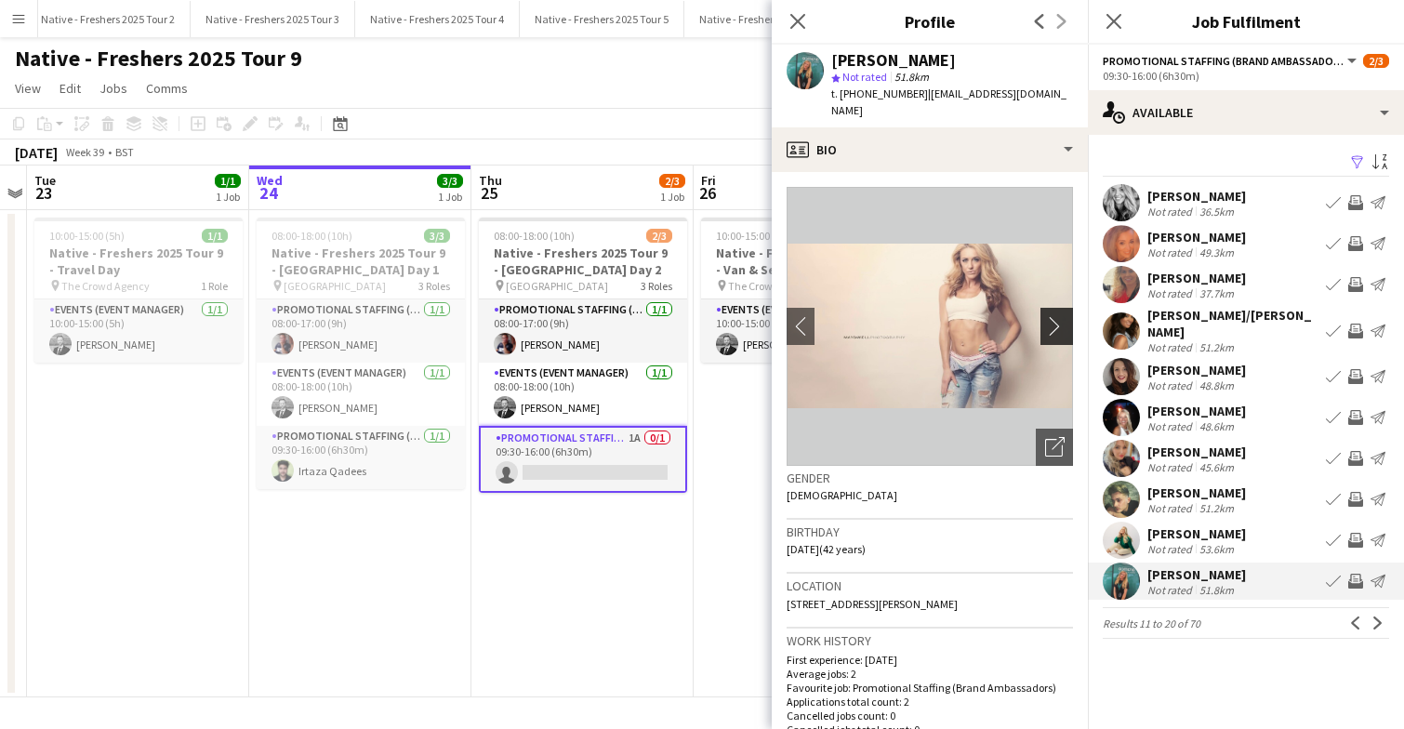
click at [1054, 316] on app-icon "chevron-right" at bounding box center [1059, 326] width 29 height 20
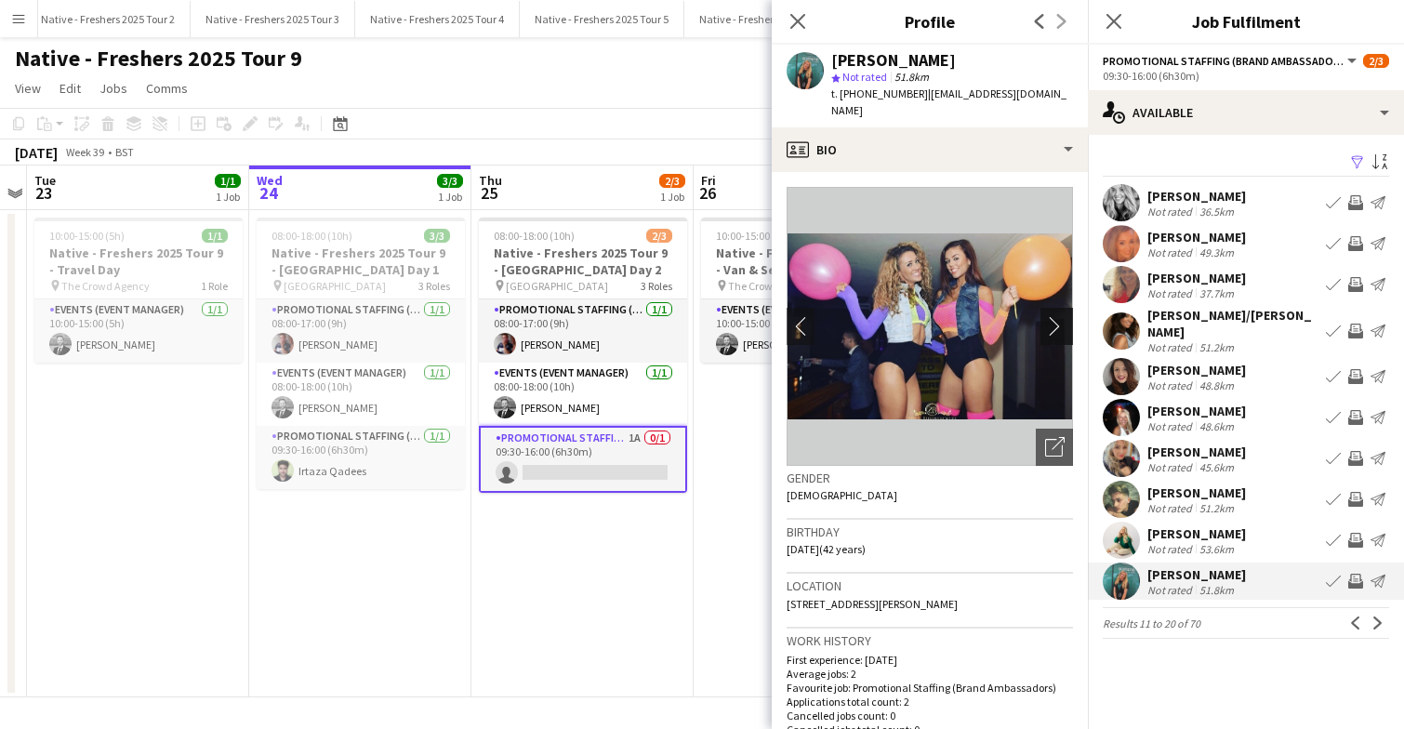
click at [1054, 316] on app-icon "chevron-right" at bounding box center [1059, 326] width 29 height 20
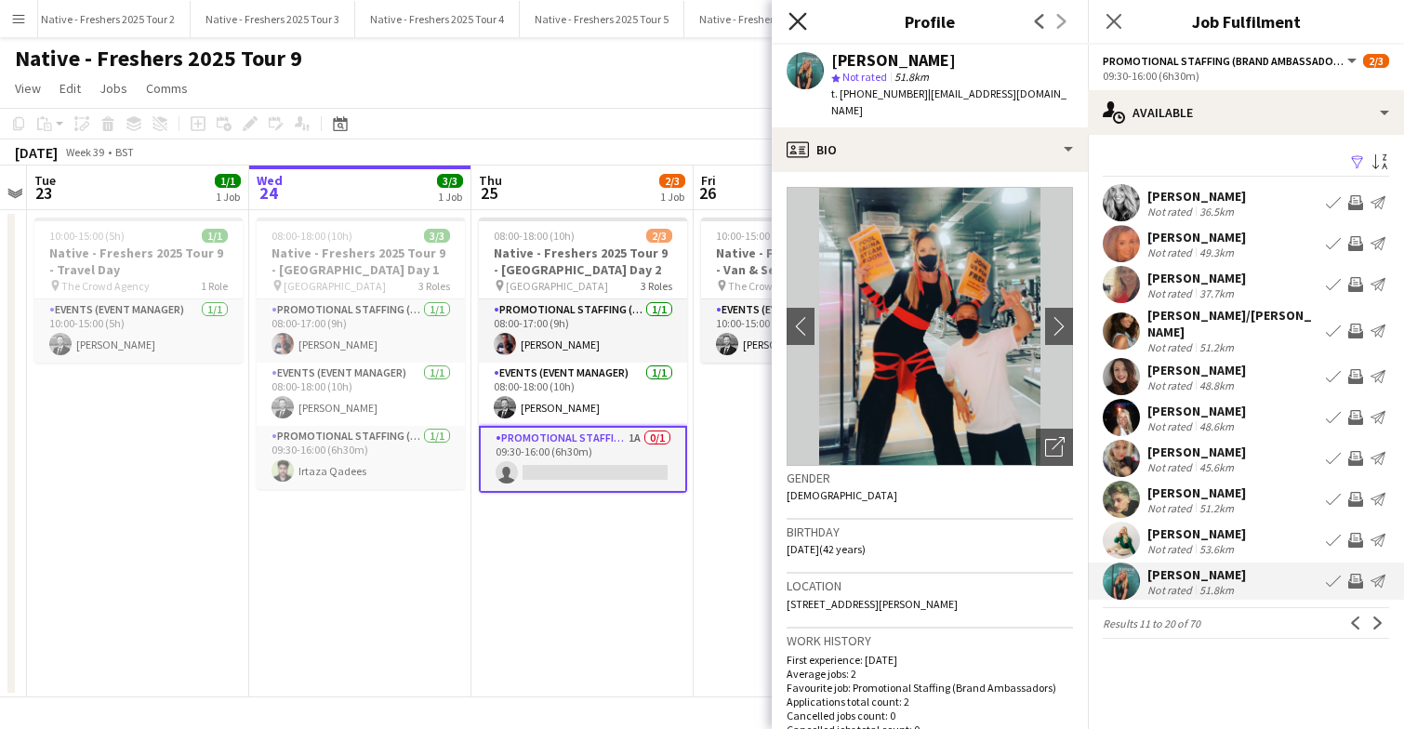
click at [798, 24] on icon "Close pop-in" at bounding box center [798, 21] width 18 height 18
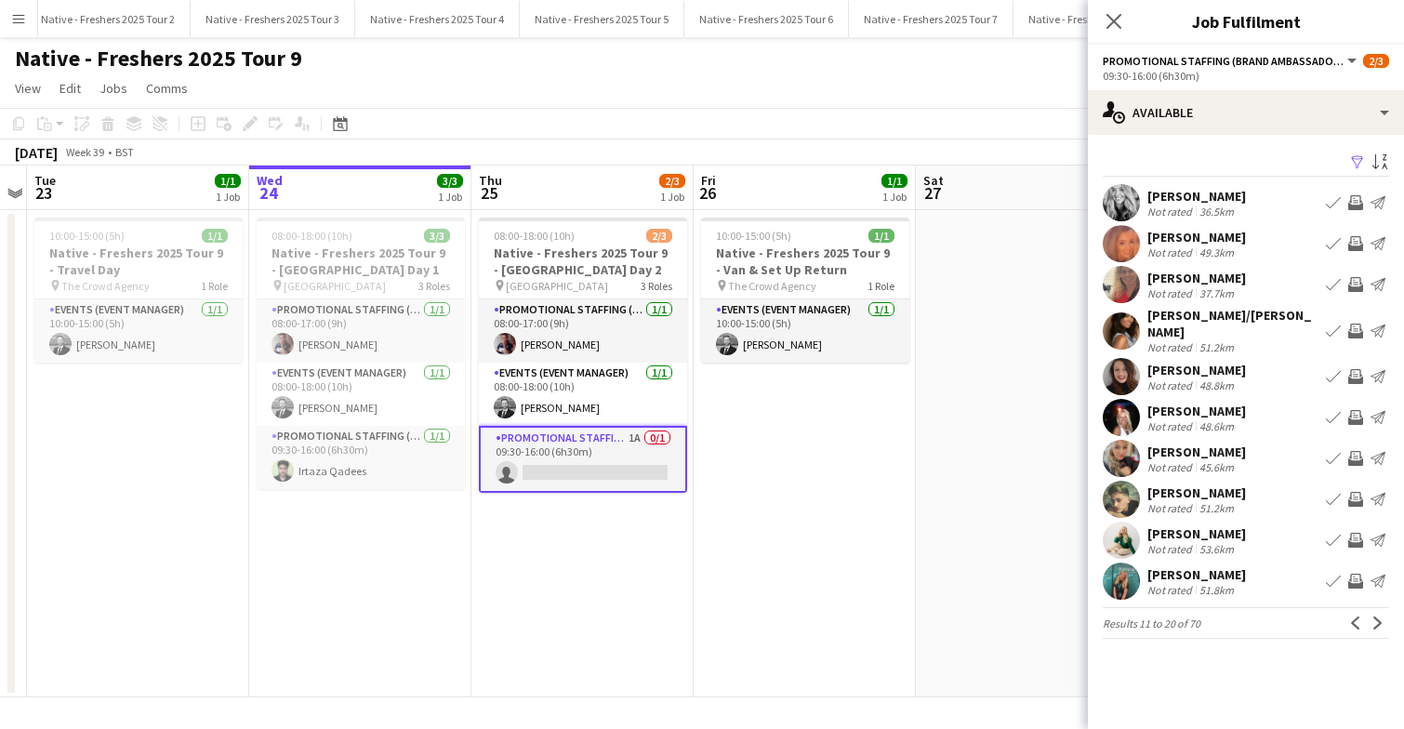
click at [1119, 401] on app-user-avatar at bounding box center [1121, 417] width 37 height 37
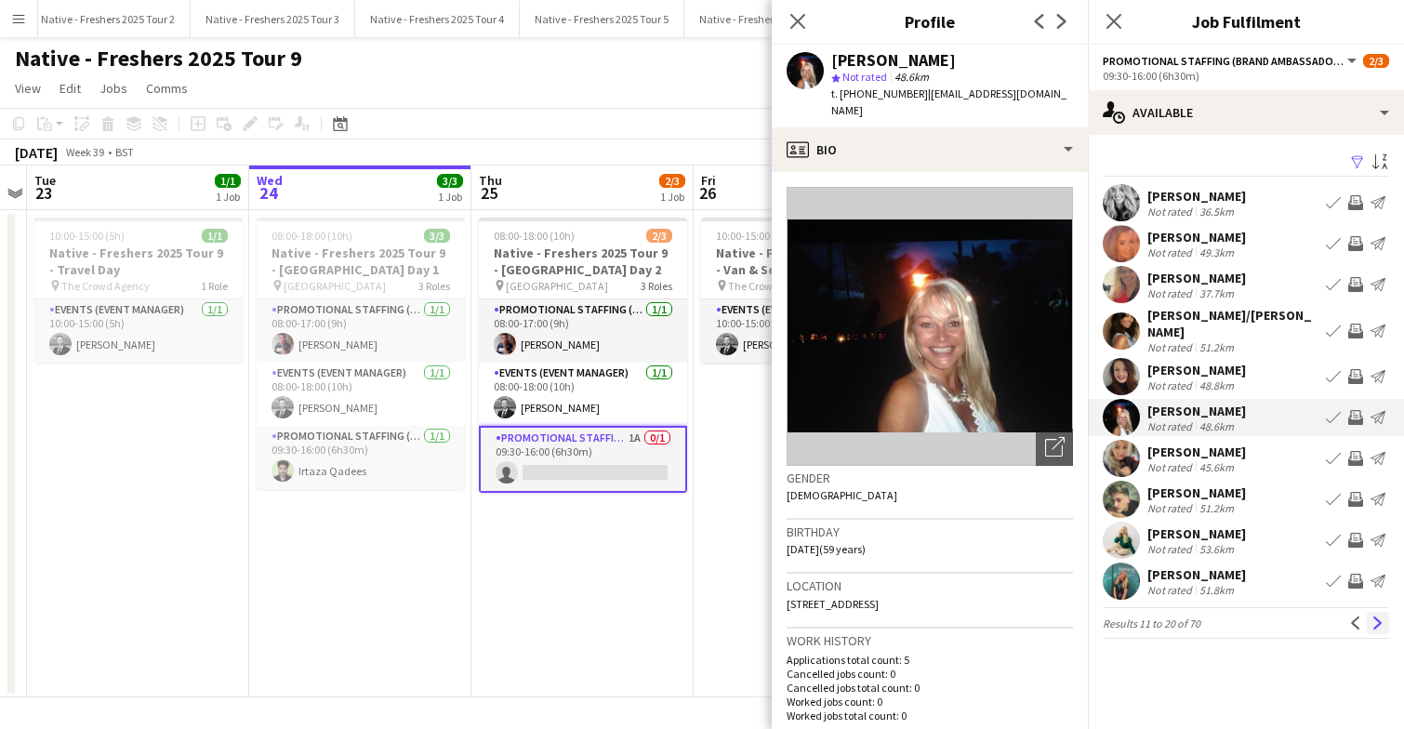
click at [1384, 617] on app-icon "Next" at bounding box center [1378, 623] width 13 height 13
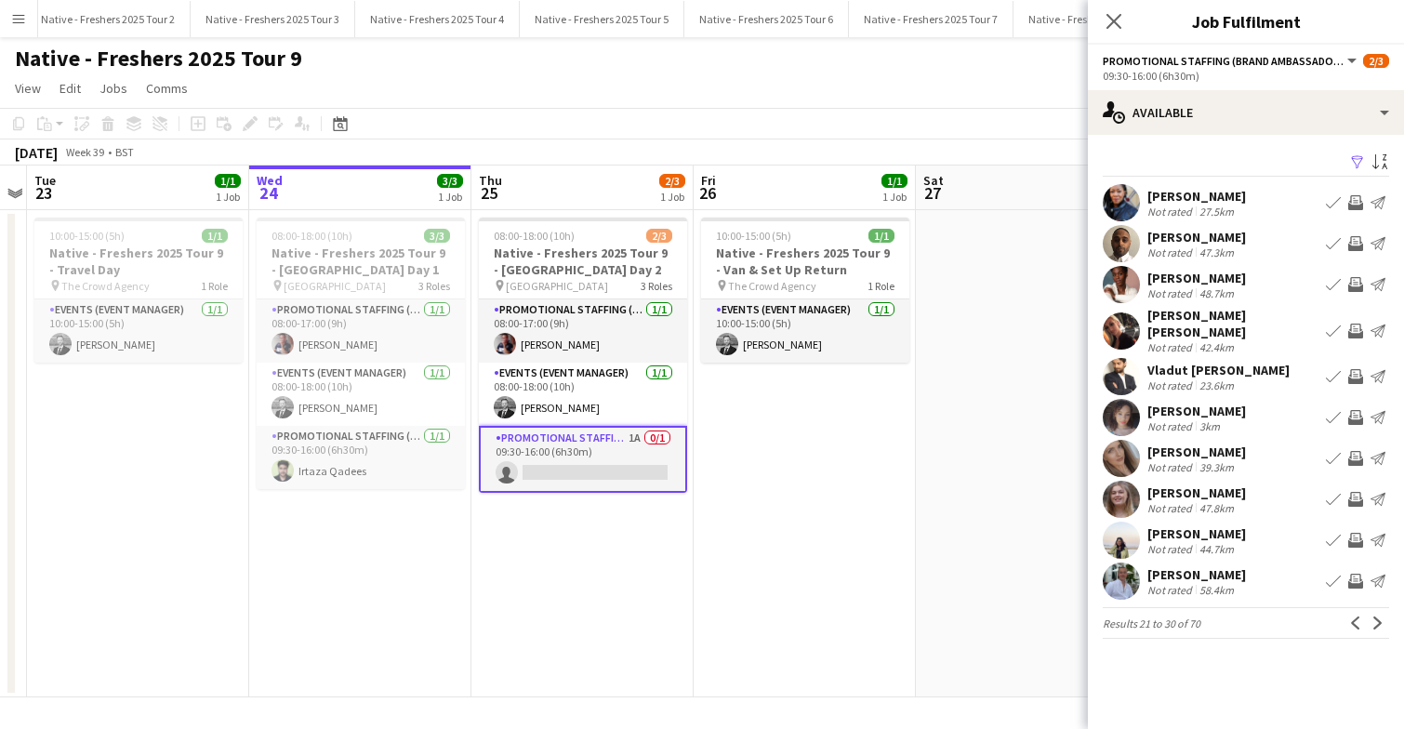
click at [1107, 403] on app-user-avatar at bounding box center [1121, 417] width 37 height 37
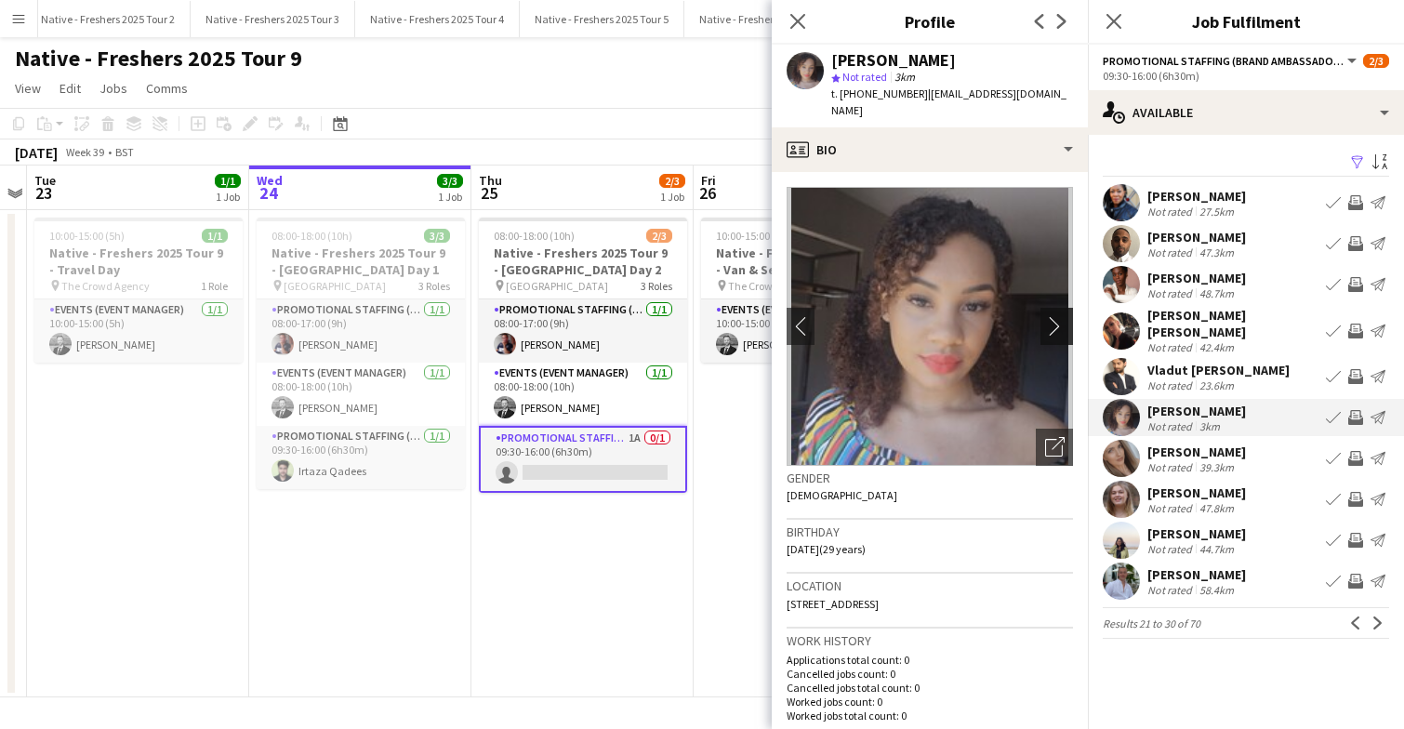
click at [1062, 316] on app-icon "chevron-right" at bounding box center [1059, 326] width 29 height 20
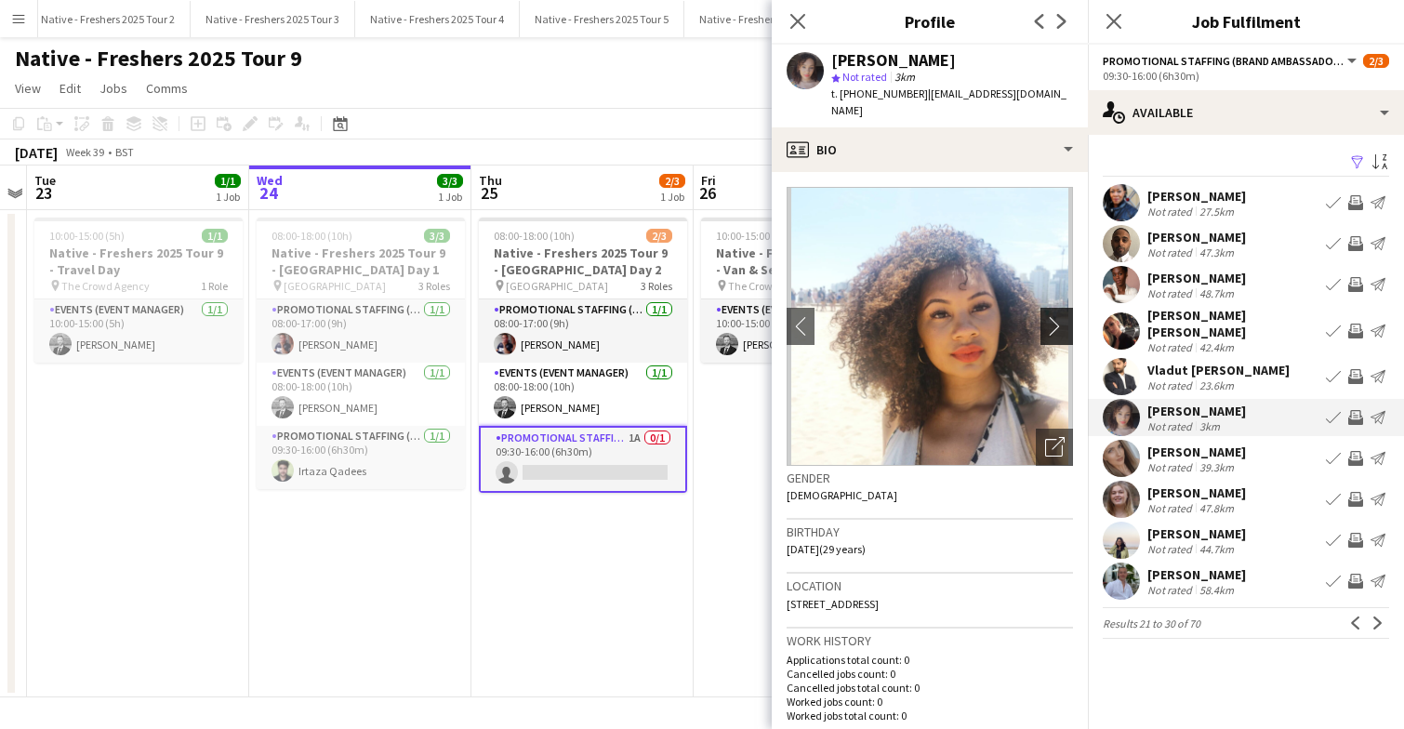
click at [1062, 316] on app-icon "chevron-right" at bounding box center [1059, 326] width 29 height 20
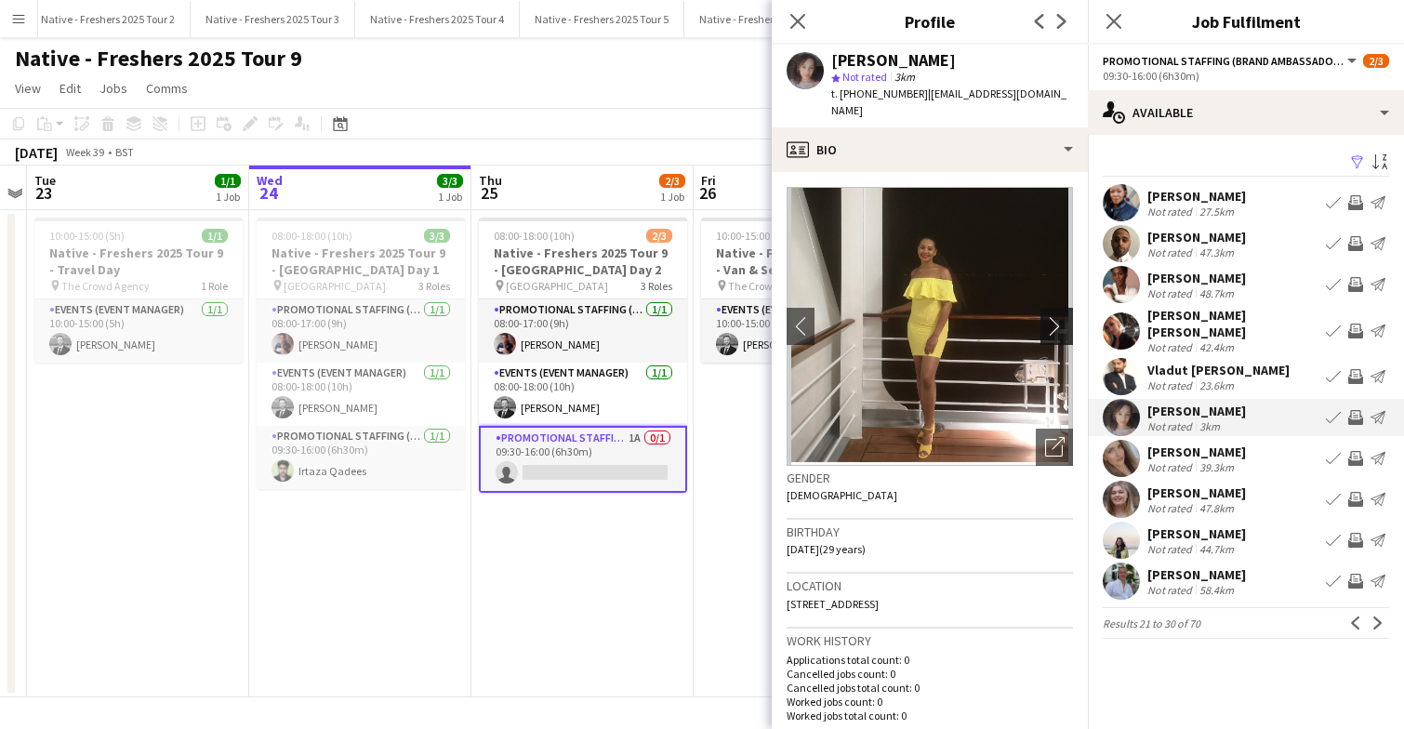
click at [1062, 316] on app-icon "chevron-right" at bounding box center [1059, 326] width 29 height 20
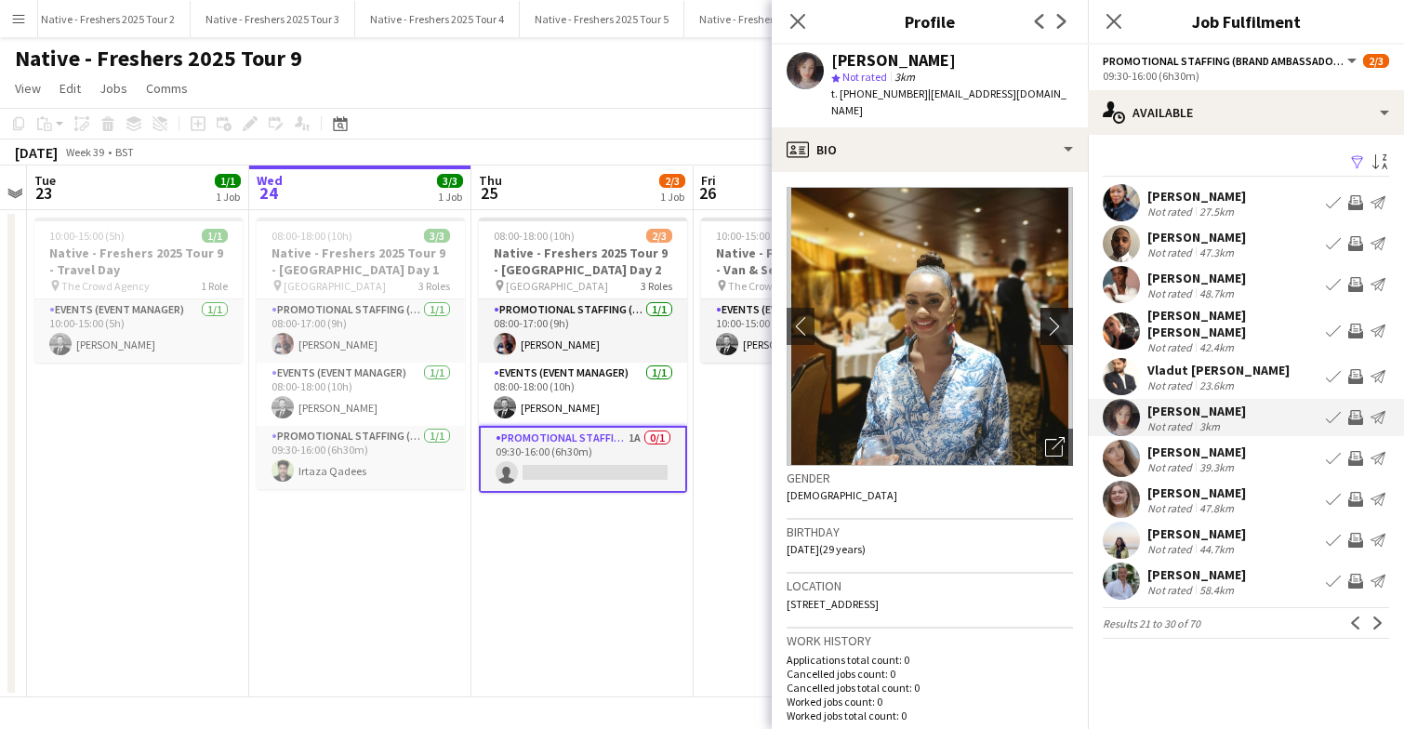
click at [1062, 316] on app-icon "chevron-right" at bounding box center [1059, 326] width 29 height 20
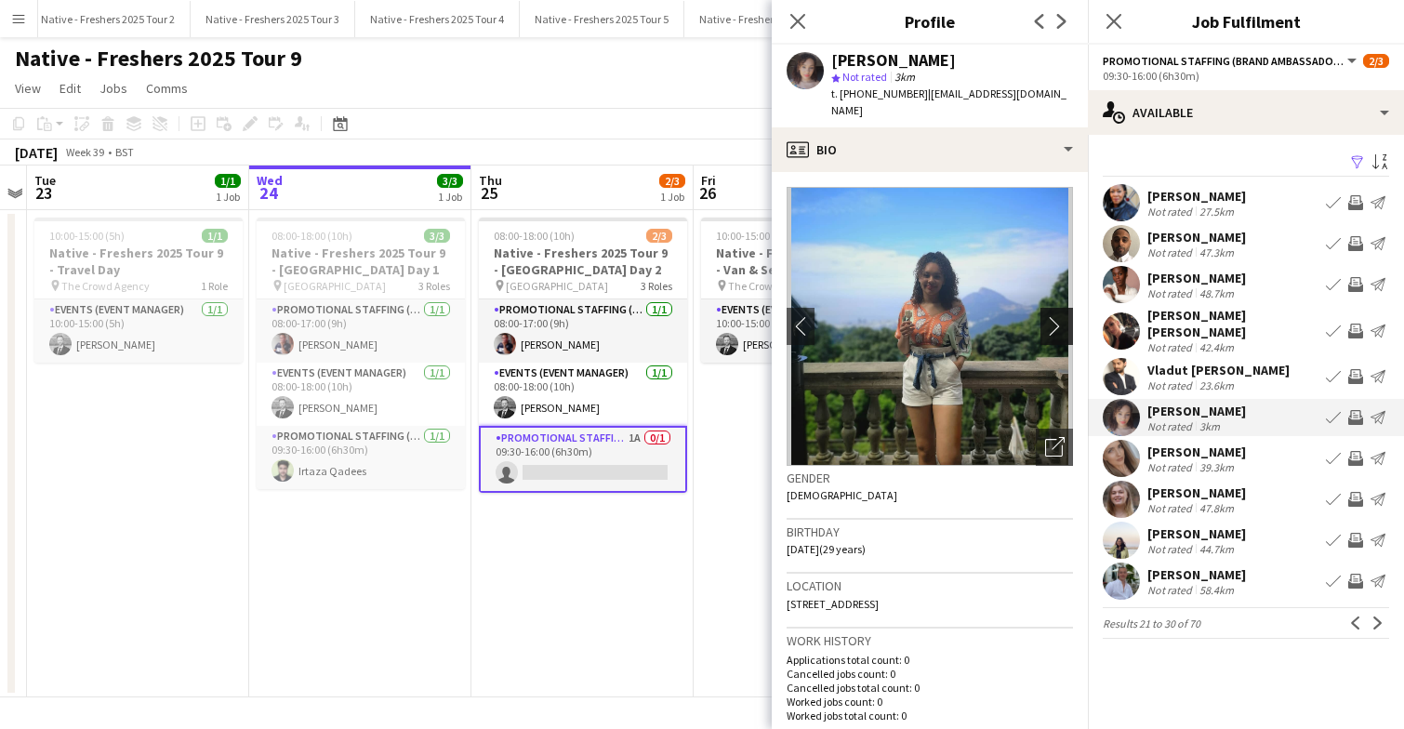
click at [1062, 316] on app-icon "chevron-right" at bounding box center [1059, 326] width 29 height 20
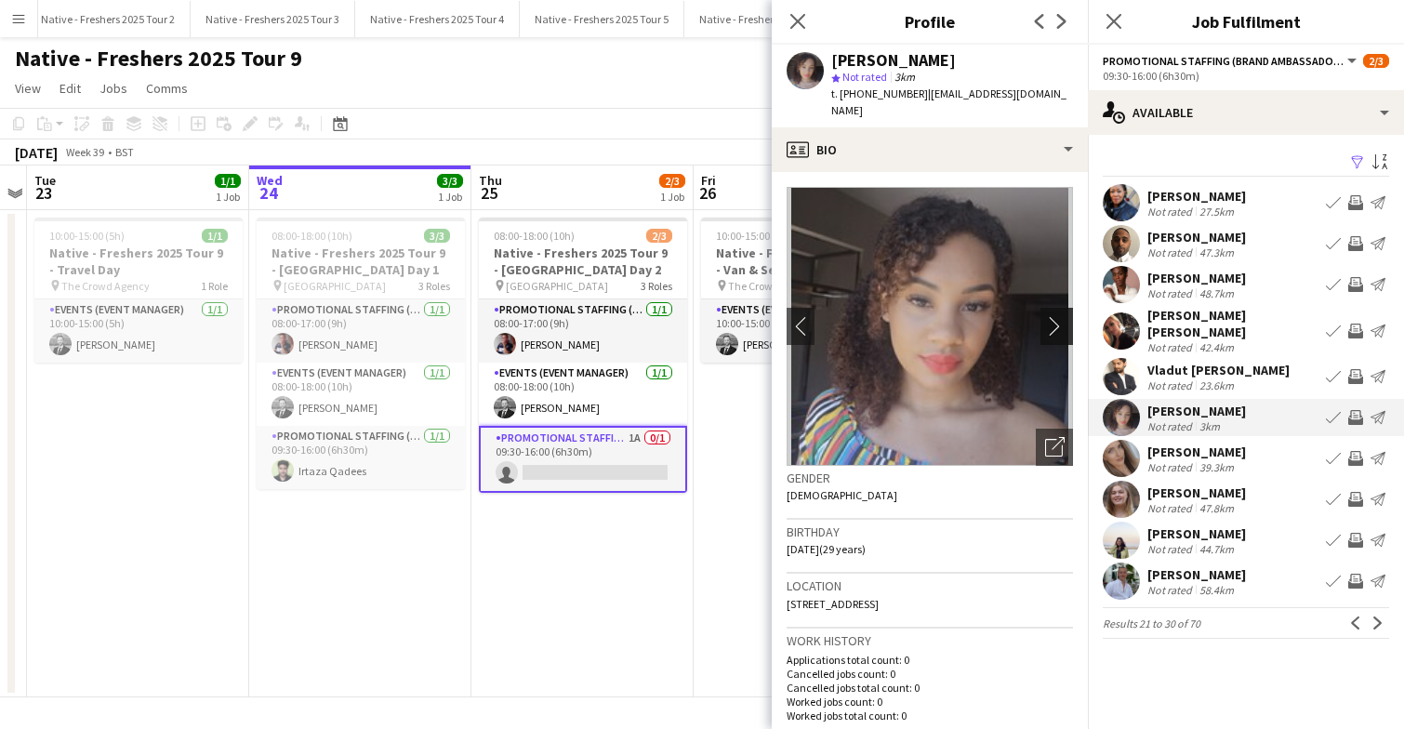
click at [1062, 316] on app-icon "chevron-right" at bounding box center [1059, 326] width 29 height 20
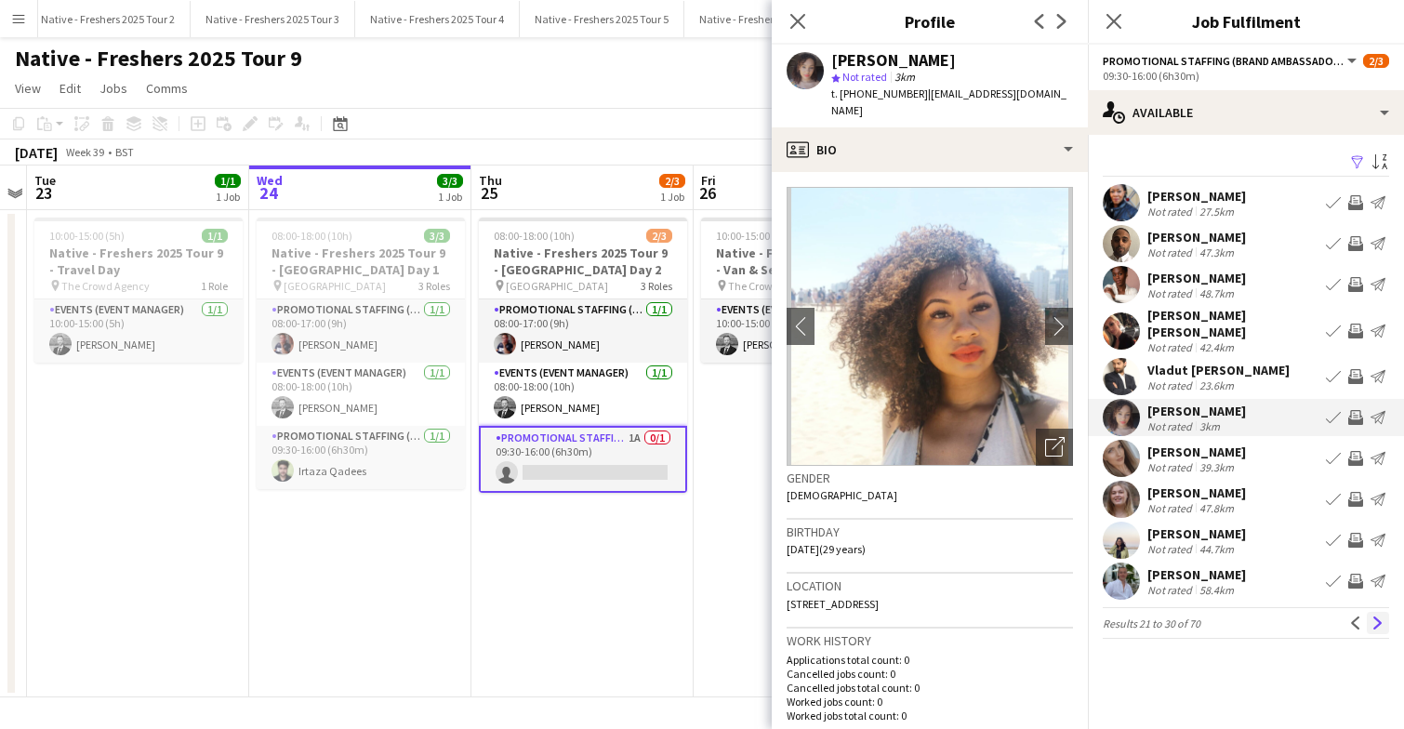
click at [1375, 617] on app-icon "Next" at bounding box center [1378, 623] width 13 height 13
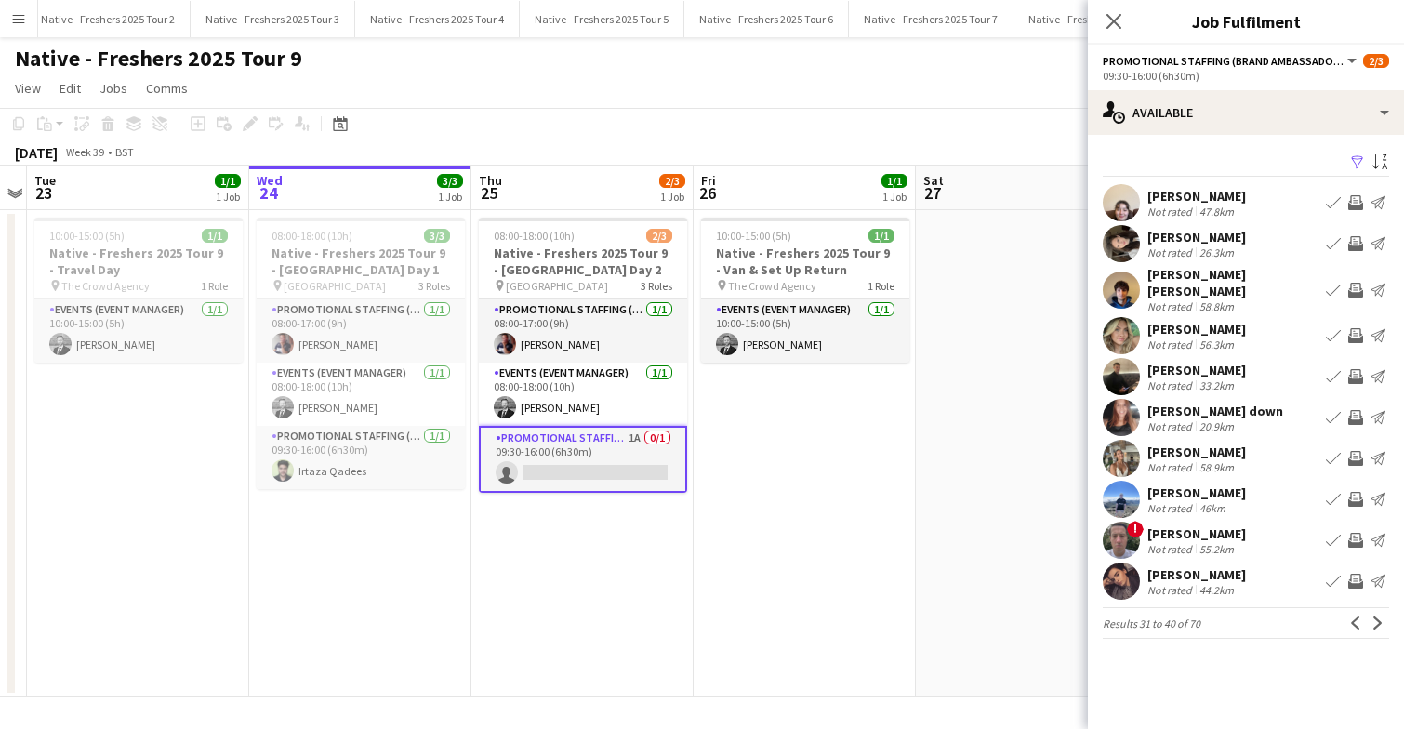
click at [1375, 617] on app-icon "Next" at bounding box center [1378, 623] width 13 height 13
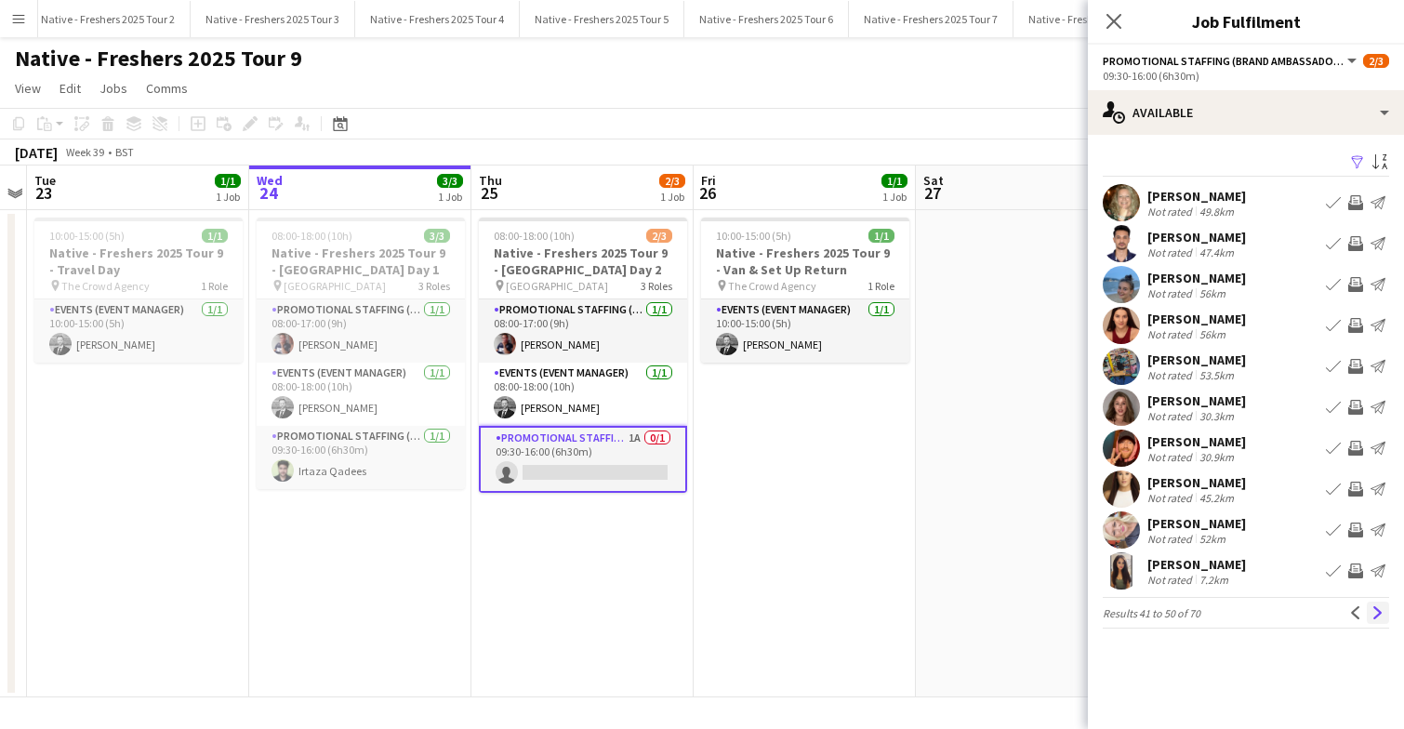
click at [1376, 617] on app-icon "Next" at bounding box center [1378, 612] width 13 height 13
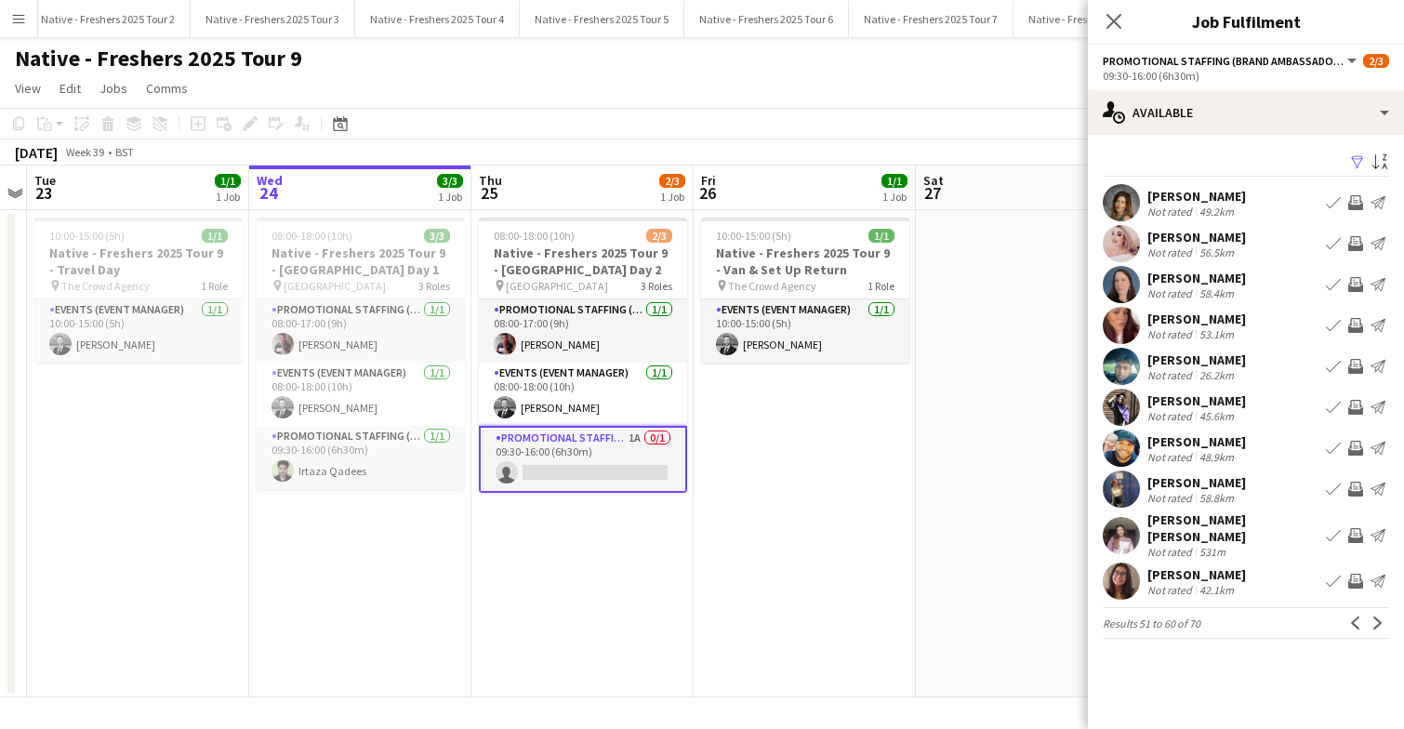
click at [1113, 521] on app-user-avatar at bounding box center [1121, 535] width 37 height 37
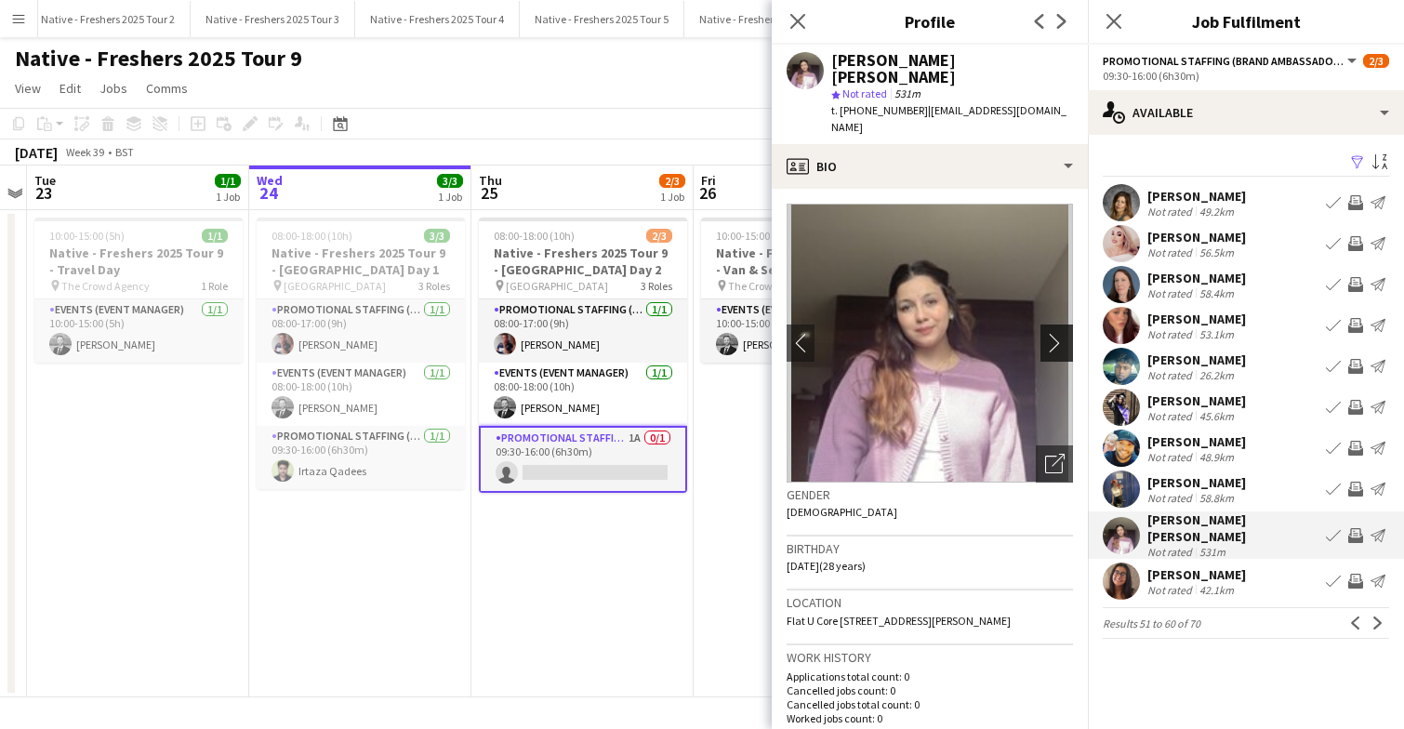
click at [1057, 333] on app-icon "chevron-right" at bounding box center [1059, 343] width 29 height 20
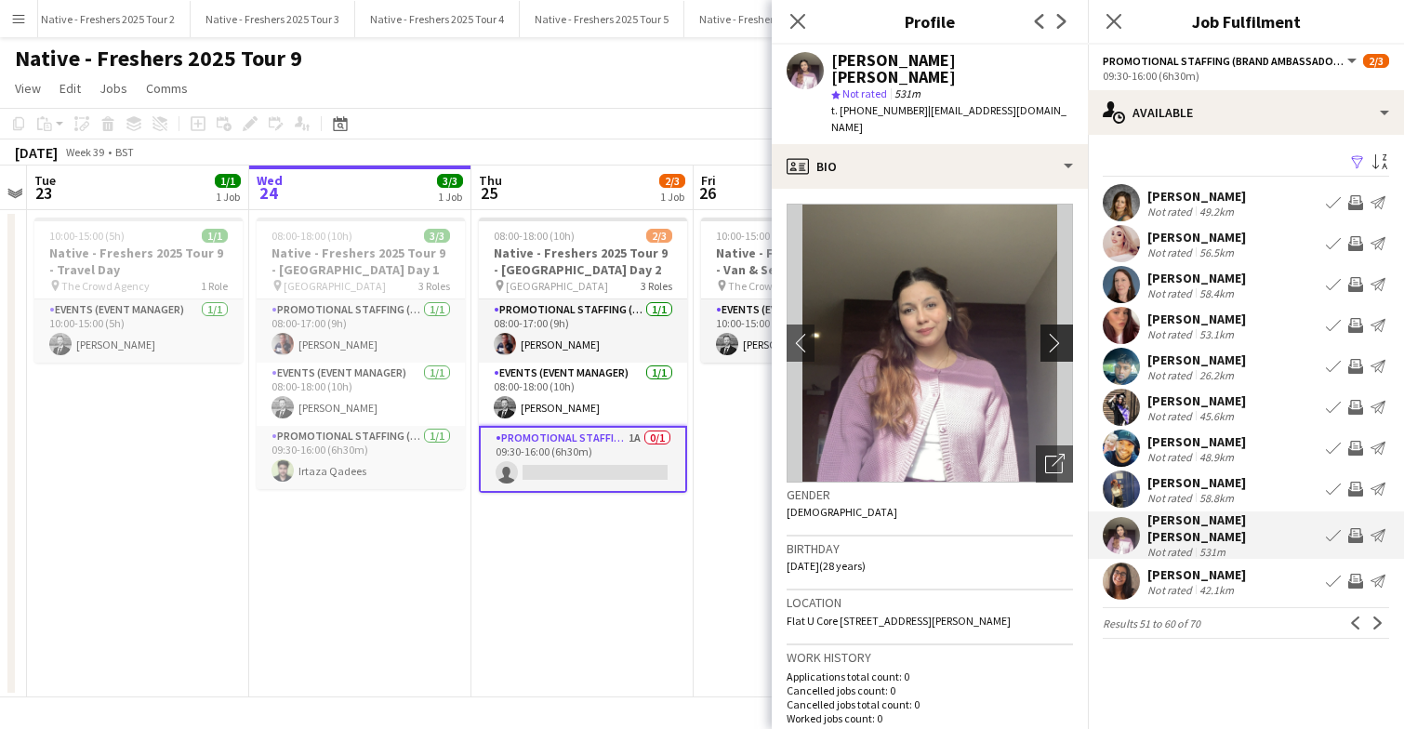
click at [1057, 333] on app-icon "chevron-right" at bounding box center [1059, 343] width 29 height 20
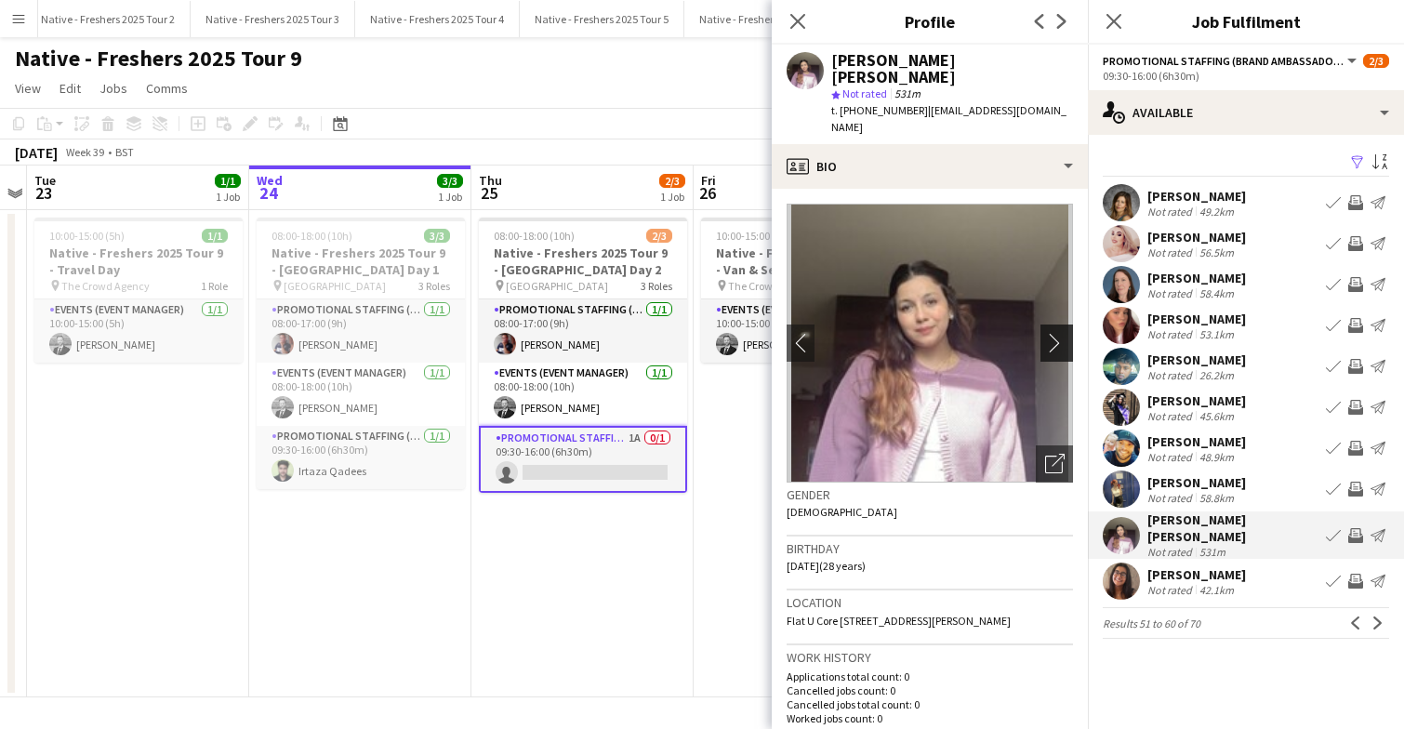
click at [1057, 333] on app-icon "chevron-right" at bounding box center [1059, 343] width 29 height 20
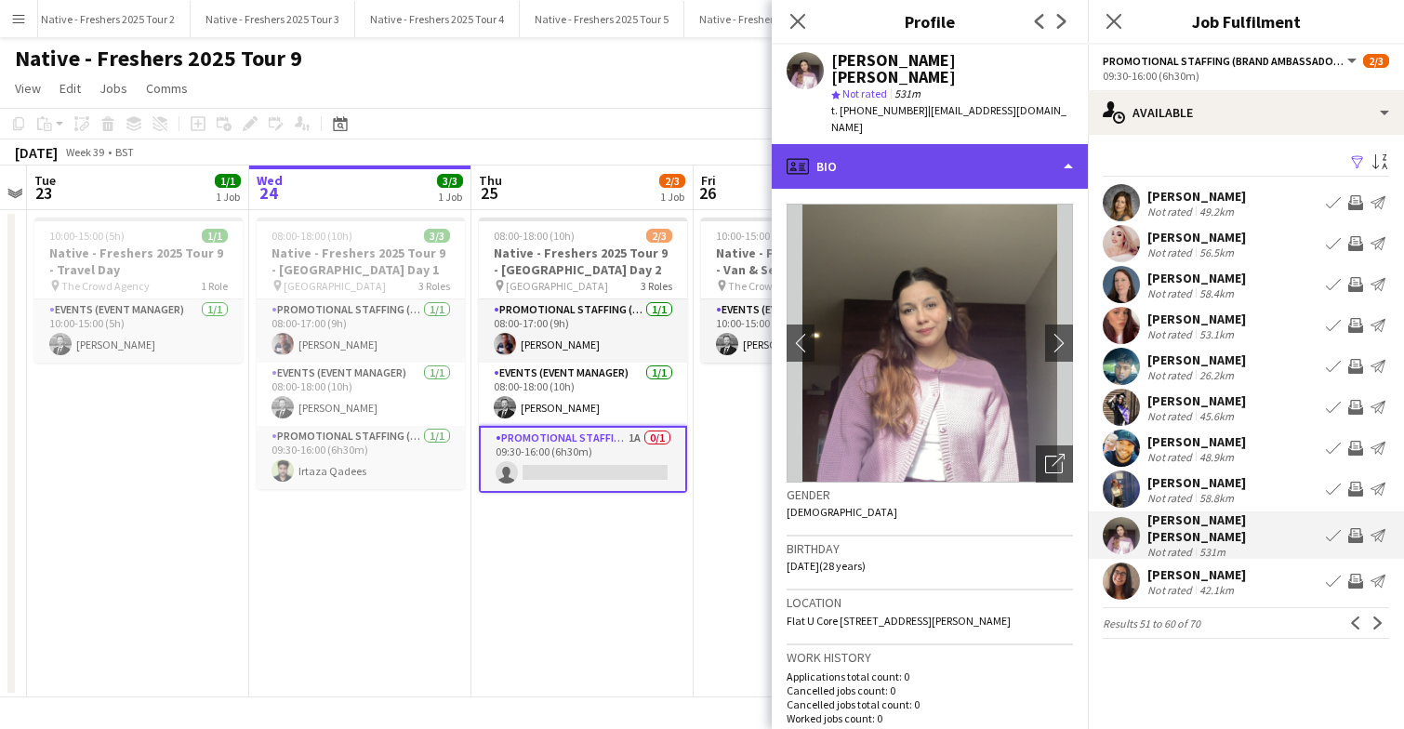
click at [983, 144] on div "profile Bio" at bounding box center [930, 166] width 316 height 45
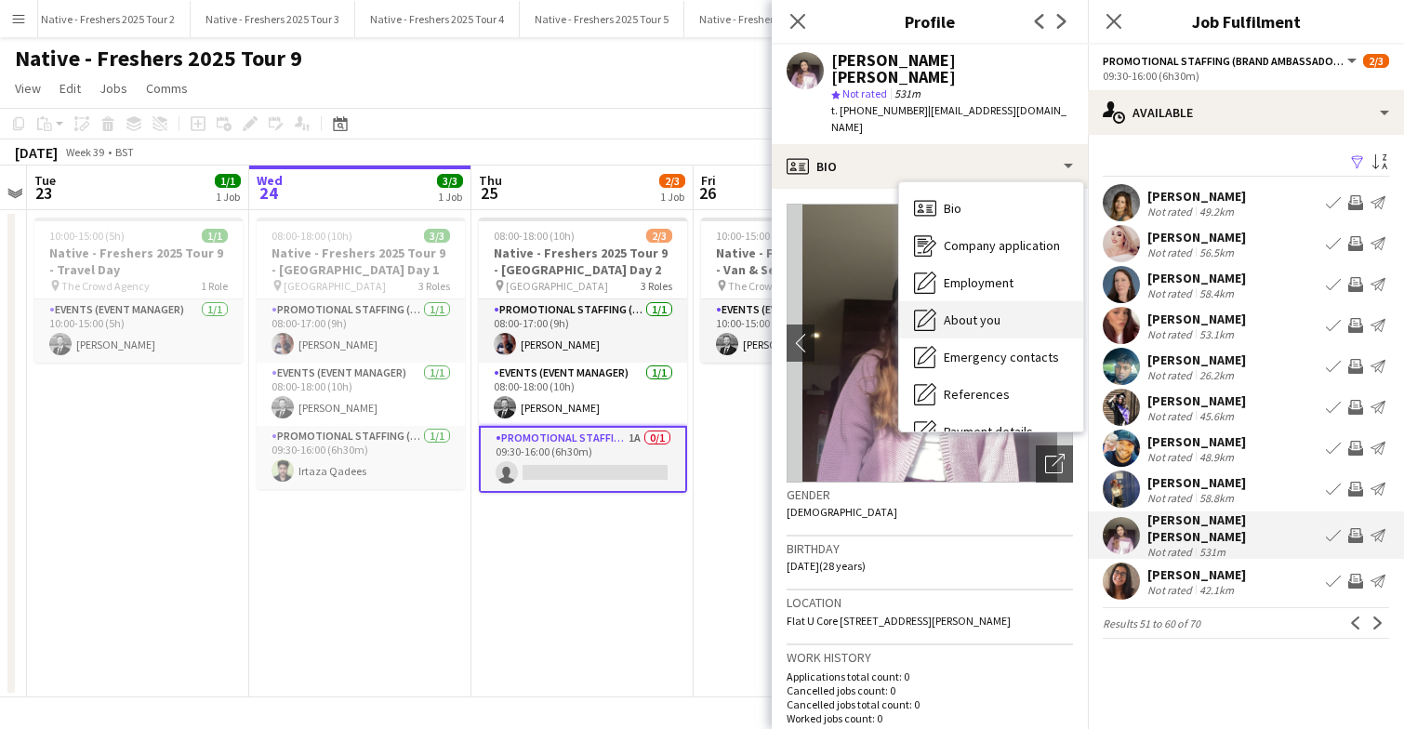
click at [983, 312] on span "About you" at bounding box center [972, 320] width 57 height 17
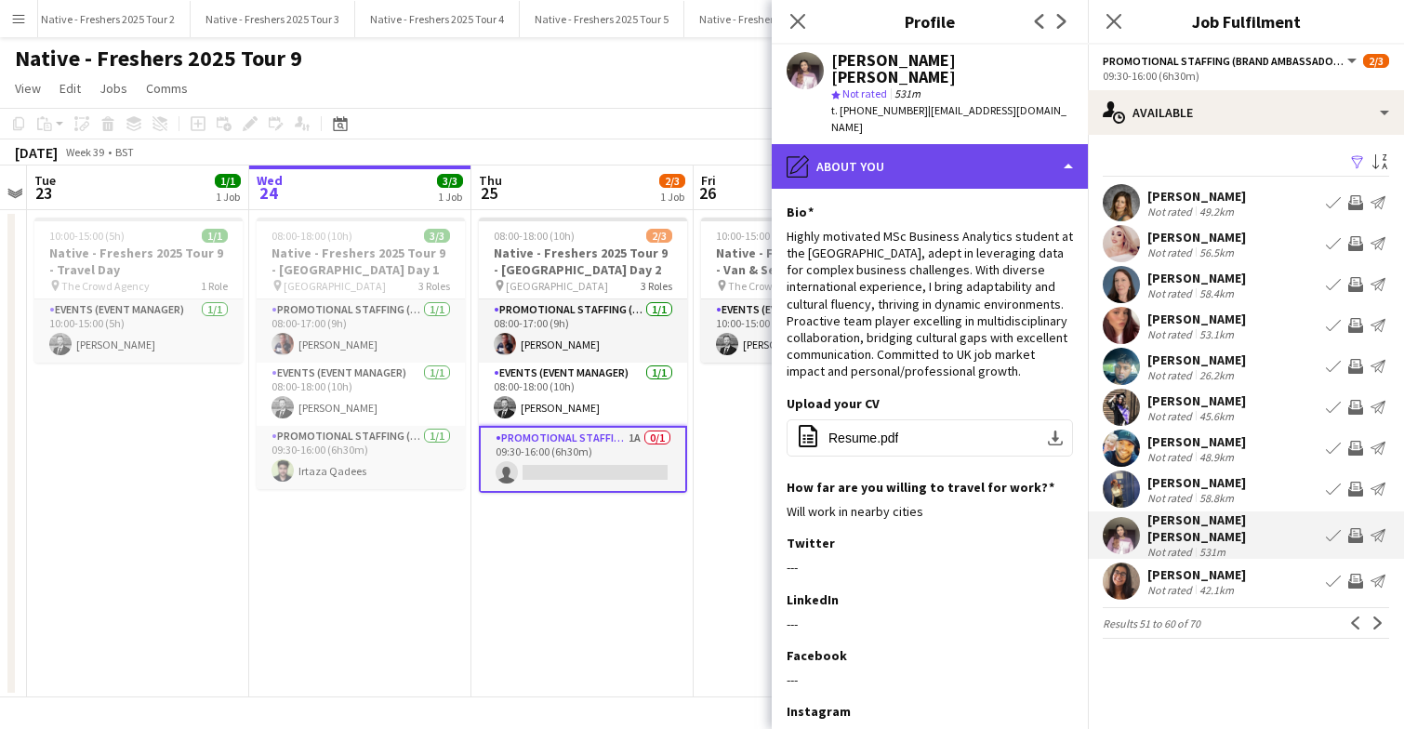
click at [969, 144] on div "pencil4 About you" at bounding box center [930, 166] width 316 height 45
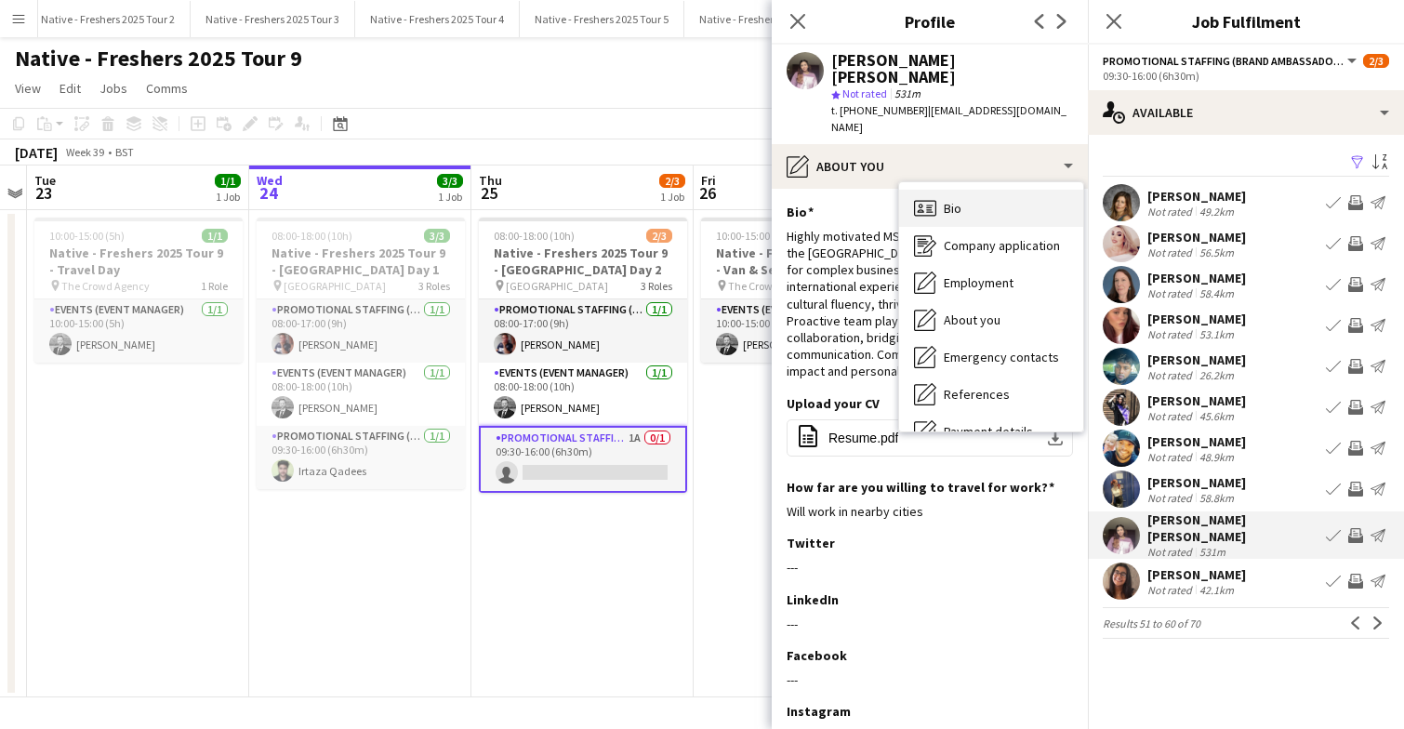
click at [984, 190] on div "Bio Bio" at bounding box center [991, 208] width 184 height 37
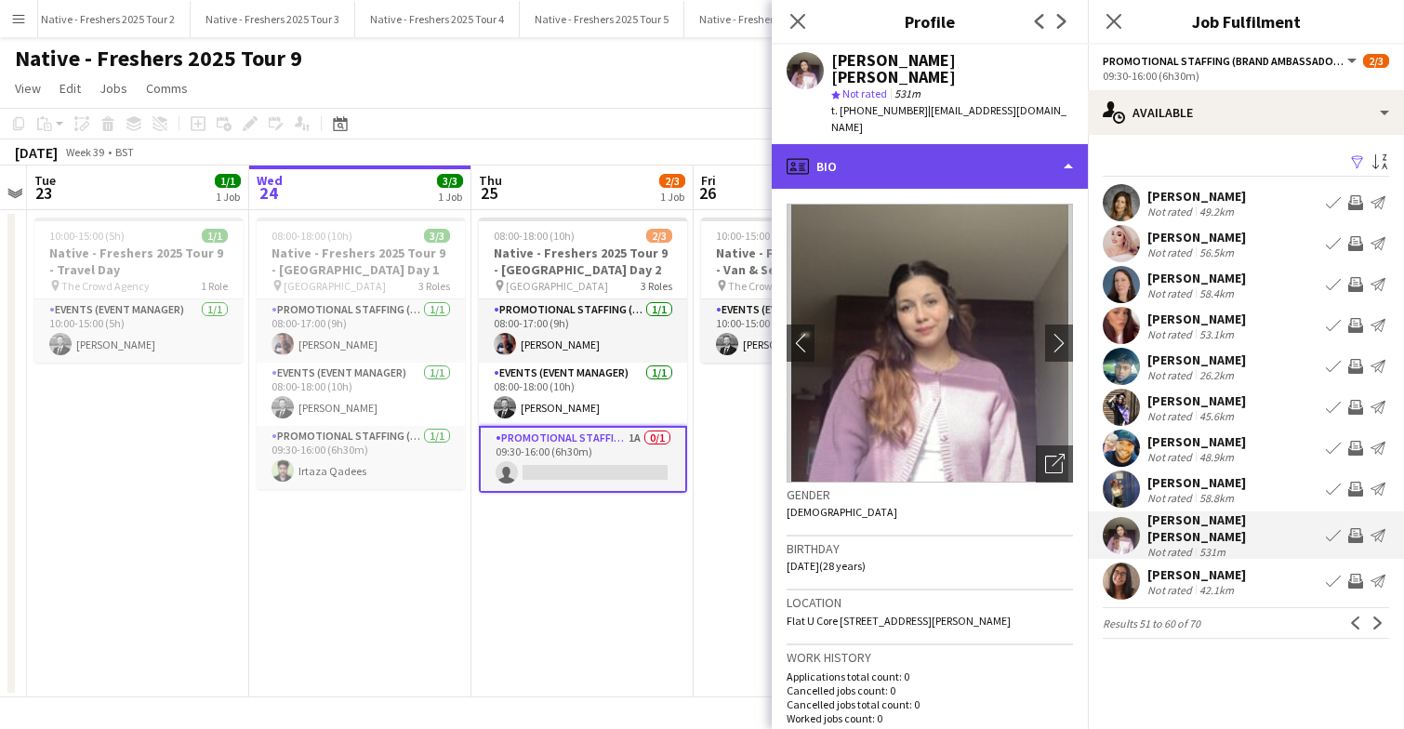
click at [987, 149] on div "profile Bio" at bounding box center [930, 166] width 316 height 45
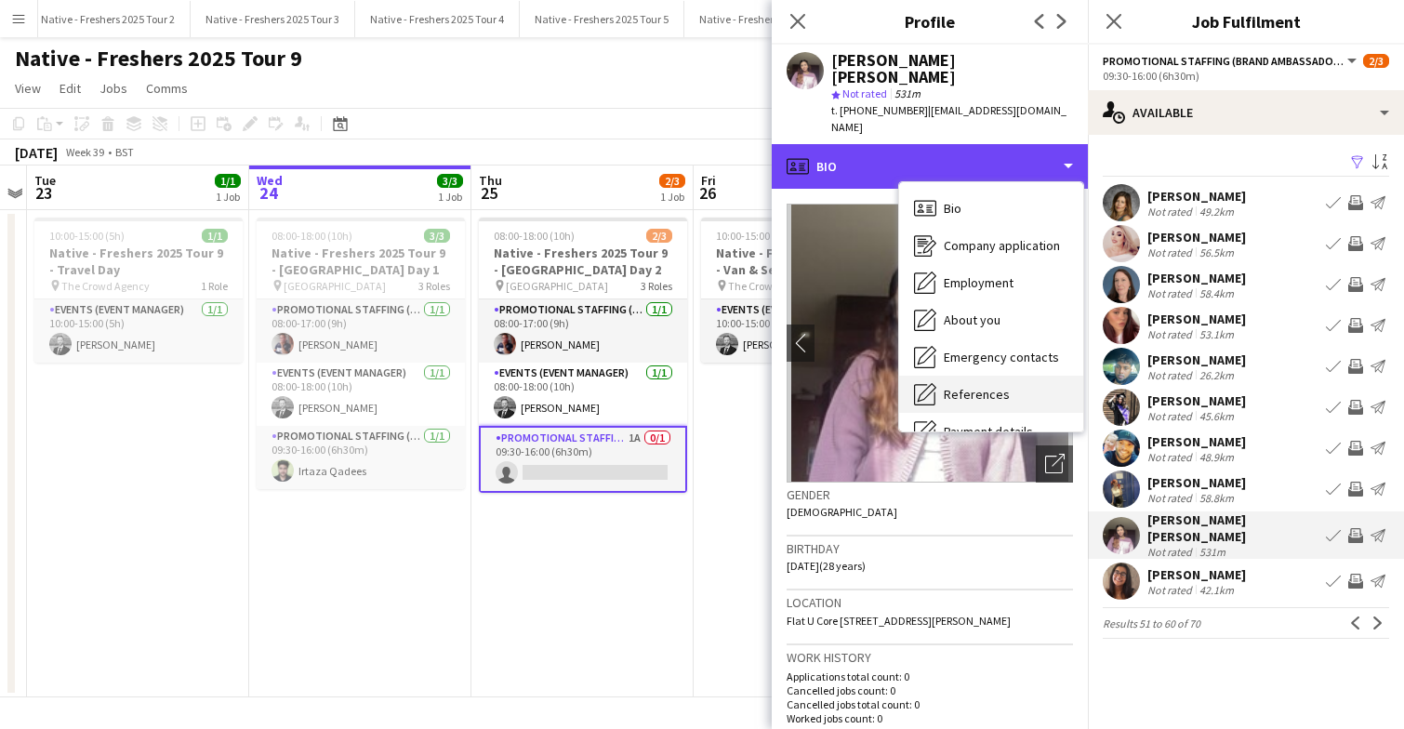
scroll to position [175, 0]
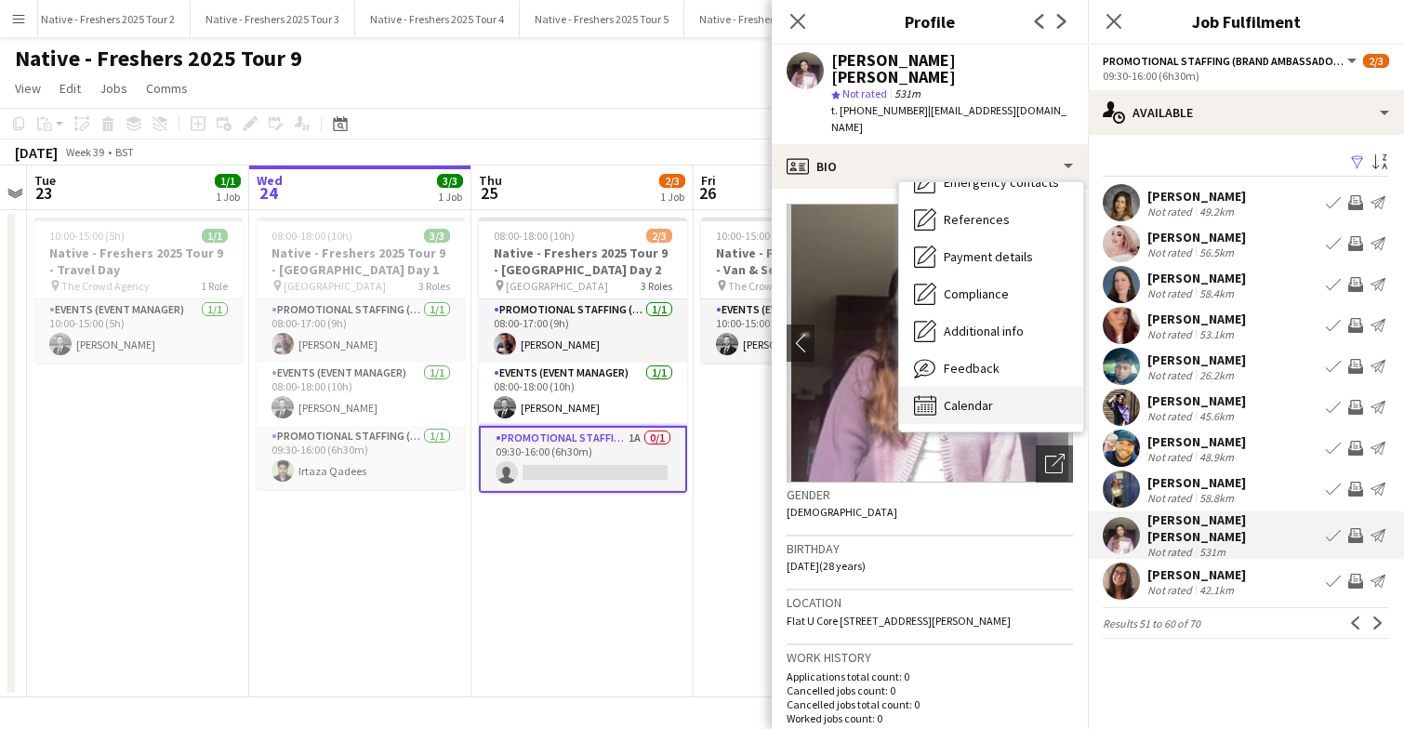
click at [994, 387] on div "Calendar Calendar" at bounding box center [991, 405] width 184 height 37
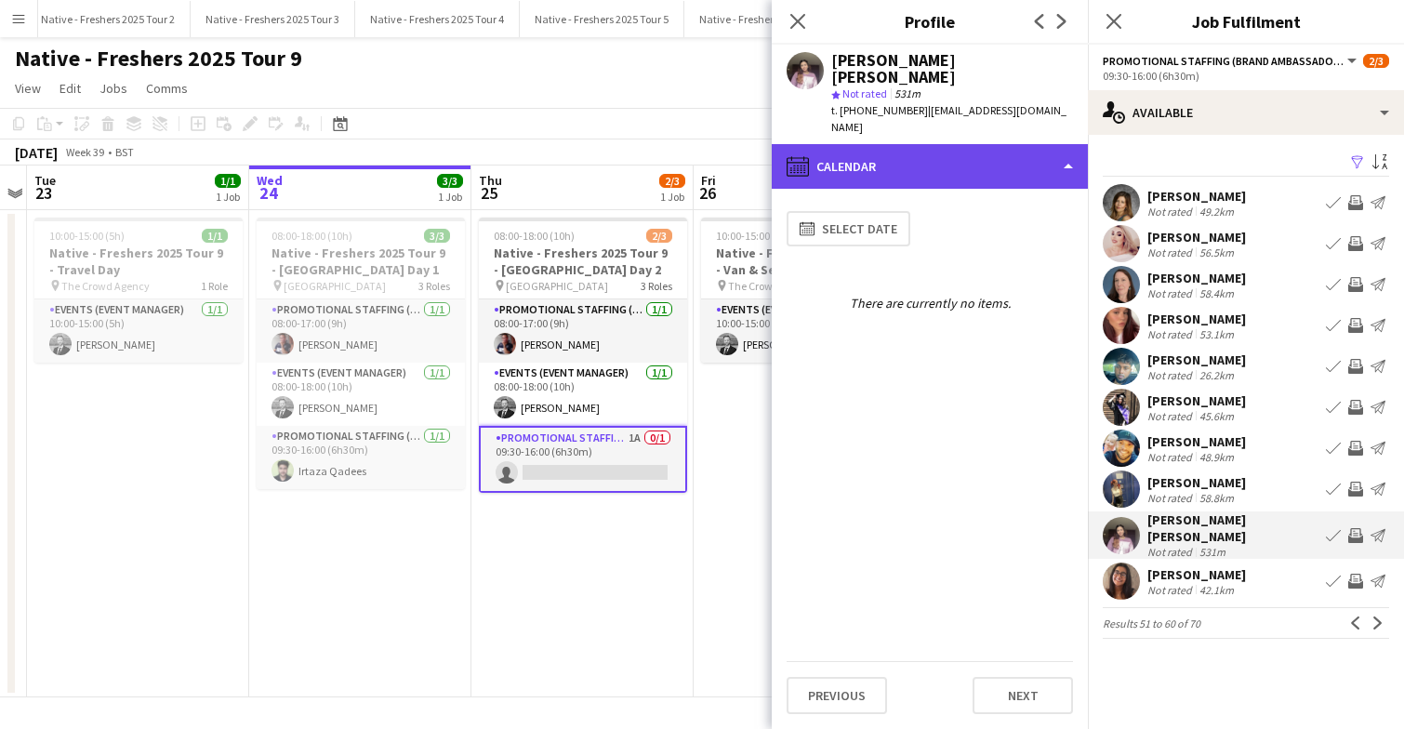
click at [954, 144] on div "calendar-full Calendar" at bounding box center [930, 166] width 316 height 45
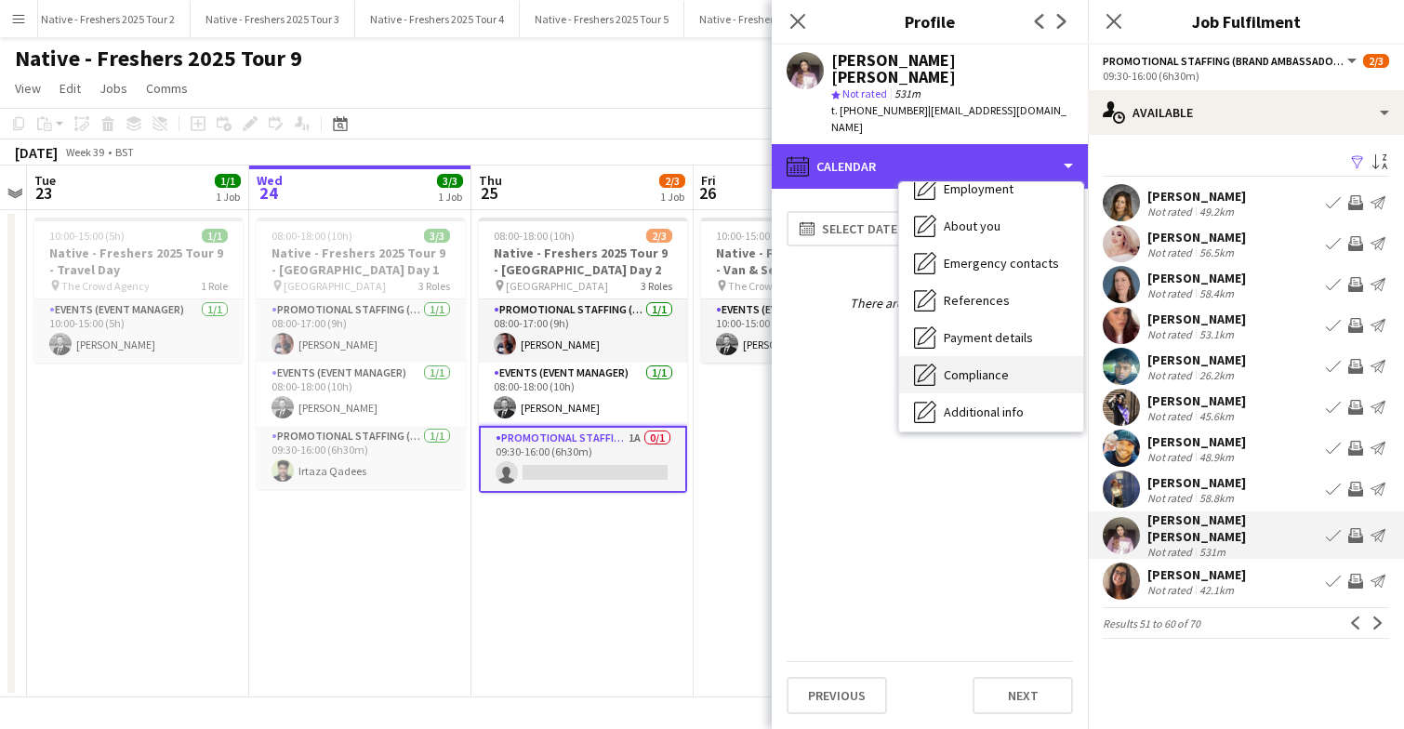
scroll to position [0, 0]
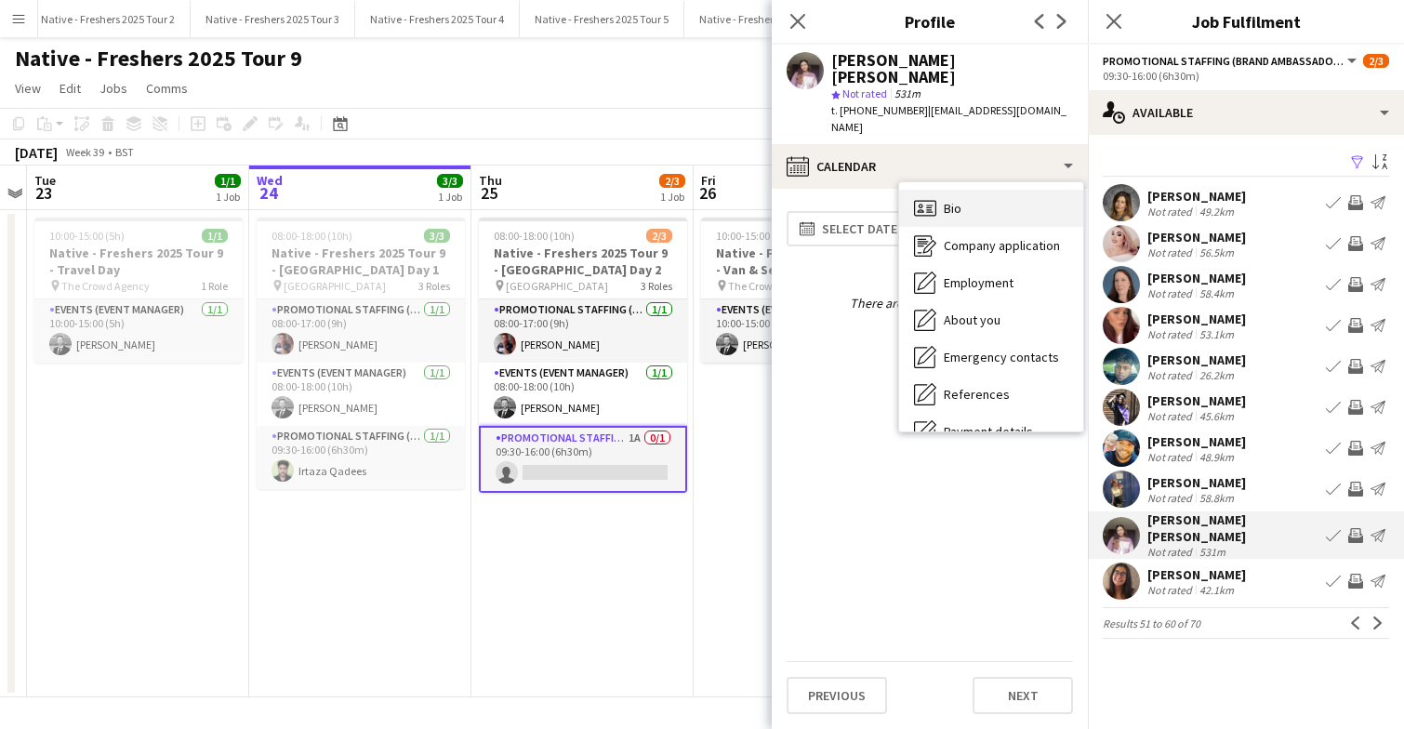
click at [1013, 190] on div "Bio Bio" at bounding box center [991, 208] width 184 height 37
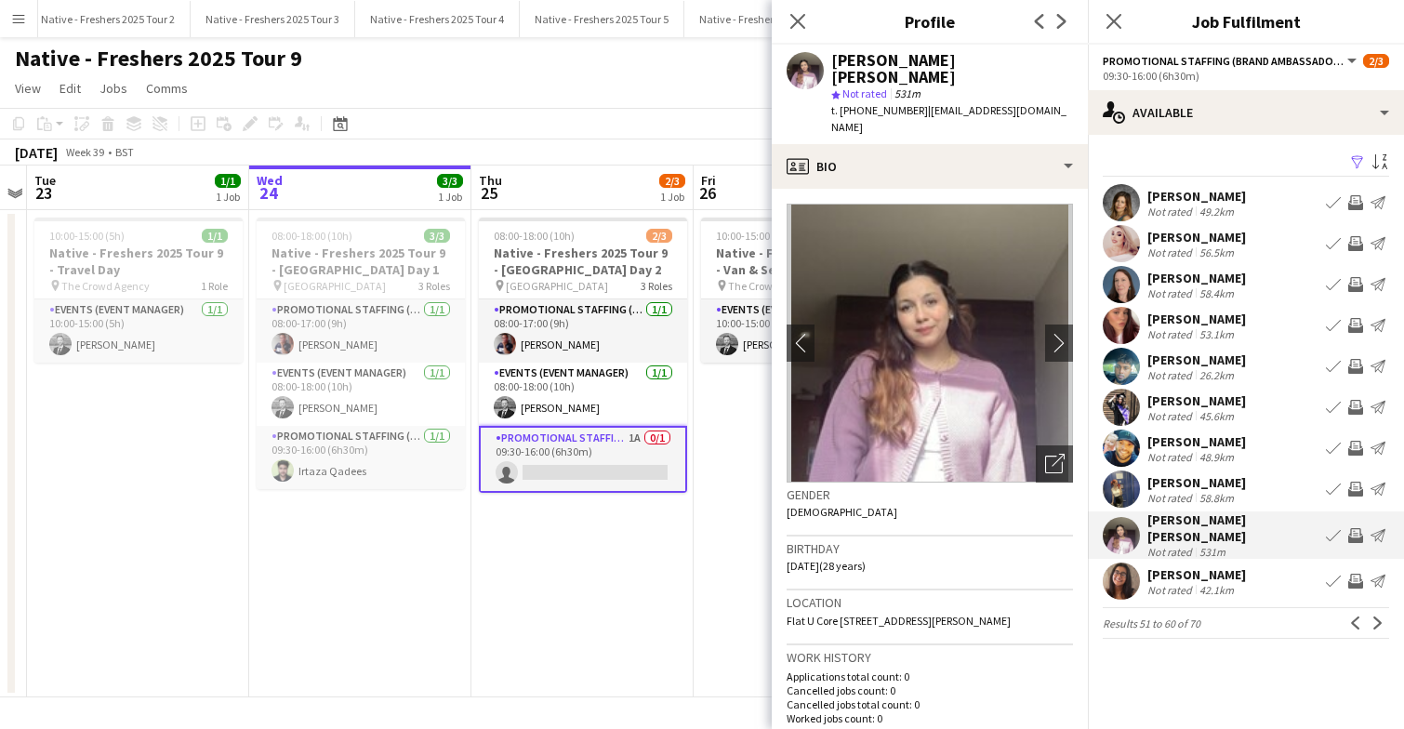
click at [624, 453] on app-card-role "Promotional Staffing (Brand Ambassadors) 1A 0/1 09:30-16:00 (6h30m) single-neut…" at bounding box center [583, 459] width 208 height 67
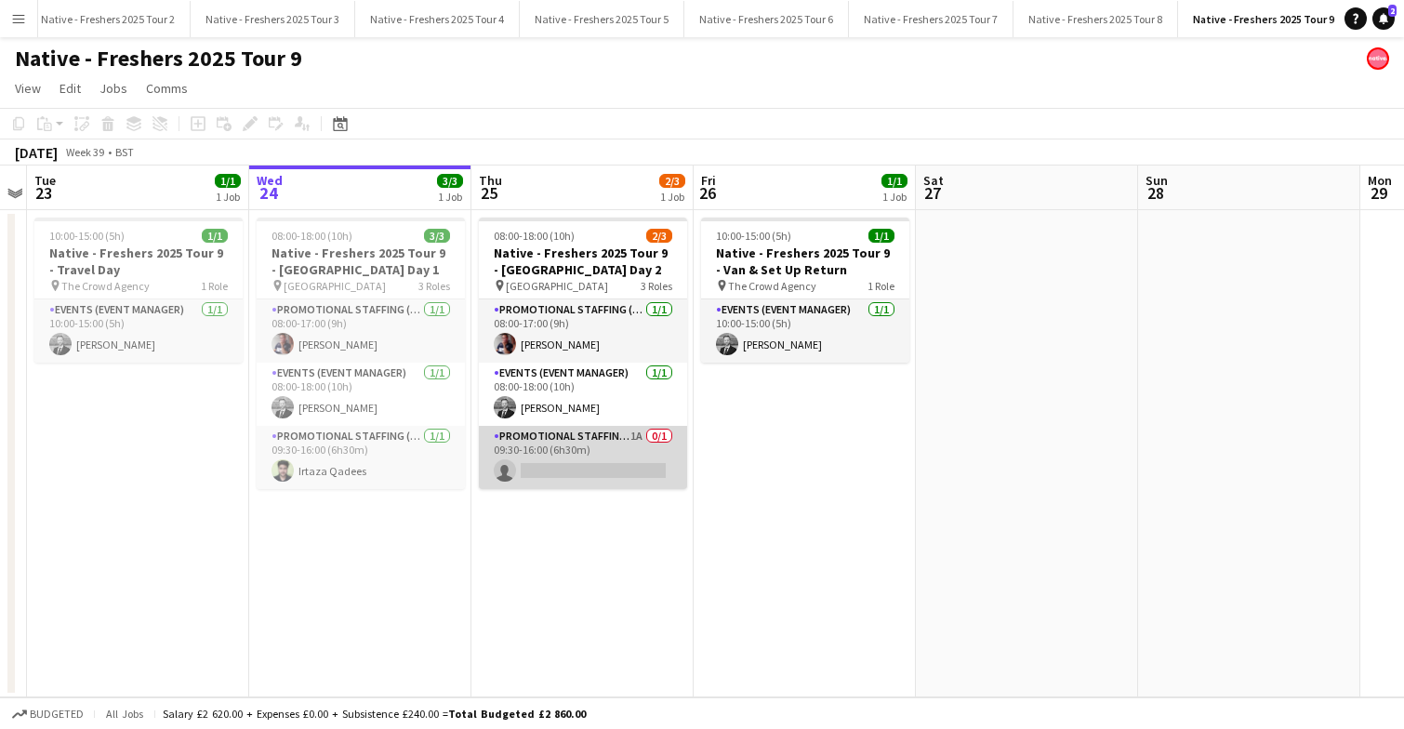
click at [630, 447] on app-card-role "Promotional Staffing (Brand Ambassadors) 1A 0/1 09:30-16:00 (6h30m) single-neut…" at bounding box center [583, 457] width 208 height 63
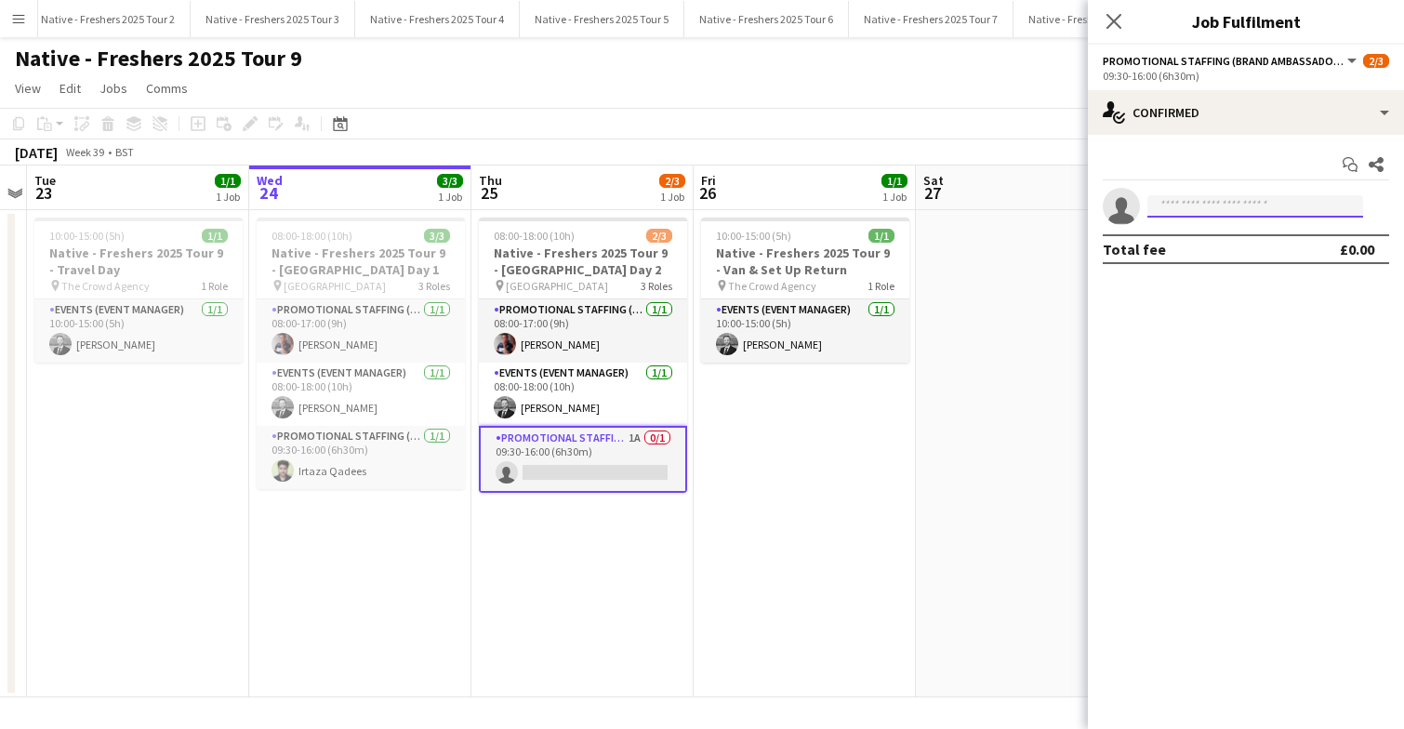
click at [1201, 204] on input at bounding box center [1255, 206] width 216 height 22
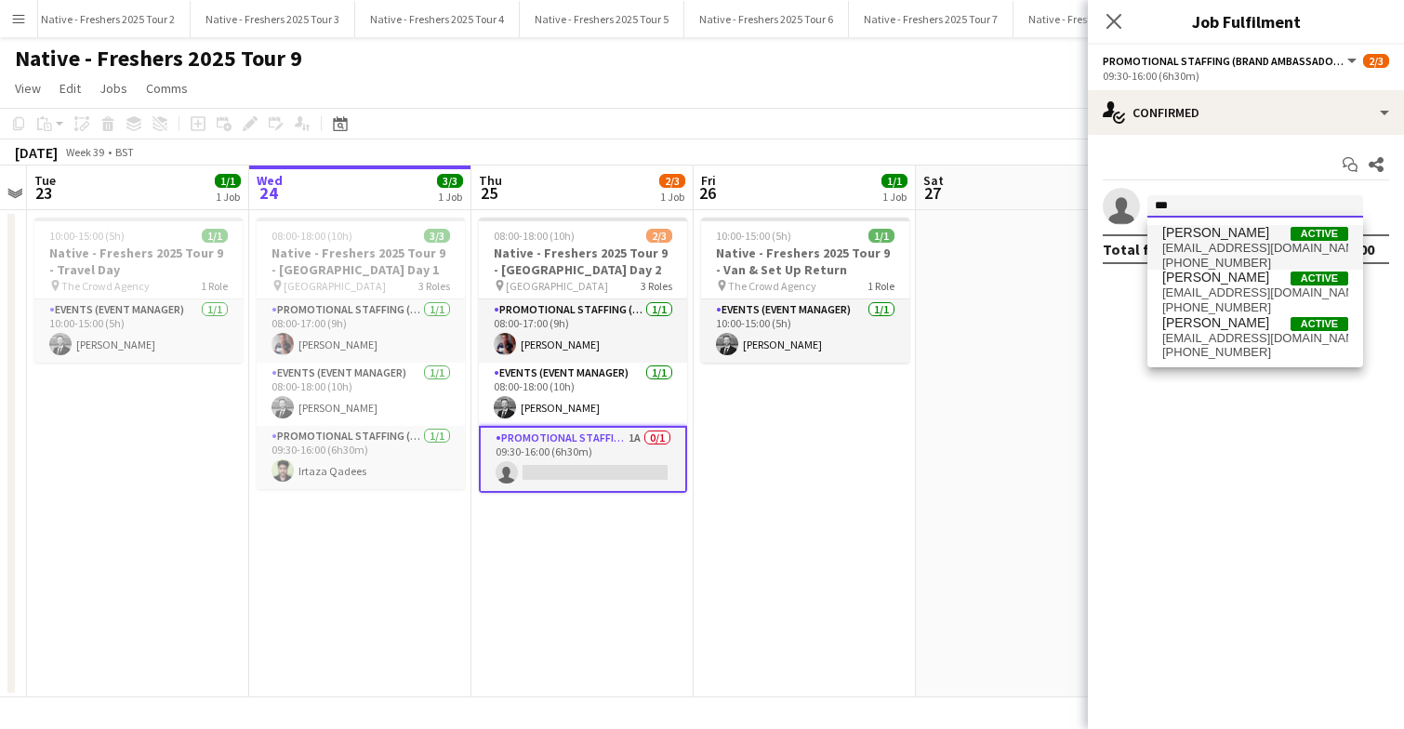
type input "***"
click at [1213, 239] on span "[PERSON_NAME]" at bounding box center [1215, 233] width 107 height 16
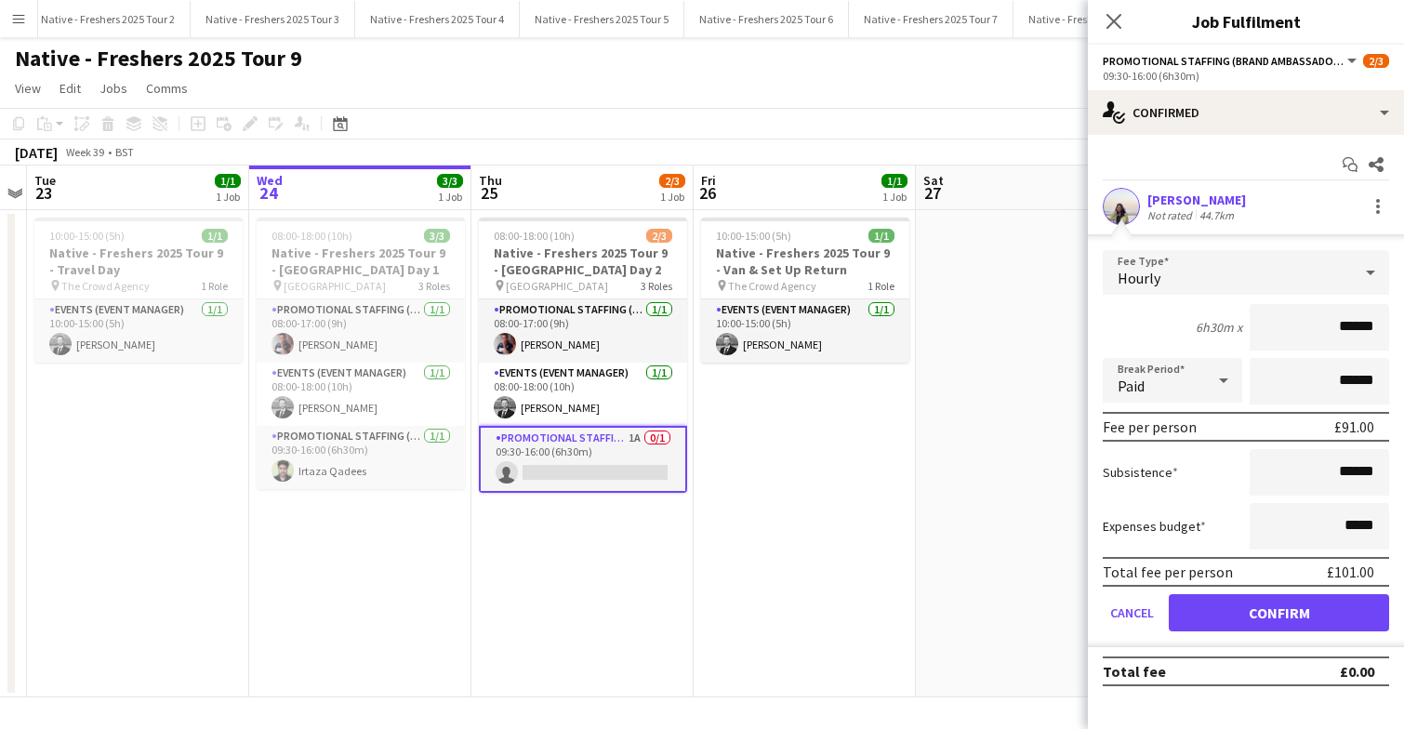
click at [1356, 328] on input "******" at bounding box center [1319, 327] width 139 height 46
click at [1289, 614] on button "Confirm" at bounding box center [1279, 612] width 220 height 37
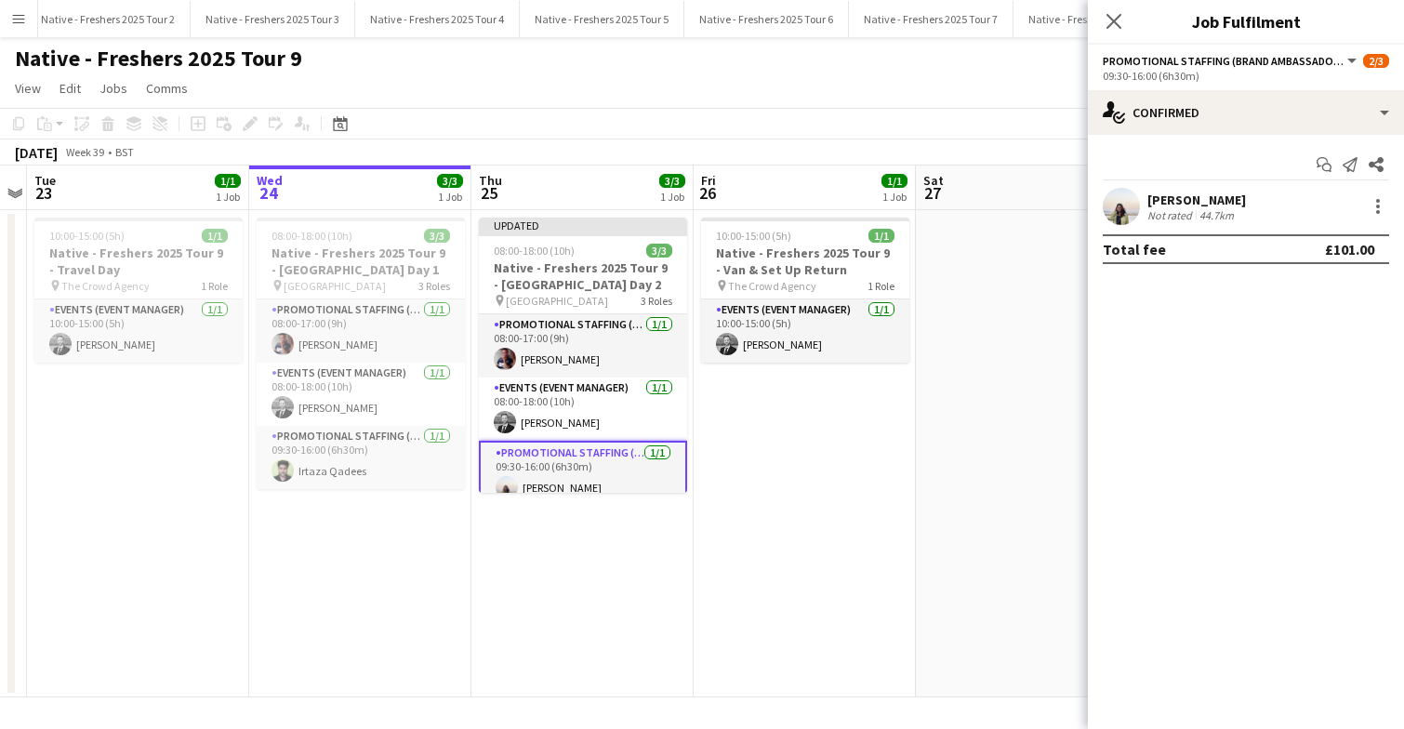
click at [807, 457] on app-date-cell "10:00-15:00 (5h) 1/1 Native - Freshers 2025 Tour 9 - Van & Set Up Return pin Th…" at bounding box center [805, 453] width 222 height 487
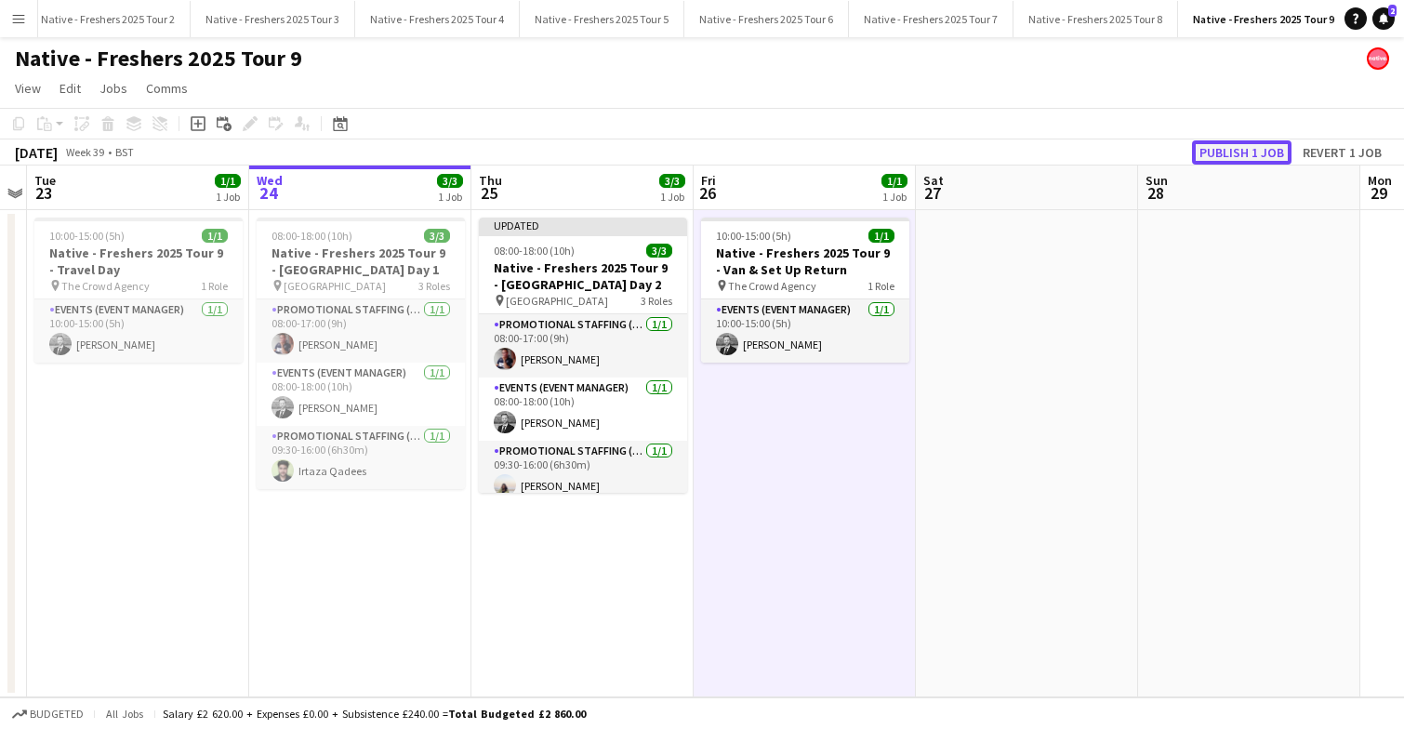
click at [1233, 144] on button "Publish 1 job" at bounding box center [1241, 152] width 99 height 24
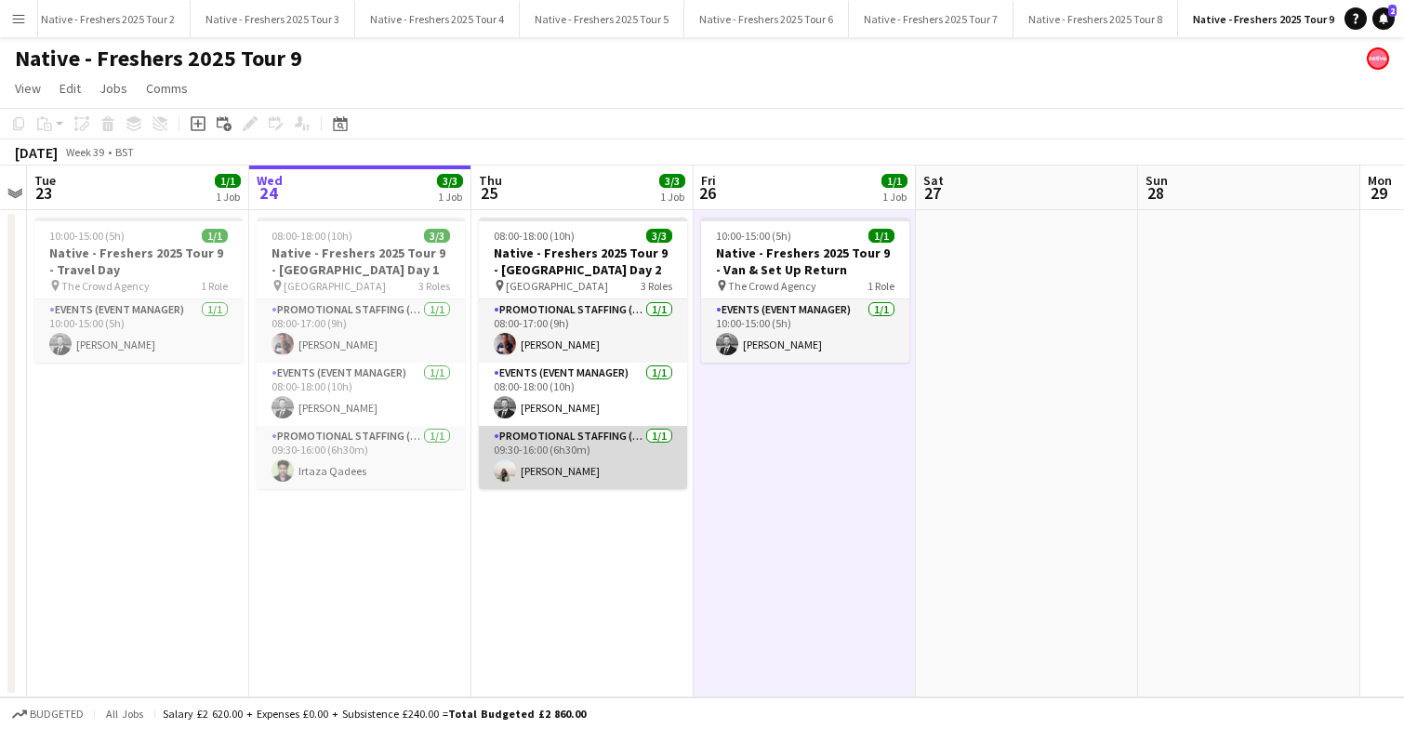
click at [584, 445] on app-card-role "Promotional Staffing (Brand Ambassadors) [DATE] 09:30-16:00 (6h30m) [PERSON_NAM…" at bounding box center [583, 457] width 208 height 63
